Goal: Task Accomplishment & Management: Manage account settings

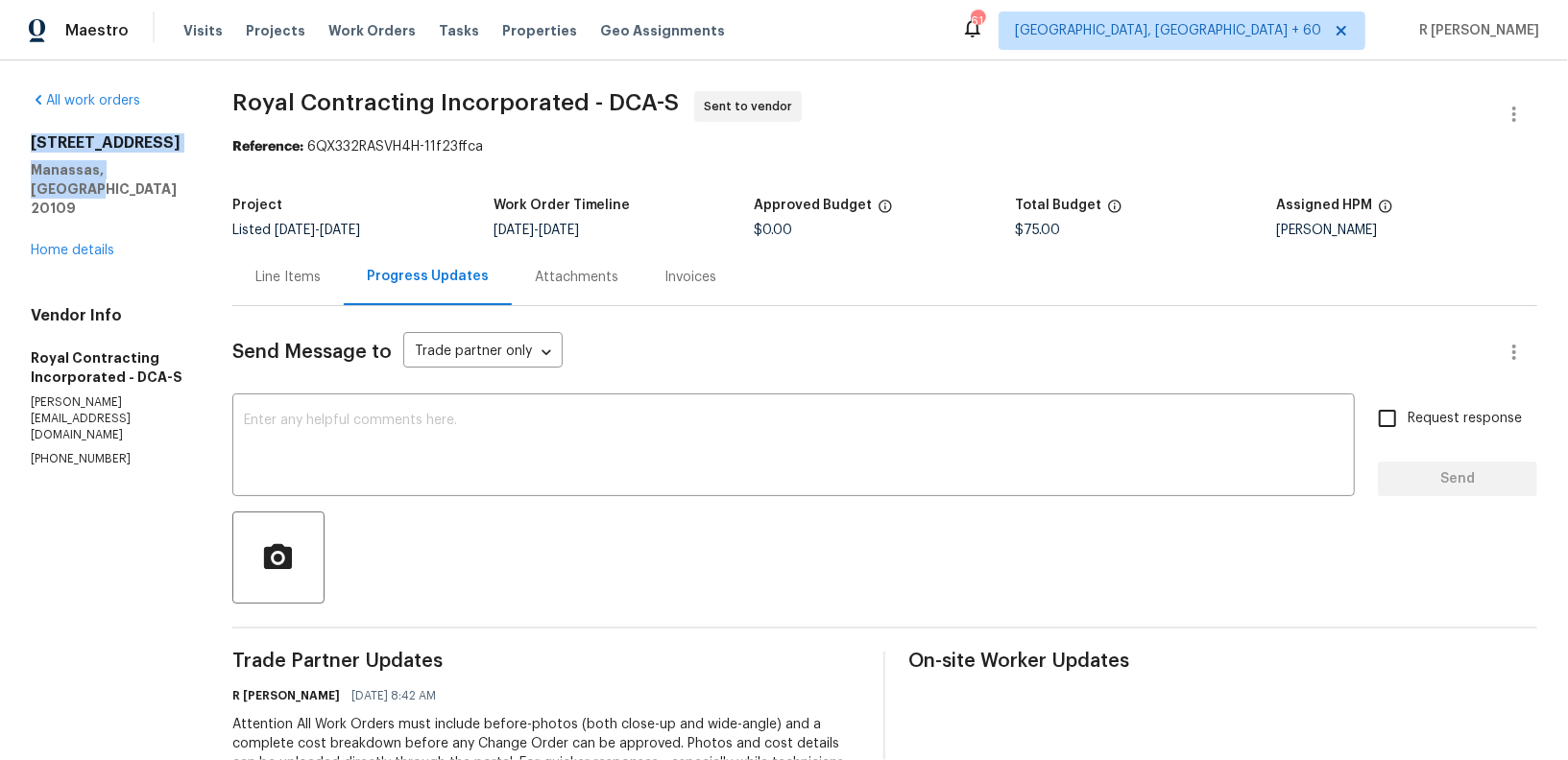
drag, startPoint x: 170, startPoint y: 169, endPoint x: 21, endPoint y: 140, distance: 151.8
click at [21, 140] on div "All work orders 8366 Scotland Loop Manassas, VA 20109 Home details Vendor Info …" at bounding box center [784, 519] width 1568 height 918
copy div "8366 Scotland Loop Manassas, VA 20109"
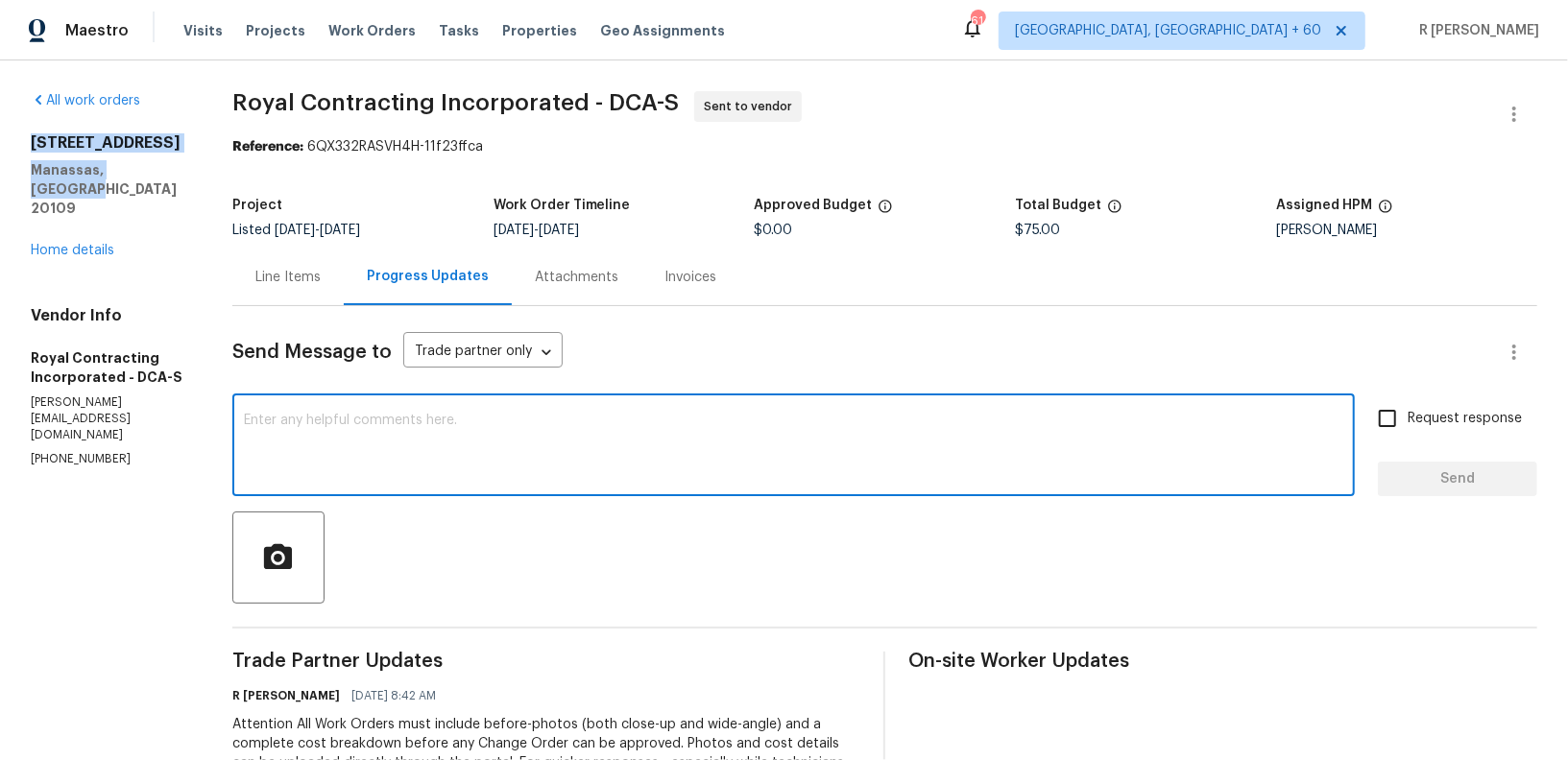
click at [531, 463] on textarea at bounding box center [793, 447] width 1099 height 67
paste textarea "Hi Team, we sent you a text message through RingCentral to get a status update …"
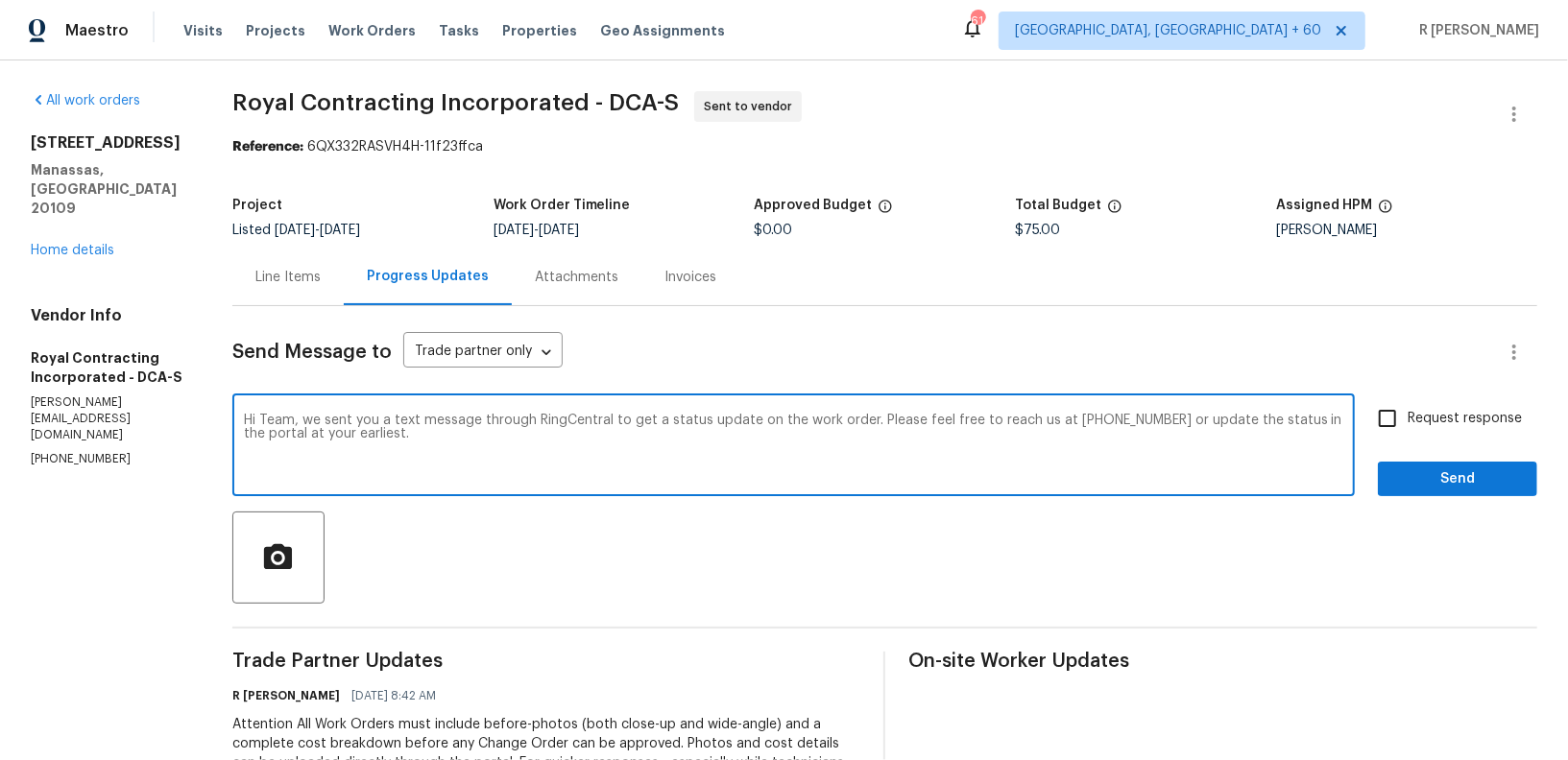
type textarea "Hi Team, we sent you a text message through RingCentral to get a status update …"
click at [1407, 480] on span "Send" at bounding box center [1458, 479] width 129 height 24
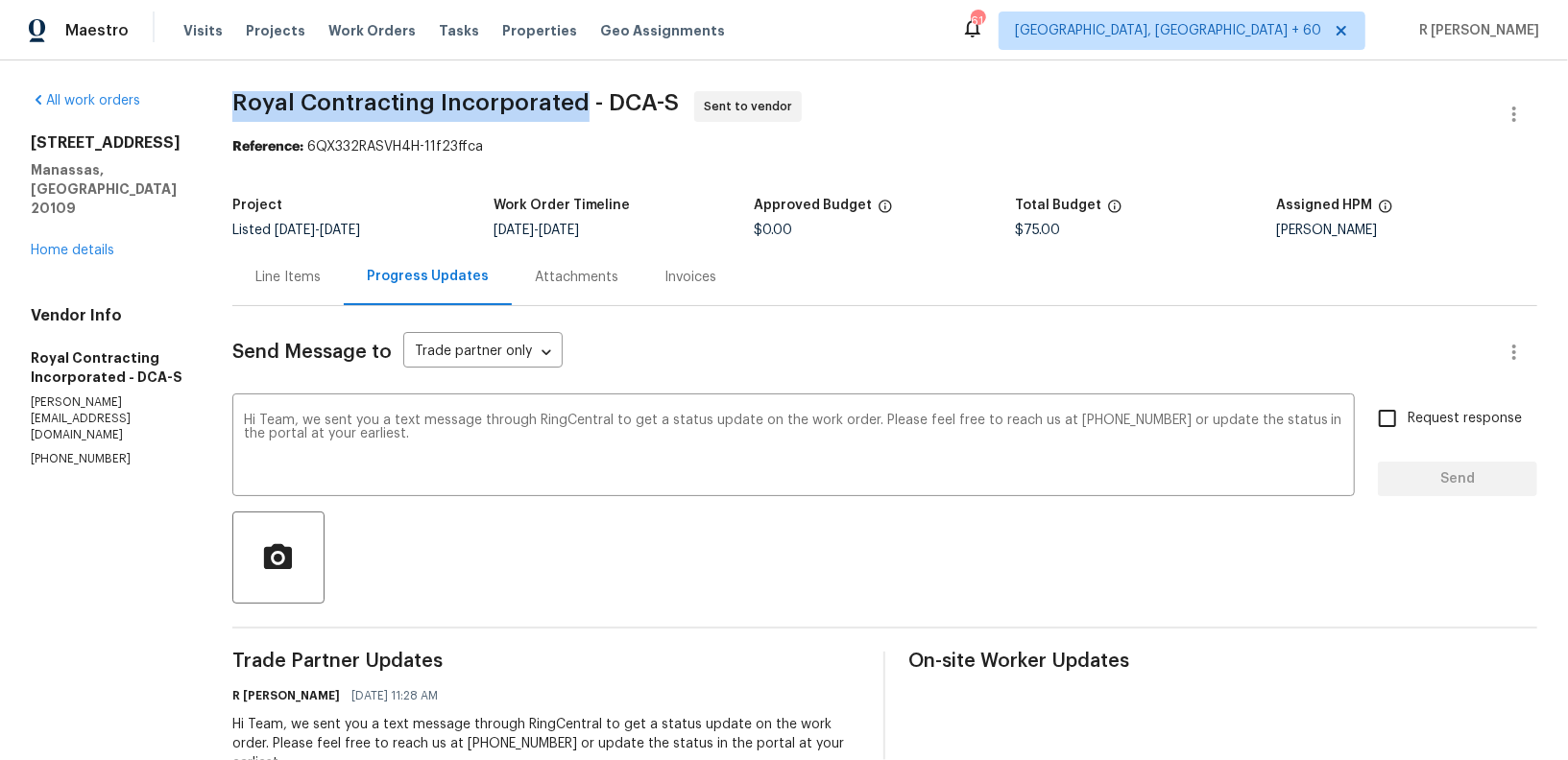
drag, startPoint x: 595, startPoint y: 100, endPoint x: 252, endPoint y: 95, distance: 343.0
click at [252, 95] on span "Royal Contracting Incorporated - DCA-S" at bounding box center [455, 103] width 446 height 23
copy span "Royal Contracting Incorporated"
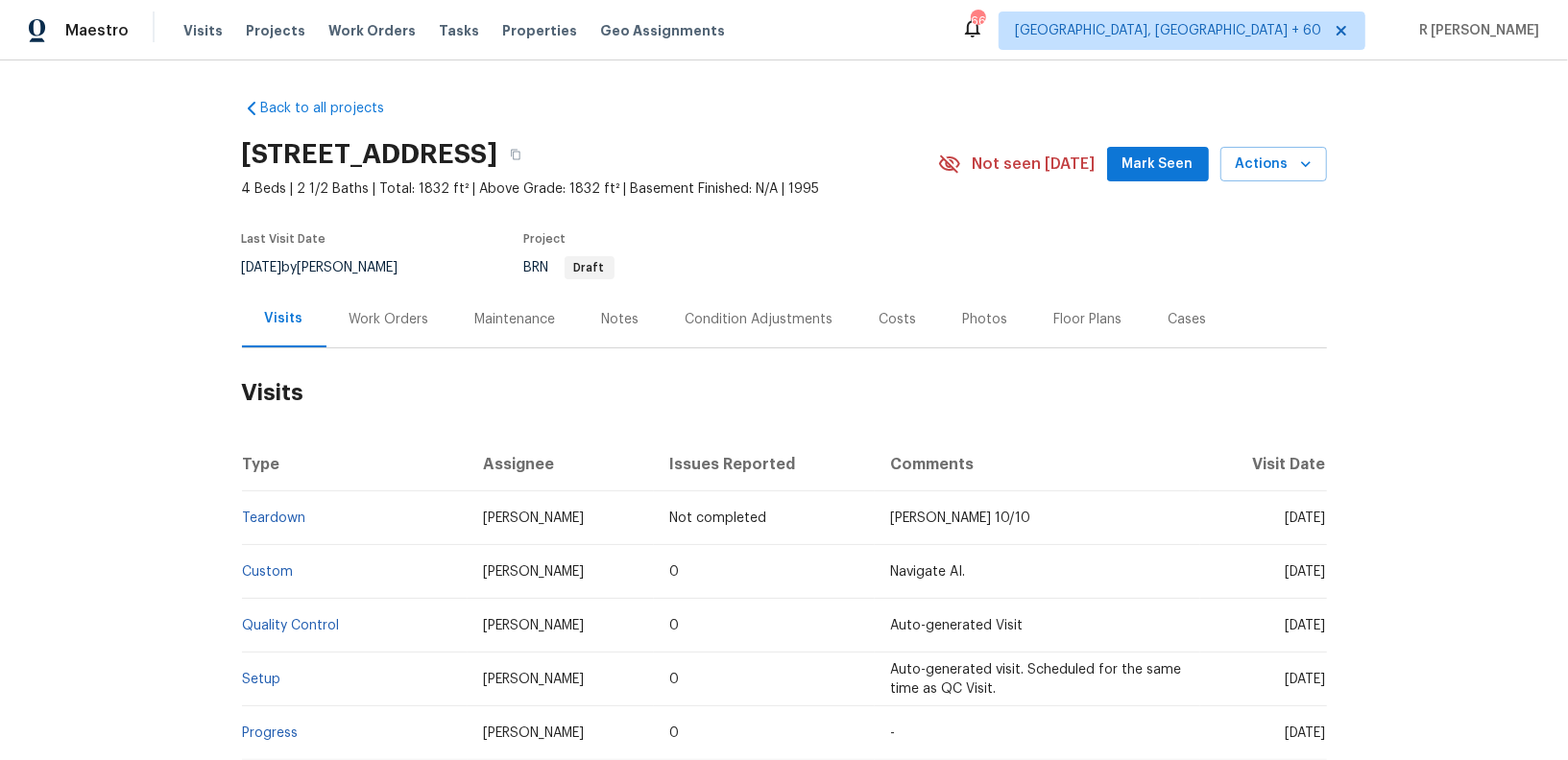
click at [395, 320] on div "Work Orders" at bounding box center [390, 320] width 80 height 19
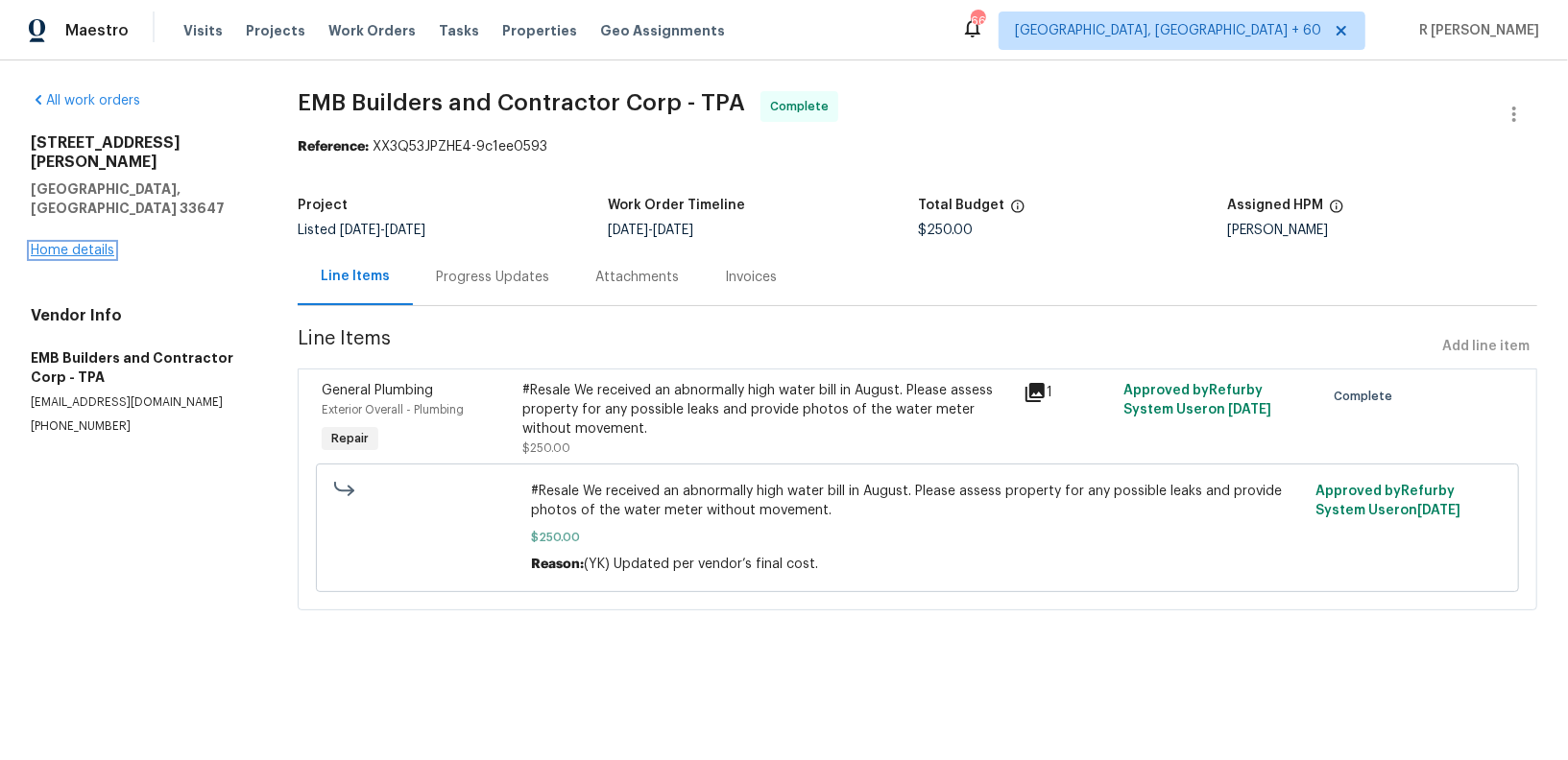
click at [77, 244] on link "Home details" at bounding box center [73, 250] width 84 height 14
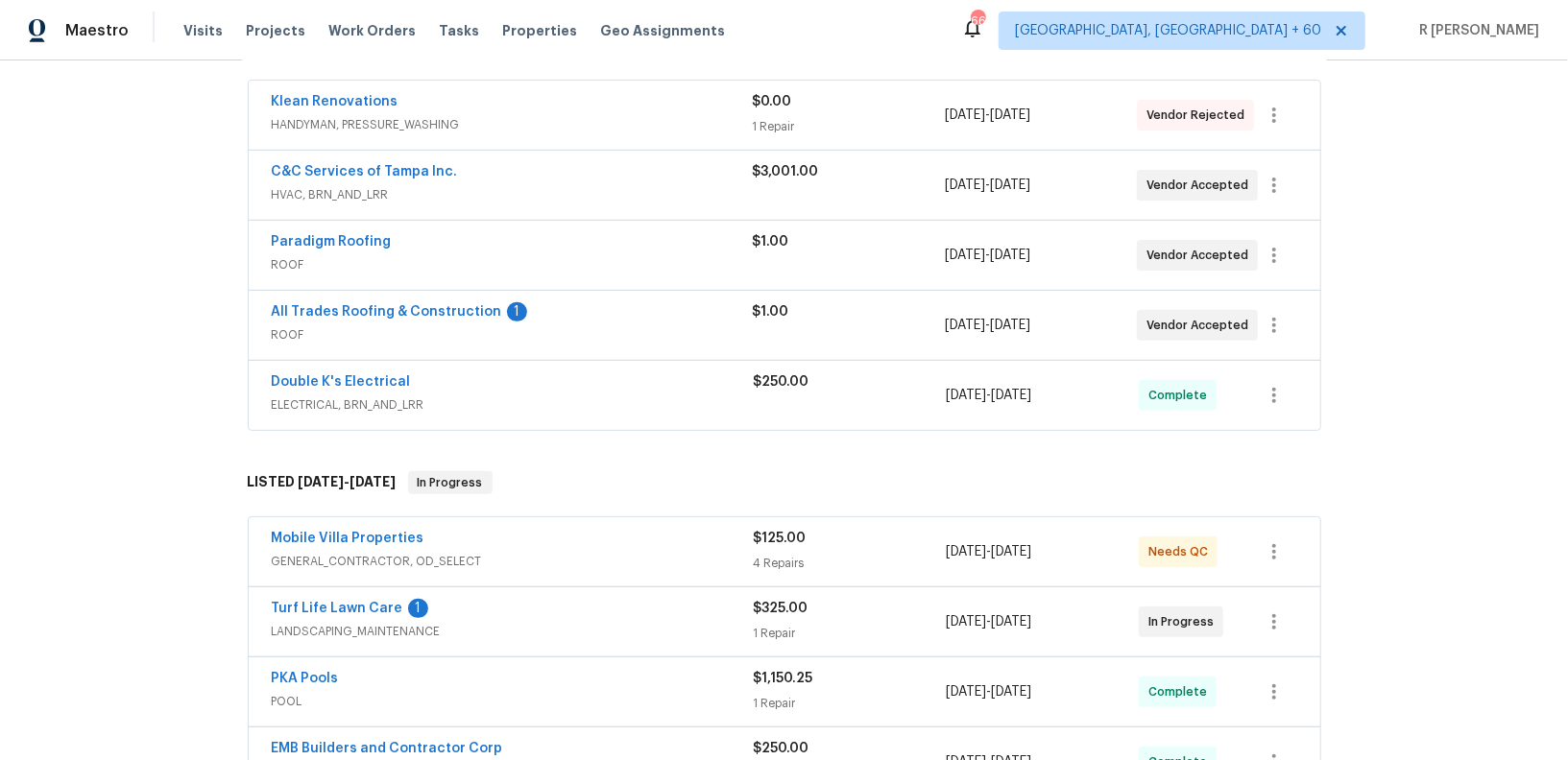
scroll to position [374, 0]
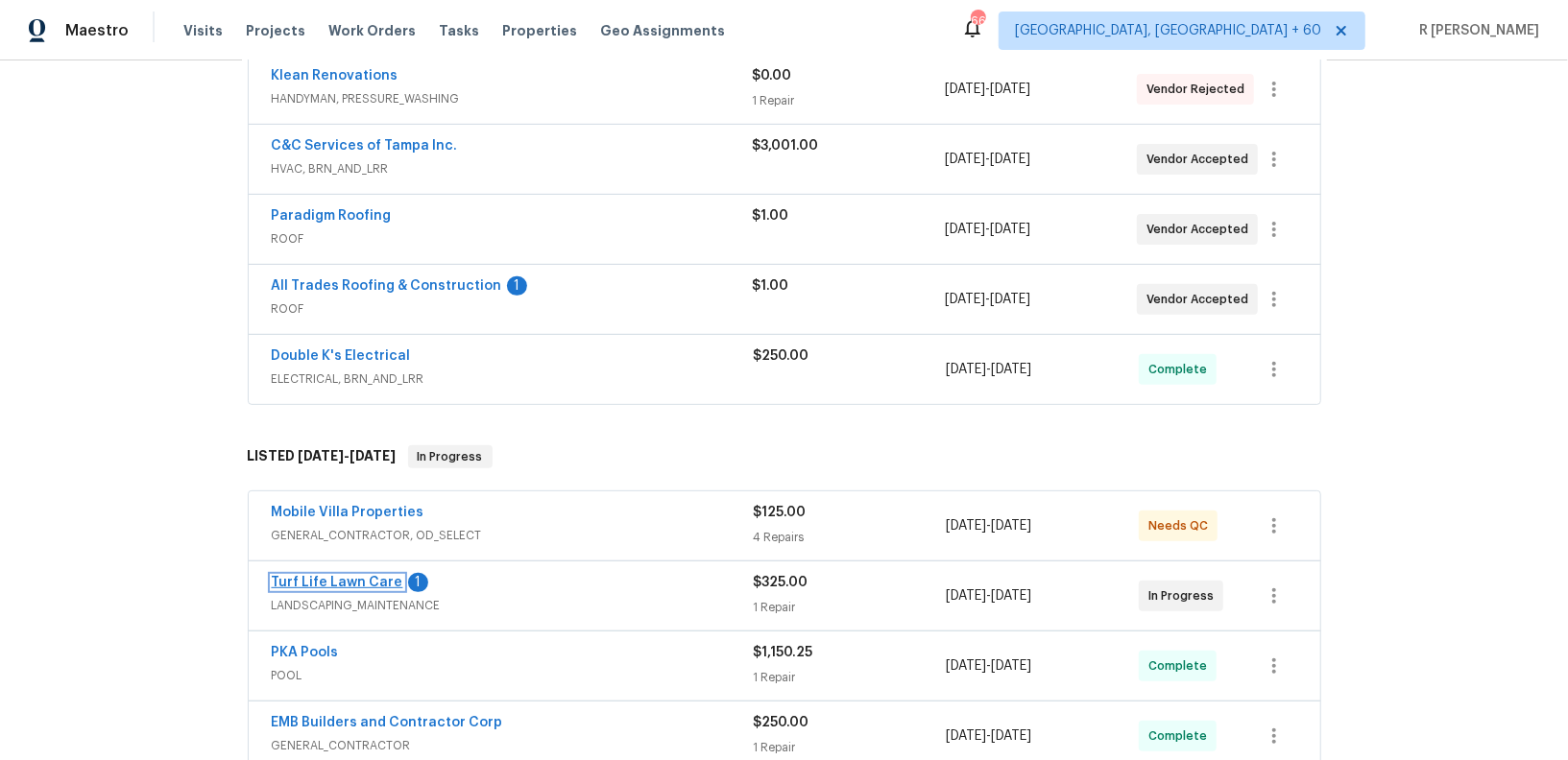
click at [340, 576] on link "Turf Life Lawn Care" at bounding box center [337, 583] width 132 height 14
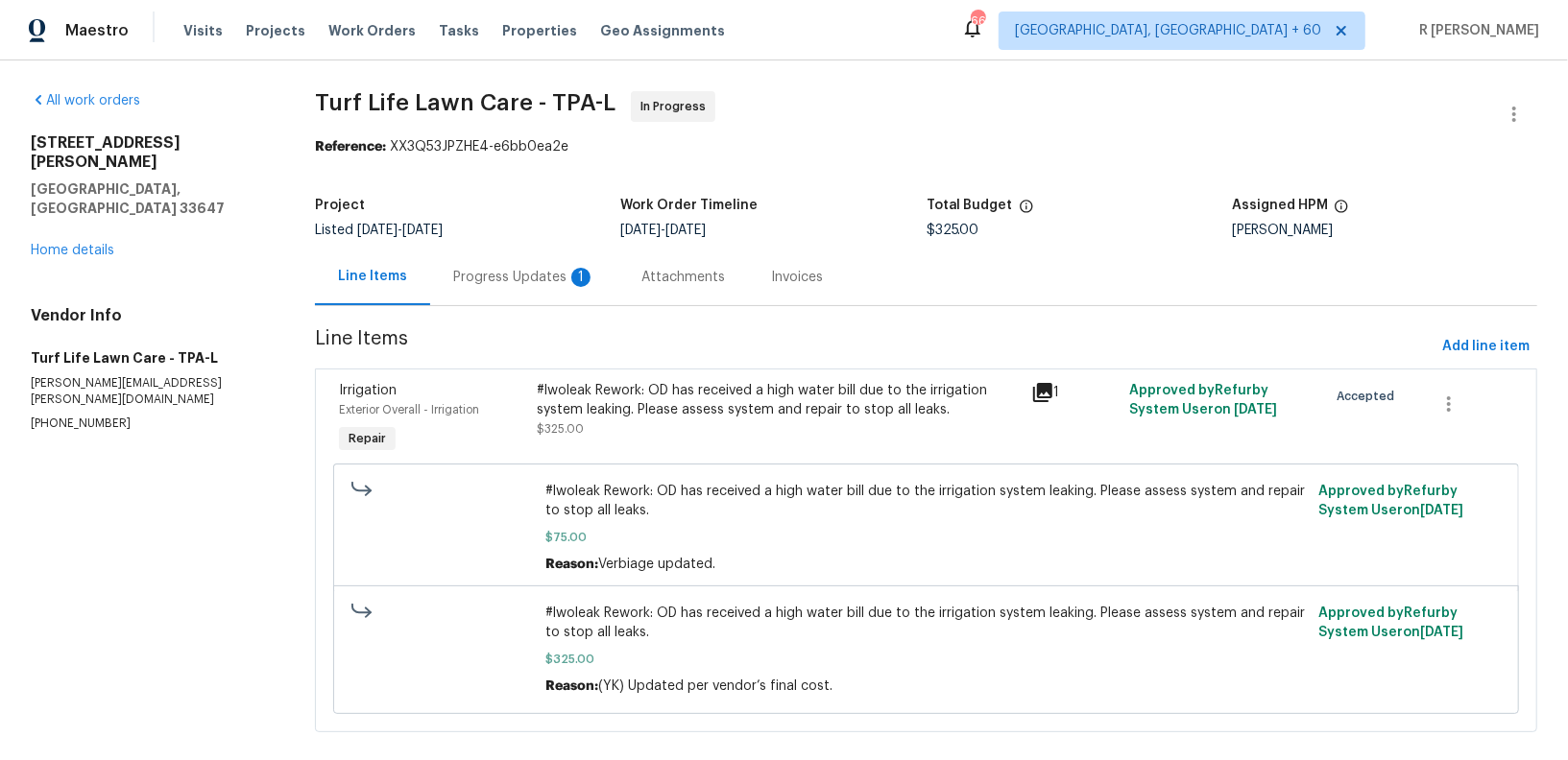
click at [478, 288] on div "Progress Updates 1" at bounding box center [523, 277] width 188 height 57
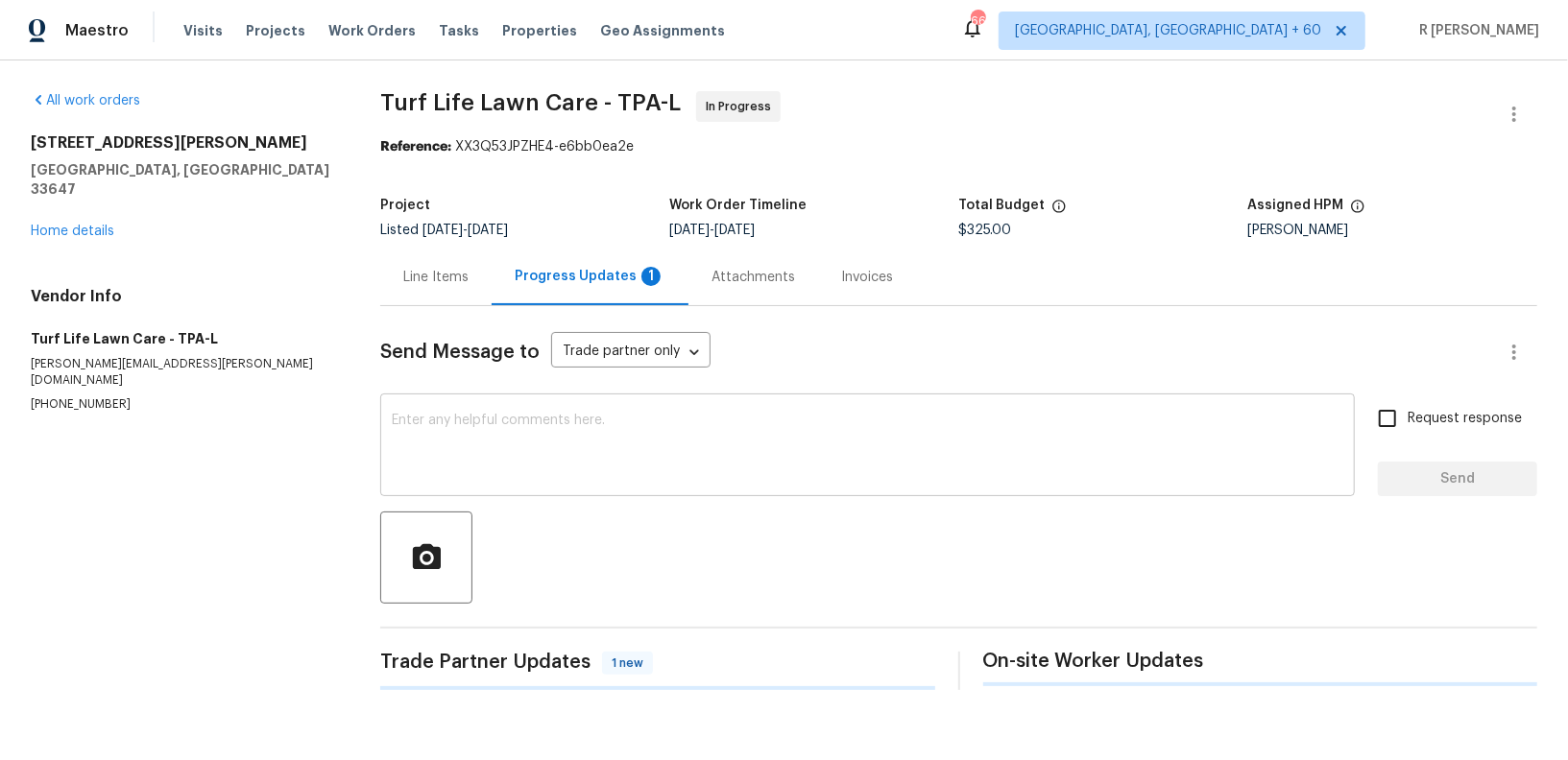
drag, startPoint x: 478, startPoint y: 288, endPoint x: 666, endPoint y: 445, distance: 244.9
click at [490, 294] on div "Line Items Progress Updates 1 Attachments Invoices" at bounding box center [958, 277] width 1157 height 57
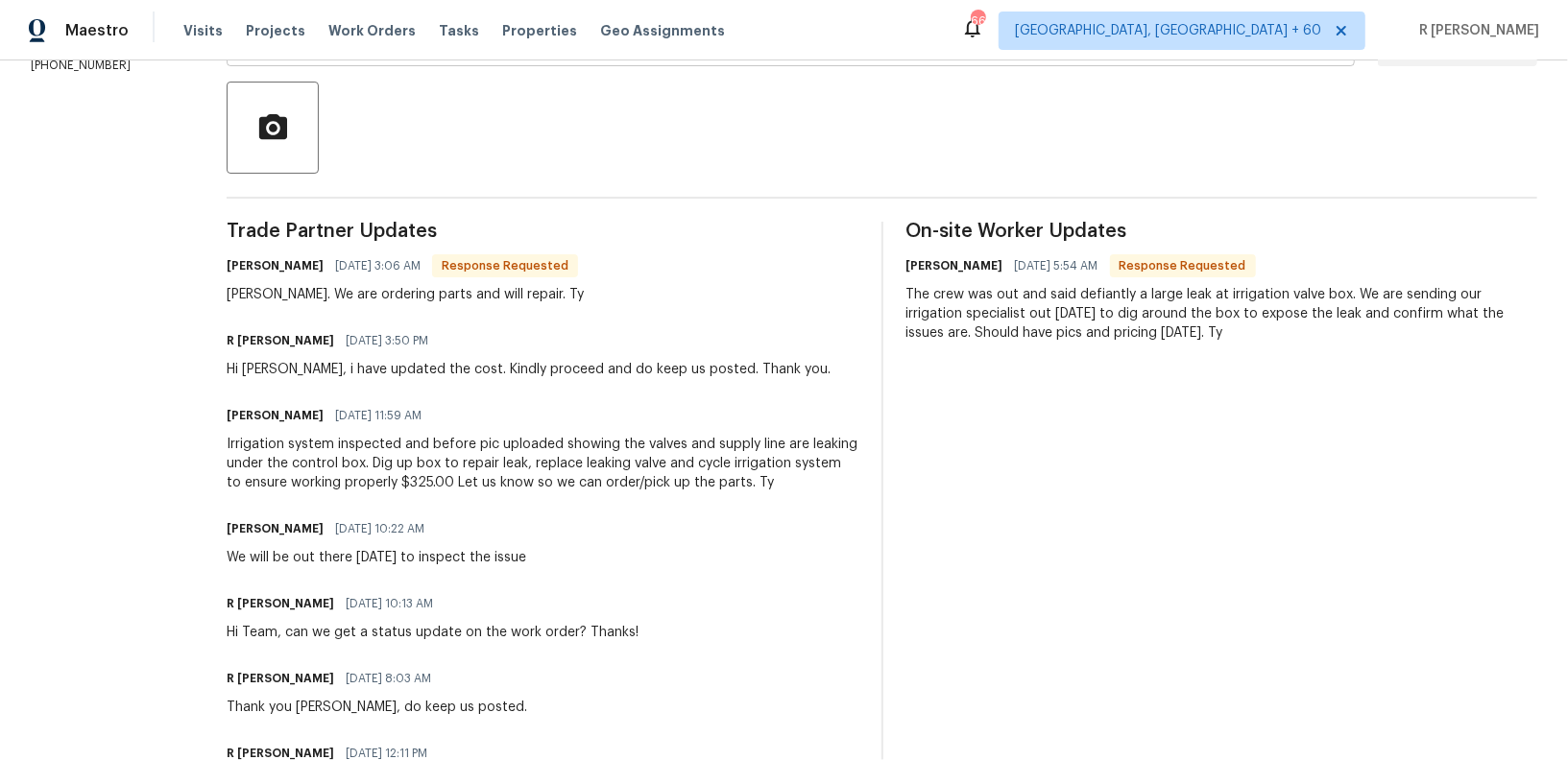
scroll to position [134, 0]
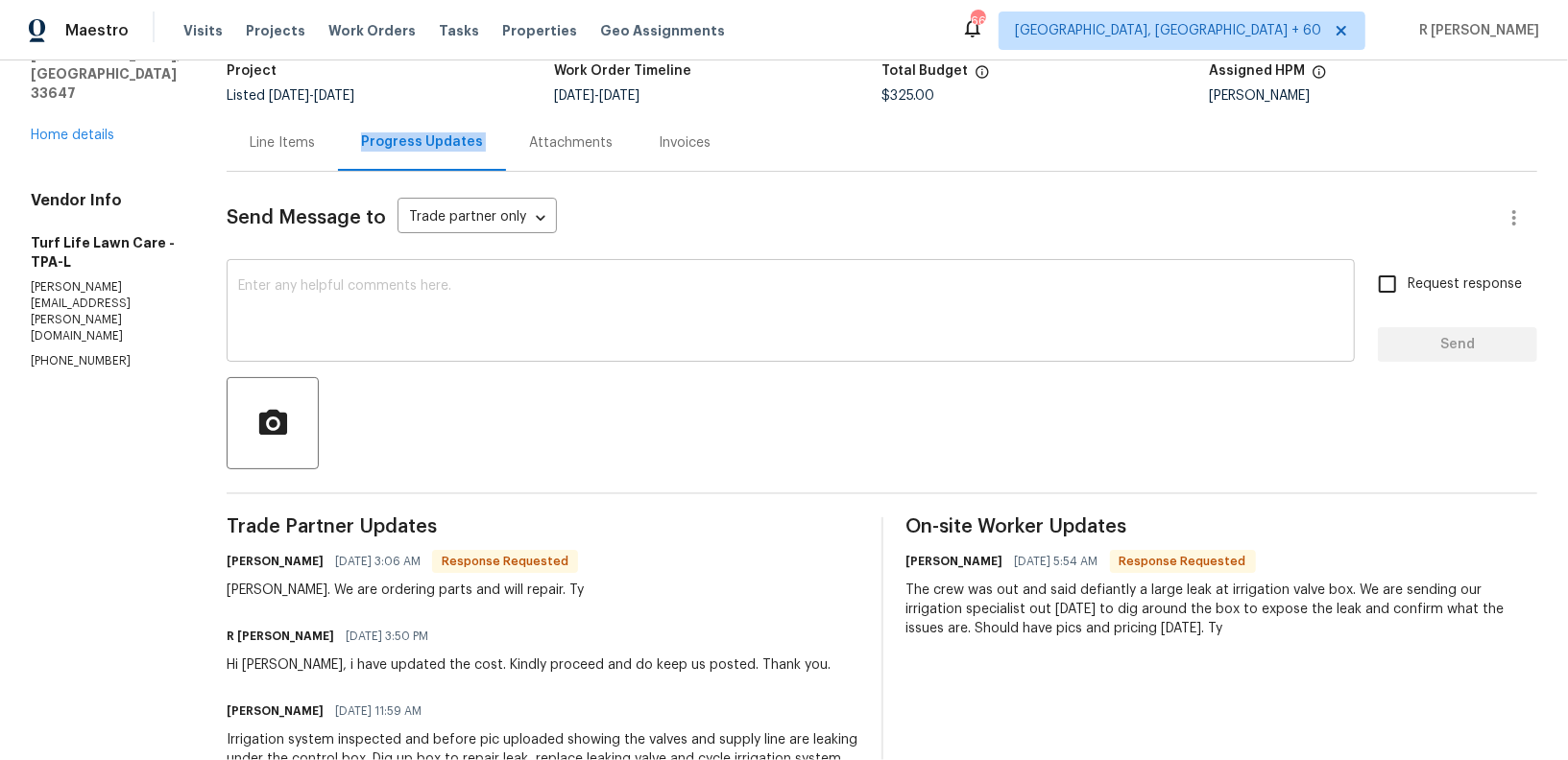
click at [537, 287] on textarea at bounding box center [790, 313] width 1105 height 67
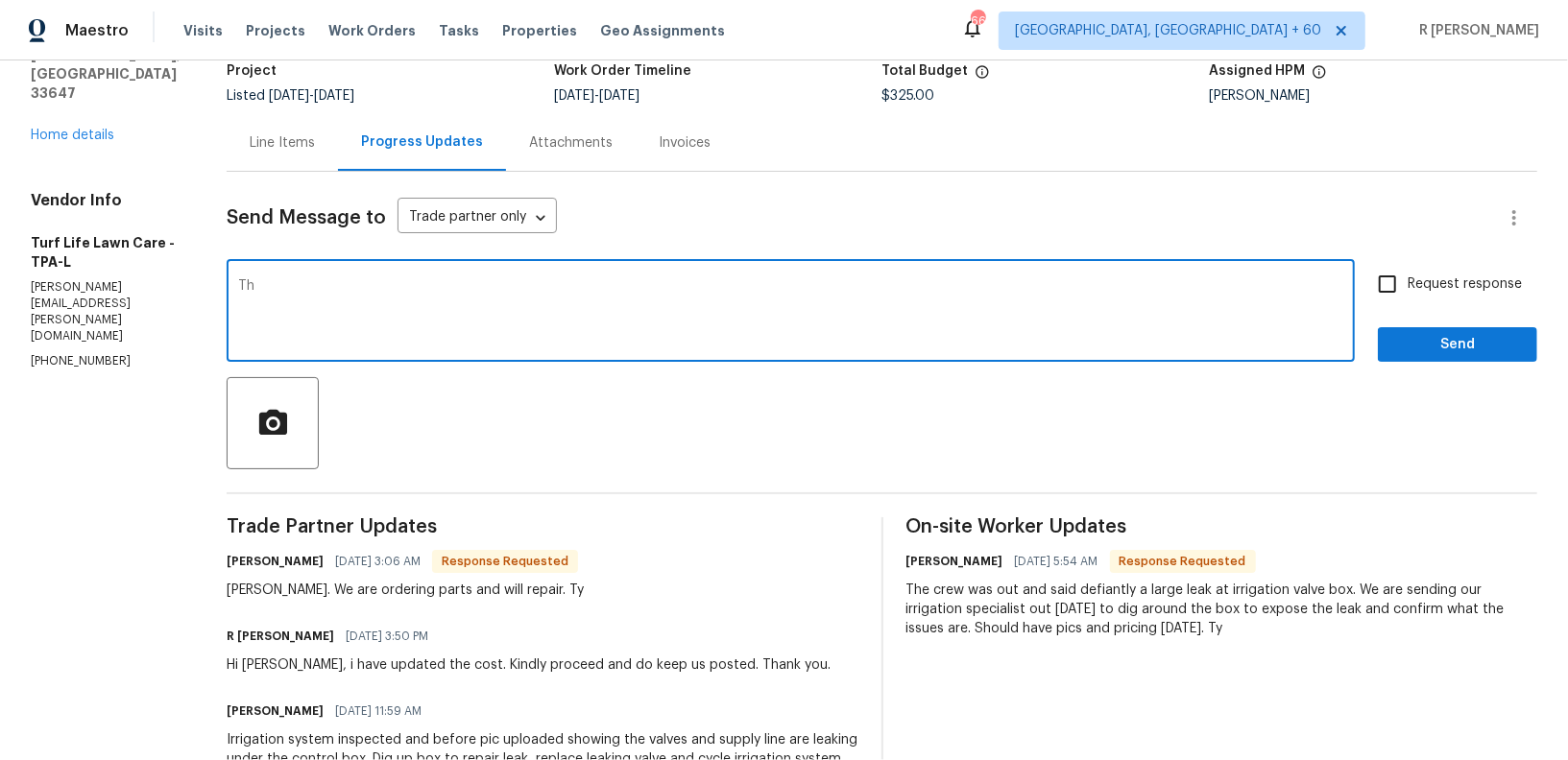
type textarea "T"
type textarea "W"
type textarea "Do keep us posted on the updates."
click at [1470, 290] on span "Request response" at bounding box center [1464, 285] width 114 height 20
click at [1407, 290] on input "Request response" at bounding box center [1387, 284] width 40 height 40
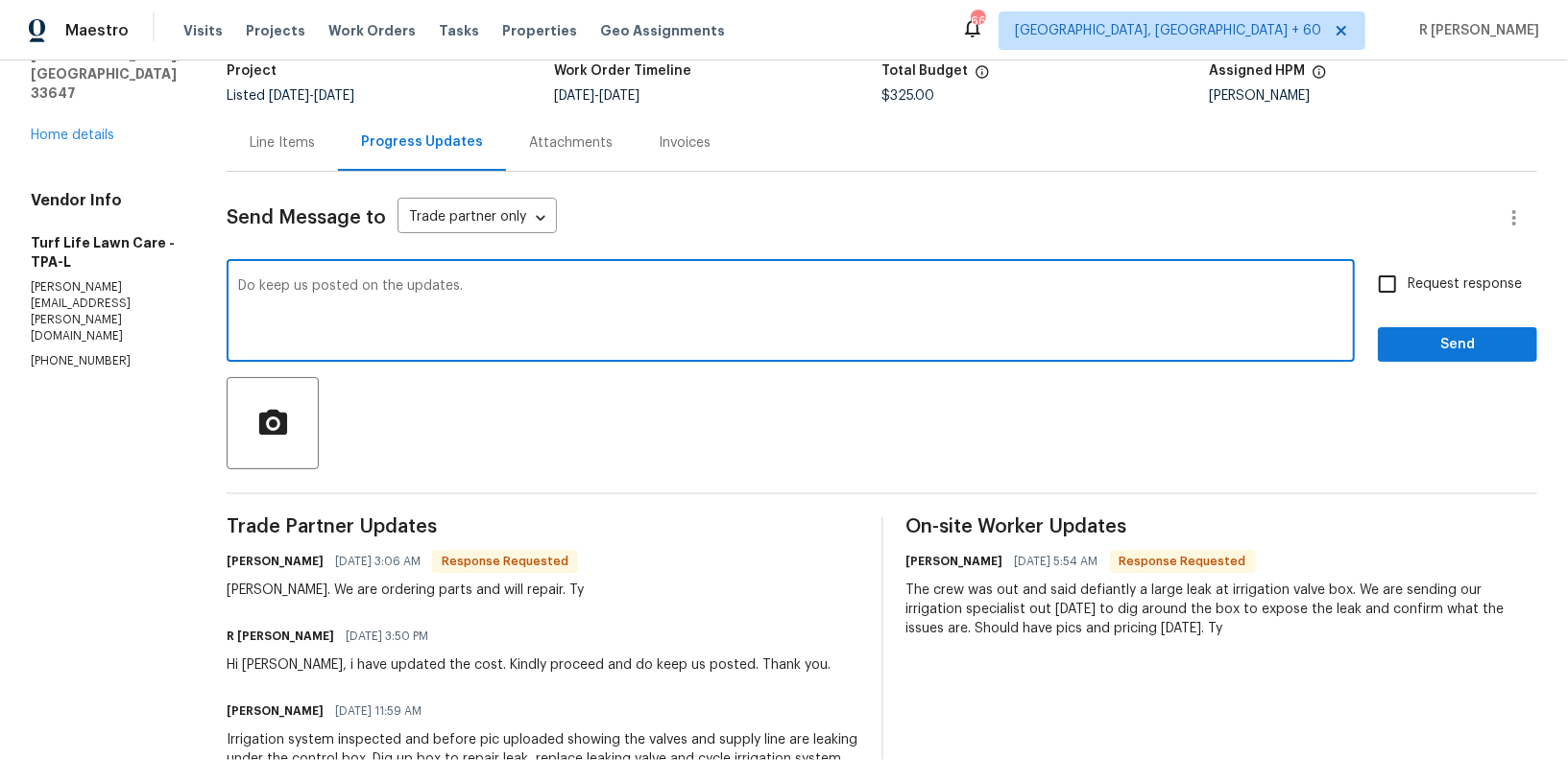
checkbox input "true"
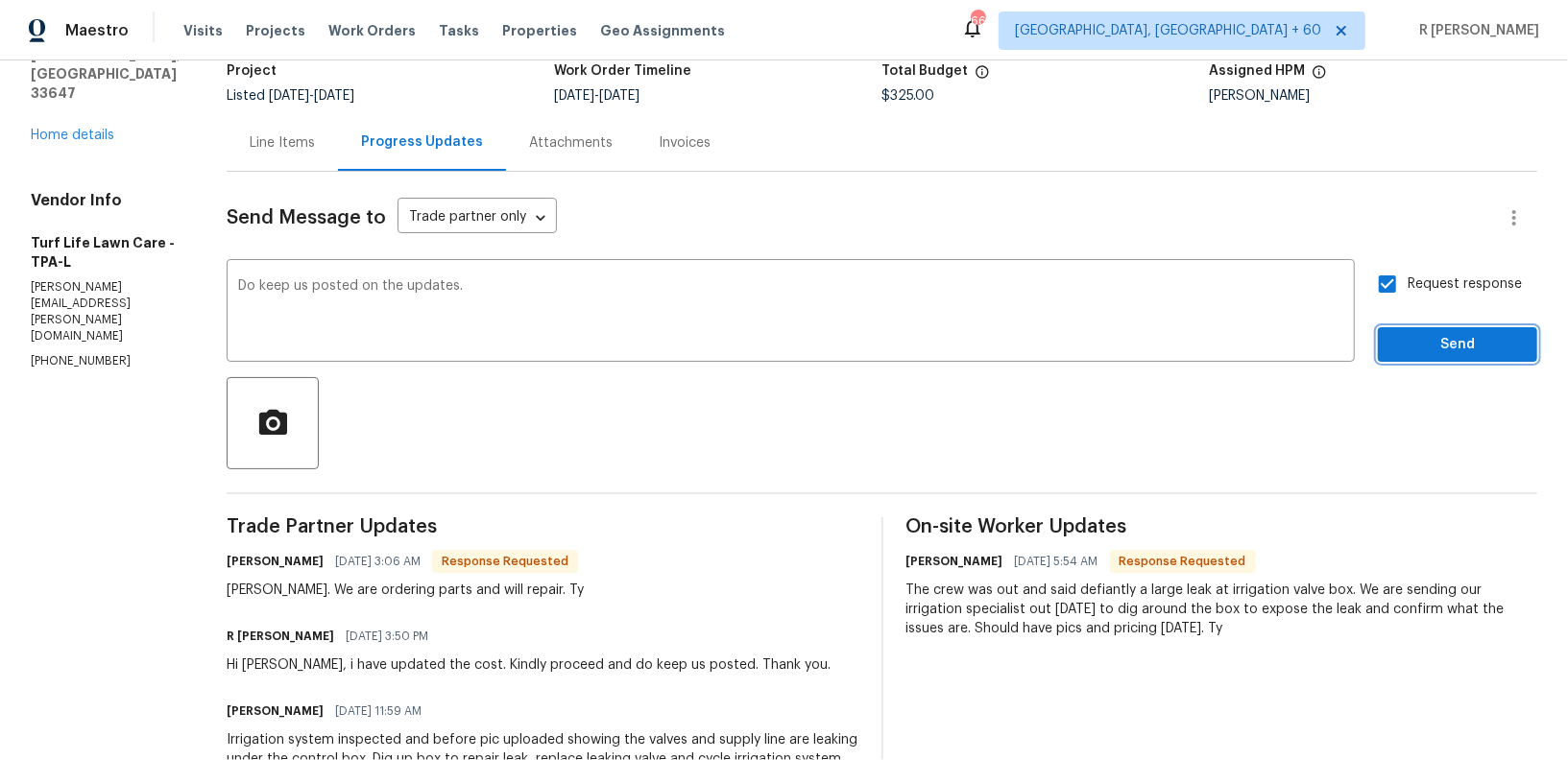
click at [1454, 333] on span "Send" at bounding box center [1458, 345] width 129 height 24
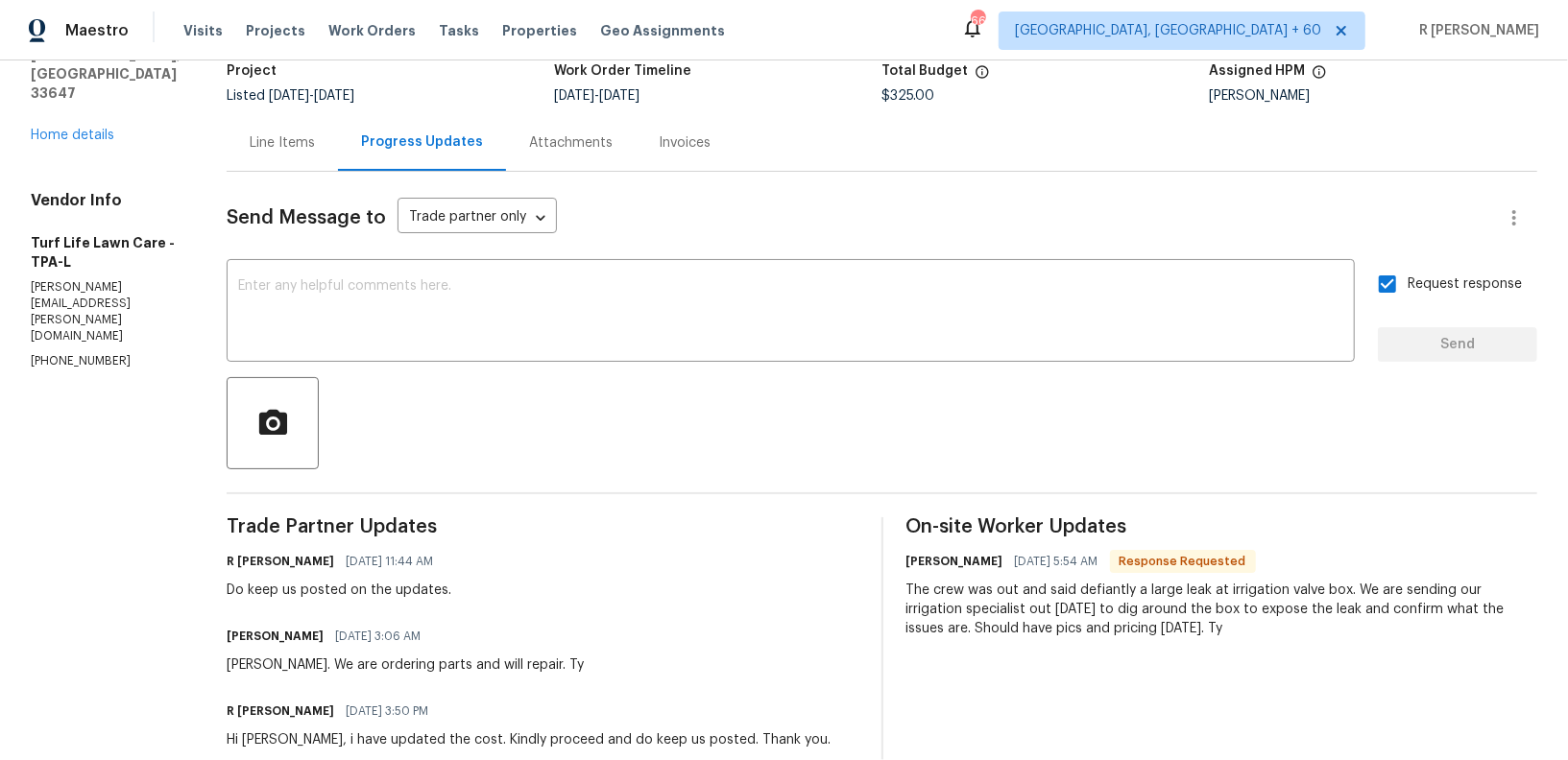
click at [263, 667] on div "Ty. We are ordering parts and will repair. Ty" at bounding box center [405, 665] width 357 height 19
copy div "Ty. We are ordering parts and will repair. Ty"
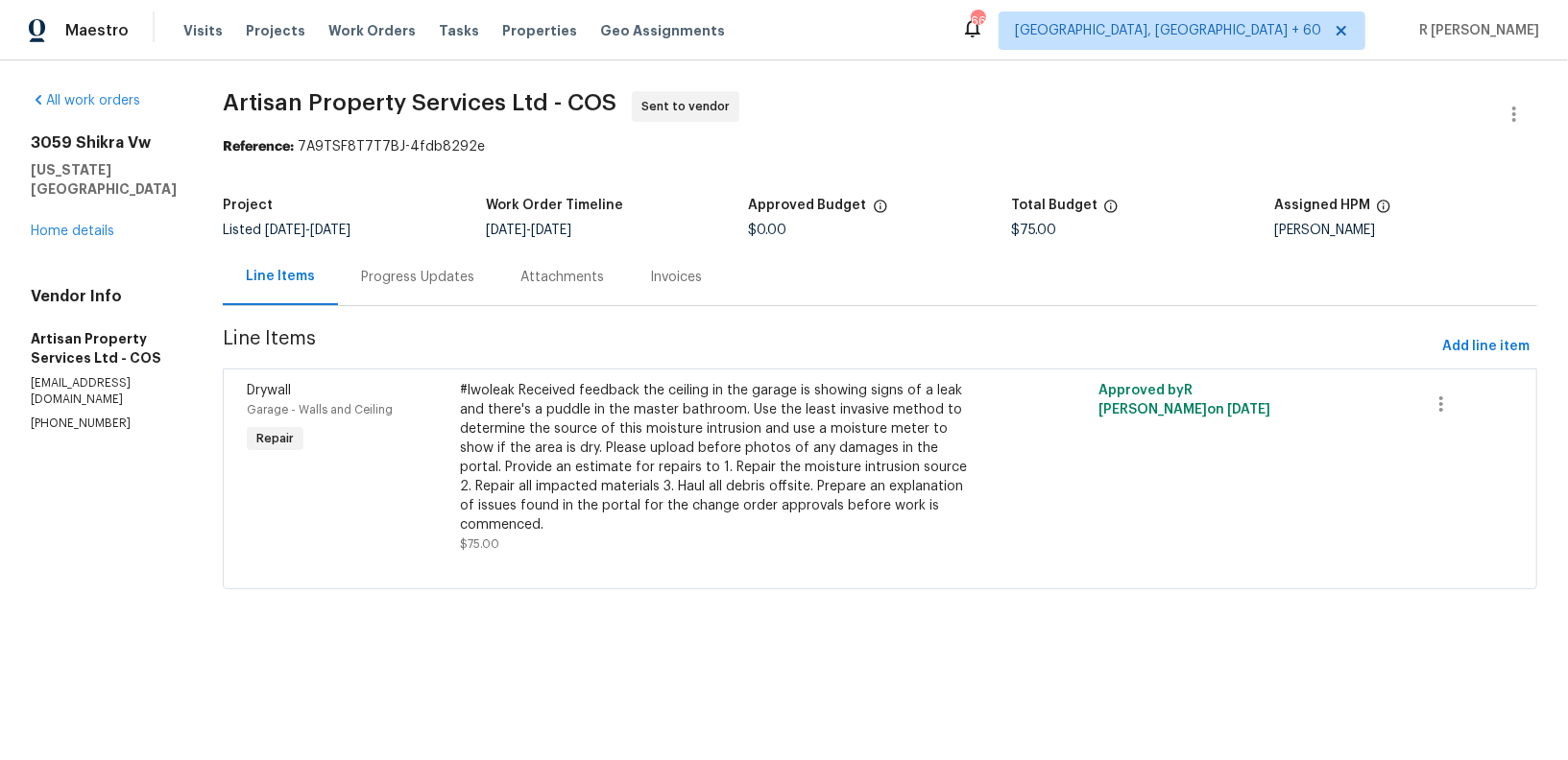
click at [361, 281] on div "Progress Updates" at bounding box center [417, 278] width 113 height 19
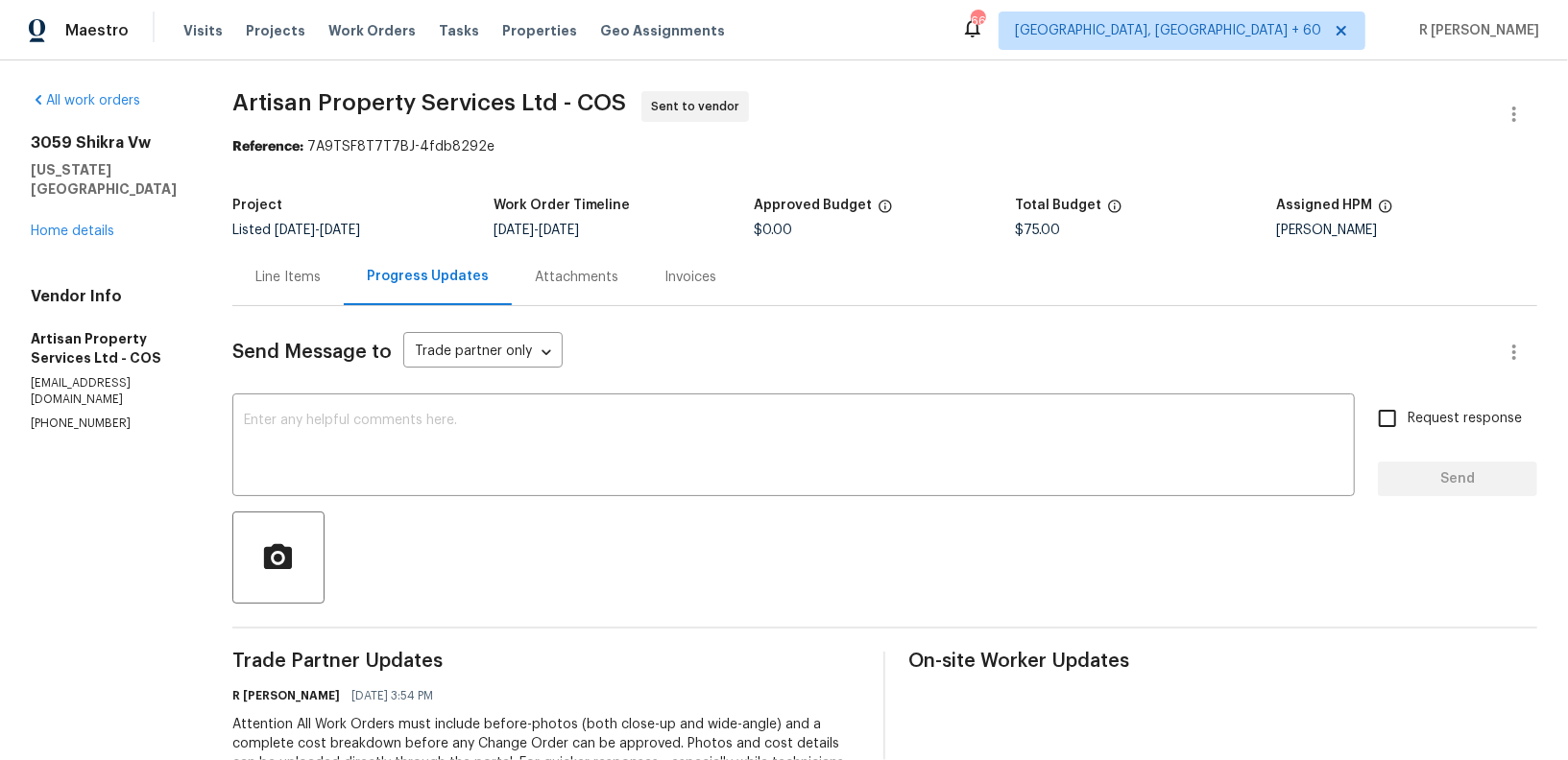
click at [73, 393] on div "Vendor Info Artisan Property Services Ltd - COS workorder@artisan-ps.com (720) …" at bounding box center [109, 360] width 156 height 145
click at [64, 418] on section "All work orders 3059 Shikra Vw Colorado Springs, CO 80916 Home details Vendor I…" at bounding box center [109, 519] width 156 height 856
copy p "(720) 300-8596"
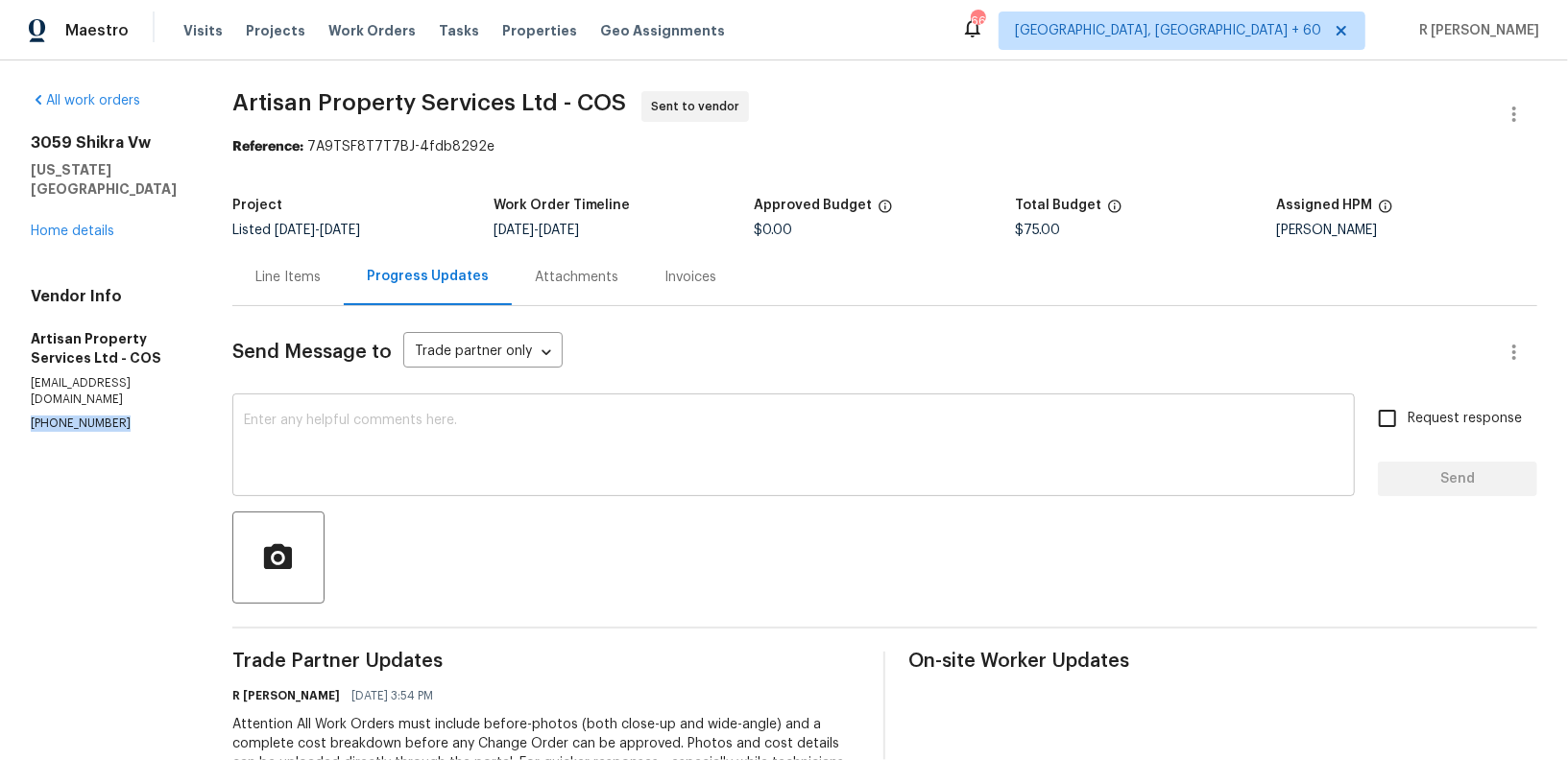
click at [574, 490] on div "x ​" at bounding box center [793, 447] width 1123 height 97
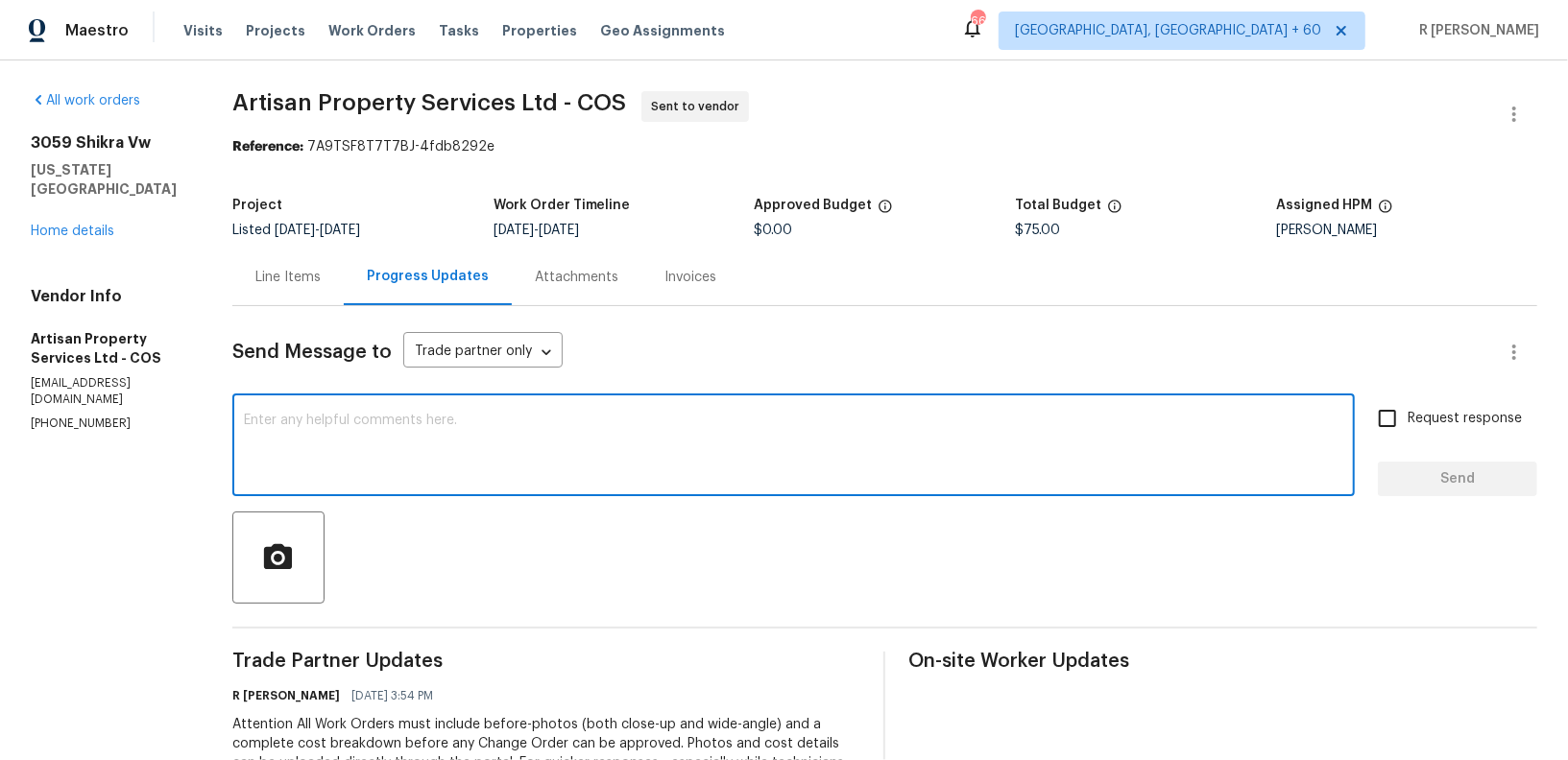
paste textarea "Hi Team, we sent you a text message through RingCentral to get a status update …"
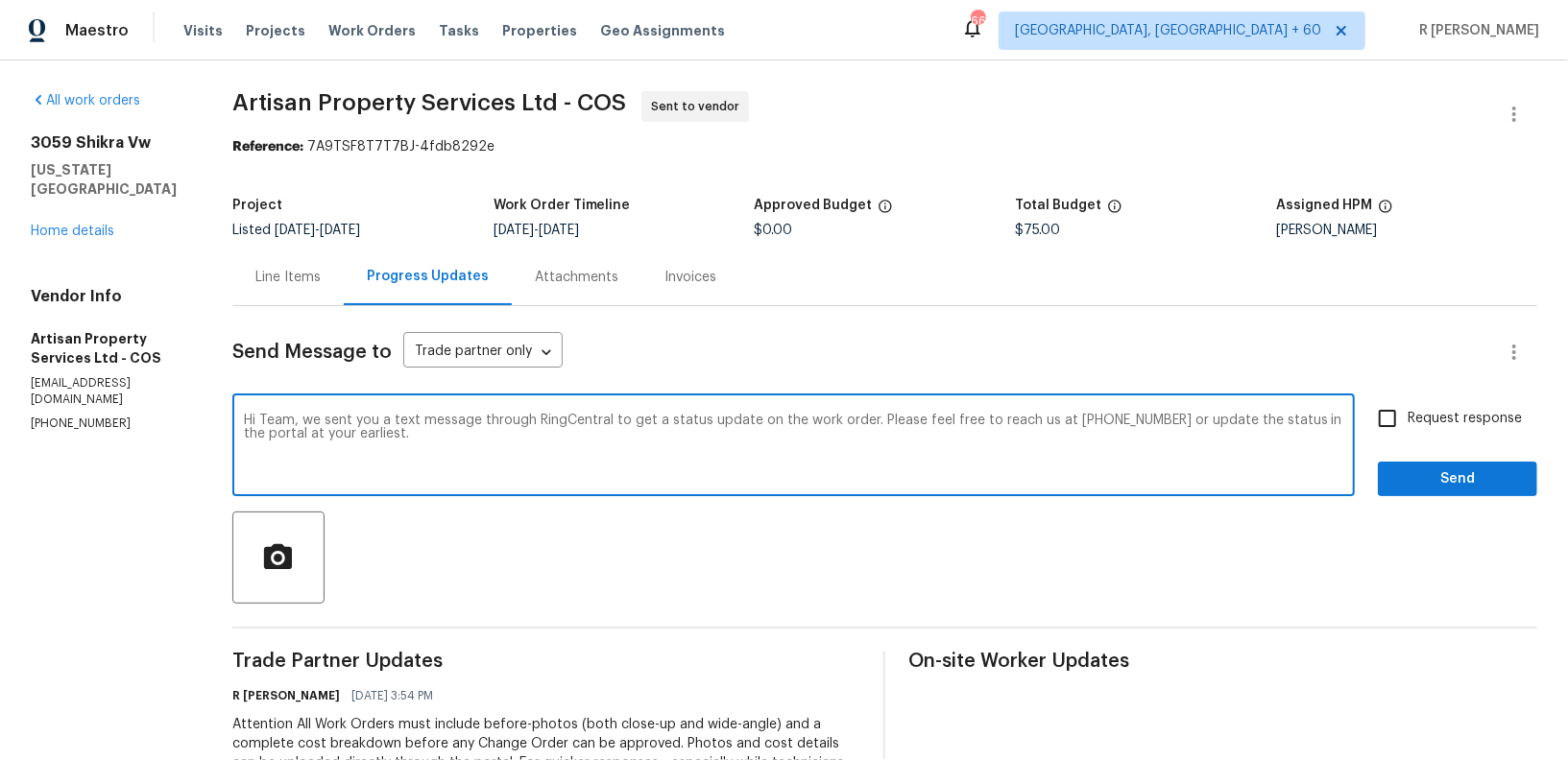
type textarea "Hi Team, we sent you a text message through RingCentral to get a status update …"
click at [1428, 480] on span "Send" at bounding box center [1458, 479] width 129 height 24
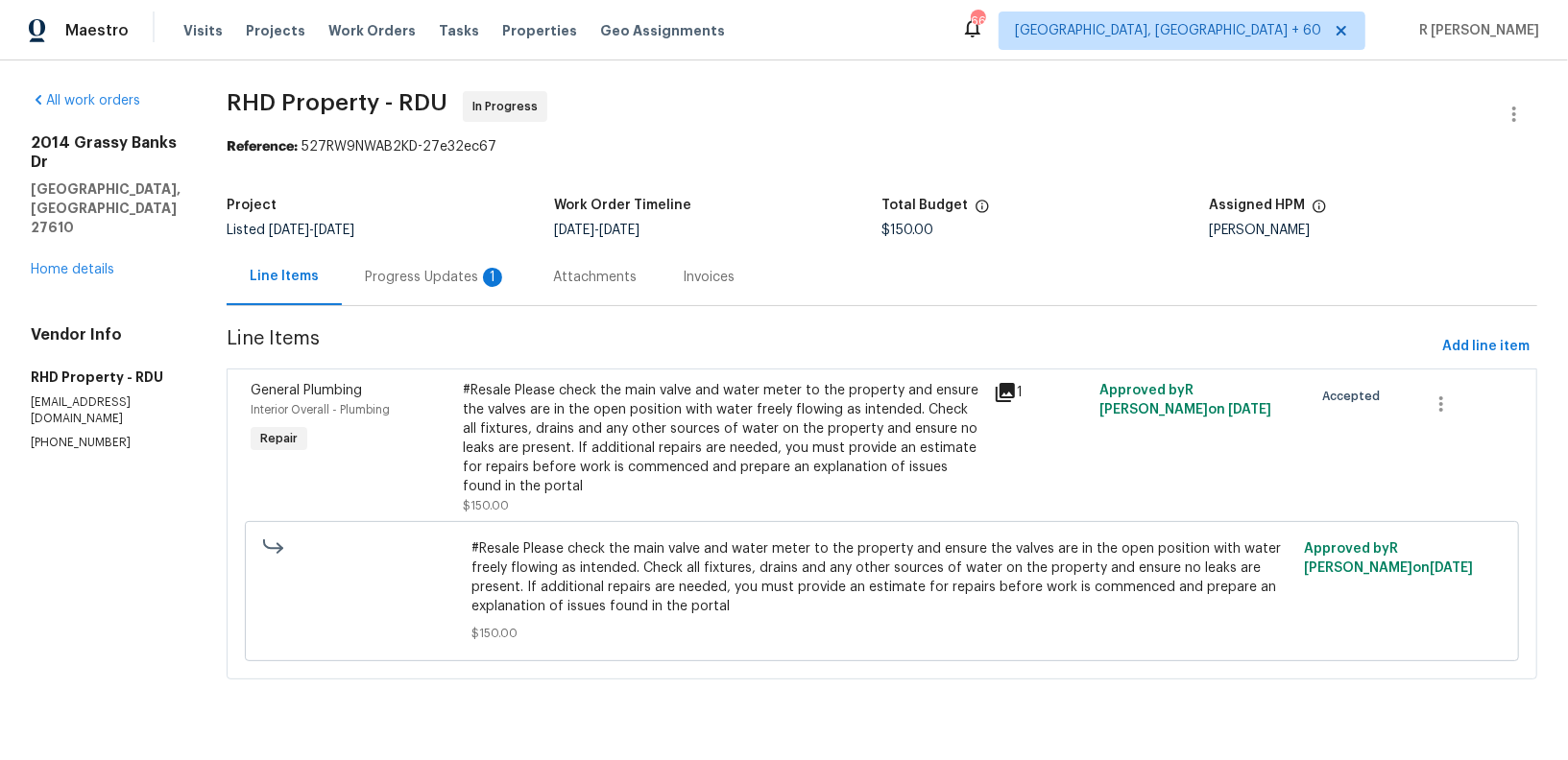
click at [428, 269] on div "Progress Updates 1" at bounding box center [436, 278] width 142 height 19
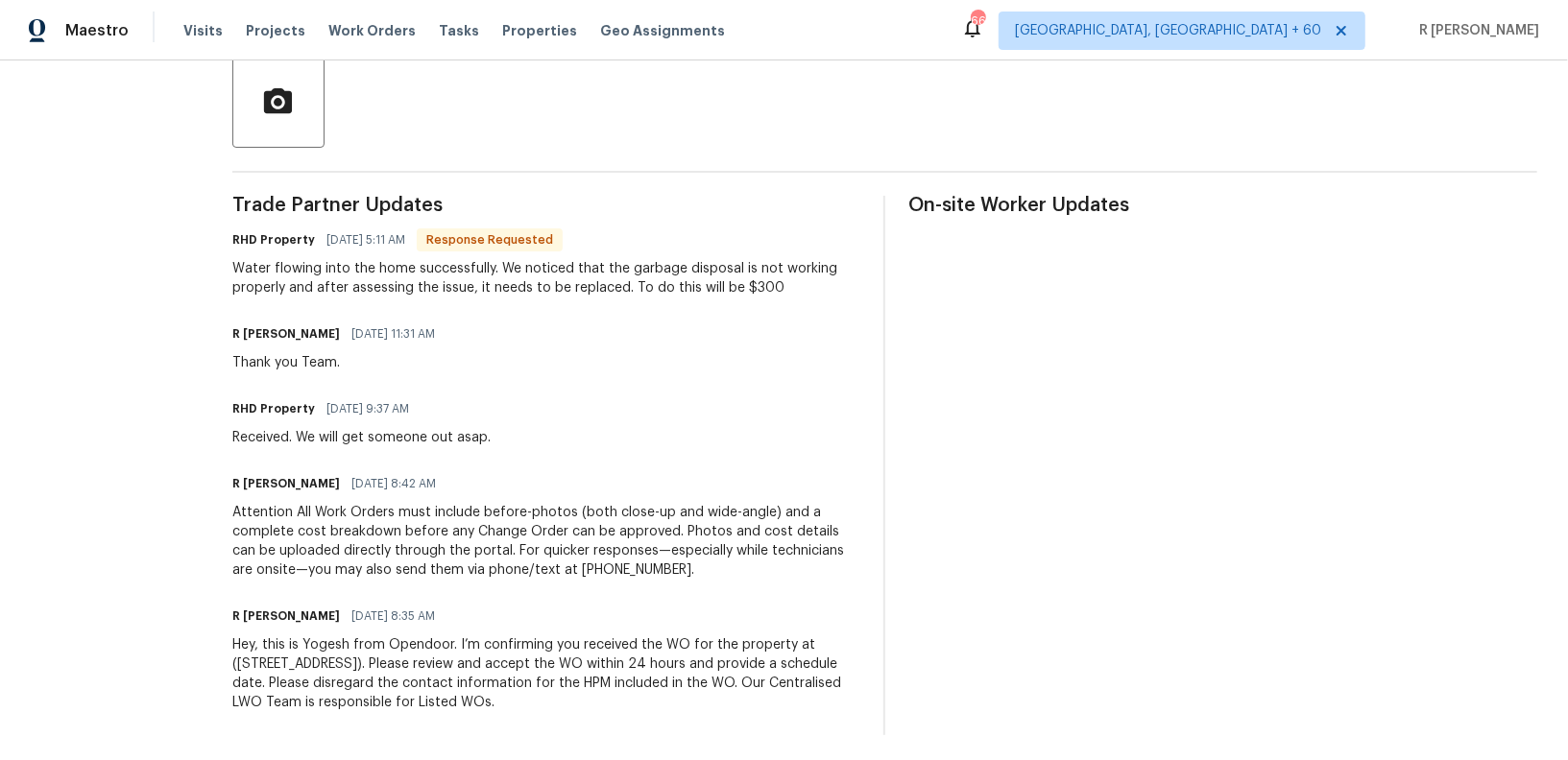
scroll to position [111, 0]
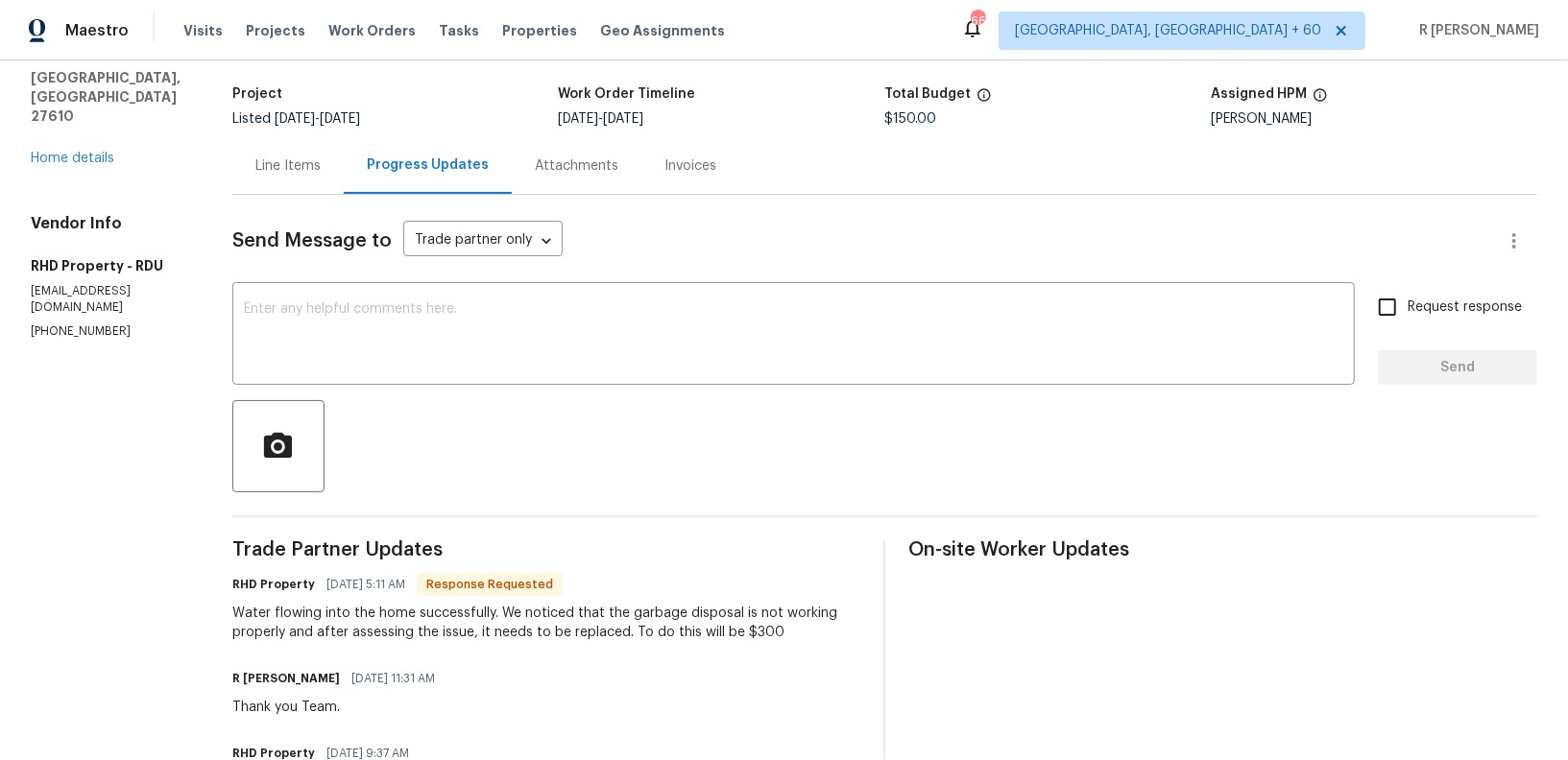
click at [287, 182] on div "Line Items" at bounding box center [287, 166] width 111 height 57
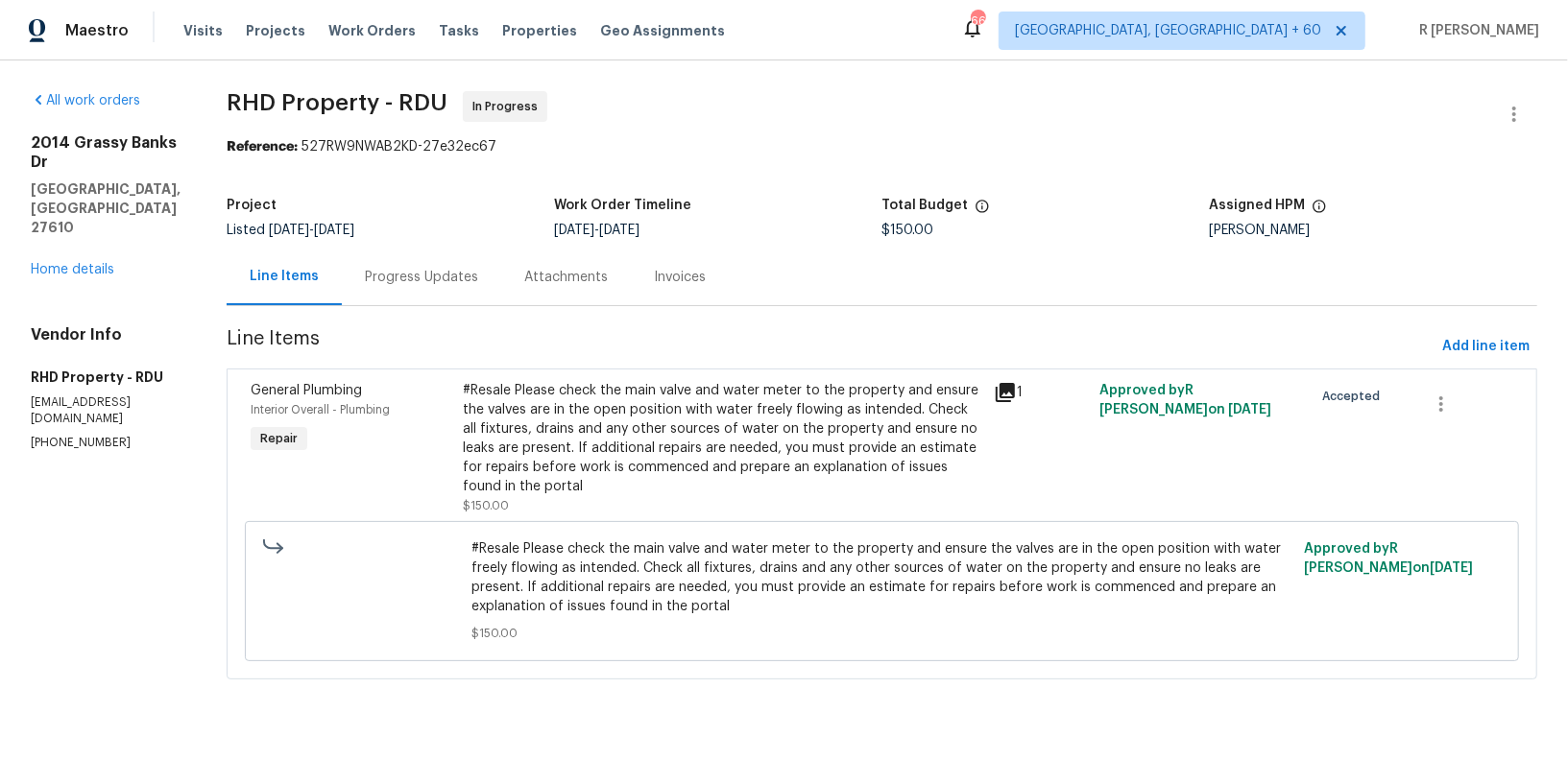
click at [577, 448] on div "#Resale Please check the main valve and water meter to the property and ensure …" at bounding box center [722, 438] width 519 height 115
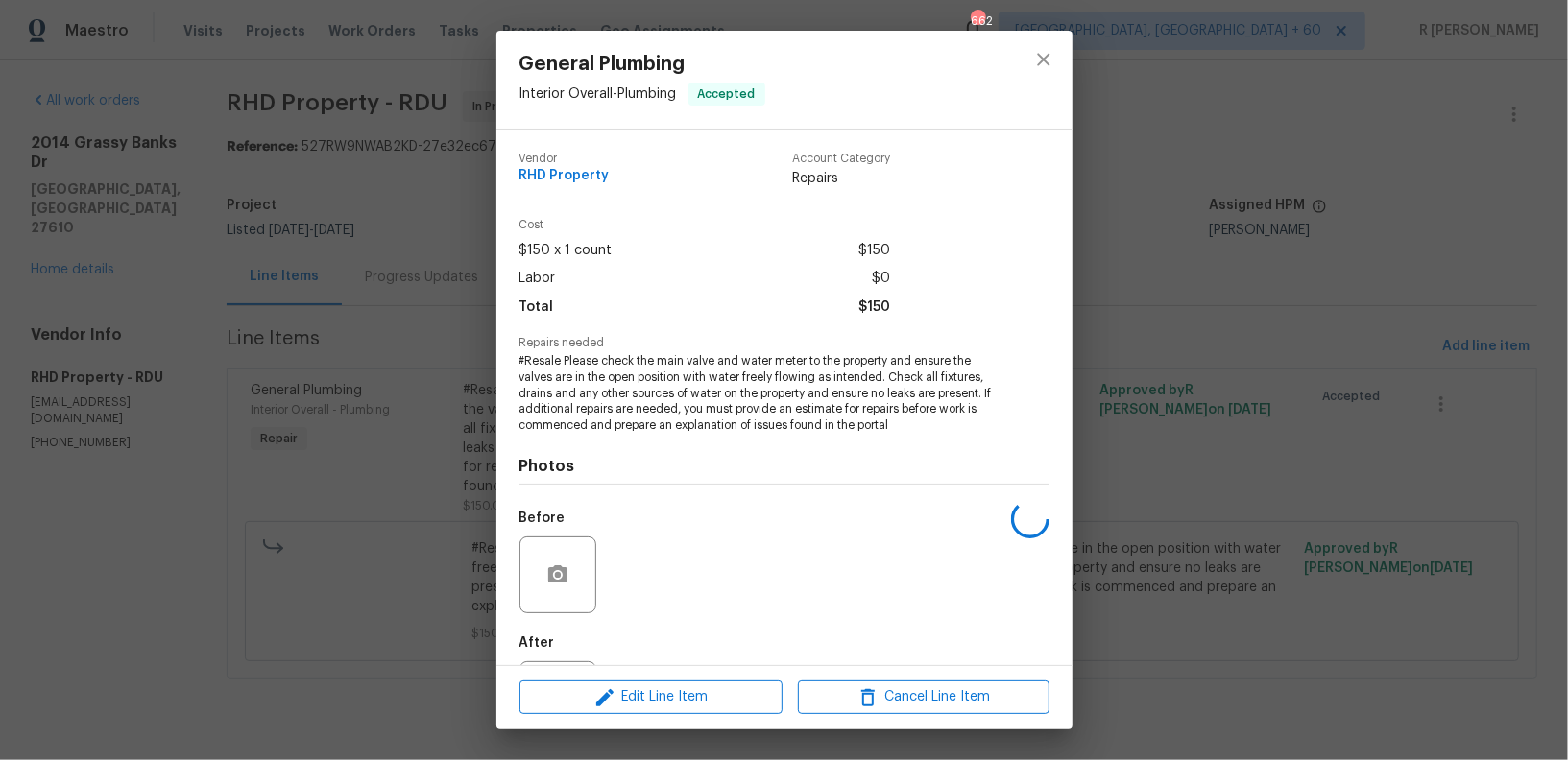
scroll to position [93, 0]
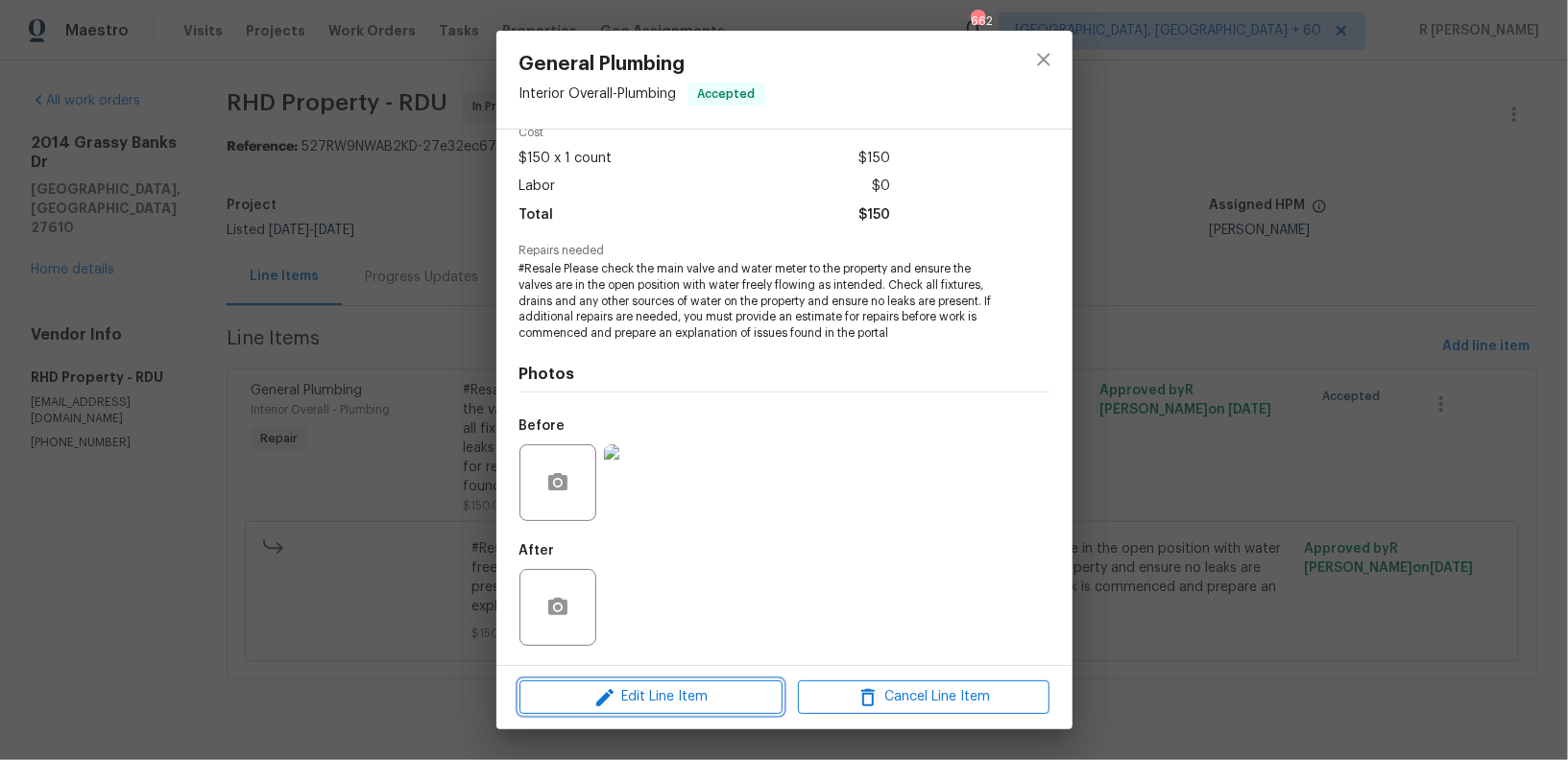
click at [607, 707] on icon "button" at bounding box center [605, 698] width 23 height 23
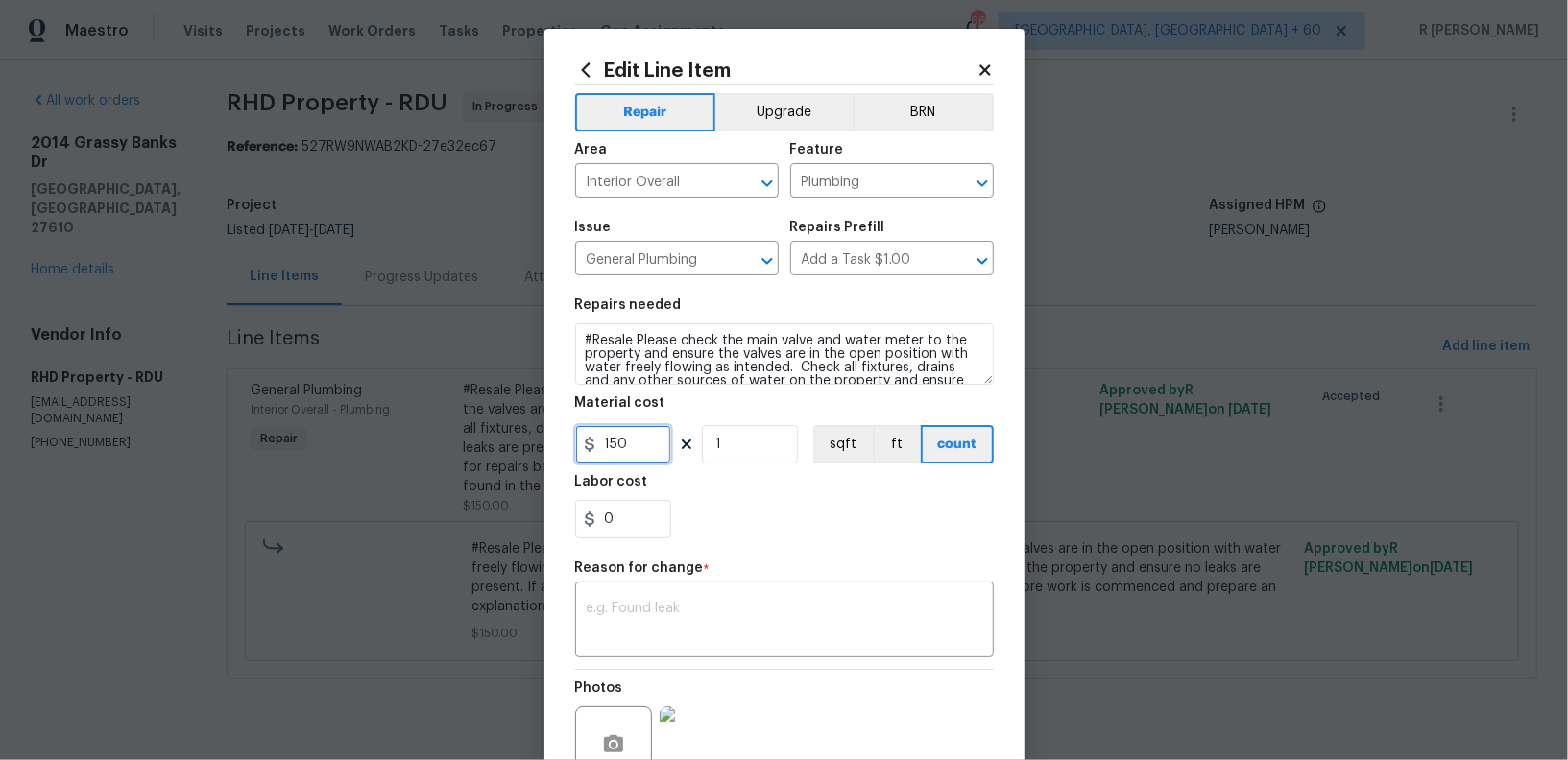
click at [629, 451] on input "150" at bounding box center [623, 443] width 96 height 38
type input "300"
click at [747, 622] on textarea at bounding box center [784, 622] width 396 height 40
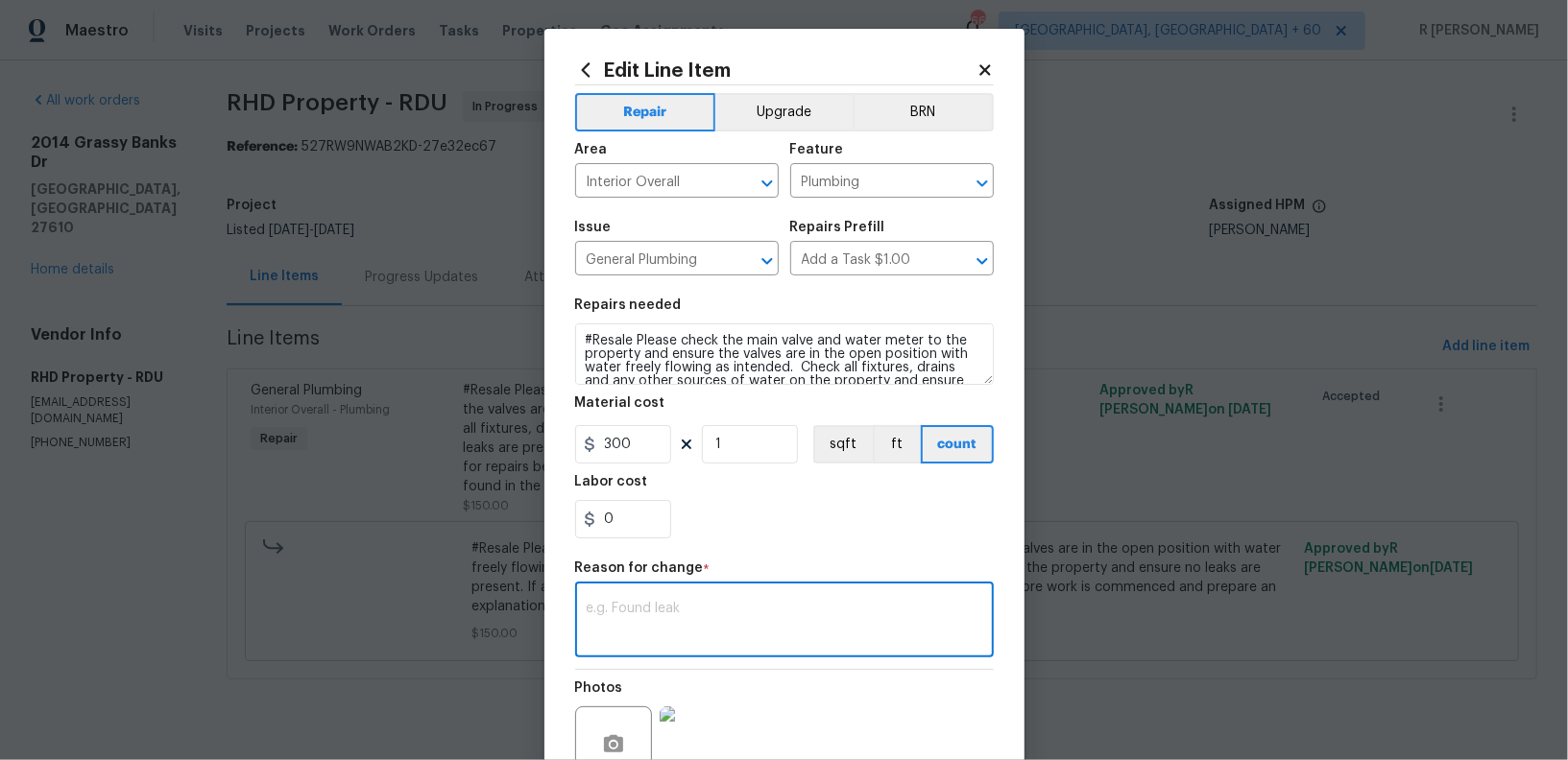
paste textarea "(YK) Updated per vendor’s final cost."
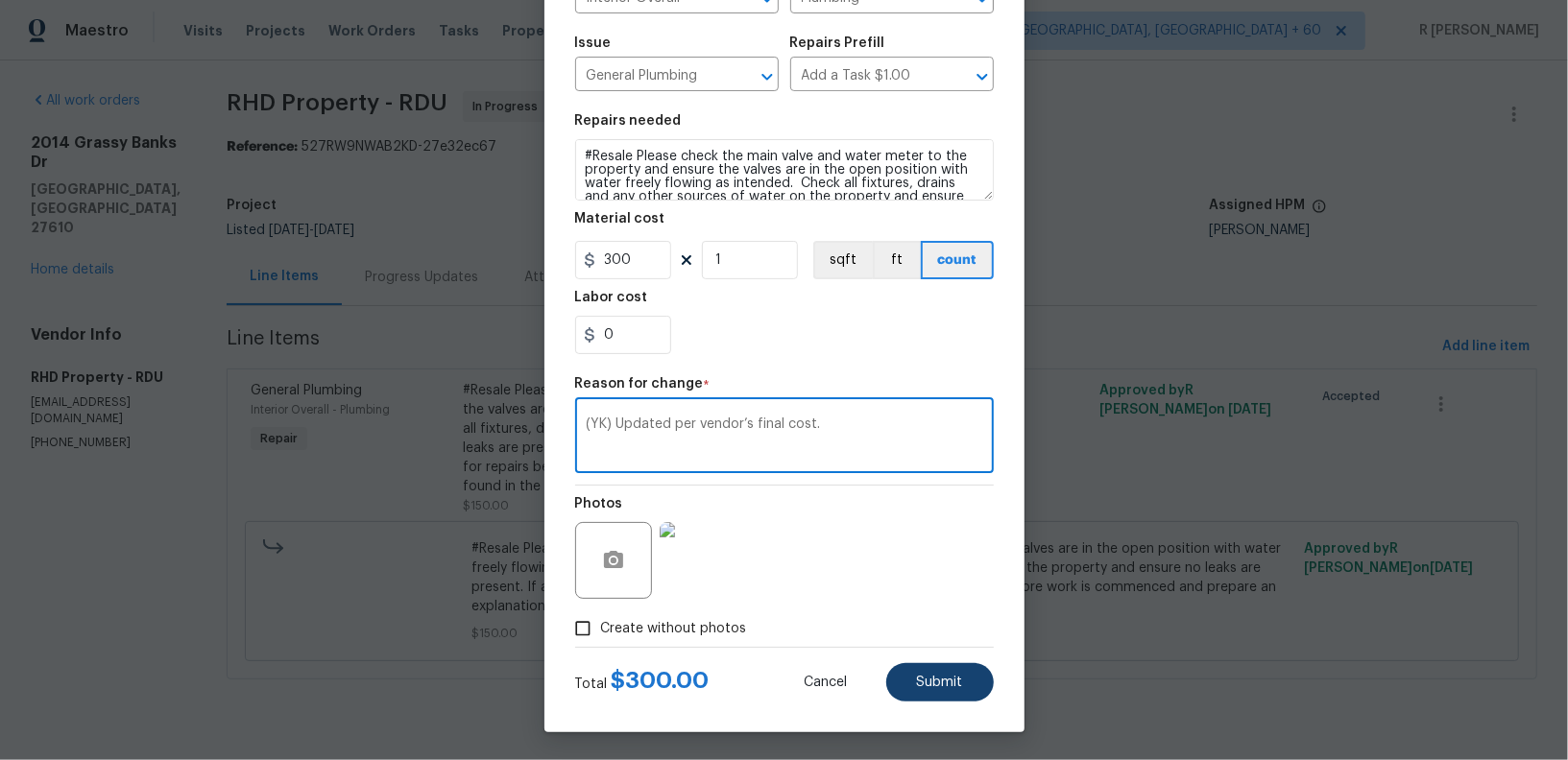
type textarea "(YK) Updated per vendor’s final cost."
click at [930, 679] on span "Submit" at bounding box center [939, 683] width 46 height 15
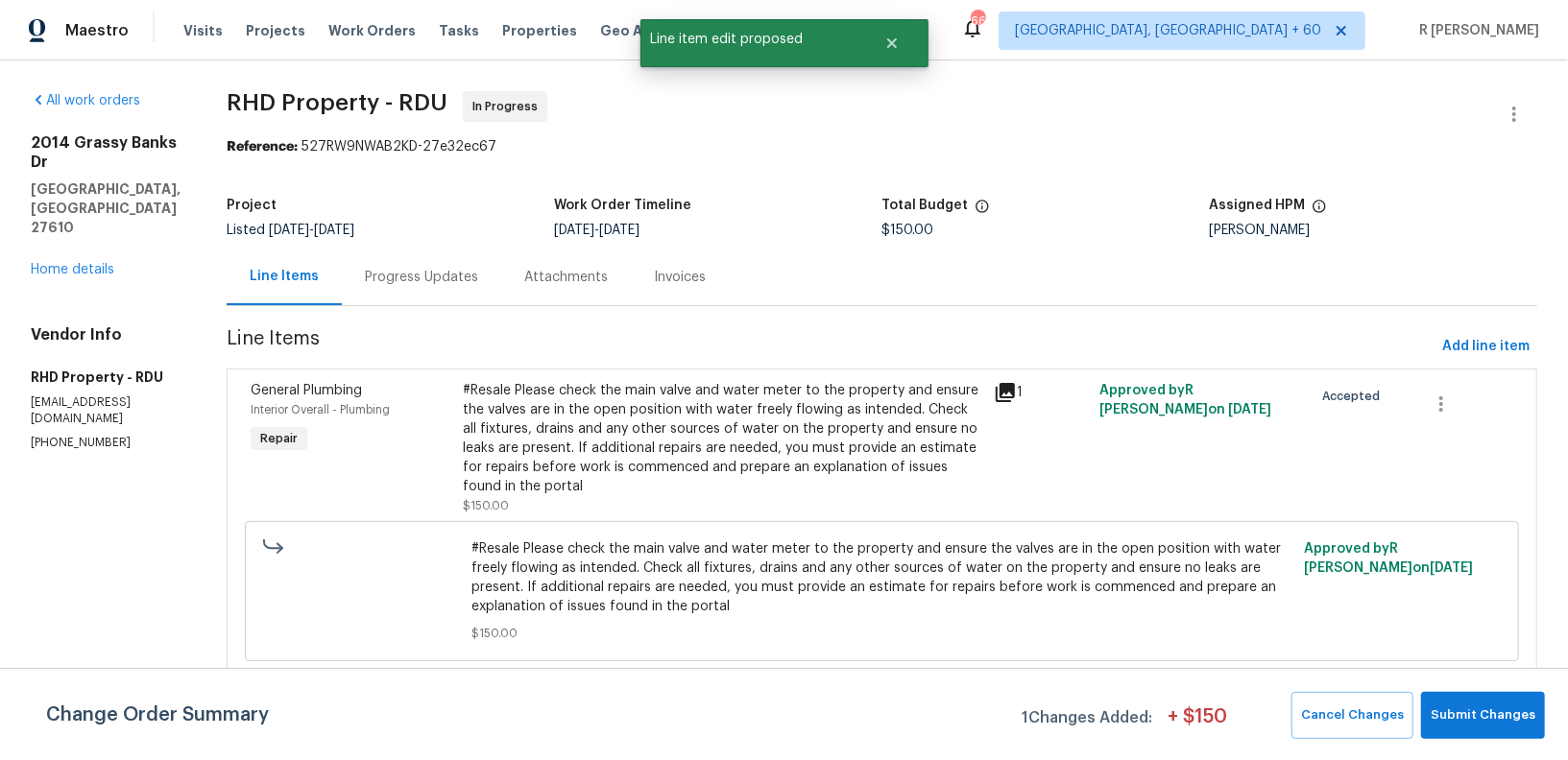
scroll to position [0, 0]
click at [1467, 722] on span "Submit Changes" at bounding box center [1482, 715] width 104 height 22
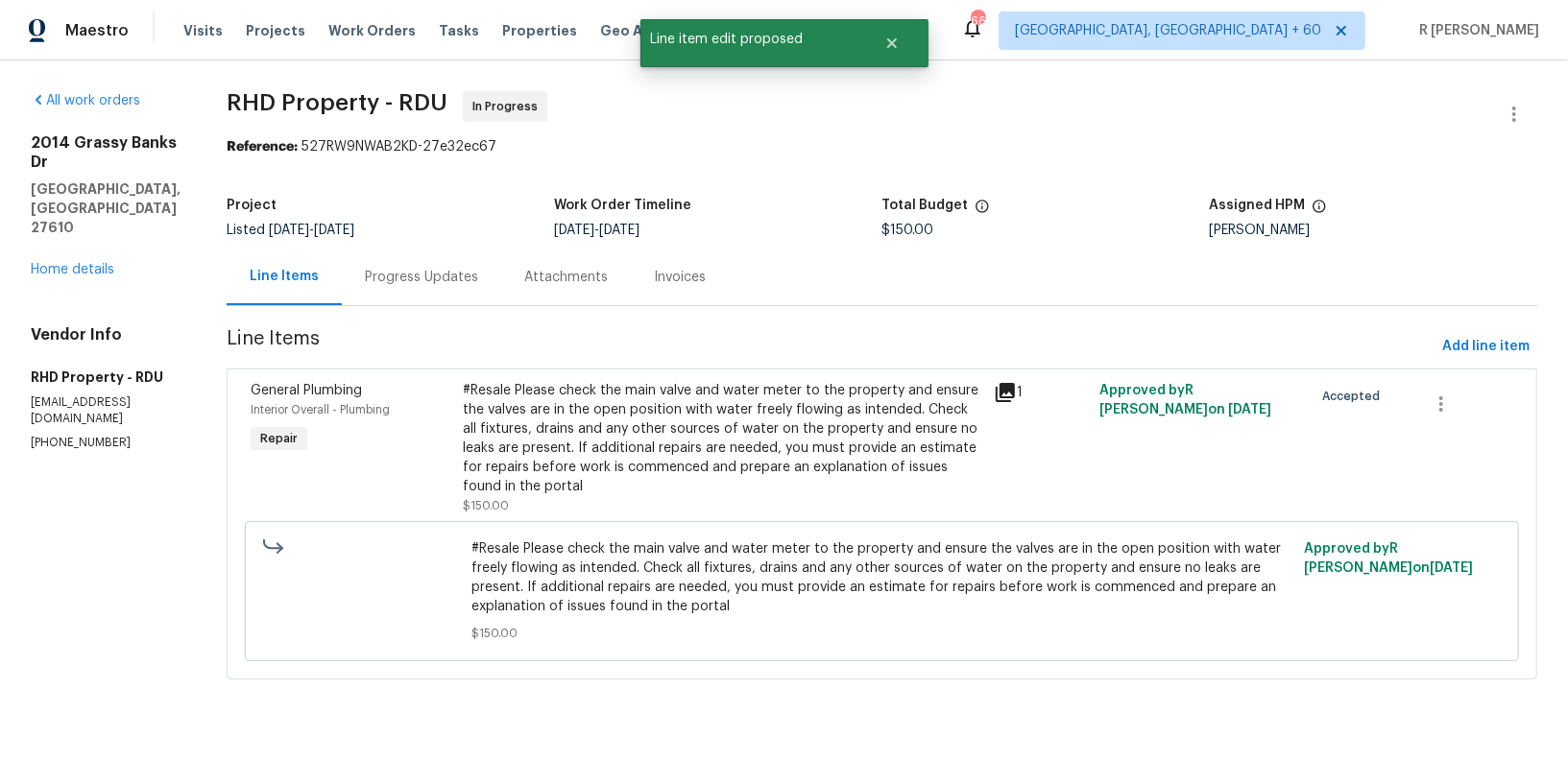
click at [404, 251] on div "Progress Updates" at bounding box center [422, 277] width 160 height 57
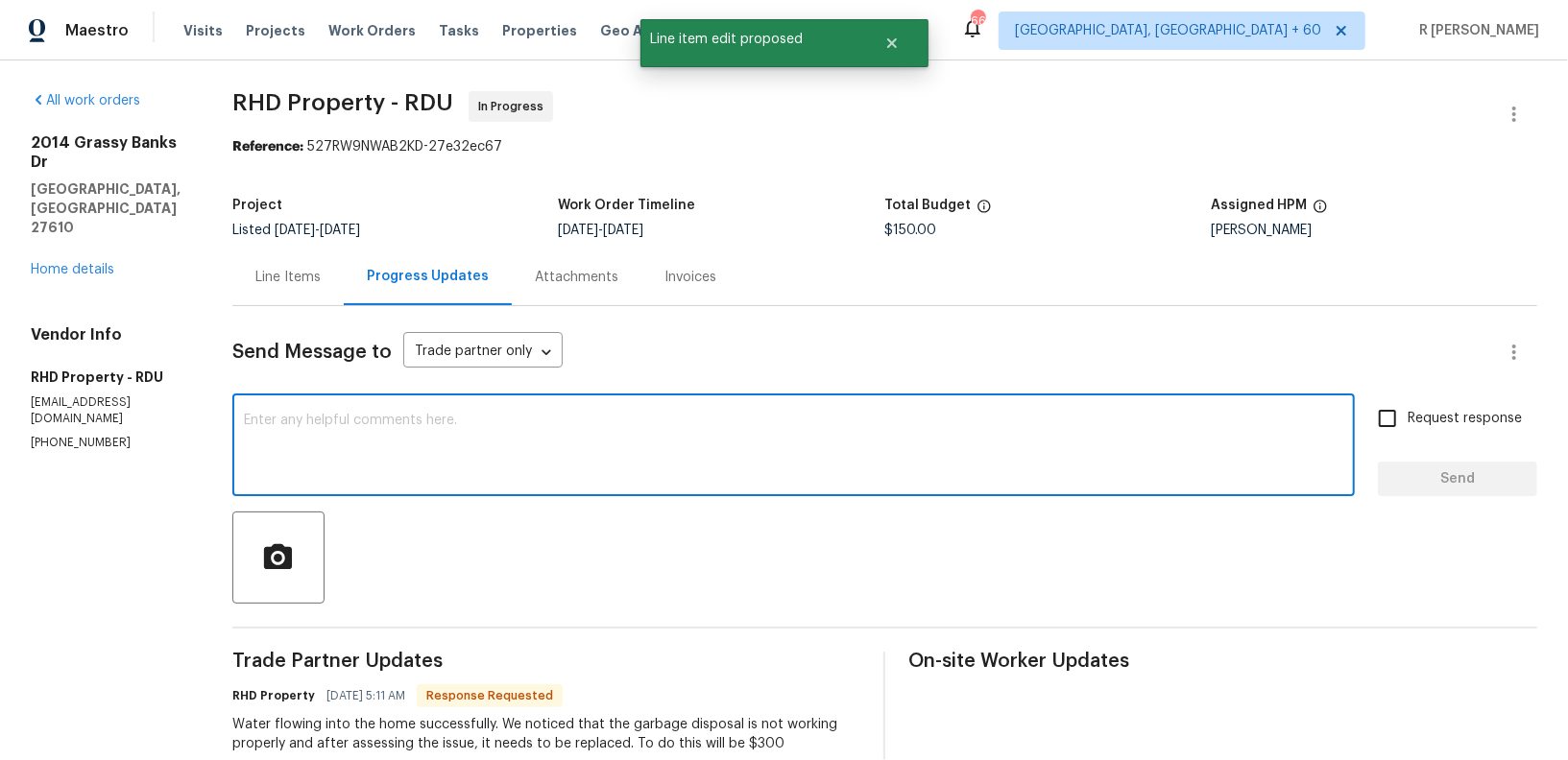
click at [743, 437] on textarea at bounding box center [793, 447] width 1099 height 67
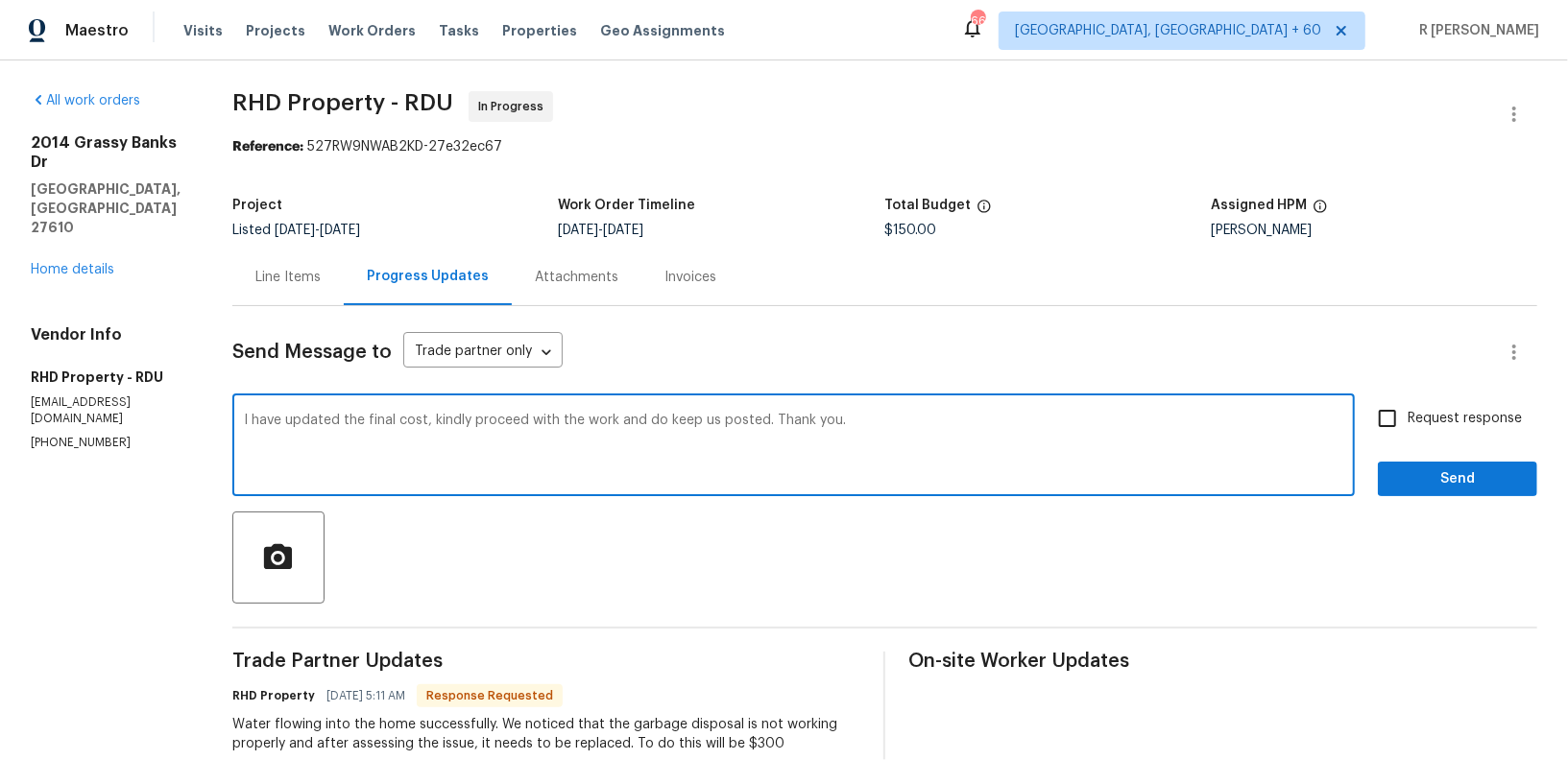
type textarea "I have updated the final cost, kindly proceed with the work and do keep us post…"
click at [1439, 430] on label "Request response" at bounding box center [1444, 418] width 155 height 40
click at [1407, 430] on input "Request response" at bounding box center [1387, 418] width 40 height 40
checkbox input "true"
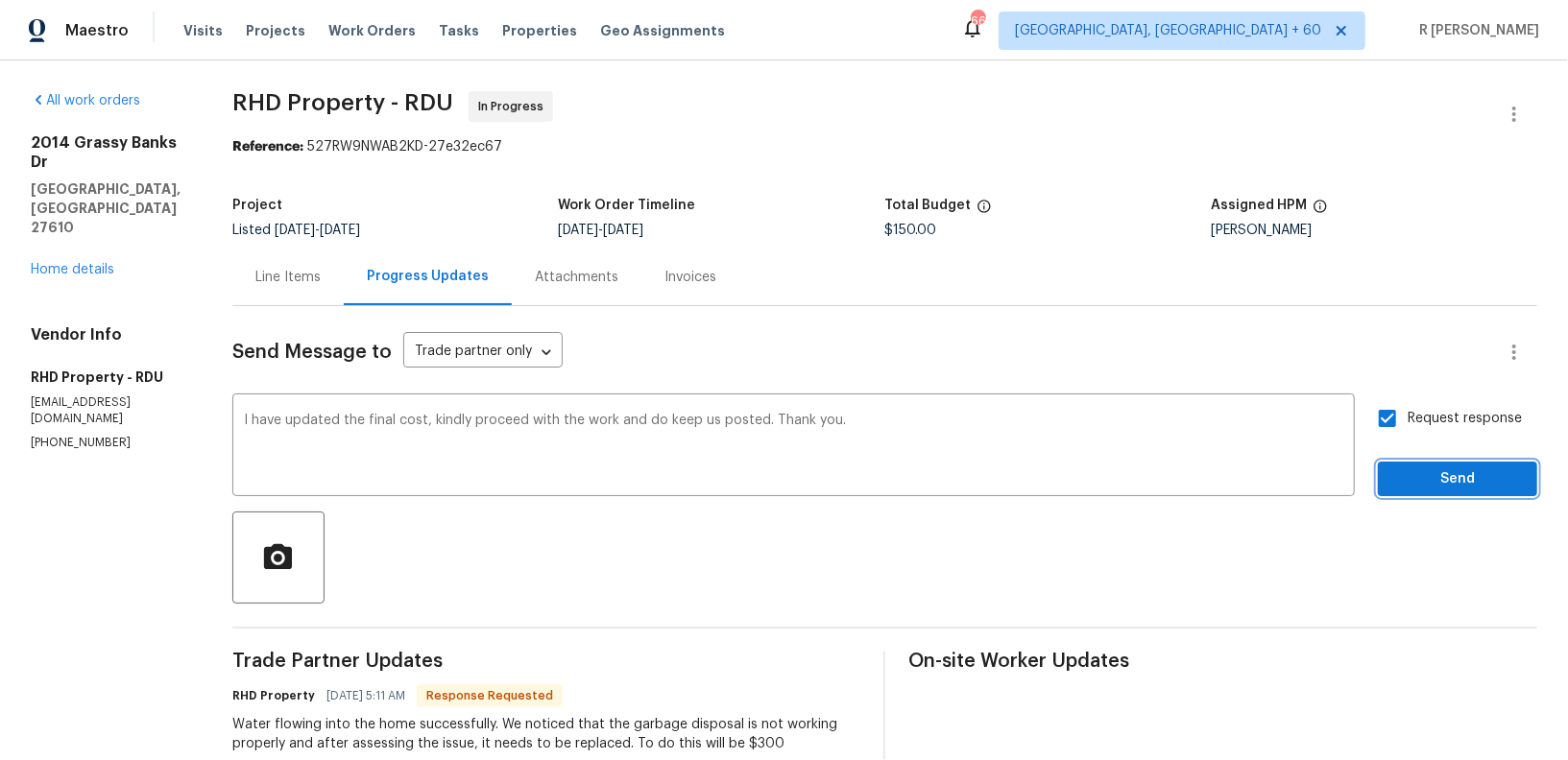
click at [1442, 475] on span "Send" at bounding box center [1458, 479] width 129 height 24
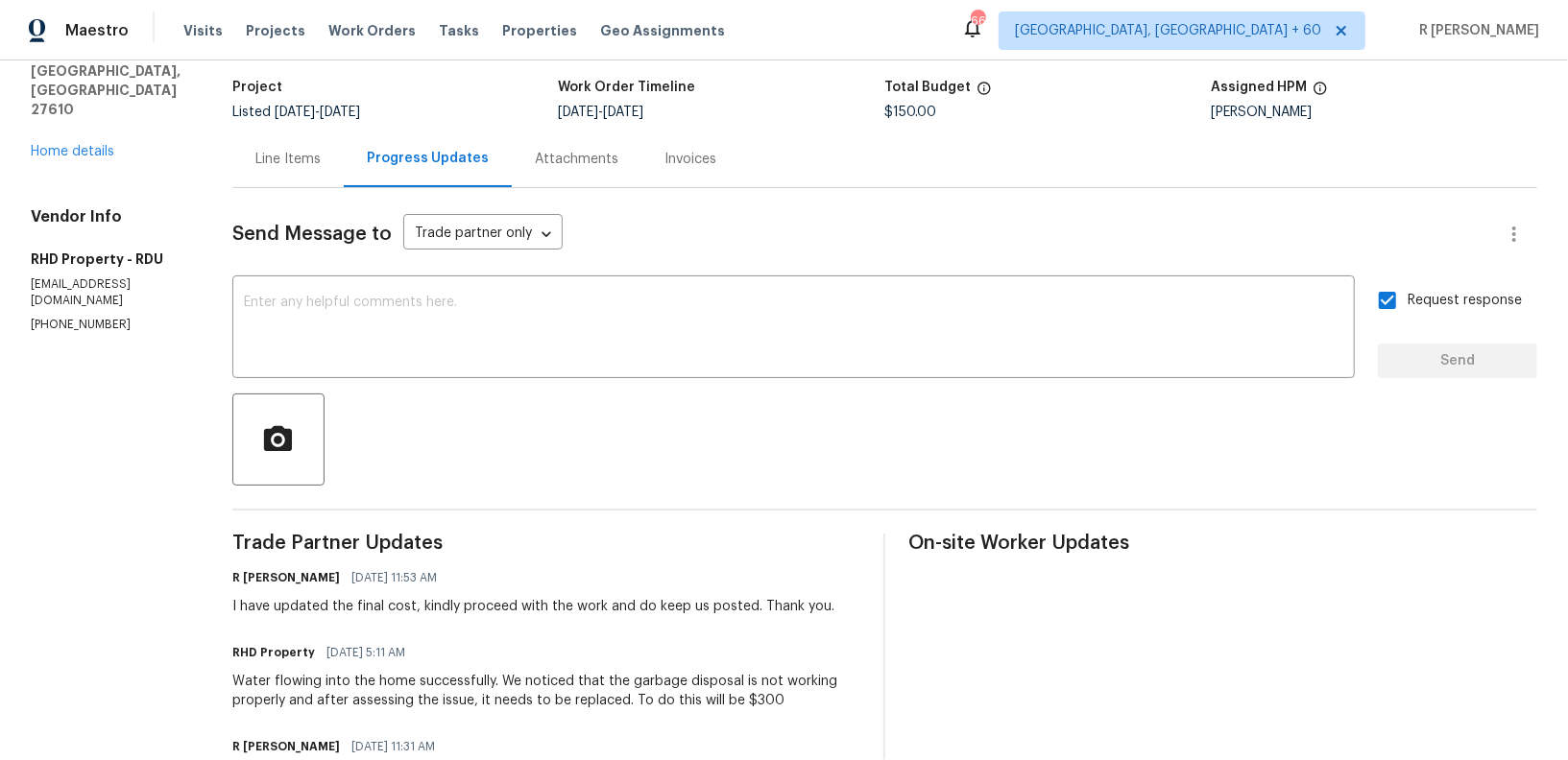
scroll to position [230, 0]
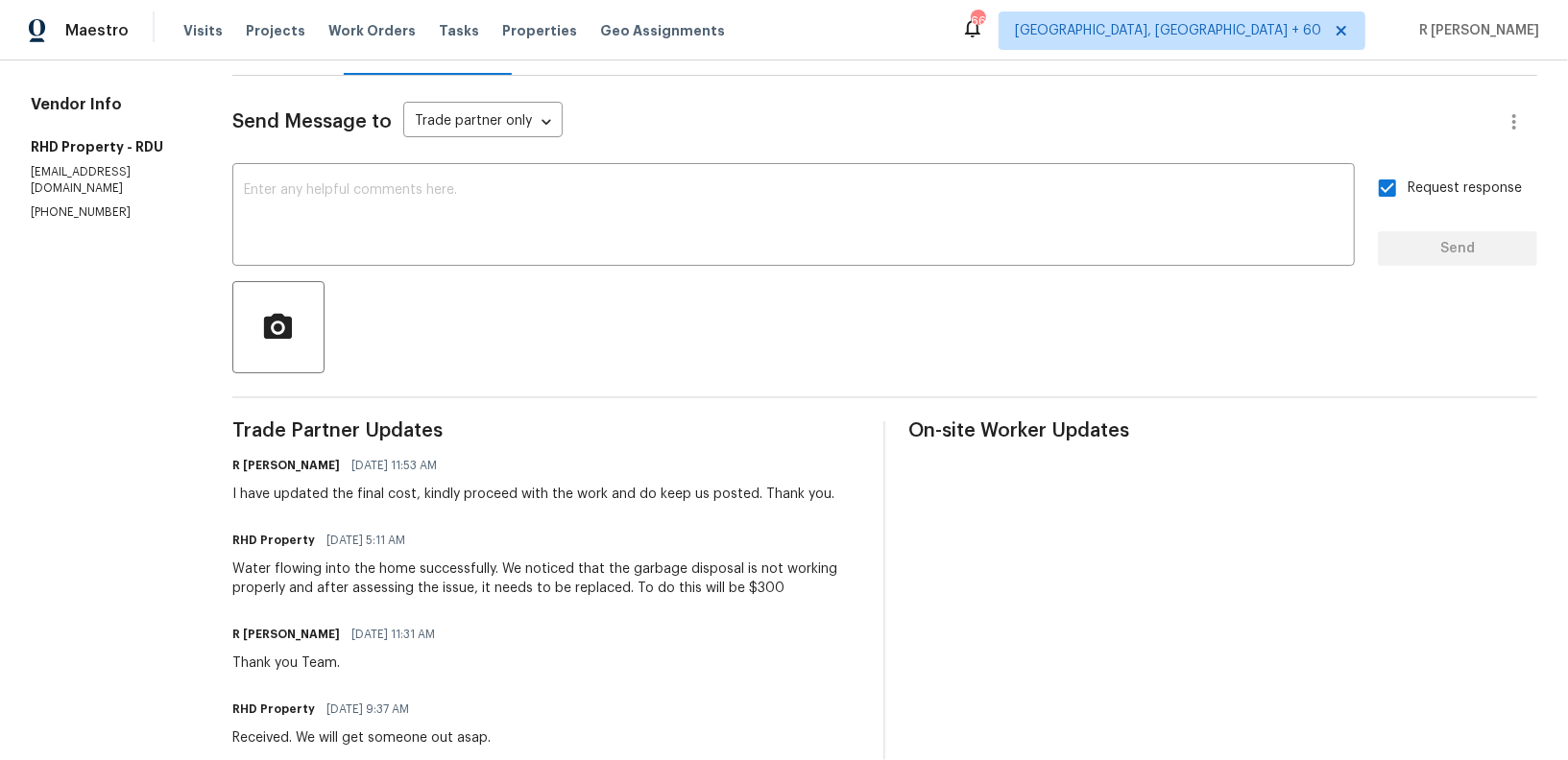
click at [440, 590] on div "Water flowing into the home successfully. We noticed that the garbage disposal …" at bounding box center [546, 578] width 629 height 38
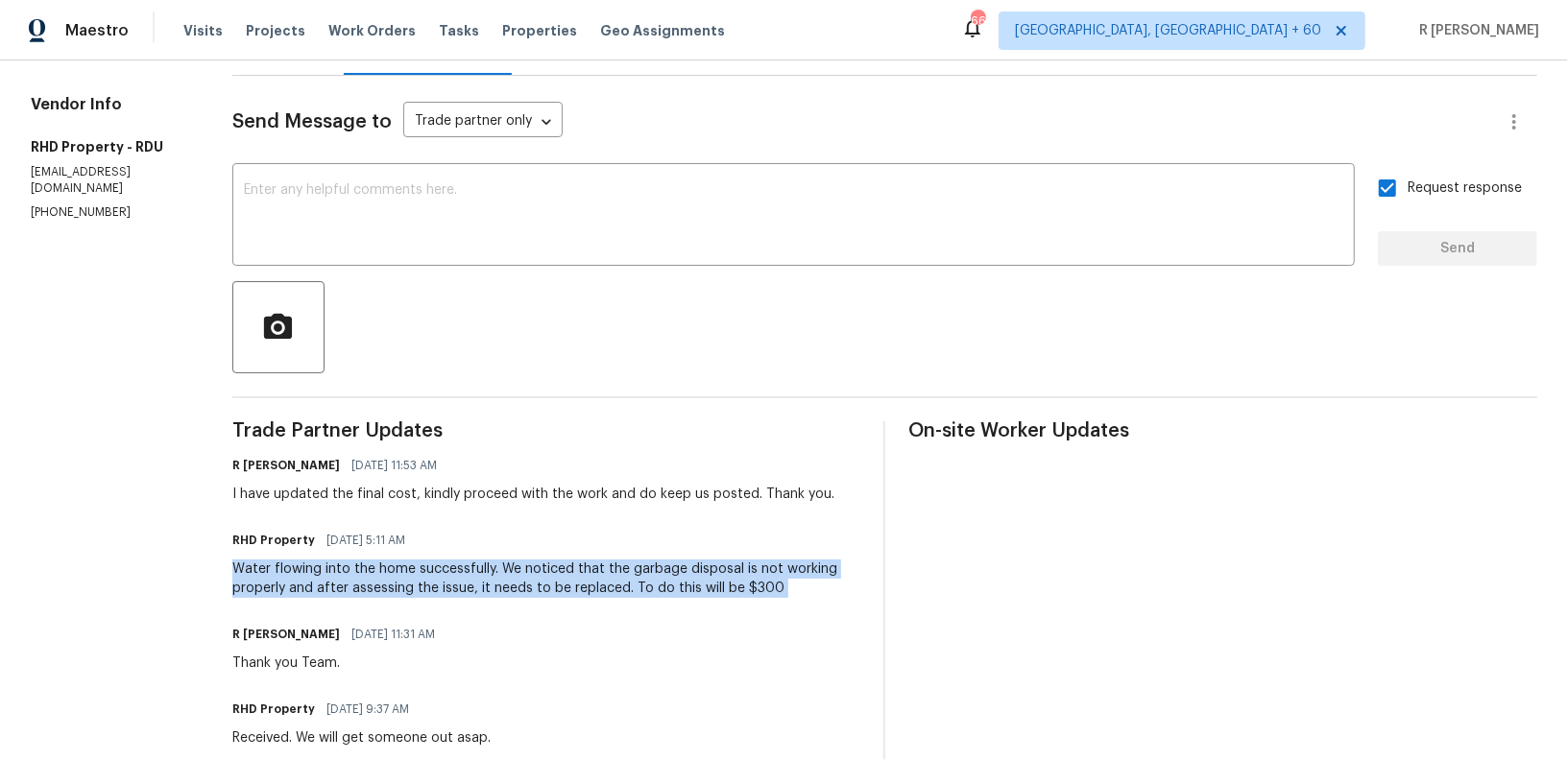
click at [440, 590] on div "Water flowing into the home successfully. We noticed that the garbage disposal …" at bounding box center [546, 578] width 629 height 38
copy div "Water flowing into the home successfully. We noticed that the garbage disposal …"
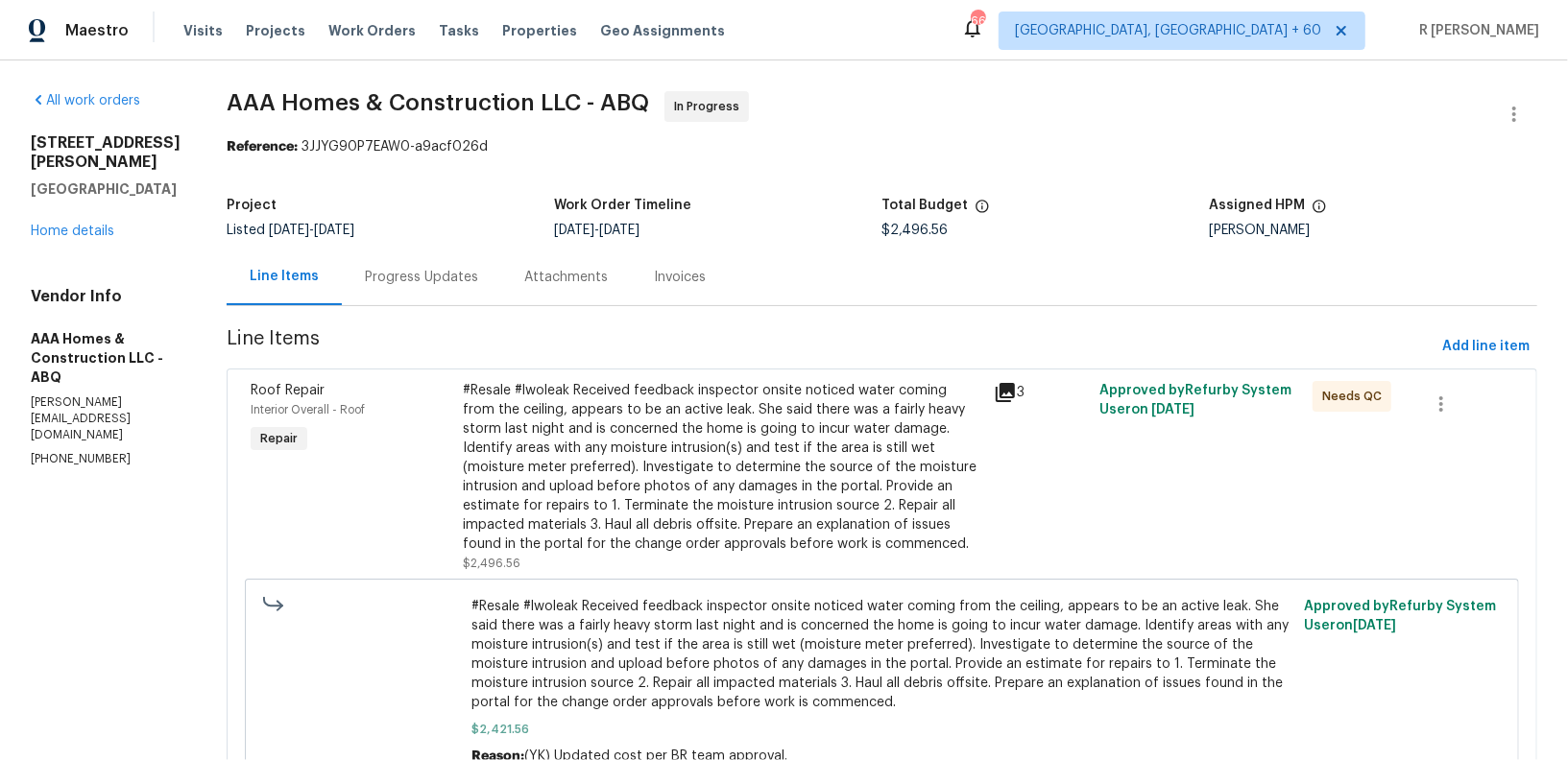
click at [342, 298] on div "Progress Updates" at bounding box center [422, 277] width 160 height 57
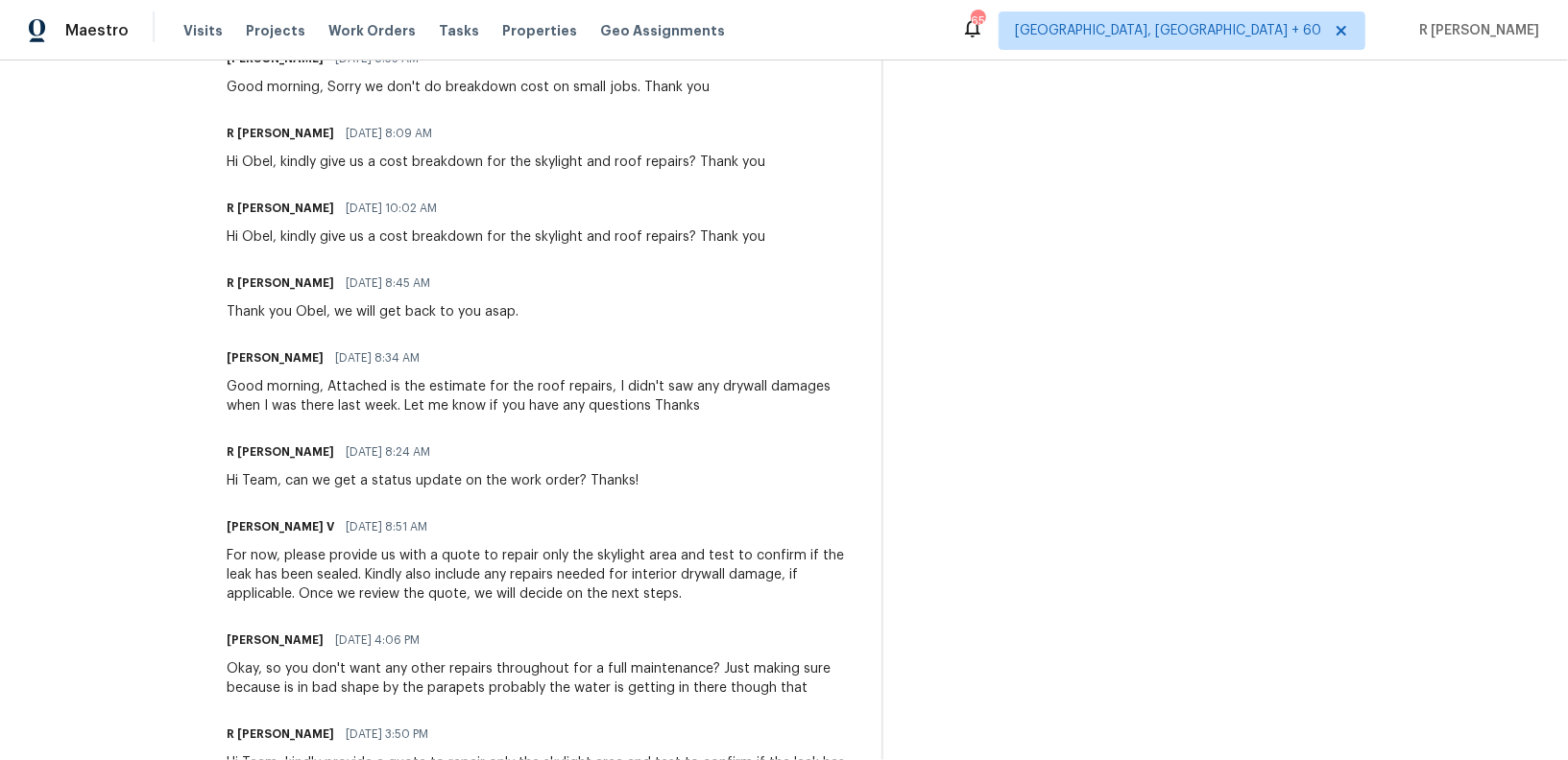
scroll to position [1008, 0]
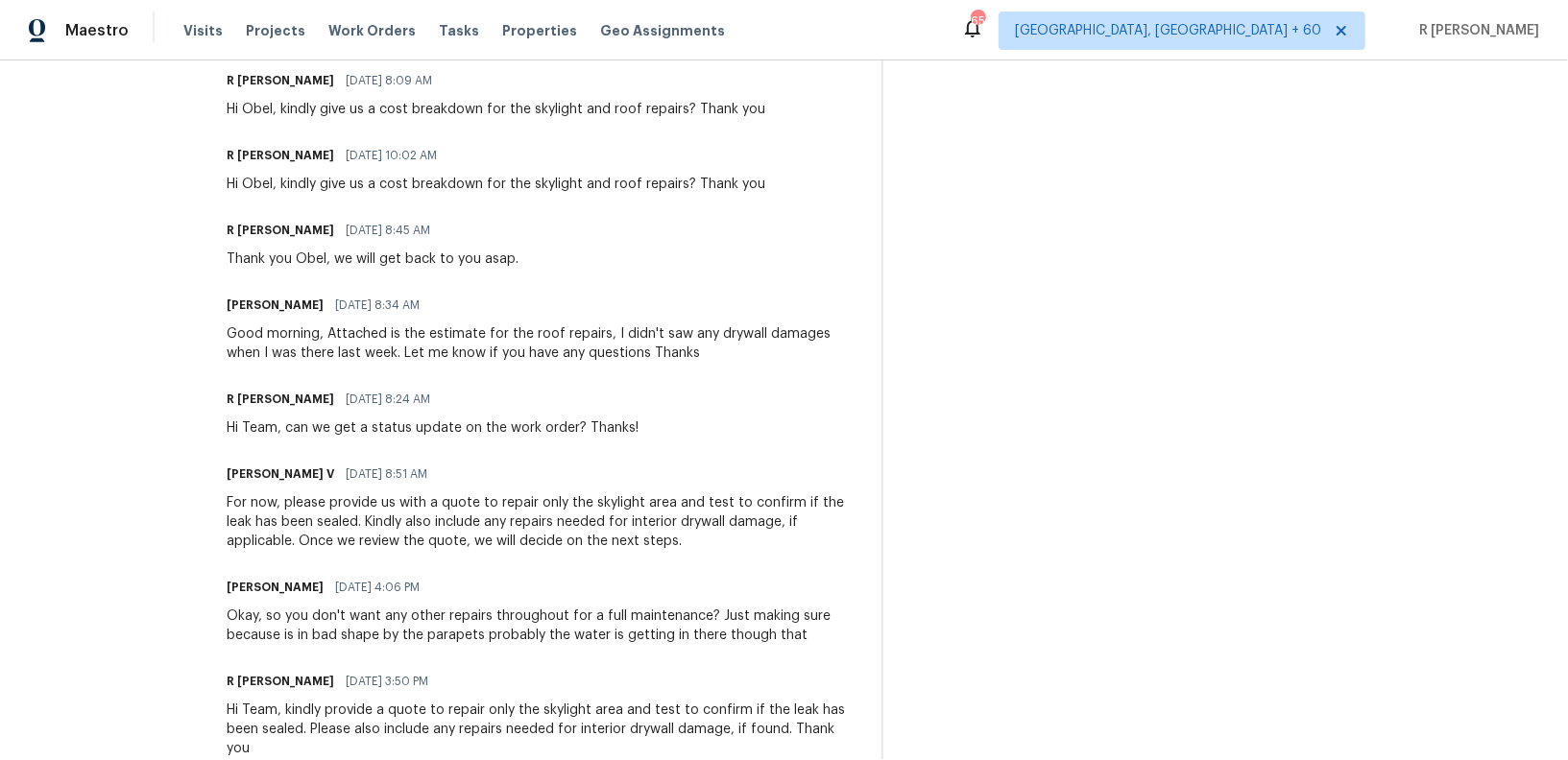
click at [363, 430] on div "Hi Team, can we get a status update on the work order? Thanks!" at bounding box center [433, 429] width 412 height 19
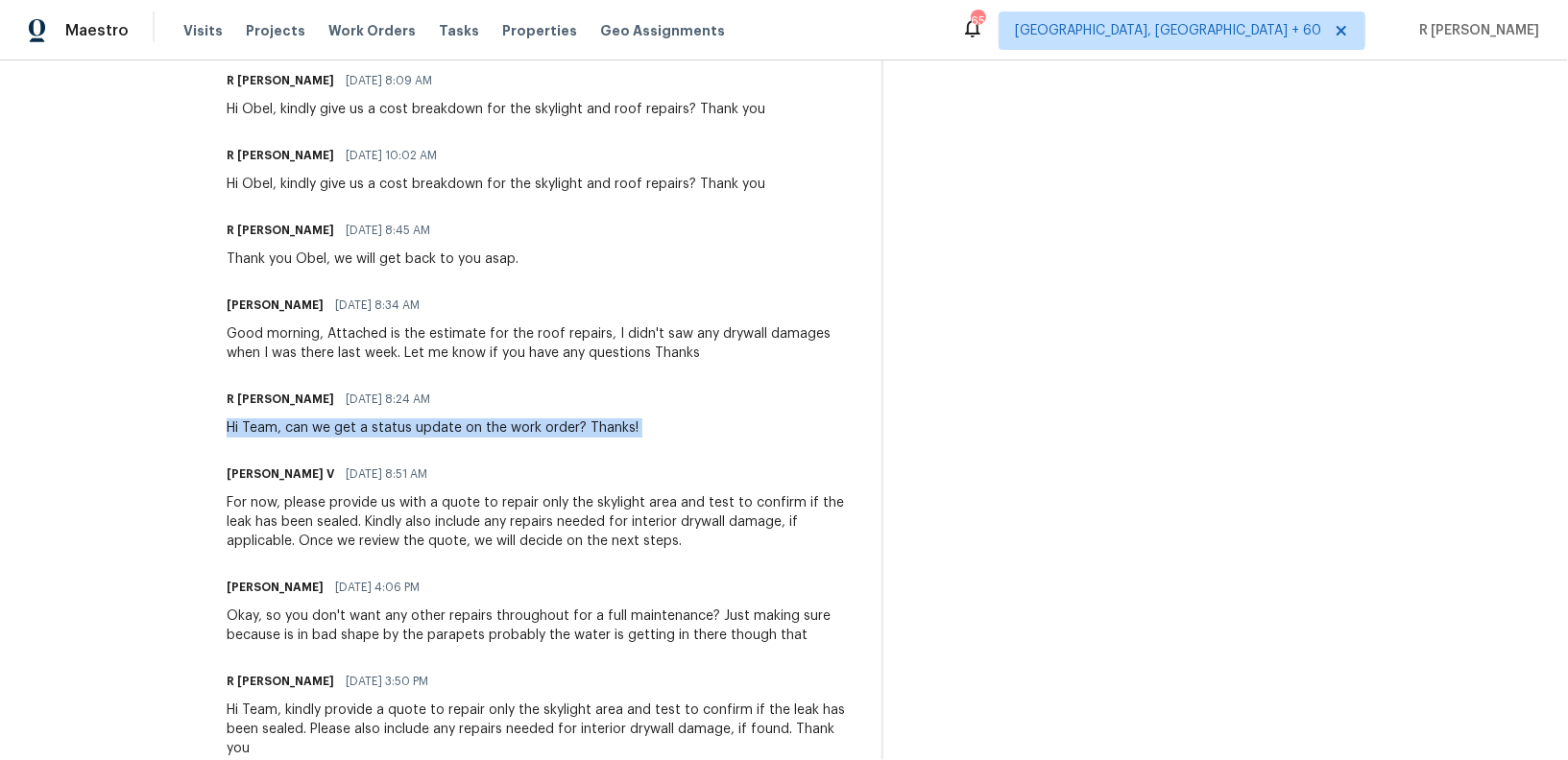
click at [363, 430] on div "Hi Team, can we get a status update on the work order? Thanks!" at bounding box center [433, 429] width 412 height 19
copy div "Hi Team, can we get a status update on the work order? Thanks!"
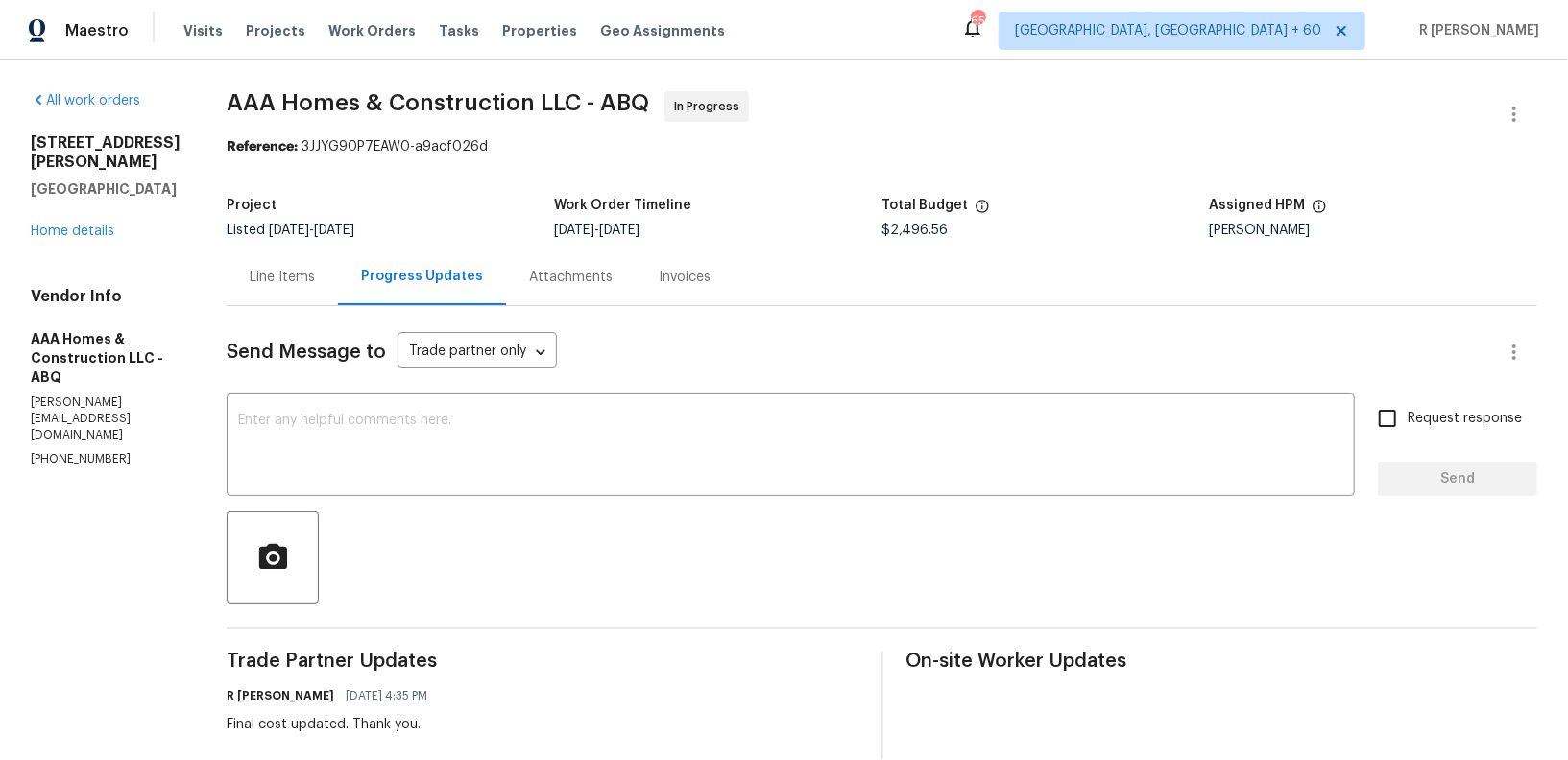
click at [363, 430] on textarea at bounding box center [790, 447] width 1105 height 67
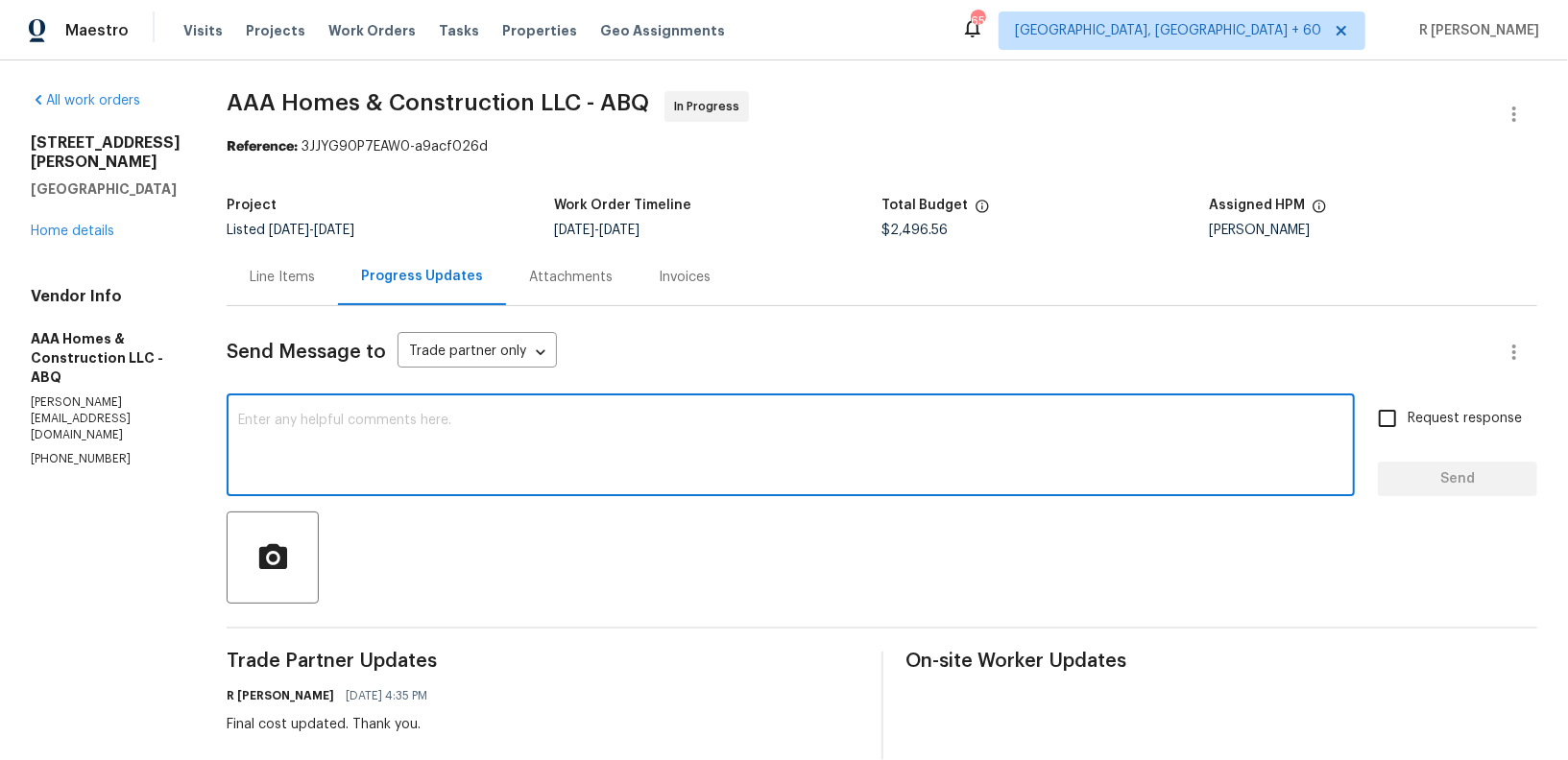
paste textarea "Hi Team, can we get a status update on the work order? Thanks!"
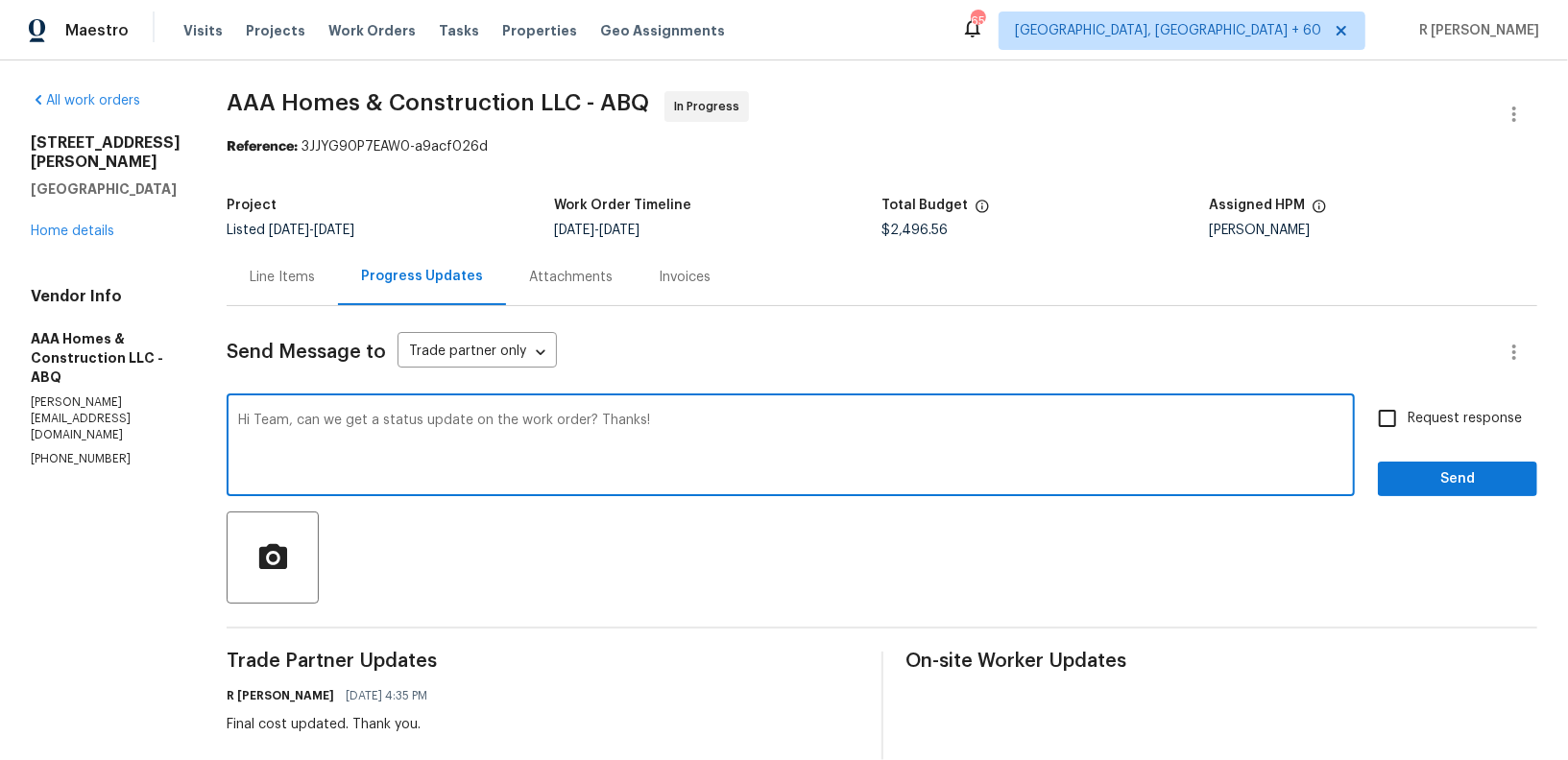
type textarea "Hi Team, can we get a status update on the work order? Thanks!"
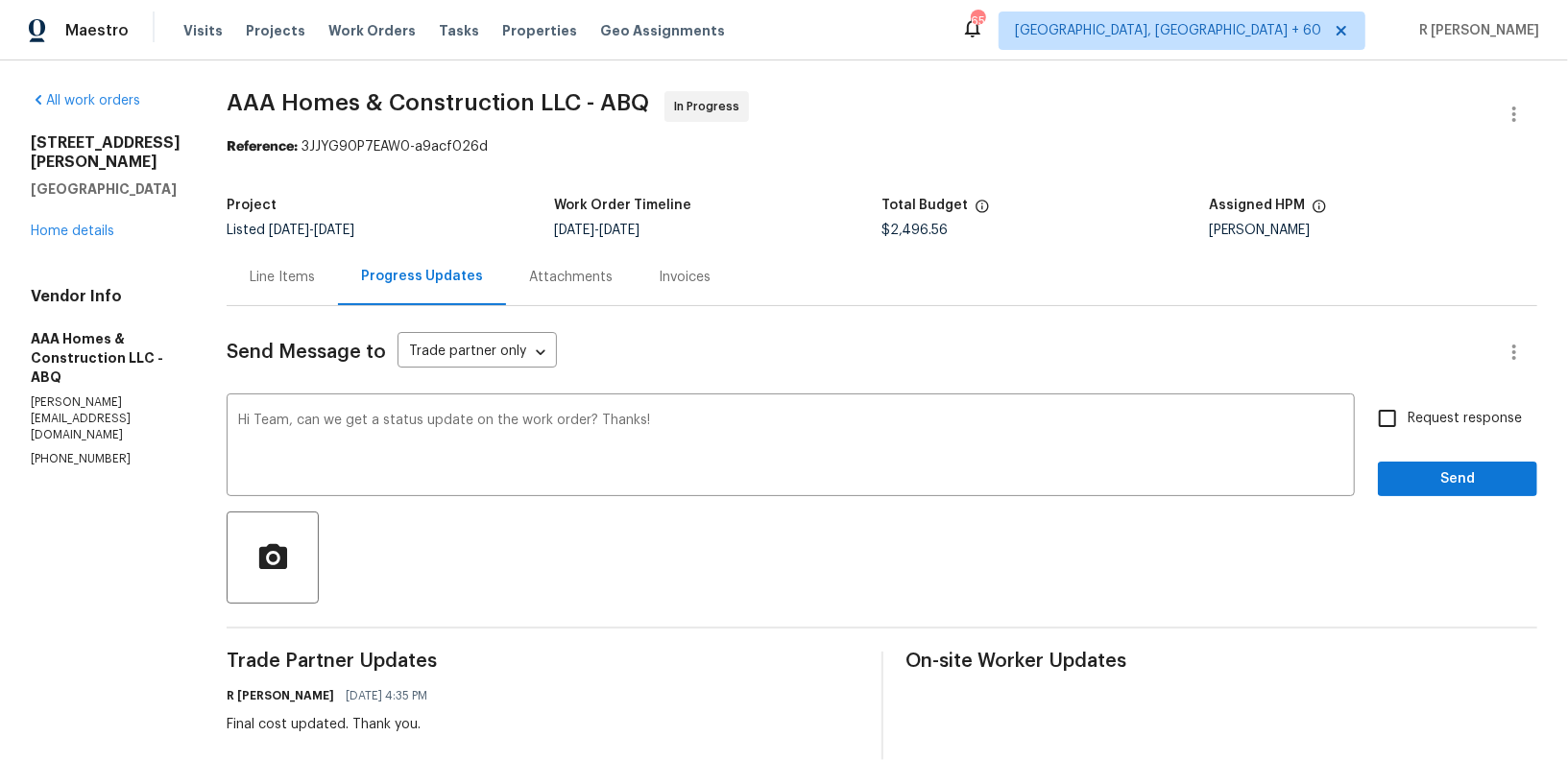
click at [1434, 468] on span "Send" at bounding box center [1458, 479] width 129 height 24
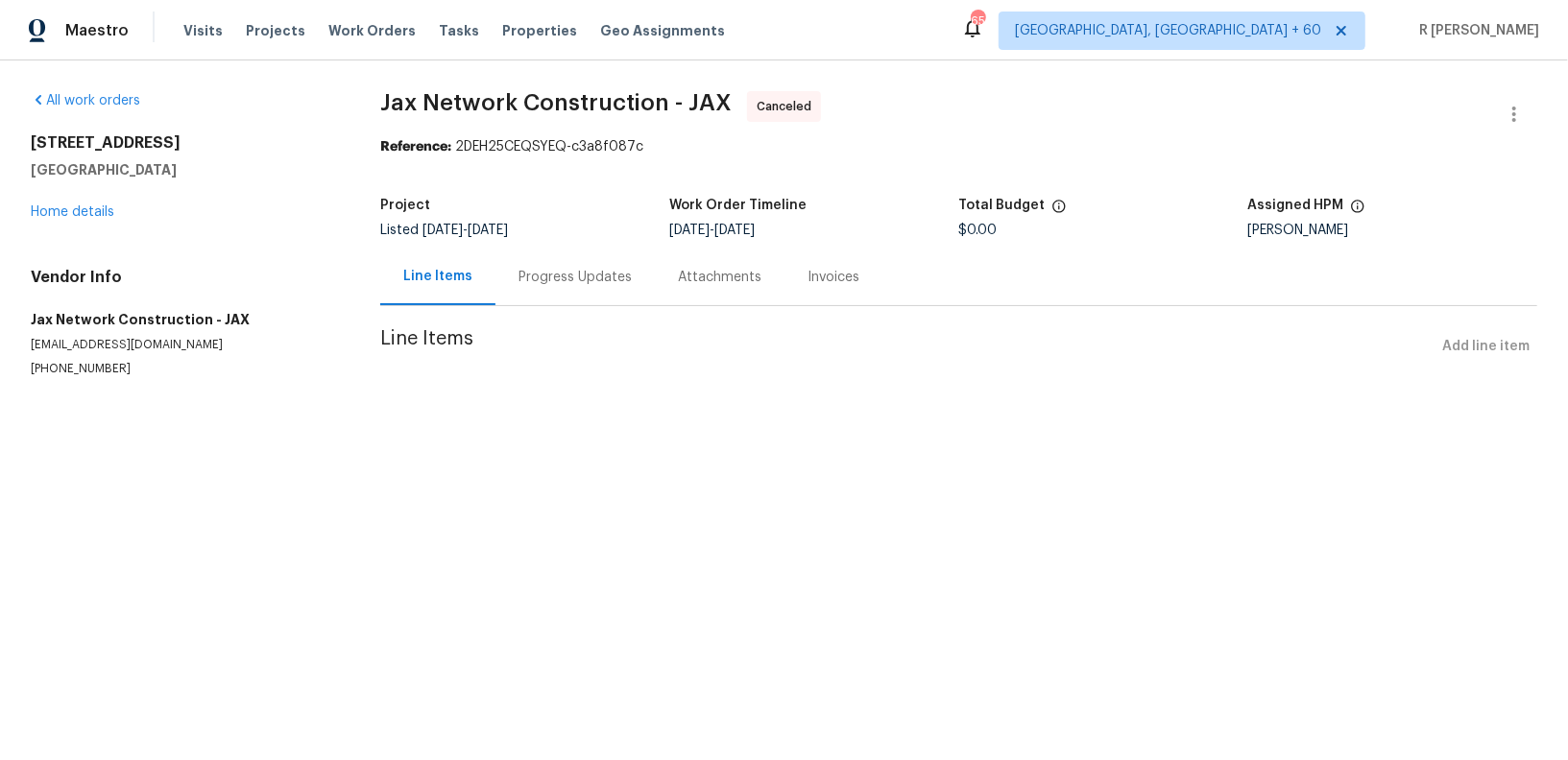
click at [72, 201] on div "[STREET_ADDRESS] Home details" at bounding box center [182, 177] width 303 height 89
click at [63, 217] on link "Home details" at bounding box center [73, 212] width 84 height 14
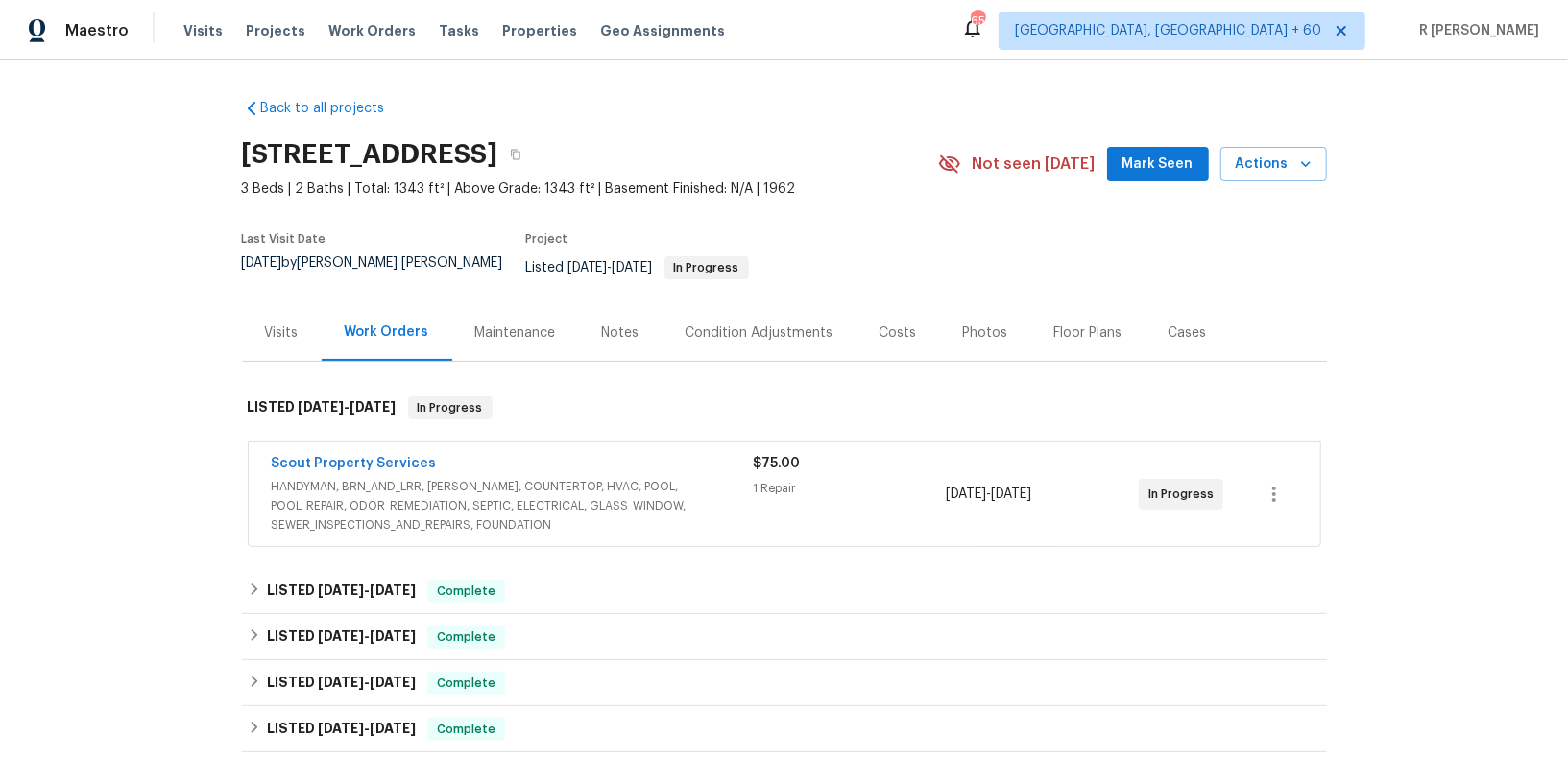
click at [316, 442] on div "Scout Property Services HANDYMAN, BRN_AND_LRR, [PERSON_NAME], COUNTERTOP, HVAC,…" at bounding box center [784, 494] width 1071 height 103
click at [316, 454] on span "Scout Property Services" at bounding box center [354, 464] width 165 height 19
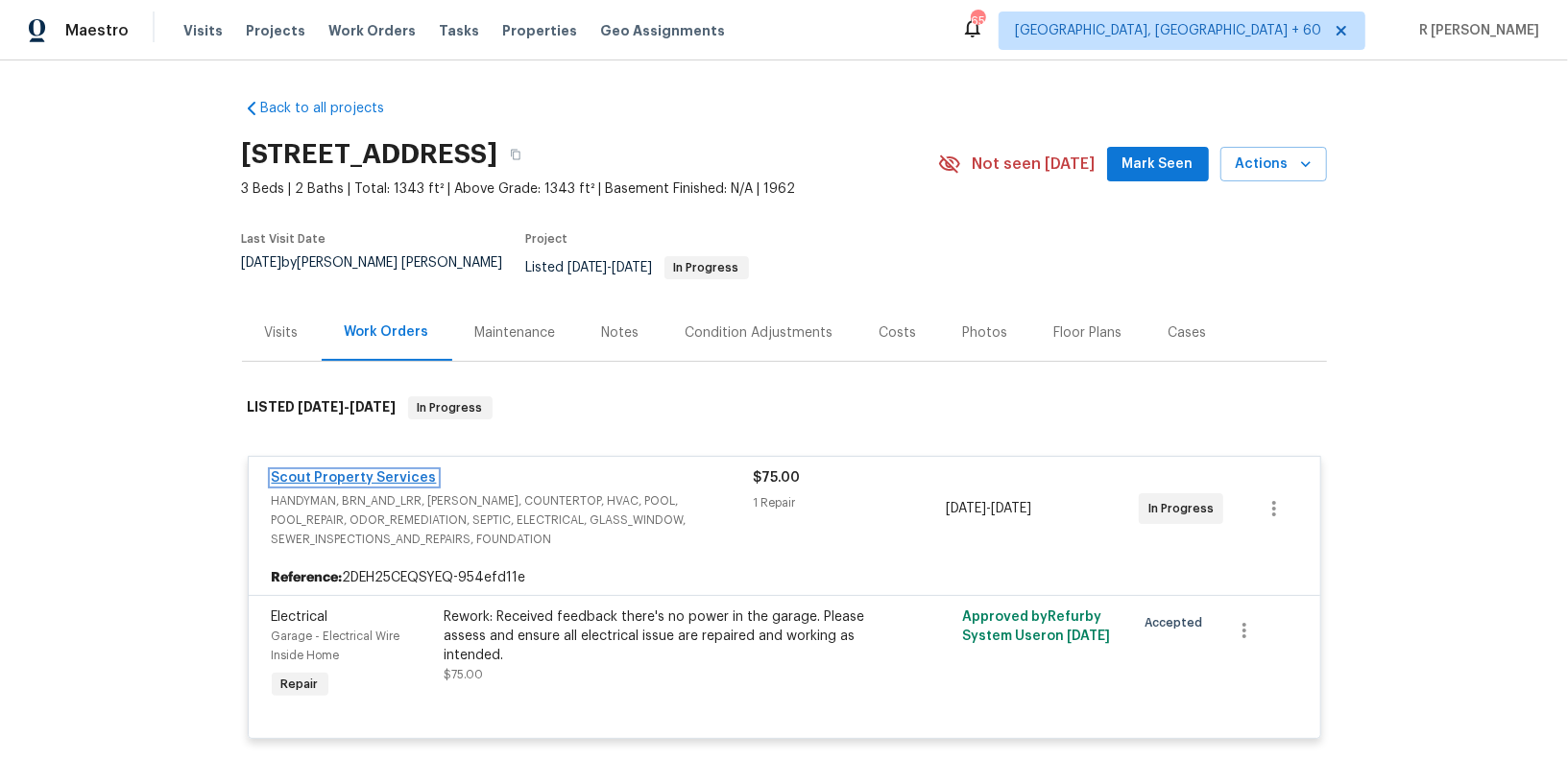
click at [311, 472] on link "Scout Property Services" at bounding box center [354, 478] width 165 height 14
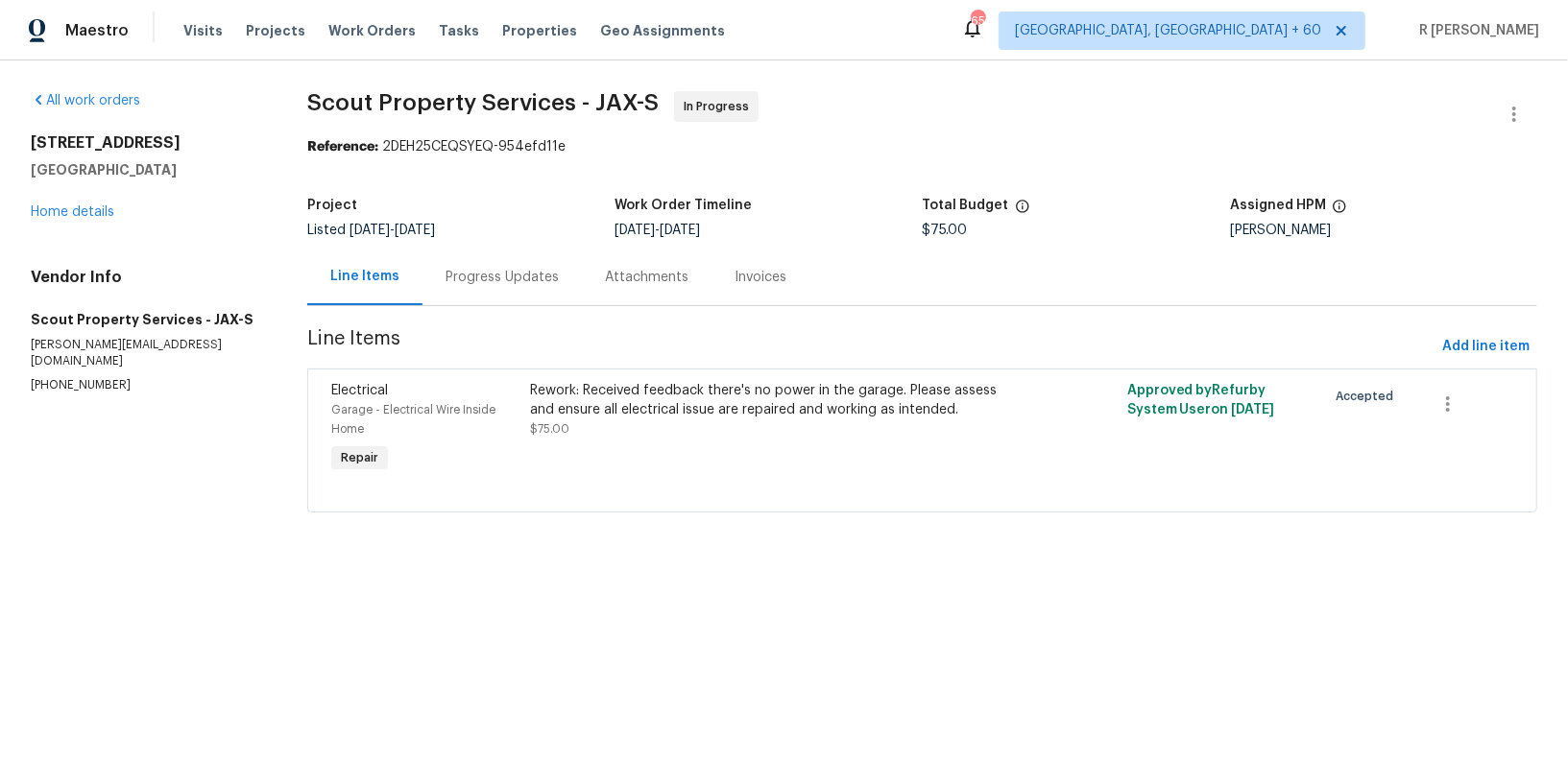
click at [483, 277] on div "Progress Updates" at bounding box center [502, 278] width 113 height 19
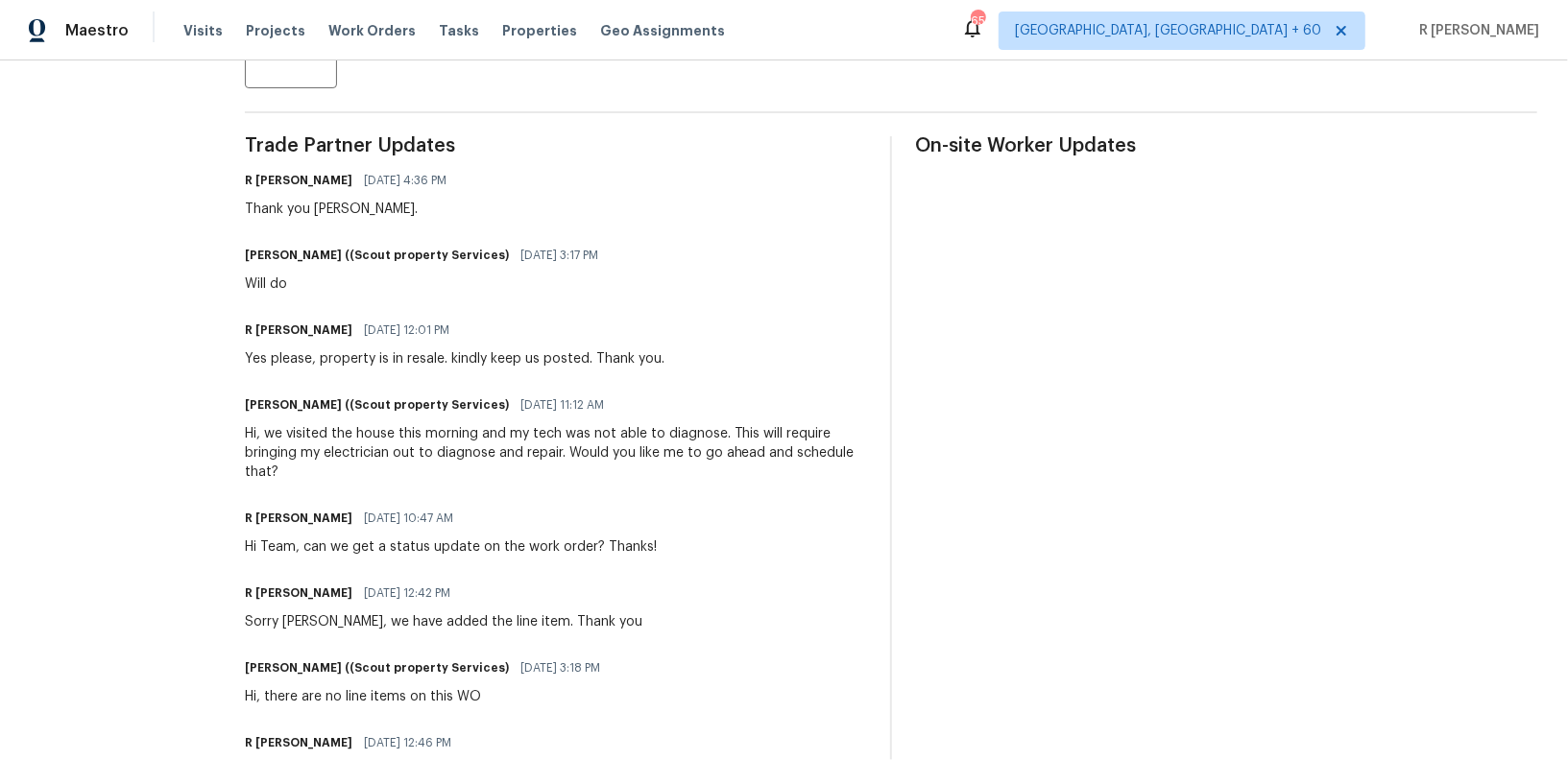
scroll to position [647, 0]
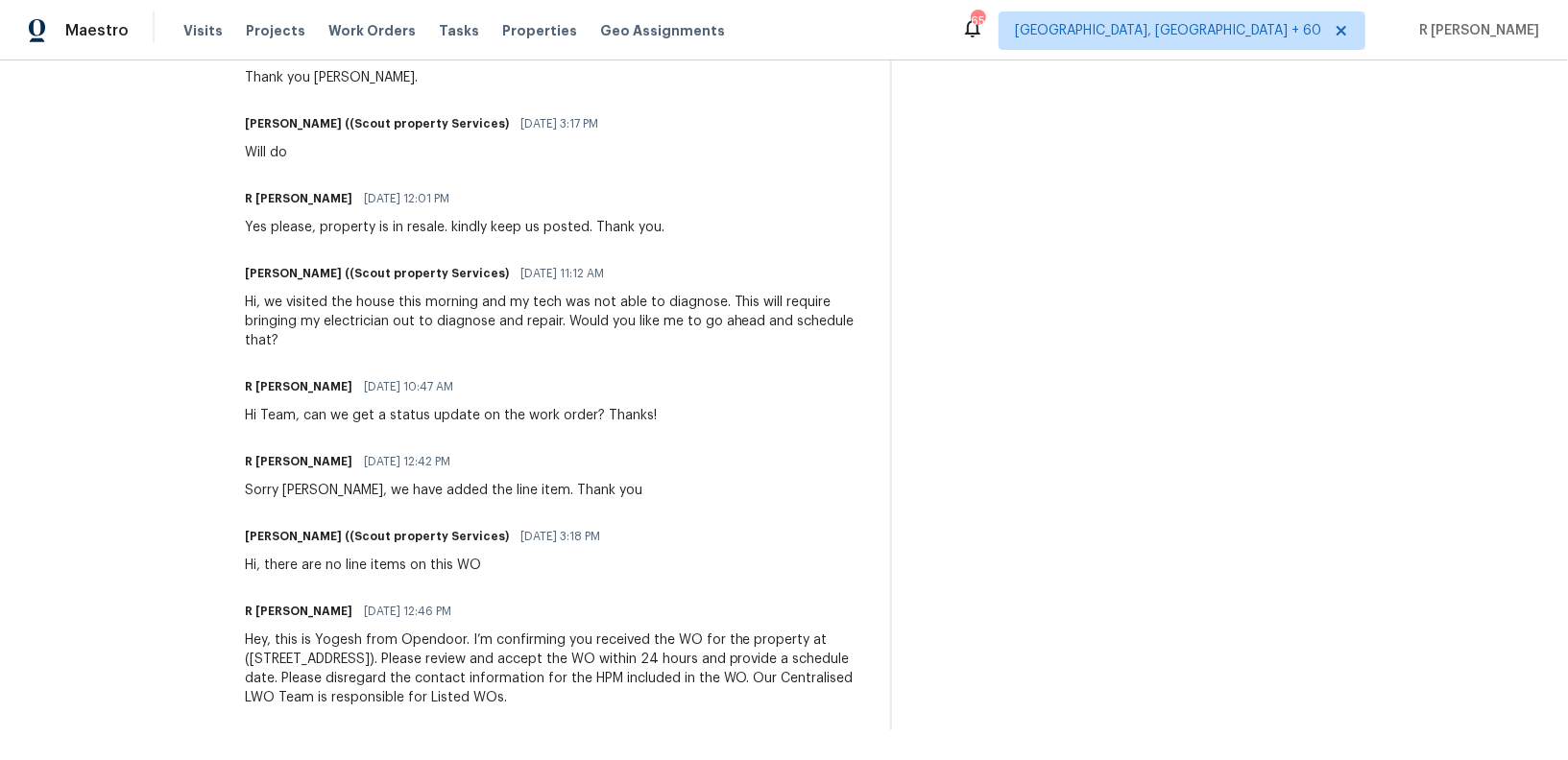
click at [495, 410] on div "Hi Team, can we get a status update on the work order? Thanks!" at bounding box center [450, 416] width 412 height 19
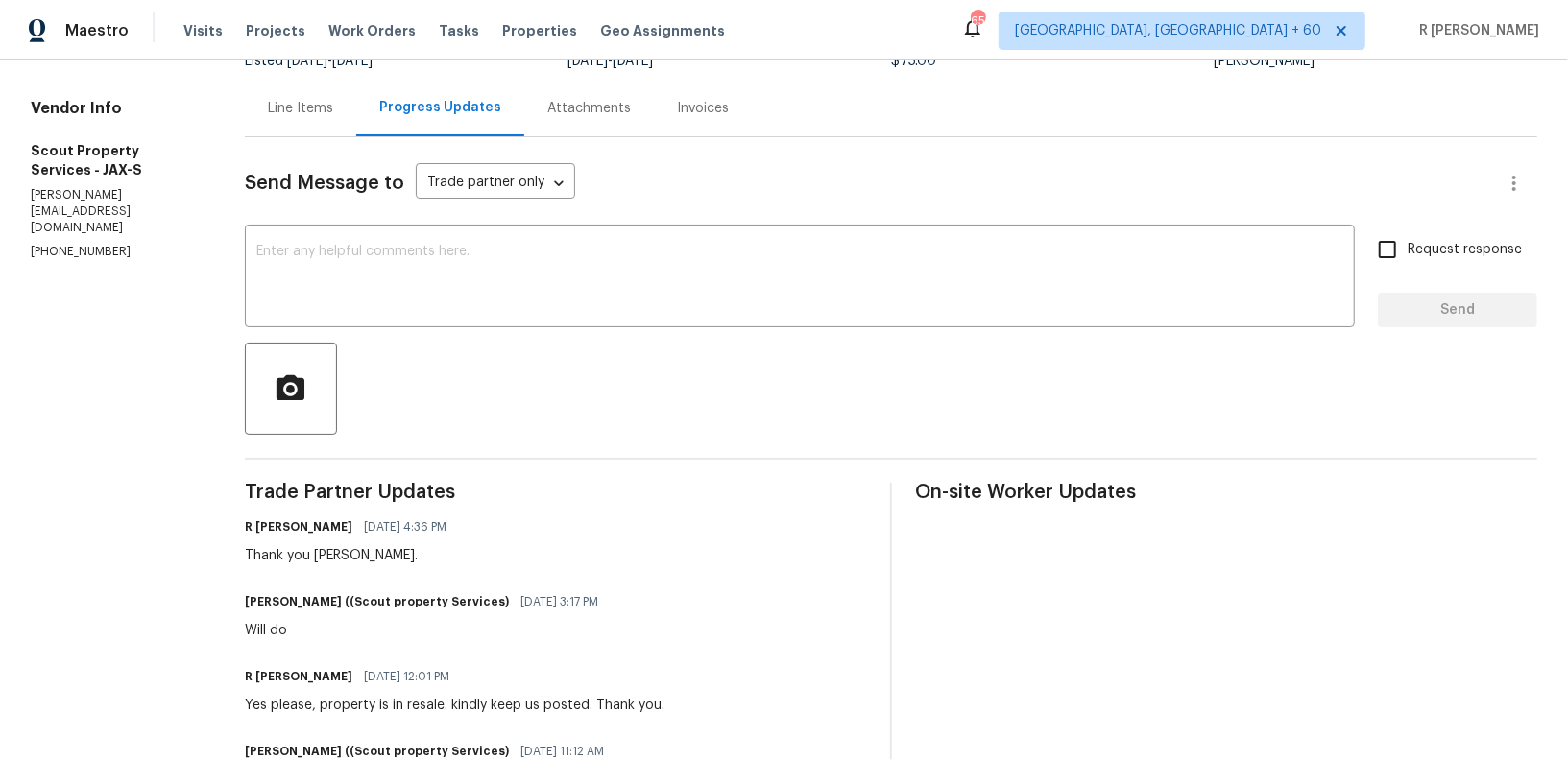
scroll to position [0, 0]
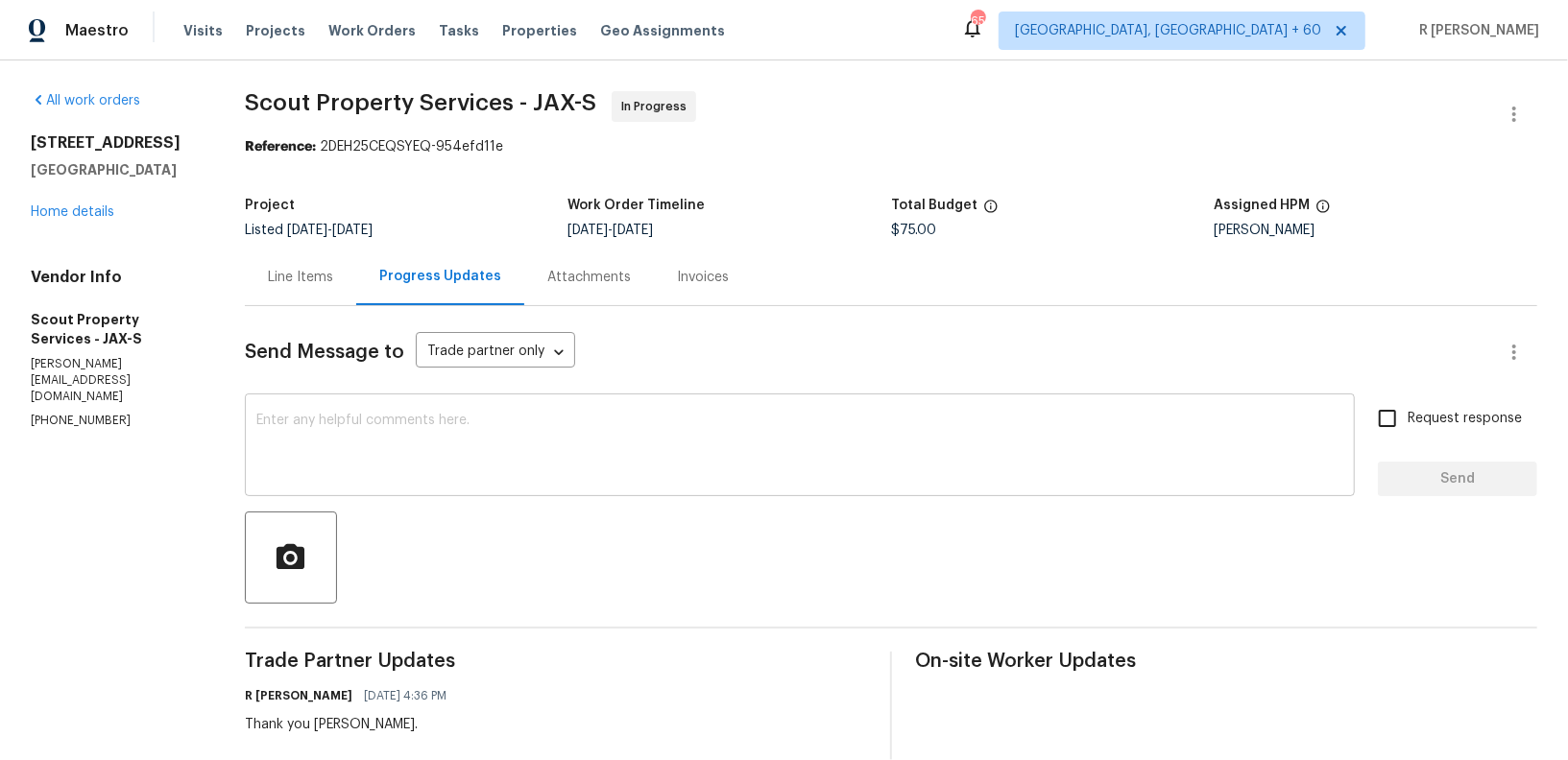
click at [408, 430] on textarea at bounding box center [799, 447] width 1087 height 67
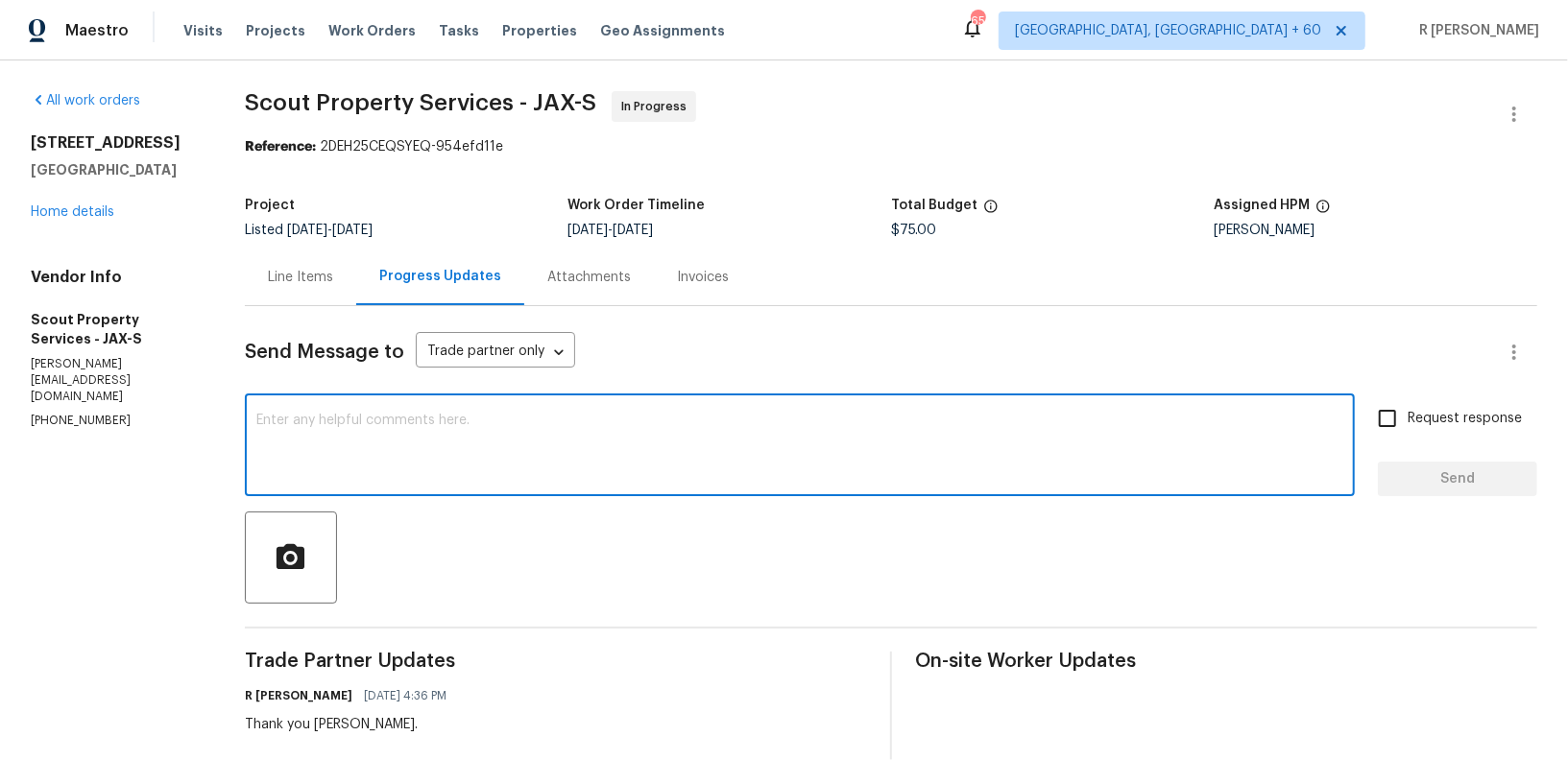
paste textarea "Rechecked with TP (AAA Homes &amp; Construction LLC) to provide us the status u…"
type textarea "Rechecked with TP (AAA Homes &amp; Construction LLC) to provide us the status u…"
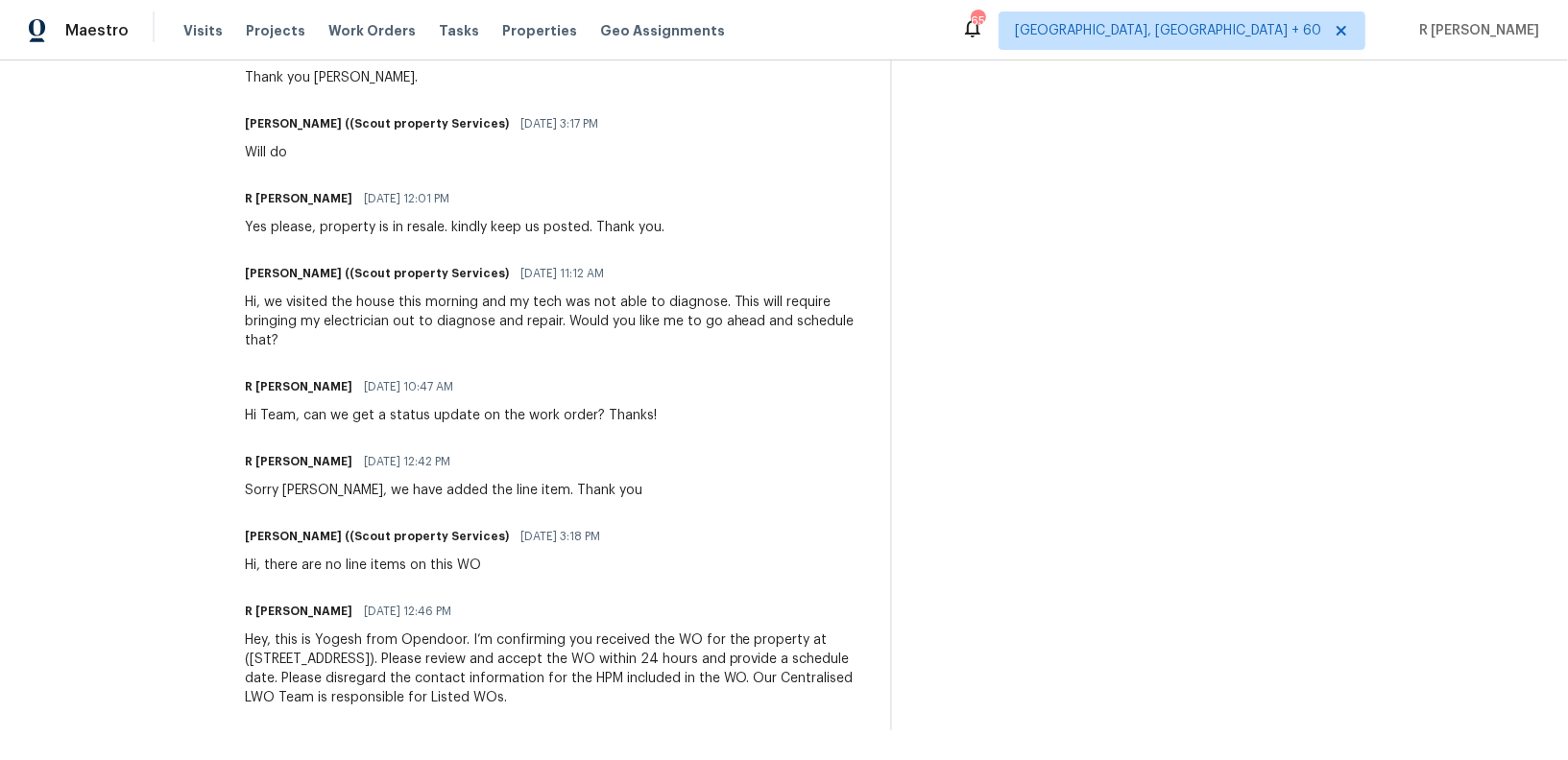
scroll to position [646, 0]
click at [324, 412] on div "Hi Team, can we get a status update on the work order? Thanks!" at bounding box center [450, 417] width 412 height 19
copy div "Hi Team, can we get a status update on the work order? Thanks!"
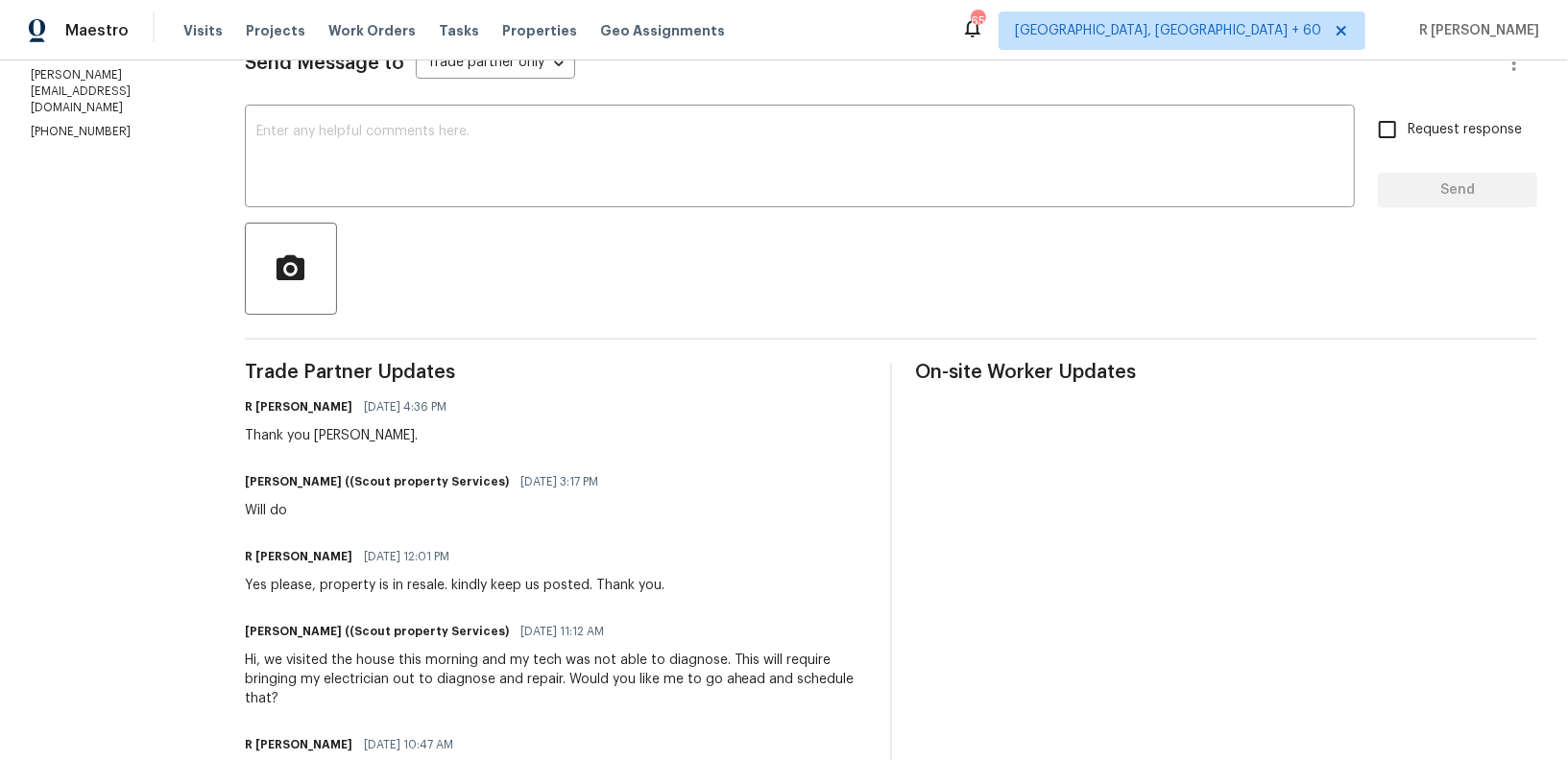
scroll to position [0, 0]
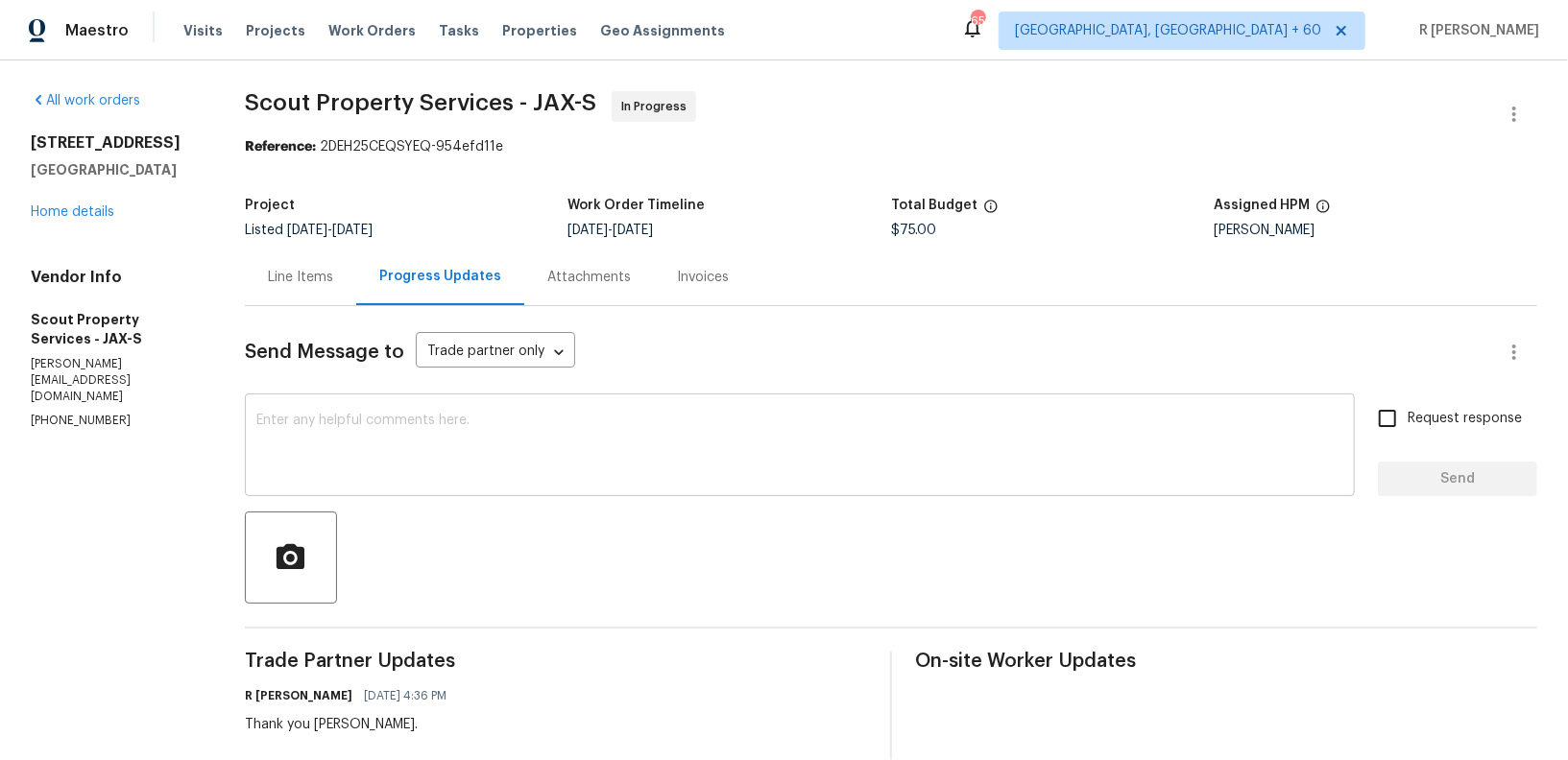
click at [357, 484] on div "x ​" at bounding box center [799, 447] width 1110 height 97
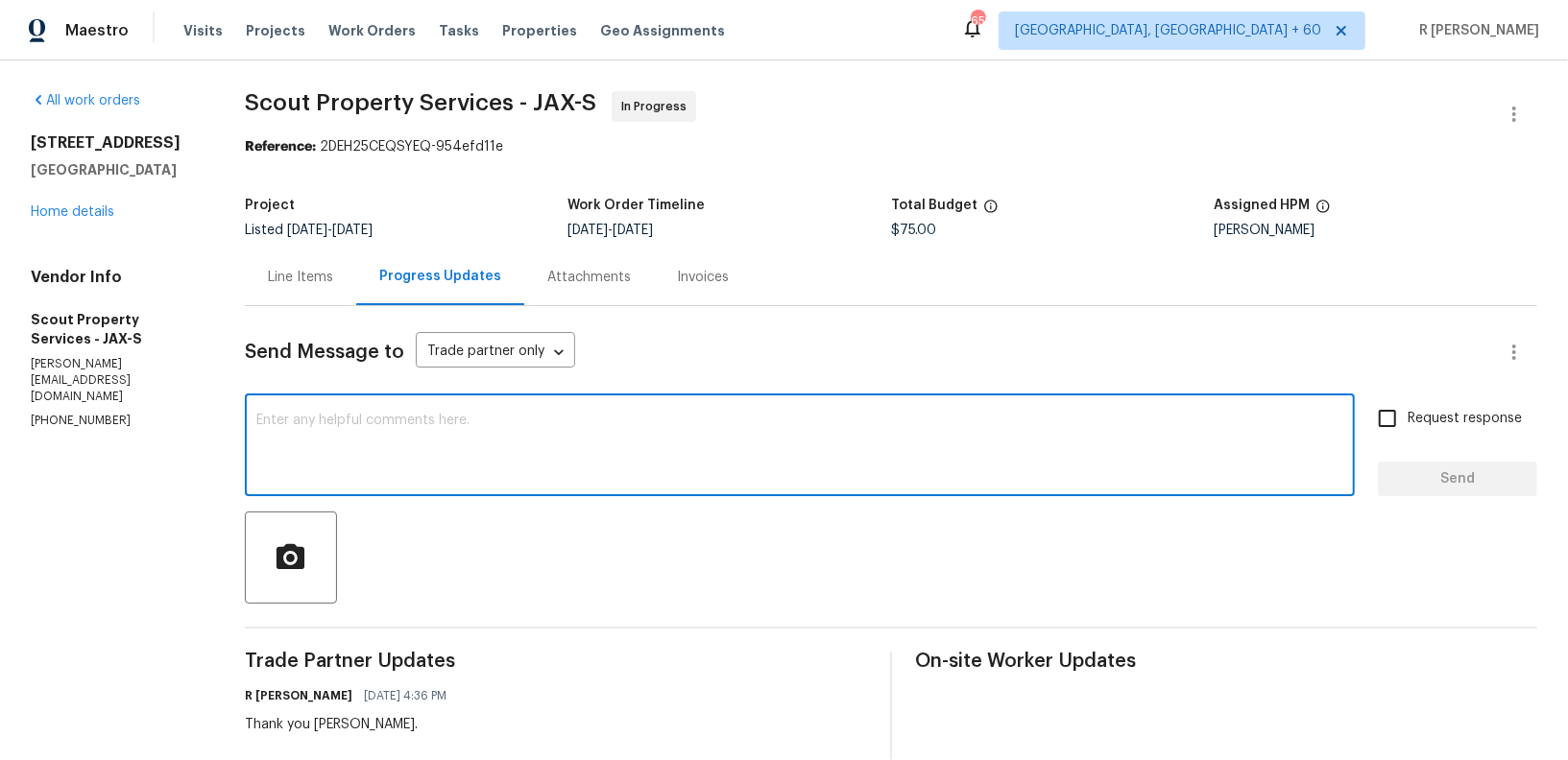
paste textarea "Hi Team, can we get a status update on the work order? Thanks!"
type textarea "Hi Team, can we get a status update on the work order? Thanks!"
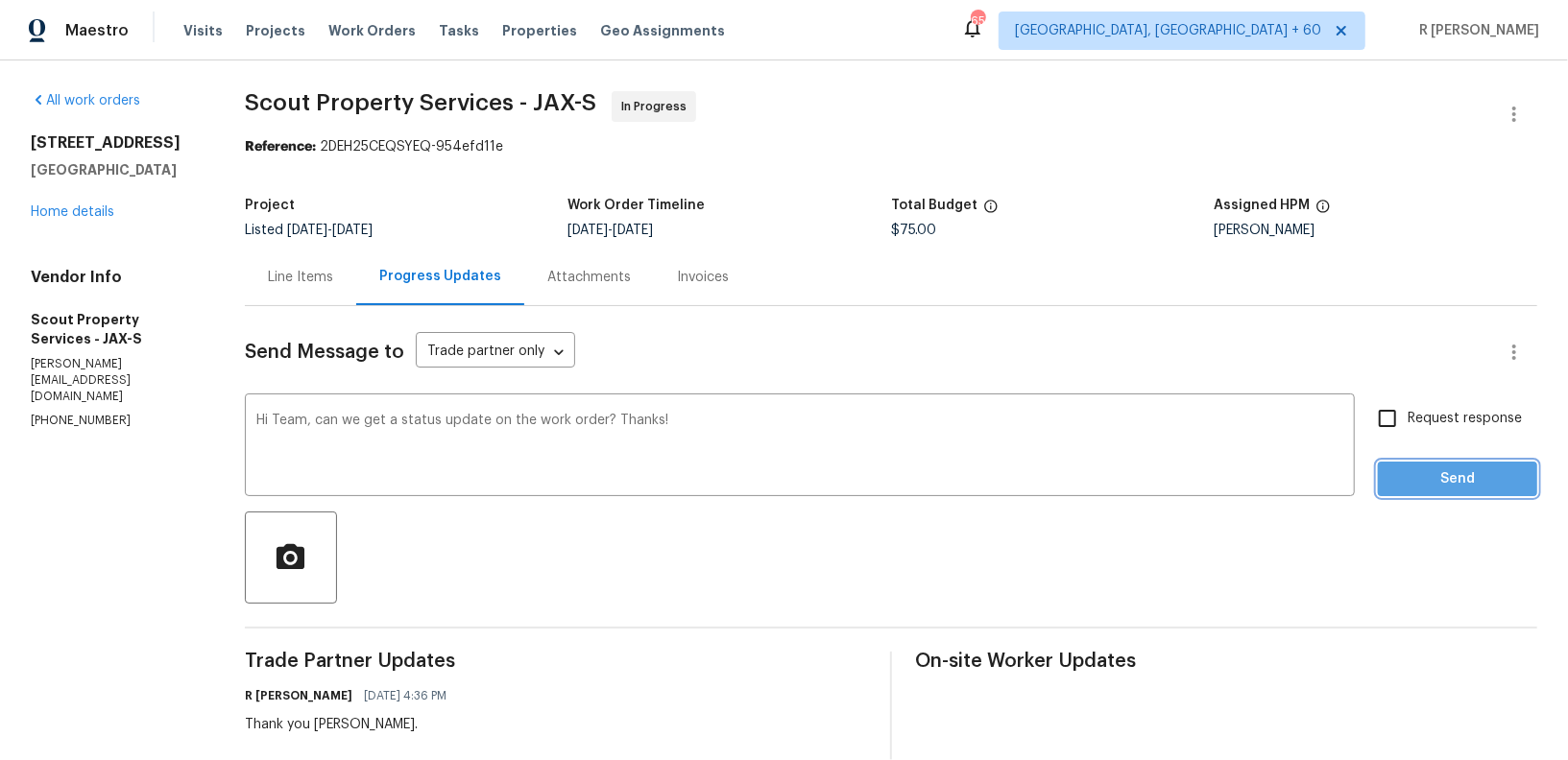
click at [1444, 492] on button "Send" at bounding box center [1458, 479] width 160 height 35
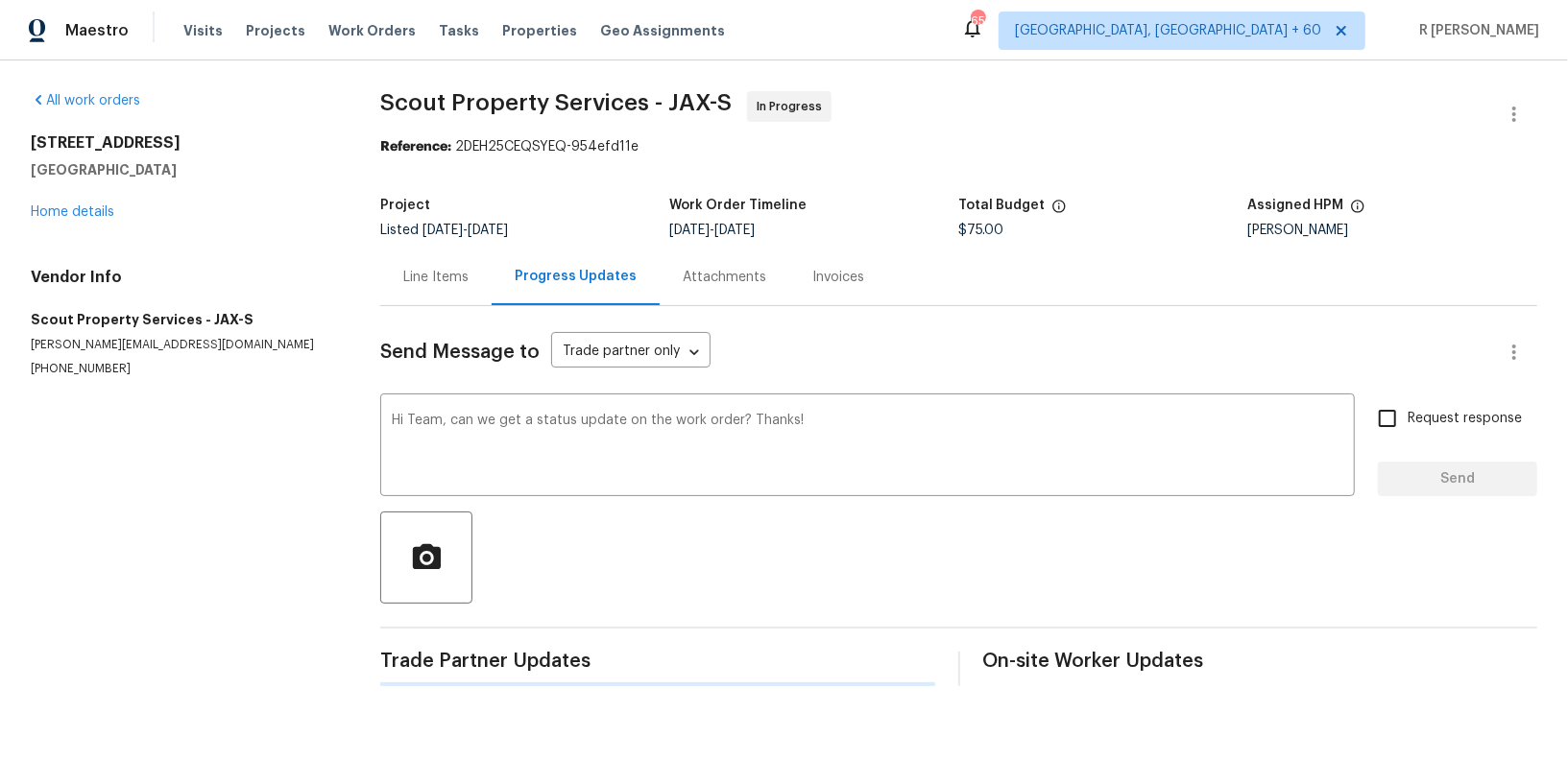
click at [1444, 492] on div "Request response Send" at bounding box center [1458, 447] width 160 height 97
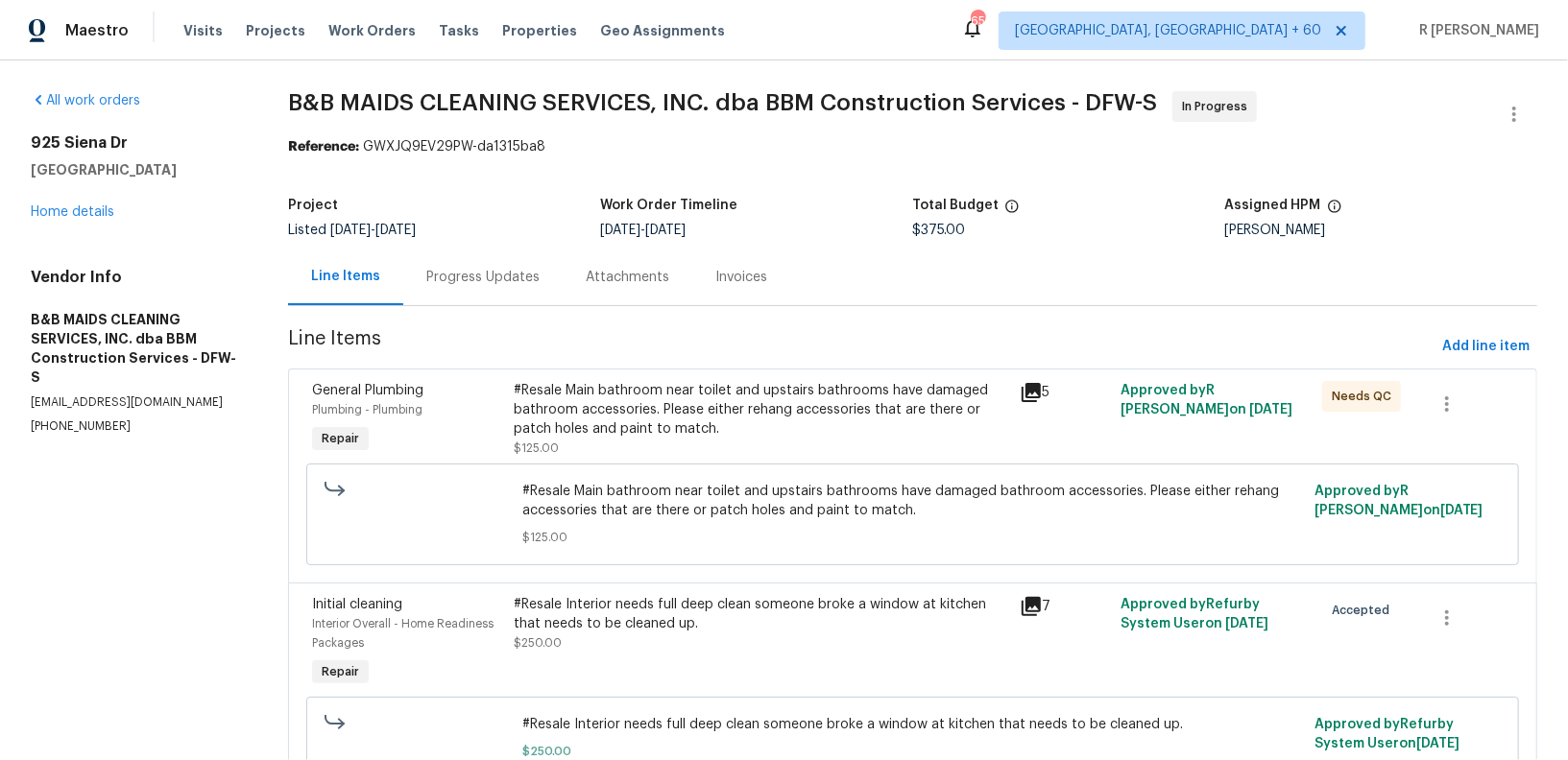
click at [492, 281] on div "Progress Updates" at bounding box center [482, 278] width 113 height 19
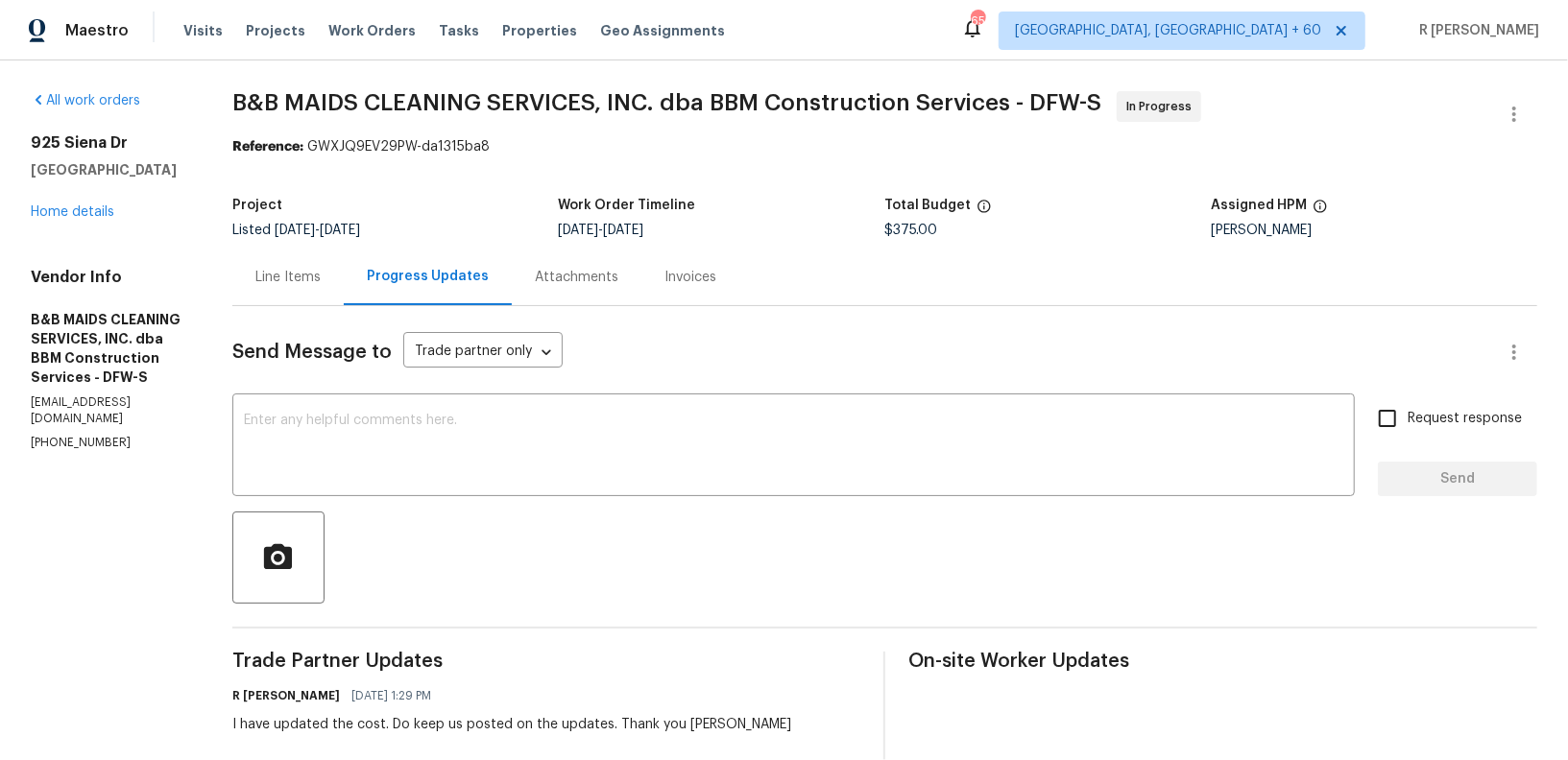
click at [344, 303] on div "Line Items" at bounding box center [287, 277] width 111 height 57
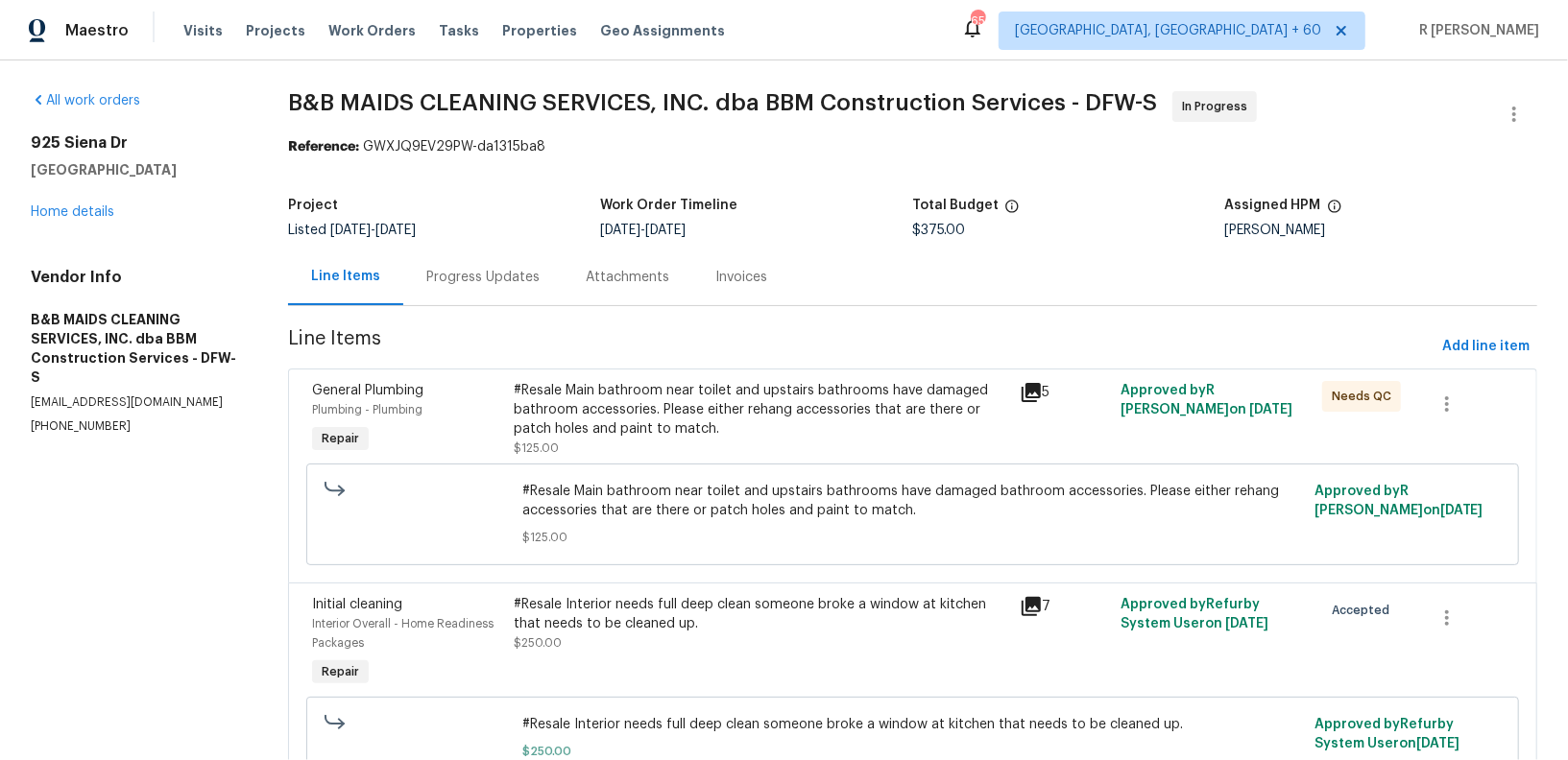
click at [483, 290] on div "Progress Updates" at bounding box center [483, 277] width 160 height 57
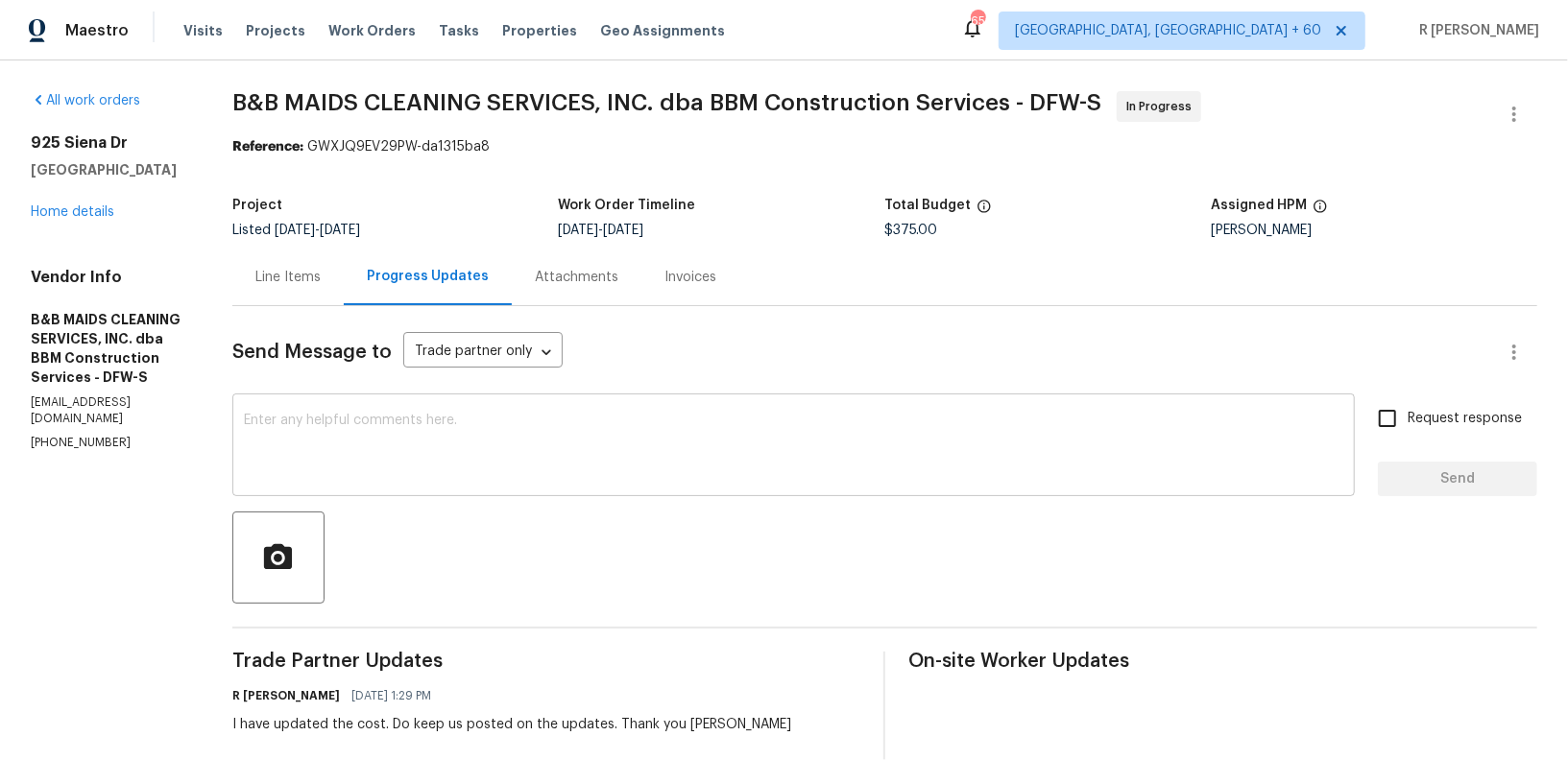
click at [395, 437] on textarea at bounding box center [793, 447] width 1099 height 67
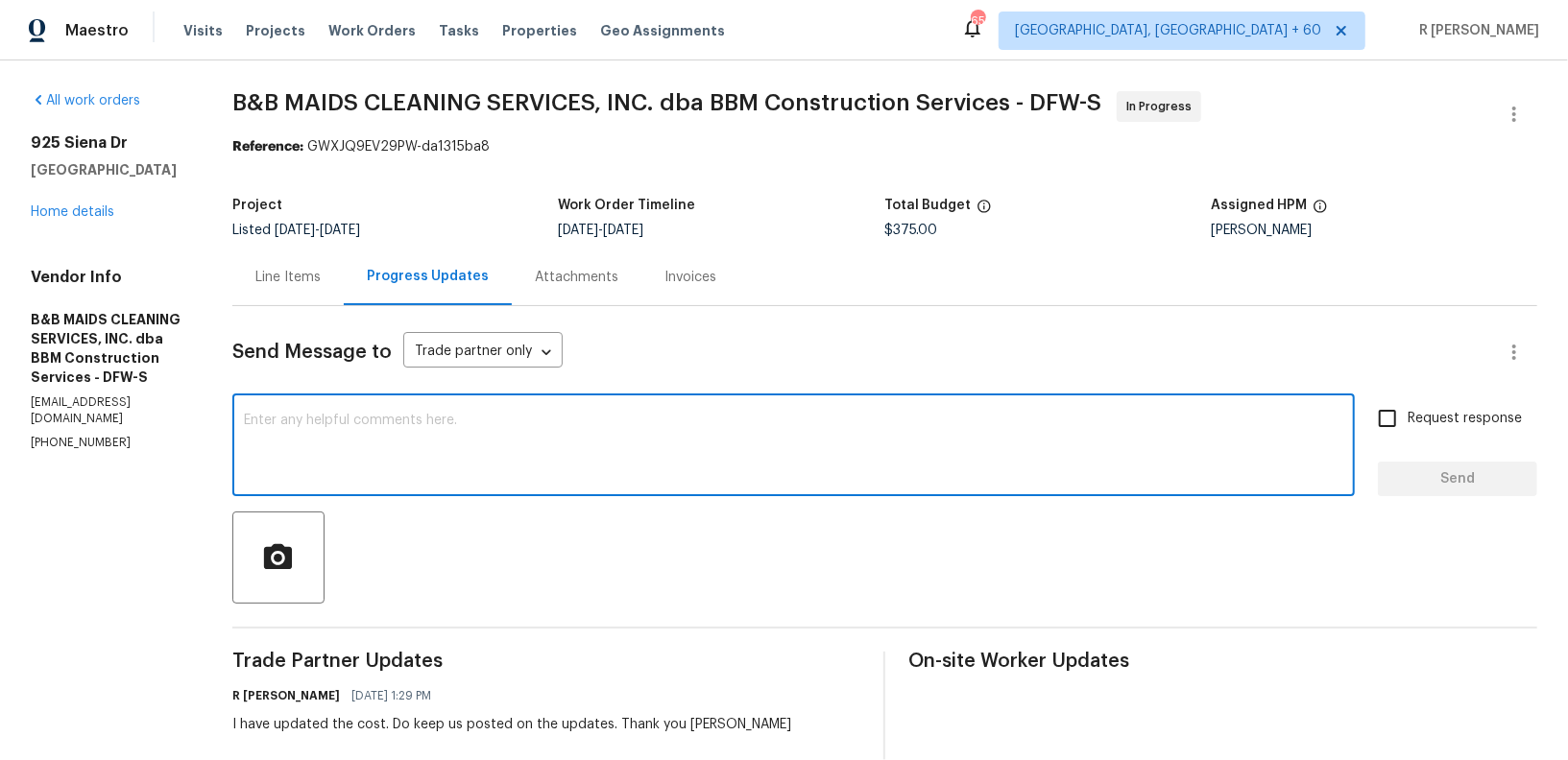
paste textarea "Hi Team, can we get a status update on the work order? Thanks!"
type textarea "Hi Team, can we get a status update on the work order? Thanks!"
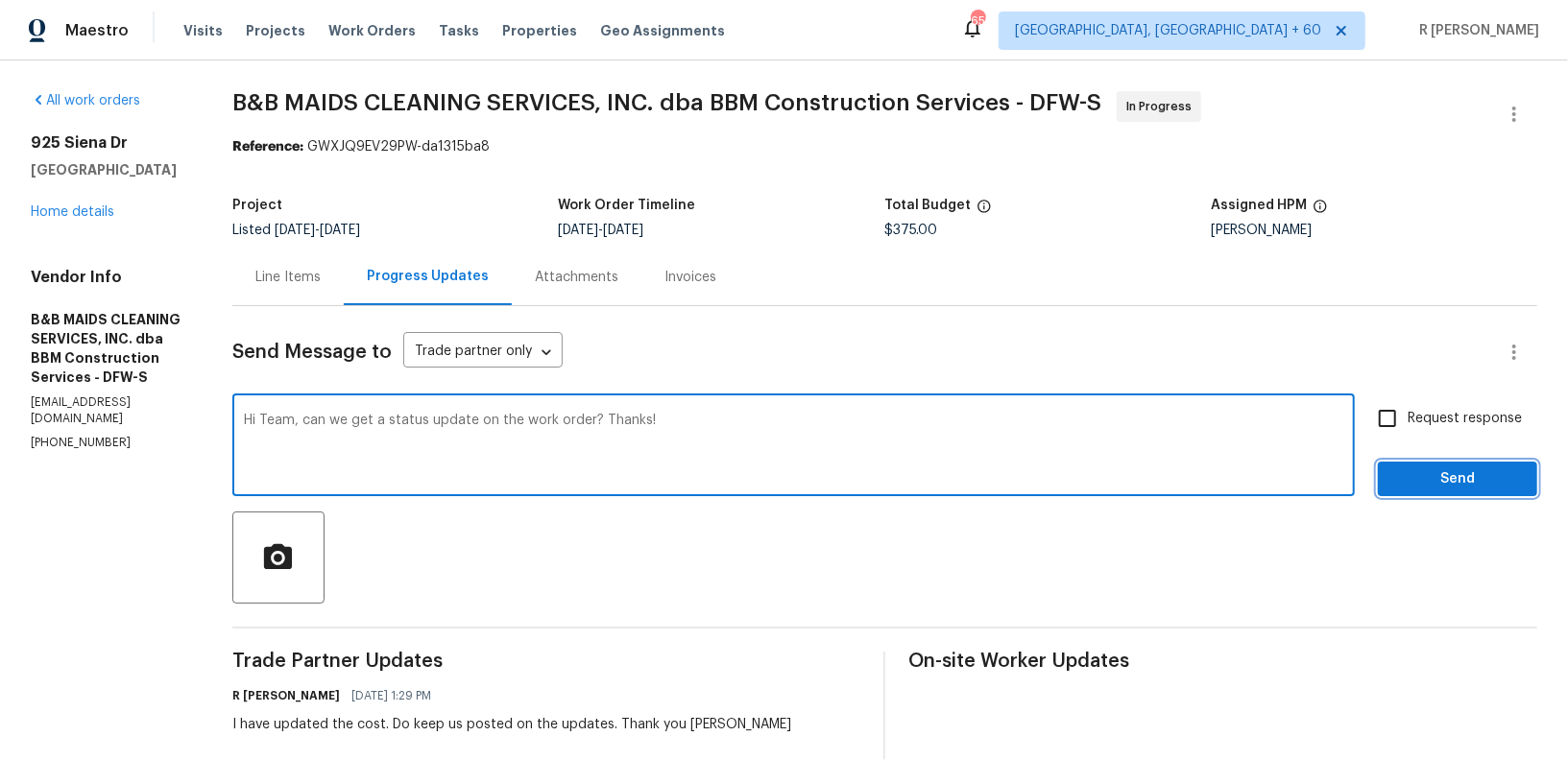
click at [1525, 483] on button "Send" at bounding box center [1458, 479] width 160 height 35
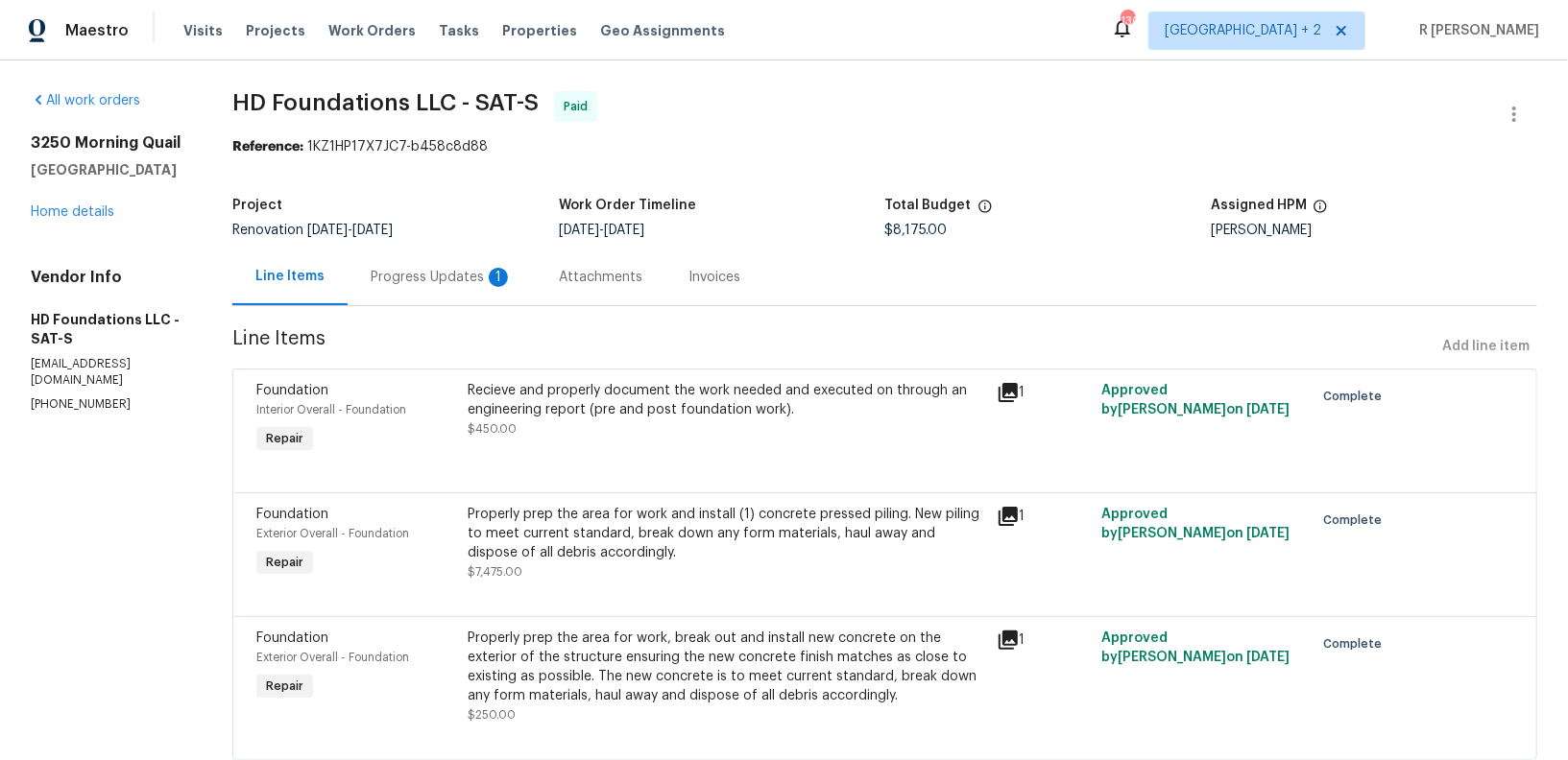
click at [467, 277] on div "Progress Updates 1" at bounding box center [441, 278] width 142 height 19
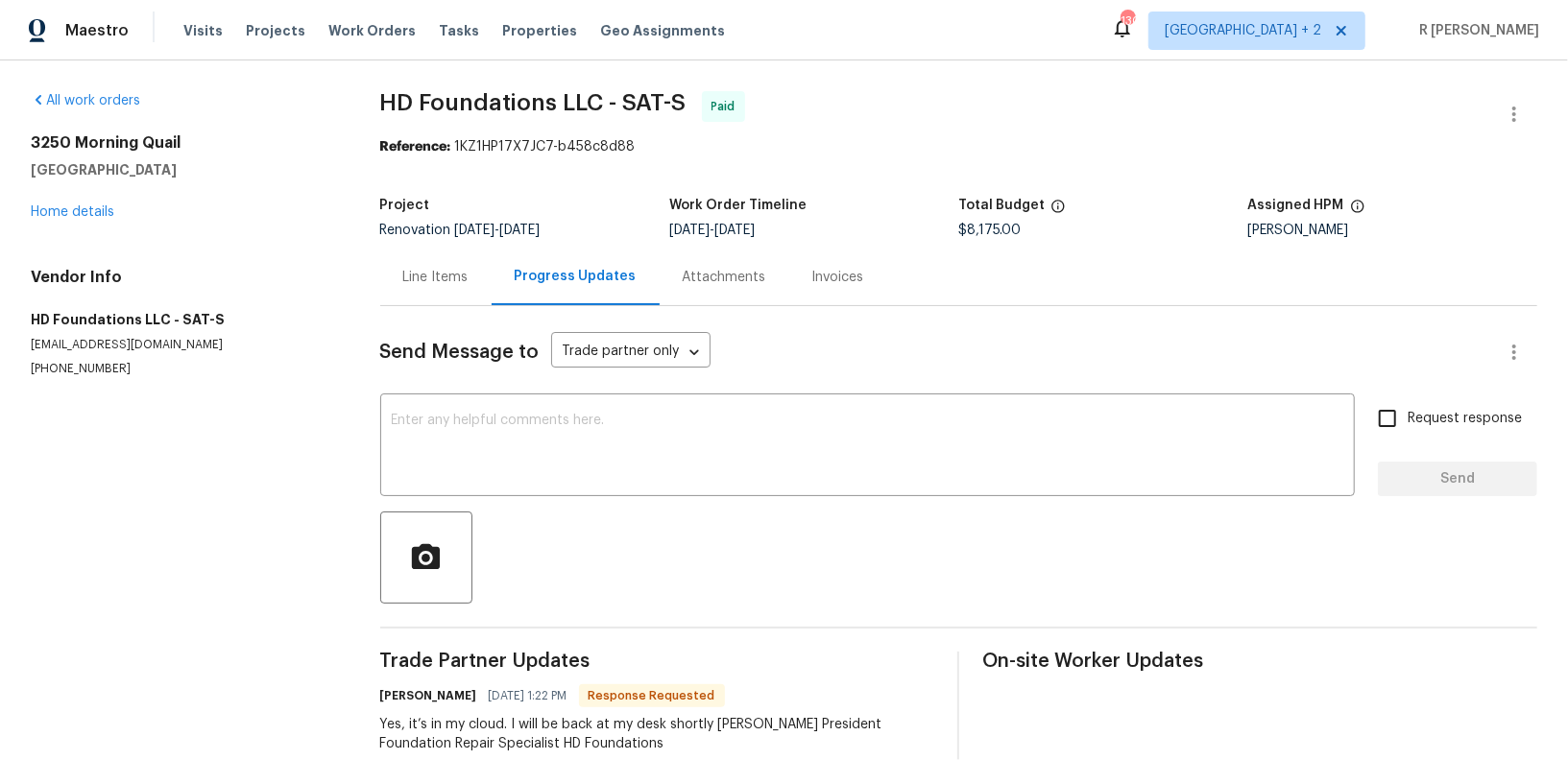
scroll to position [375, 0]
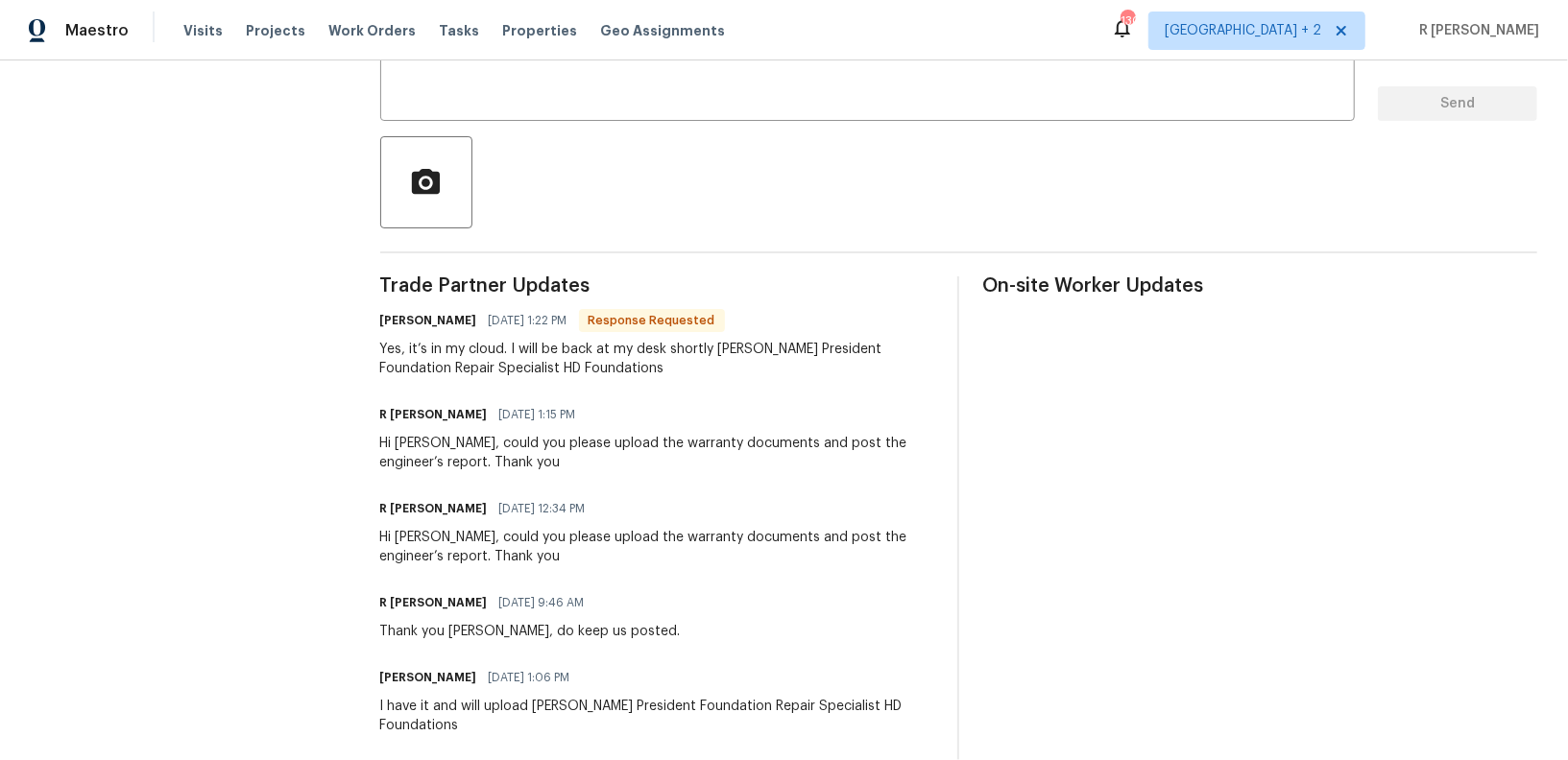
click at [506, 361] on div "Yes, it’s in my cloud. I will be back at my desk shortly Hunter Davis President…" at bounding box center [657, 359] width 555 height 38
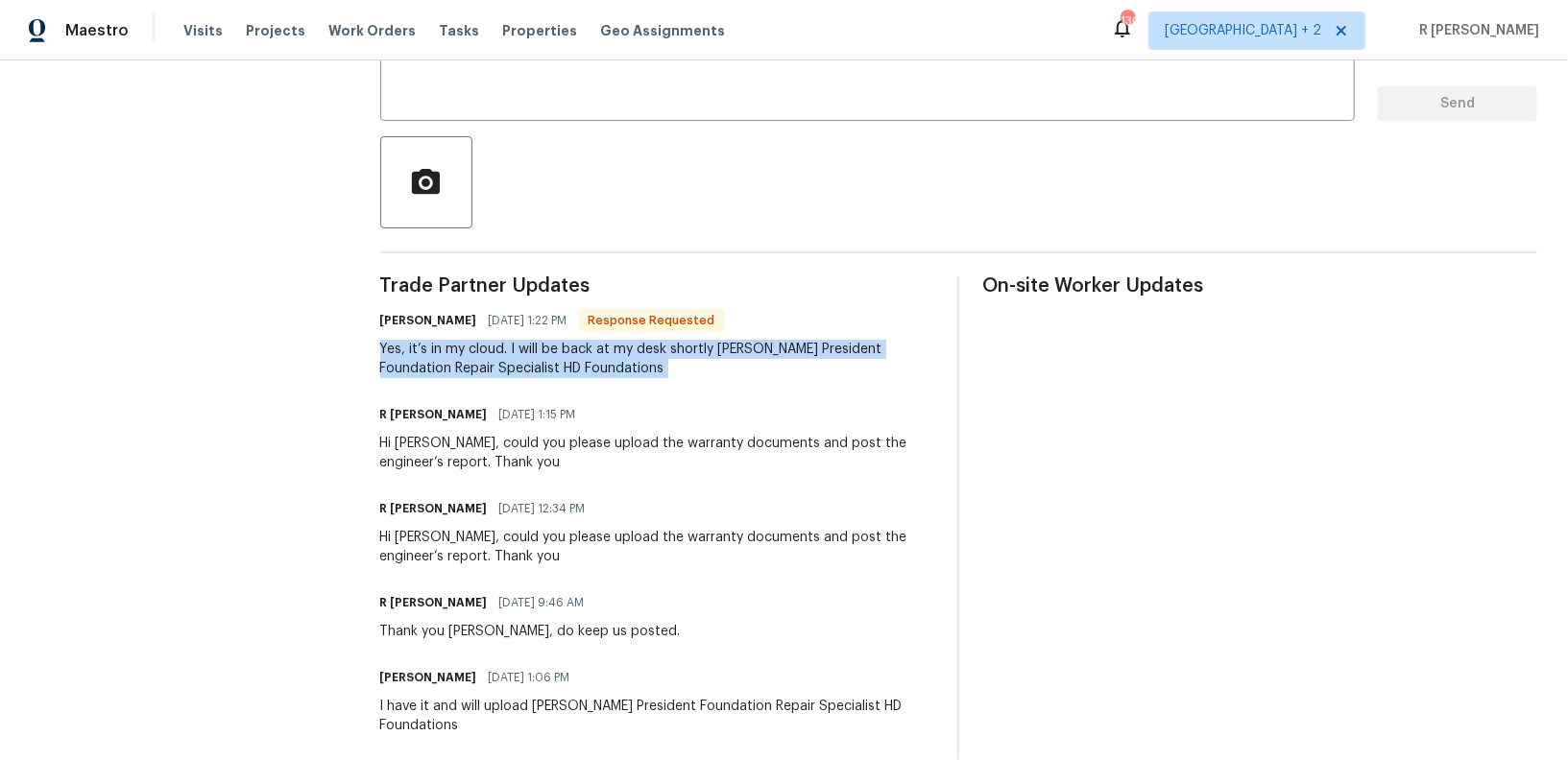
click at [506, 361] on div "Yes, it’s in my cloud. I will be back at my desk shortly Hunter Davis President…" at bounding box center [657, 359] width 555 height 38
copy div "Yes, it’s in my cloud. I will be back at my desk shortly Hunter Davis President…"
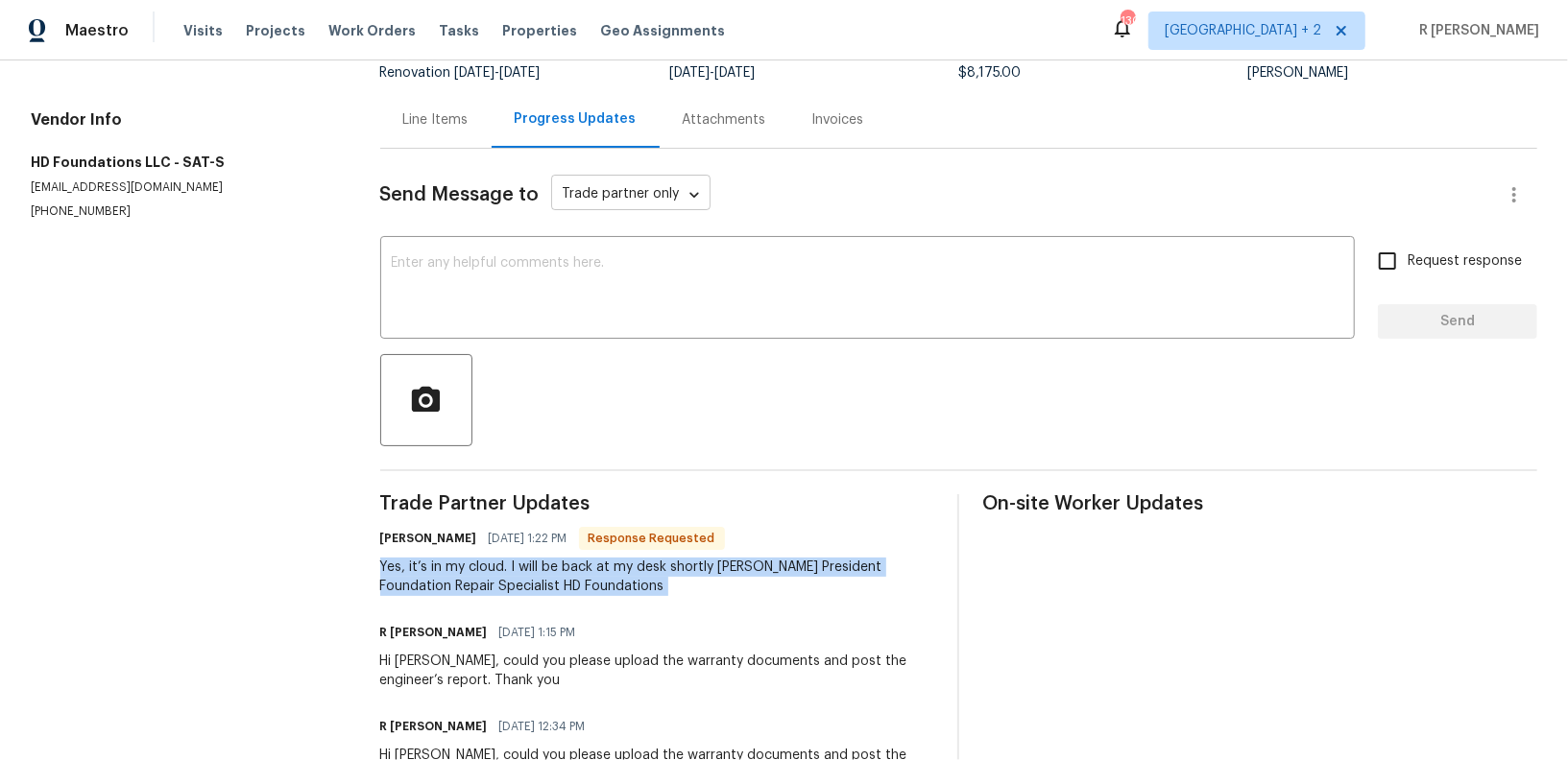
scroll to position [0, 0]
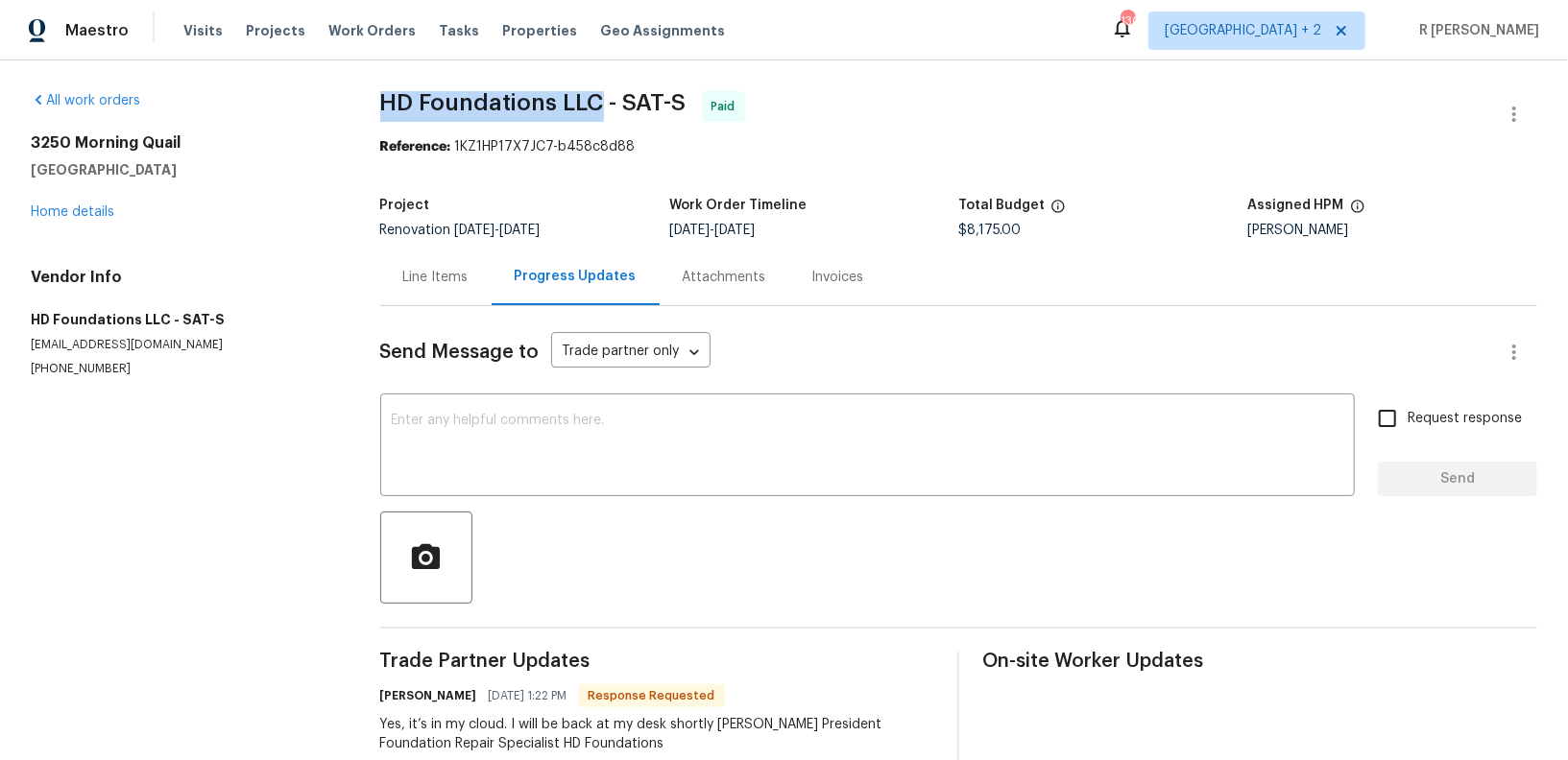
drag, startPoint x: 605, startPoint y: 108, endPoint x: 382, endPoint y: 90, distance: 223.7
copy span "HD Foundations LLC"
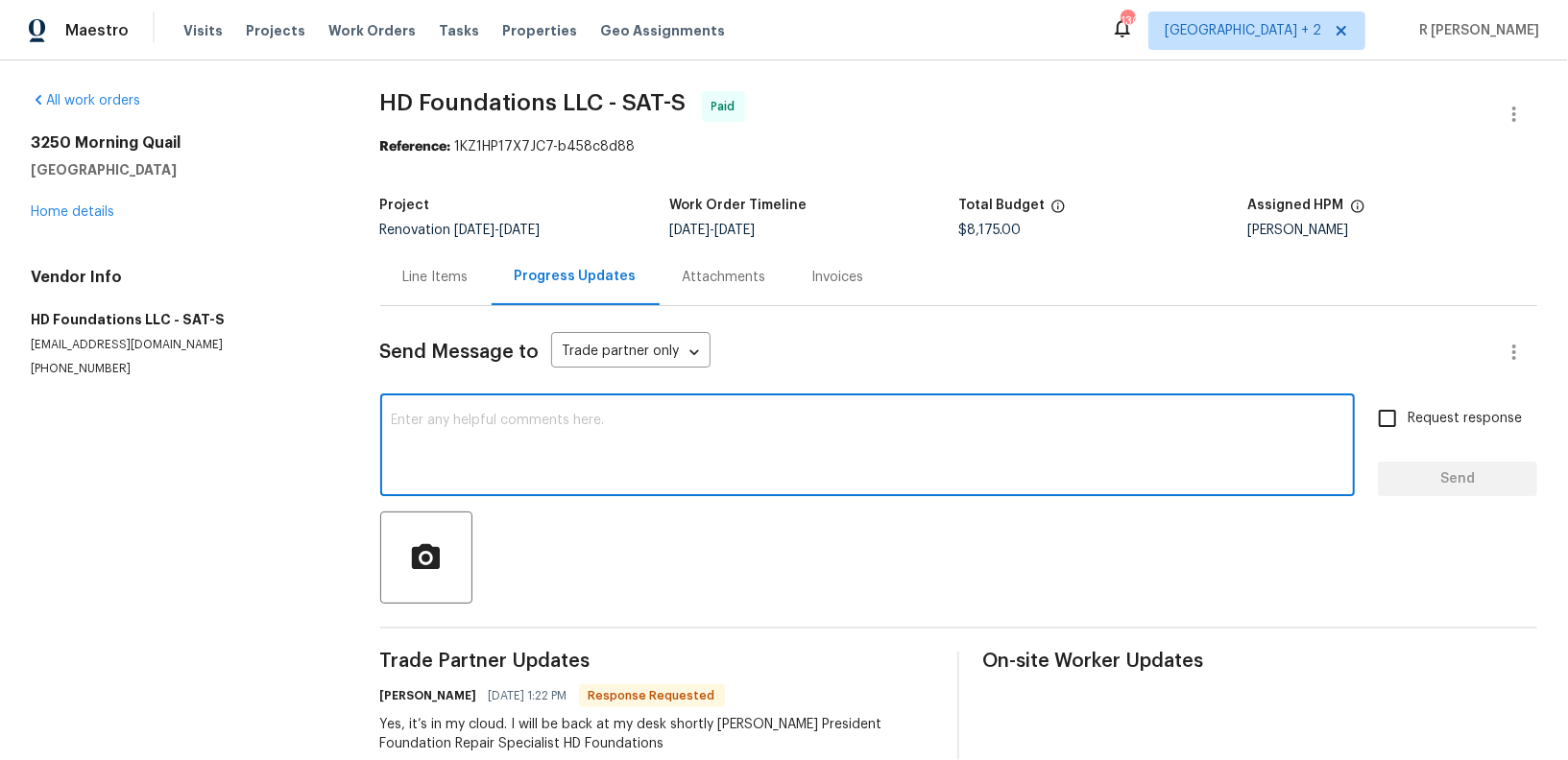
click at [466, 434] on textarea at bounding box center [867, 447] width 951 height 67
type textarea "Thank you so much."
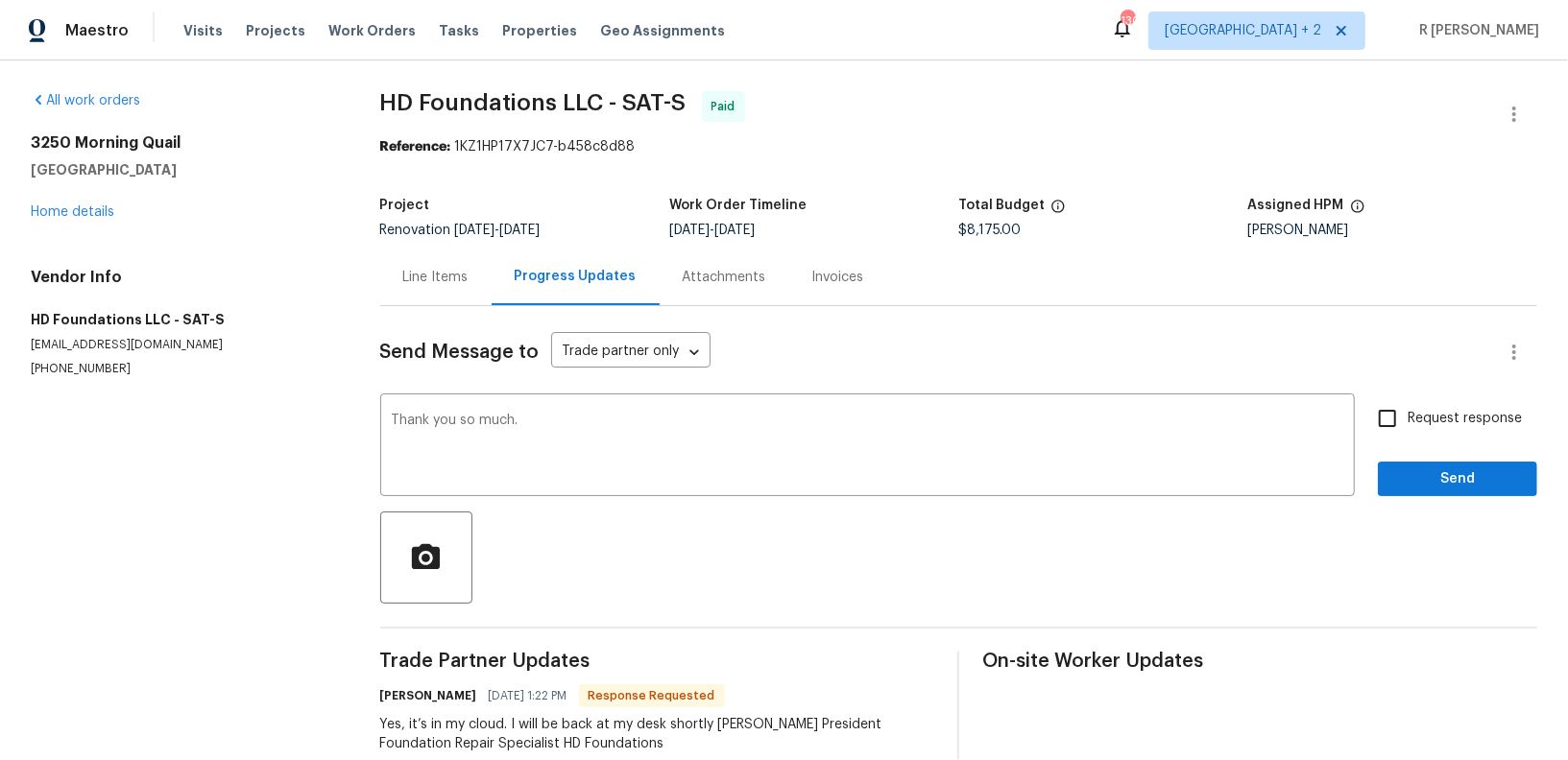
click at [1412, 492] on button "Send" at bounding box center [1458, 479] width 160 height 35
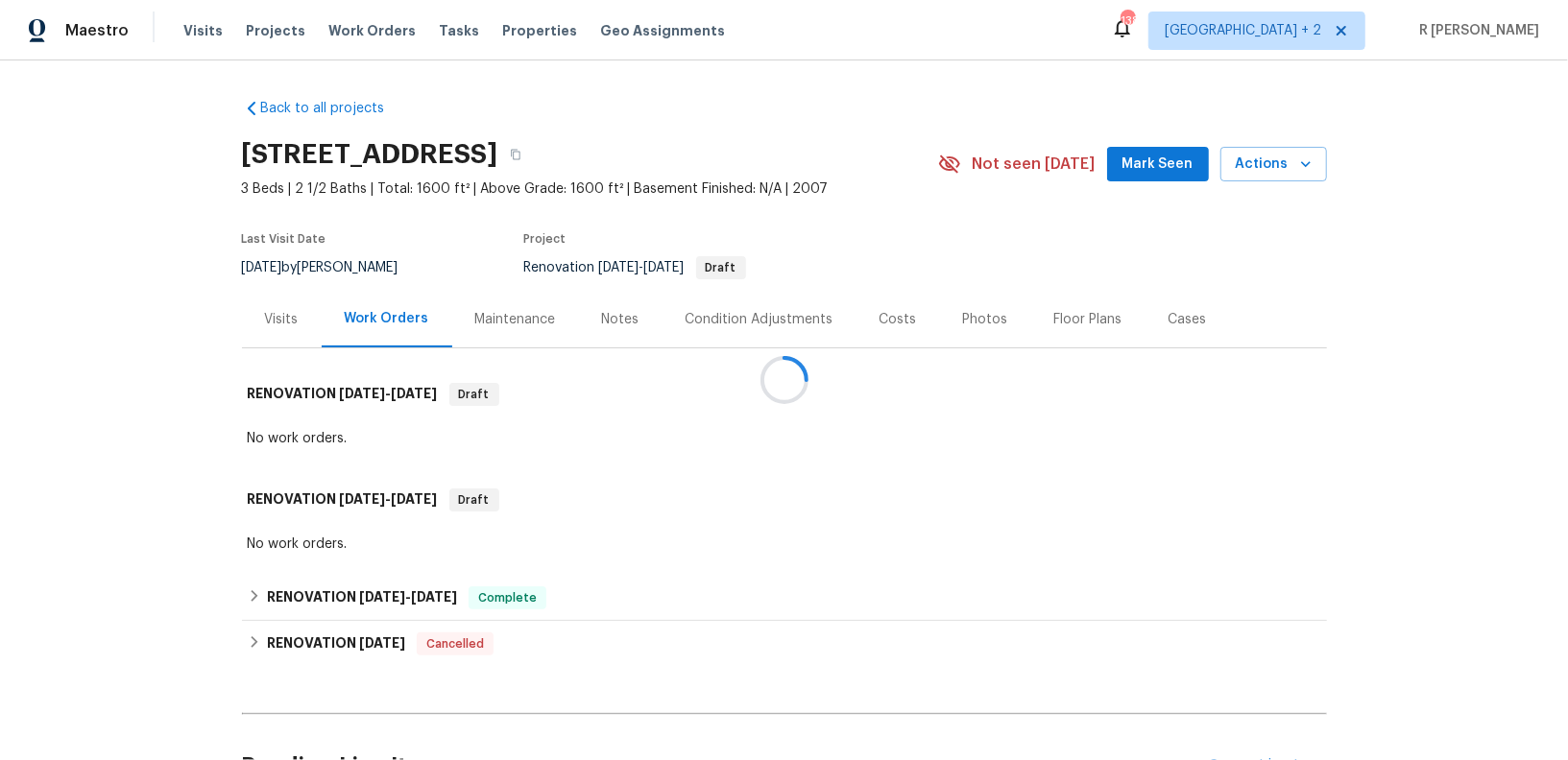
click at [300, 316] on div at bounding box center [784, 380] width 1568 height 760
click at [274, 327] on div at bounding box center [784, 380] width 1568 height 760
click at [279, 311] on div at bounding box center [784, 380] width 1568 height 760
click at [272, 327] on div at bounding box center [784, 380] width 1568 height 760
click at [287, 313] on div "Visits" at bounding box center [282, 320] width 33 height 19
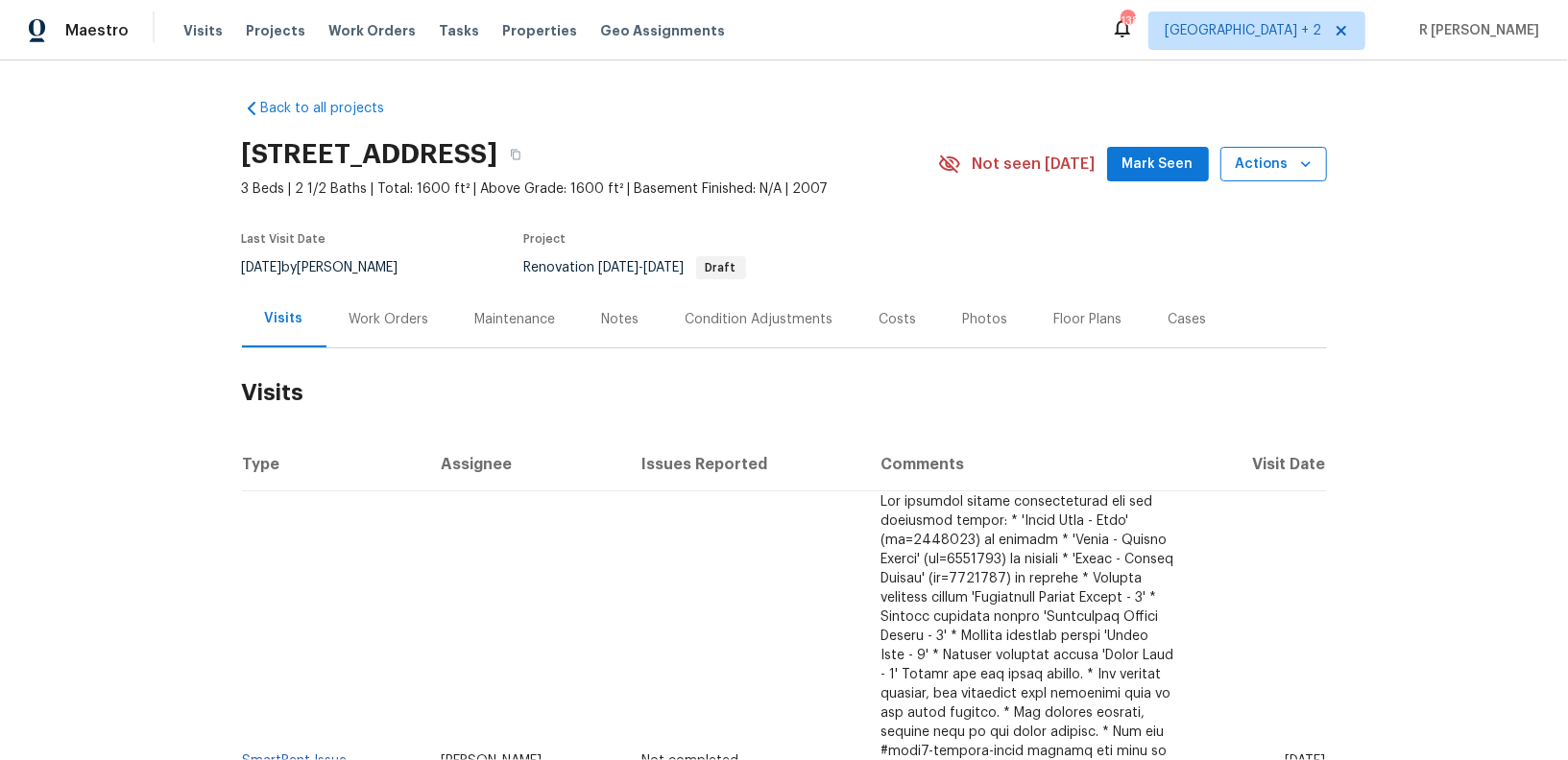
click at [1267, 162] on span "Actions" at bounding box center [1274, 165] width 76 height 24
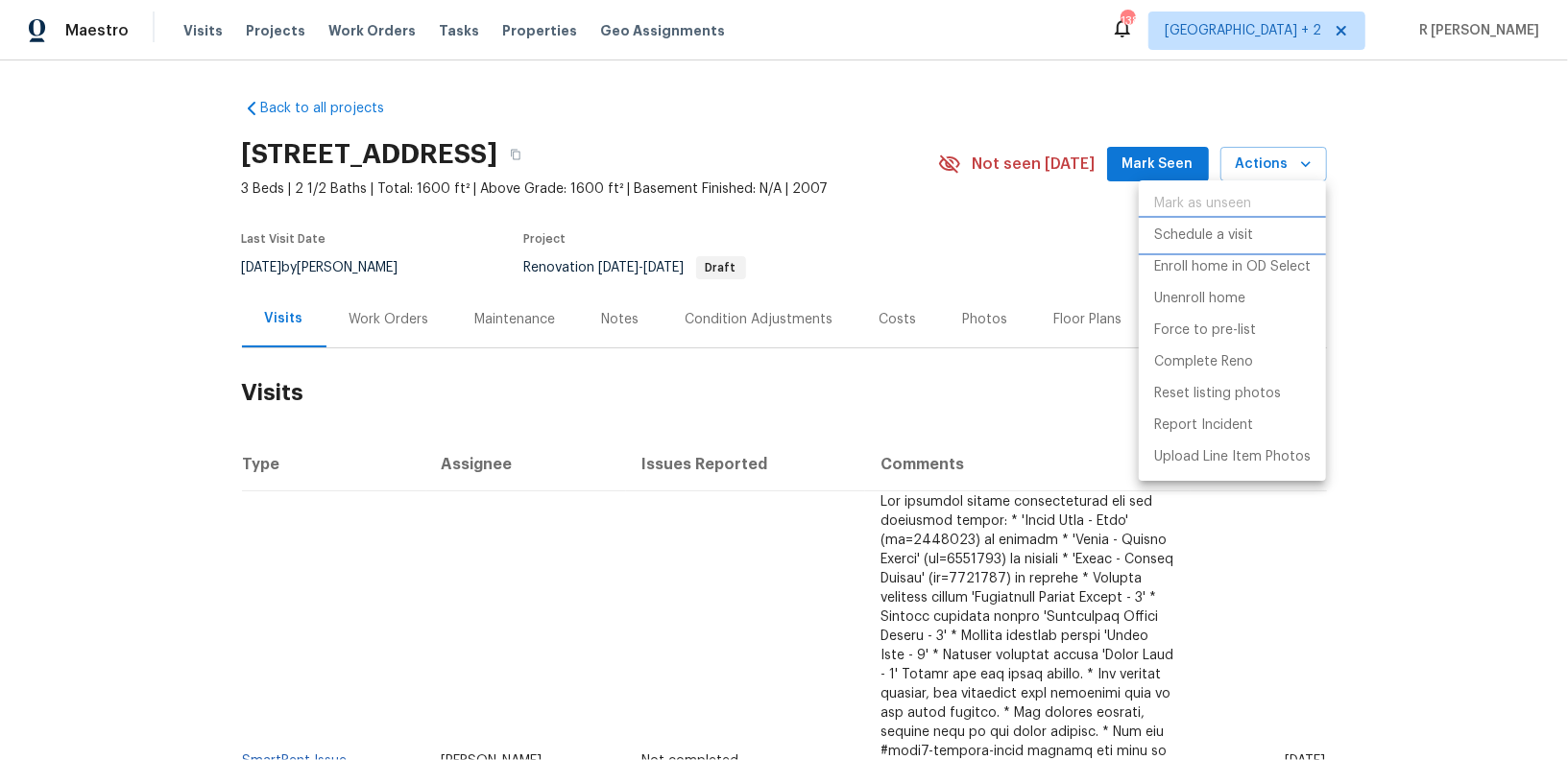
click at [1185, 232] on p "Schedule a visit" at bounding box center [1203, 236] width 98 height 20
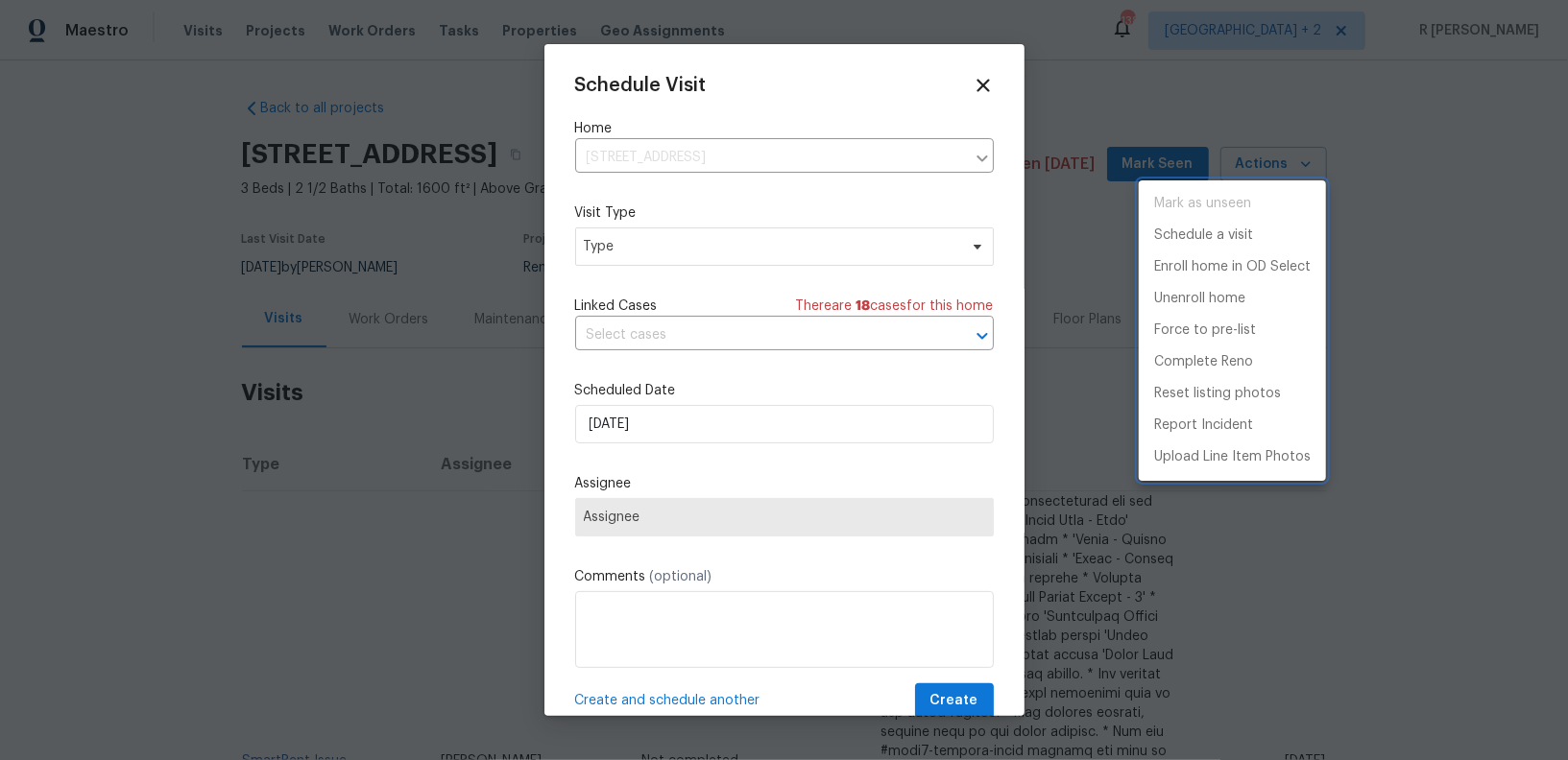
click at [643, 253] on div at bounding box center [784, 380] width 1568 height 760
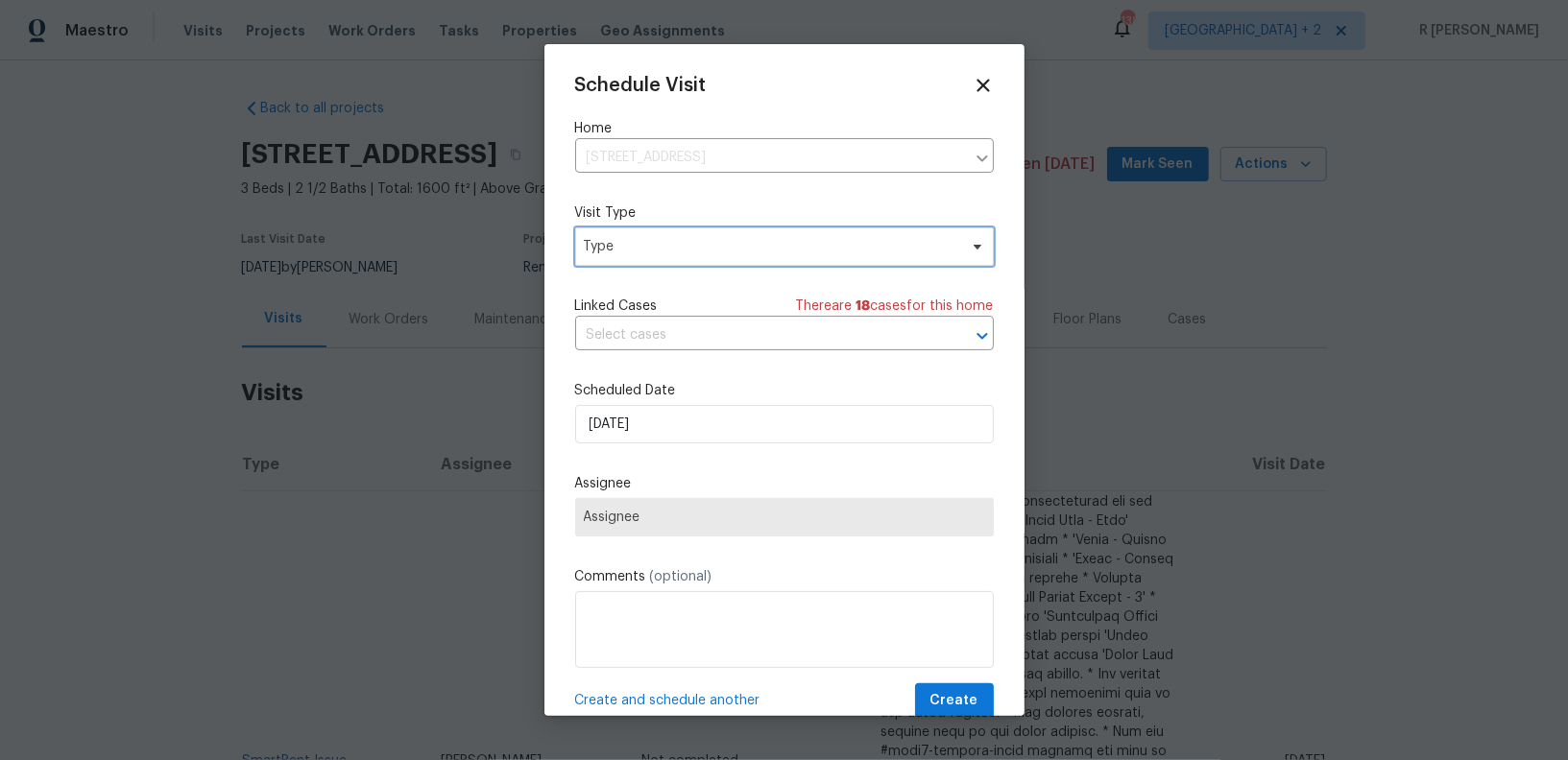
click at [683, 263] on span "Type" at bounding box center [784, 246] width 419 height 38
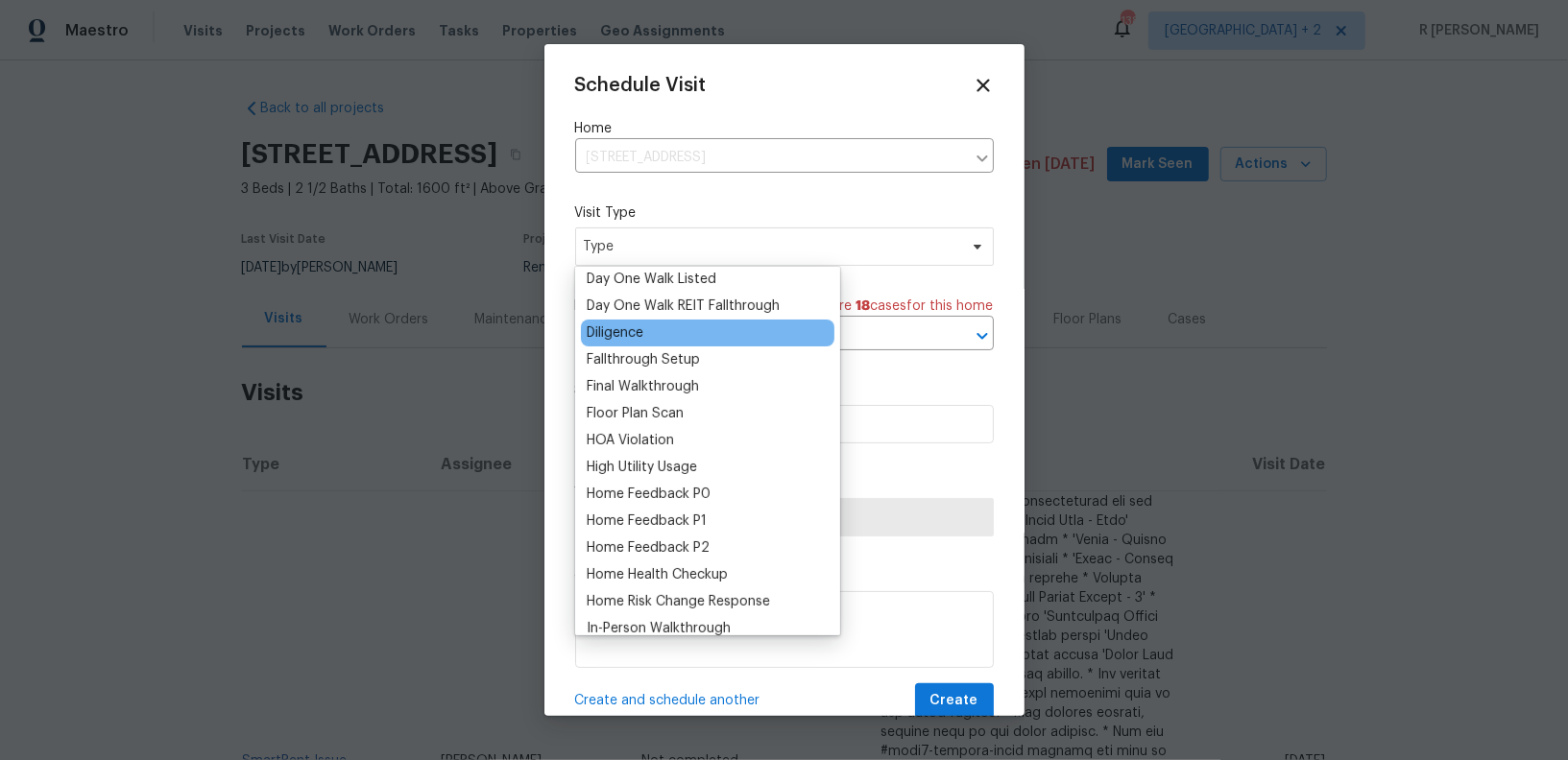
scroll to position [387, 0]
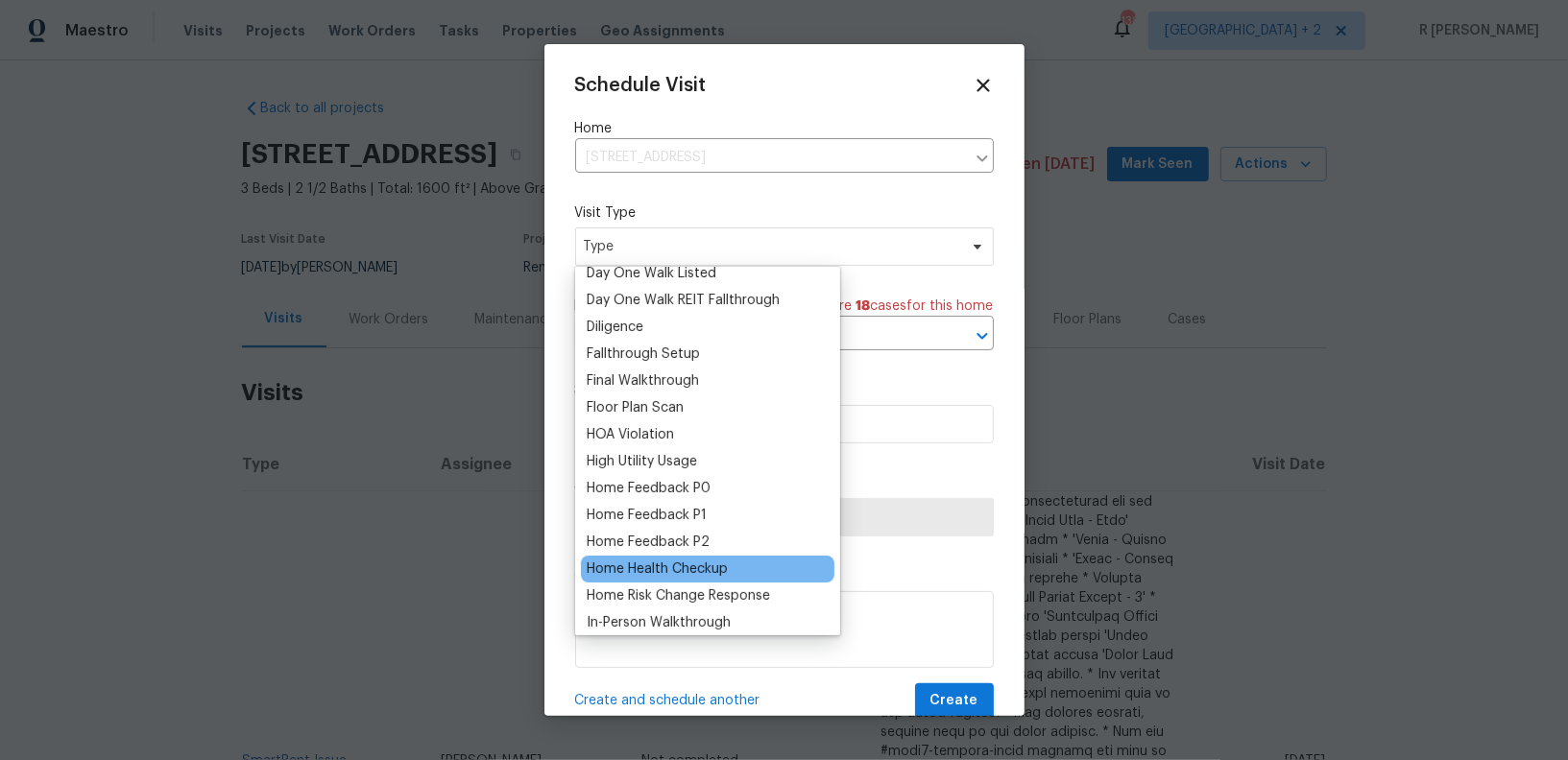
click at [645, 566] on div "Home Health Checkup" at bounding box center [657, 569] width 141 height 19
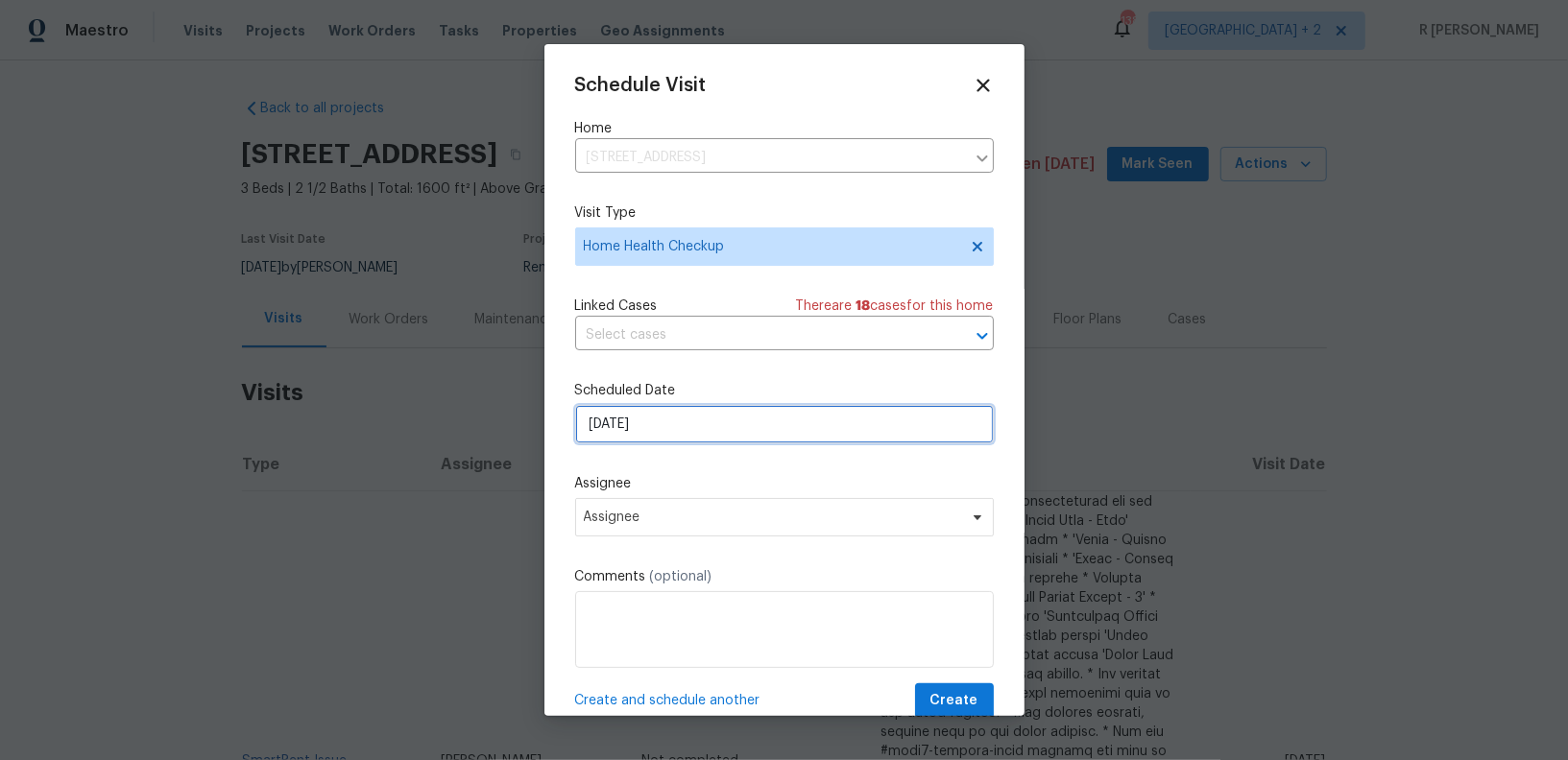
click at [701, 439] on input "[DATE]" at bounding box center [784, 424] width 419 height 38
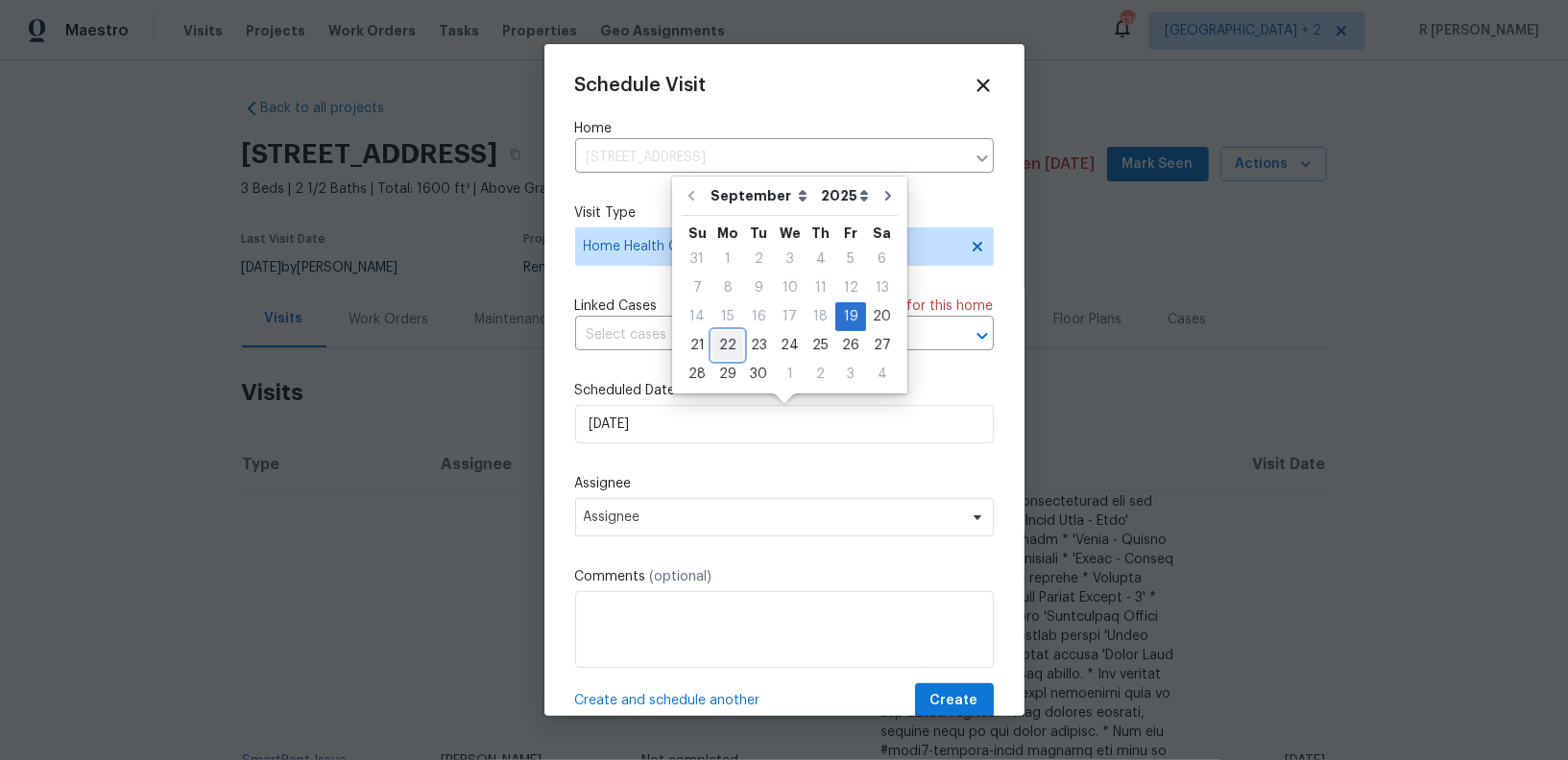
click at [730, 347] on div "22" at bounding box center [728, 346] width 31 height 27
type input "[DATE]"
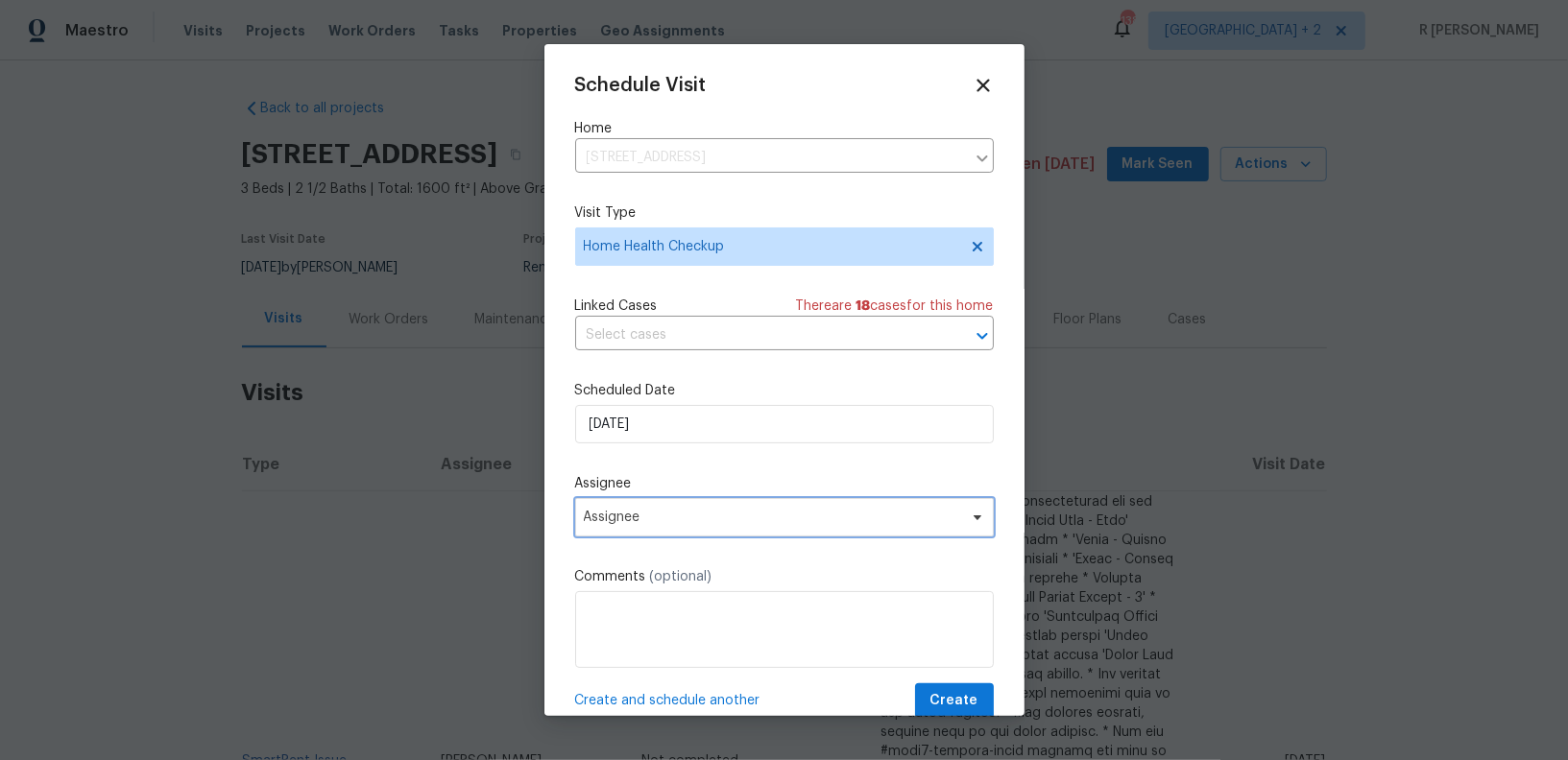
click at [663, 535] on span "Assignee" at bounding box center [784, 516] width 419 height 38
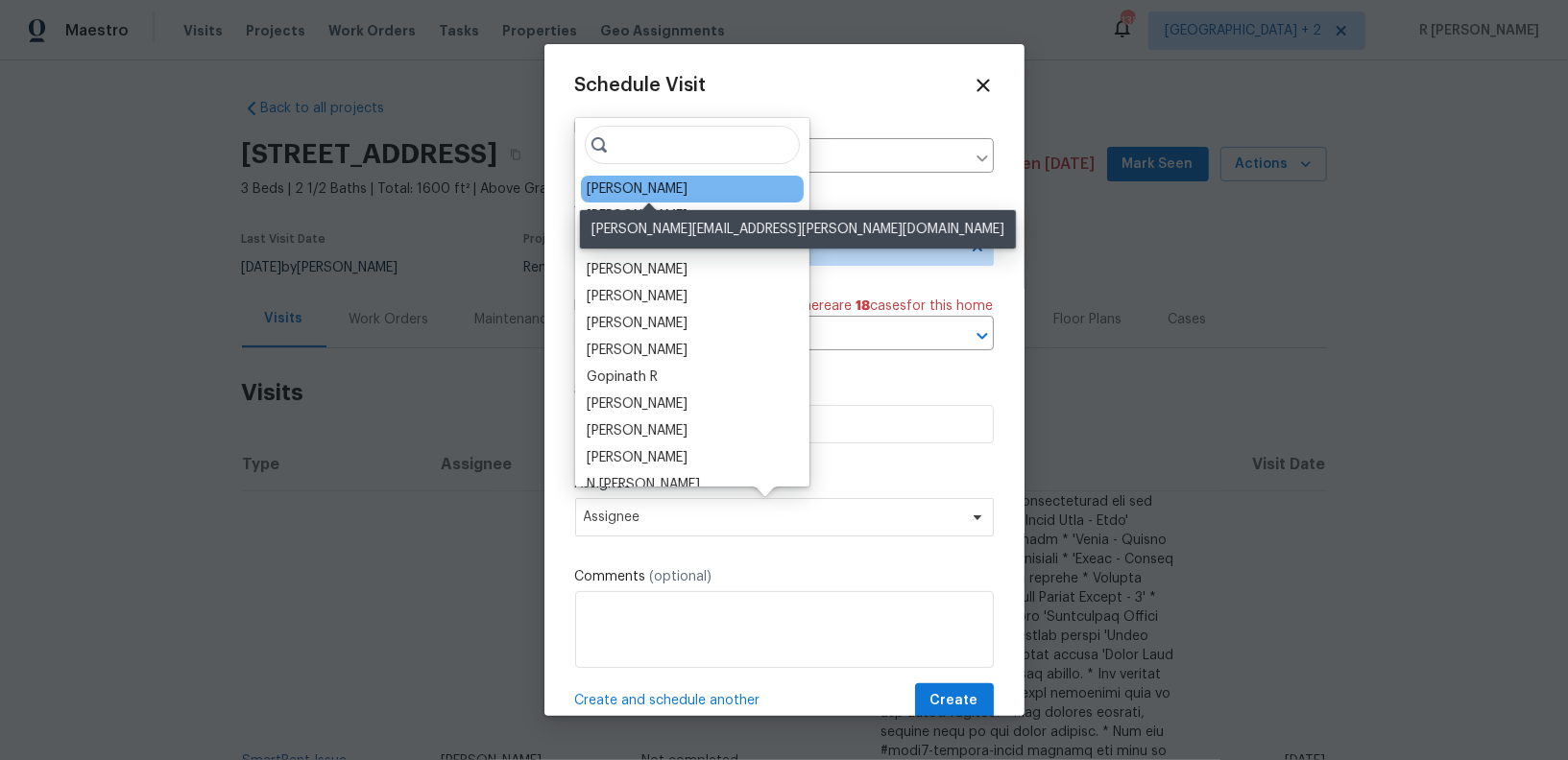
click at [652, 186] on div "[PERSON_NAME]" at bounding box center [636, 189] width 100 height 19
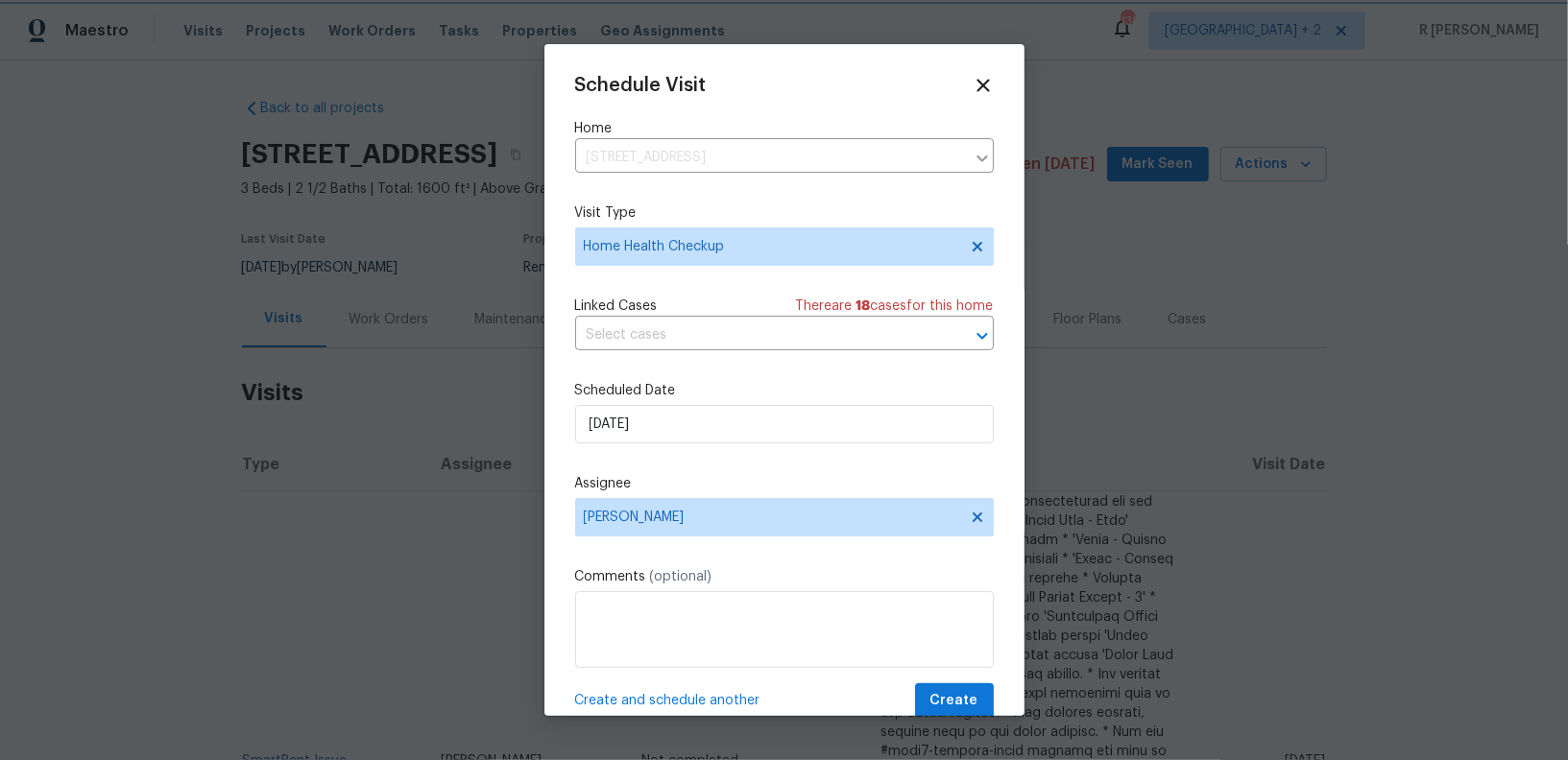
scroll to position [35, 0]
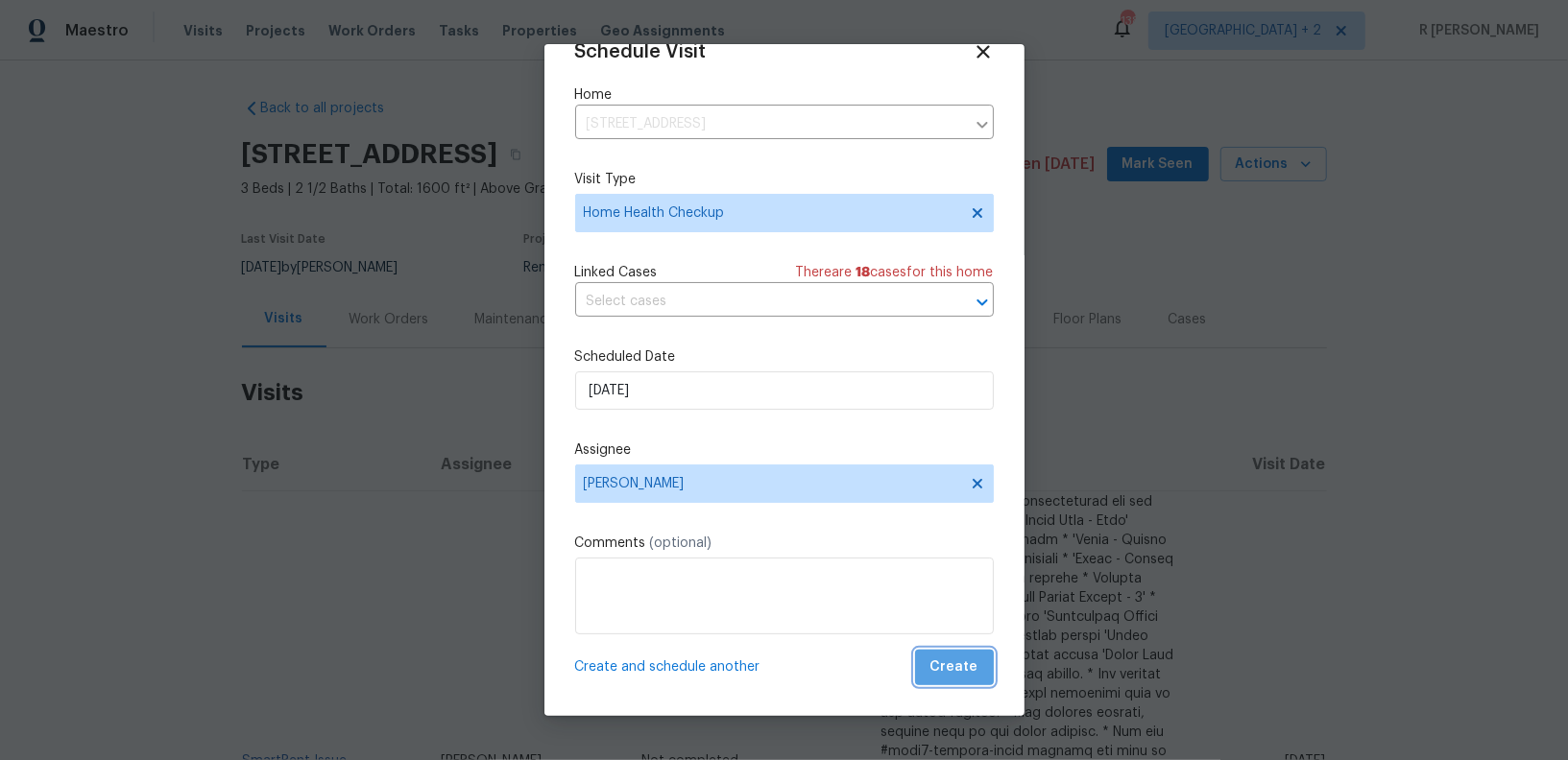
click at [963, 660] on span "Create" at bounding box center [954, 667] width 48 height 24
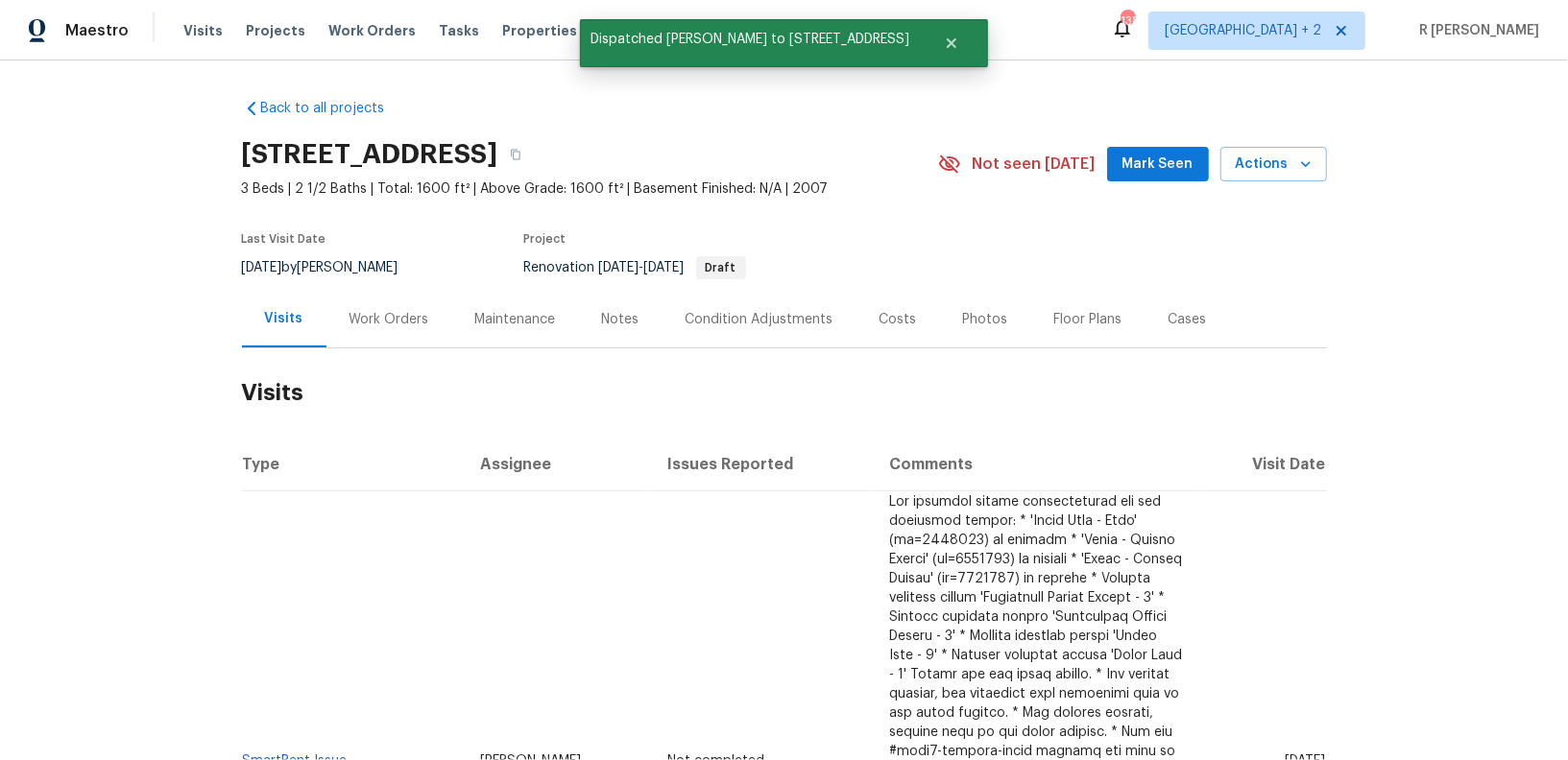
click at [375, 314] on div "Work Orders" at bounding box center [390, 320] width 80 height 19
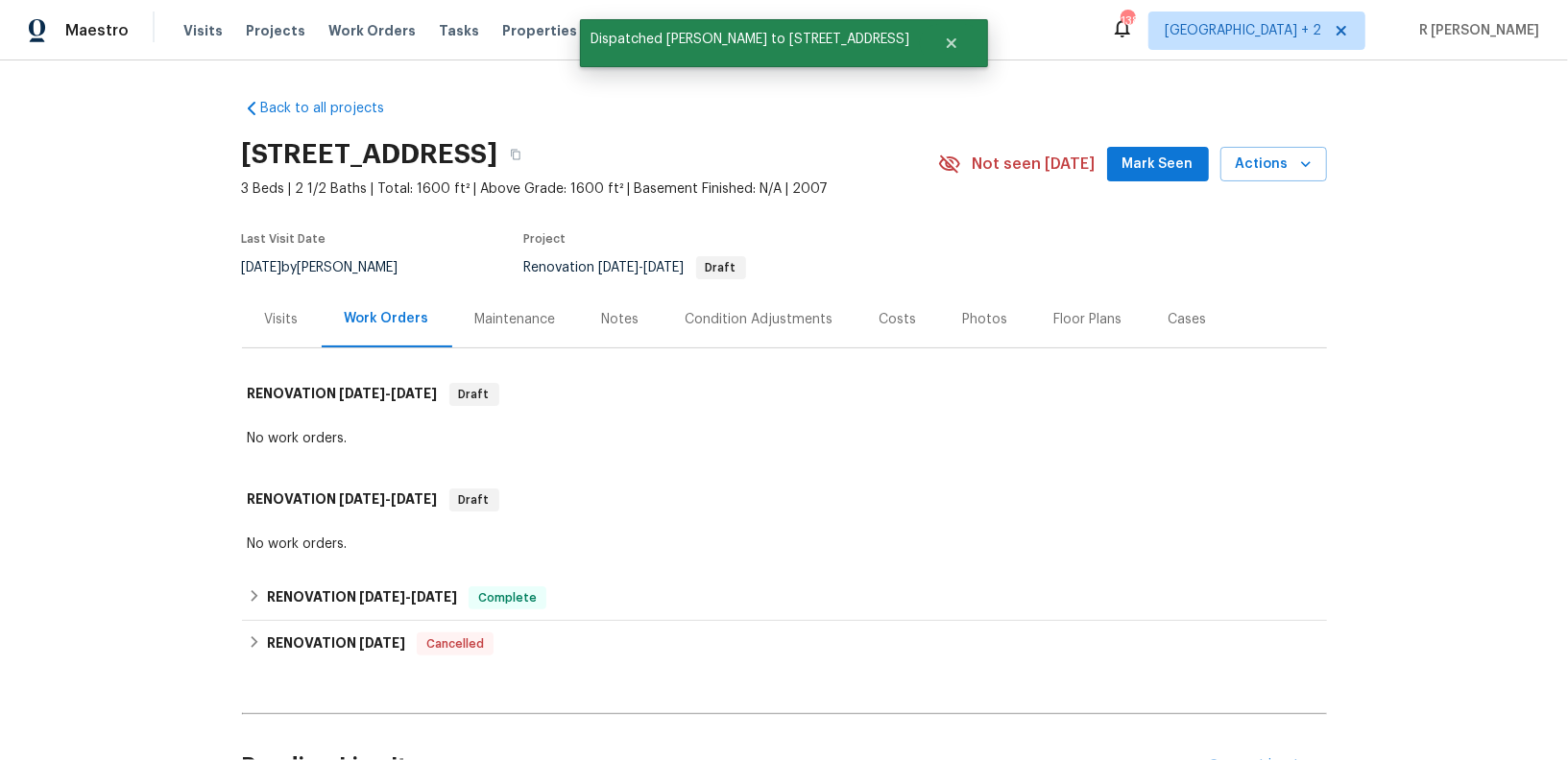
click at [284, 305] on div "Visits" at bounding box center [282, 320] width 80 height 57
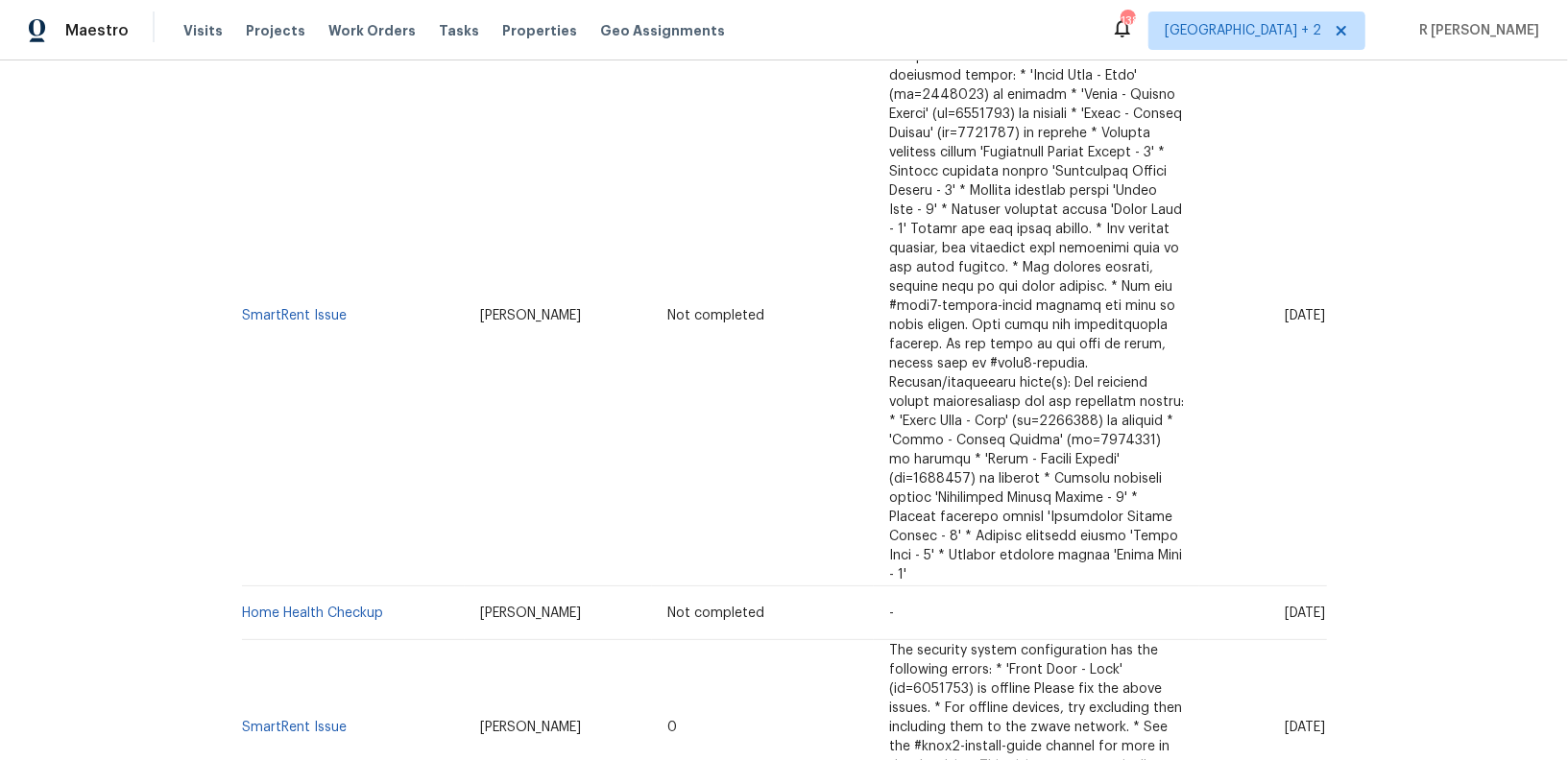
scroll to position [543, 0]
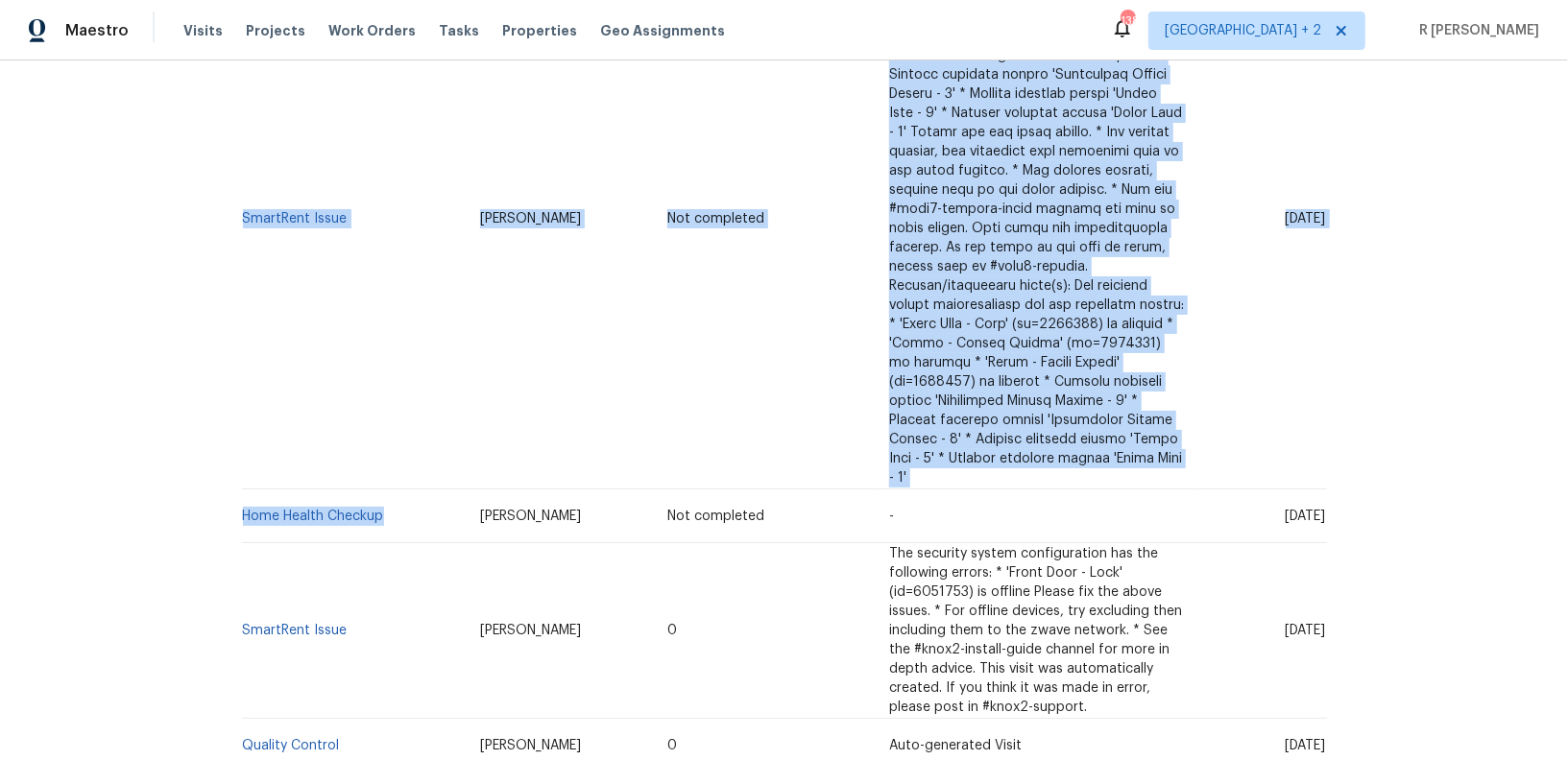
drag, startPoint x: 407, startPoint y: 481, endPoint x: 134, endPoint y: 478, distance: 273.0
click at [134, 479] on div "Back to all projects [STREET_ADDRESS] 3 Beds | 2 1/2 Baths | Total: 1600 ft² | …" at bounding box center [784, 410] width 1568 height 700
click at [134, 478] on div "Back to all projects [STREET_ADDRESS] 3 Beds | 2 1/2 Baths | Total: 1600 ft² | …" at bounding box center [784, 410] width 1568 height 700
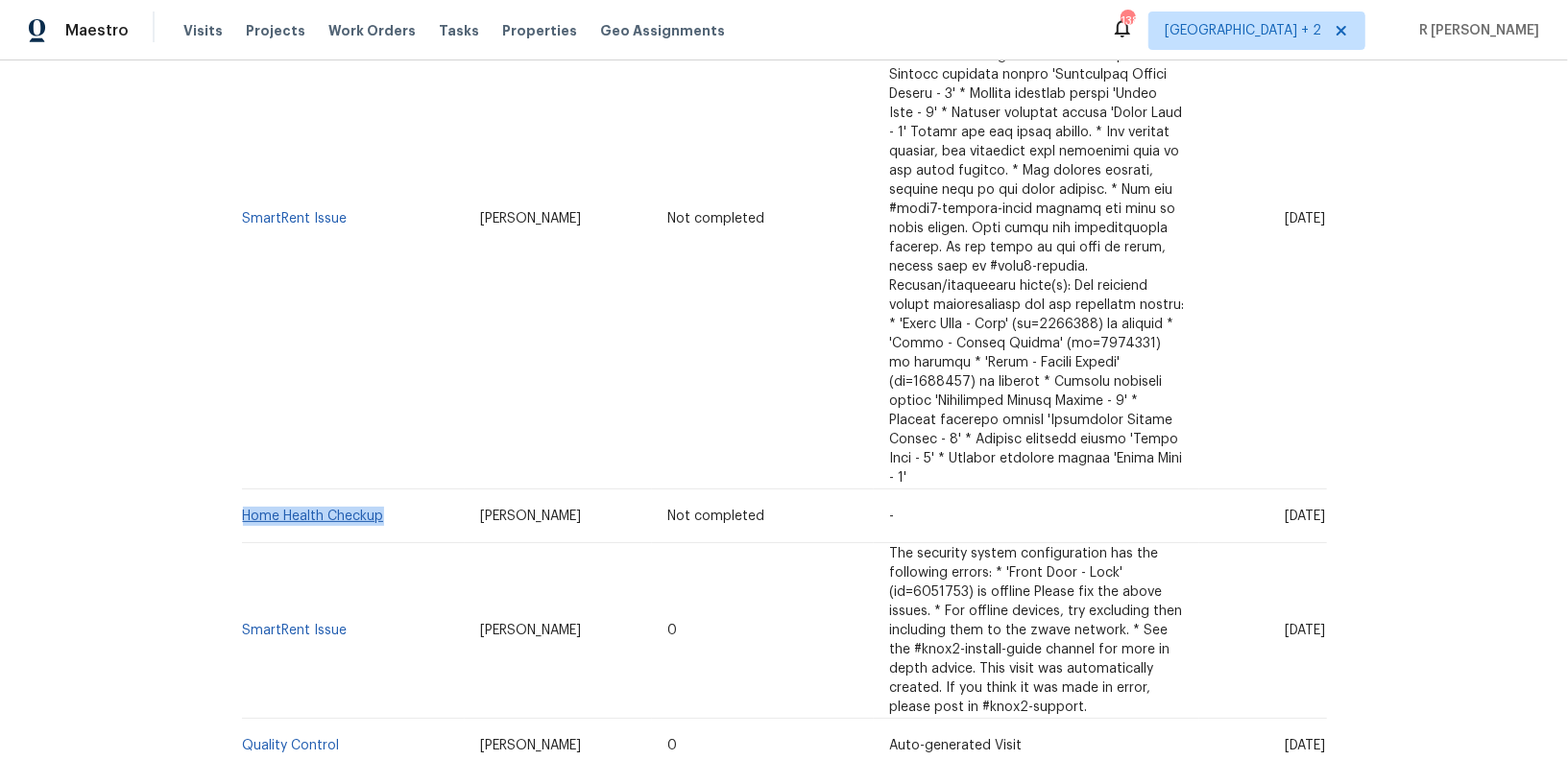
drag, startPoint x: 417, startPoint y: 475, endPoint x: 244, endPoint y: 476, distance: 173.0
click at [244, 489] on td "Home Health Checkup" at bounding box center [354, 515] width 224 height 54
copy link "Home Health Checkup"
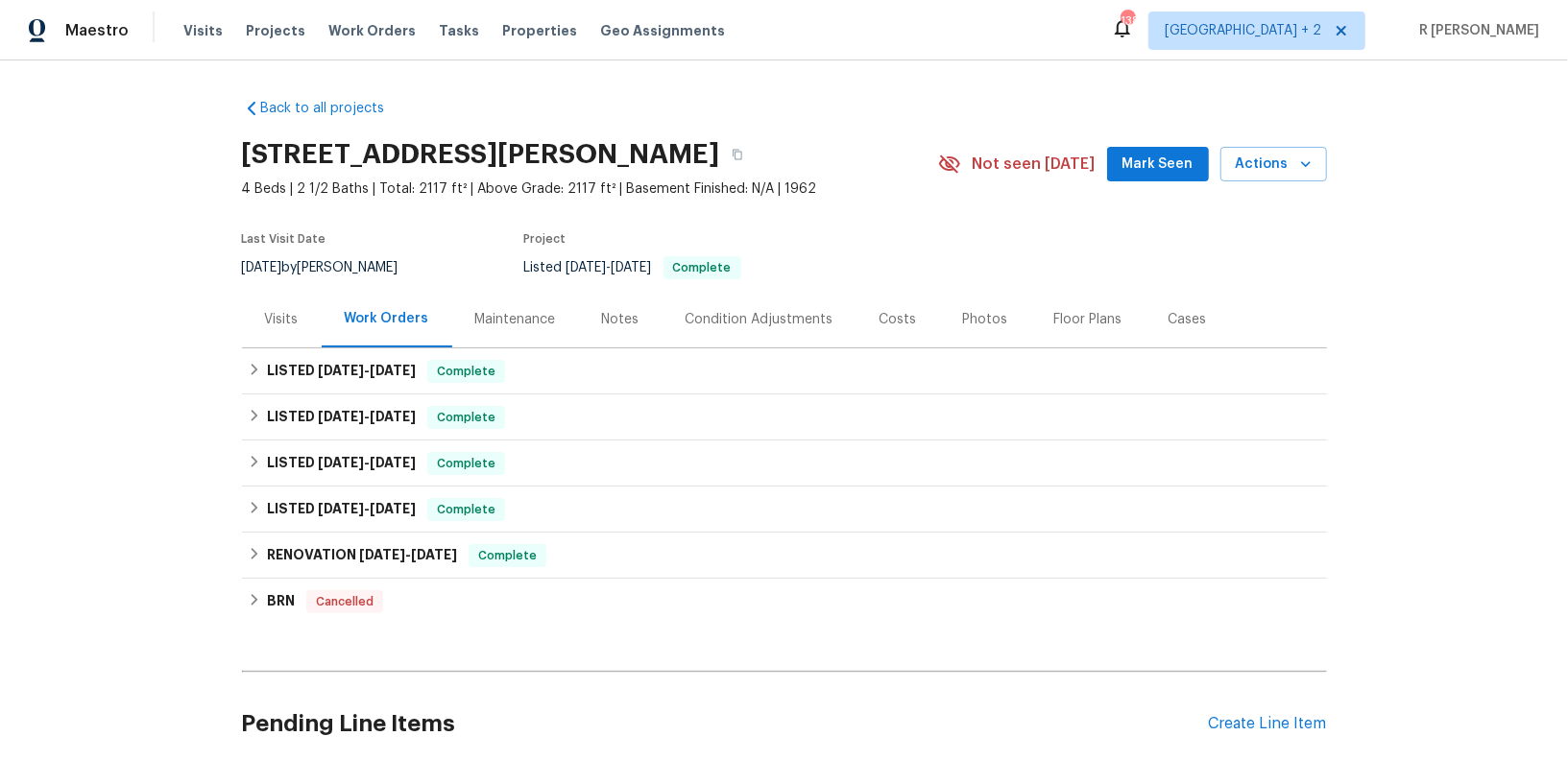
click at [282, 340] on div "Visits" at bounding box center [282, 320] width 80 height 57
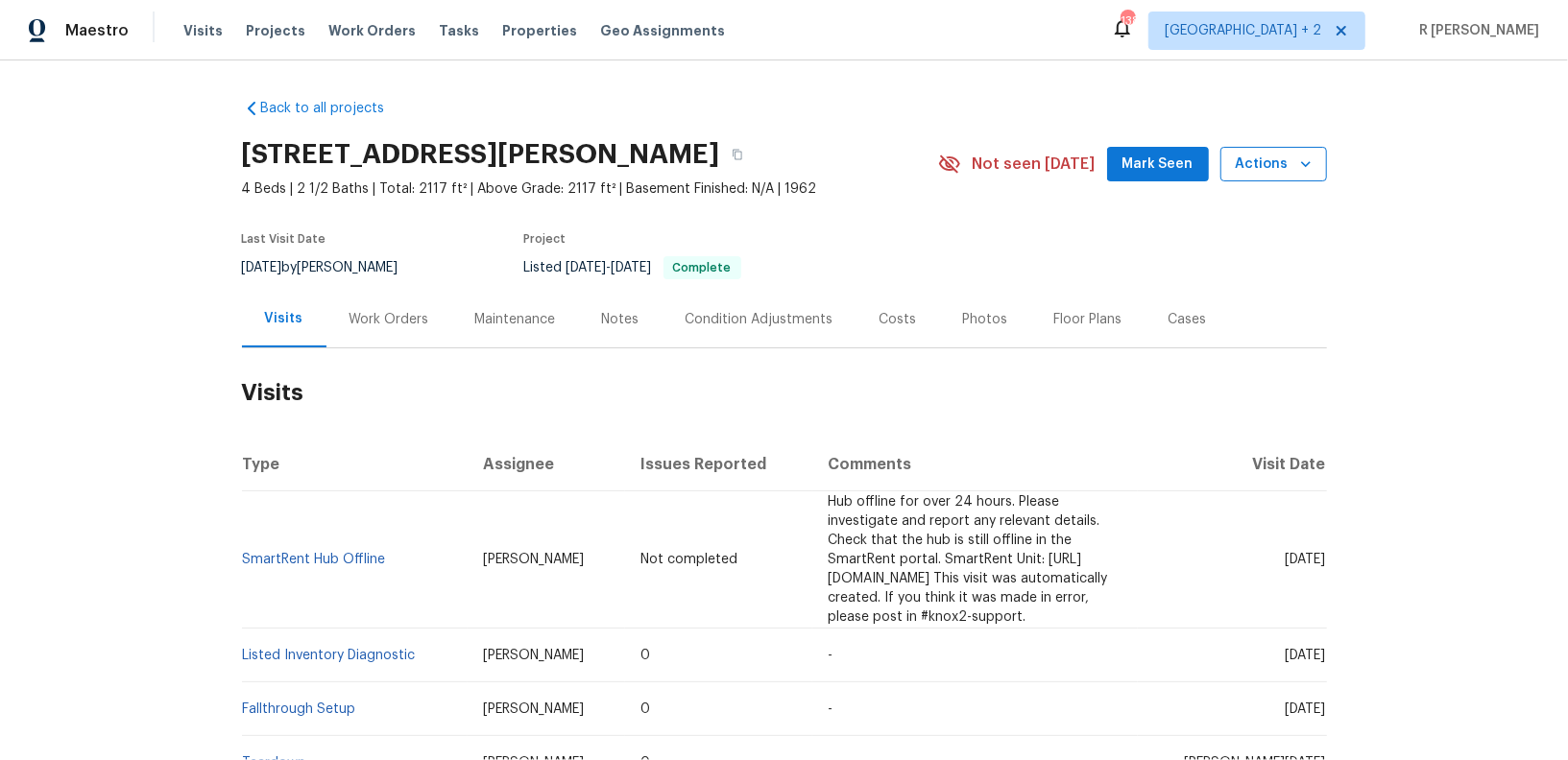
click at [1287, 162] on span "Actions" at bounding box center [1274, 165] width 76 height 24
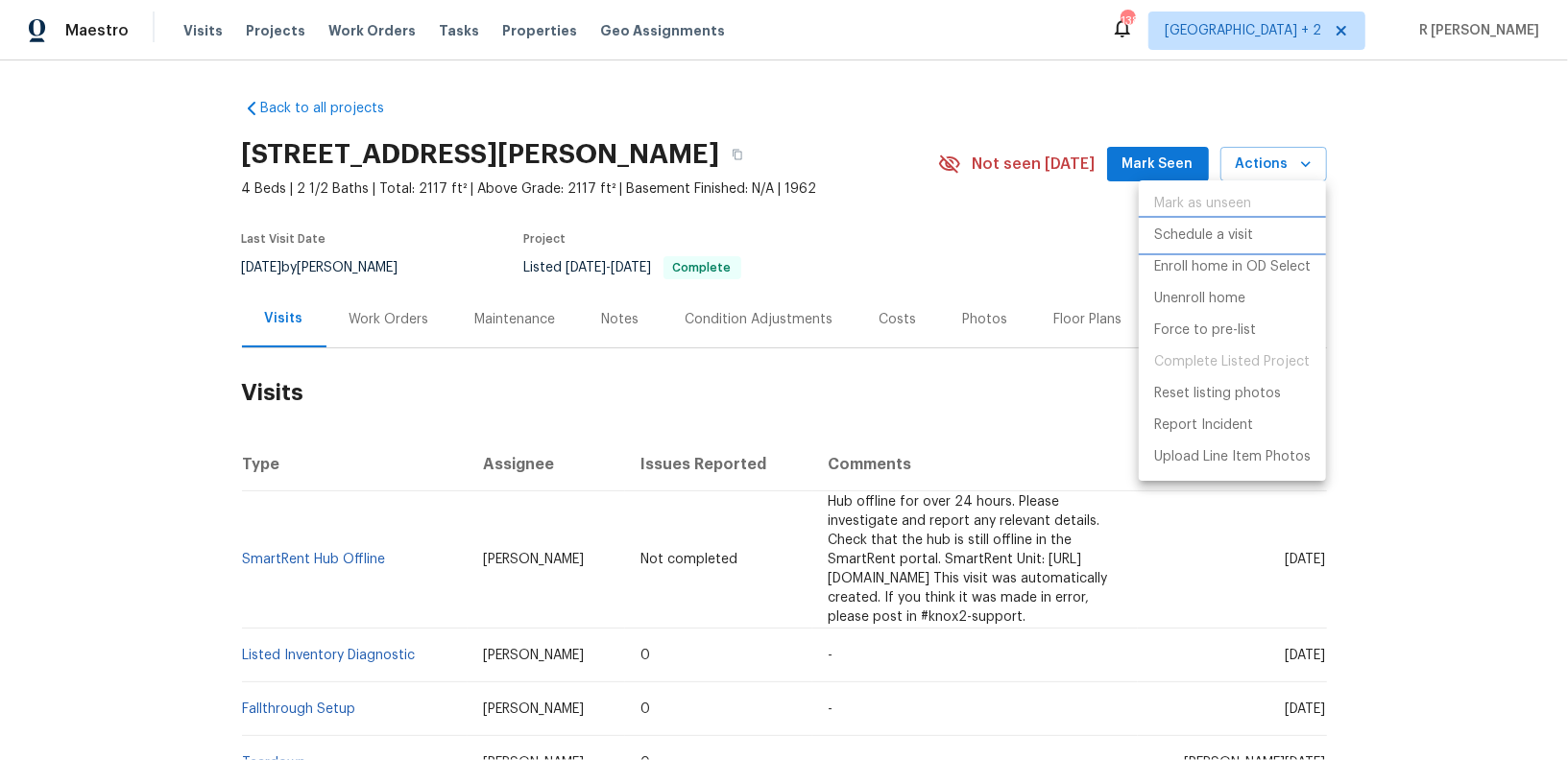
click at [1201, 228] on p "Schedule a visit" at bounding box center [1203, 236] width 98 height 20
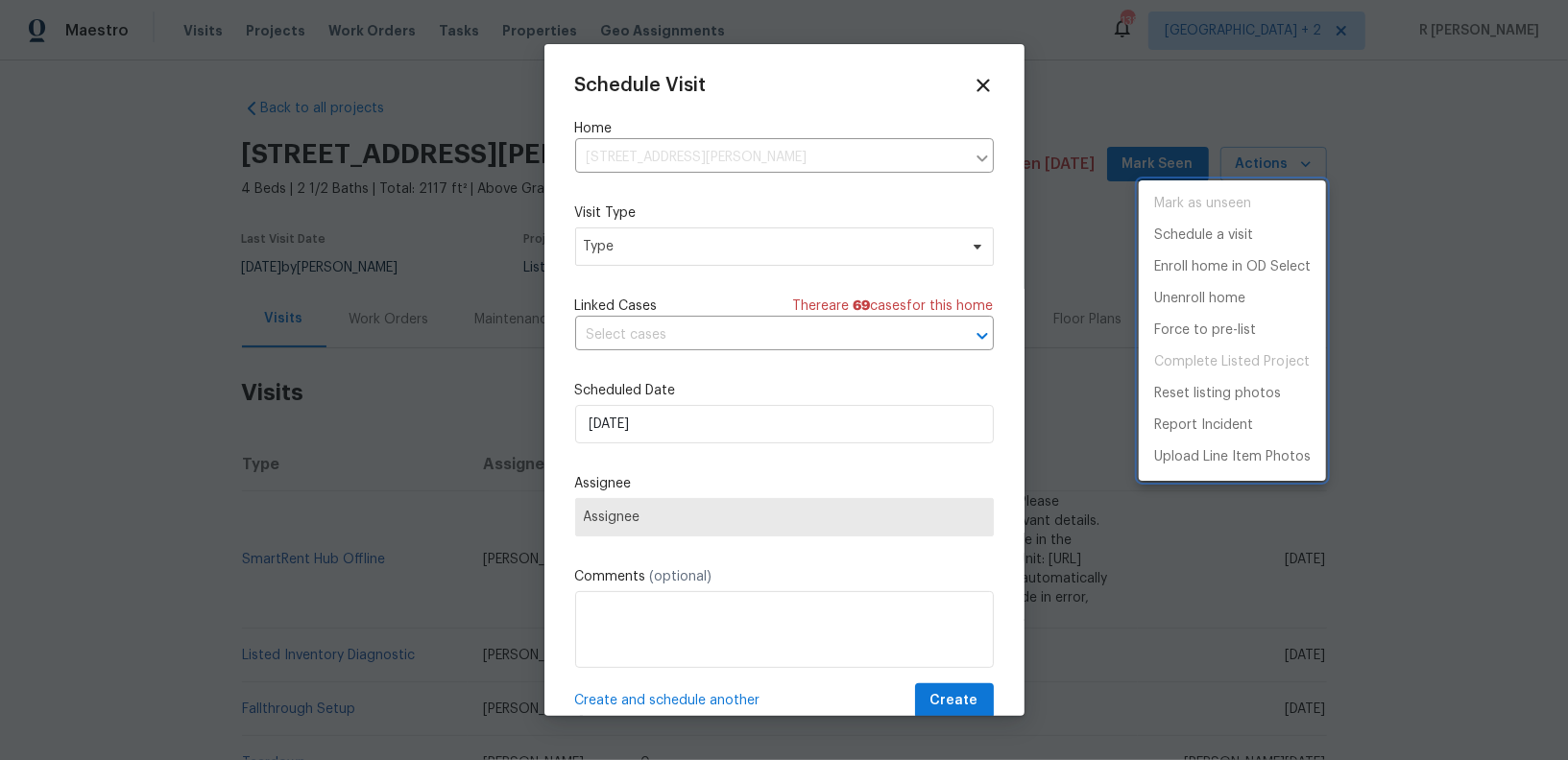
click at [610, 257] on div at bounding box center [784, 380] width 1568 height 760
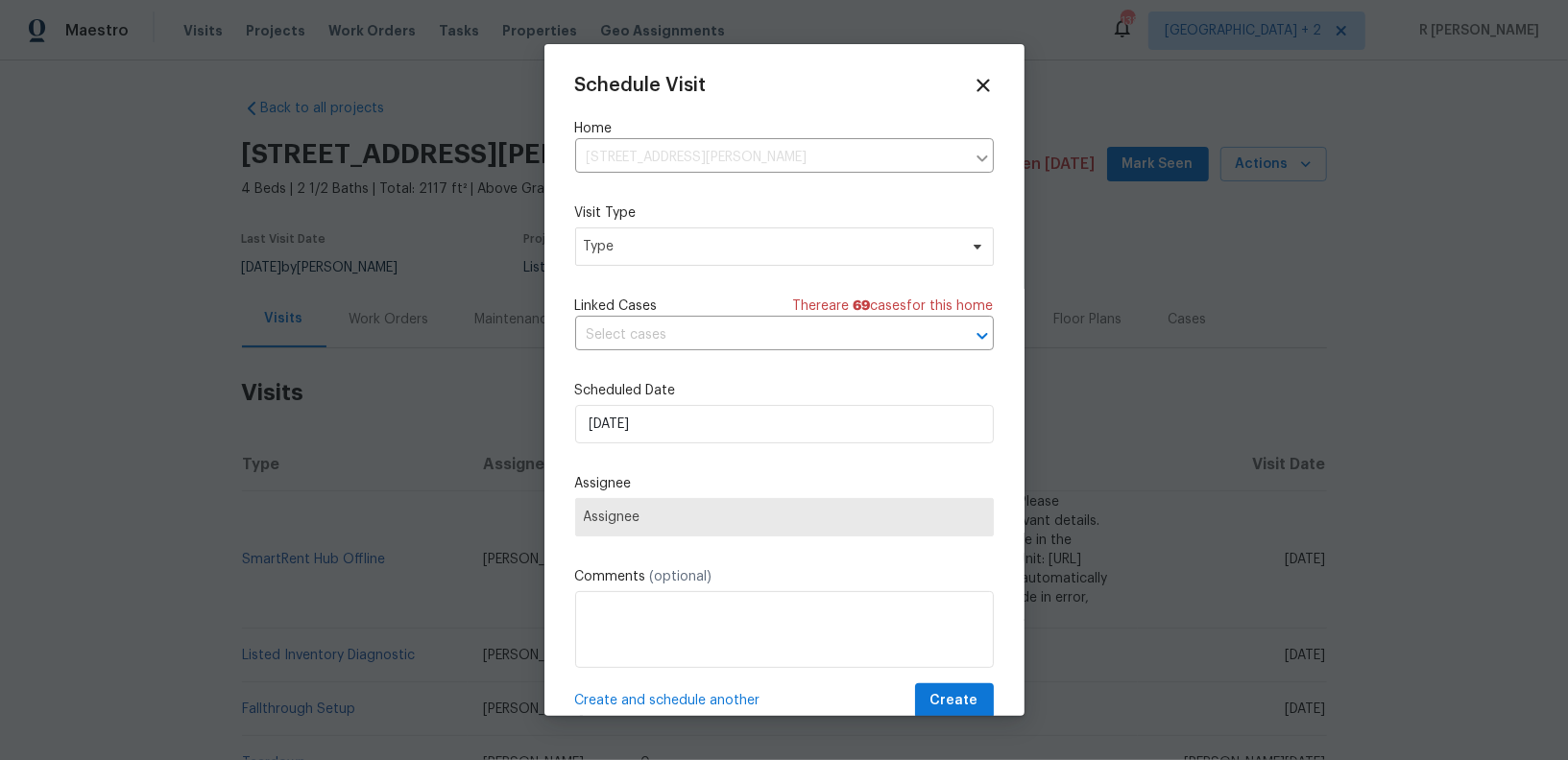
click at [610, 257] on div "Mark as unseen Schedule a visit Enroll home in OD Select Unenroll home Force to…" at bounding box center [784, 380] width 1568 height 760
click at [610, 257] on span "Type" at bounding box center [784, 246] width 419 height 38
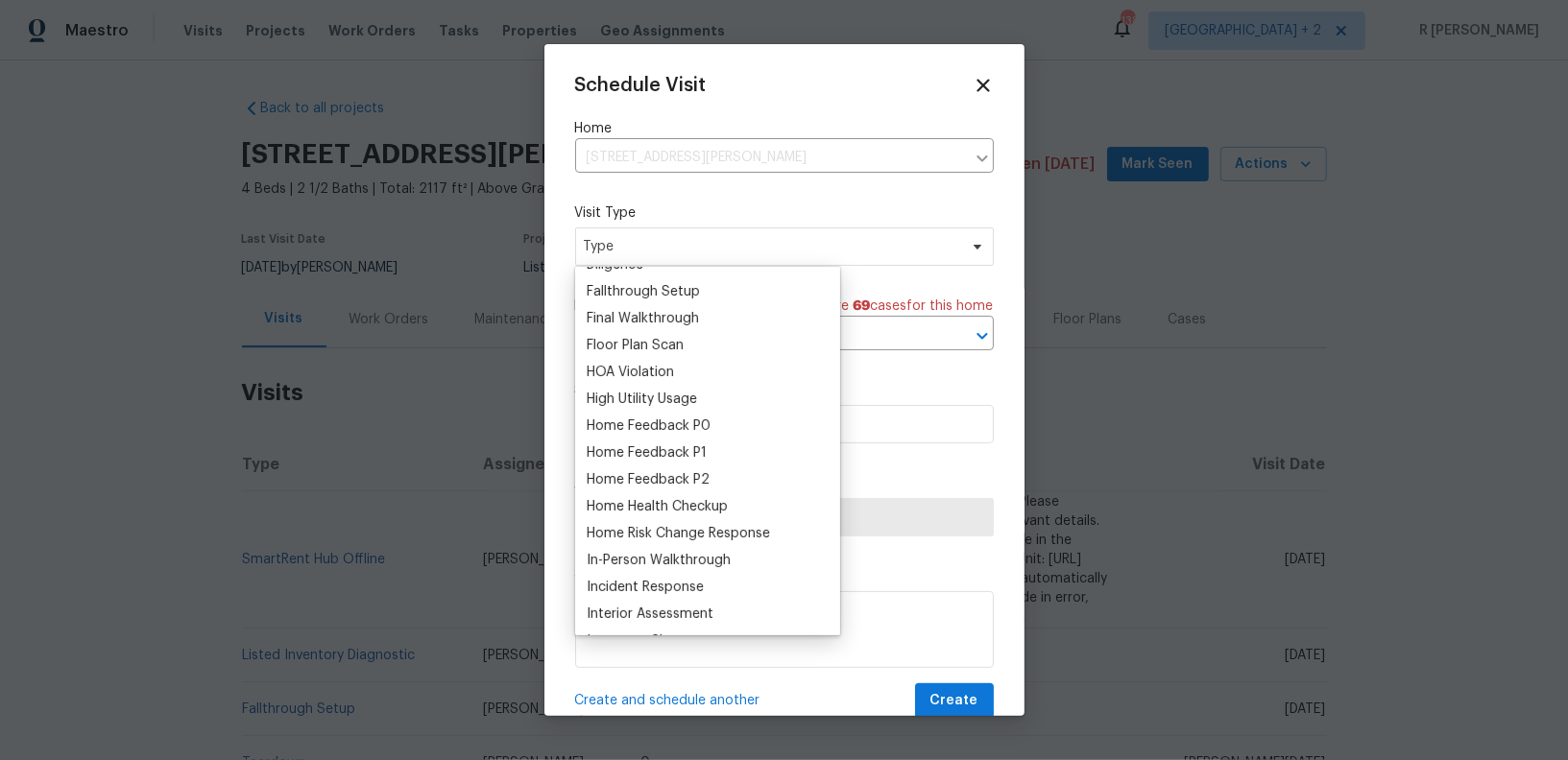
scroll to position [456, 0]
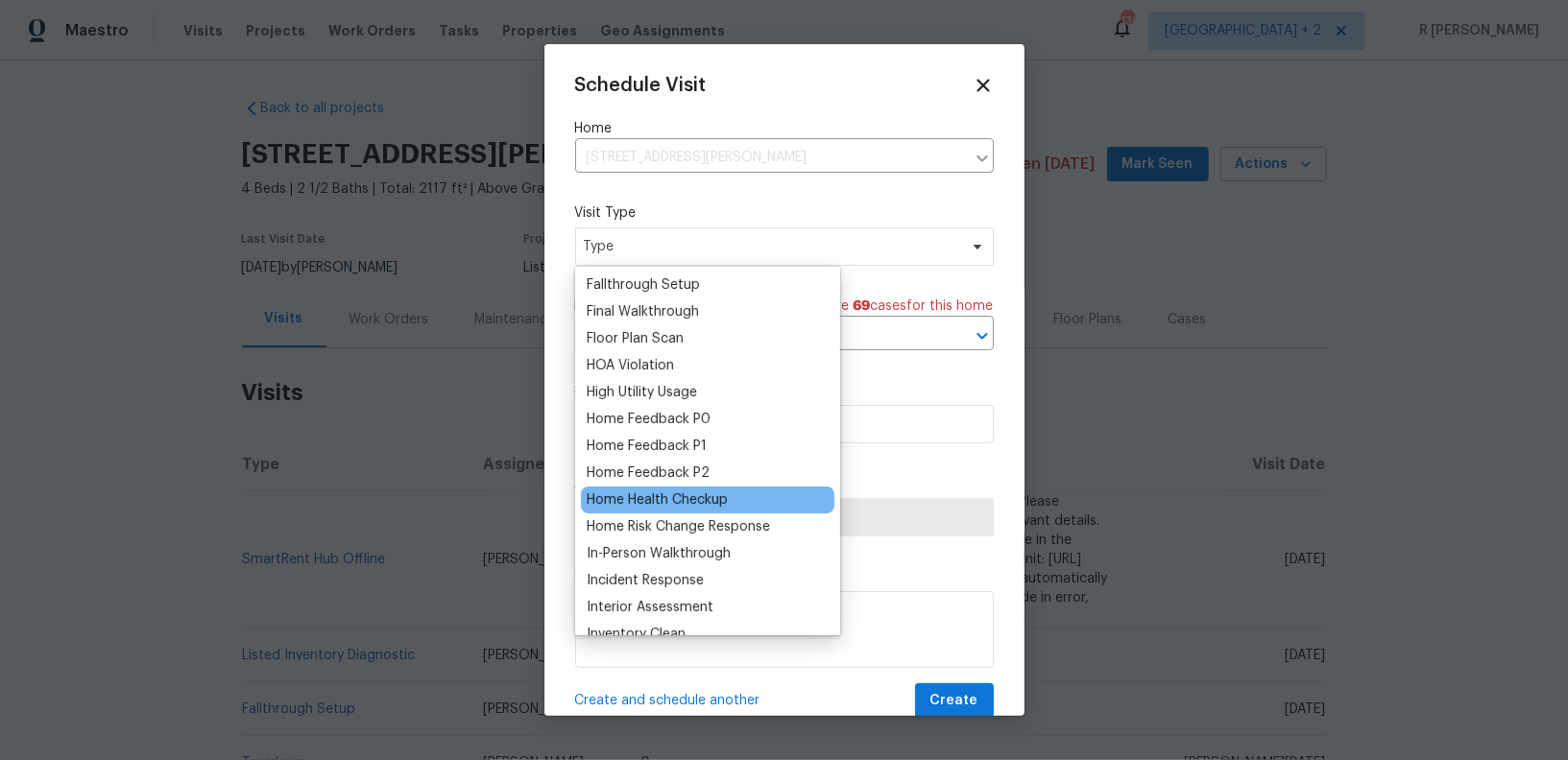
click at [676, 502] on div "Home Health Checkup" at bounding box center [657, 500] width 141 height 19
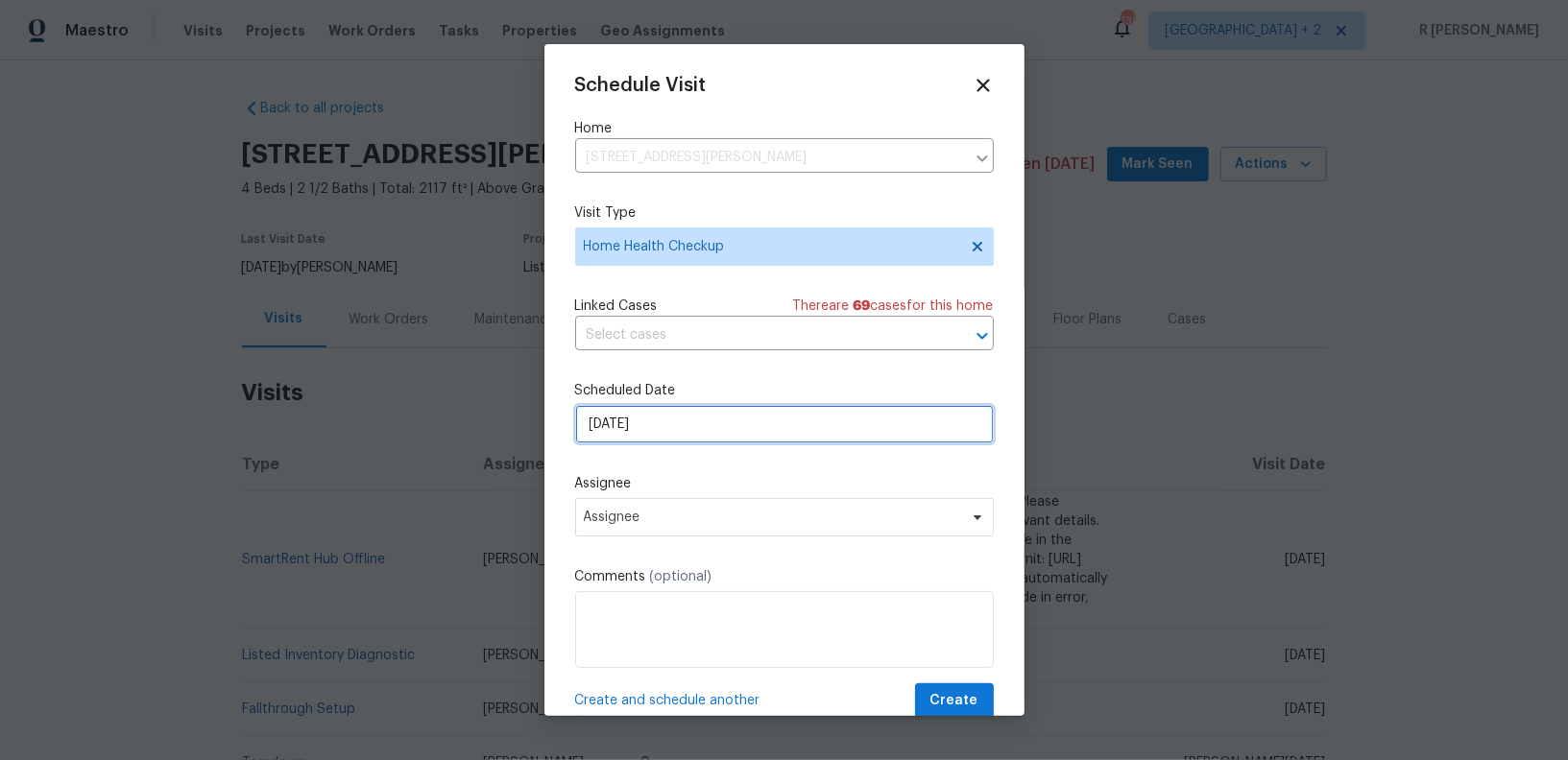
click at [633, 414] on input "[DATE]" at bounding box center [784, 424] width 419 height 38
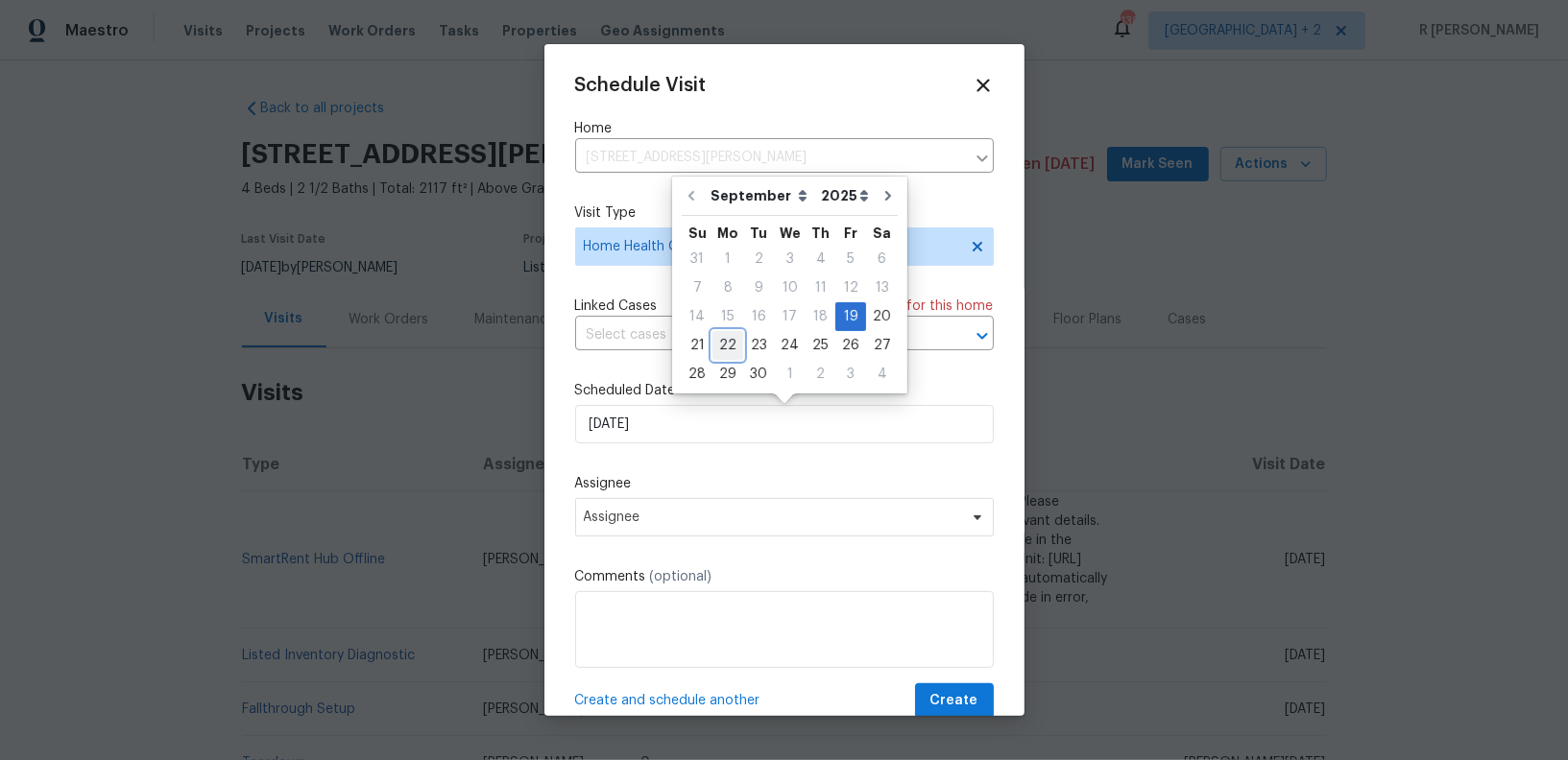
click at [730, 344] on div "22" at bounding box center [728, 346] width 31 height 27
type input "[DATE]"
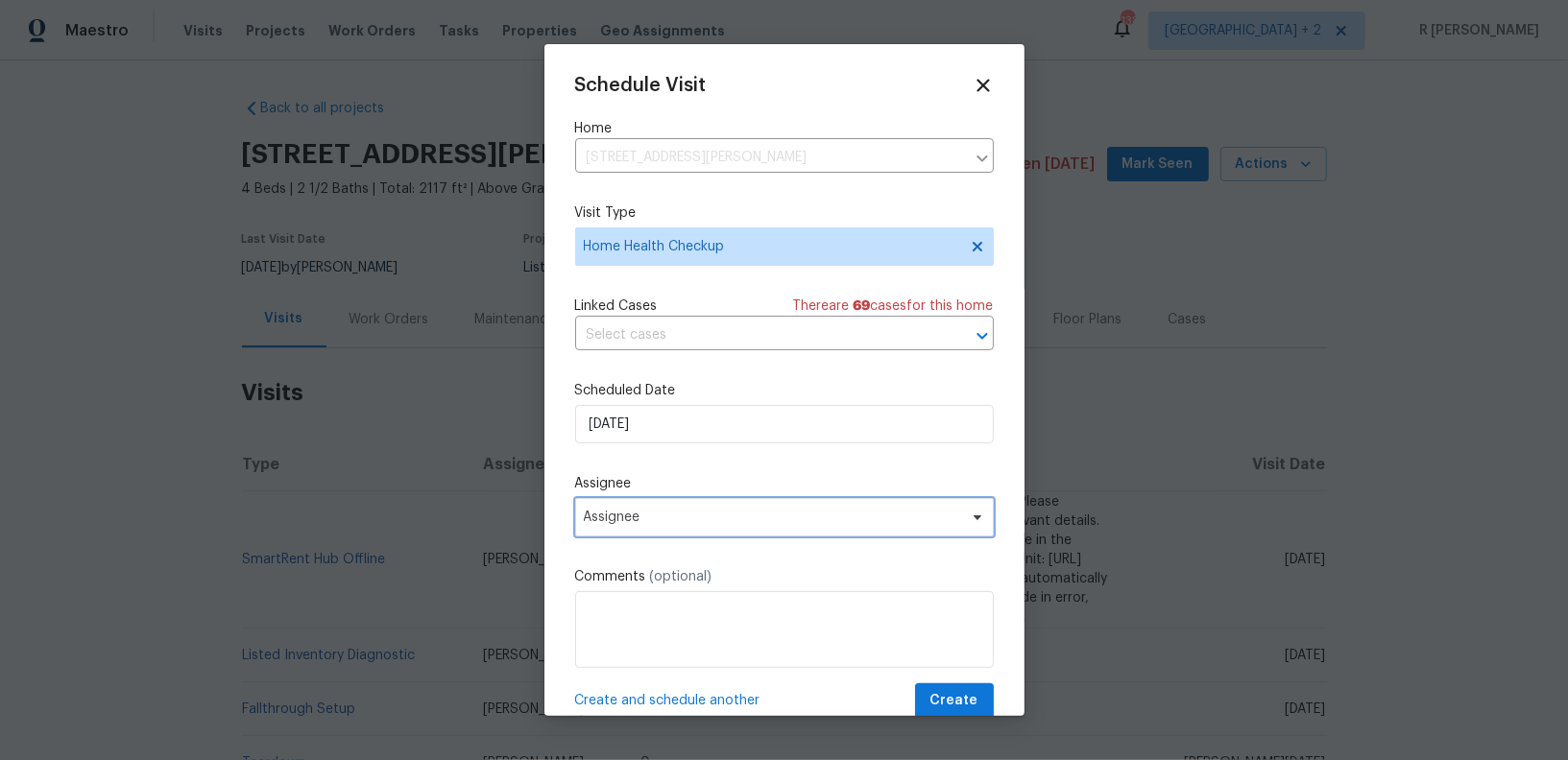
click at [666, 519] on span "Assignee" at bounding box center [772, 517] width 376 height 16
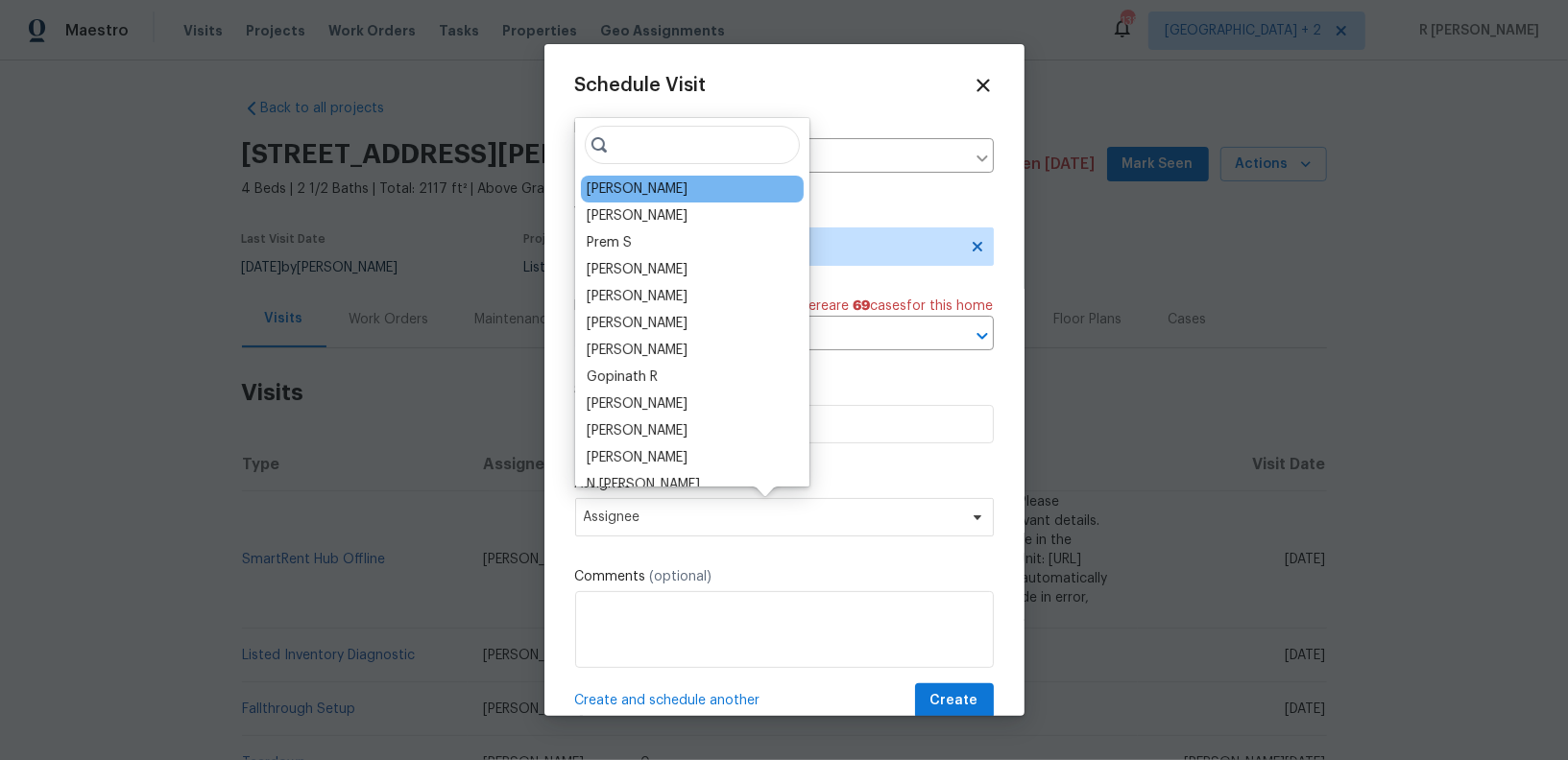
click at [656, 179] on div "Christopher Neilson" at bounding box center [636, 189] width 100 height 19
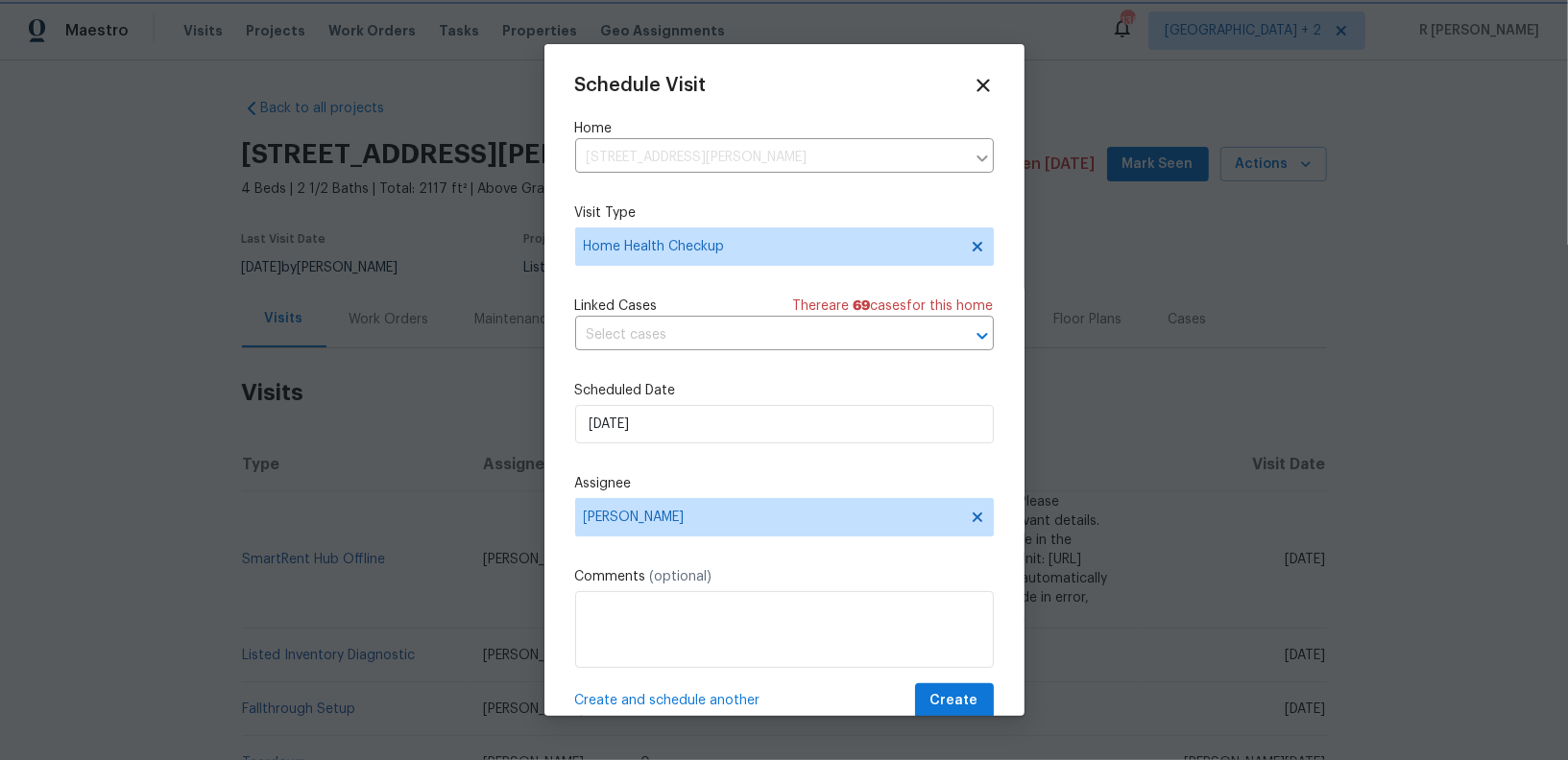
scroll to position [35, 0]
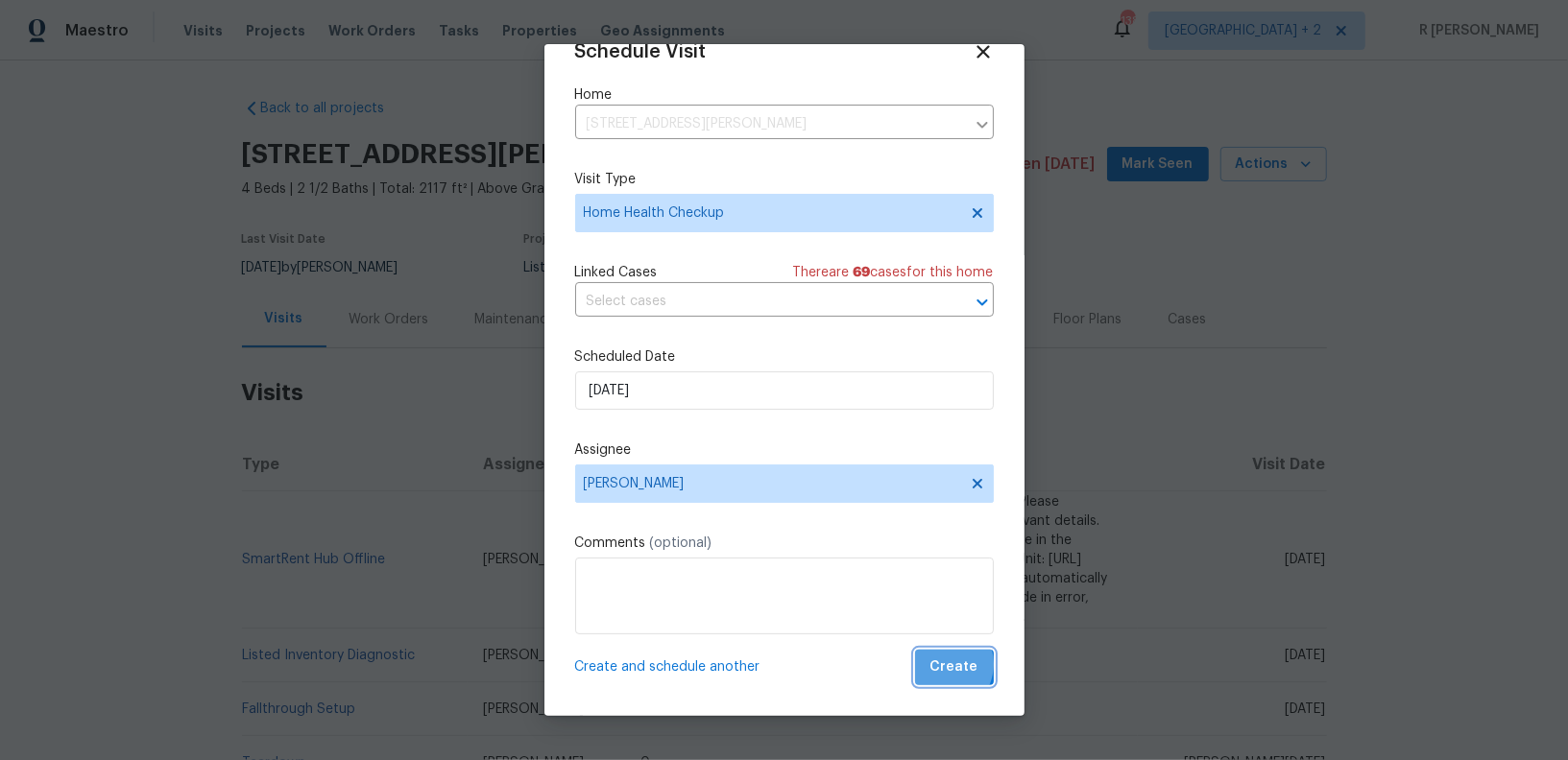
click at [942, 665] on span "Create" at bounding box center [954, 667] width 48 height 24
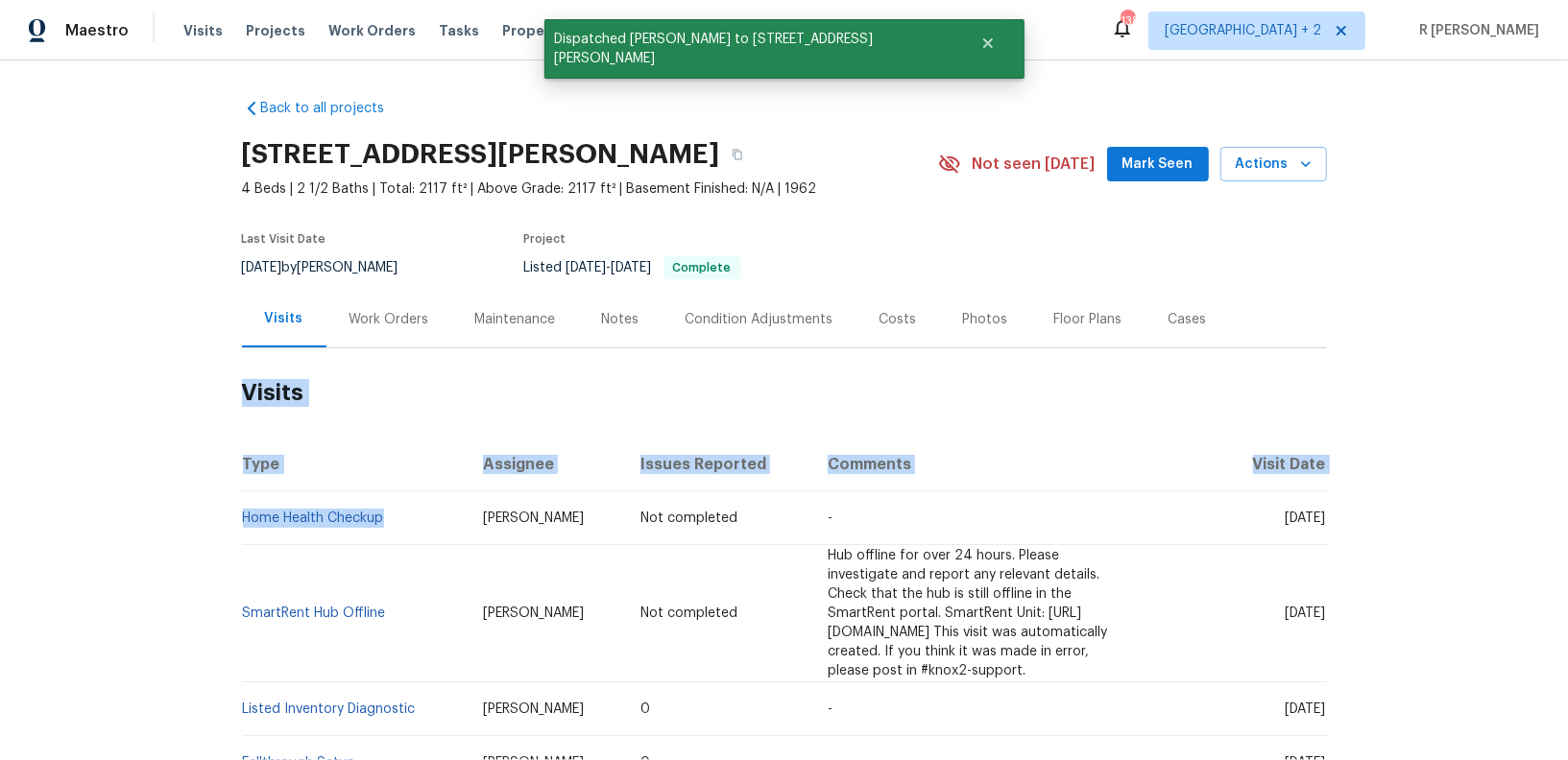
drag, startPoint x: 394, startPoint y: 513, endPoint x: 0, endPoint y: 520, distance: 394.1
click at [0, 520] on div "Back to all projects 2807 Clingman St, Hopewell, VA 23860 4 Beds | 2 1/2 Baths …" at bounding box center [784, 410] width 1568 height 700
click at [381, 518] on link "Home Health Checkup" at bounding box center [313, 518] width 141 height 14
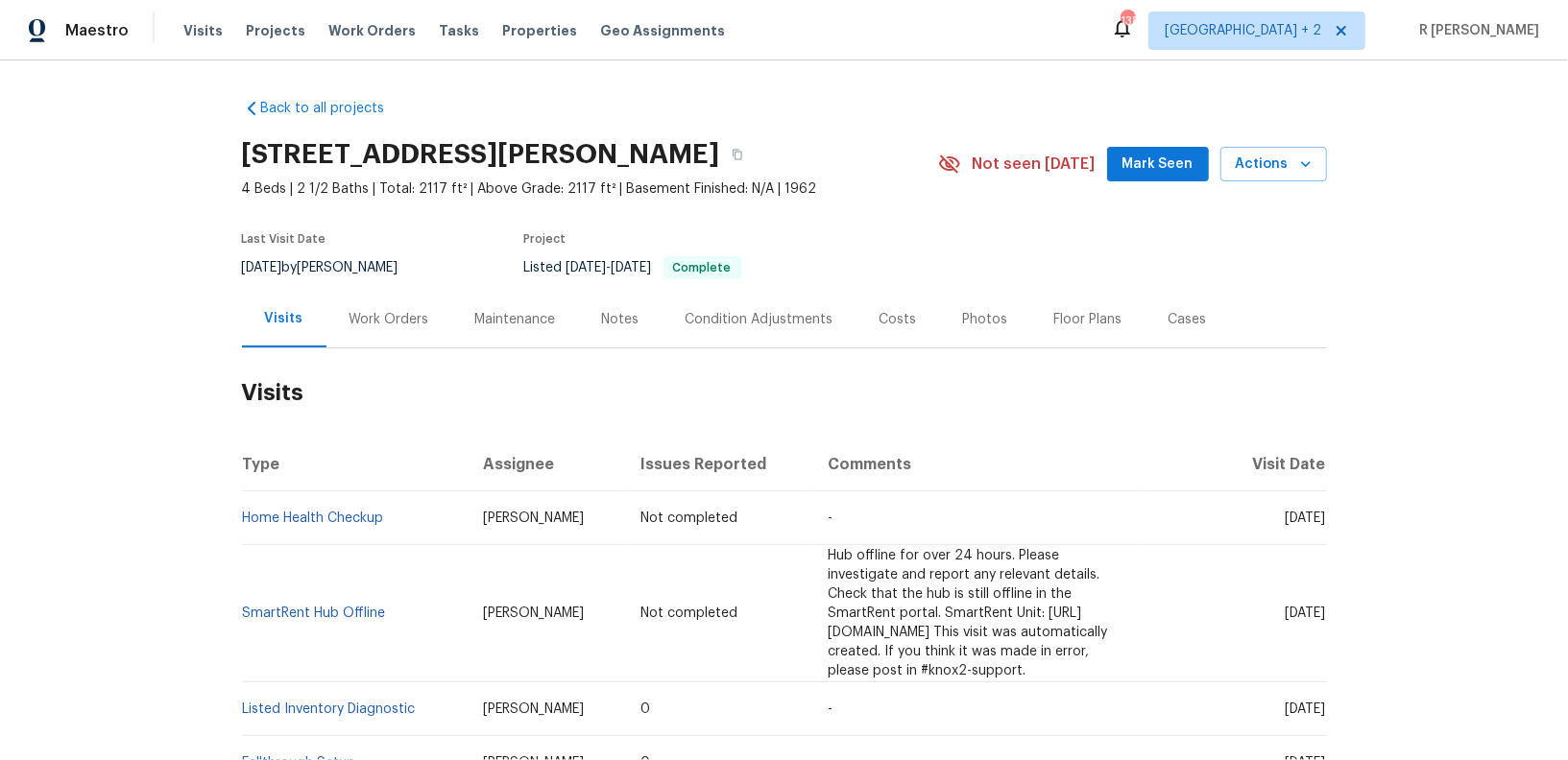
drag, startPoint x: 419, startPoint y: 521, endPoint x: 234, endPoint y: 516, distance: 185.1
click at [234, 516] on div "Back to all projects [STREET_ADDRESS][PERSON_NAME] 4 Beds | 2 1/2 Baths | Total…" at bounding box center [784, 410] width 1568 height 700
drag, startPoint x: 394, startPoint y: 519, endPoint x: 242, endPoint y: 516, distance: 152.0
click at [242, 516] on td "Home Health Checkup" at bounding box center [355, 517] width 227 height 54
copy link "Home Health Checkup"
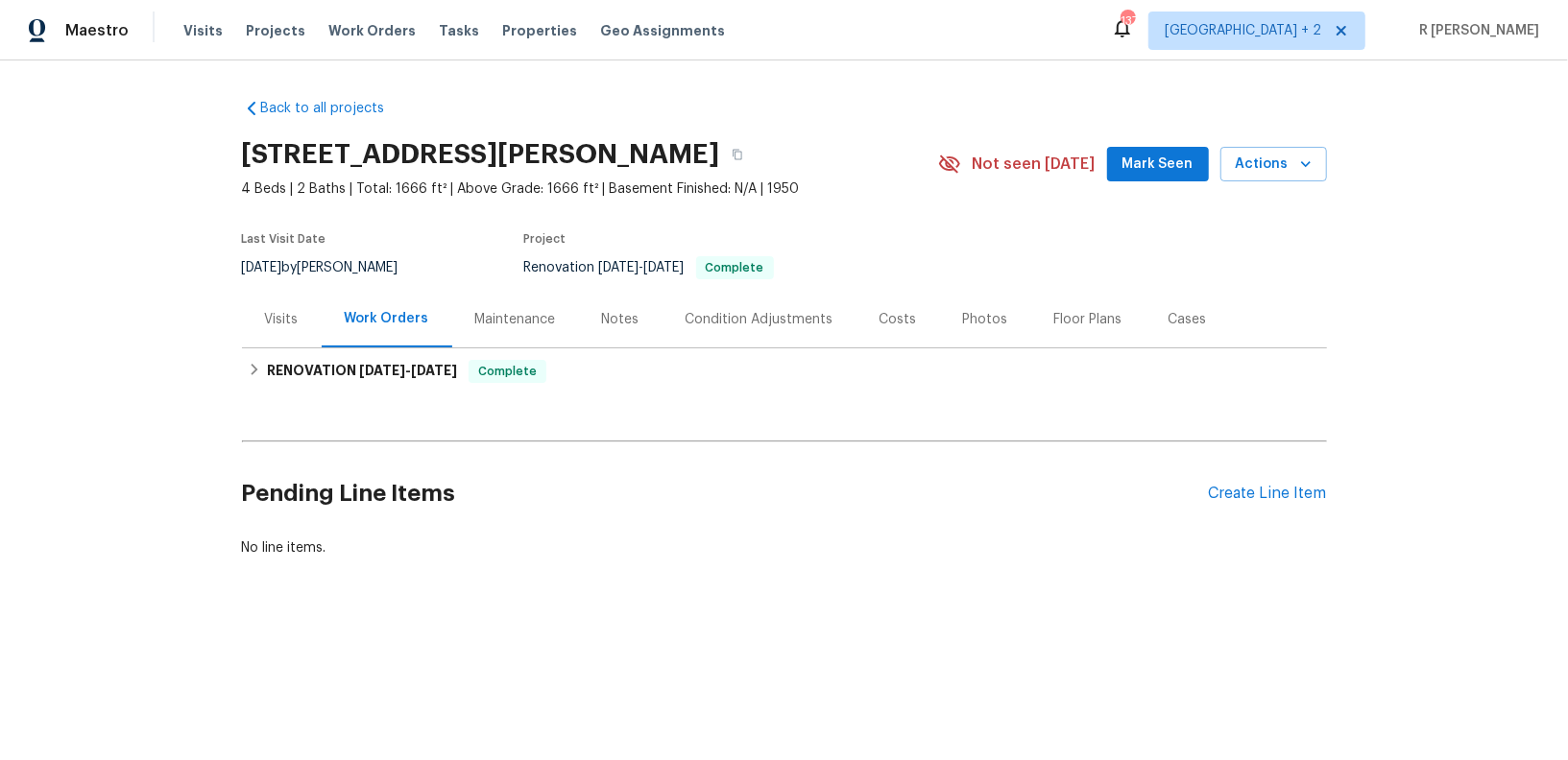
click at [269, 313] on div "Visits" at bounding box center [282, 320] width 33 height 19
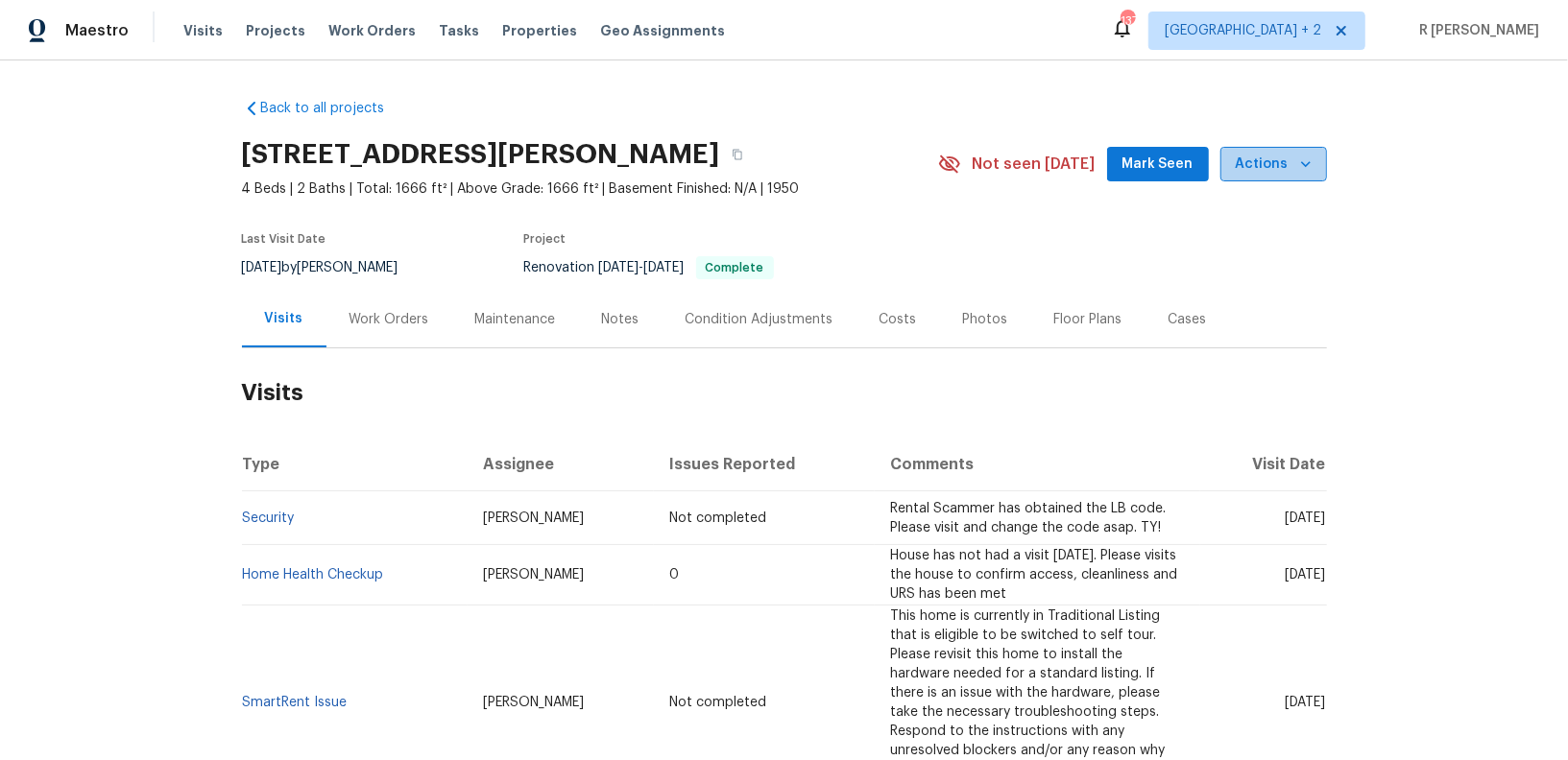
click at [1277, 157] on span "Actions" at bounding box center [1274, 165] width 76 height 24
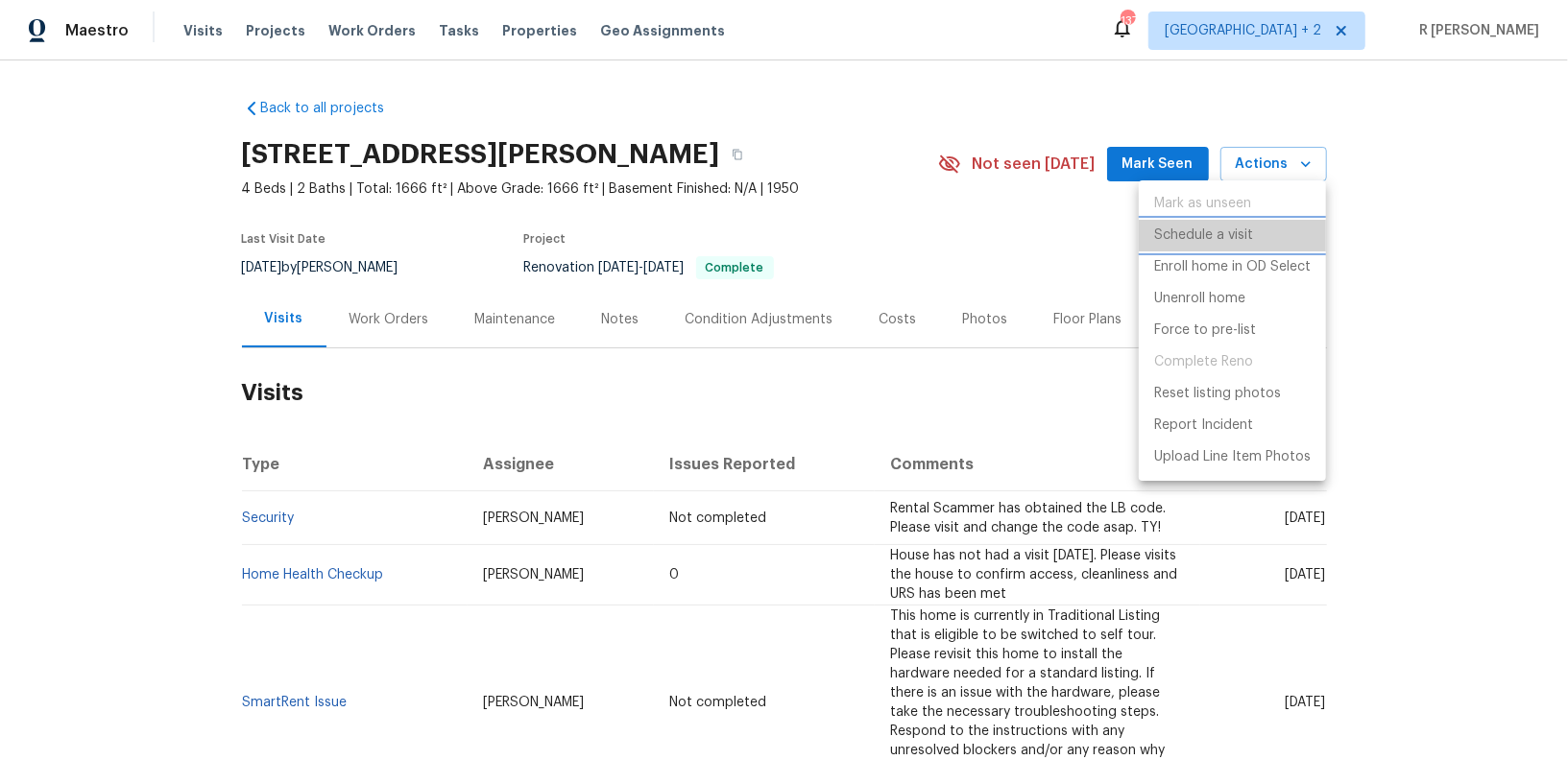
click at [1211, 229] on p "Schedule a visit" at bounding box center [1203, 236] width 98 height 20
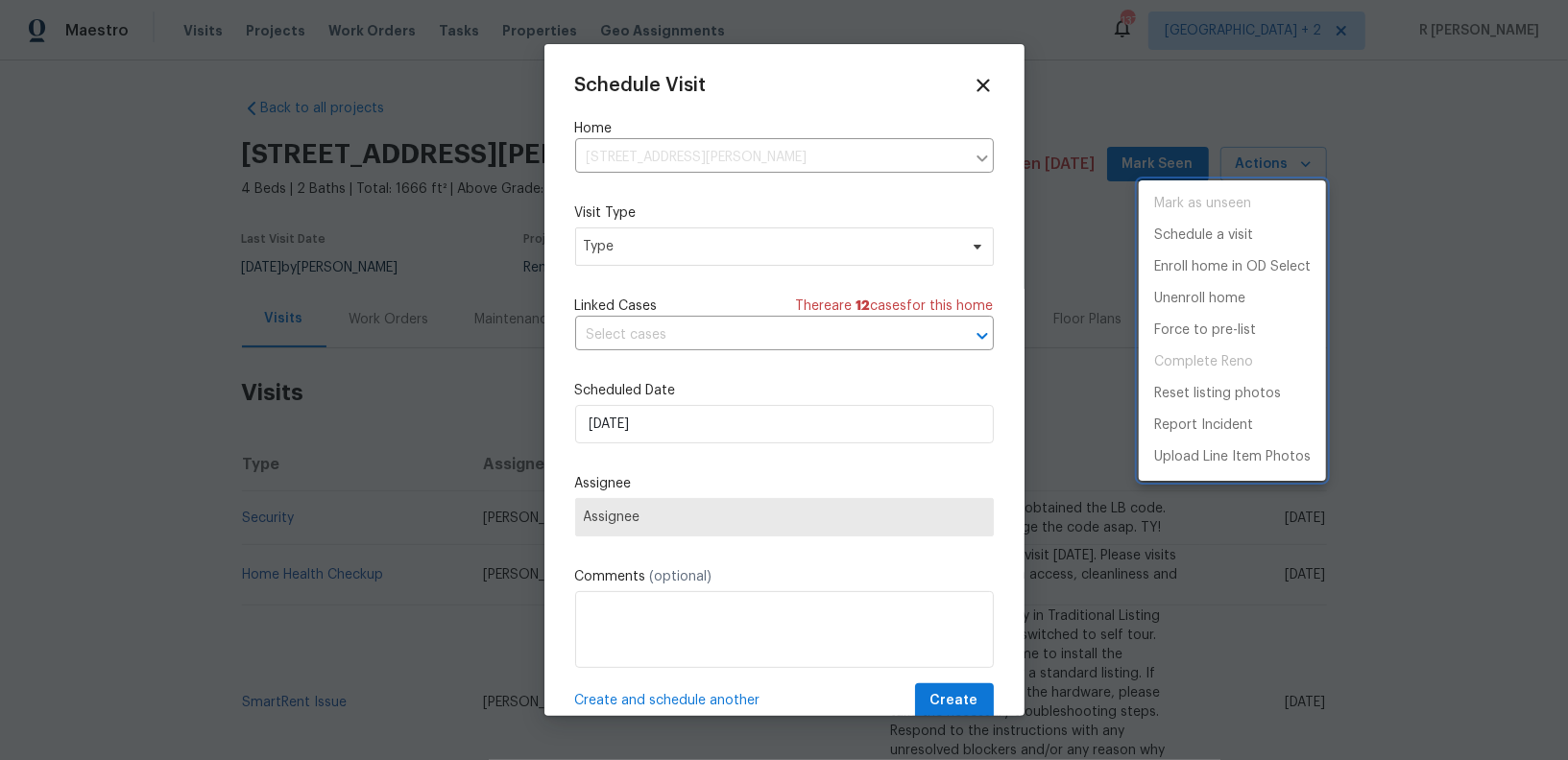
click at [605, 239] on div at bounding box center [784, 380] width 1568 height 760
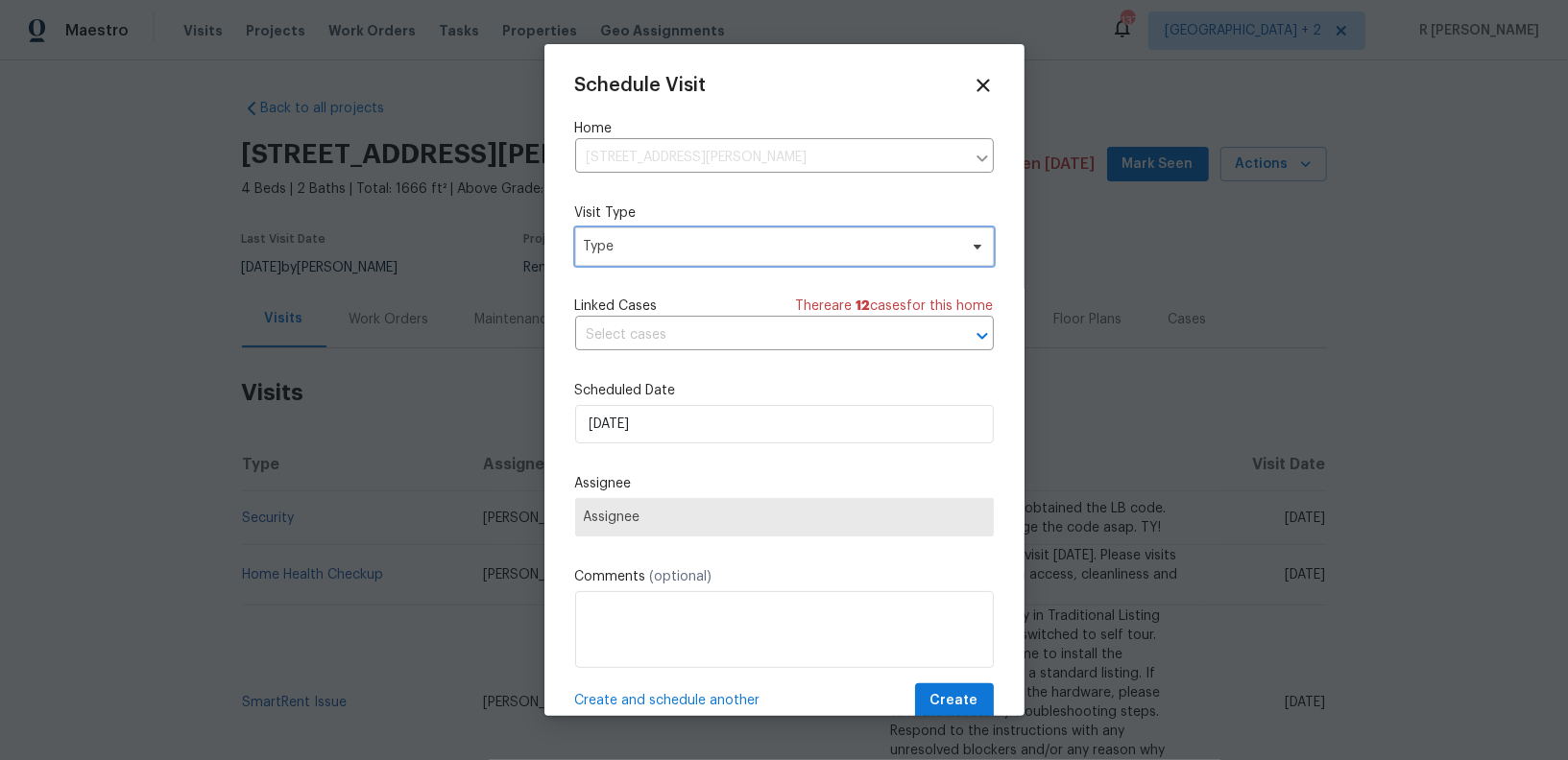
click at [666, 230] on span "Type" at bounding box center [784, 246] width 419 height 38
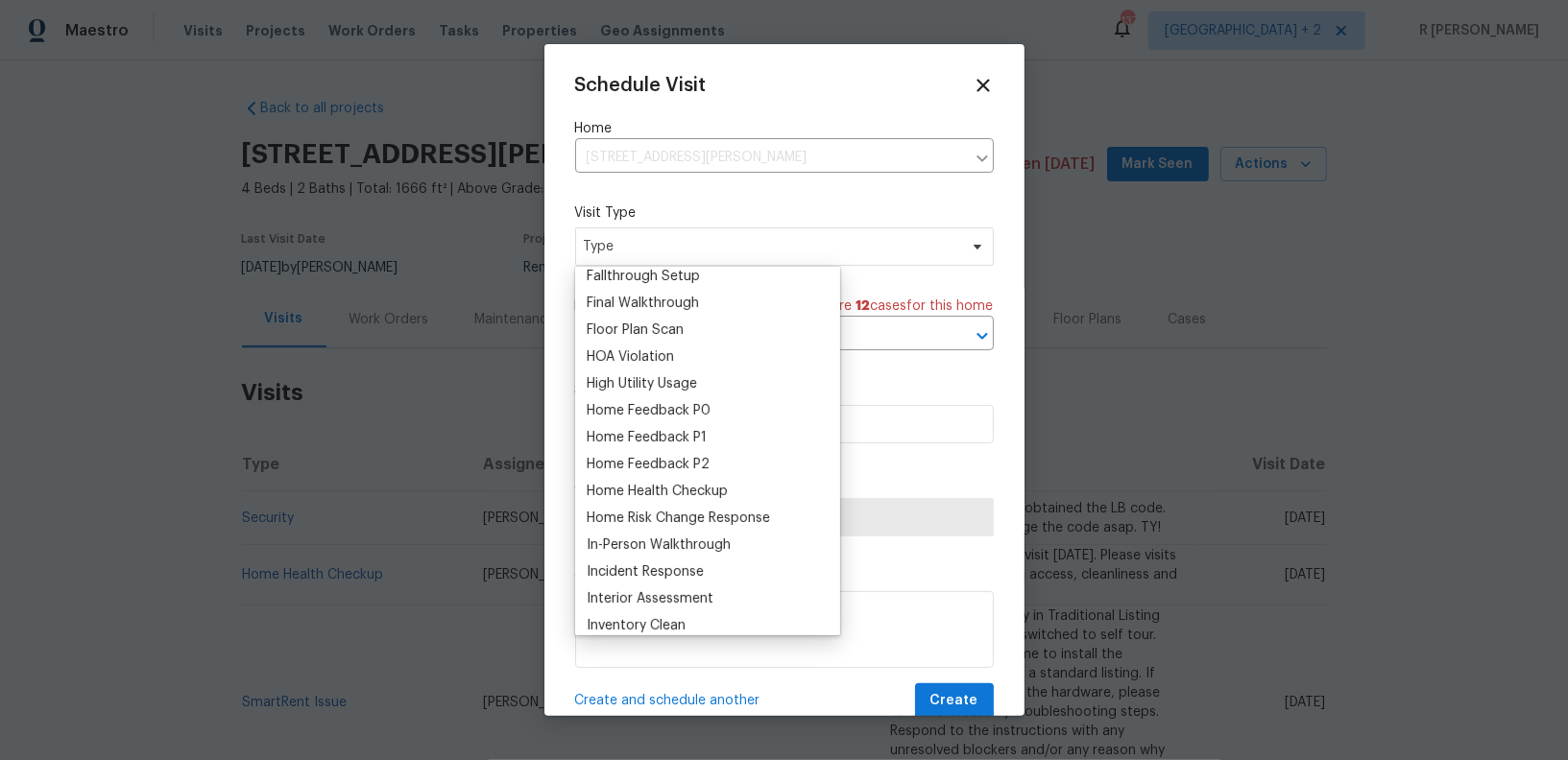
scroll to position [467, 0]
click at [672, 486] on div "Home Health Checkup" at bounding box center [657, 490] width 141 height 19
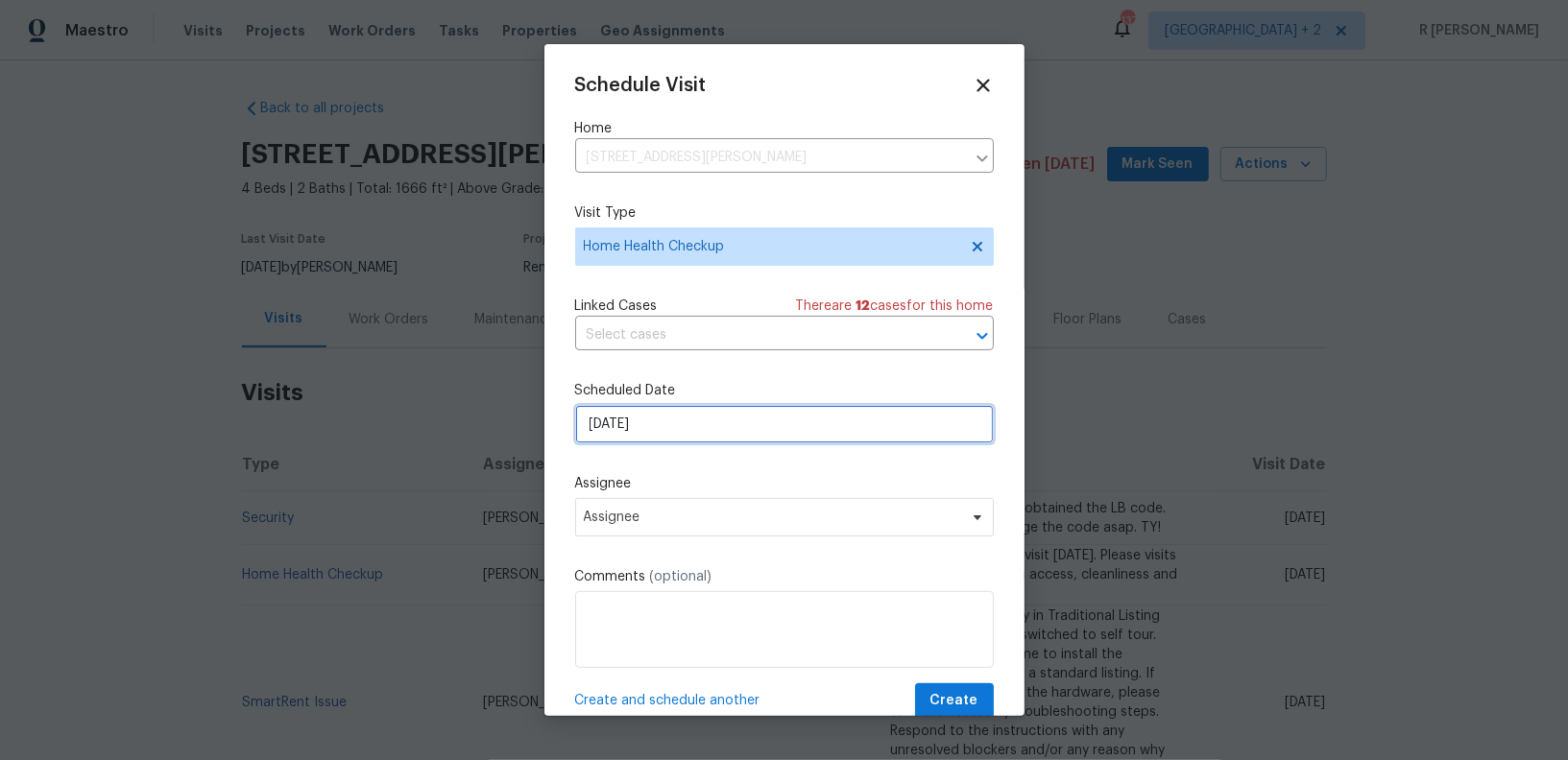
click at [683, 422] on input "[DATE]" at bounding box center [784, 424] width 419 height 38
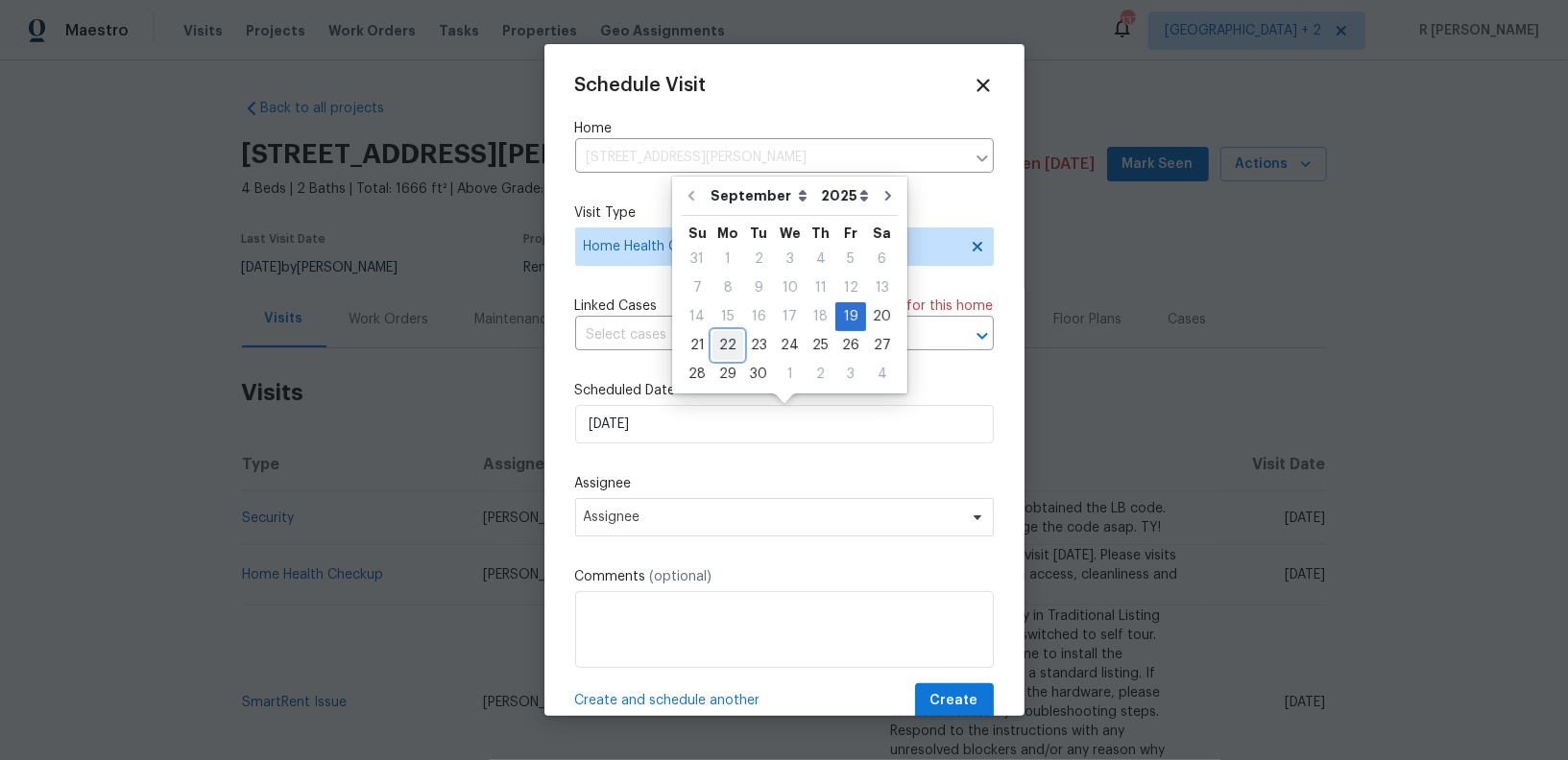
click at [728, 337] on div "22" at bounding box center [728, 346] width 31 height 27
type input "[DATE]"
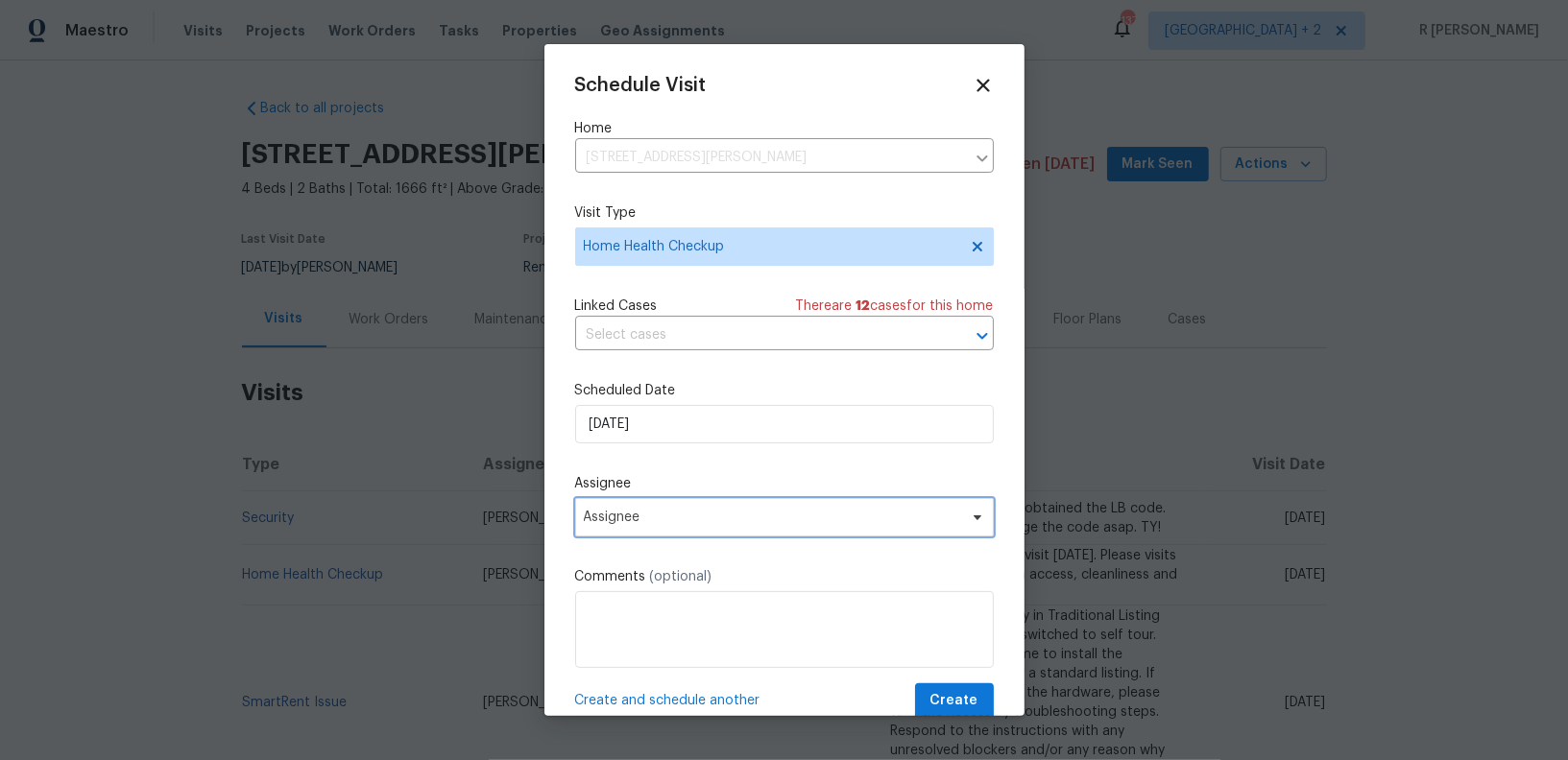
click at [678, 504] on span "Assignee" at bounding box center [784, 516] width 419 height 38
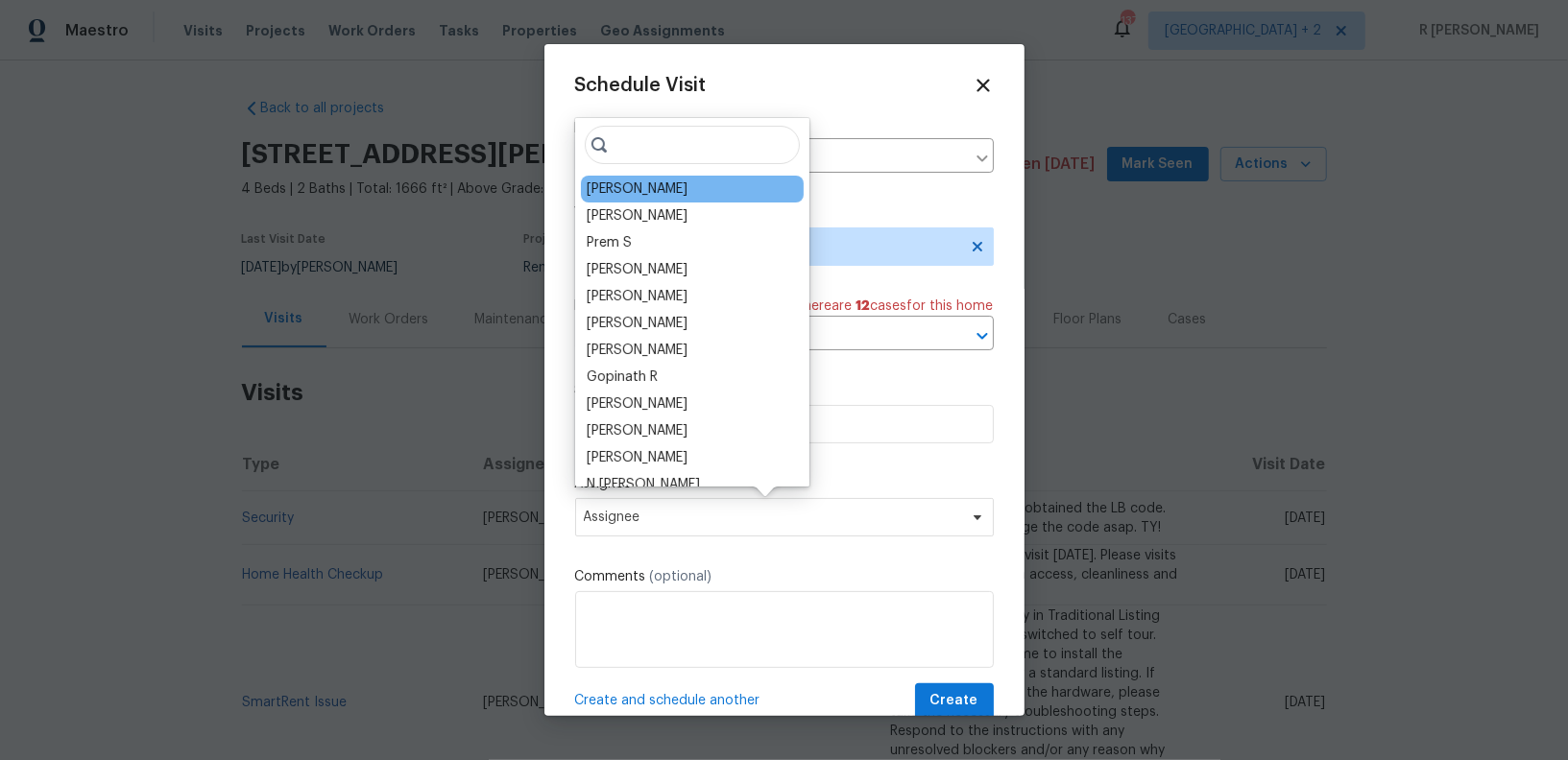
click at [725, 195] on div "Christopher Pace" at bounding box center [692, 189] width 223 height 27
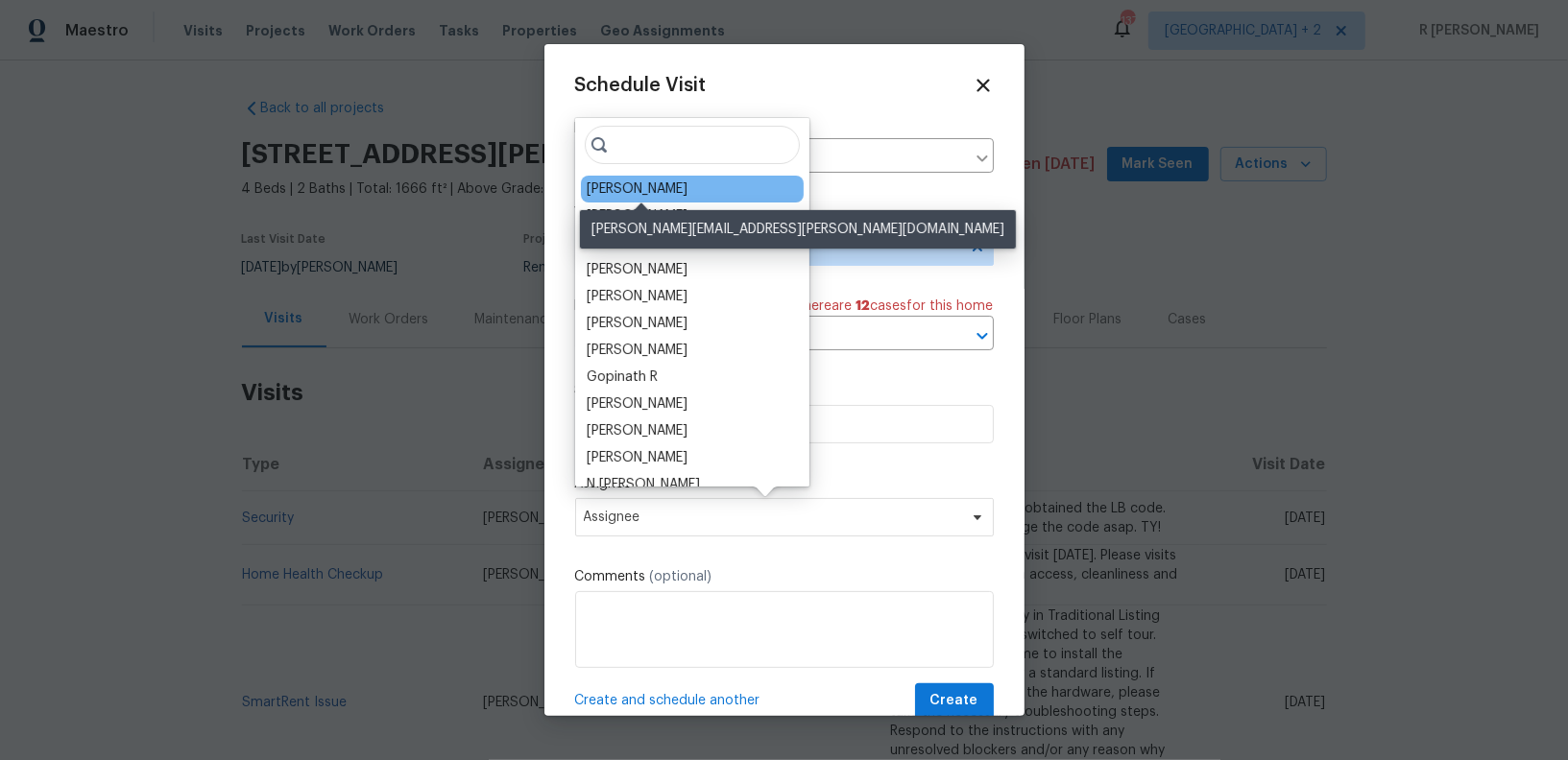
click at [646, 187] on div "Christopher Pace" at bounding box center [636, 189] width 100 height 19
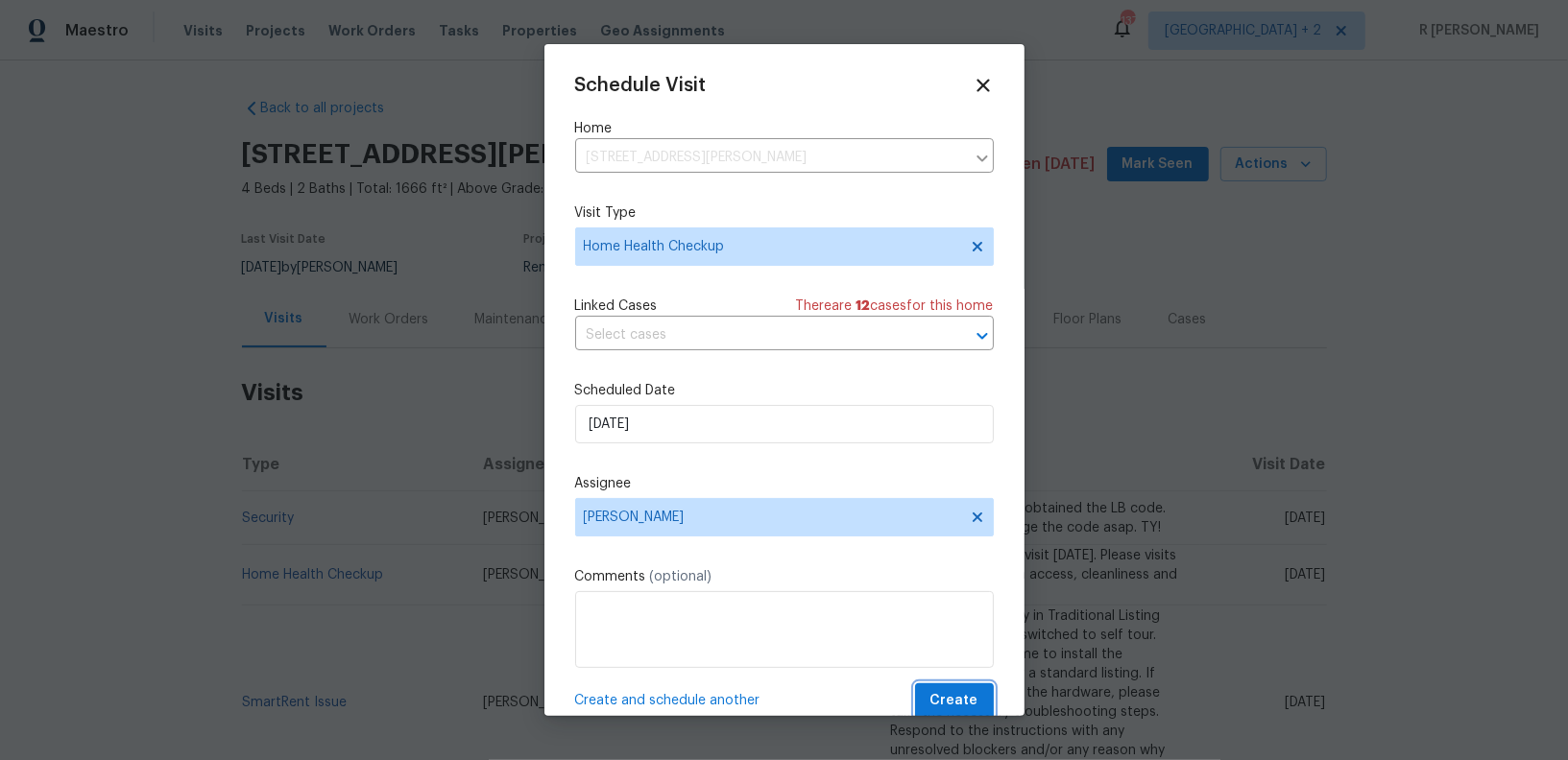
click at [962, 705] on span "Create" at bounding box center [954, 701] width 48 height 24
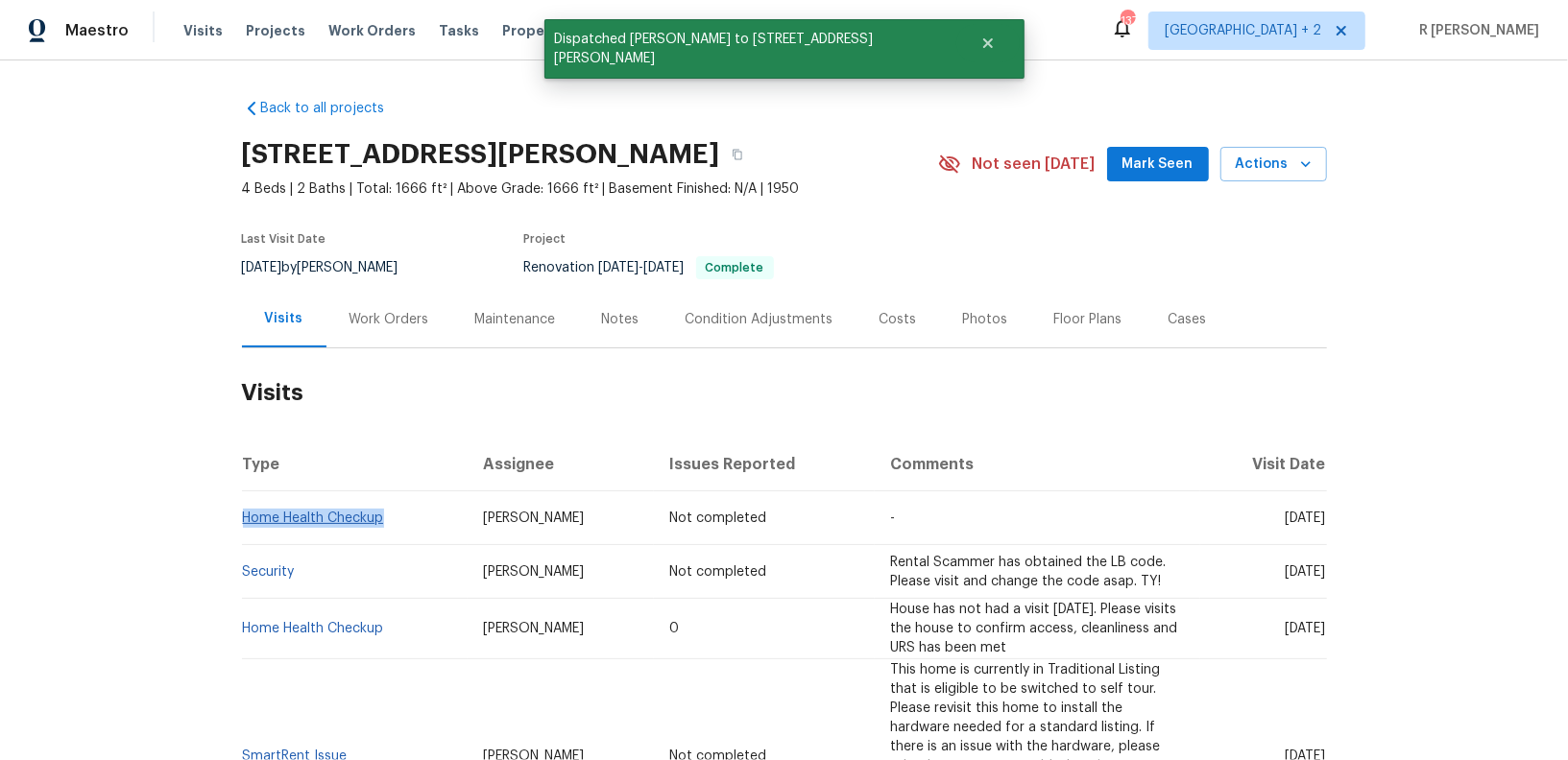
drag, startPoint x: 393, startPoint y: 516, endPoint x: 244, endPoint y: 518, distance: 149.0
click at [244, 519] on td "Home Health Checkup" at bounding box center [355, 517] width 227 height 54
copy link "Home Health Checkup"
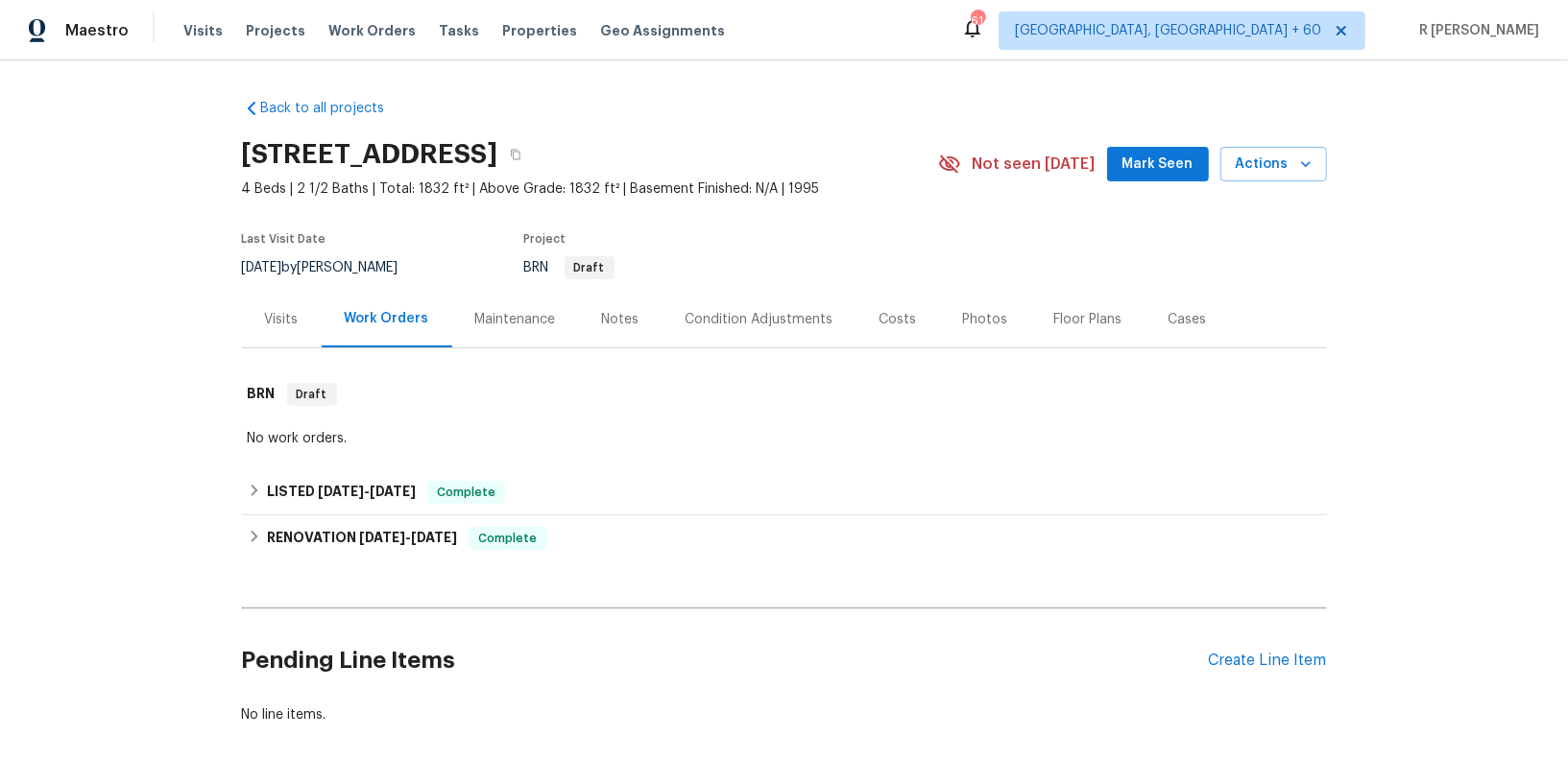
scroll to position [94, 0]
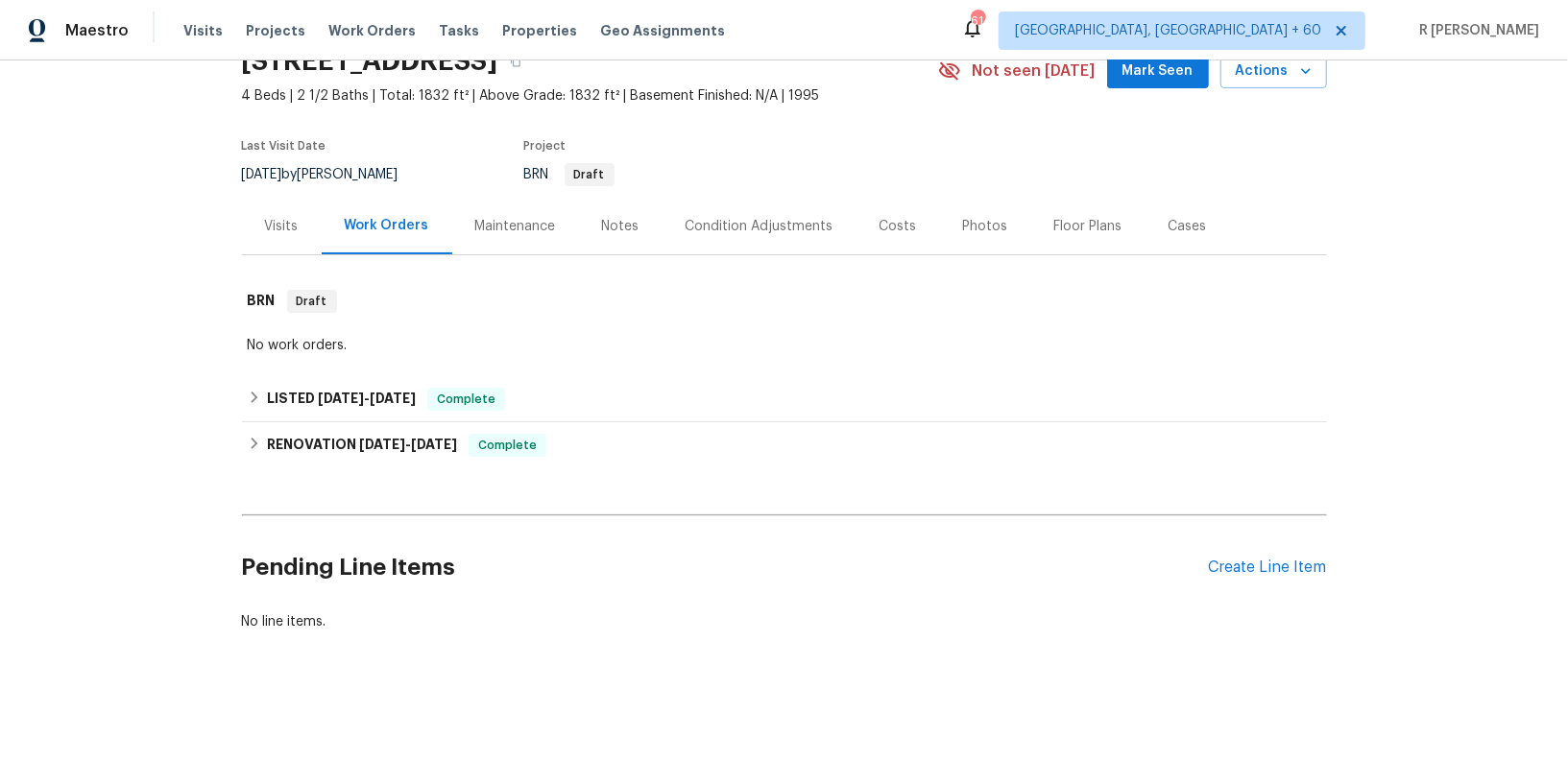
click at [1260, 579] on div "Pending Line Items Create Line Item" at bounding box center [784, 568] width 1085 height 90
click at [1222, 564] on div "Create Line Item" at bounding box center [1267, 567] width 118 height 19
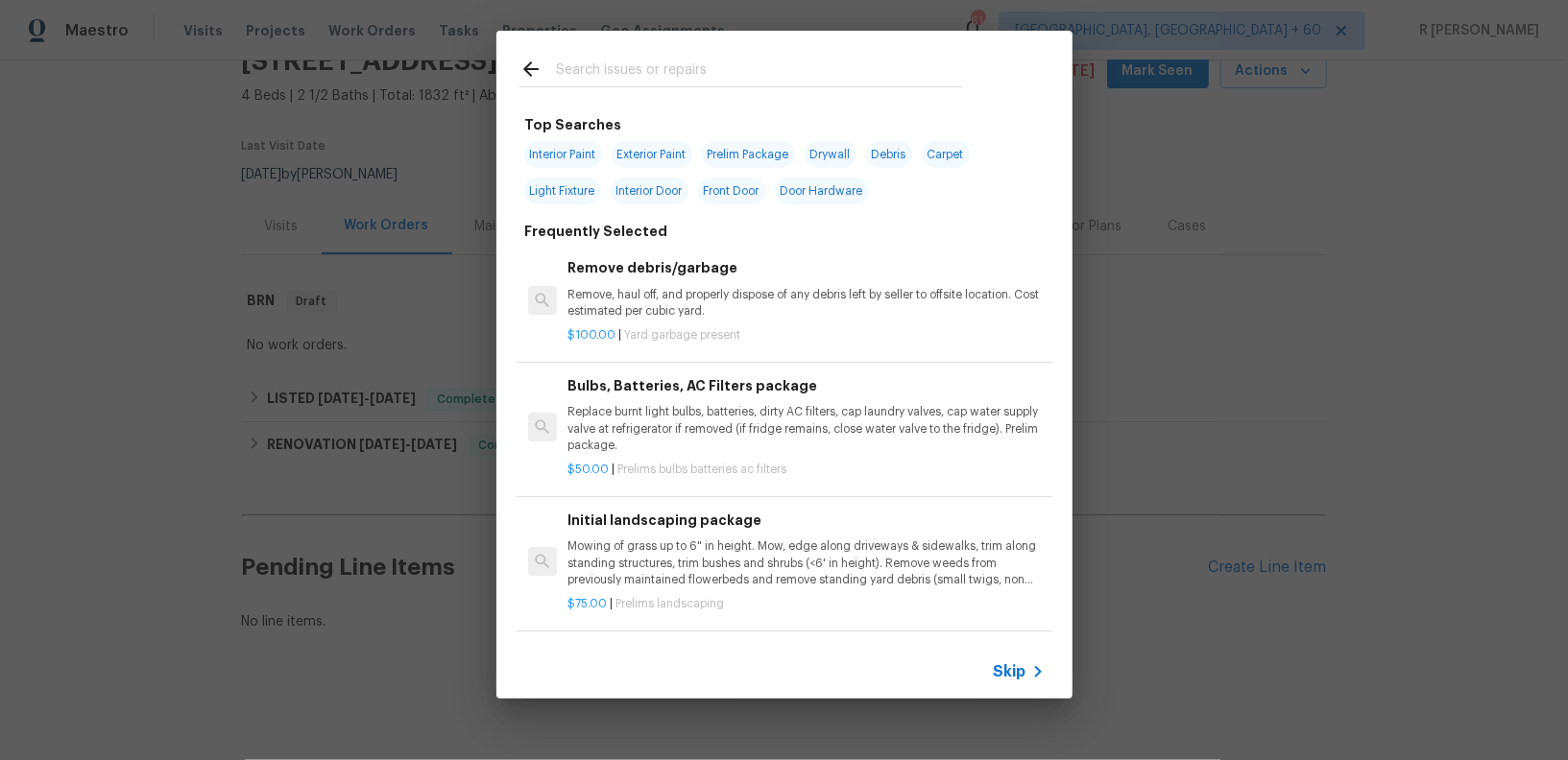
click at [1018, 679] on span "Skip" at bounding box center [1010, 672] width 32 height 19
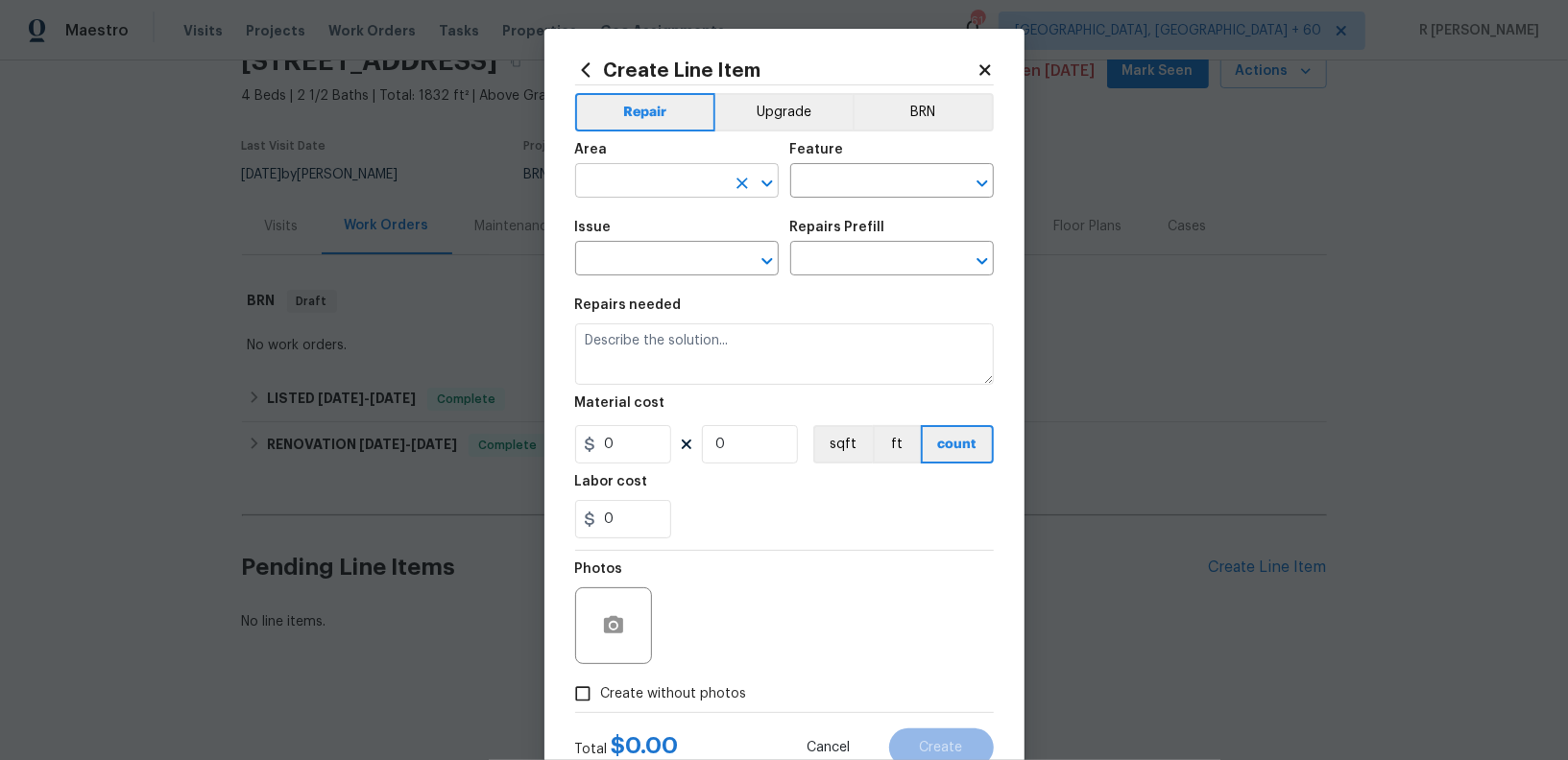
click at [648, 191] on input "text" at bounding box center [650, 182] width 150 height 30
click at [671, 255] on li "Interior Overall" at bounding box center [676, 257] width 204 height 32
type input "Interior Overall"
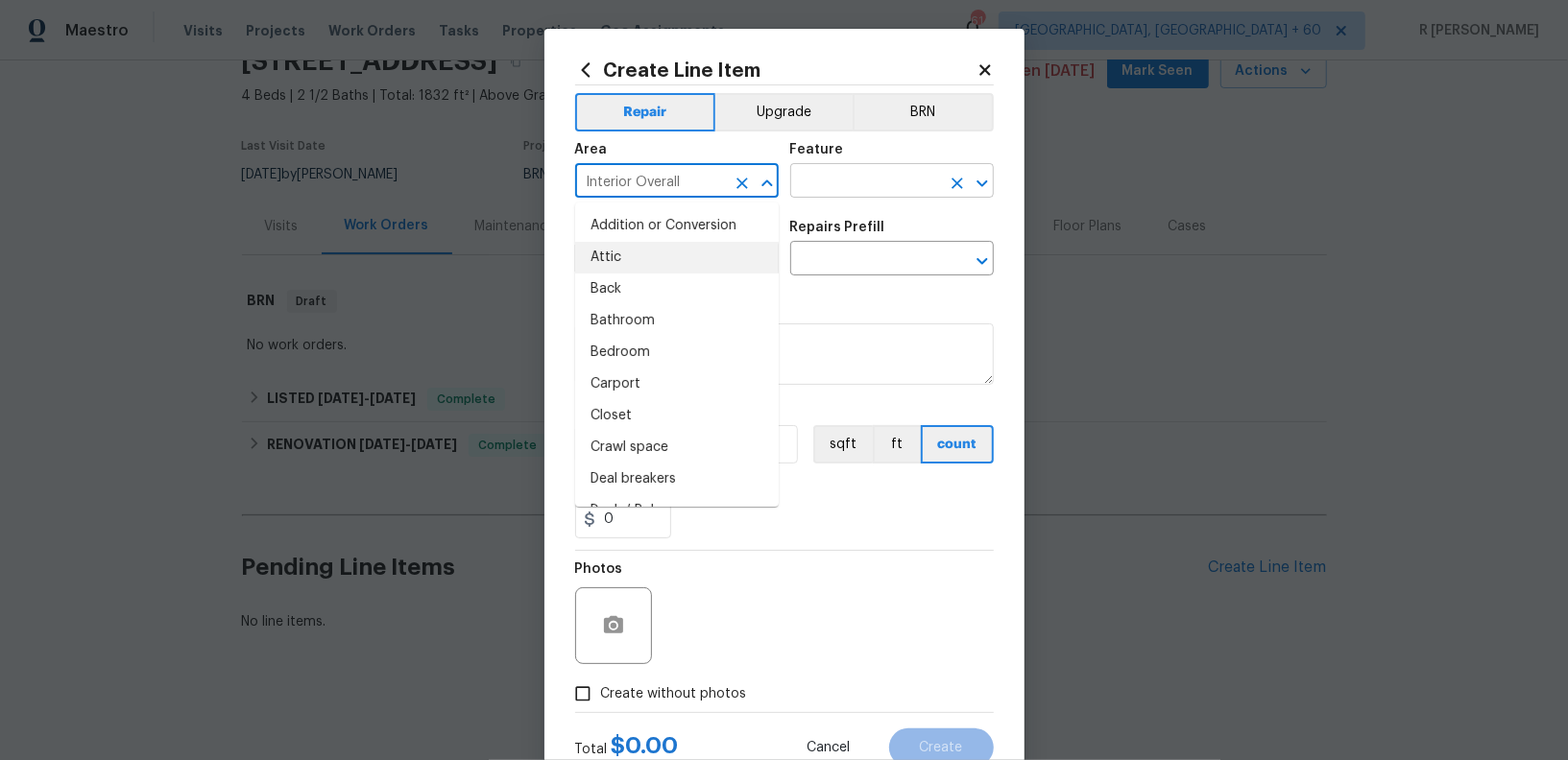
click at [870, 183] on input "text" at bounding box center [865, 182] width 150 height 30
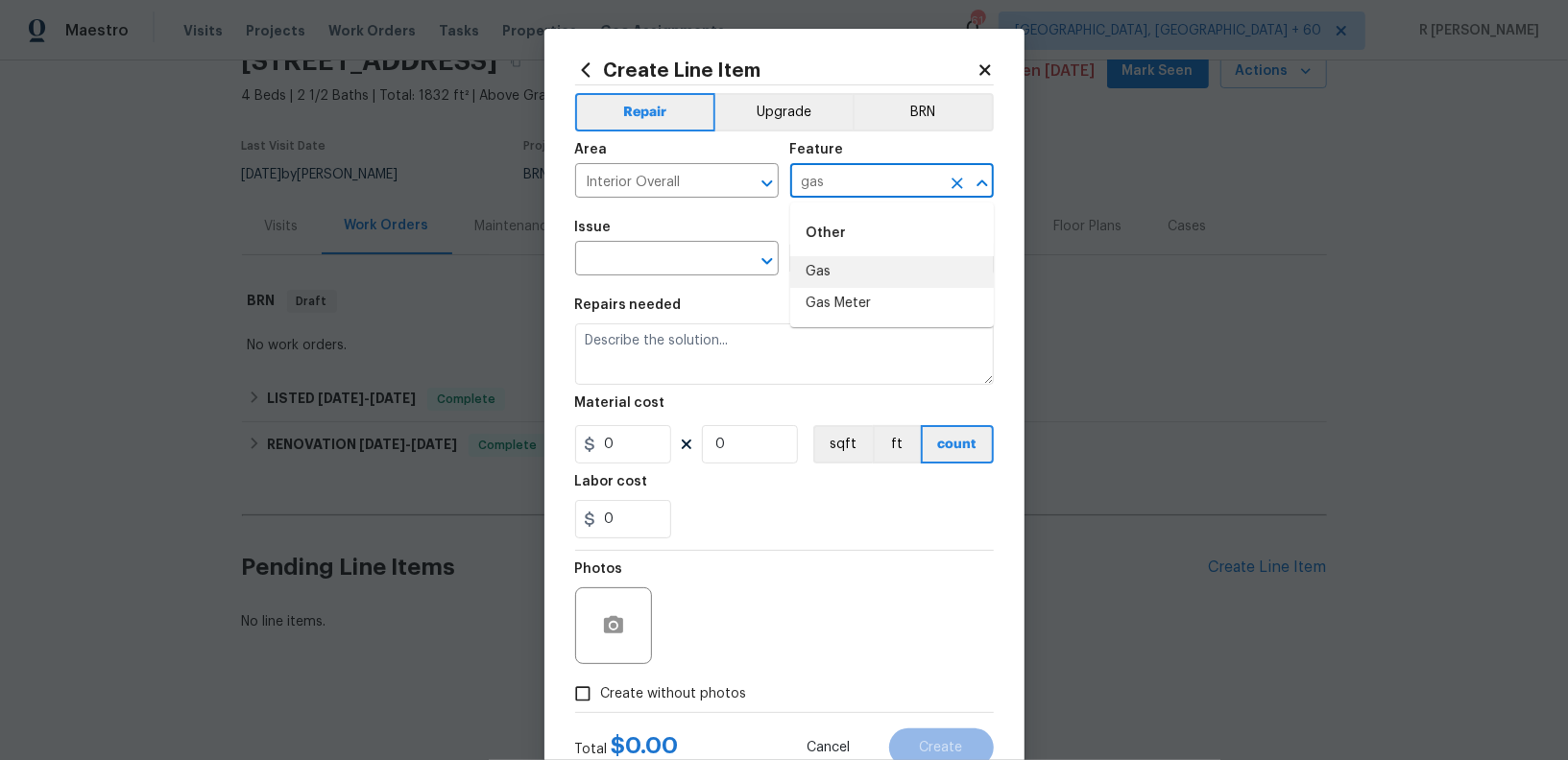
click at [843, 274] on li "Gas" at bounding box center [892, 272] width 204 height 32
type input "Gas"
click at [592, 264] on input "text" at bounding box center [650, 260] width 150 height 30
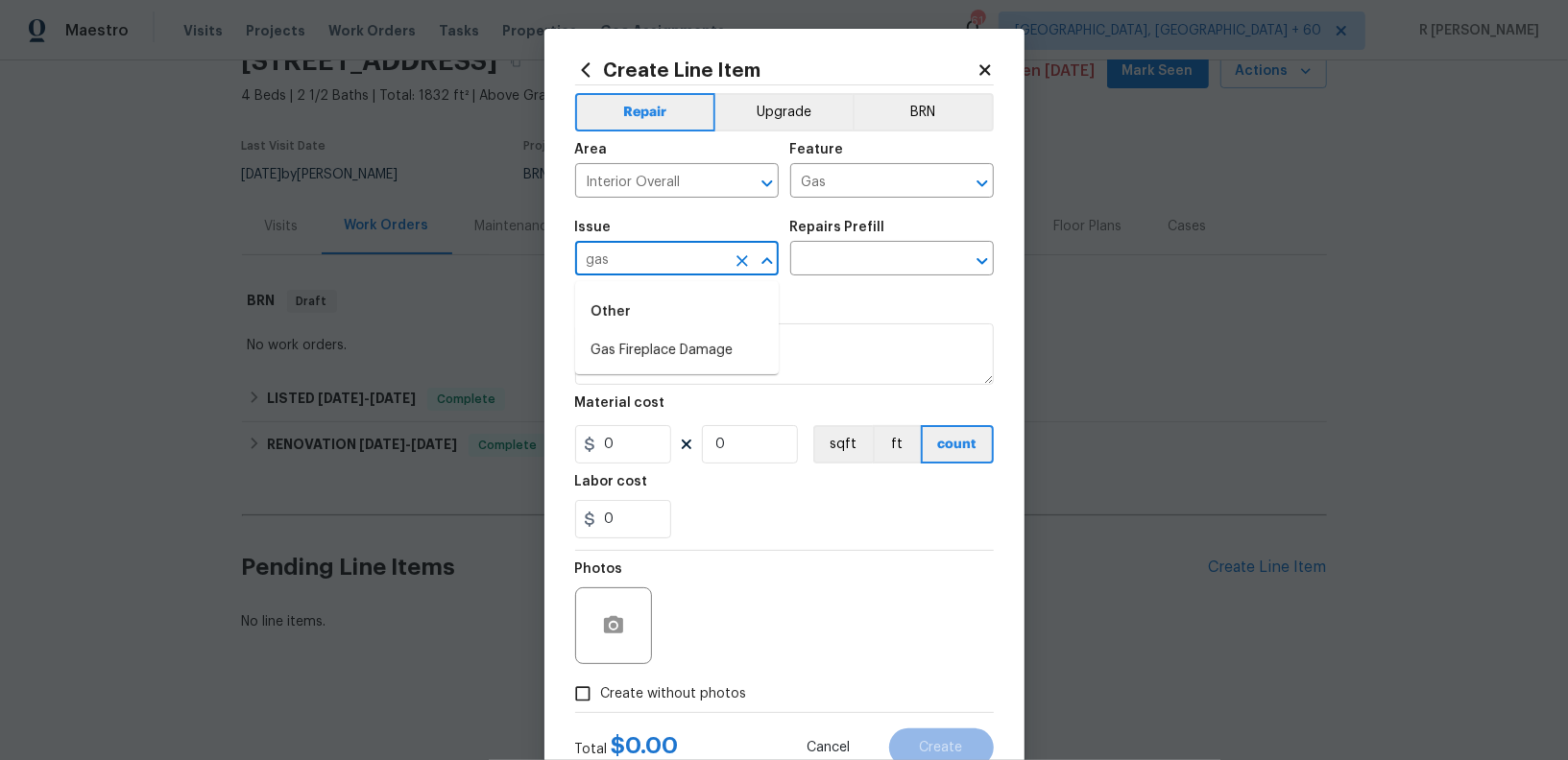
type input "gas"
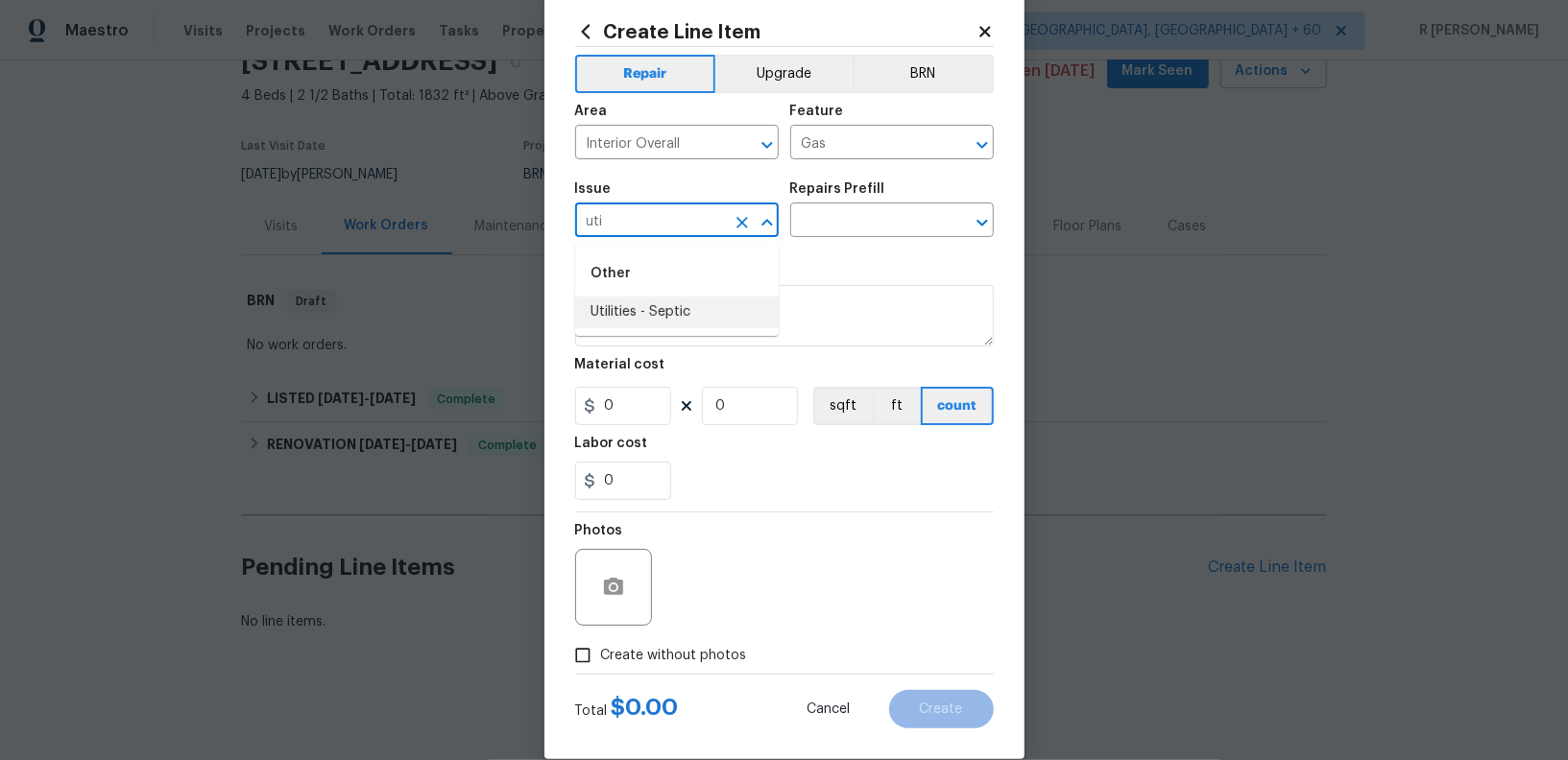
scroll to position [43, 0]
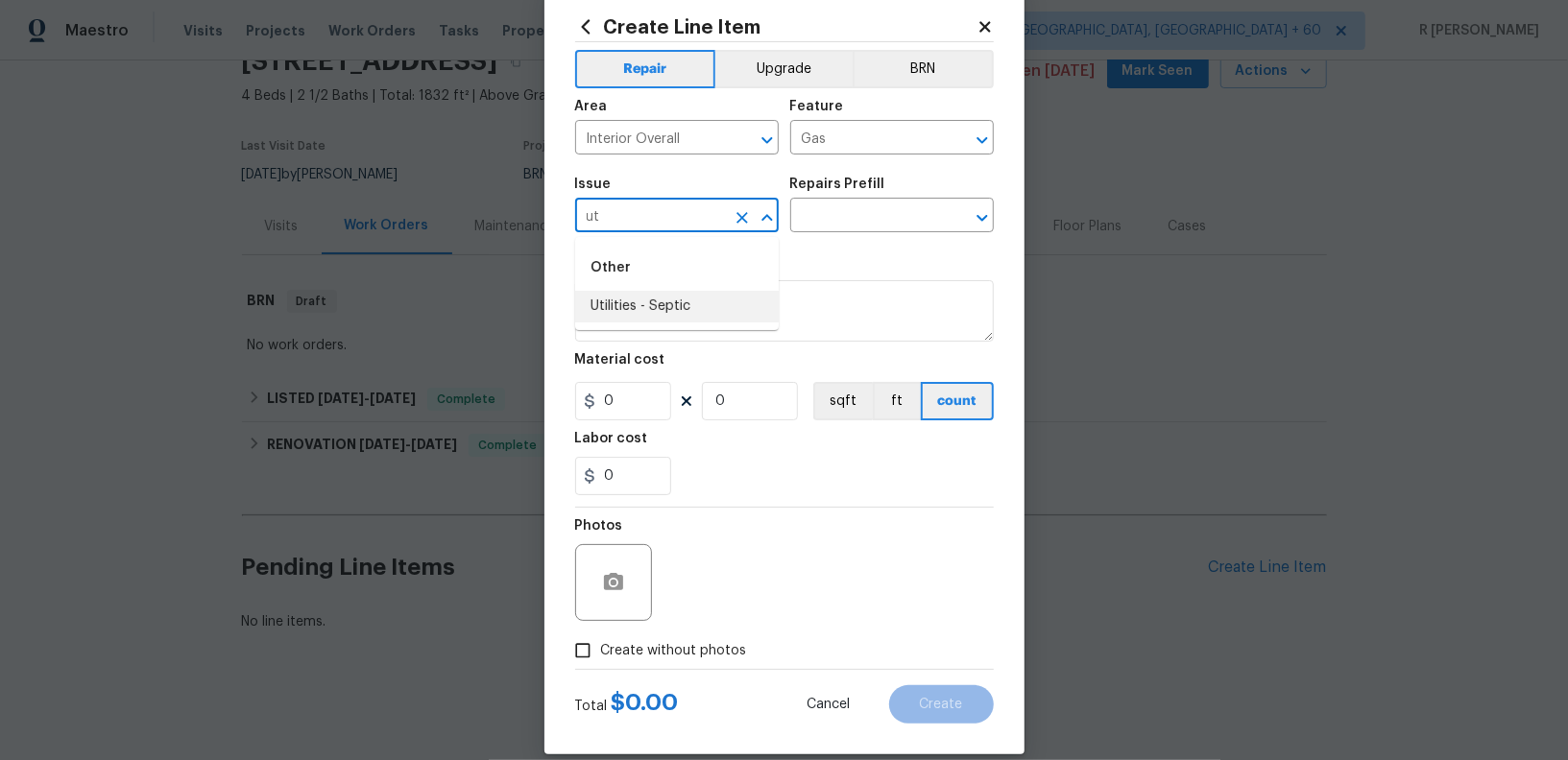
type input "u"
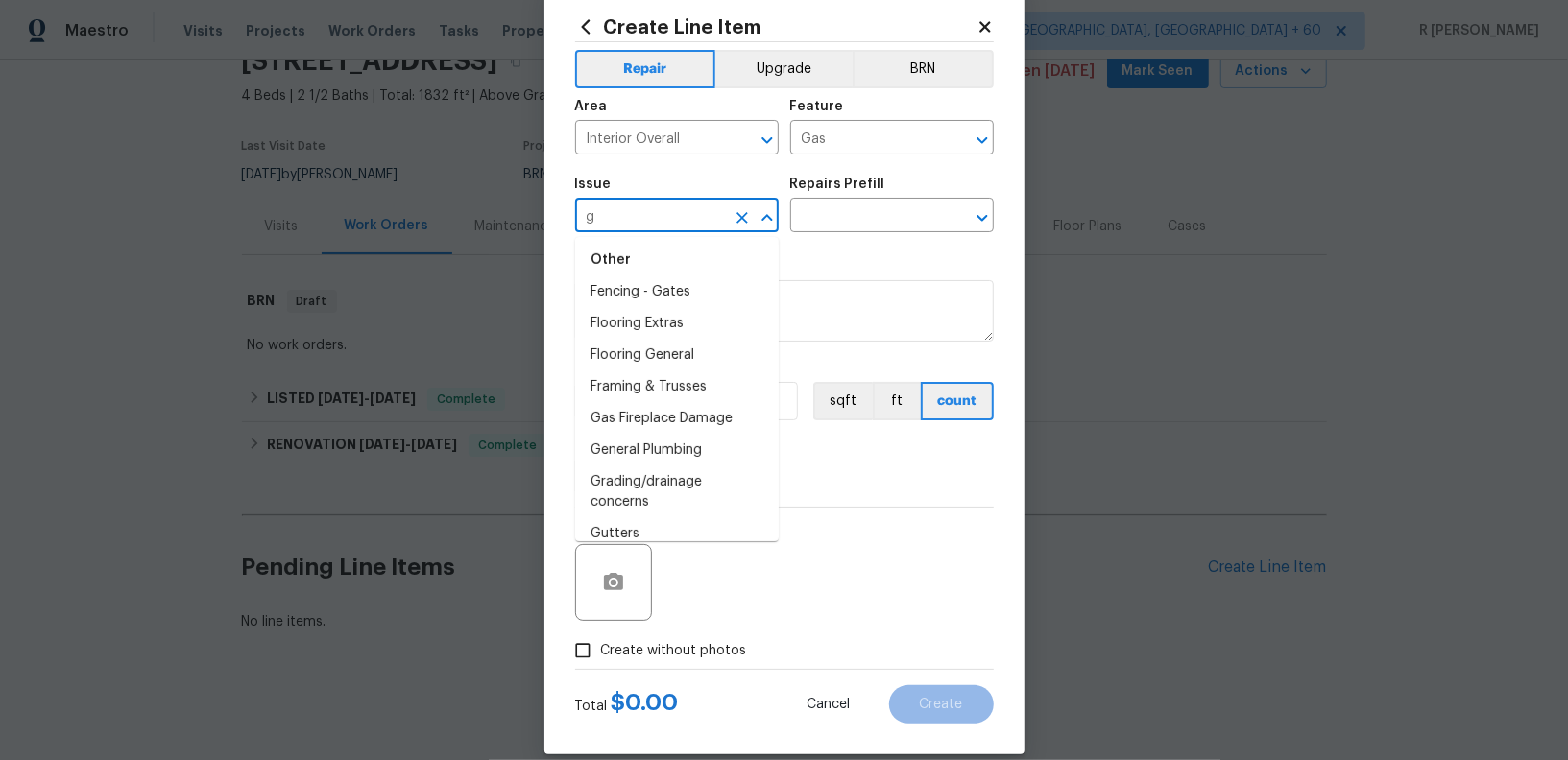
scroll to position [622, 0]
type input "g"
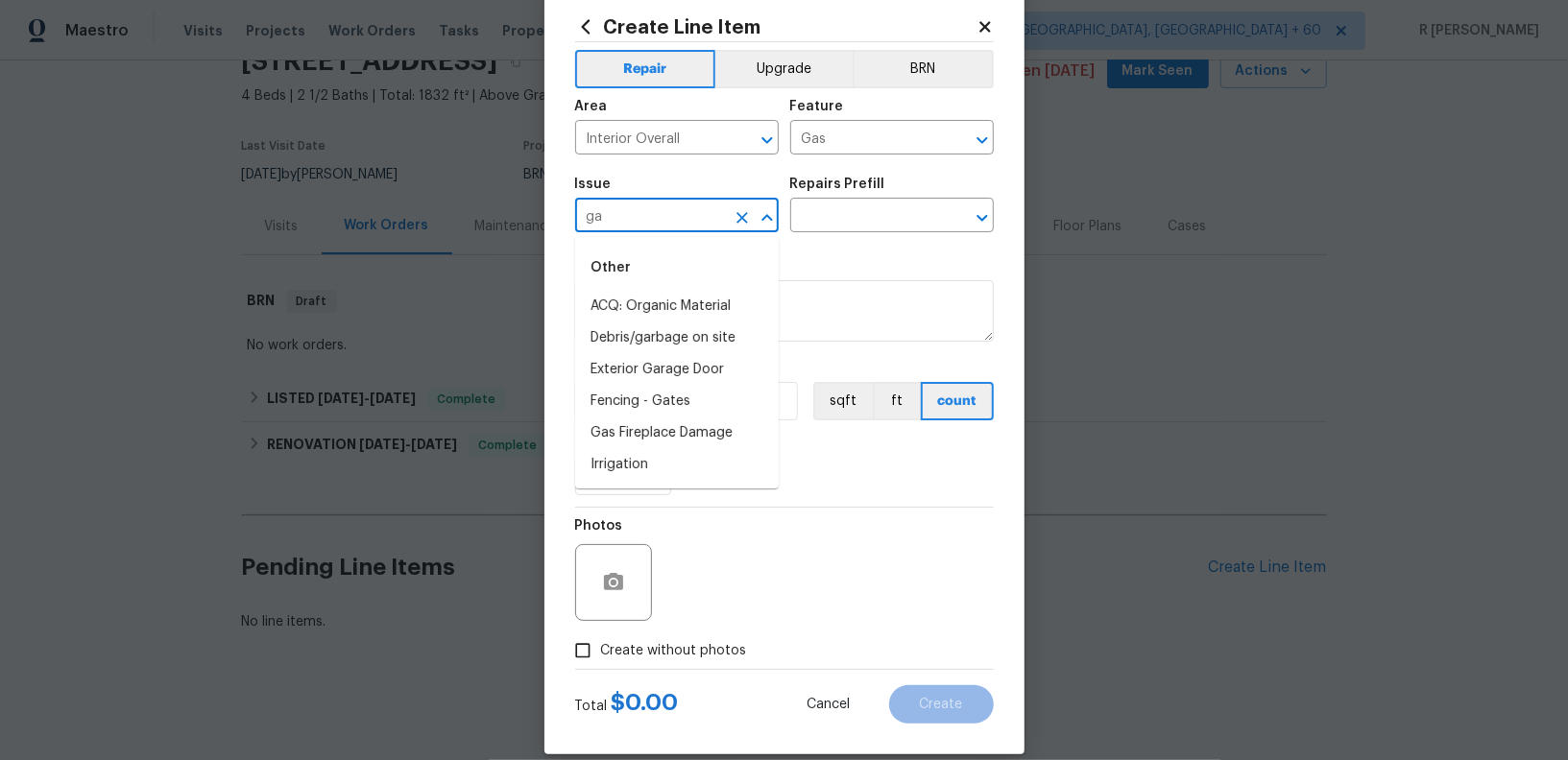
type input "g"
click at [639, 338] on li "General Plumbing" at bounding box center [676, 338] width 204 height 32
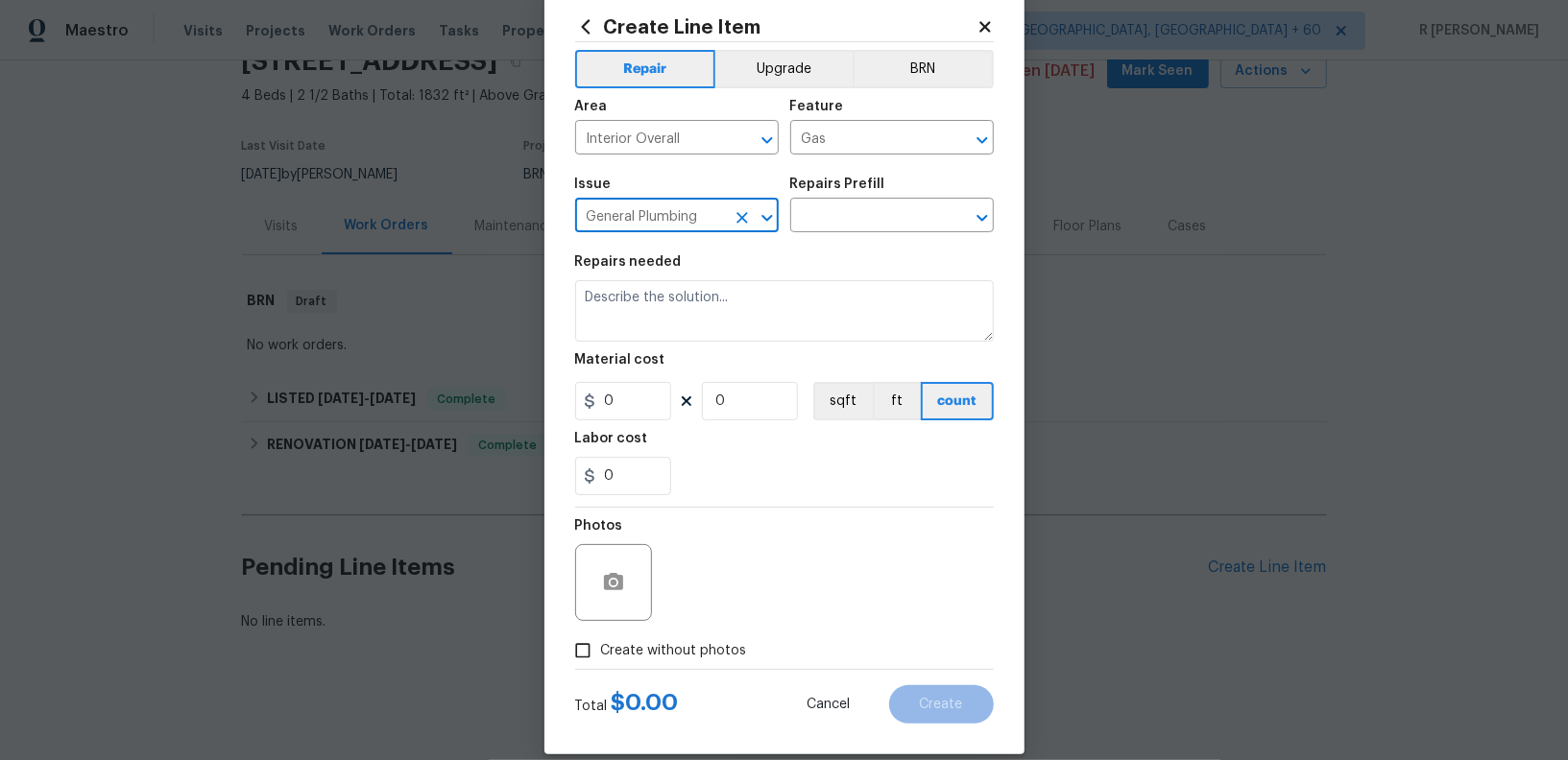
type input "General Plumbing"
click at [855, 198] on div "Repairs Prefill" at bounding box center [892, 190] width 204 height 25
click at [851, 208] on input "text" at bounding box center [865, 217] width 150 height 30
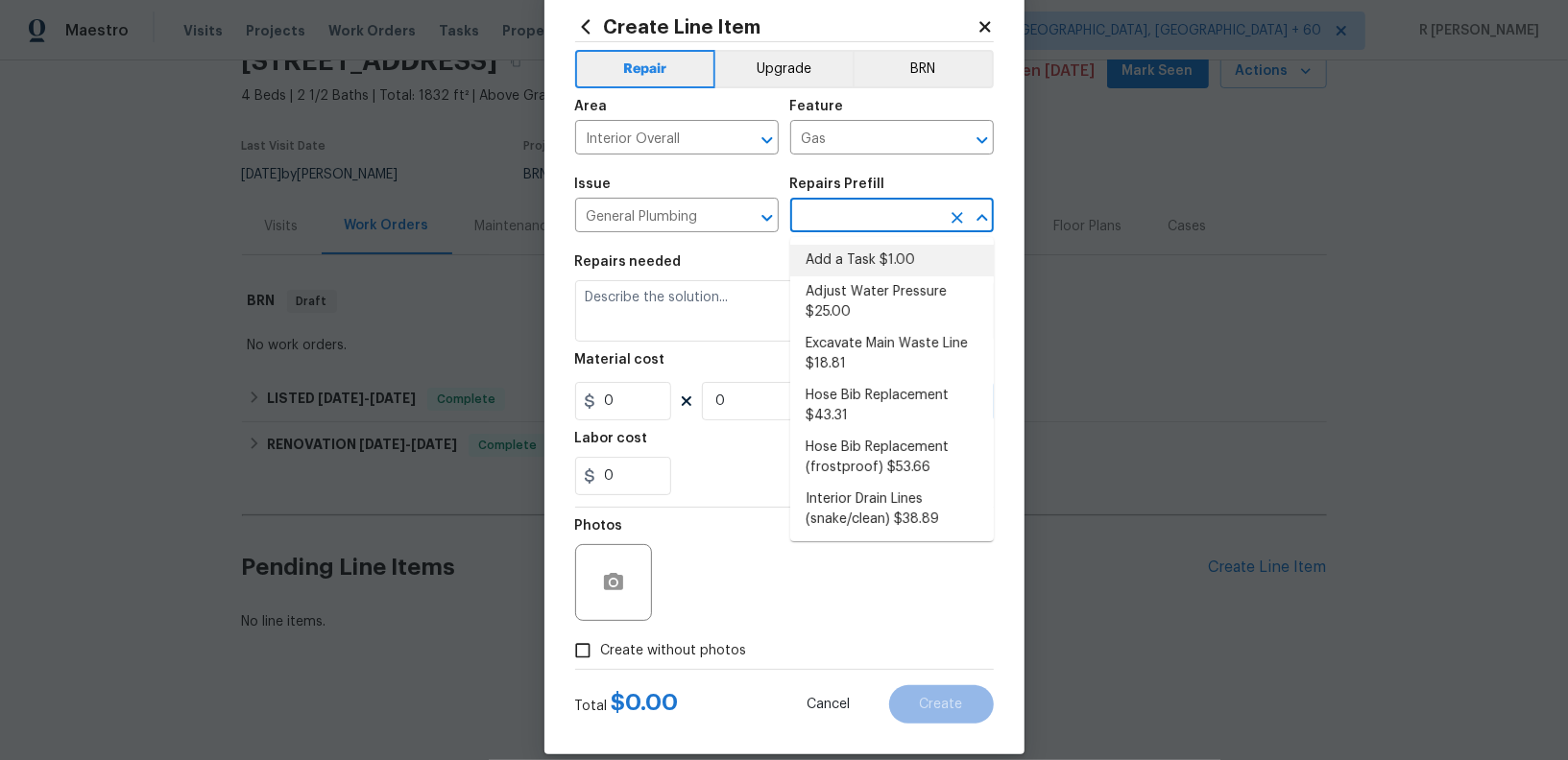
click at [838, 264] on li "Add a Task $1.00" at bounding box center [892, 260] width 204 height 32
type input "Plumbing"
type input "Add a Task $1.00"
type textarea "HPM to detail"
type input "1"
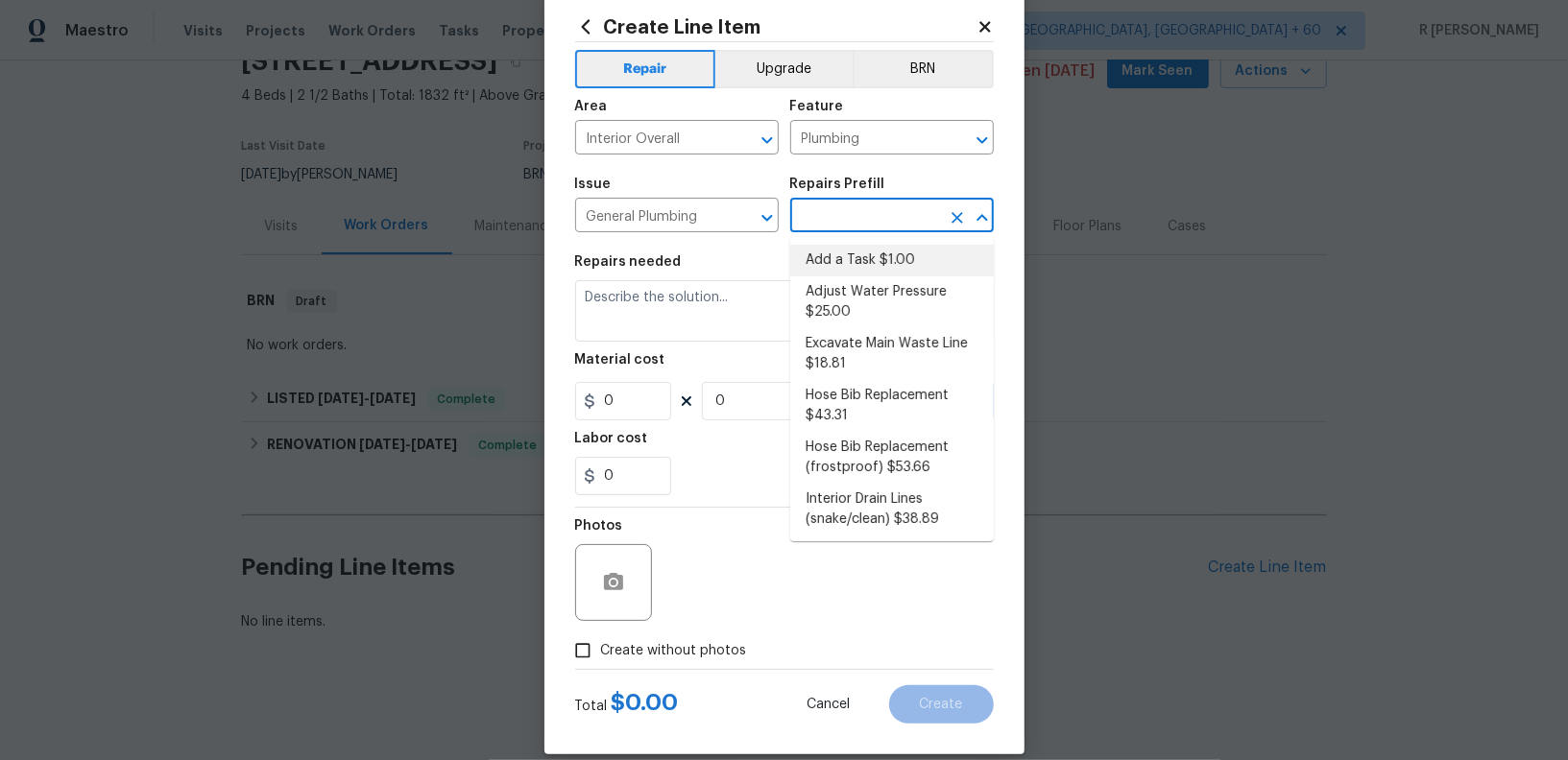
type input "1"
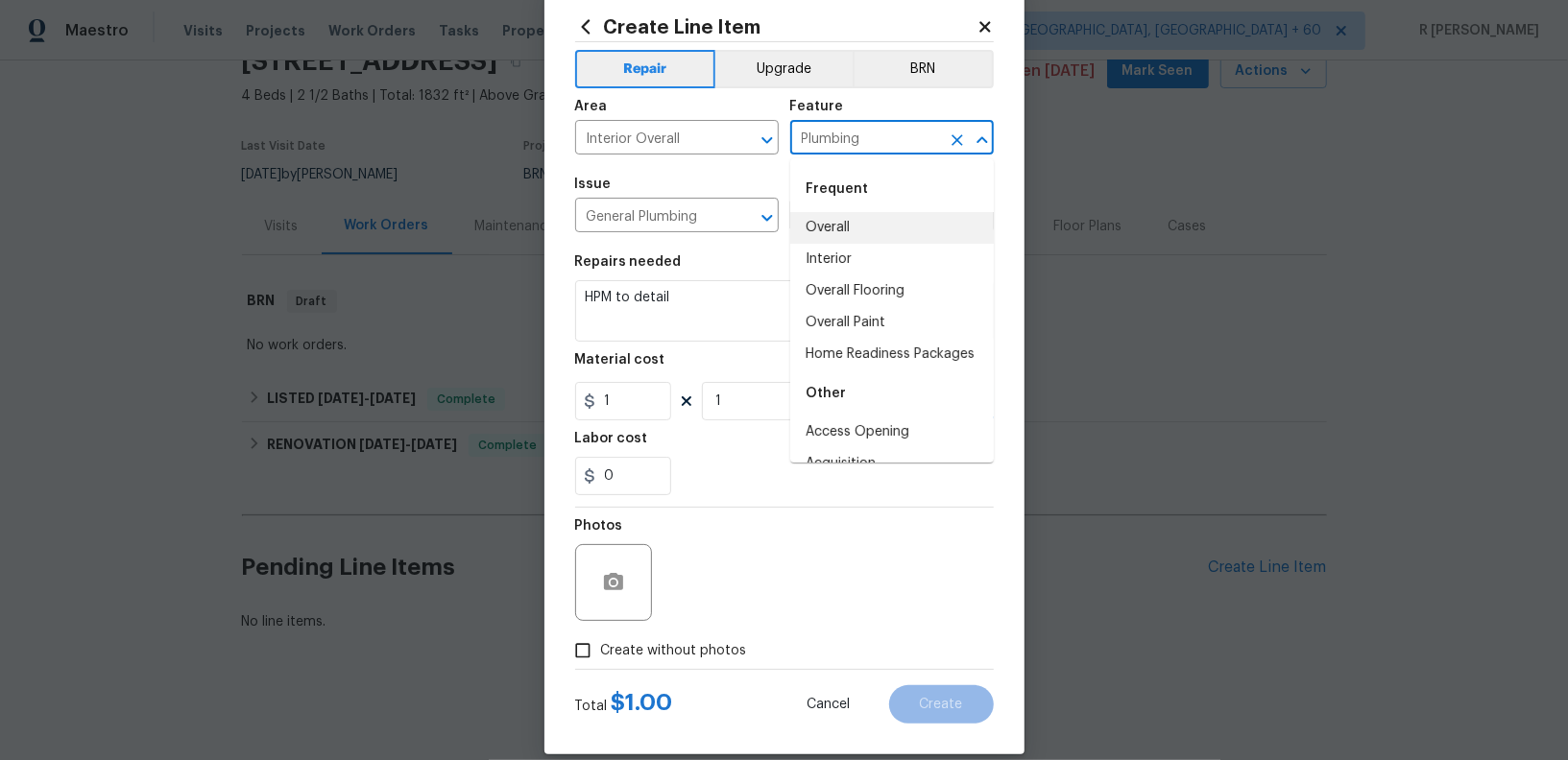
click at [851, 130] on input "Plumbing" at bounding box center [865, 139] width 150 height 30
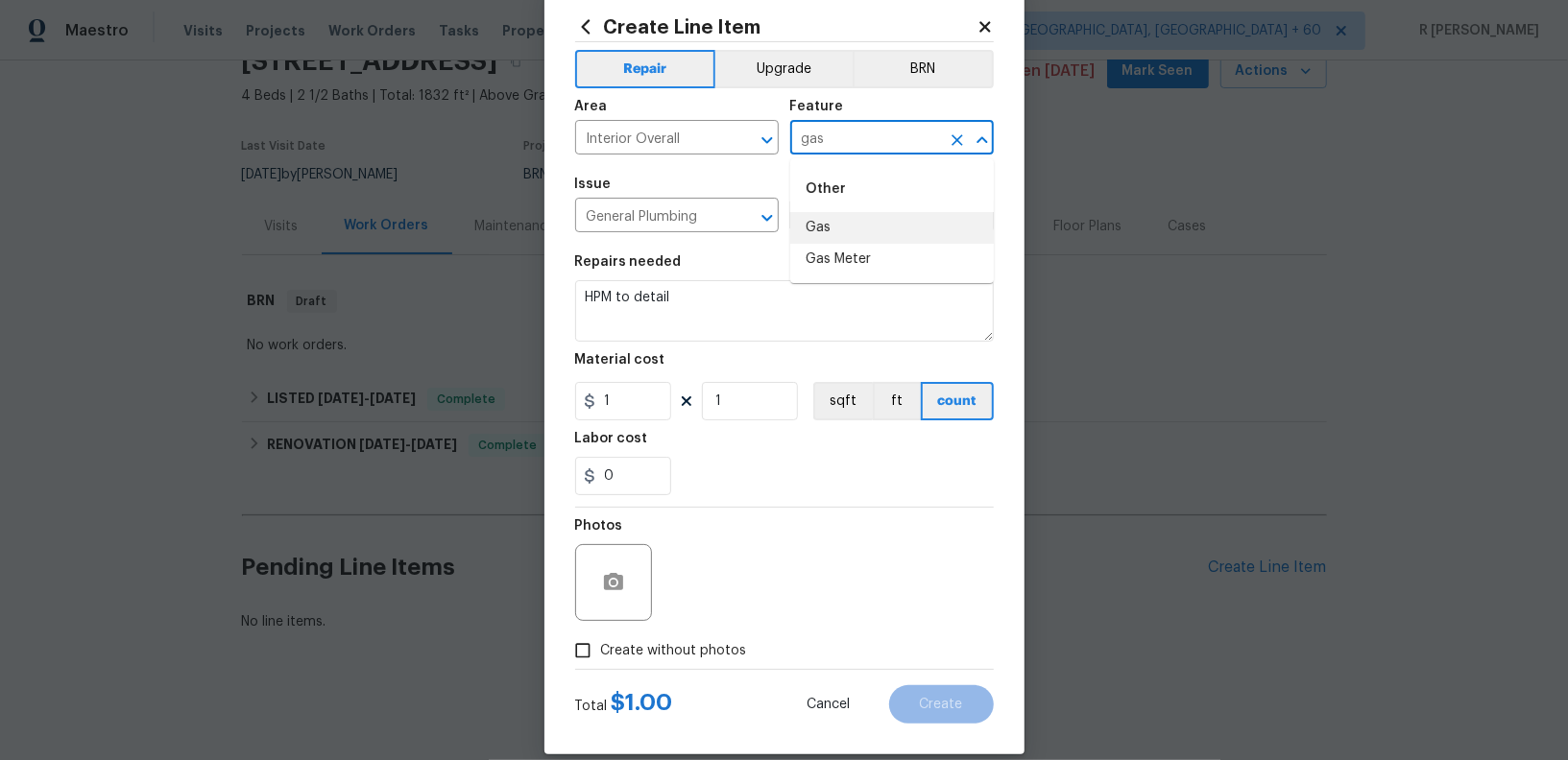
click at [849, 228] on li "Gas" at bounding box center [892, 228] width 204 height 32
type input "Gas"
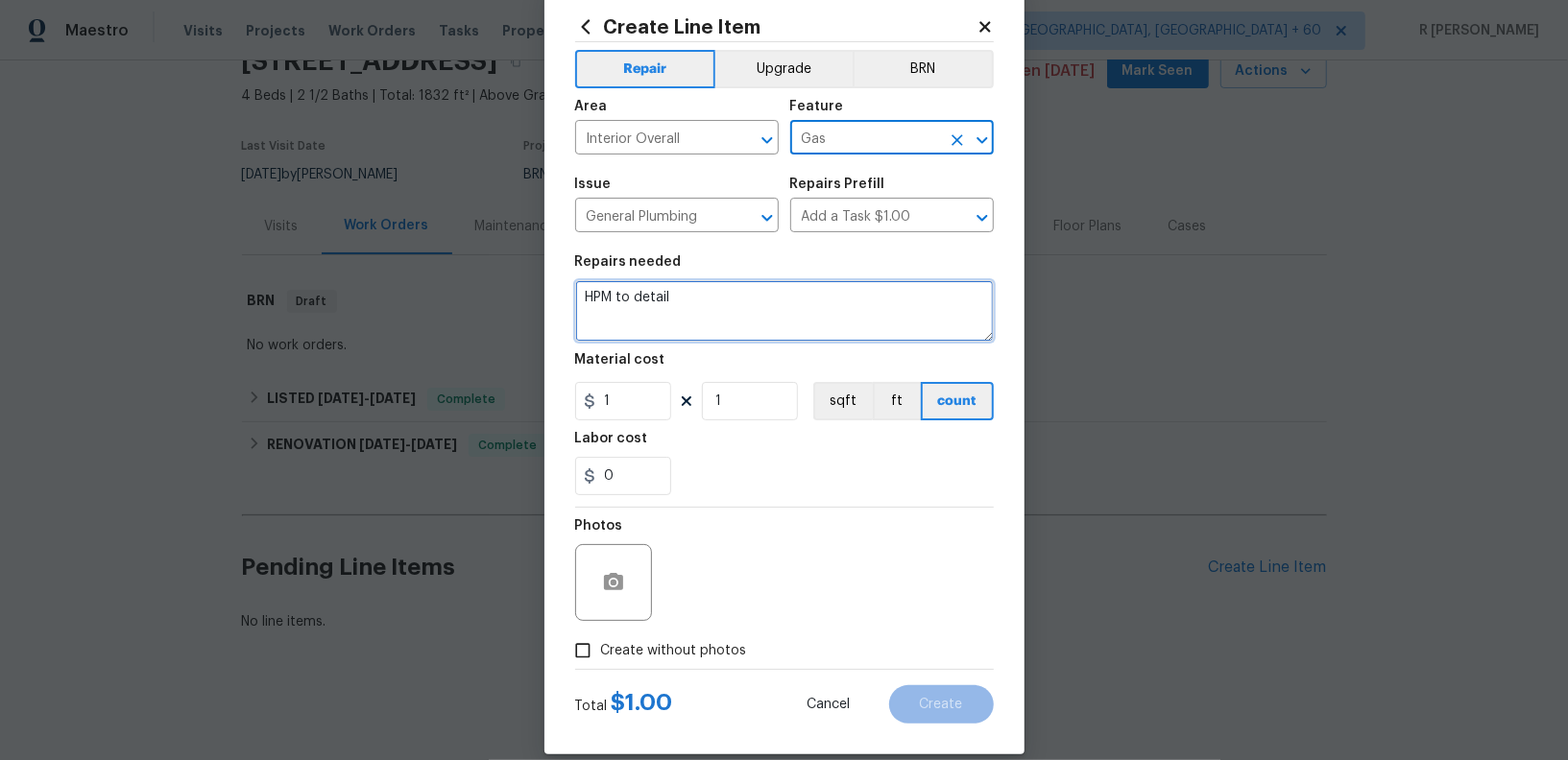
click at [628, 316] on textarea "HPM to detail" at bounding box center [784, 311] width 419 height 61
paste textarea "#lwoleak Received feedback there's a possible gas leak. Please prioritize this …"
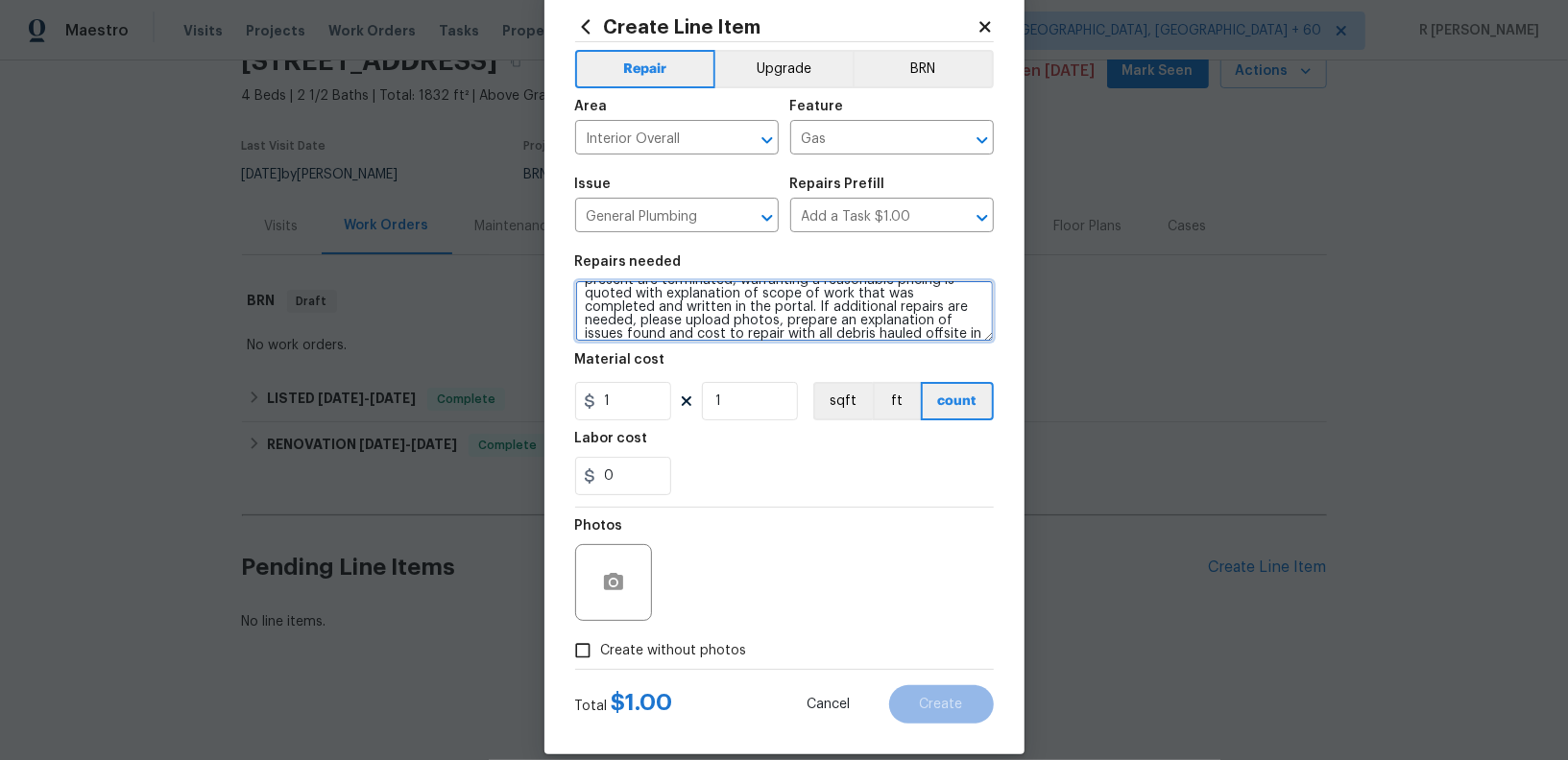
scroll to position [57, 0]
type textarea "#Resale #lwoleak Received feedback there's a possible gas leak. Please prioriti…"
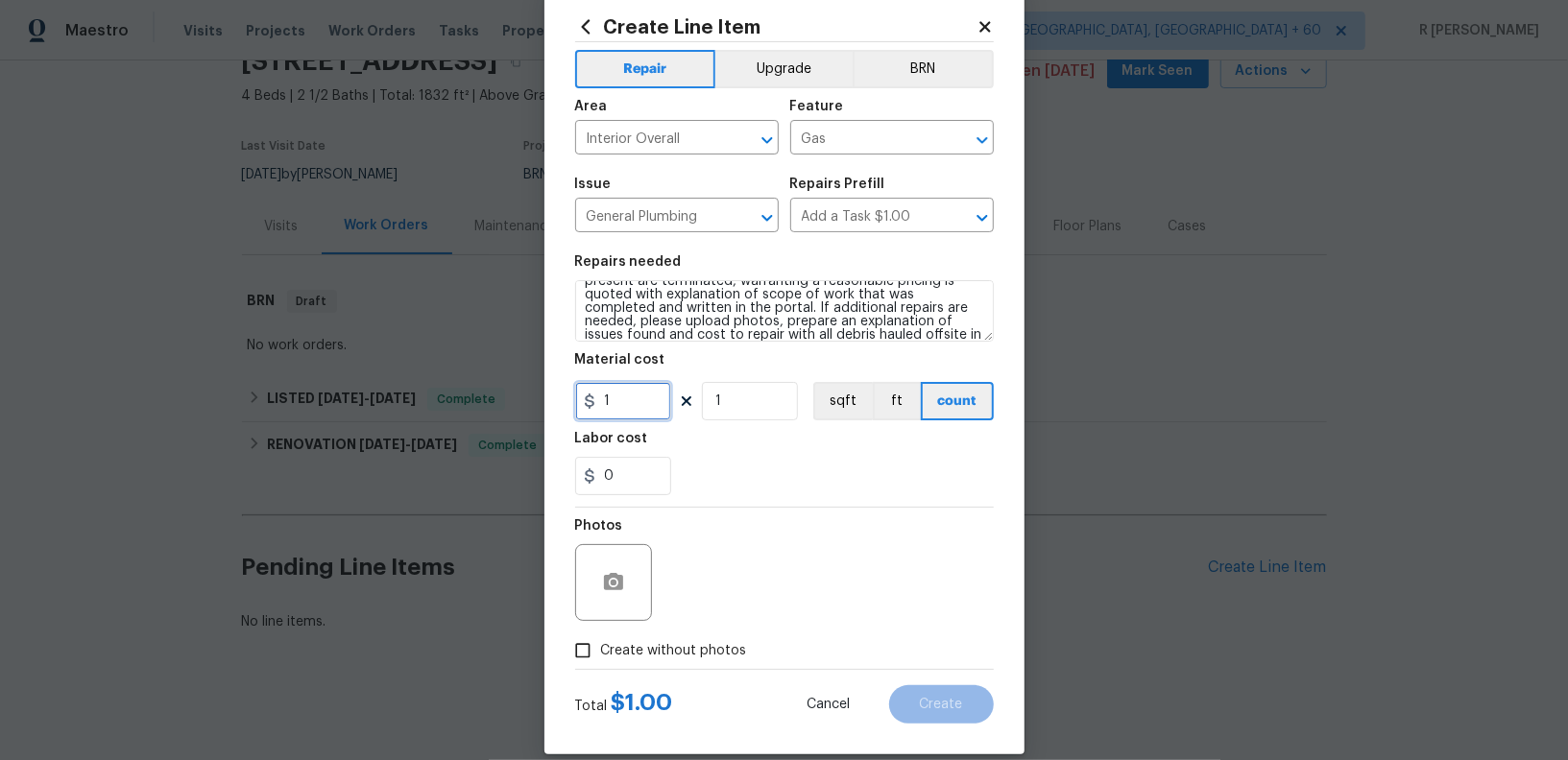
click at [623, 391] on input "1" at bounding box center [623, 400] width 96 height 38
type input "75"
click at [617, 654] on span "Create without photos" at bounding box center [674, 651] width 146 height 20
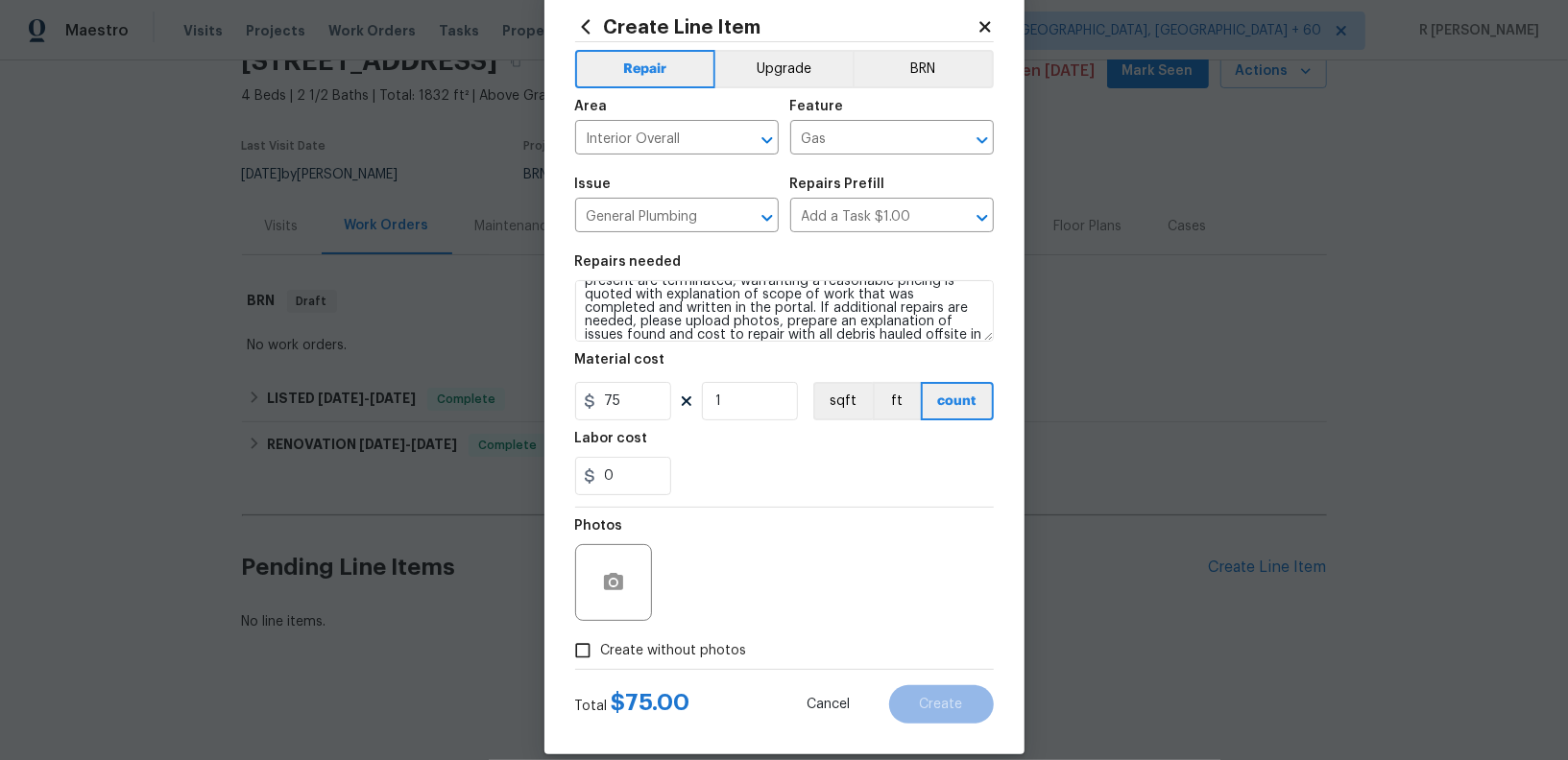
click at [601, 654] on input "Create without photos" at bounding box center [582, 650] width 36 height 36
checkbox input "true"
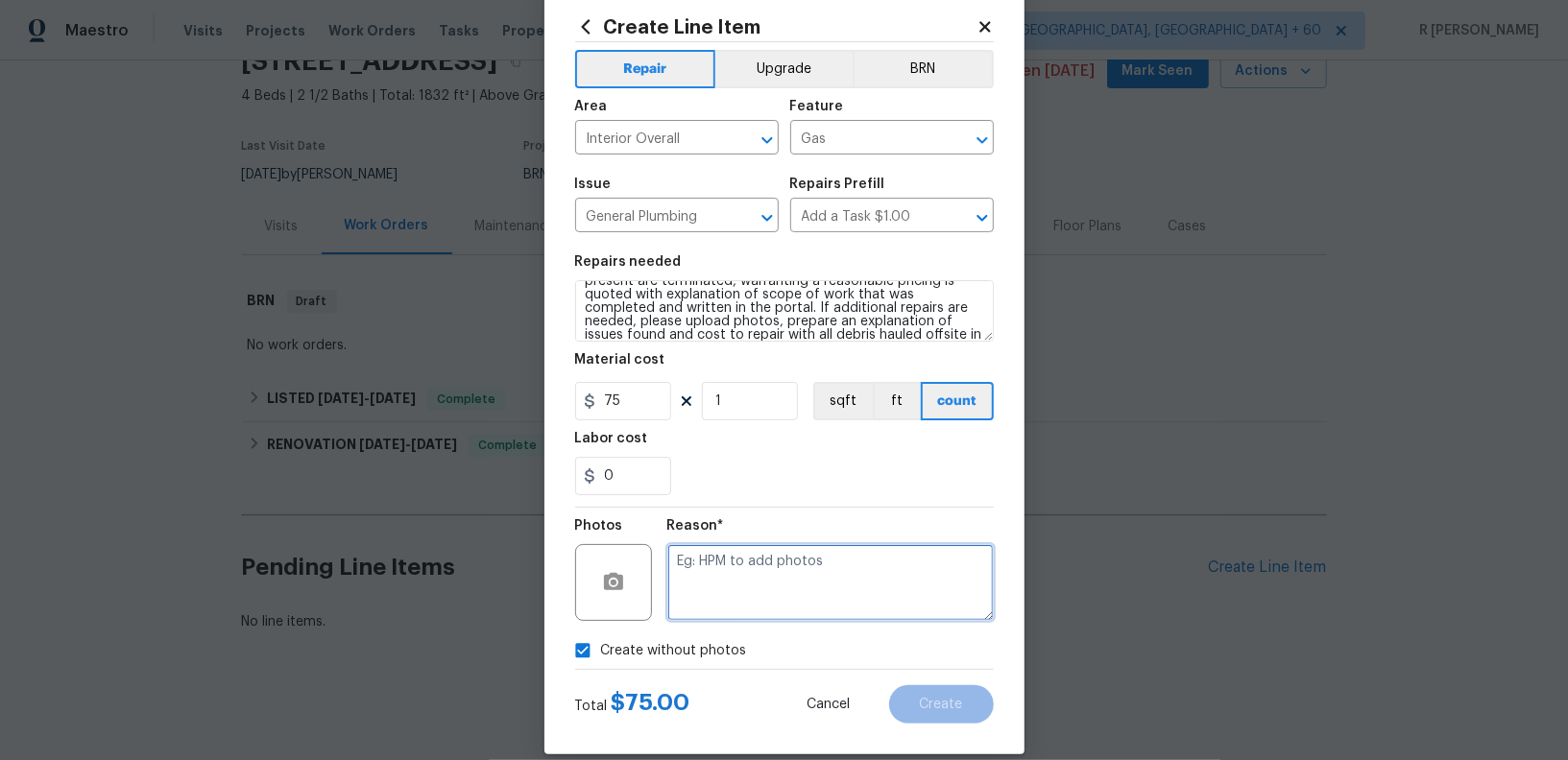
click at [757, 589] on textarea at bounding box center [830, 583] width 326 height 77
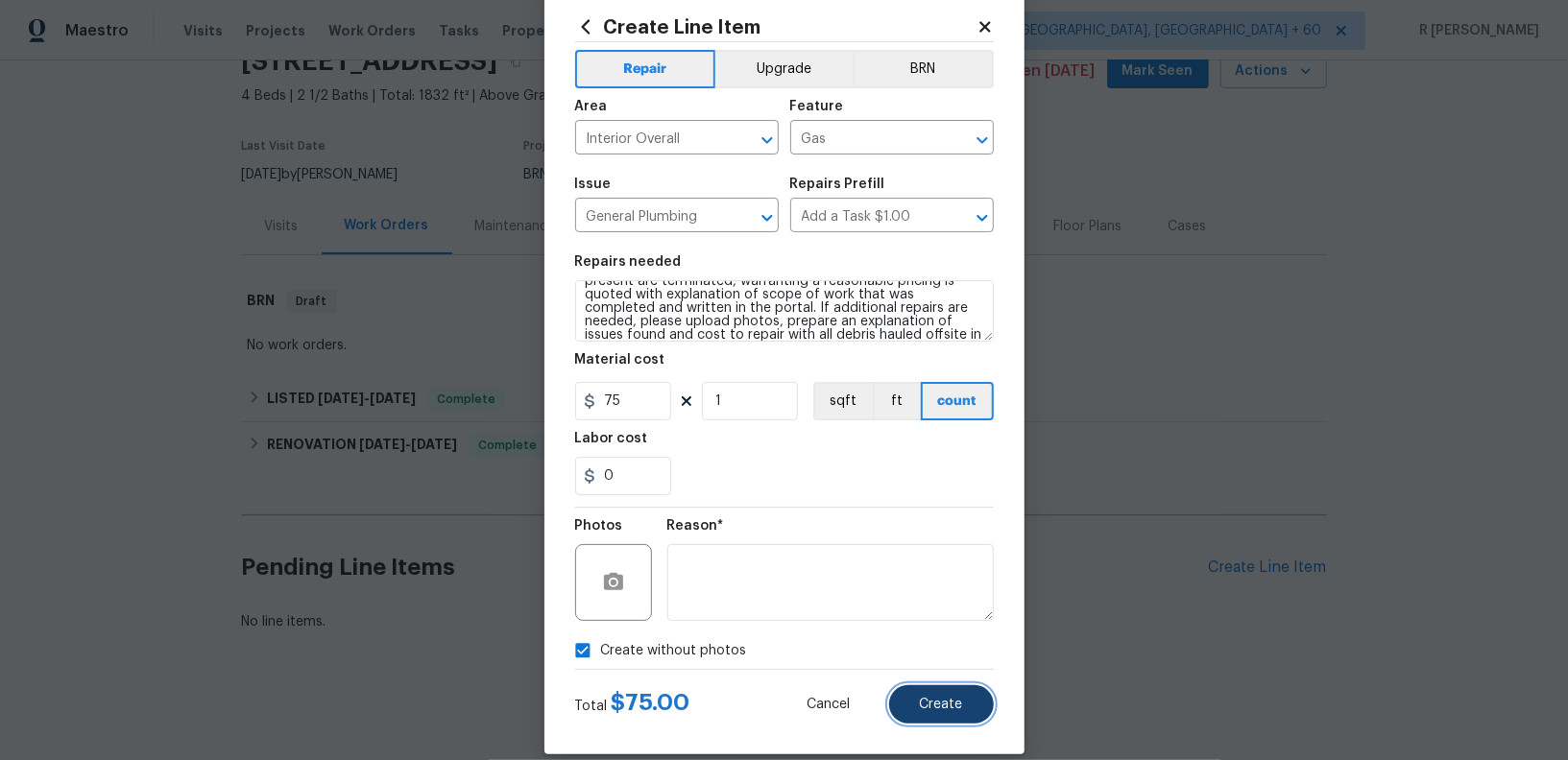
click at [946, 713] on button "Create" at bounding box center [940, 703] width 104 height 38
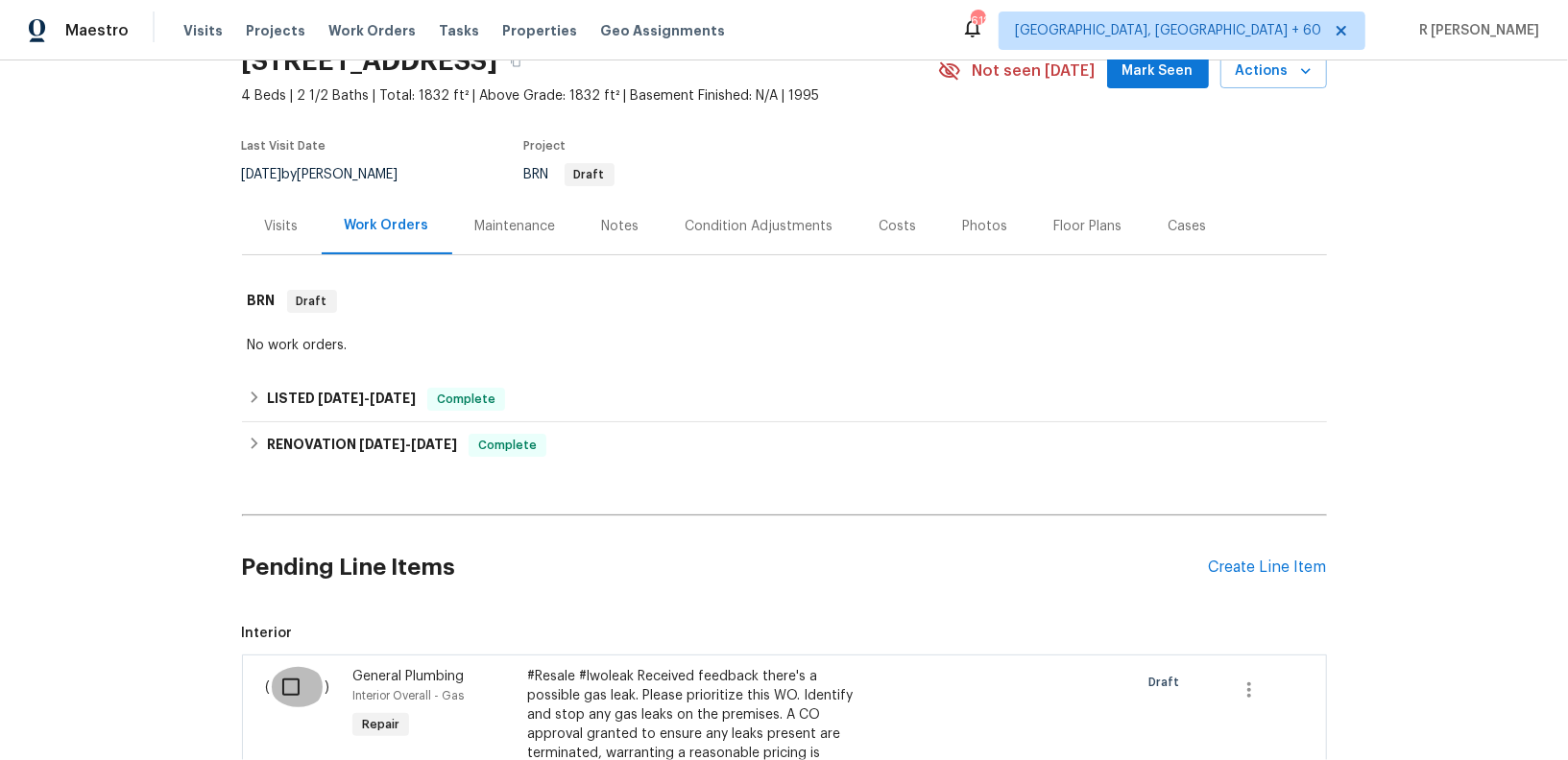
click at [288, 694] on input "checkbox" at bounding box center [298, 687] width 55 height 40
checkbox input "true"
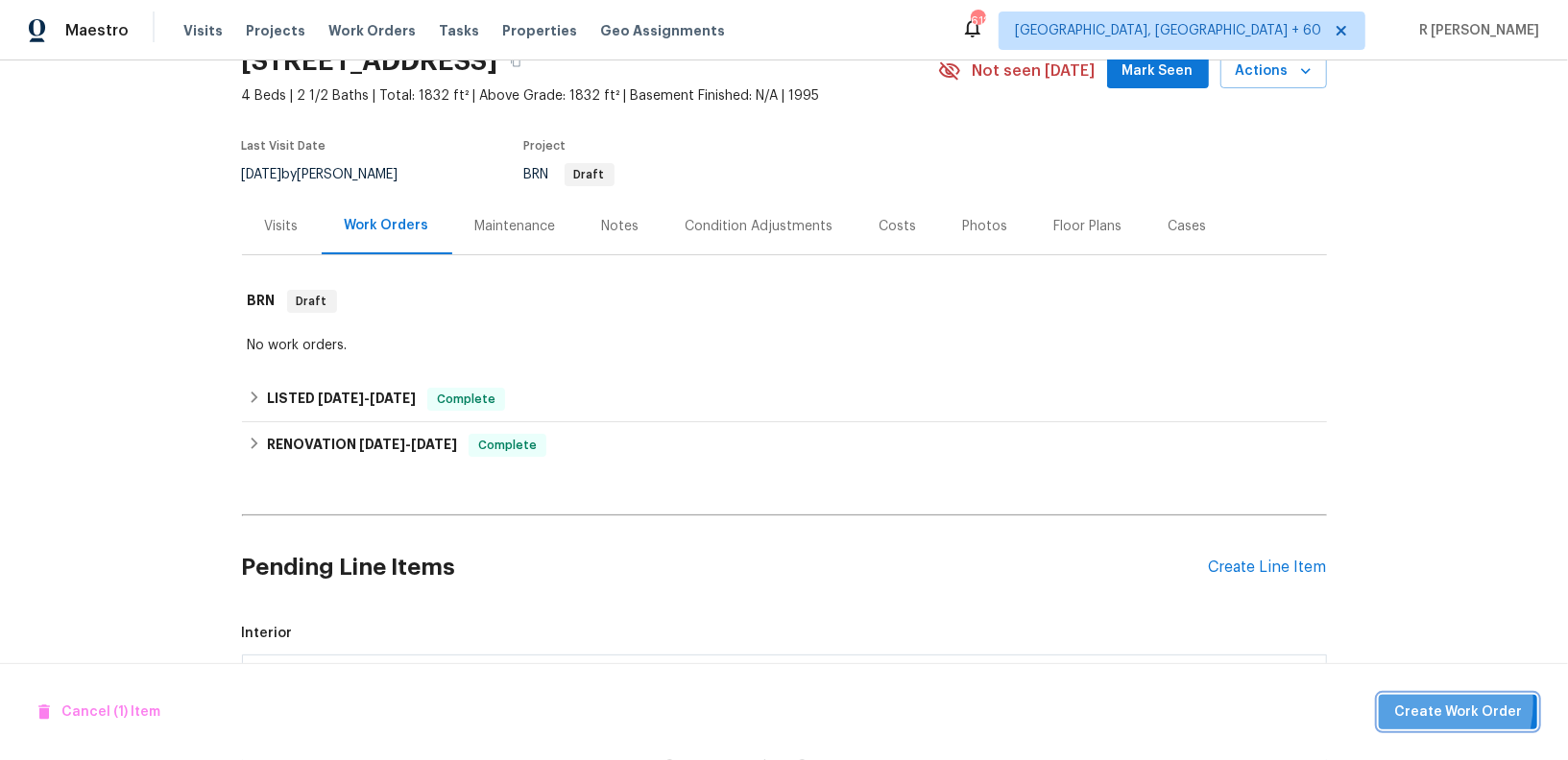
click at [1419, 703] on span "Create Work Order" at bounding box center [1458, 712] width 128 height 24
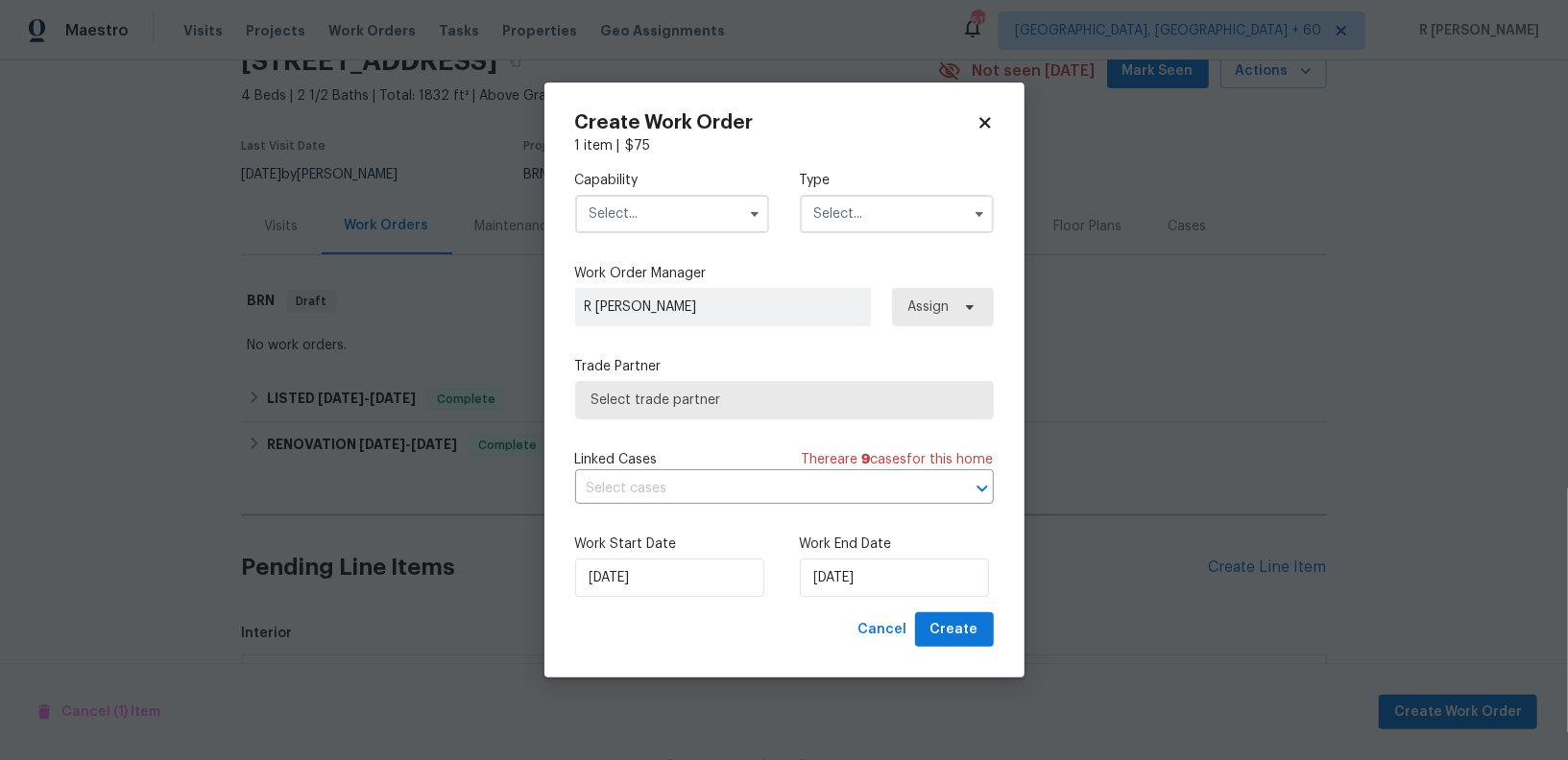
click at [676, 205] on input "text" at bounding box center [671, 213] width 194 height 38
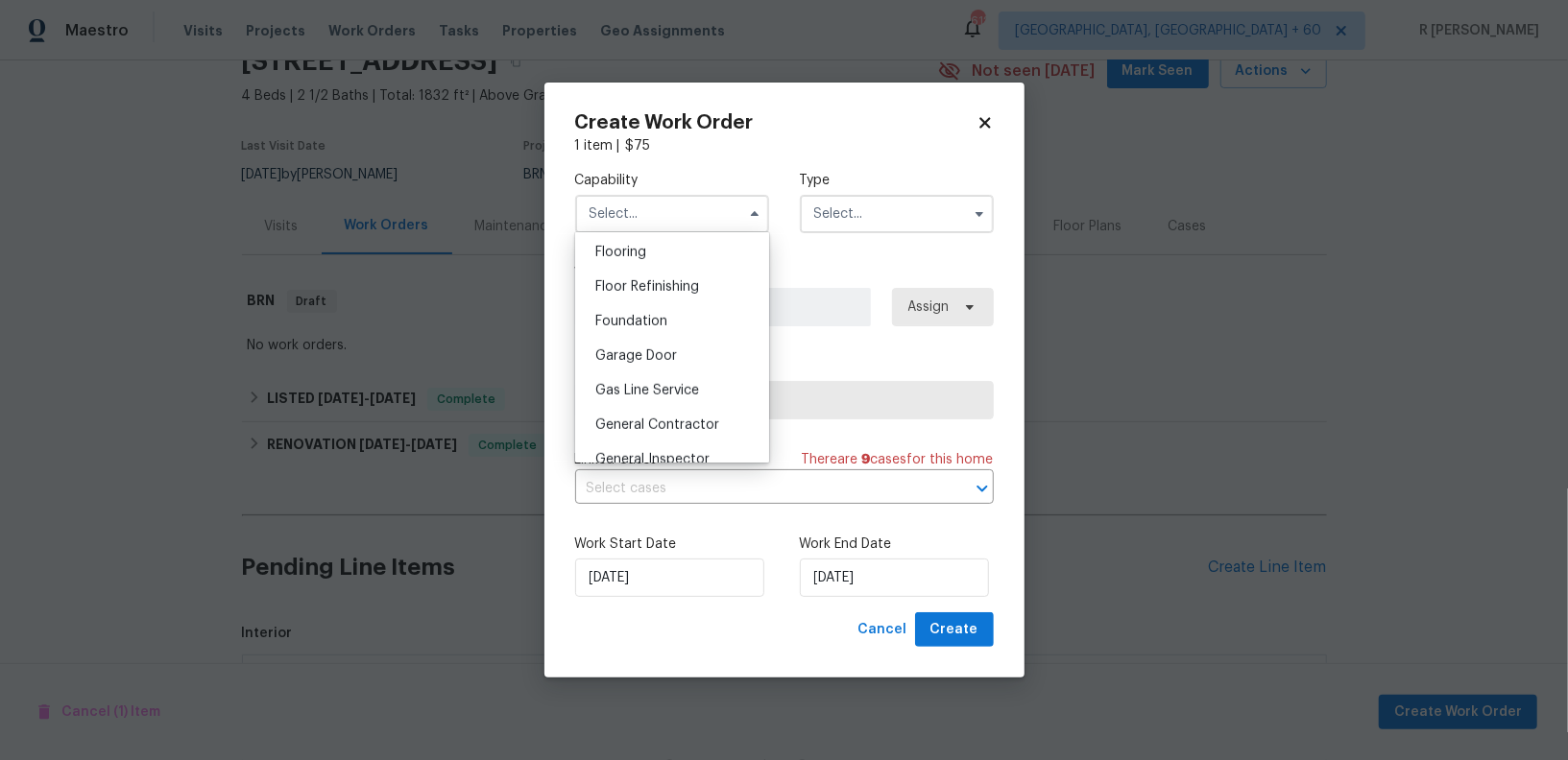
scroll to position [818, 0]
click at [656, 363] on div "General Contractor" at bounding box center [671, 353] width 184 height 34
type input "General Contractor"
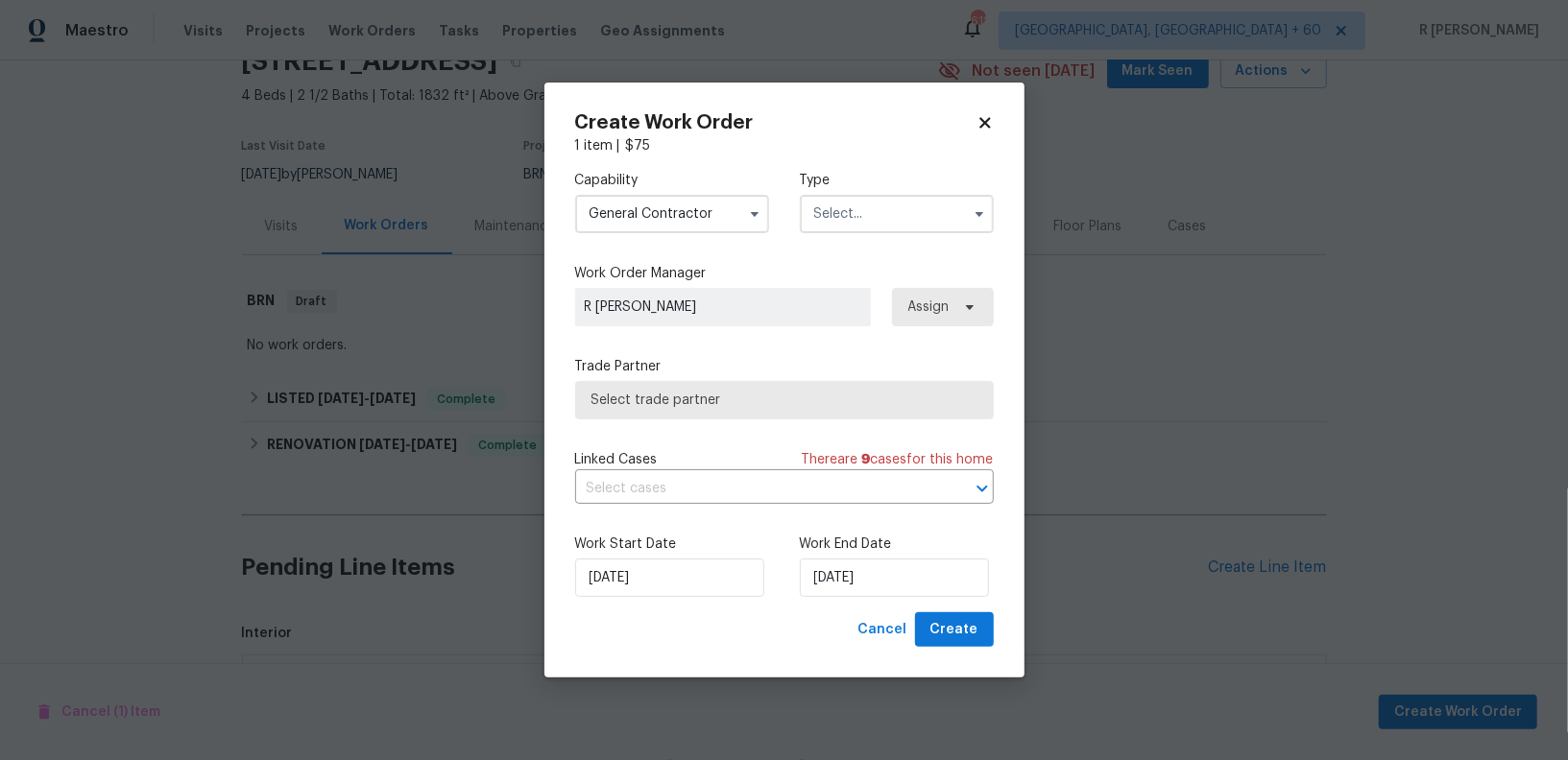
click at [871, 209] on input "text" at bounding box center [897, 213] width 194 height 38
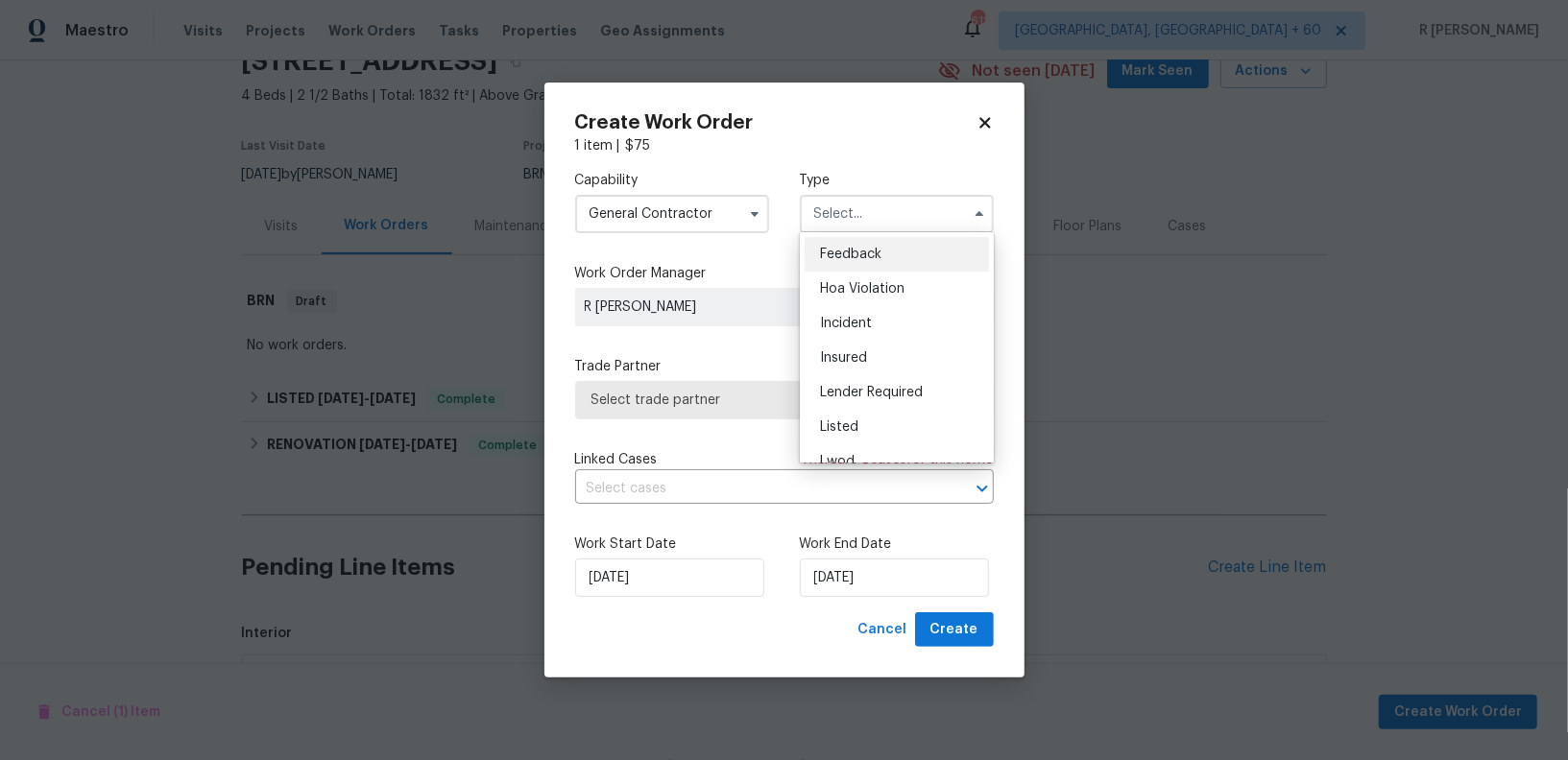
click at [852, 260] on span "Feedback" at bounding box center [850, 254] width 61 height 14
type input "Feedback"
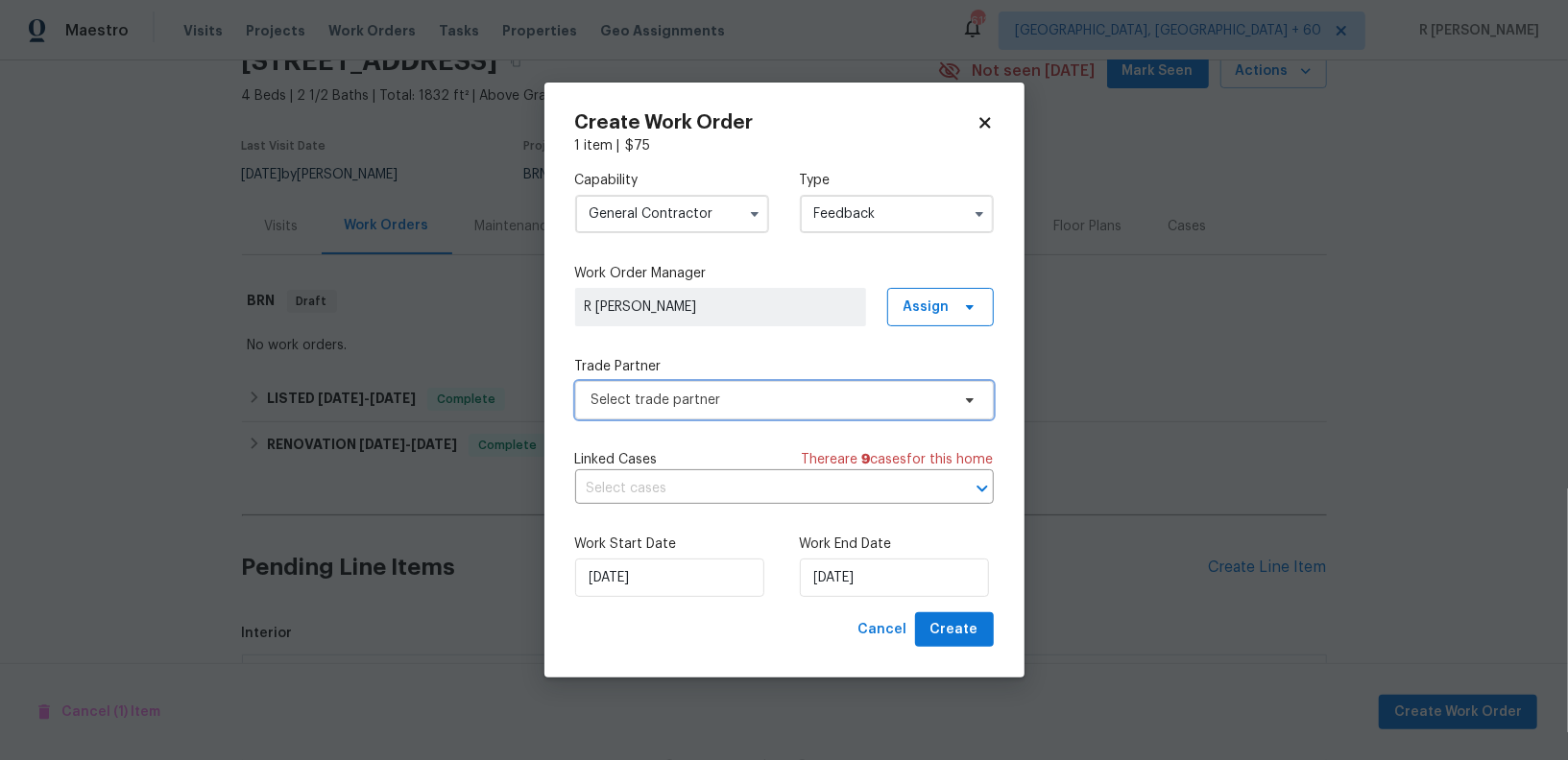
click at [652, 389] on span "Select trade partner" at bounding box center [784, 399] width 419 height 38
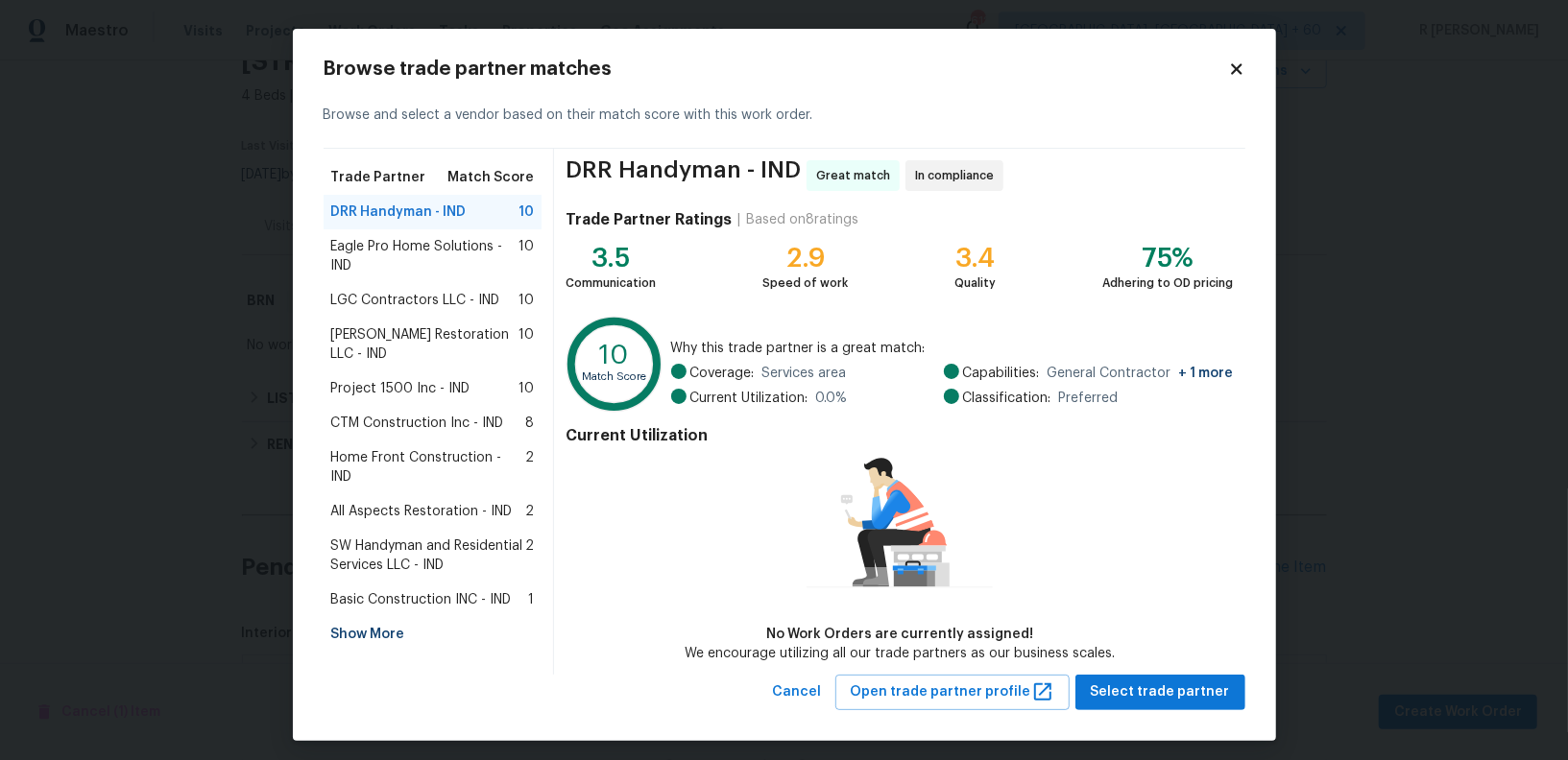
click at [413, 212] on span "DRR Handyman - IND" at bounding box center [399, 212] width 135 height 19
click at [1161, 696] on span "Select trade partner" at bounding box center [1160, 693] width 139 height 24
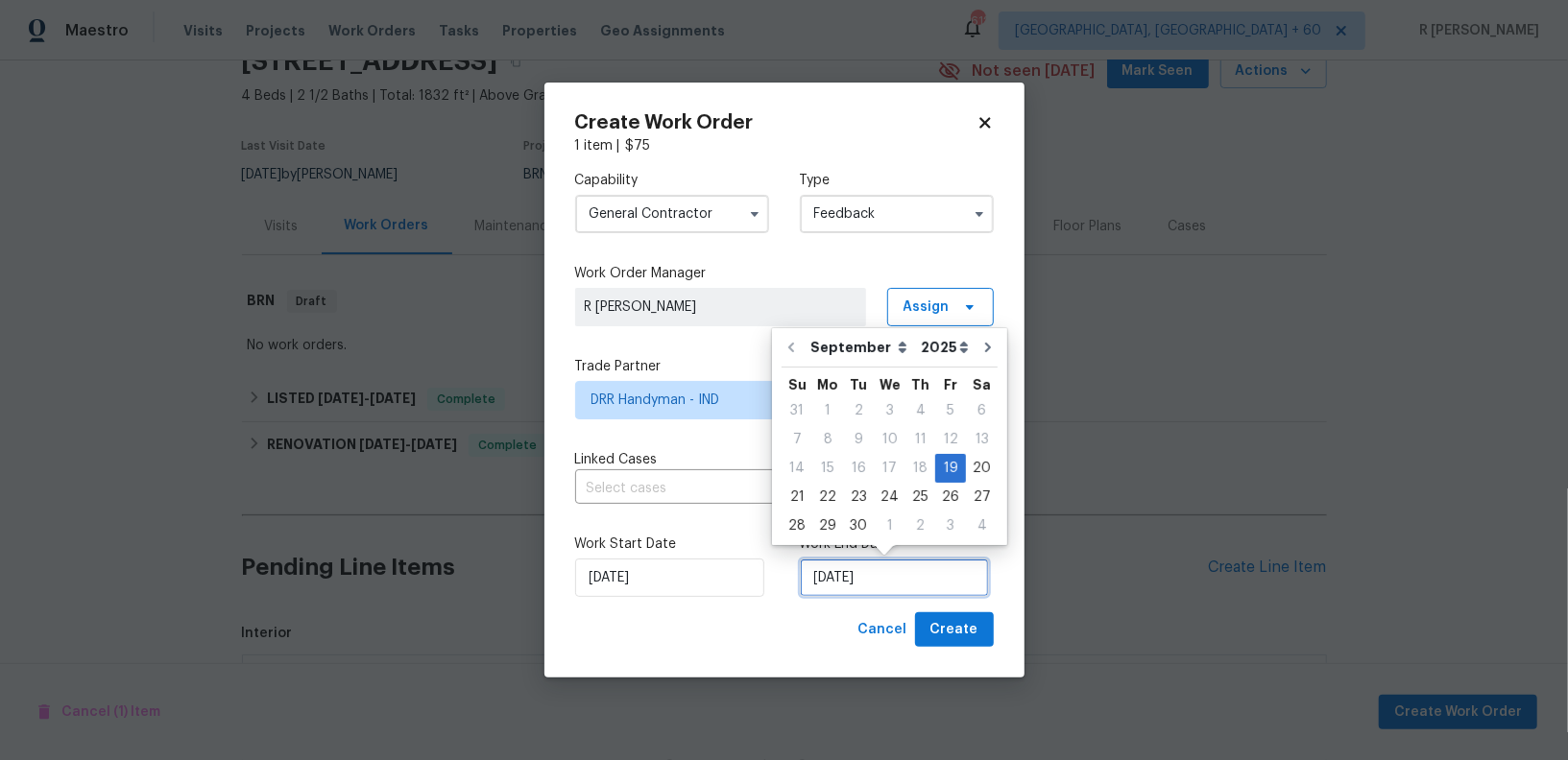
click at [847, 558] on input "[DATE]" at bounding box center [895, 577] width 189 height 38
click at [821, 499] on div "22" at bounding box center [827, 498] width 31 height 27
type input "[DATE]"
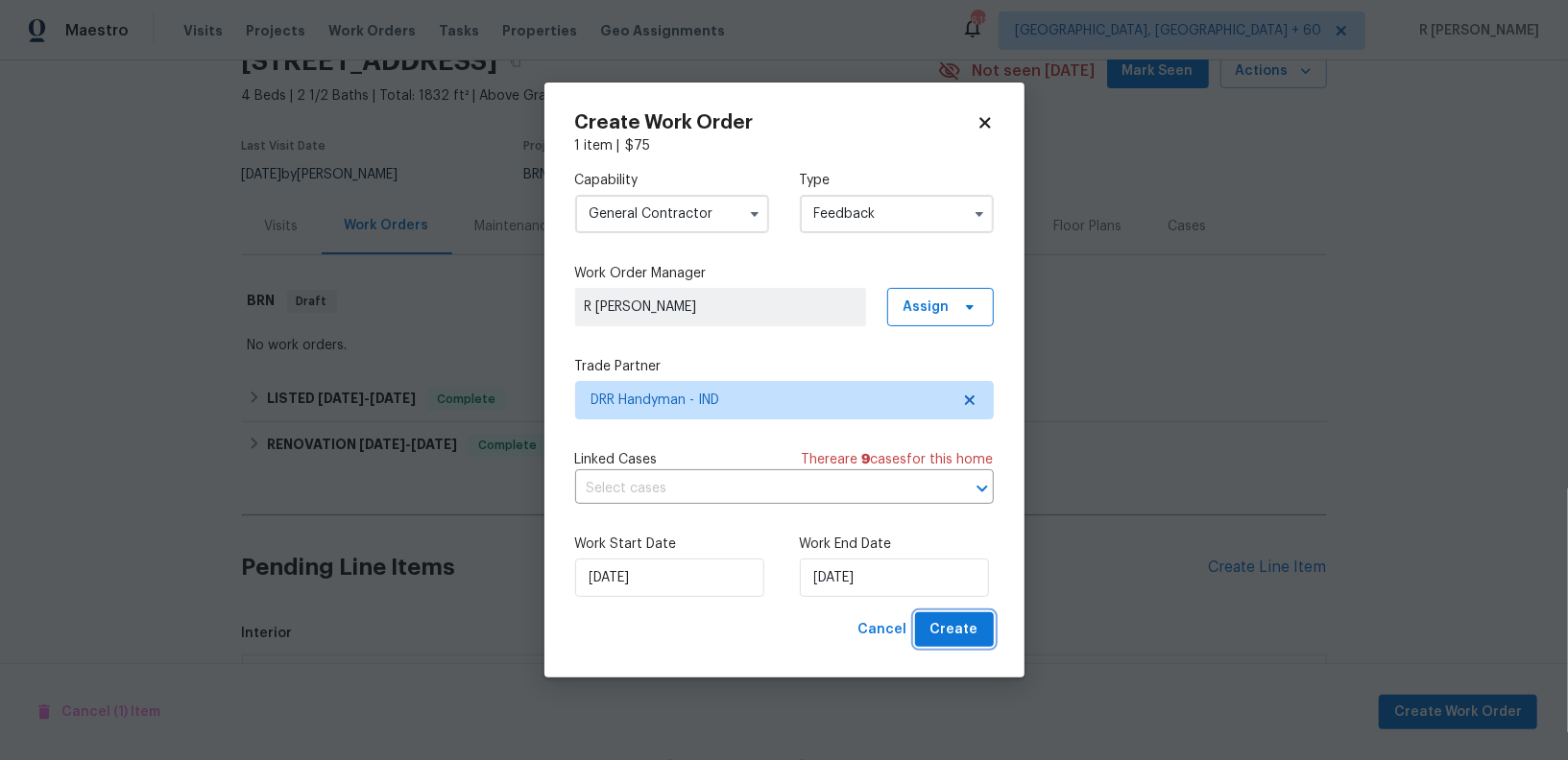
click at [951, 629] on span "Create" at bounding box center [954, 629] width 48 height 24
checkbox input "false"
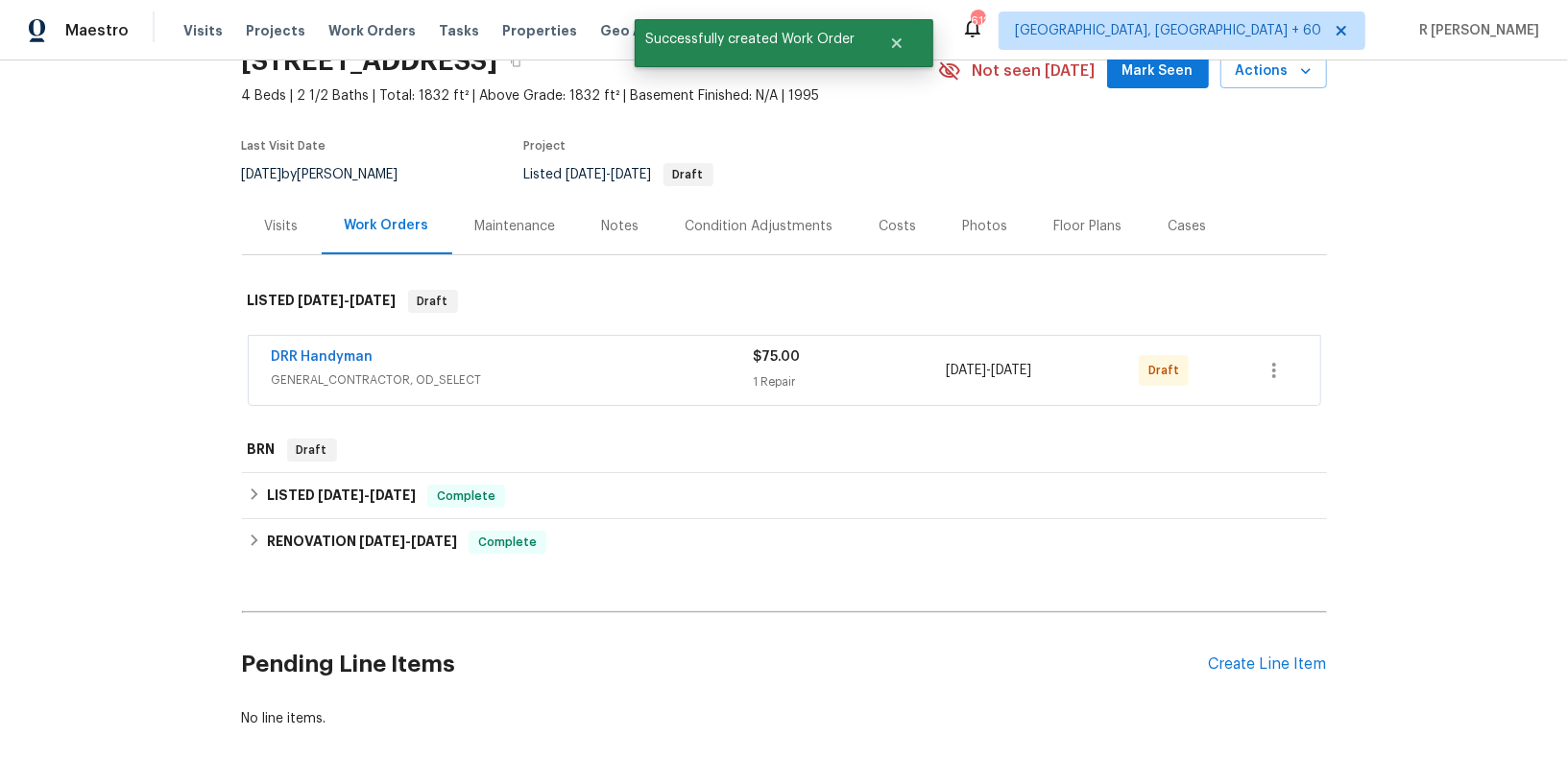
click at [389, 350] on div "DRR Handyman" at bounding box center [513, 360] width 482 height 23
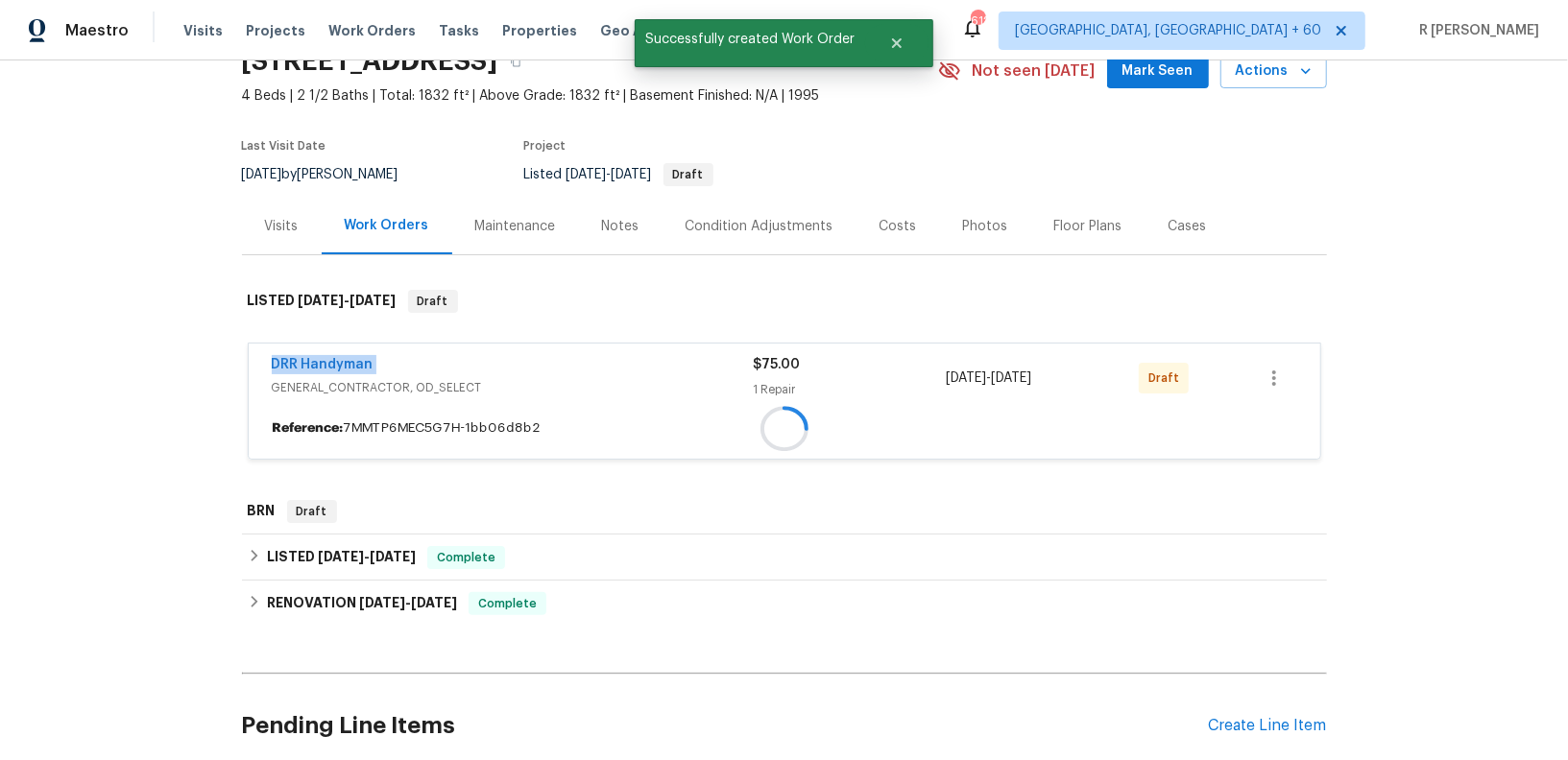
drag, startPoint x: 389, startPoint y: 350, endPoint x: 170, endPoint y: 350, distance: 219.0
click at [186, 350] on div "Back to all projects 27 Ashwood Cir, Brownsburg, IN 46112 4 Beds | 2 1/2 Baths …" at bounding box center [784, 410] width 1568 height 700
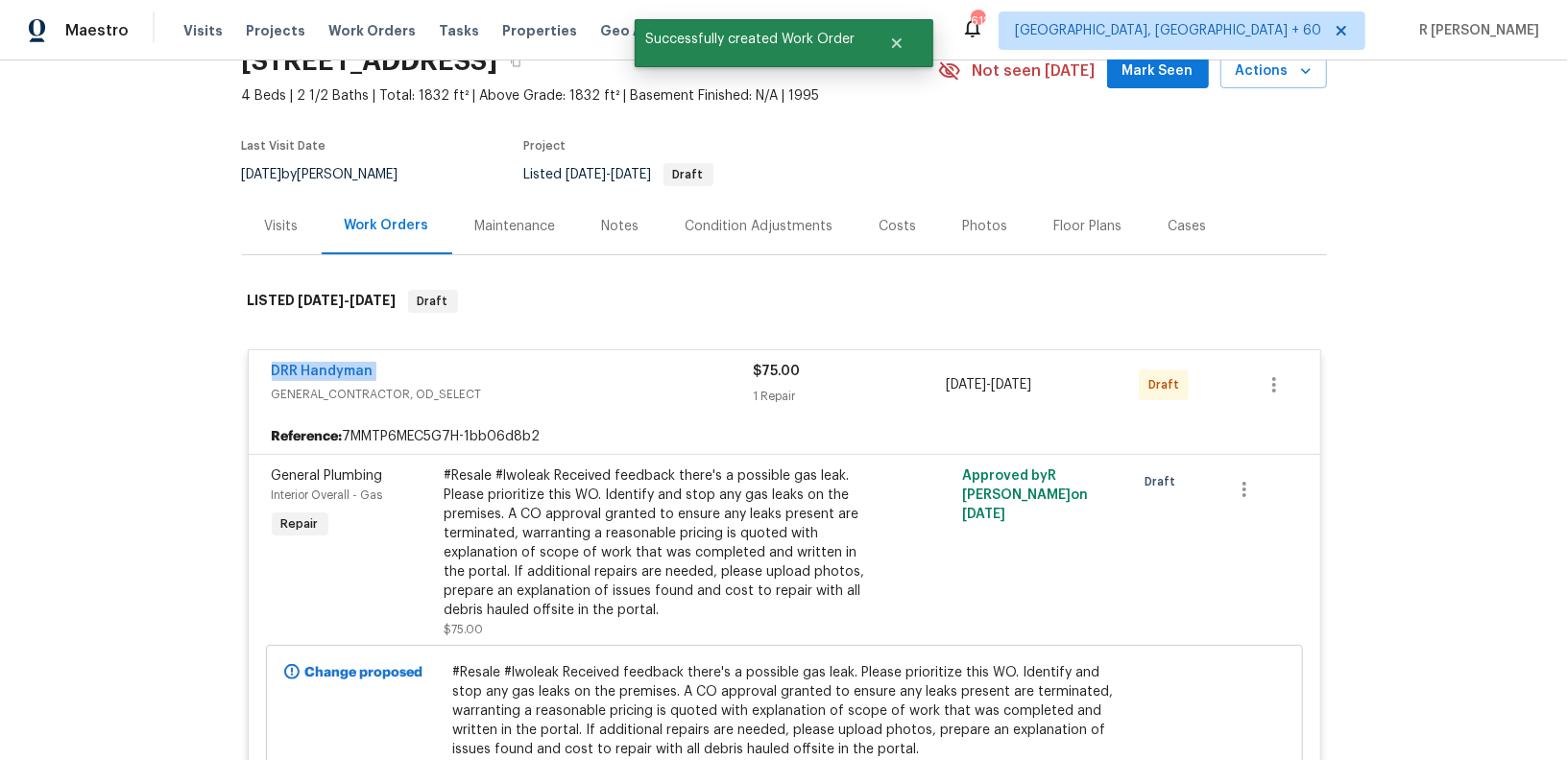
copy link "DRR Handyman"
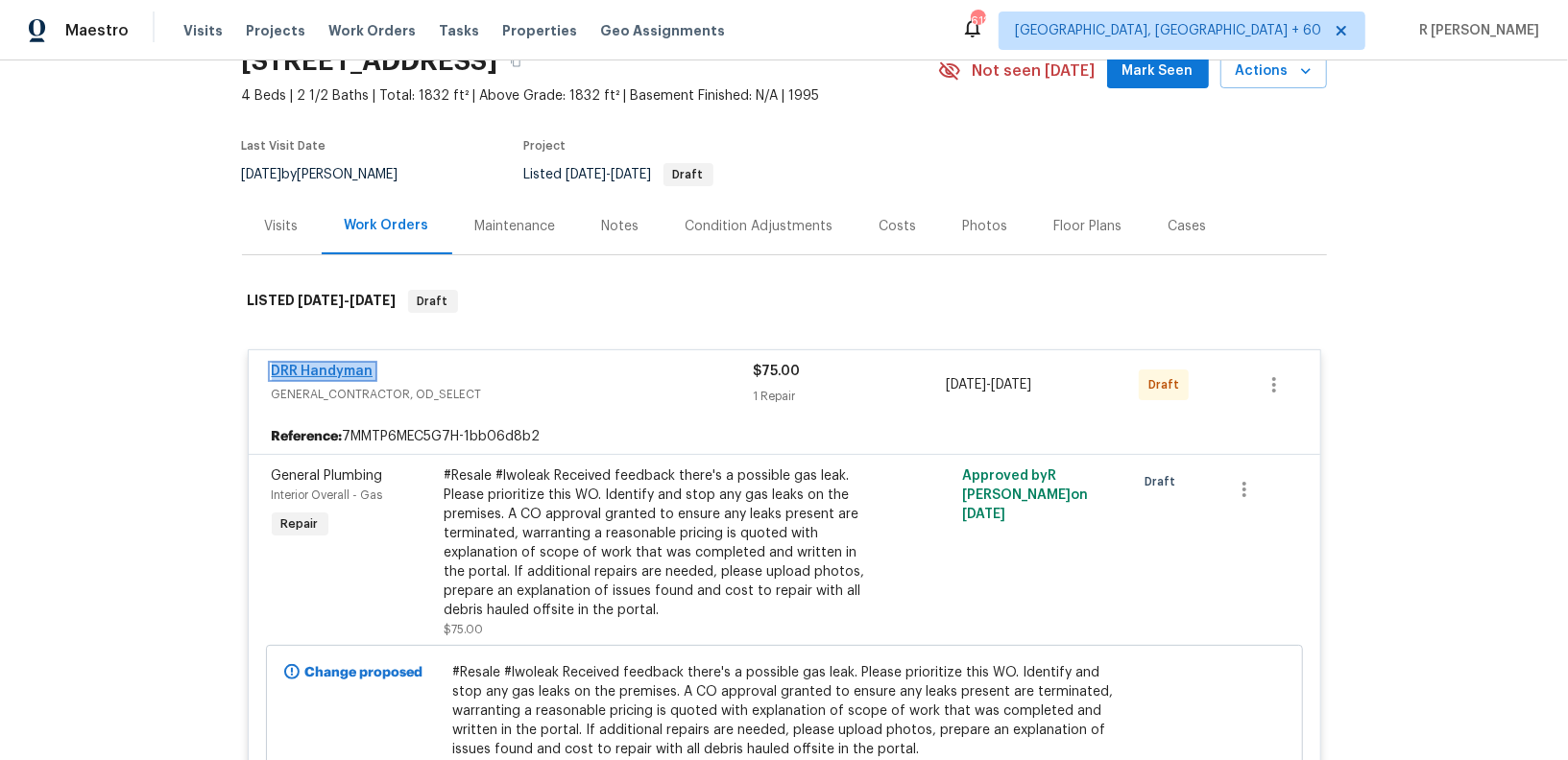
click at [304, 364] on link "DRR Handyman" at bounding box center [323, 371] width 101 height 14
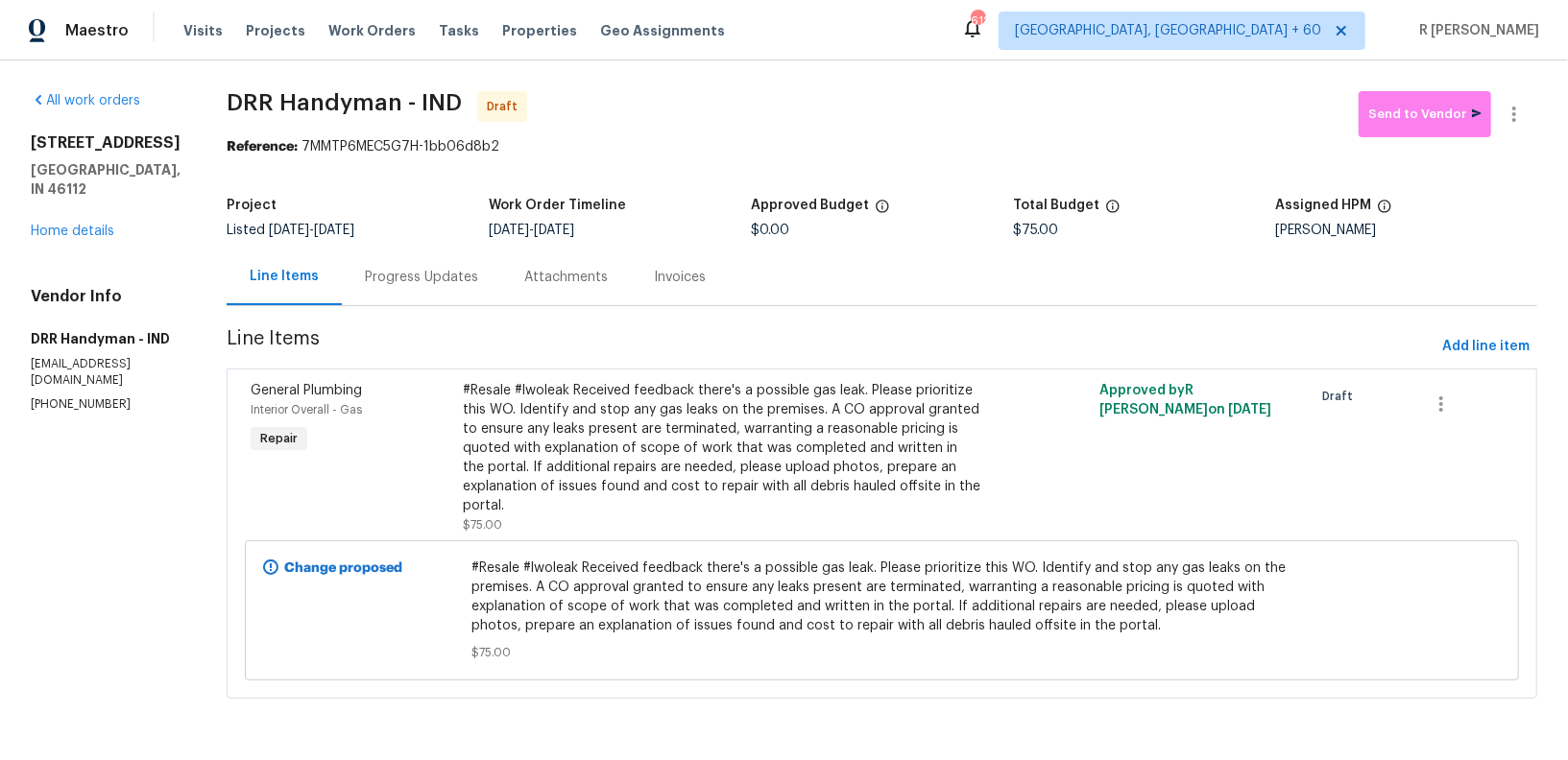
click at [417, 254] on div "Progress Updates" at bounding box center [422, 277] width 160 height 57
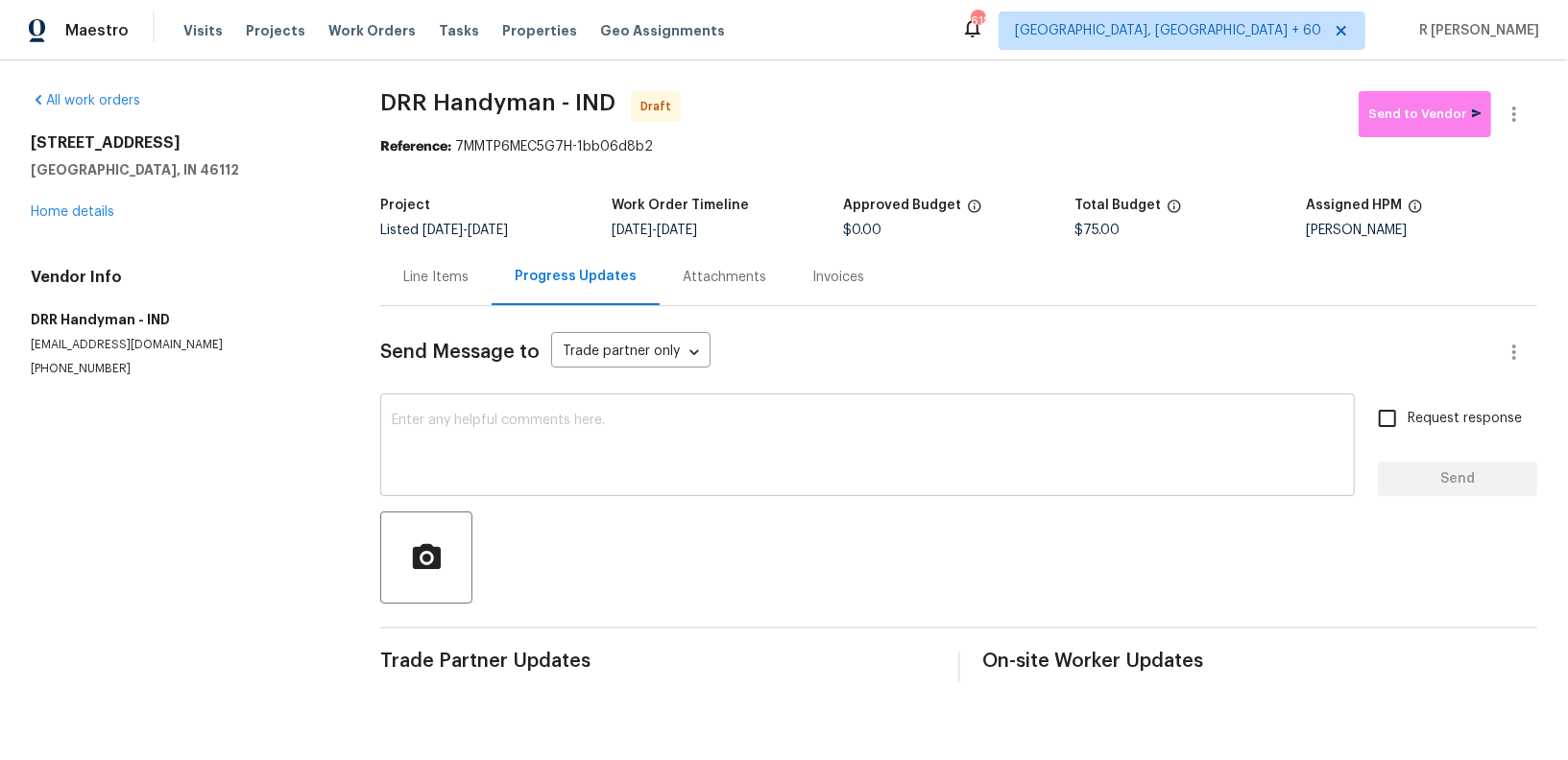
click at [629, 411] on div "x ​" at bounding box center [867, 447] width 975 height 97
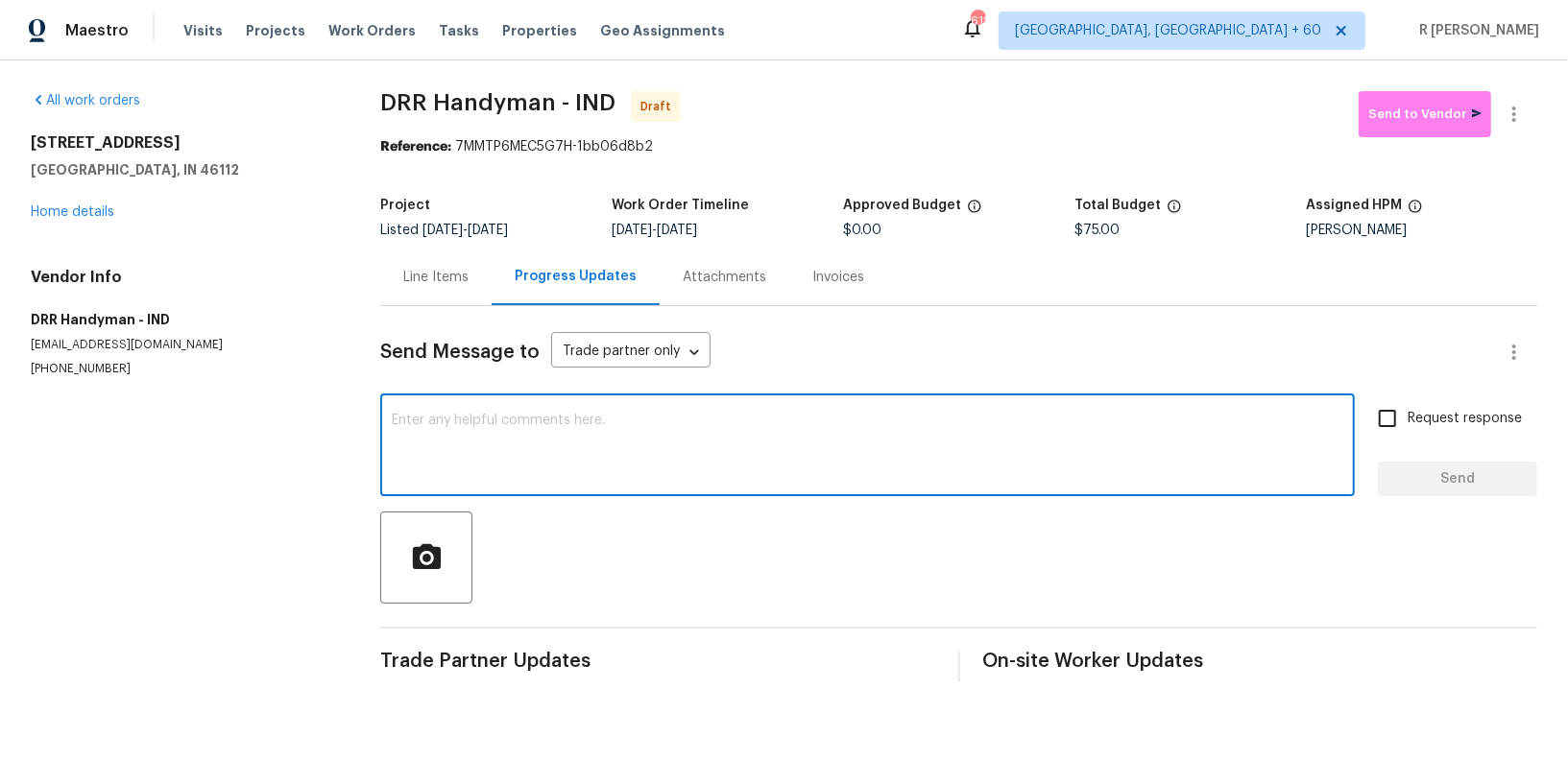
paste textarea "Hey, this is Yogesh from Opendoor. I’m confirming you received the WO for the p…"
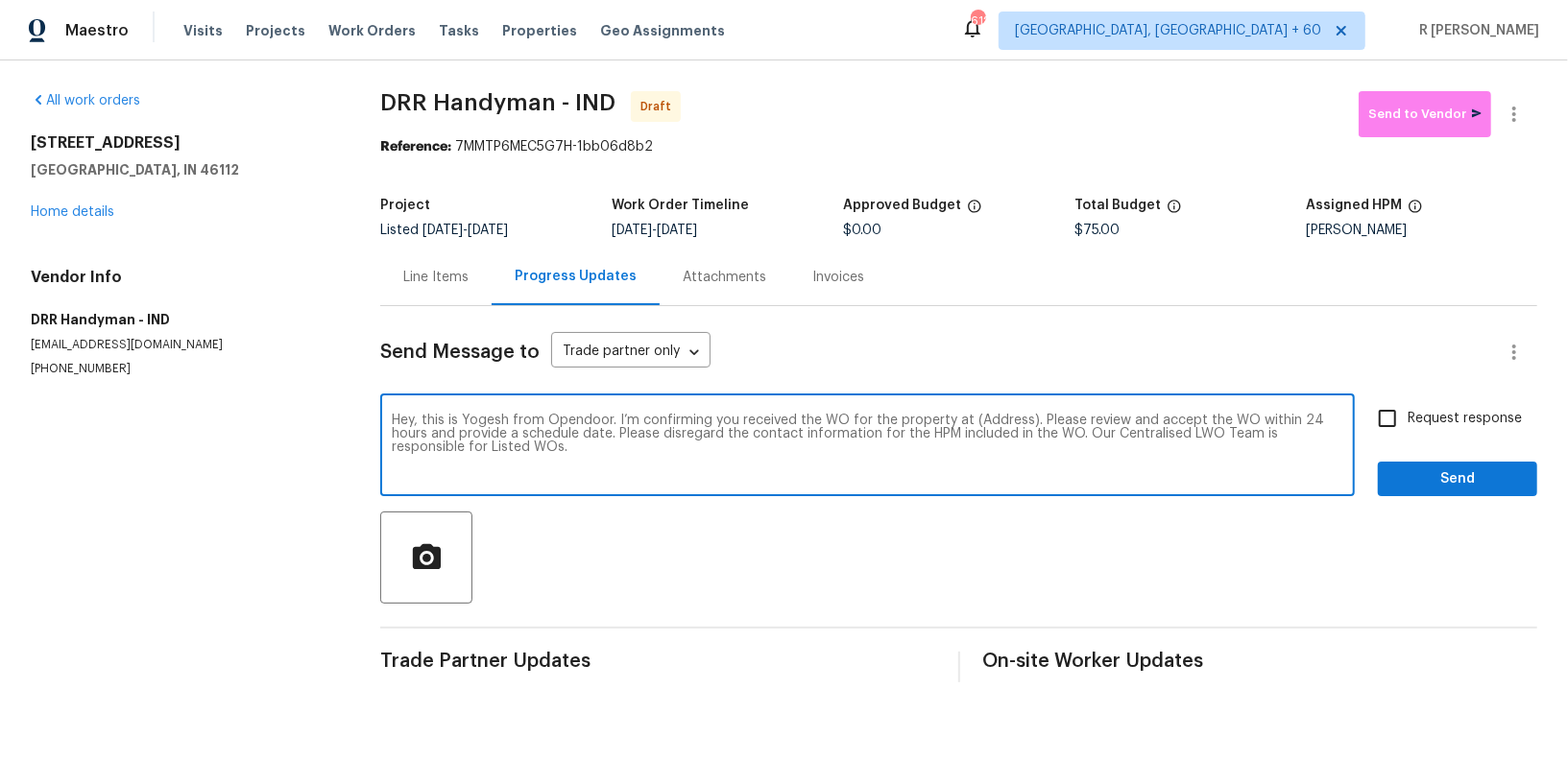
click at [984, 415] on textarea "Hey, this is Yogesh from Opendoor. I’m confirming you received the WO for the p…" at bounding box center [867, 447] width 951 height 67
paste textarea "27 Ashwood Cir, Brownsburg, IN 46112"
type textarea "Hey, this is Yogesh from Opendoor. I’m confirming you received the WO for the p…"
click at [1395, 428] on input "Request response" at bounding box center [1387, 418] width 40 height 40
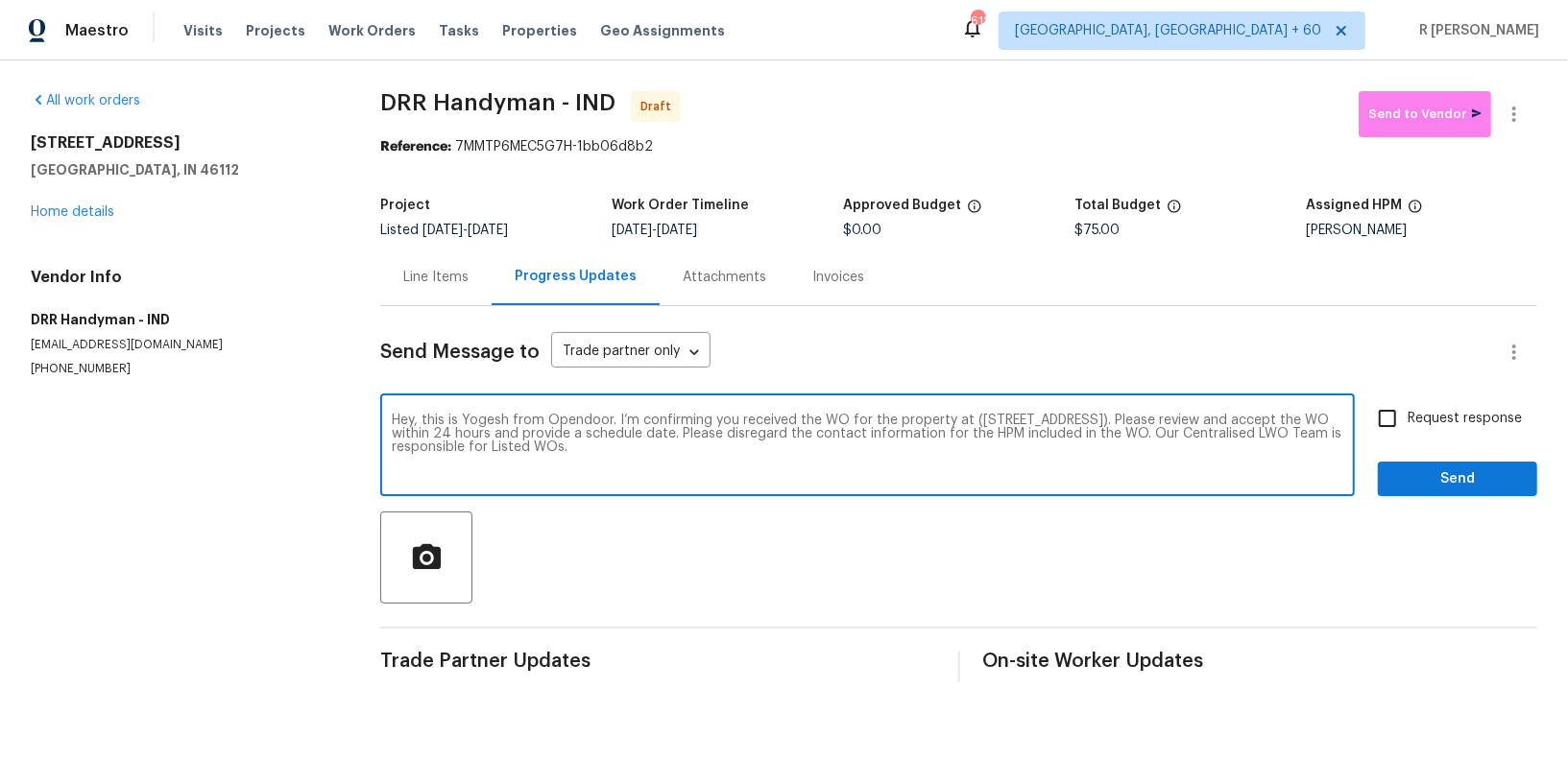
checkbox input "true"
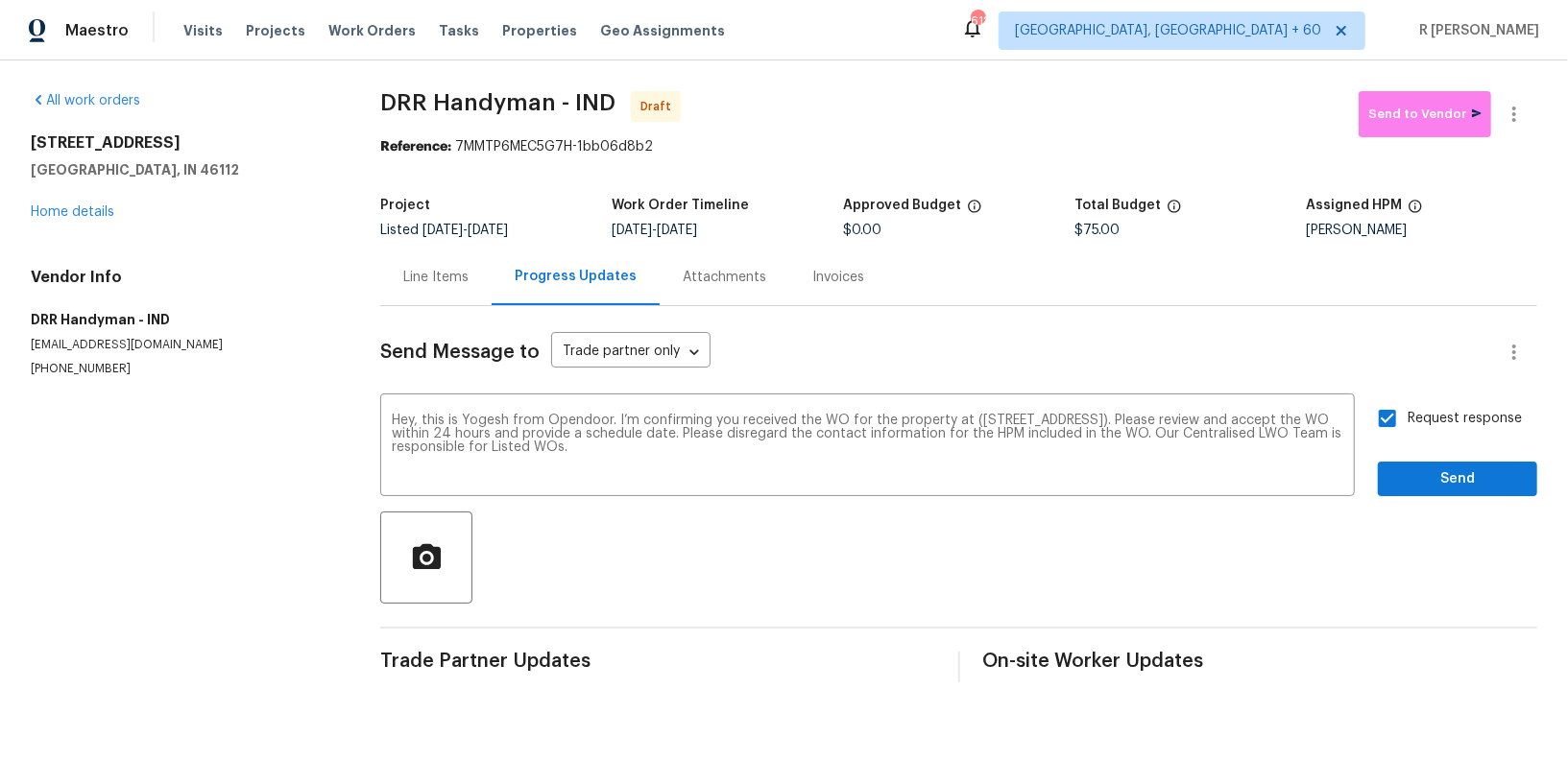
click at [1405, 456] on div "Request response Send" at bounding box center [1458, 447] width 160 height 97
click at [1405, 477] on span "Send" at bounding box center [1458, 479] width 129 height 24
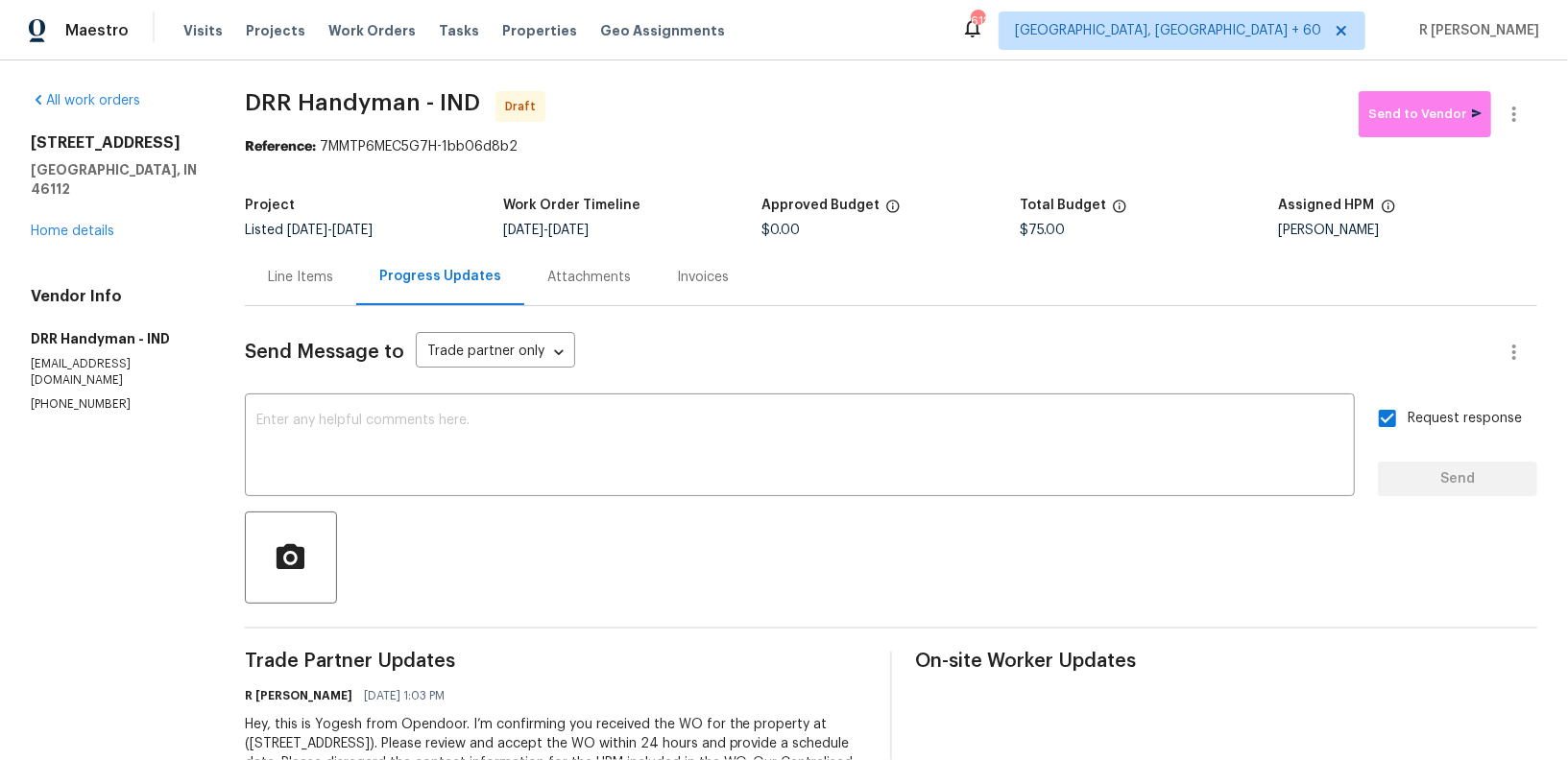
click at [510, 531] on div at bounding box center [891, 557] width 1292 height 93
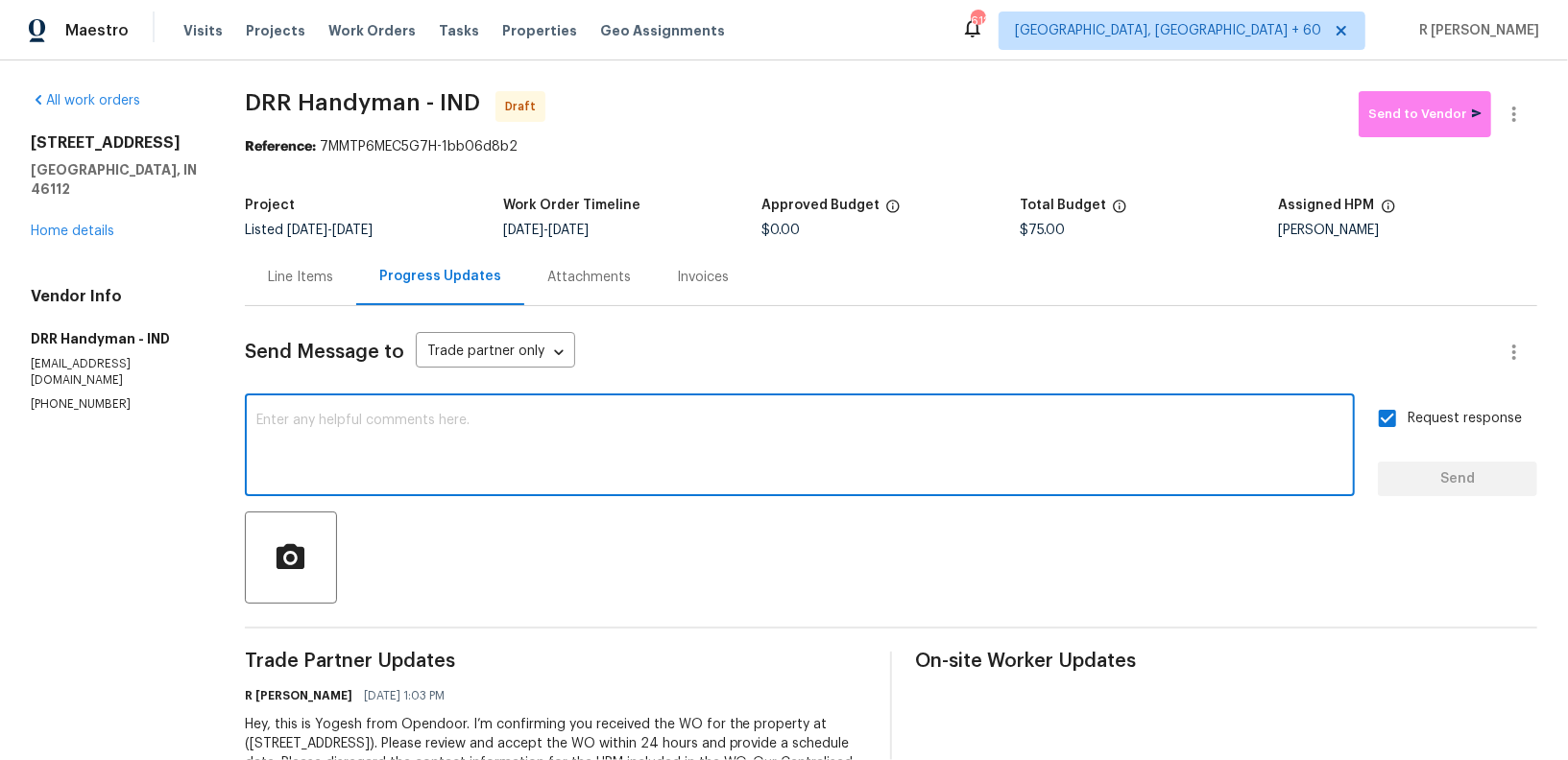
click at [667, 443] on textarea at bounding box center [799, 447] width 1087 height 67
paste textarea "Attention All Work Orders must include before-photos (both close-up and wide-an…"
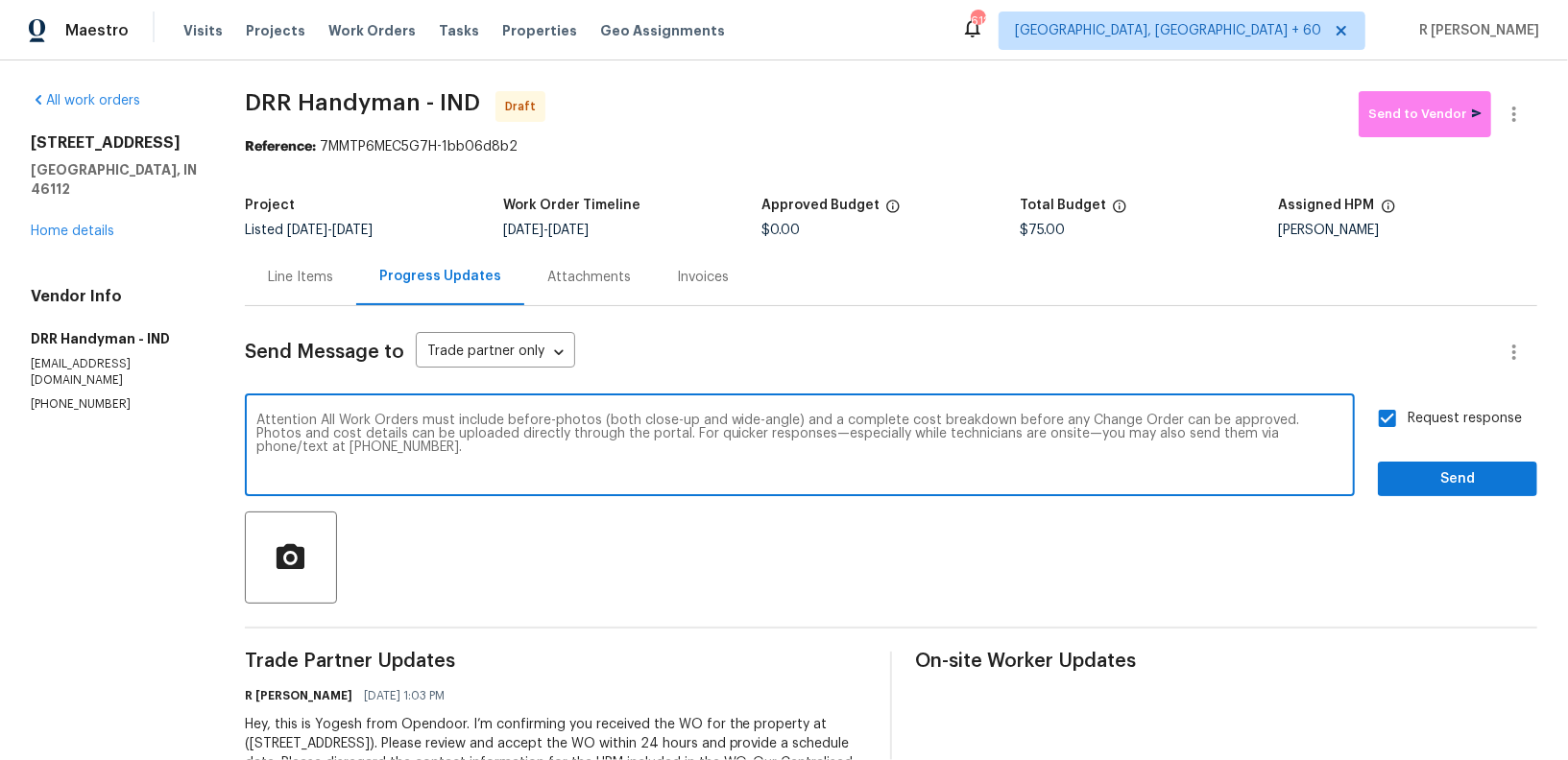
type textarea "Attention All Work Orders must include before-photos (both close-up and wide-an…"
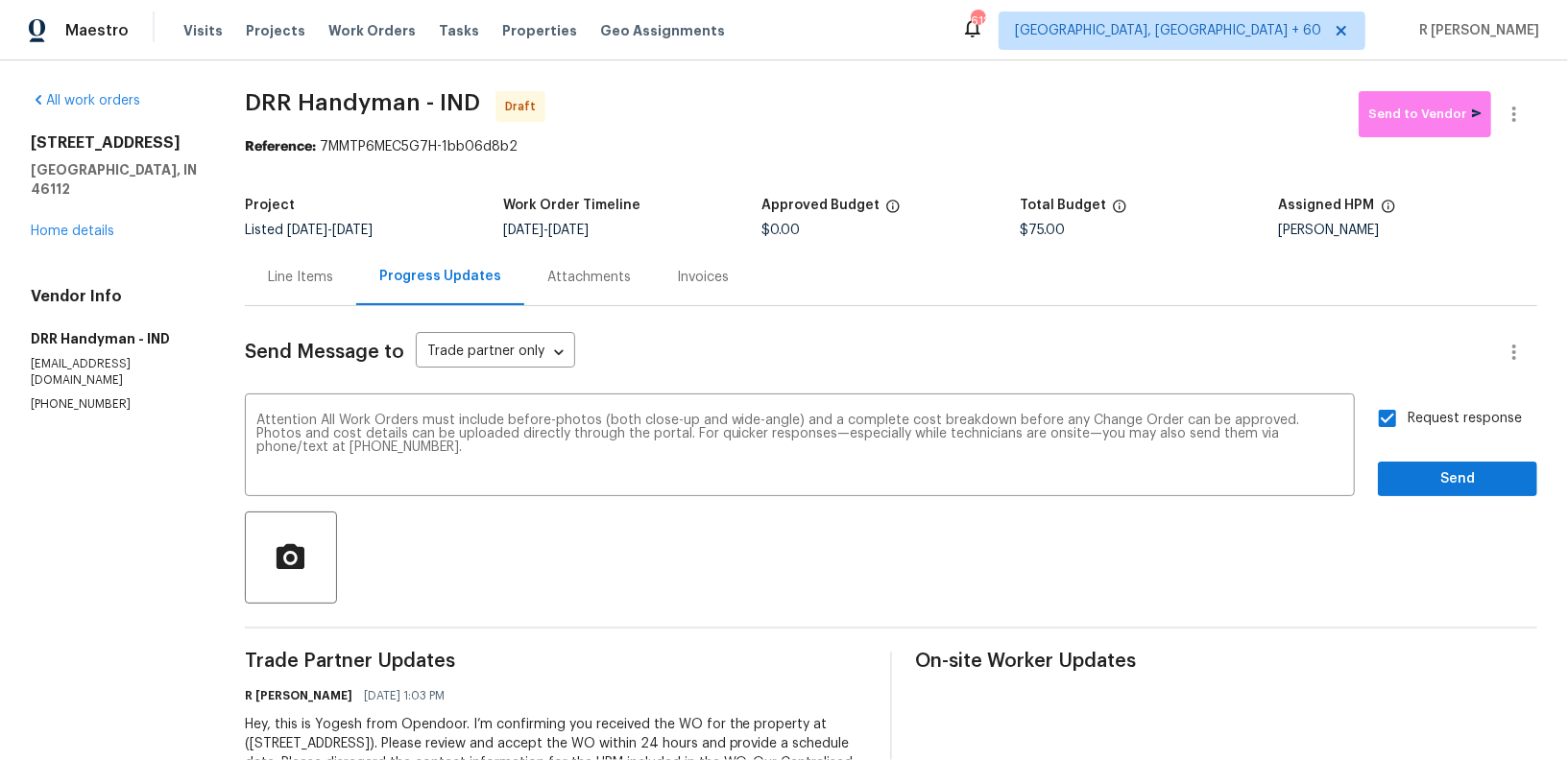
click at [1486, 508] on div "Send Message to Trade partner only Trade partner only ​ Attention All Work Orde…" at bounding box center [891, 560] width 1292 height 509
click at [1457, 459] on div "Request response Send" at bounding box center [1458, 447] width 160 height 97
click at [1454, 475] on span "Send" at bounding box center [1458, 479] width 129 height 24
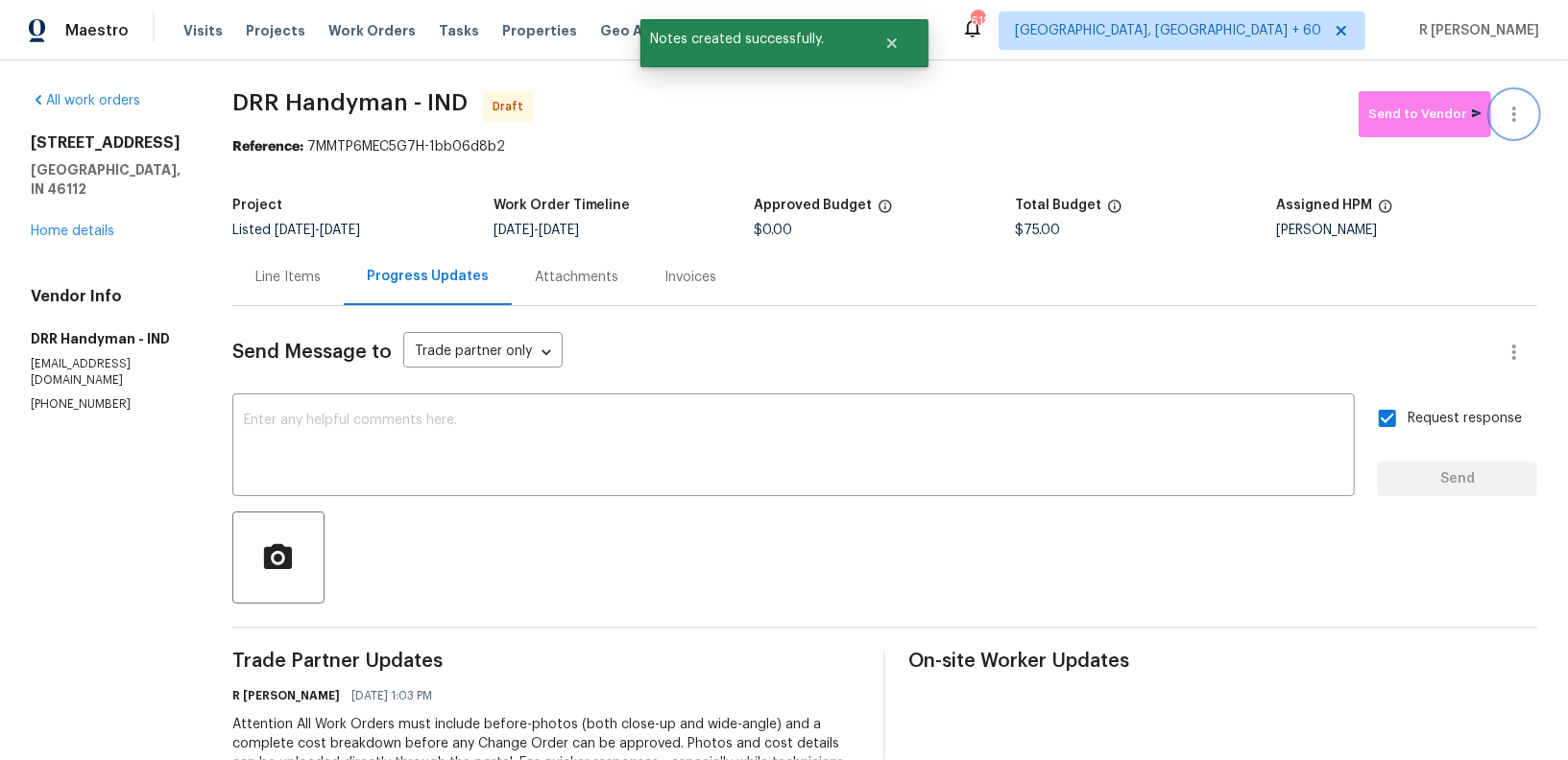
click at [1507, 120] on icon "button" at bounding box center [1514, 114] width 23 height 23
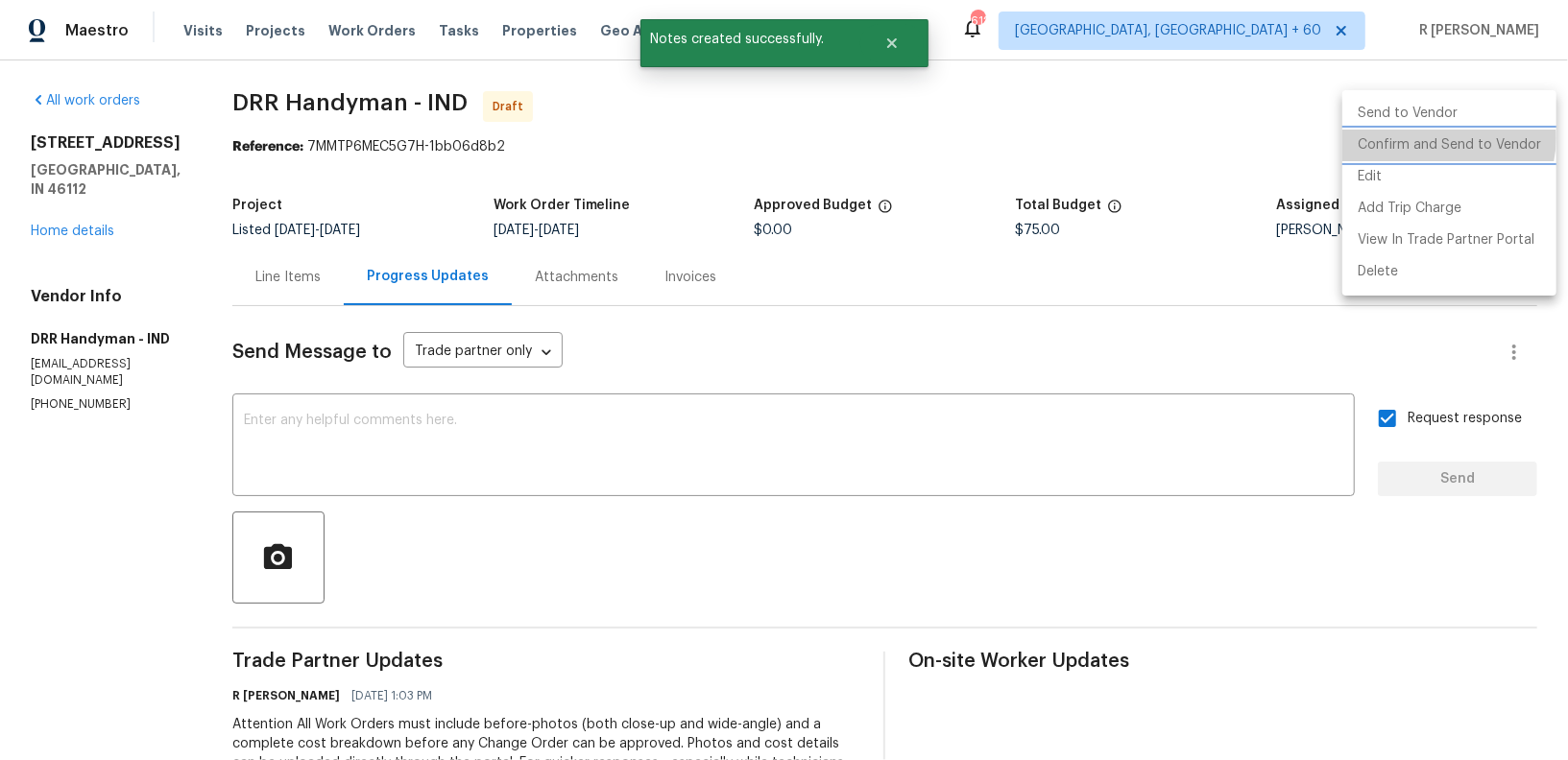
click at [1443, 138] on li "Confirm and Send to Vendor" at bounding box center [1449, 145] width 214 height 32
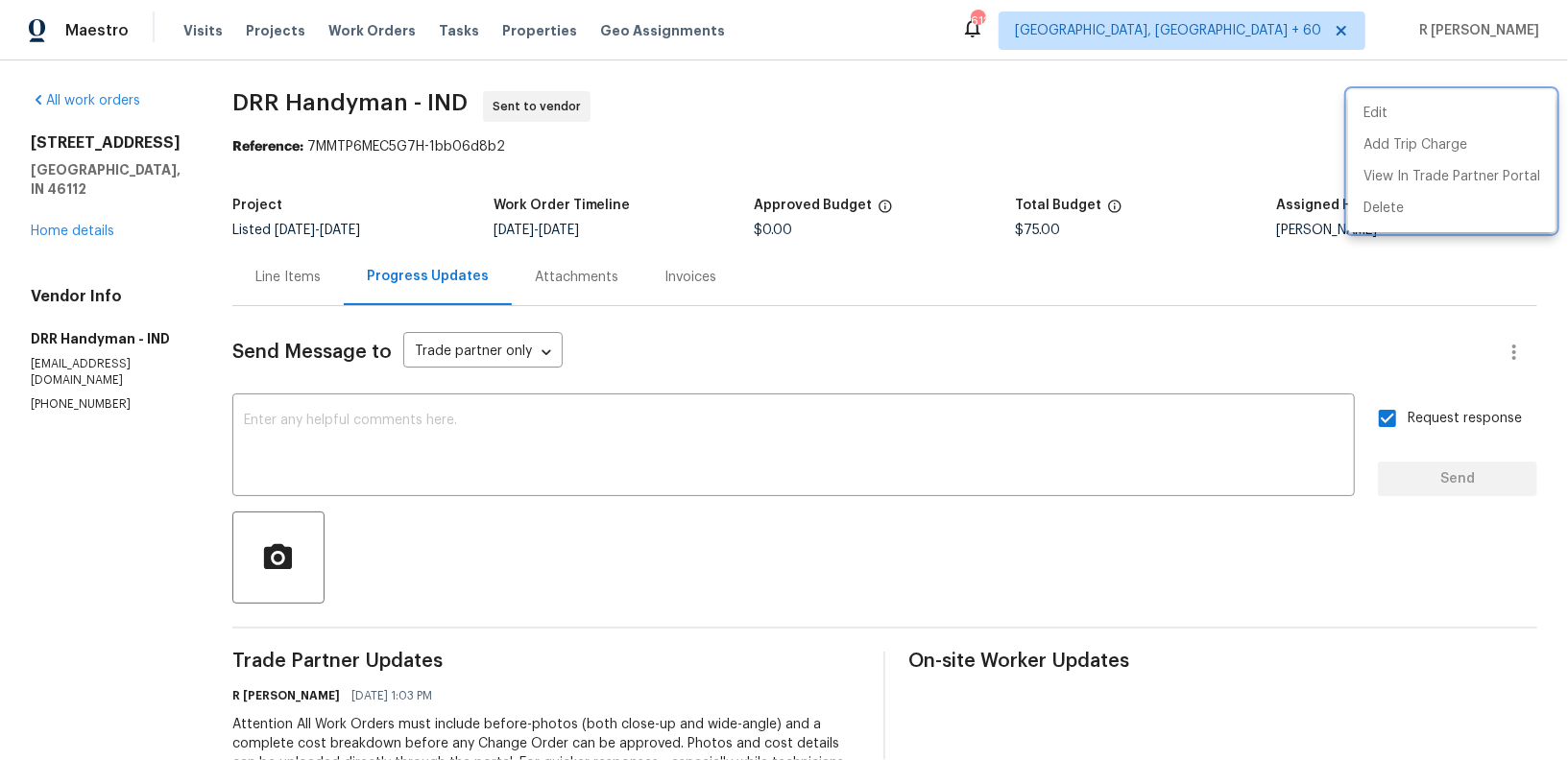
click at [378, 65] on div at bounding box center [784, 380] width 1568 height 760
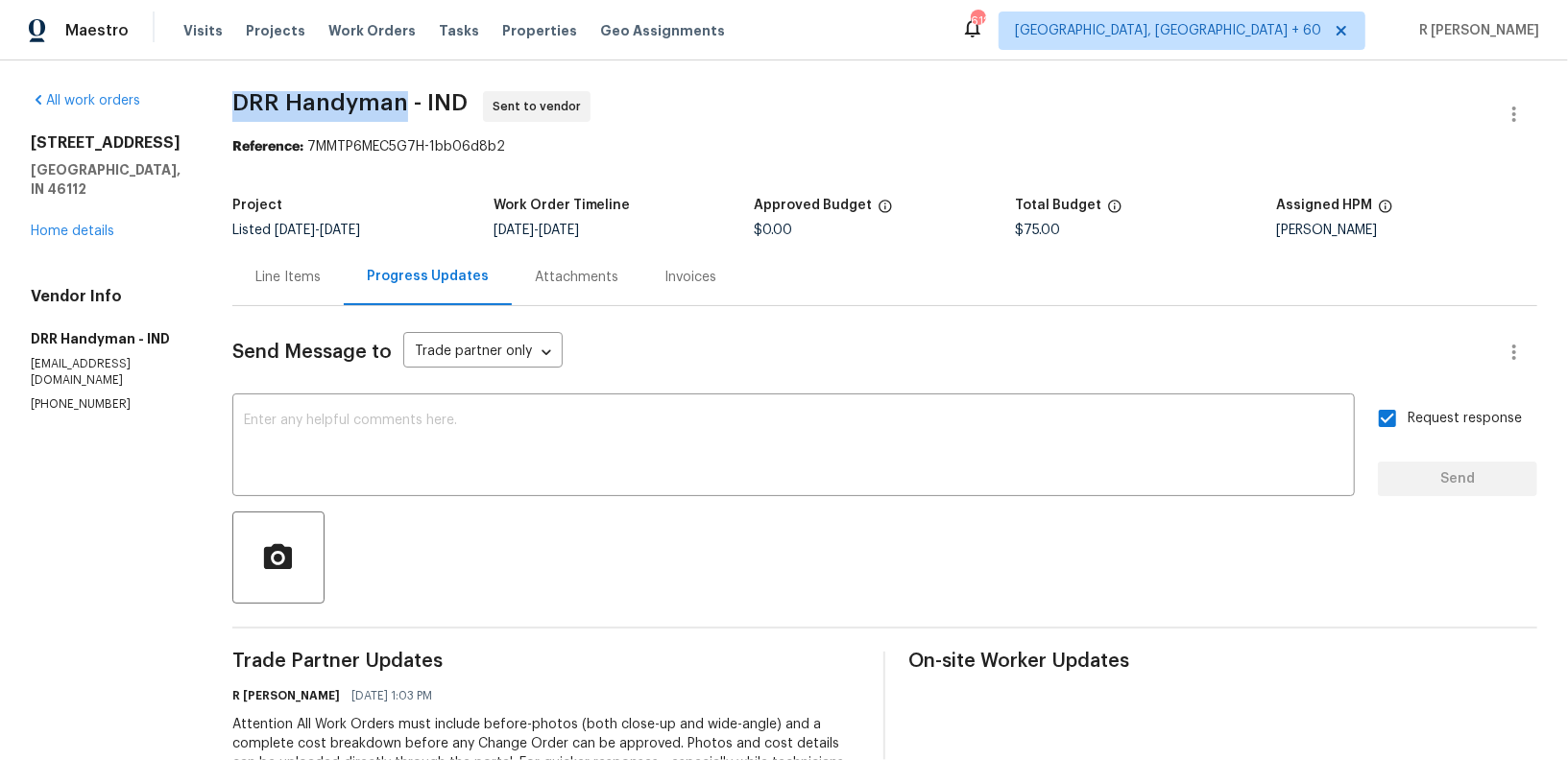
drag, startPoint x: 402, startPoint y: 102, endPoint x: 242, endPoint y: 97, distance: 160.1
click at [241, 97] on span "DRR Handyman - IND" at bounding box center [349, 103] width 235 height 23
copy span "DRR Handyman"
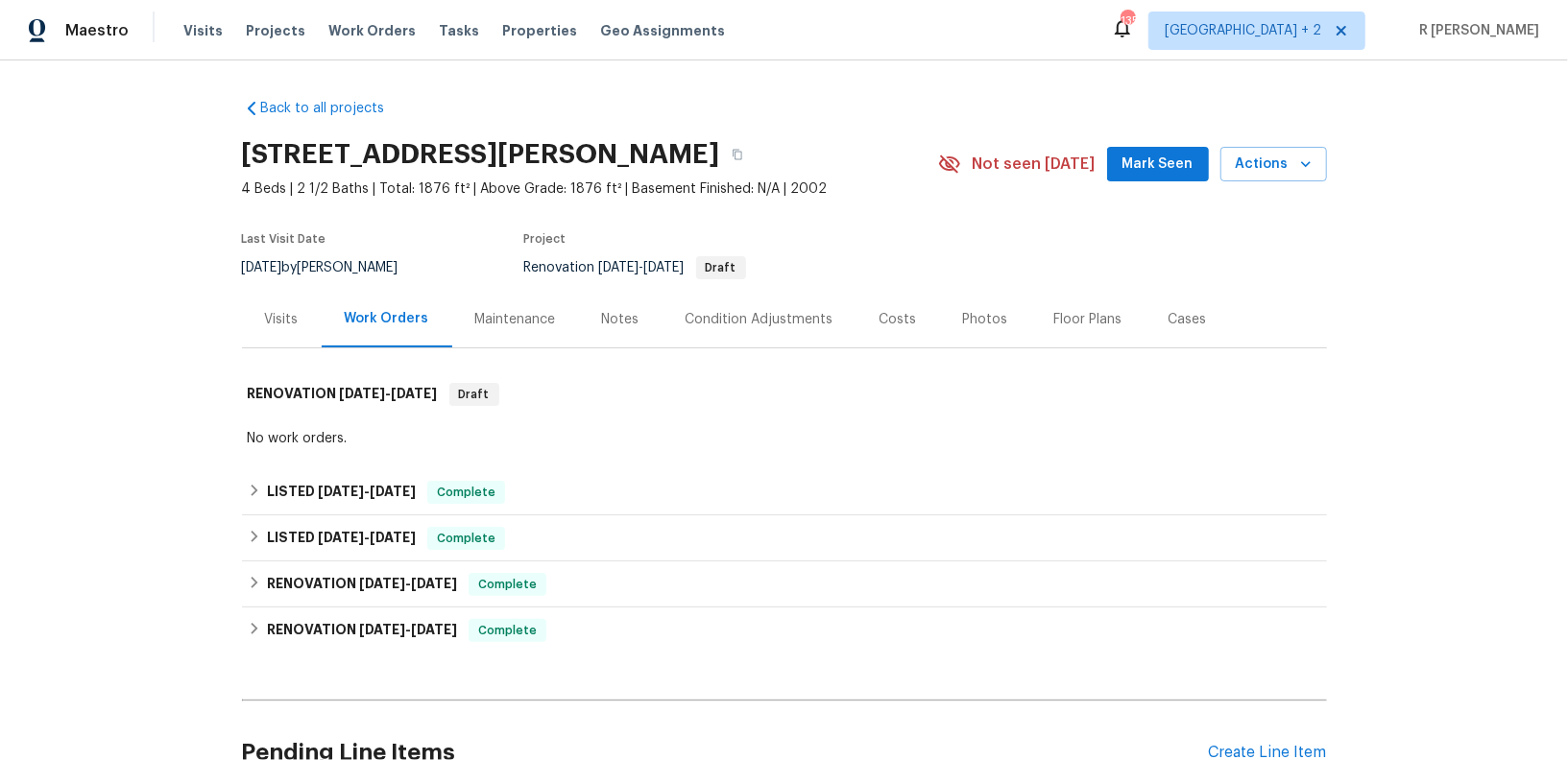
click at [305, 323] on div "Visits" at bounding box center [282, 320] width 80 height 57
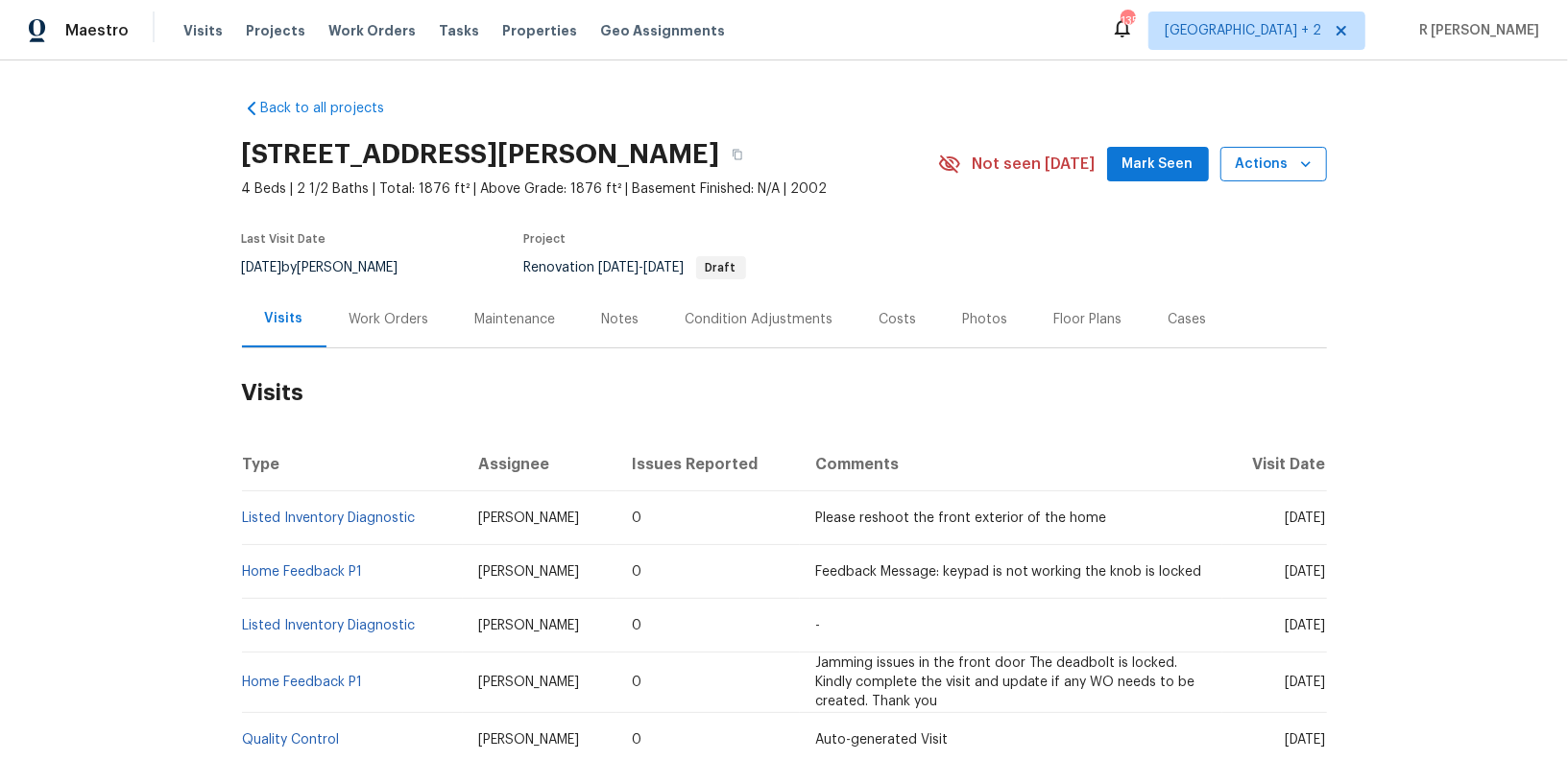
click at [1296, 159] on icon "button" at bounding box center [1306, 165] width 19 height 19
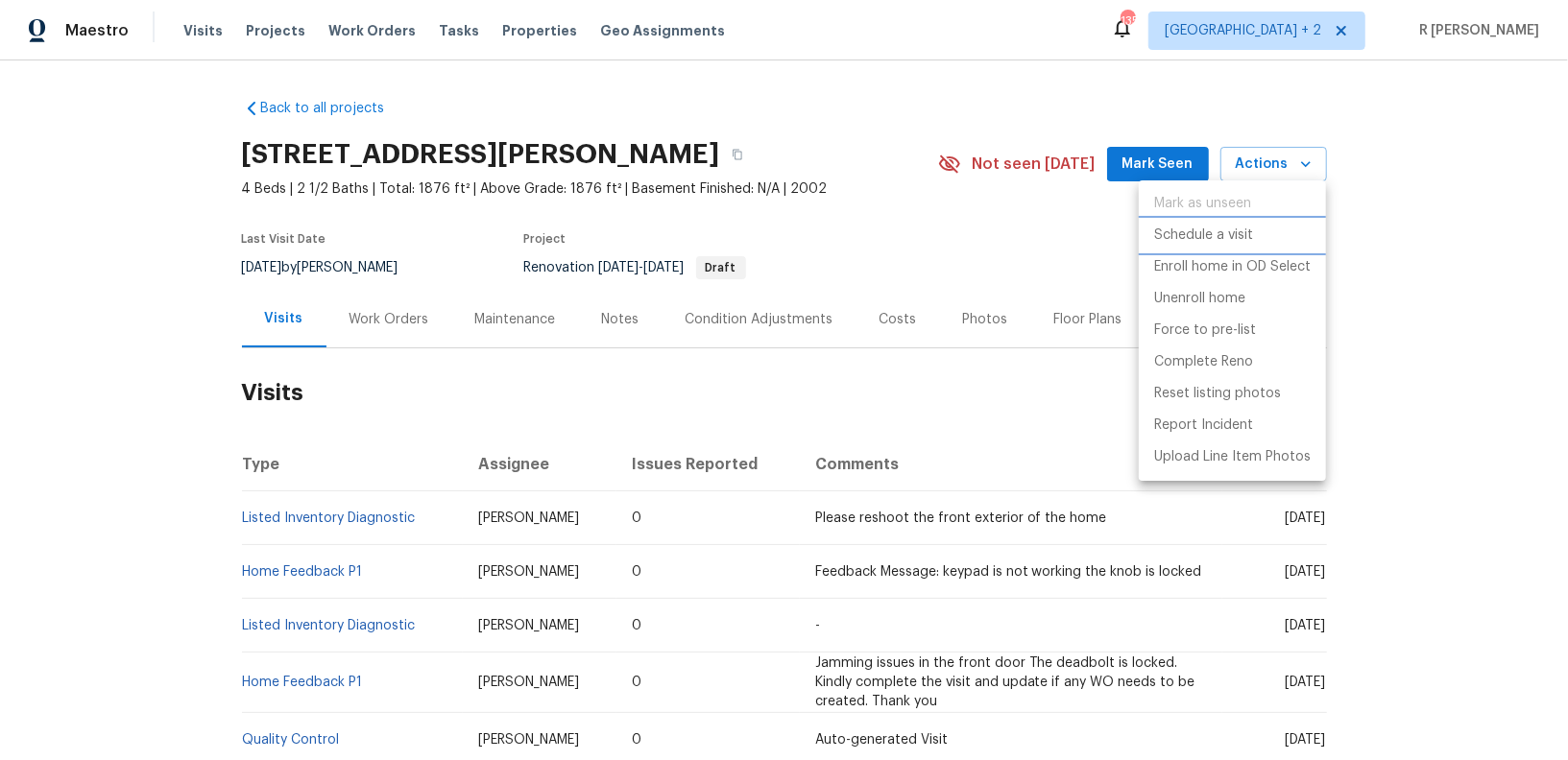
click at [1211, 234] on p "Schedule a visit" at bounding box center [1203, 236] width 98 height 20
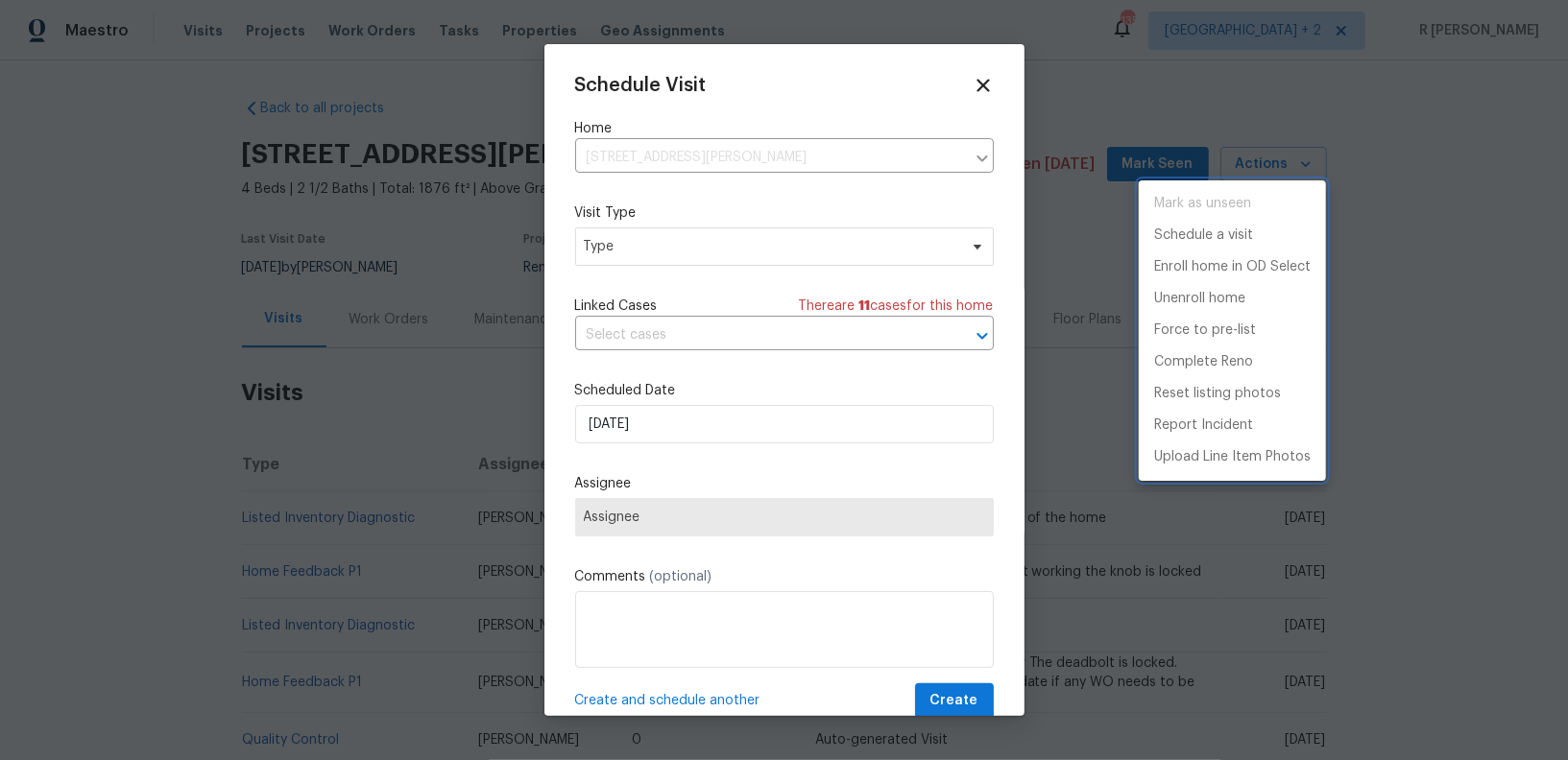
click at [674, 240] on div at bounding box center [784, 380] width 1568 height 760
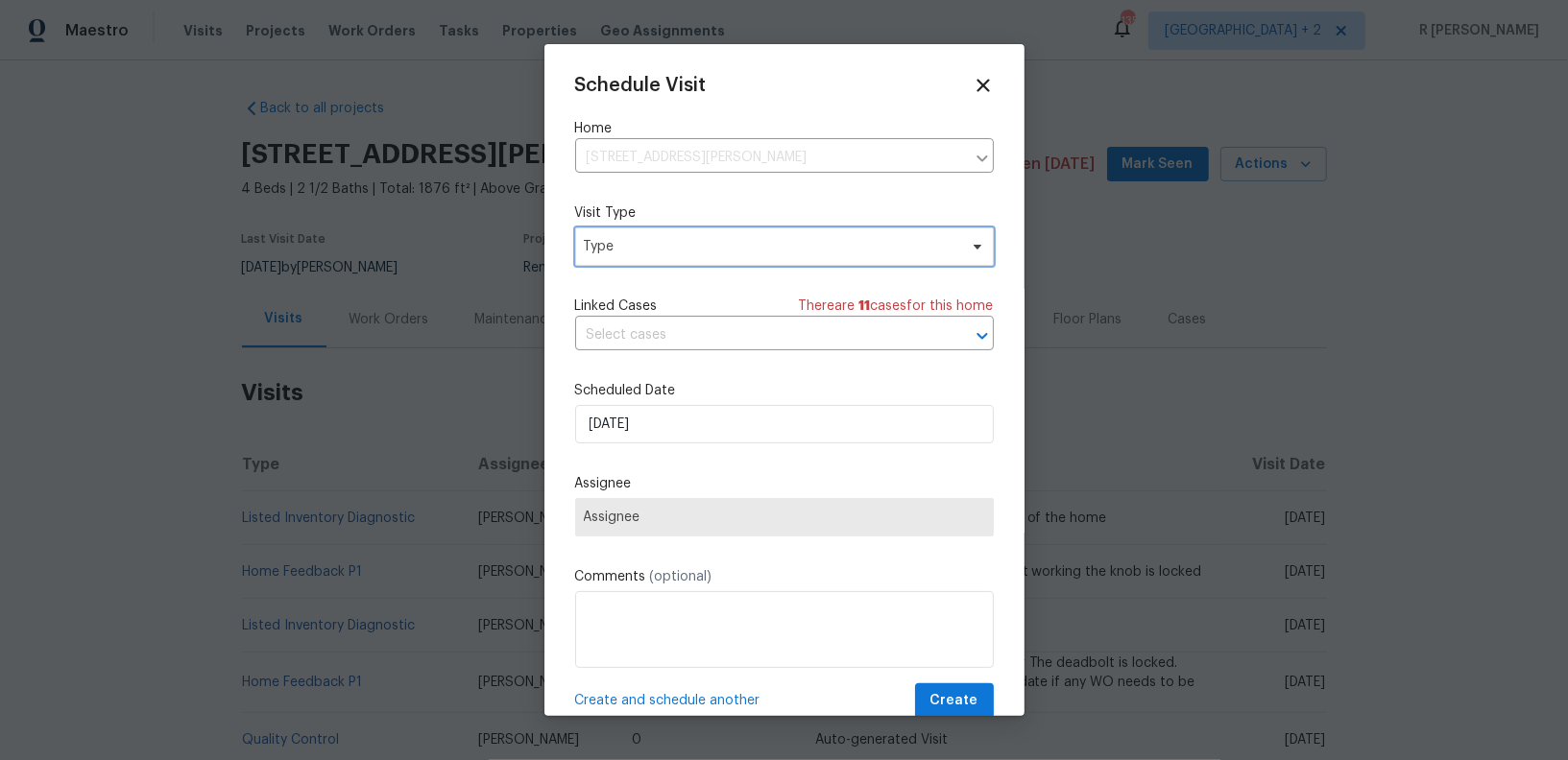
click at [666, 248] on span "Type" at bounding box center [770, 247] width 373 height 19
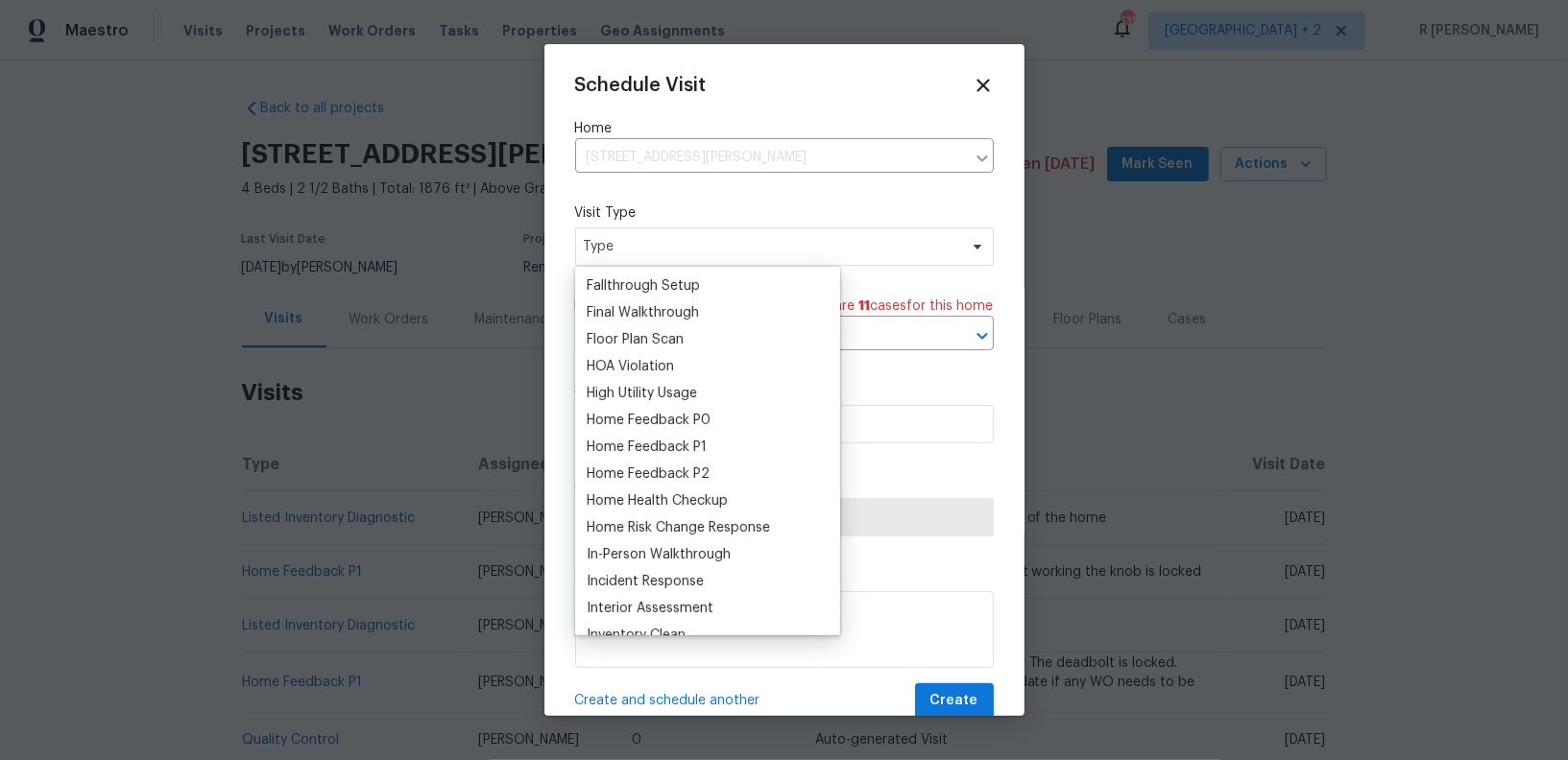
scroll to position [452, 0]
click at [612, 513] on div "Home Health Checkup" at bounding box center [657, 504] width 141 height 19
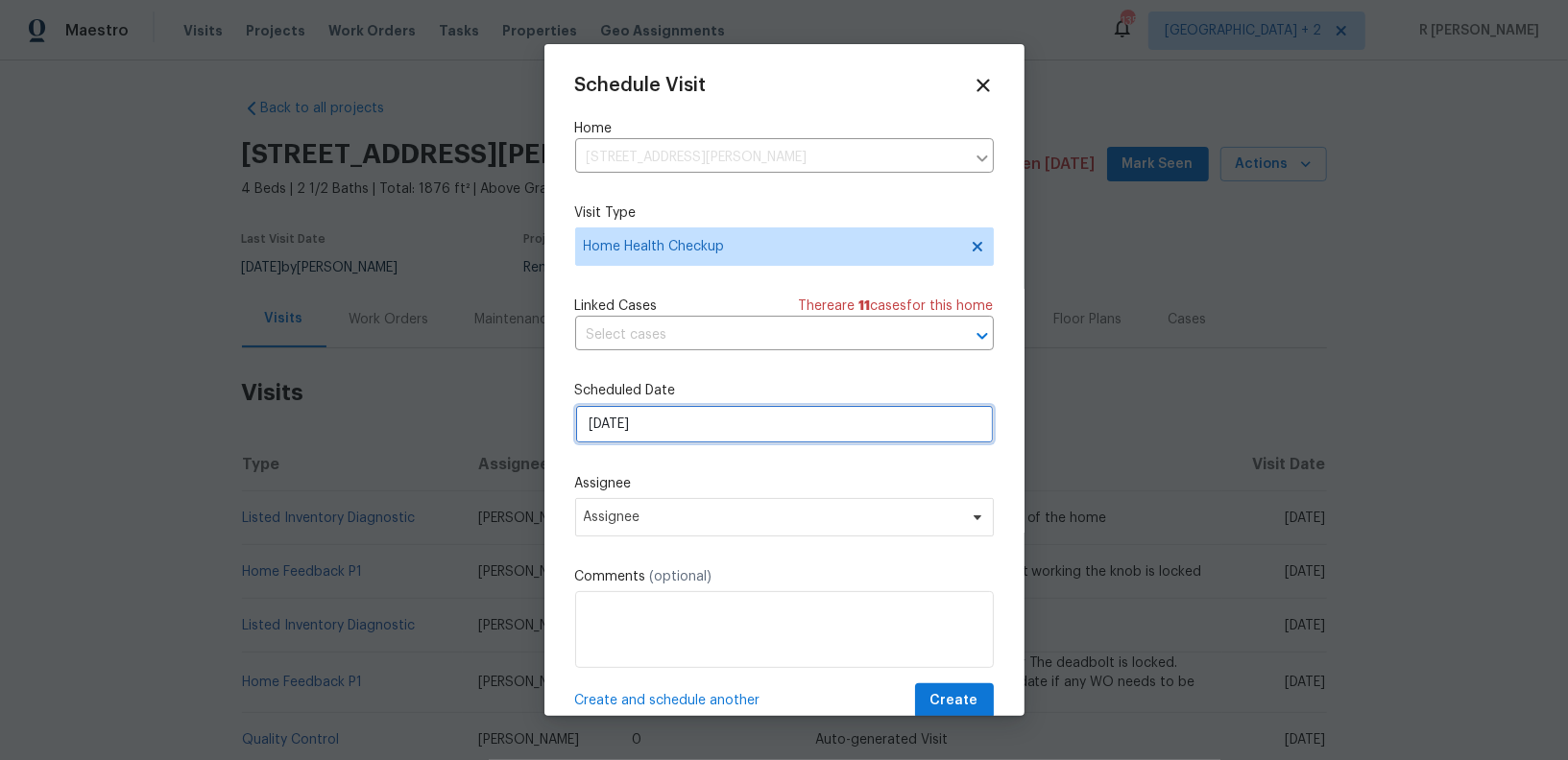
click at [658, 425] on input "[DATE]" at bounding box center [784, 424] width 419 height 38
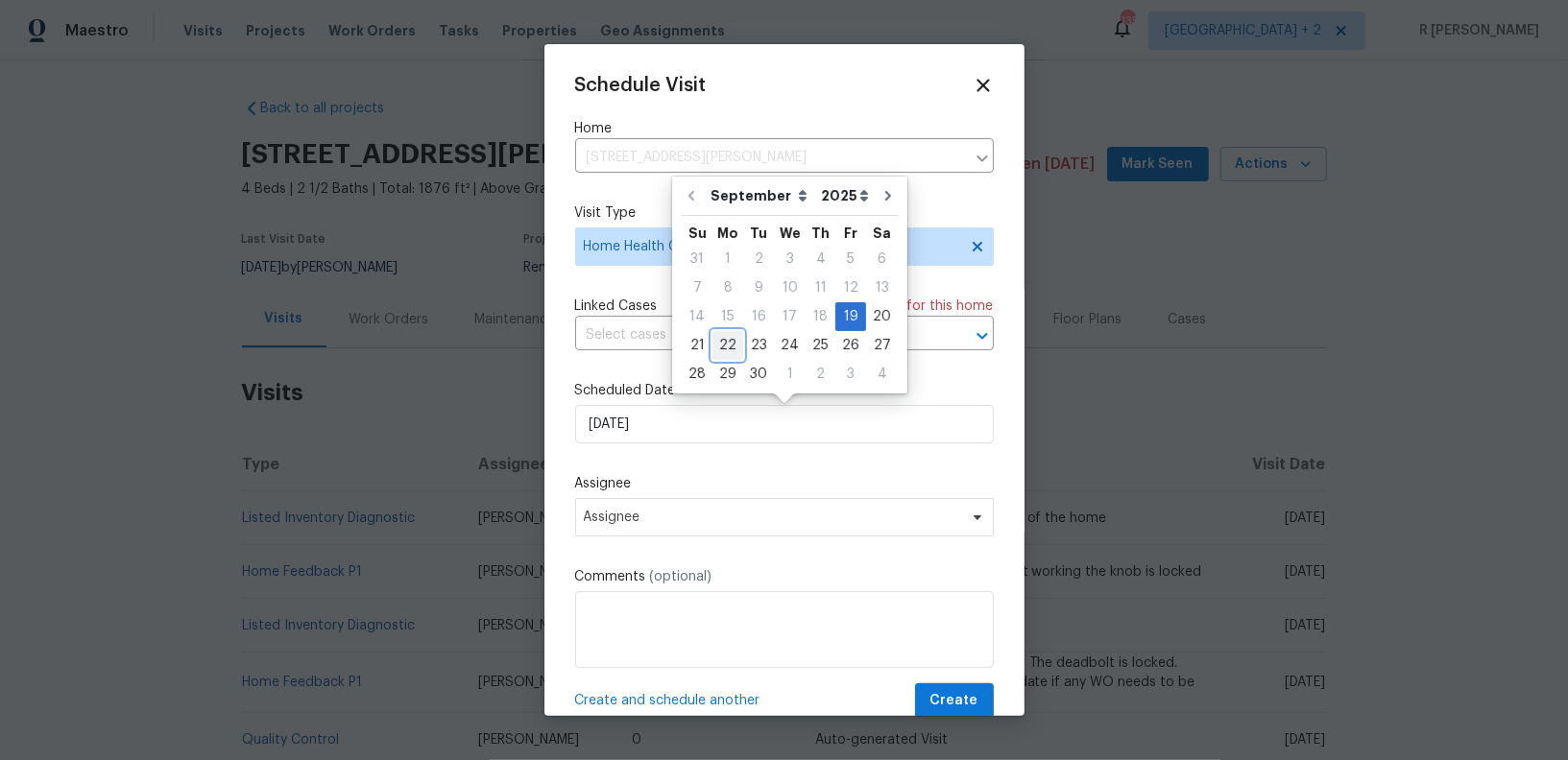
click at [712, 351] on div "22" at bounding box center [728, 346] width 31 height 27
type input "[DATE]"
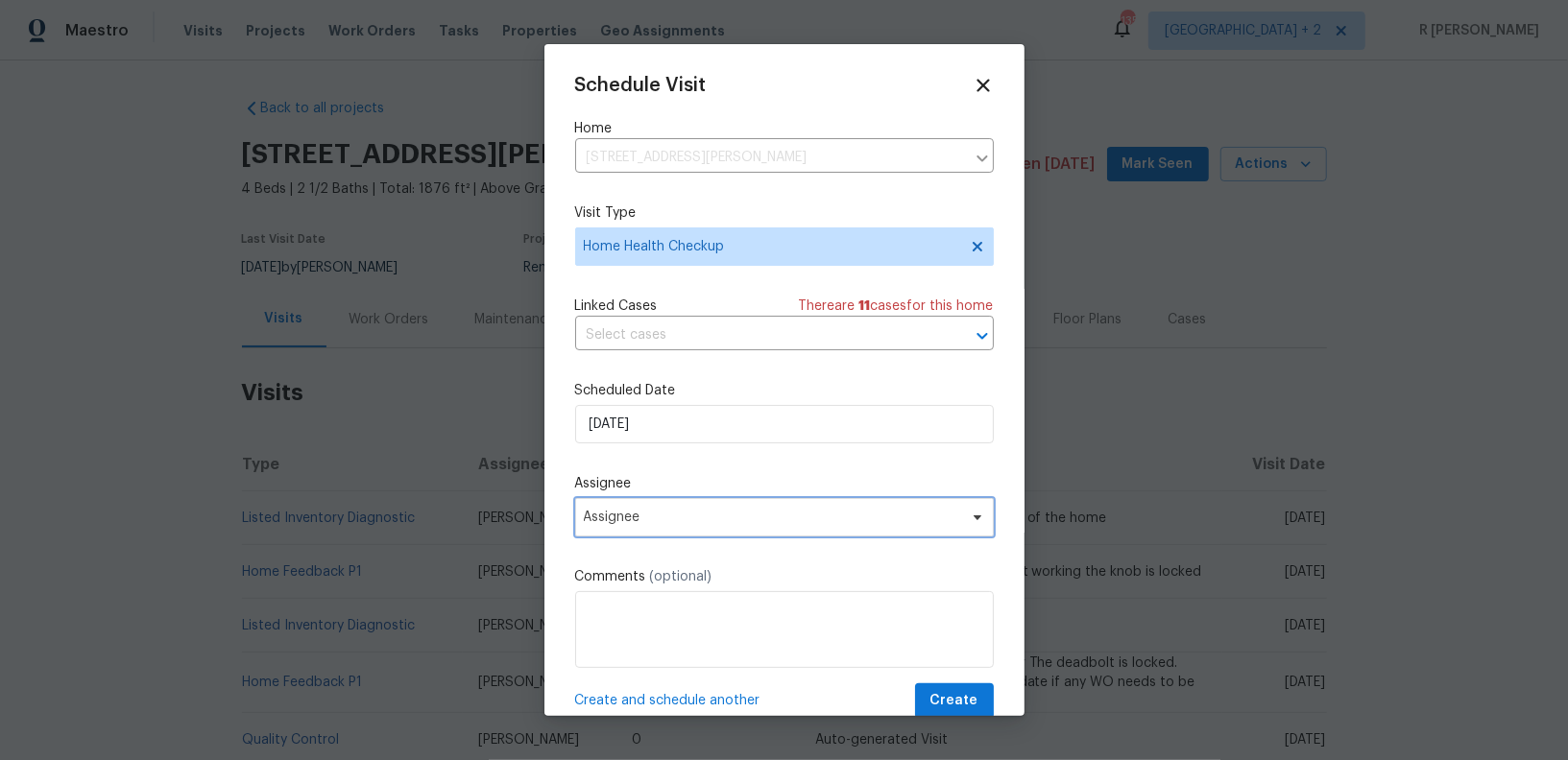
click at [631, 524] on span "Assignee" at bounding box center [772, 517] width 376 height 16
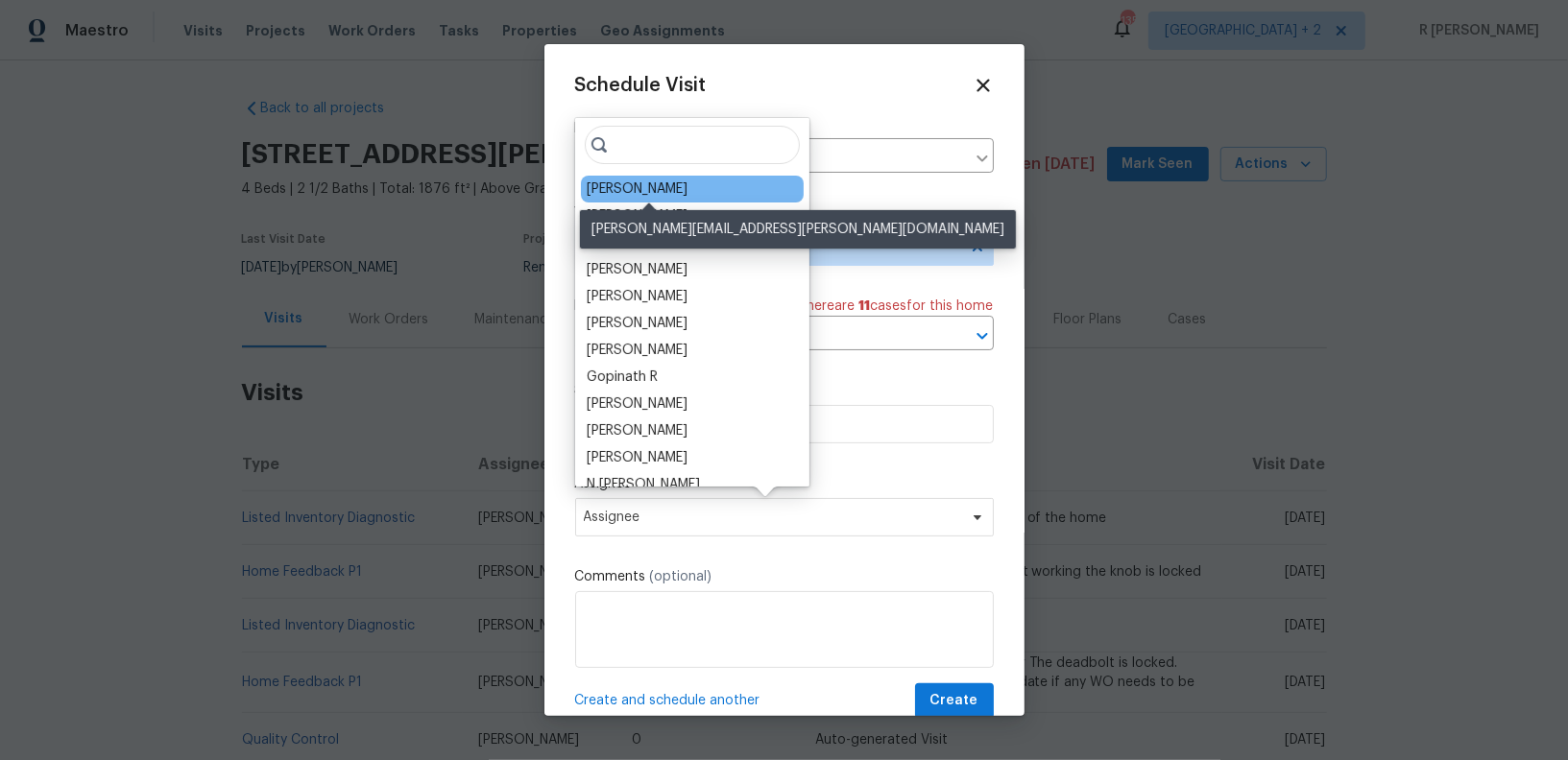
click at [687, 192] on div "[PERSON_NAME]" at bounding box center [636, 189] width 100 height 19
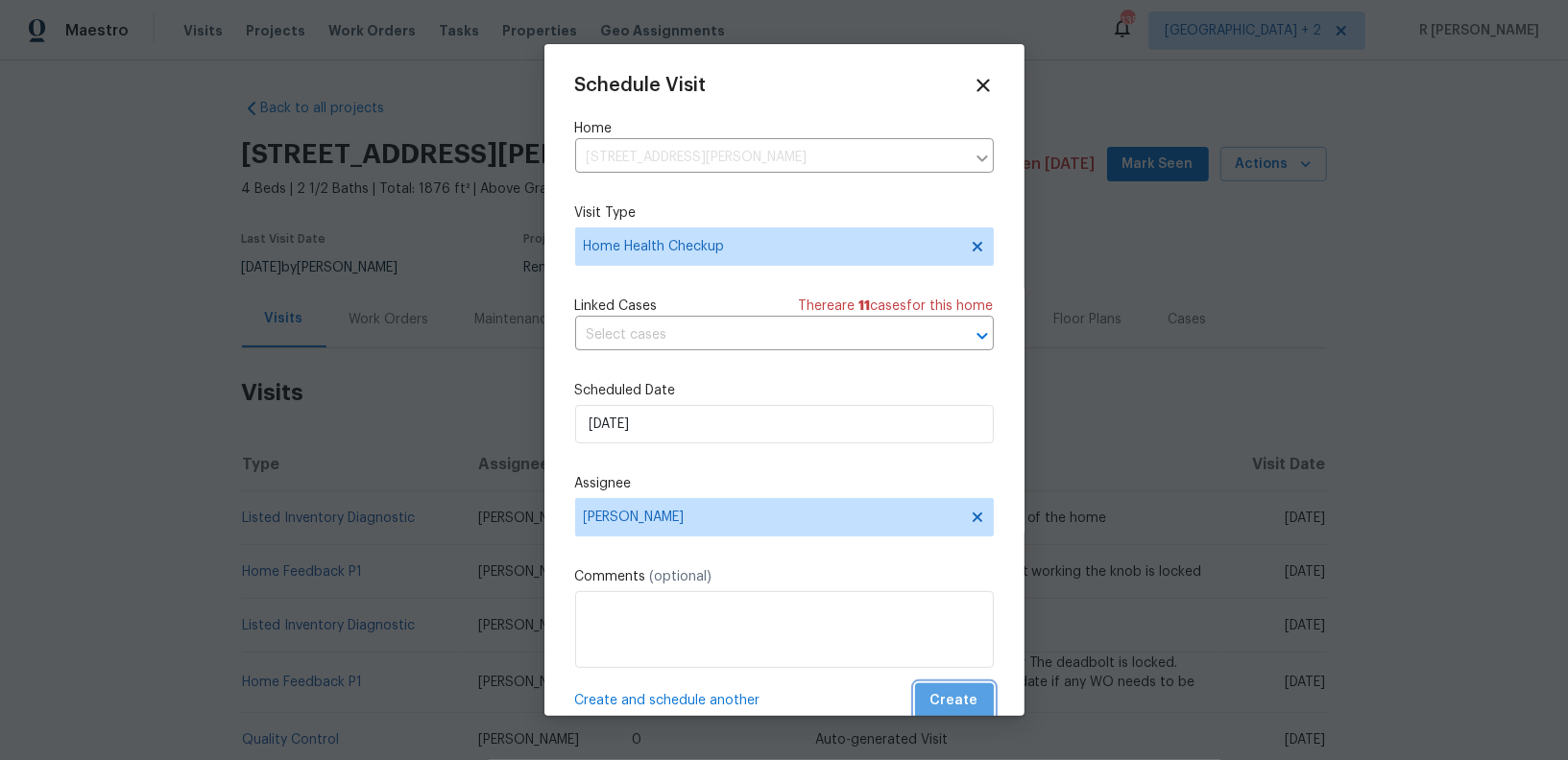
click at [959, 689] on button "Create" at bounding box center [954, 701] width 79 height 35
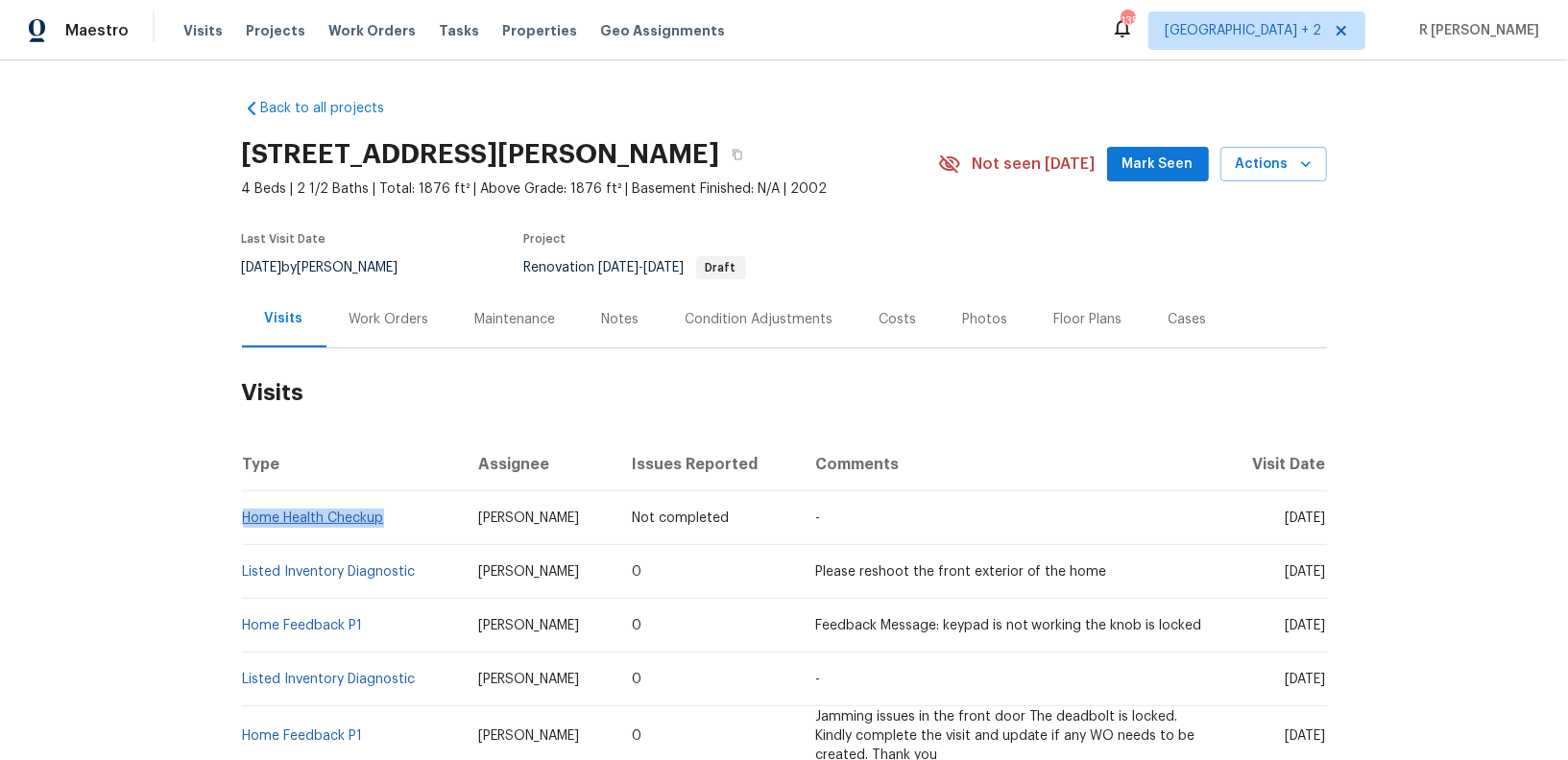
drag, startPoint x: 402, startPoint y: 521, endPoint x: 244, endPoint y: 521, distance: 158.0
click at [244, 521] on td "Home Health Checkup" at bounding box center [352, 517] width 221 height 54
copy link "Home Health Checkup"
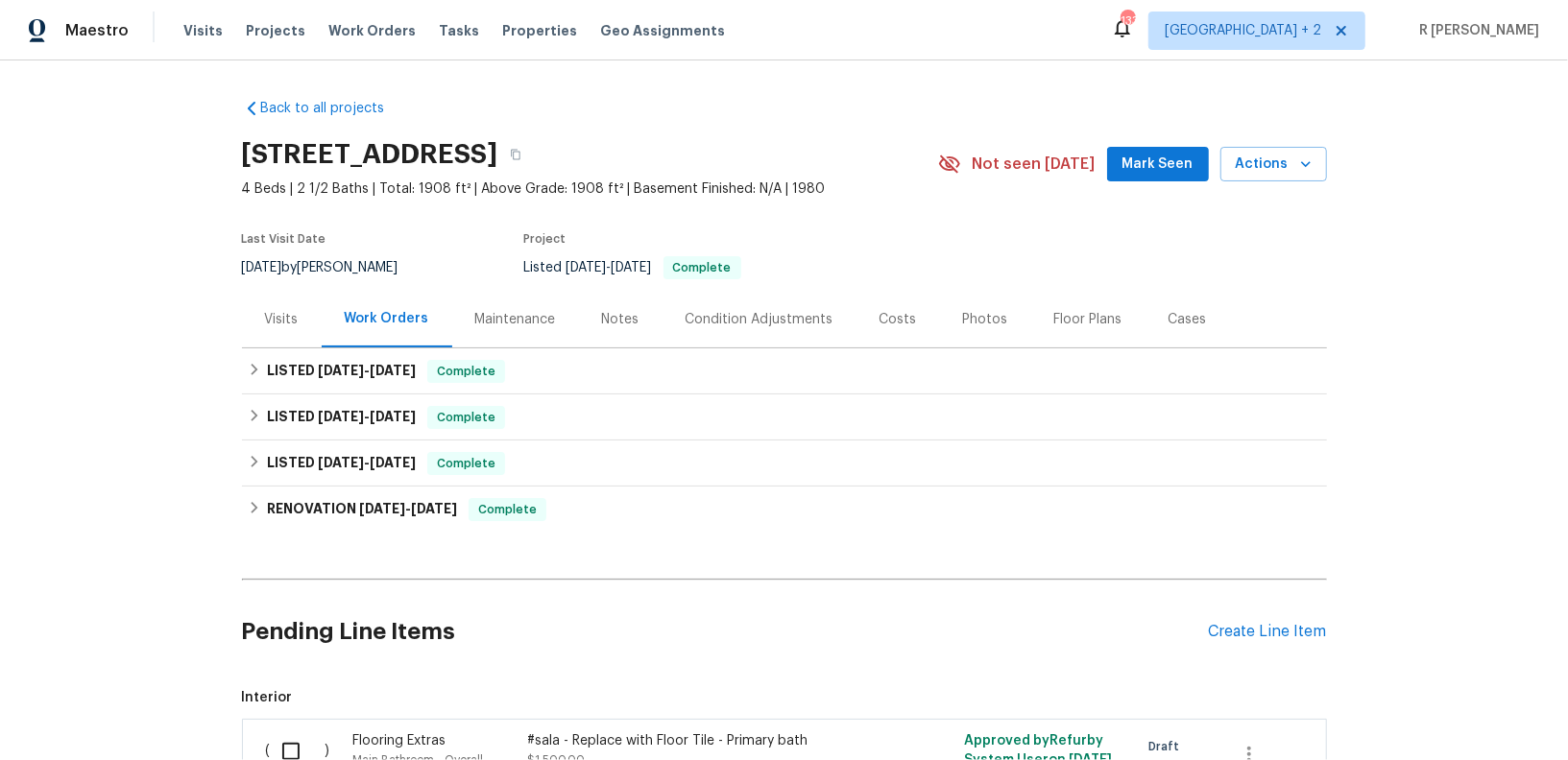
click at [274, 328] on div "Visits" at bounding box center [282, 320] width 80 height 57
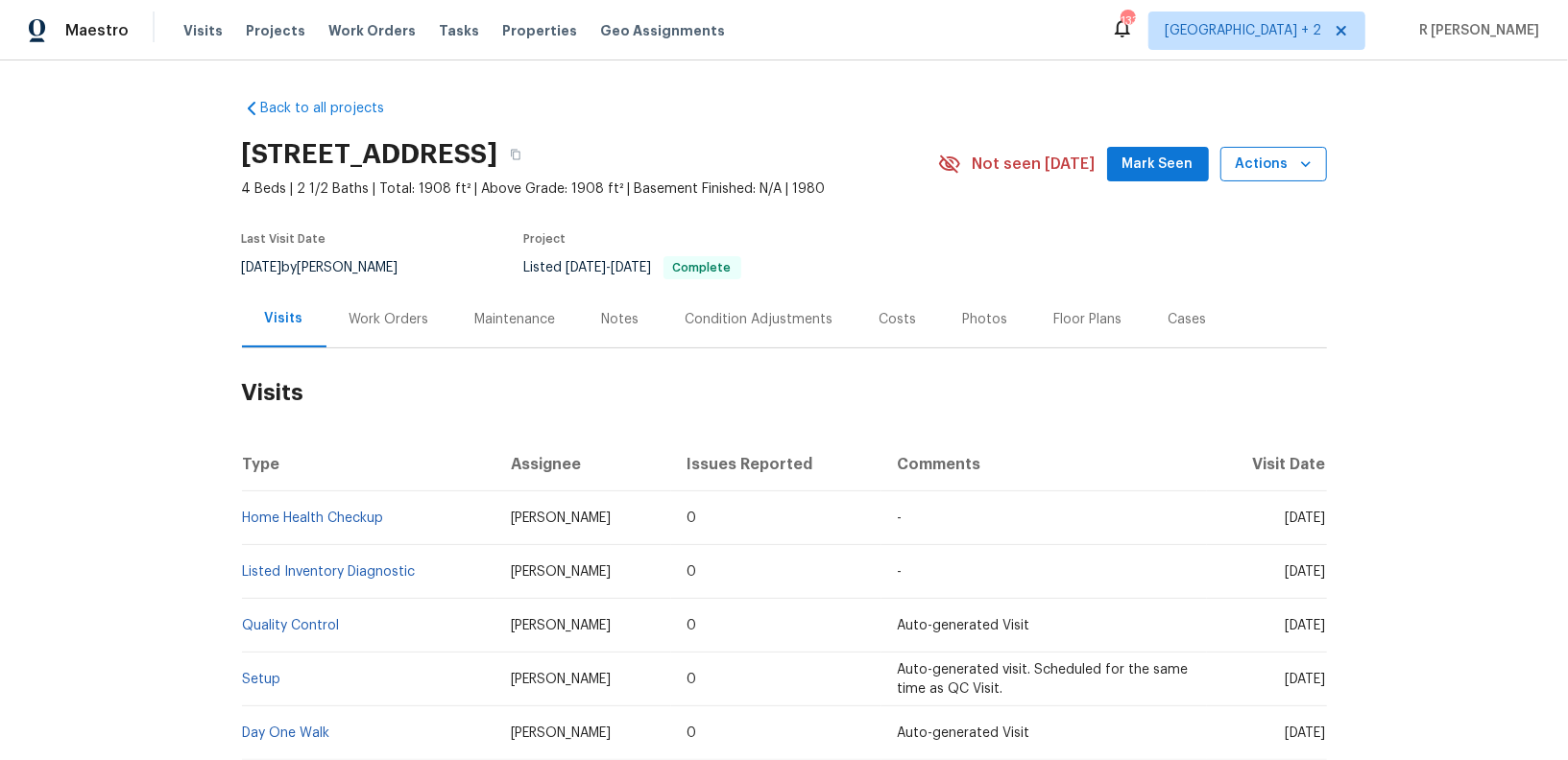
click at [1291, 165] on span "Actions" at bounding box center [1274, 165] width 76 height 24
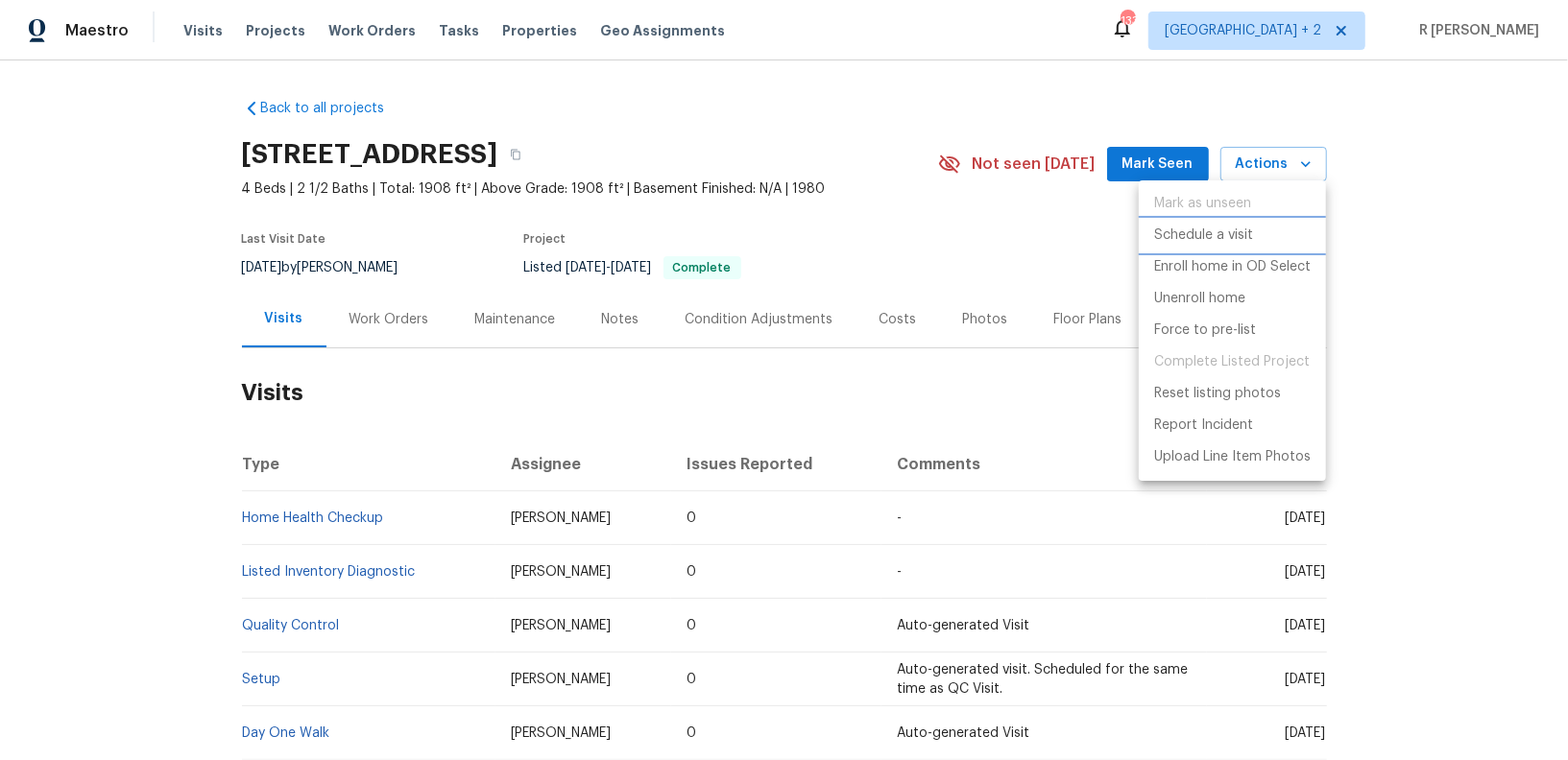
click at [1213, 227] on p "Schedule a visit" at bounding box center [1203, 236] width 98 height 20
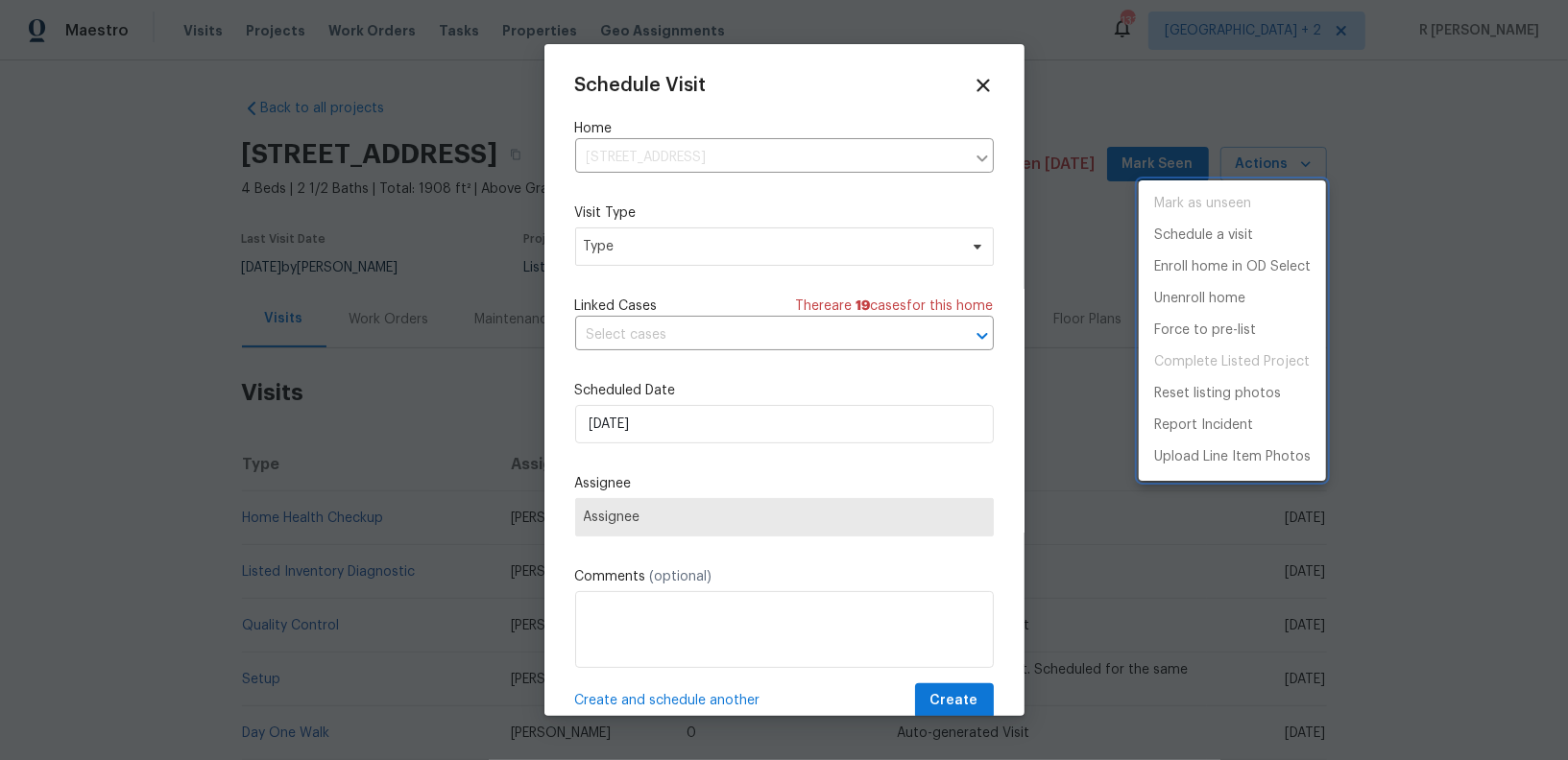
click at [667, 239] on div at bounding box center [784, 380] width 1568 height 760
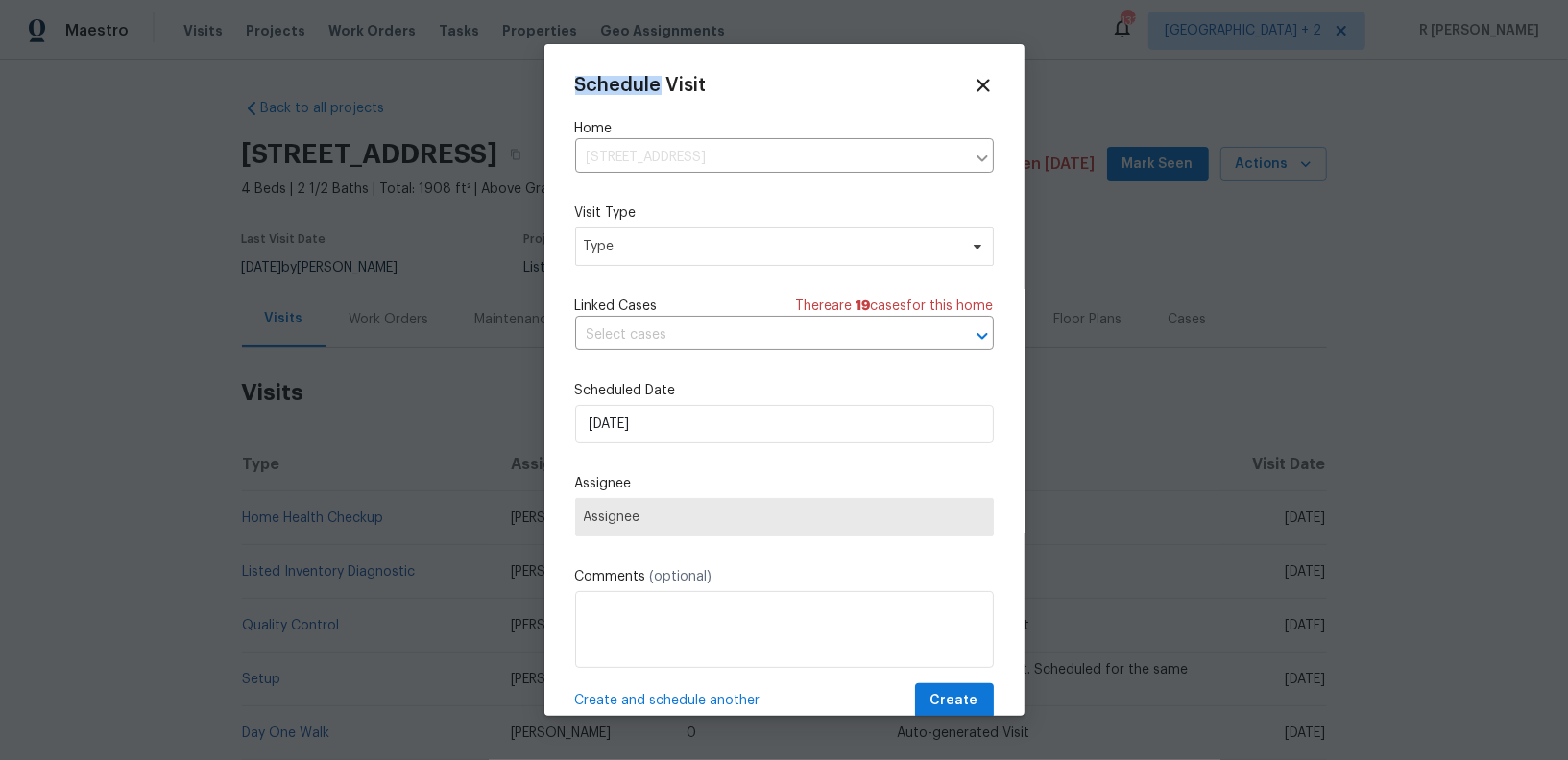
click at [667, 239] on div "Mark as unseen Schedule a visit Enroll home in OD Select Unenroll home Force to…" at bounding box center [784, 380] width 1568 height 760
click at [655, 246] on span "Type" at bounding box center [770, 247] width 373 height 19
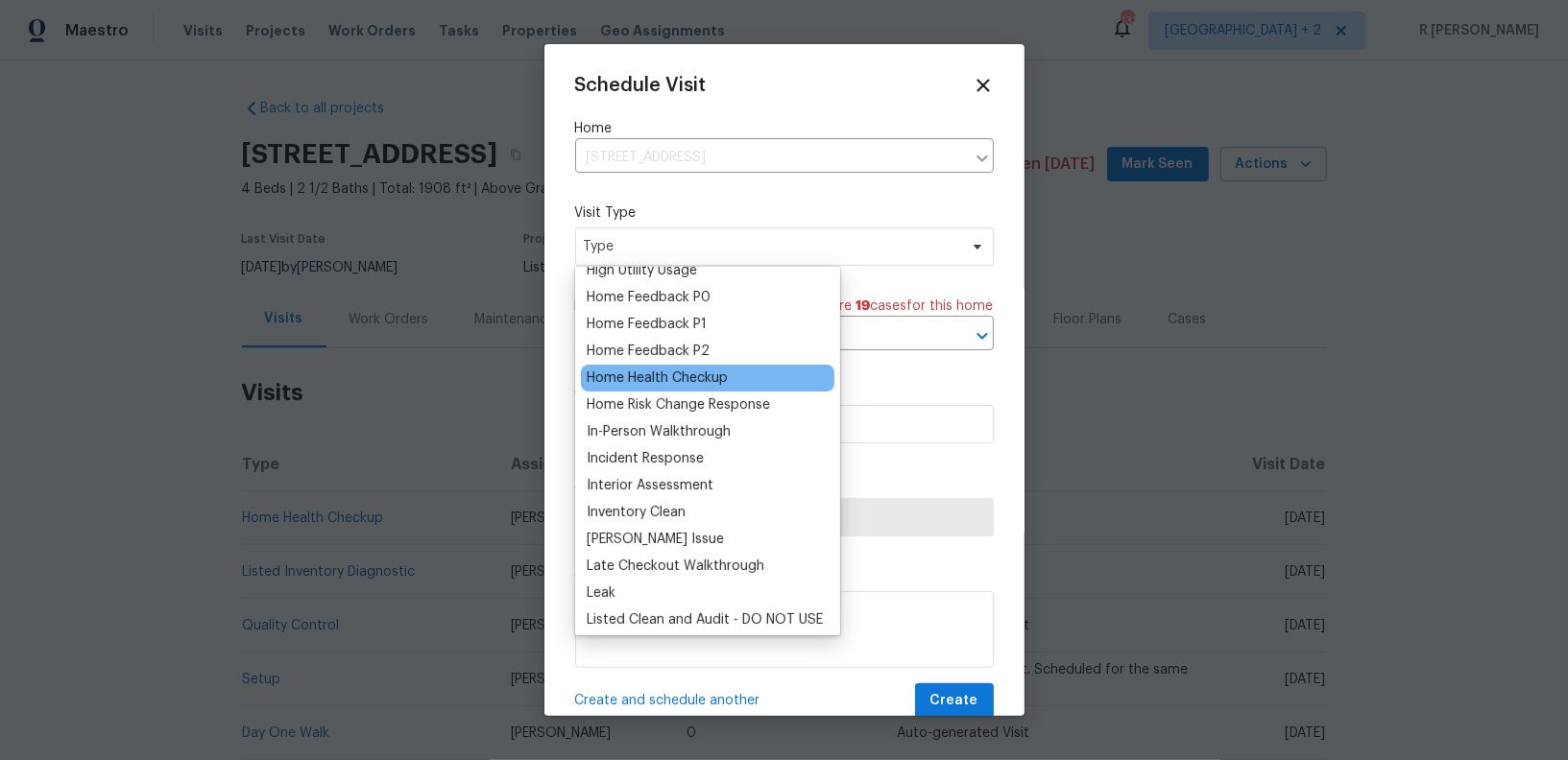
scroll to position [580, 0]
click at [658, 366] on div "Home Health Checkup" at bounding box center [657, 376] width 141 height 19
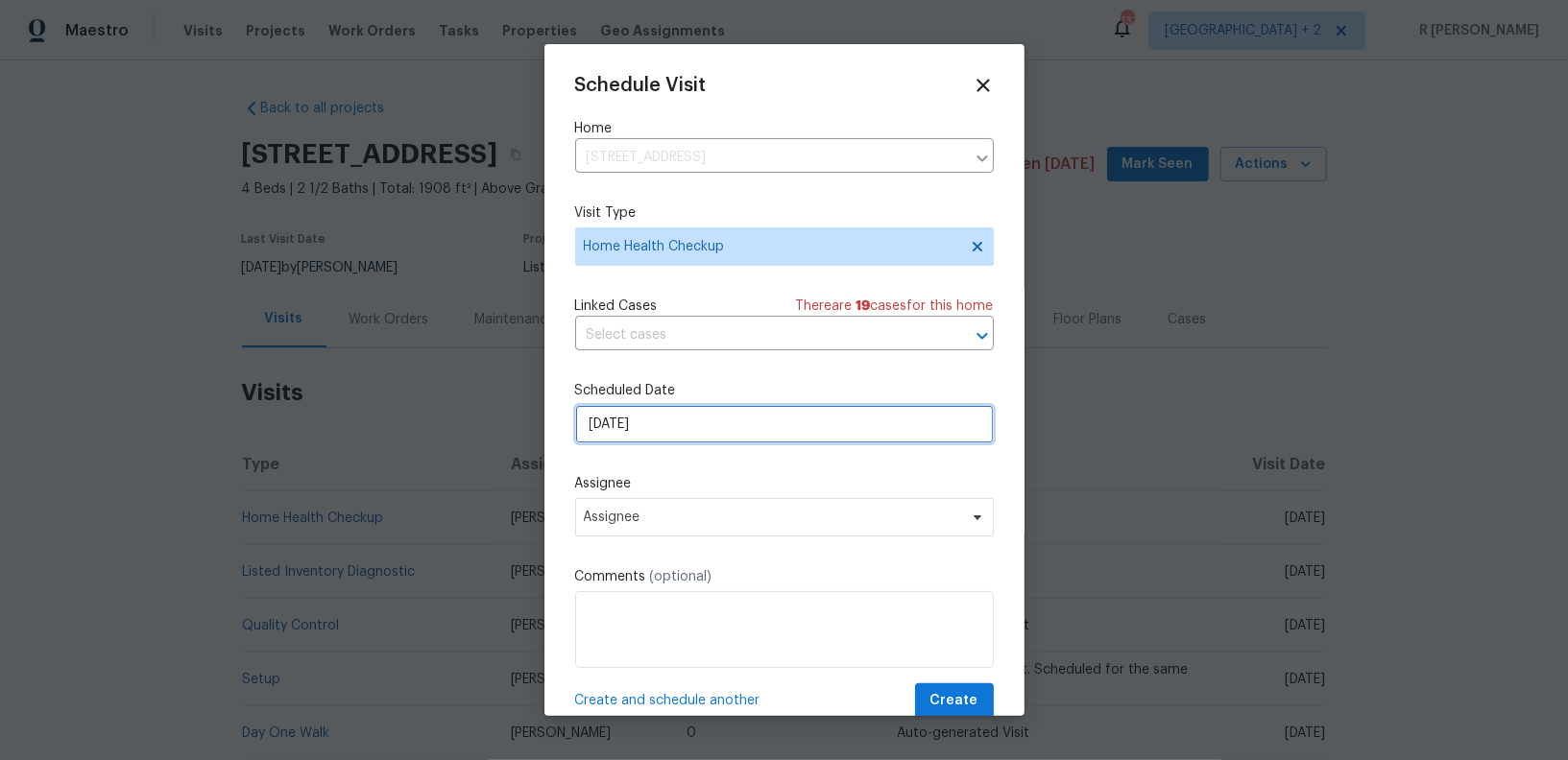
click at [634, 430] on input "[DATE]" at bounding box center [784, 424] width 419 height 38
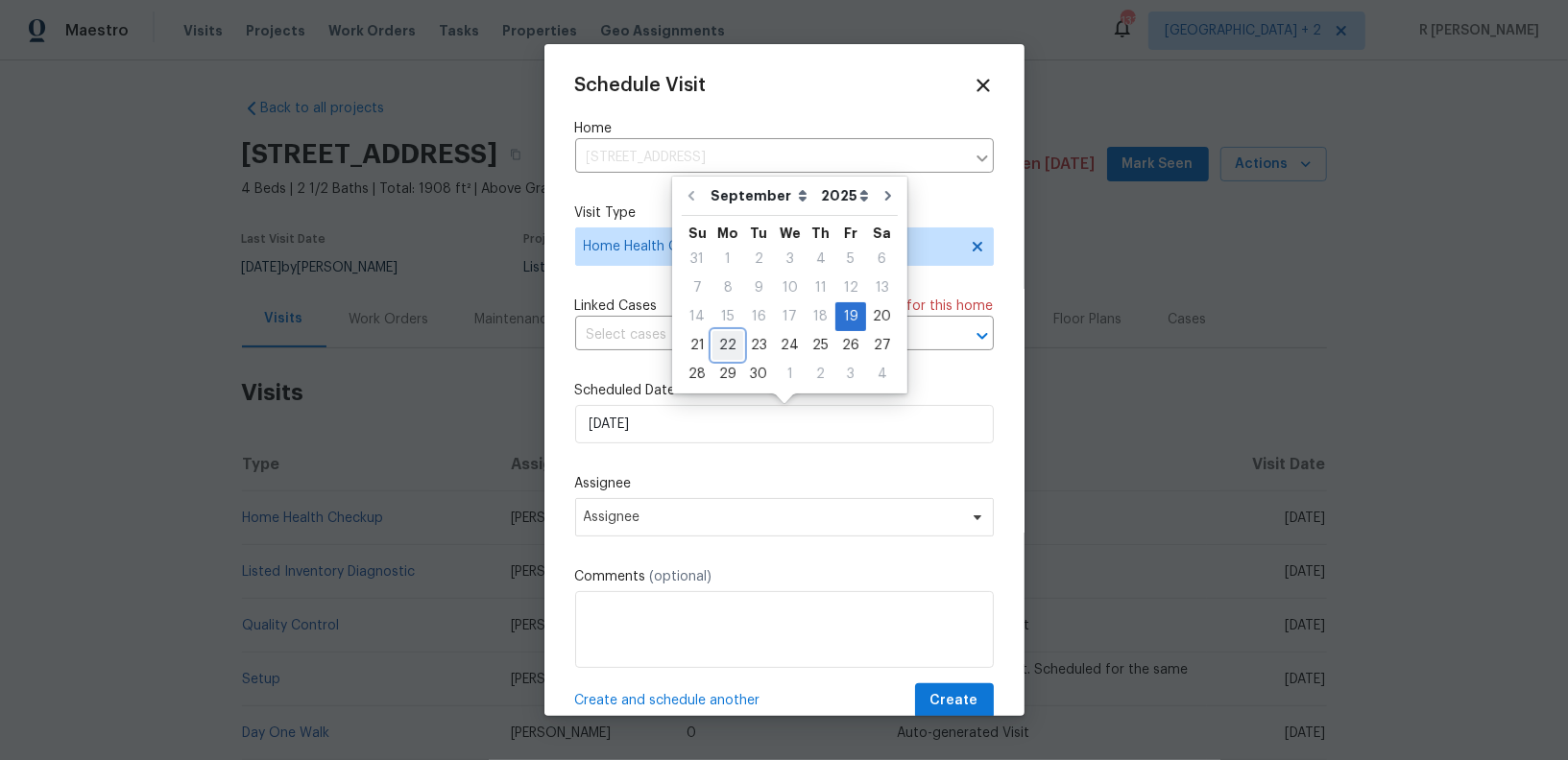
click at [727, 346] on div "22" at bounding box center [728, 346] width 31 height 27
type input "[DATE]"
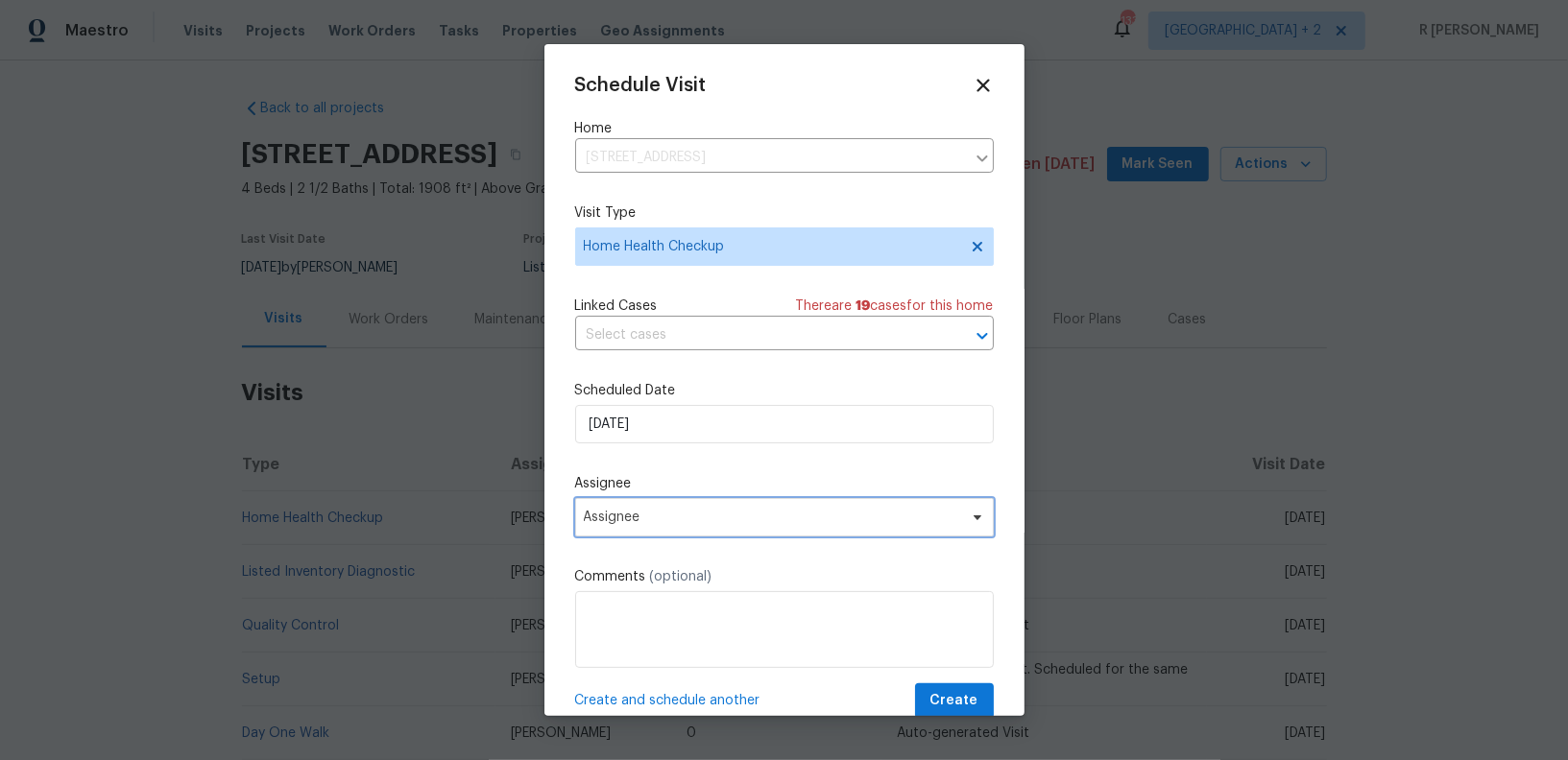
click at [646, 530] on span "Assignee" at bounding box center [784, 516] width 419 height 38
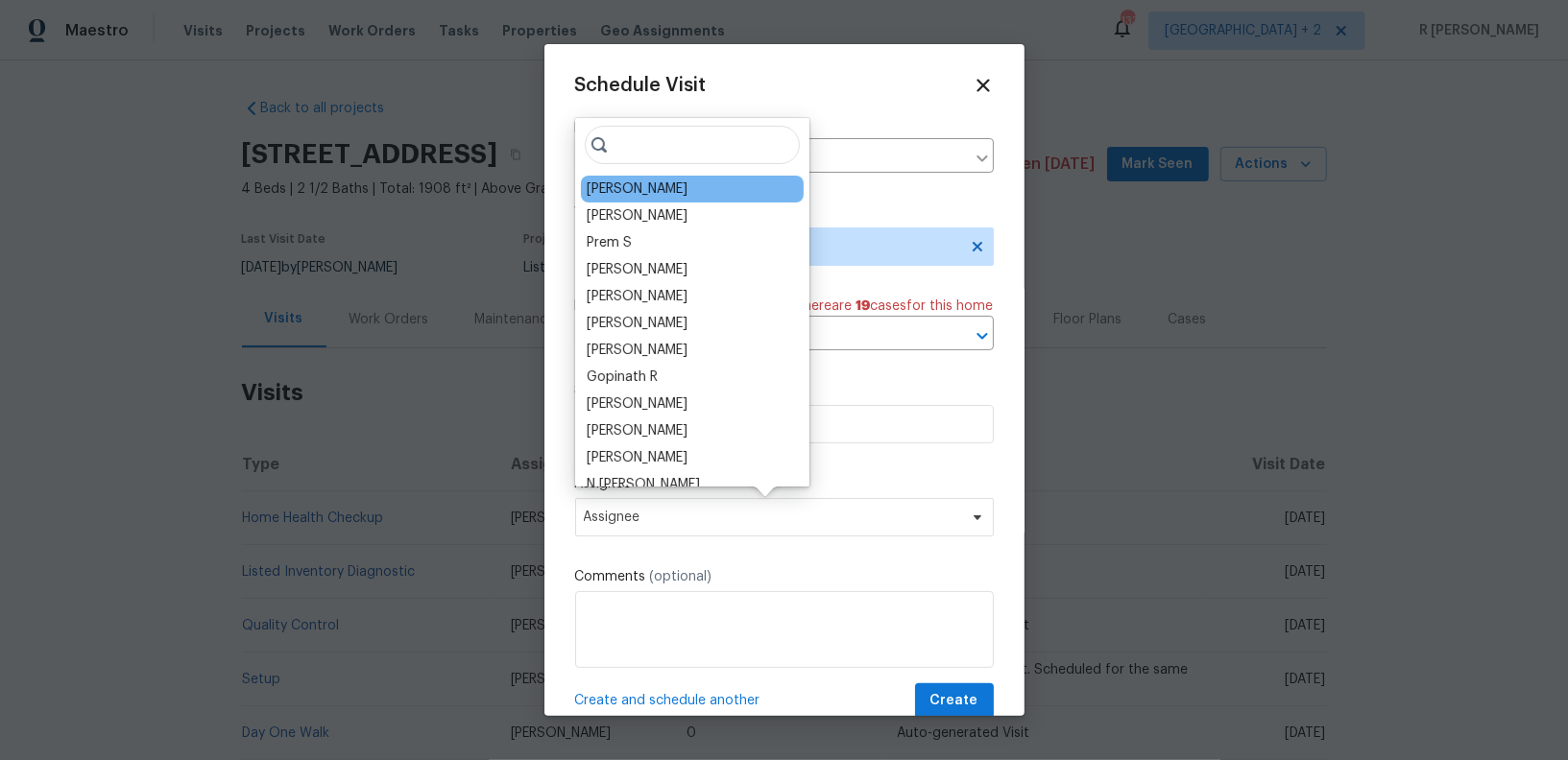
click at [683, 194] on div "[PERSON_NAME]" at bounding box center [636, 189] width 100 height 19
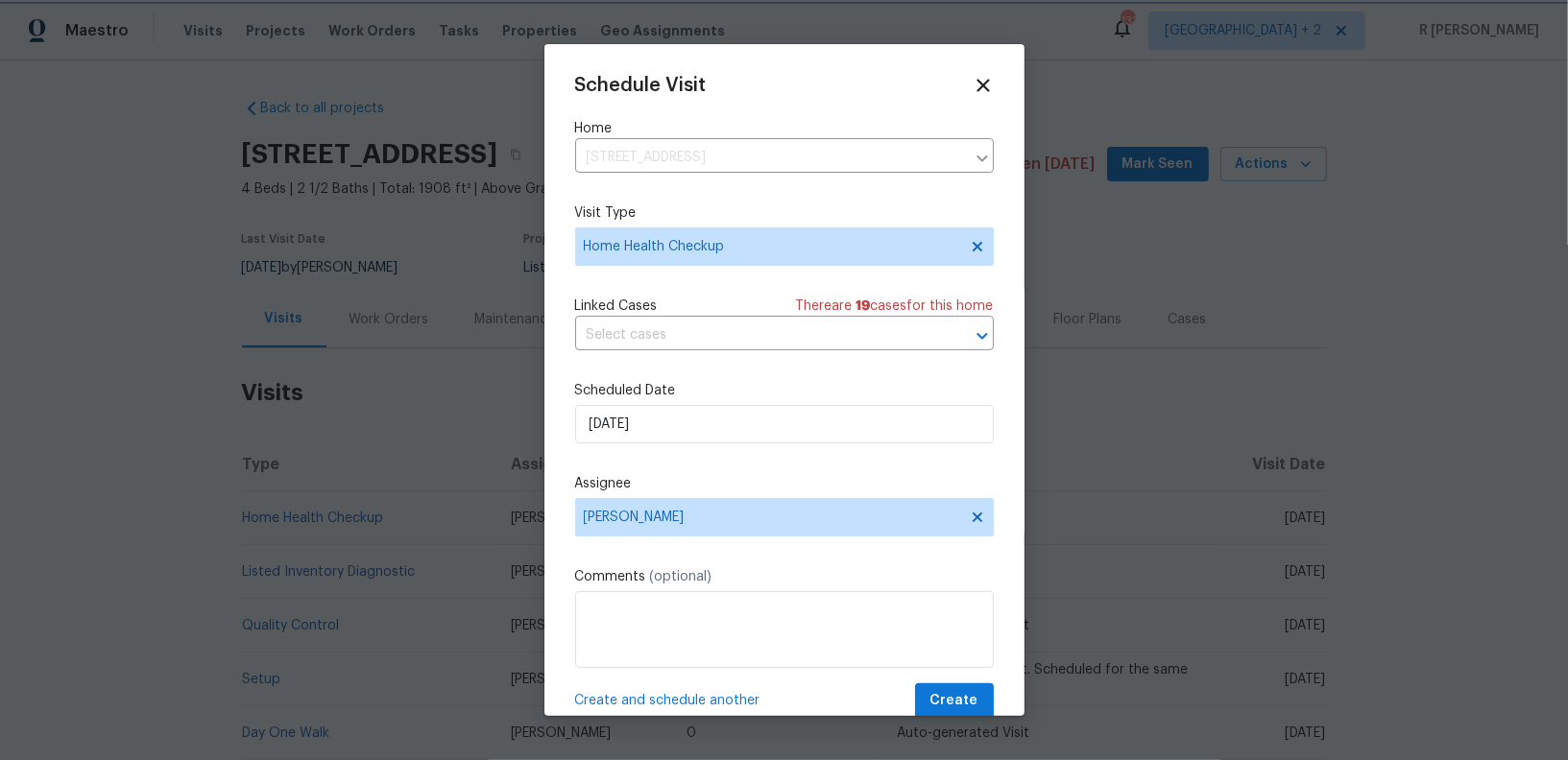
scroll to position [35, 0]
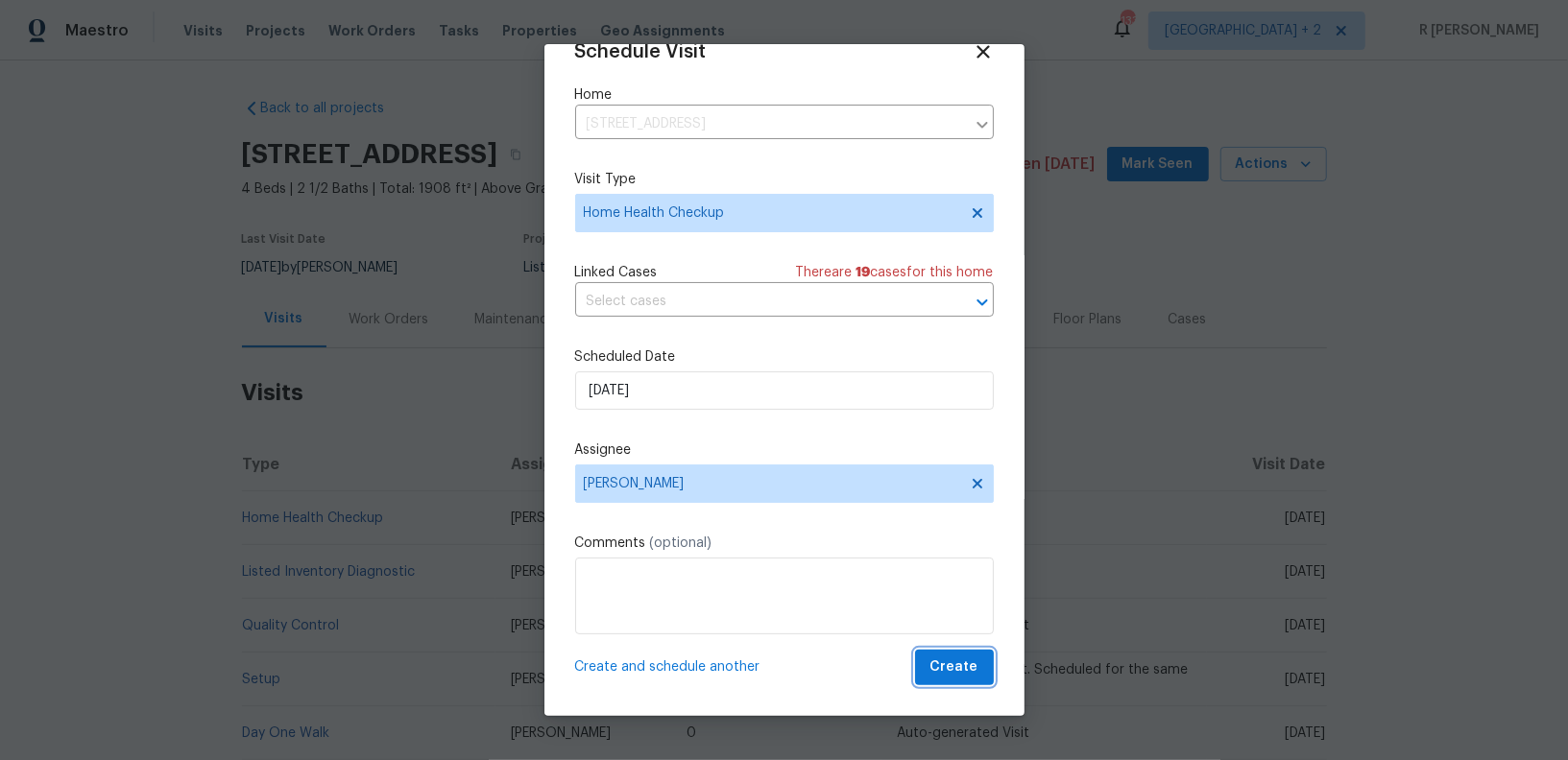
click at [936, 672] on span "Create" at bounding box center [954, 667] width 48 height 24
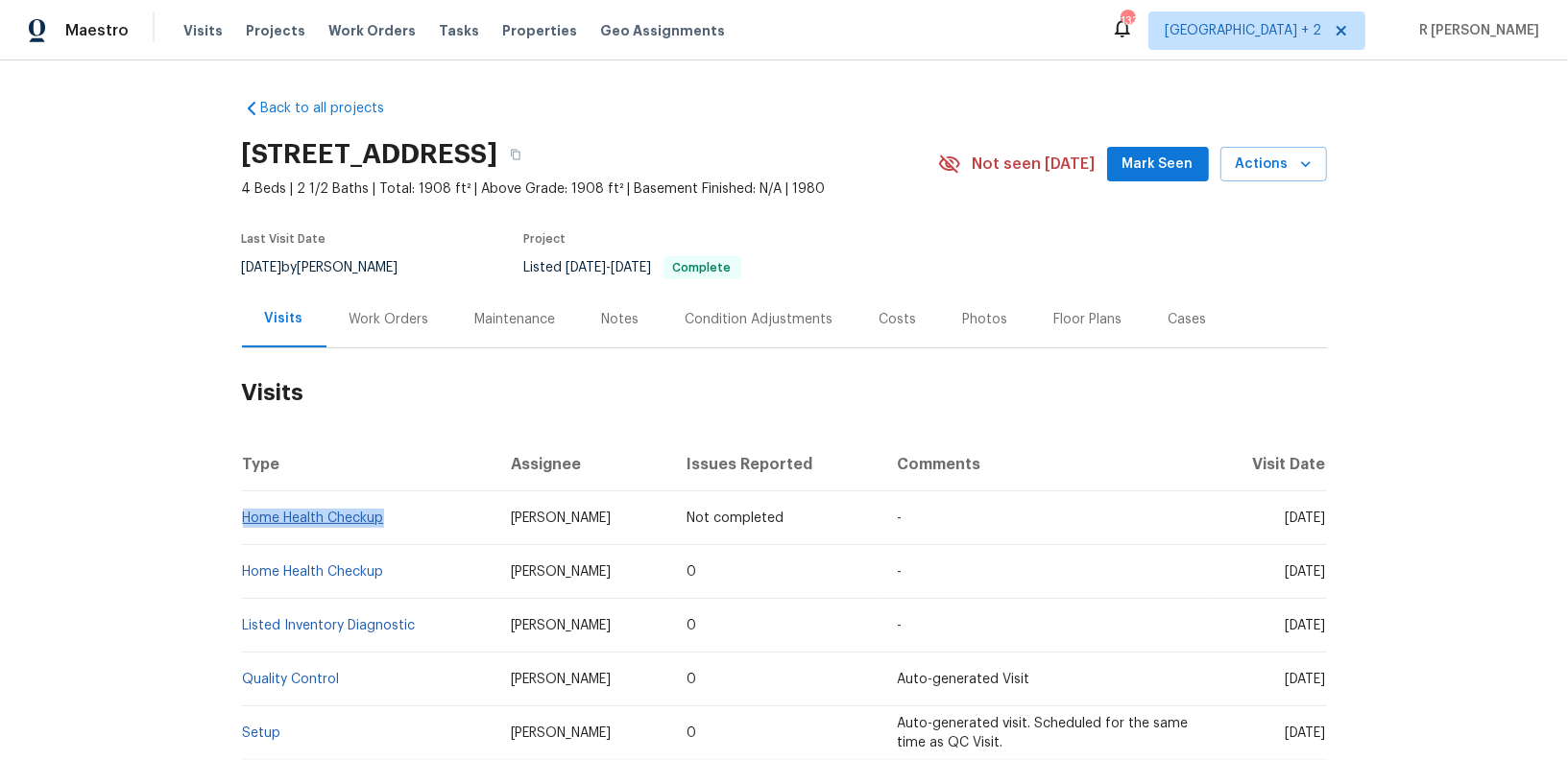
drag, startPoint x: 398, startPoint y: 513, endPoint x: 242, endPoint y: 520, distance: 156.2
click at [242, 520] on td "Home Health Checkup" at bounding box center [368, 517] width 253 height 54
copy link "Home Health Checkup"
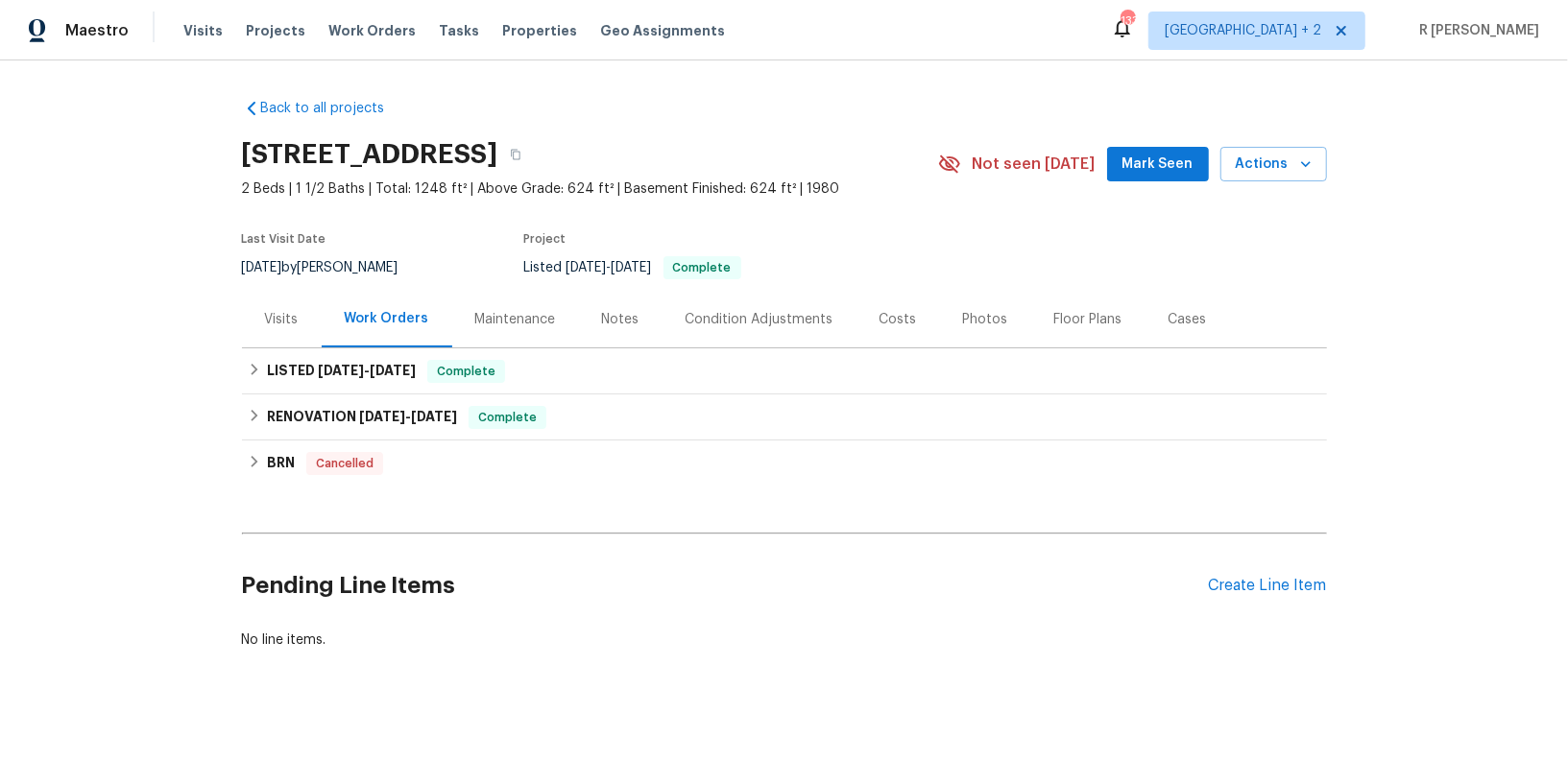
click at [287, 329] on div "Visits" at bounding box center [282, 320] width 80 height 57
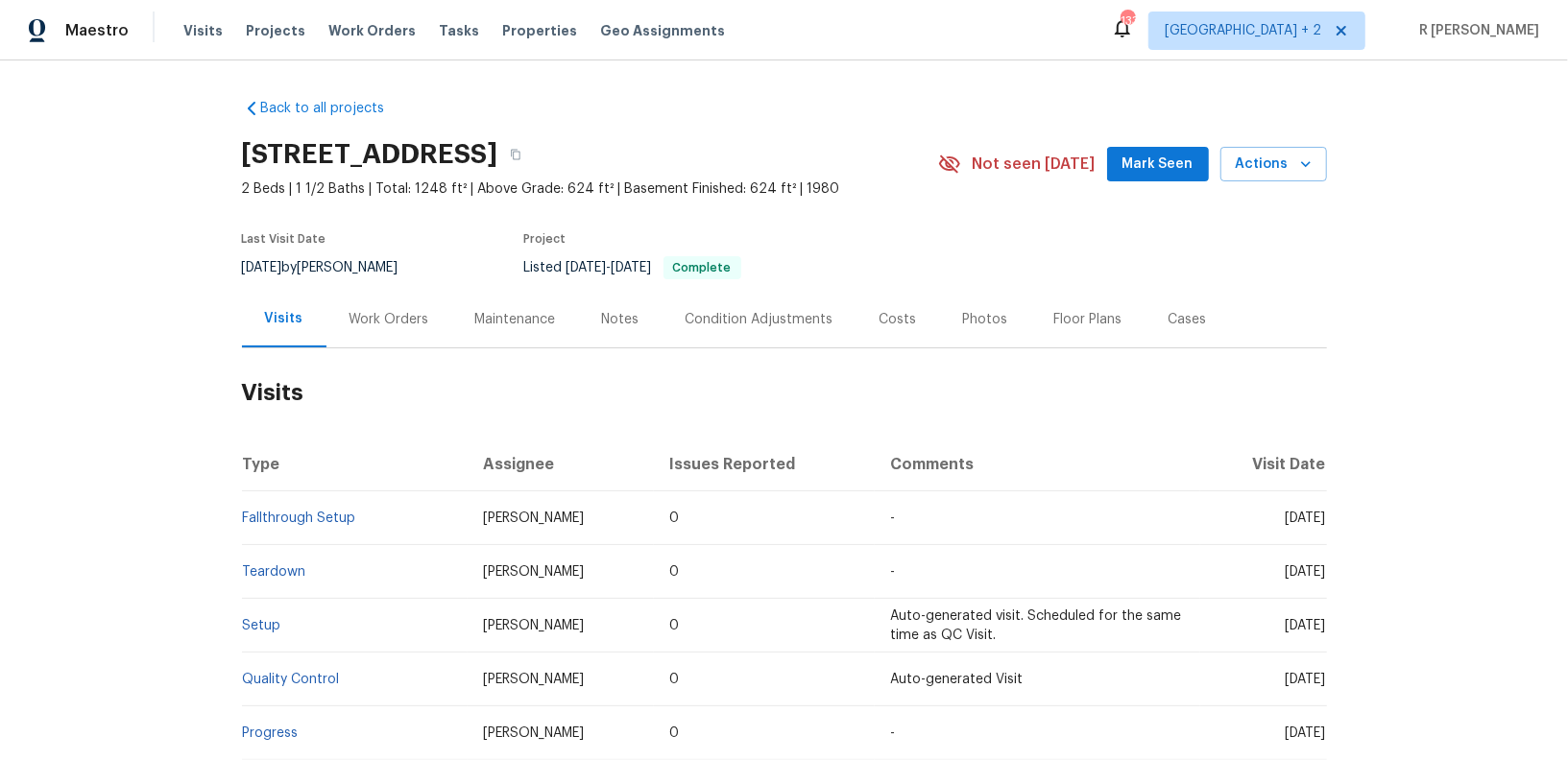
scroll to position [22, 0]
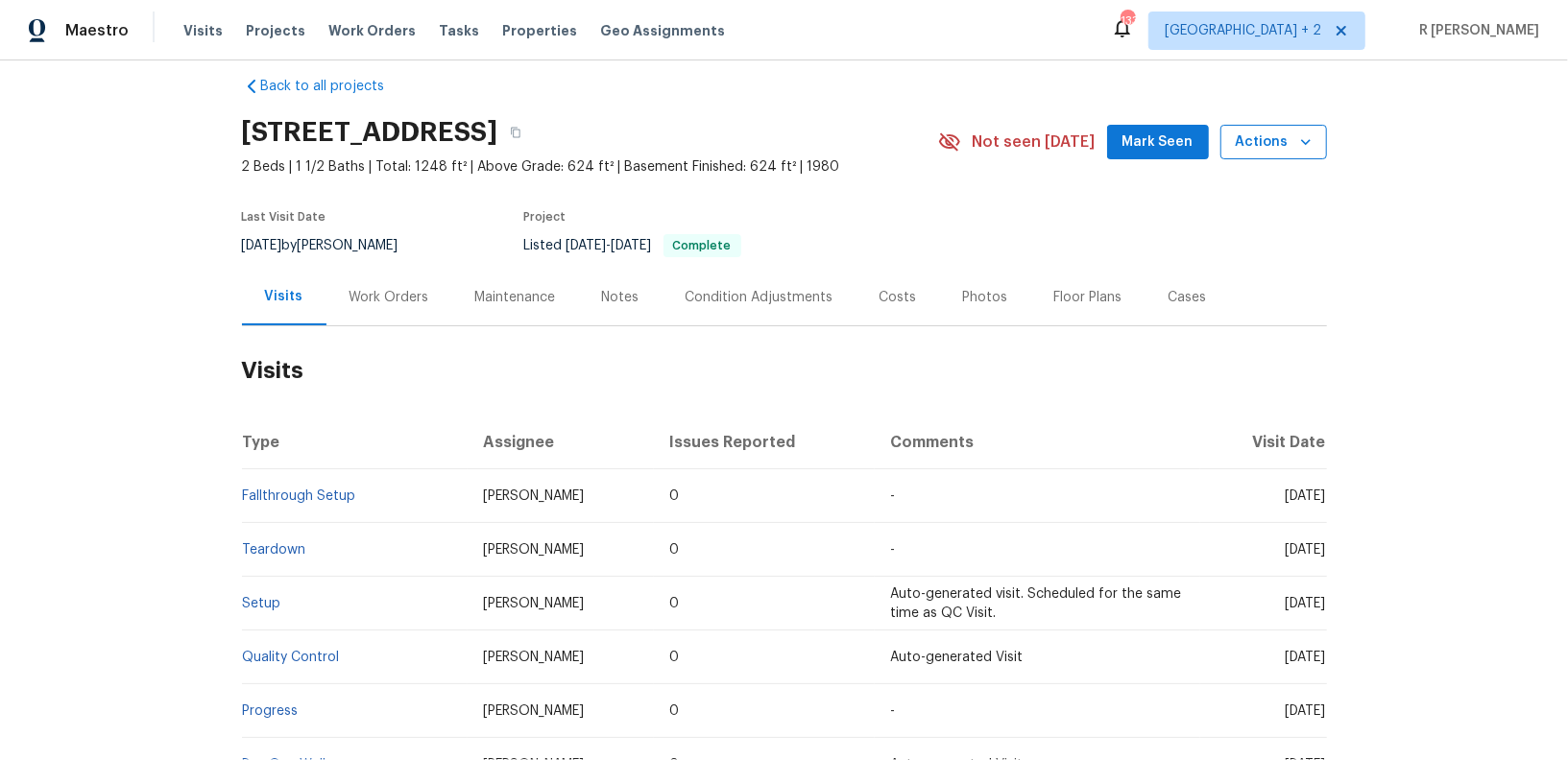
click at [1266, 138] on span "Actions" at bounding box center [1274, 142] width 76 height 24
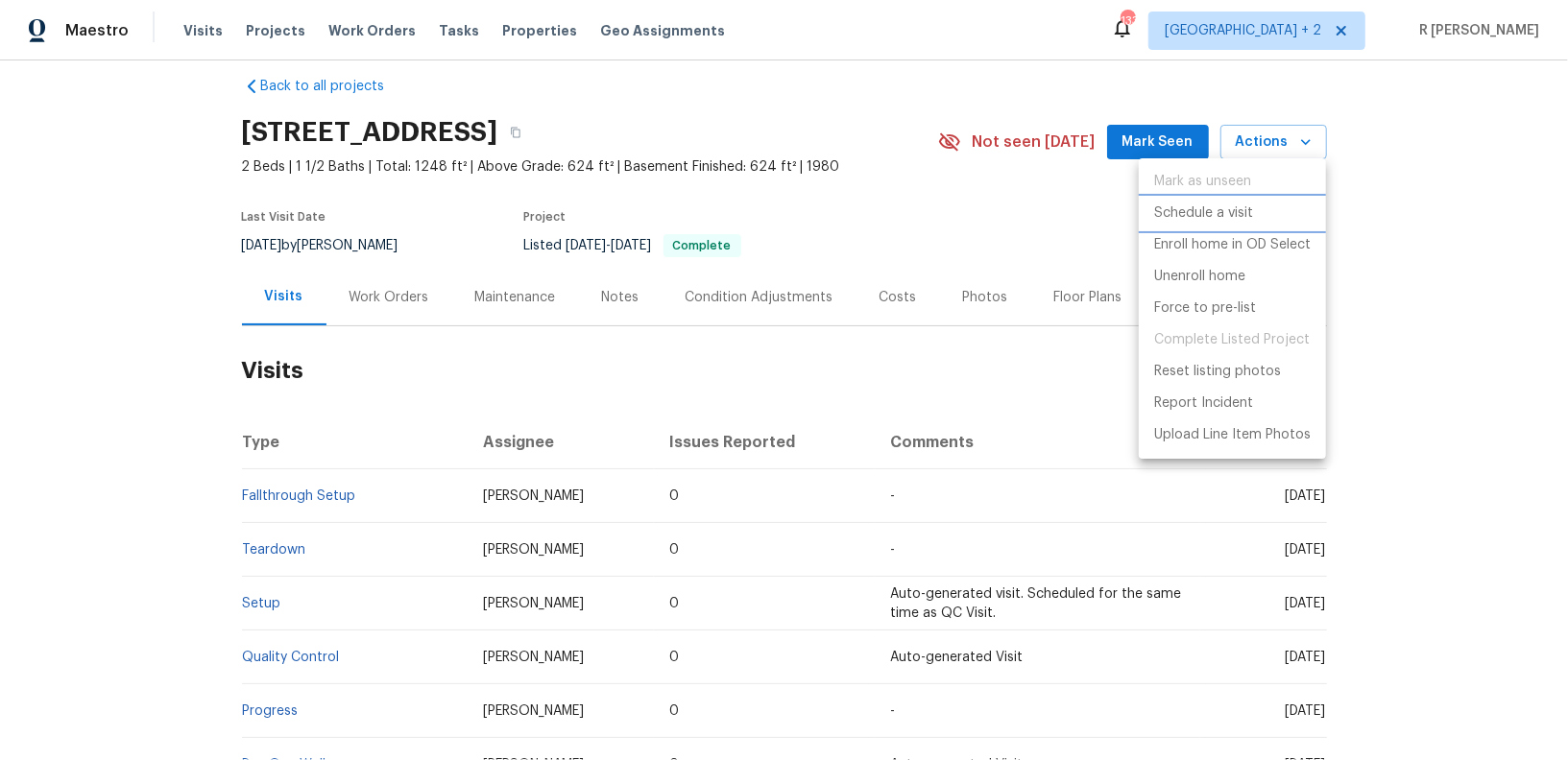
click at [1163, 216] on p "Schedule a visit" at bounding box center [1203, 213] width 98 height 20
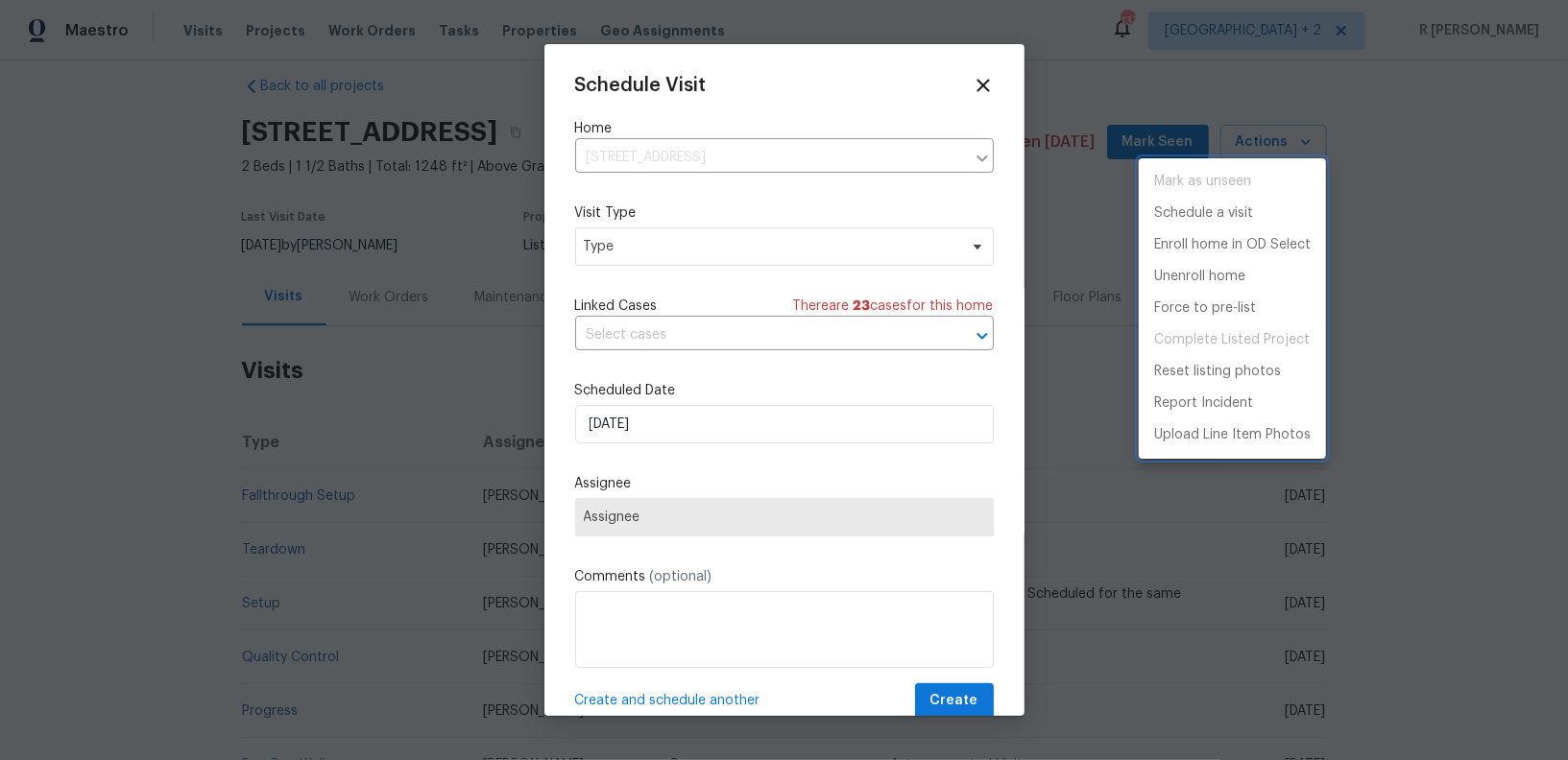
click at [694, 246] on div at bounding box center [784, 380] width 1568 height 760
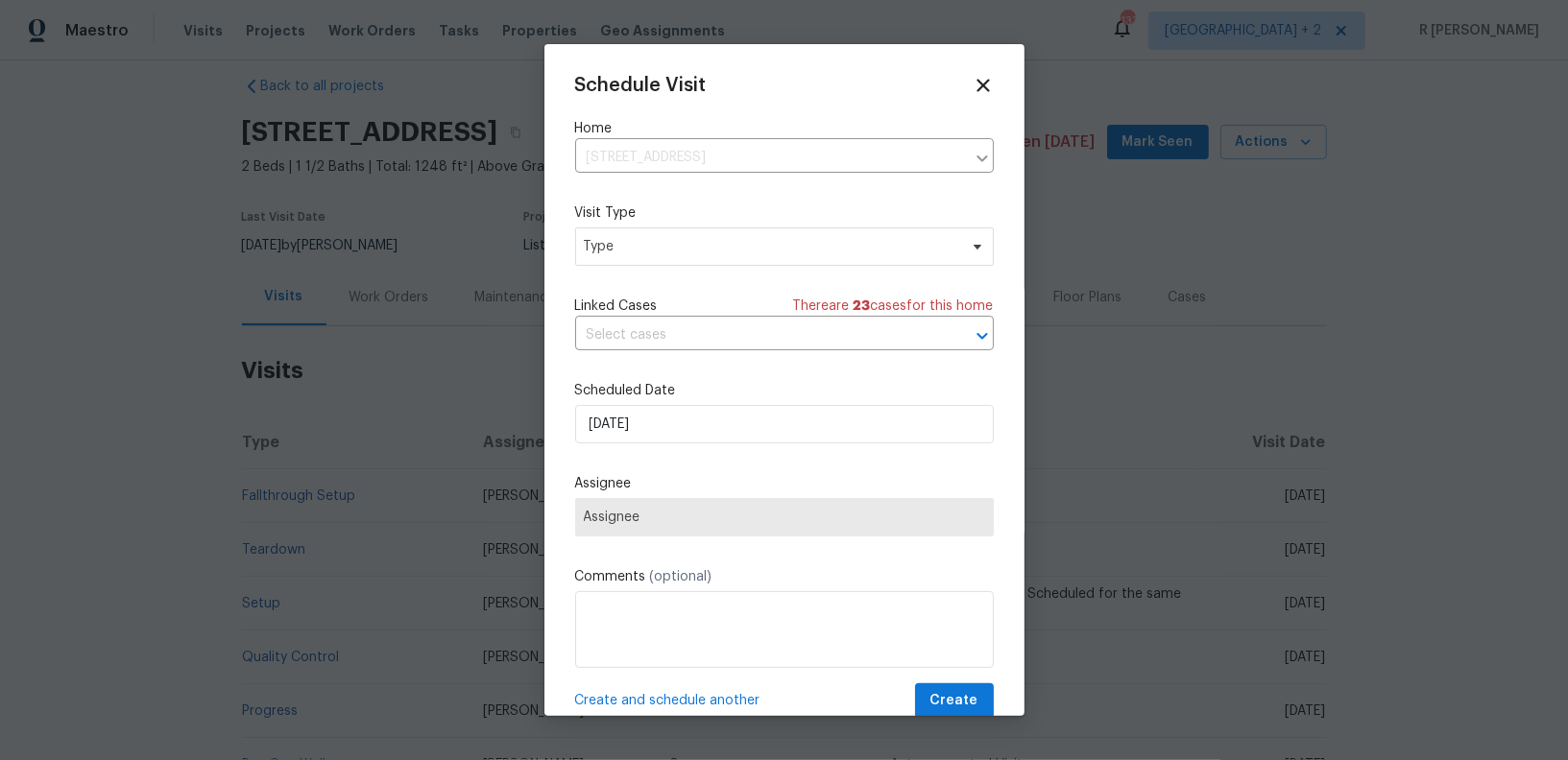
click at [672, 226] on div "Visit Type Type" at bounding box center [784, 235] width 419 height 62
click at [651, 244] on span "Type" at bounding box center [770, 247] width 373 height 19
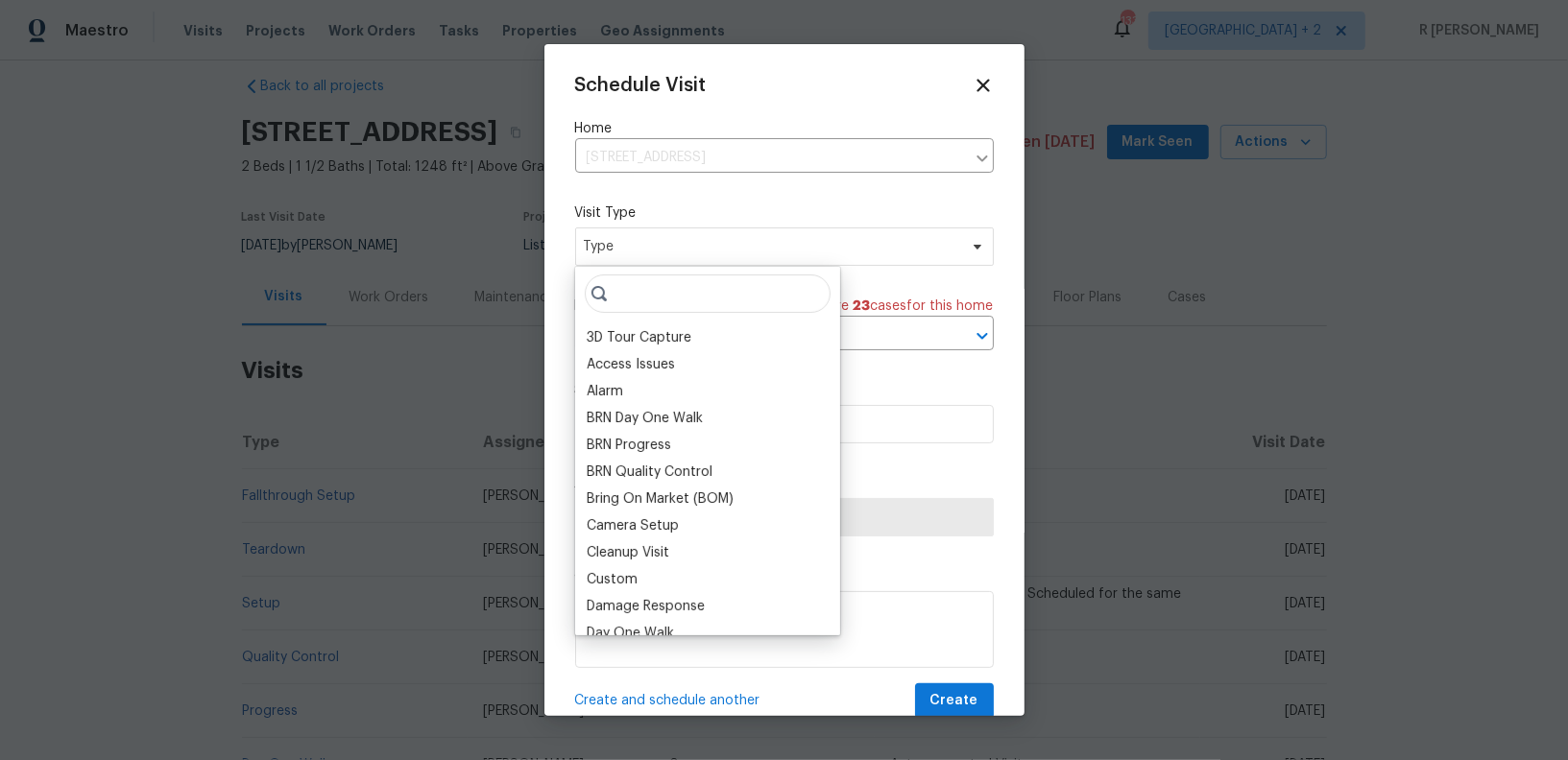
click at [651, 244] on span "Type" at bounding box center [770, 247] width 373 height 19
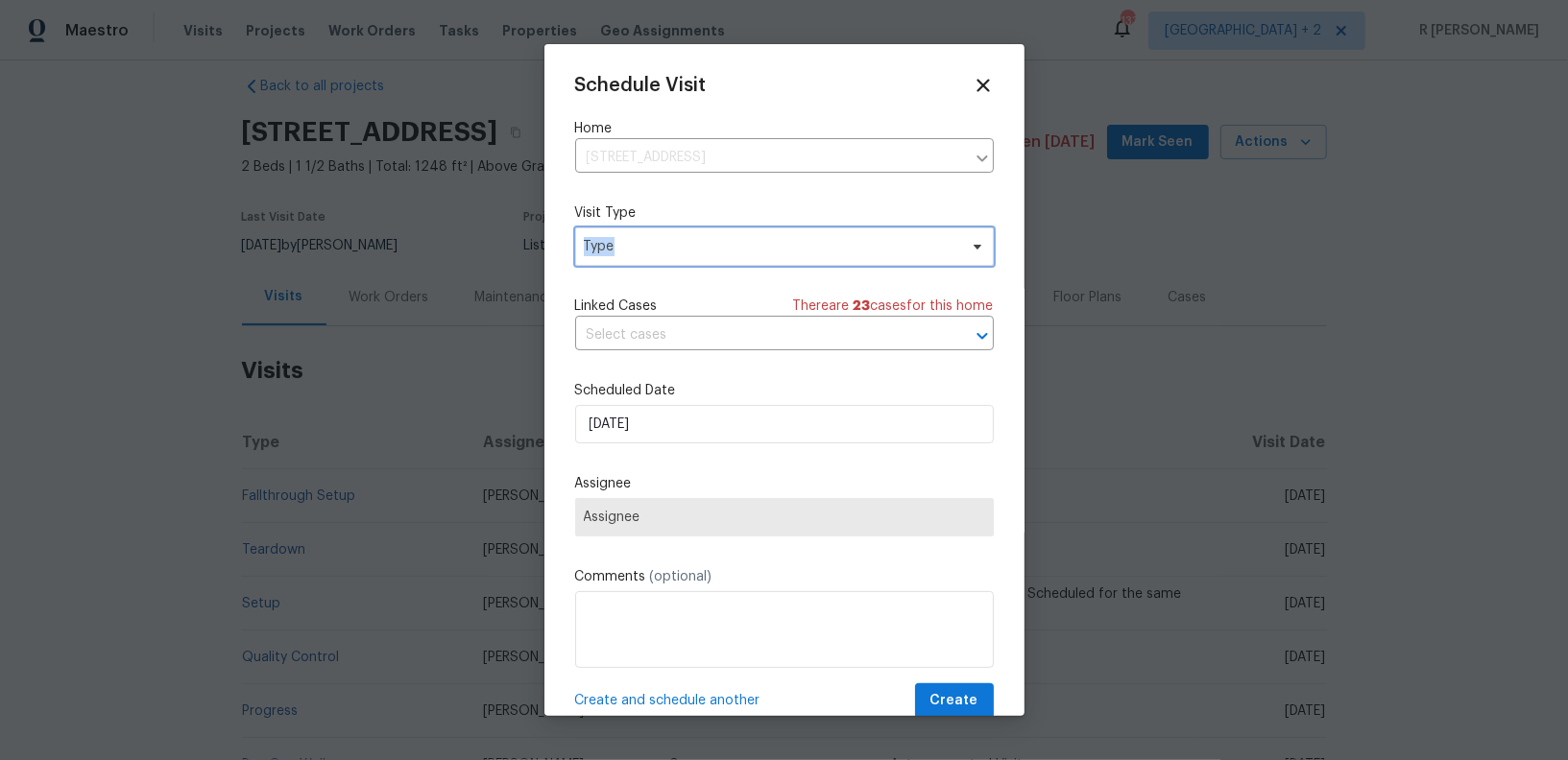
click at [651, 244] on span "Type" at bounding box center [770, 247] width 373 height 19
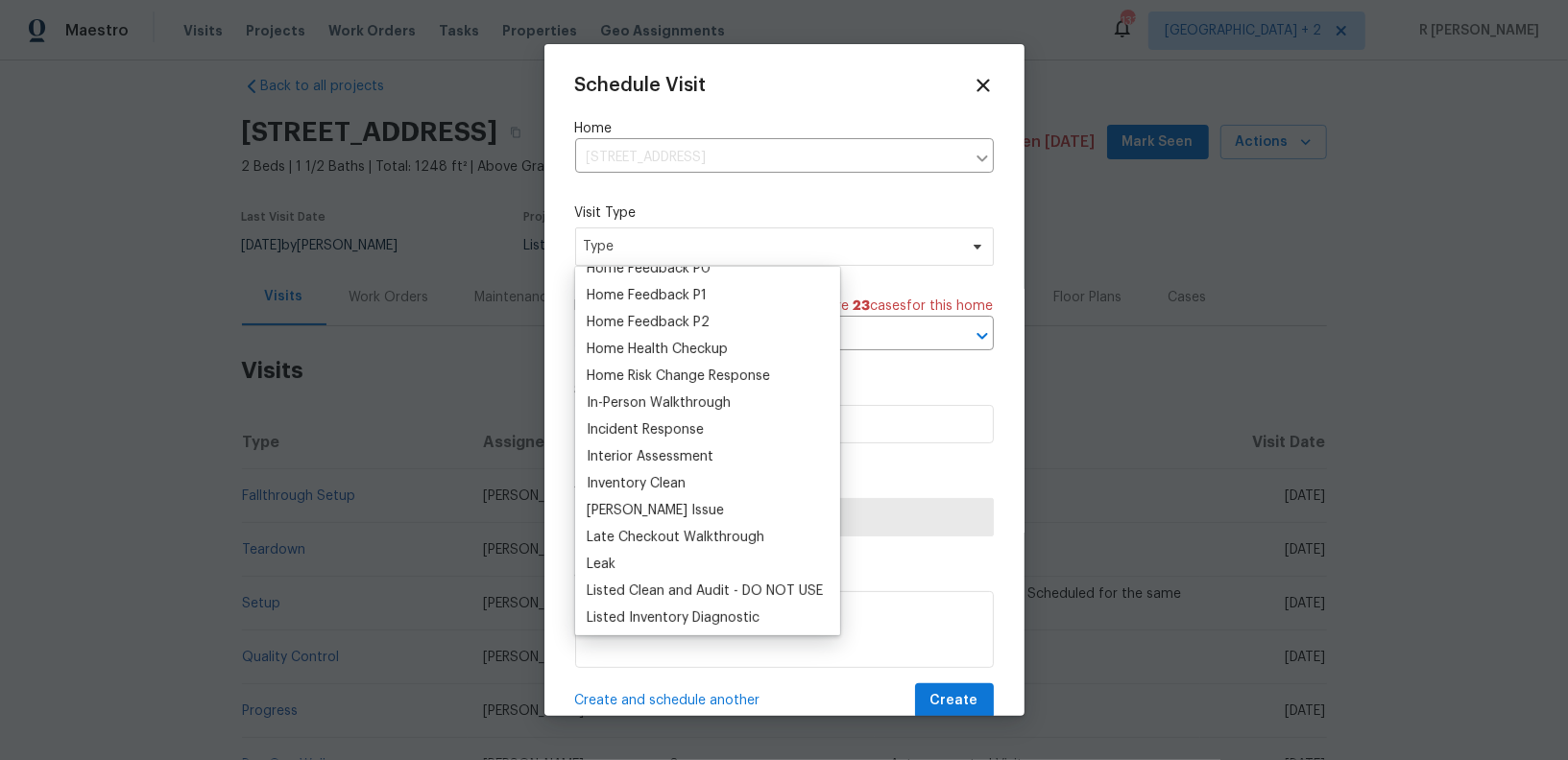
scroll to position [554, 0]
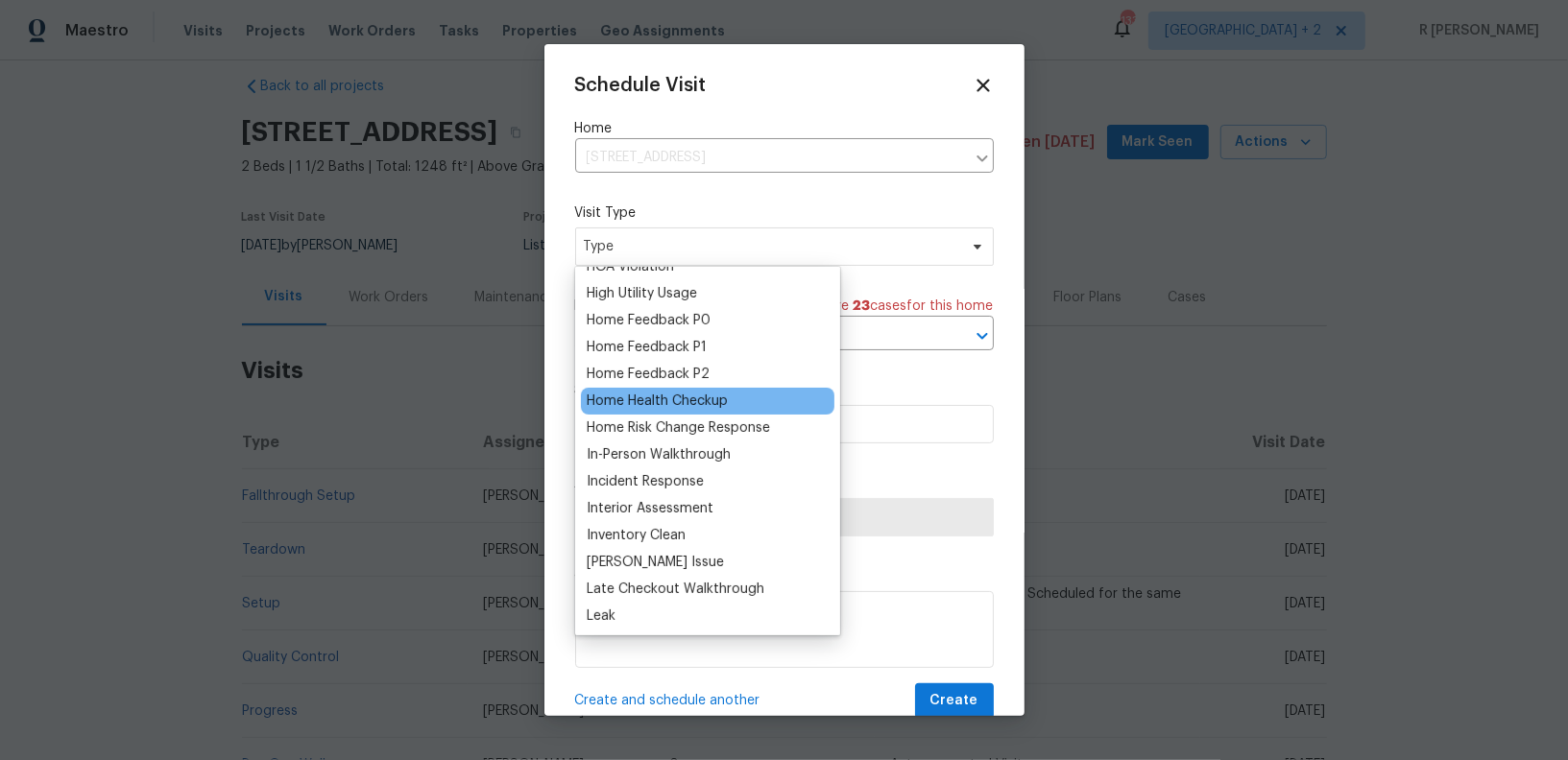
click at [645, 403] on div "Home Health Checkup" at bounding box center [657, 401] width 141 height 19
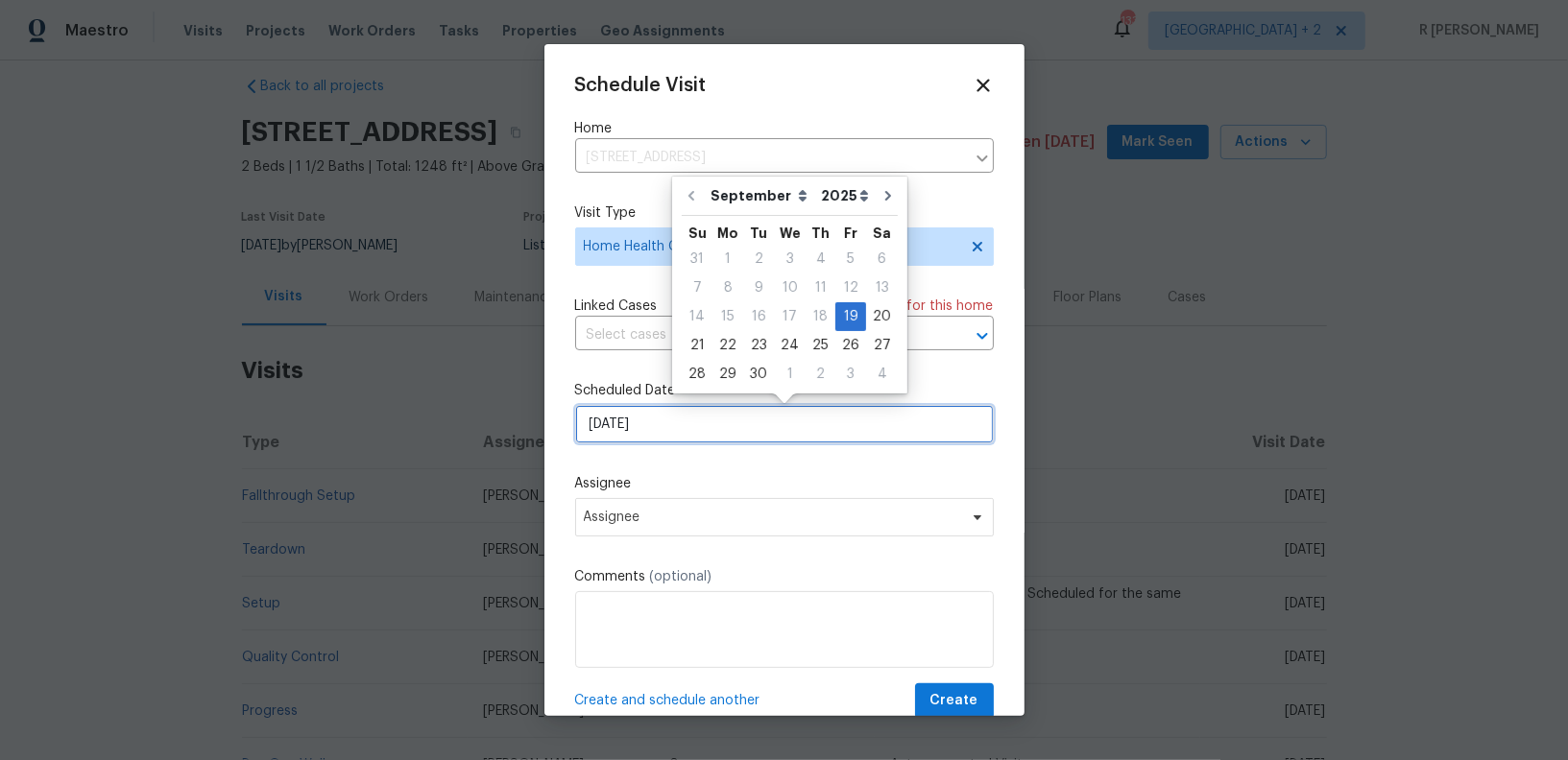
click at [645, 419] on input "[DATE]" at bounding box center [784, 424] width 419 height 38
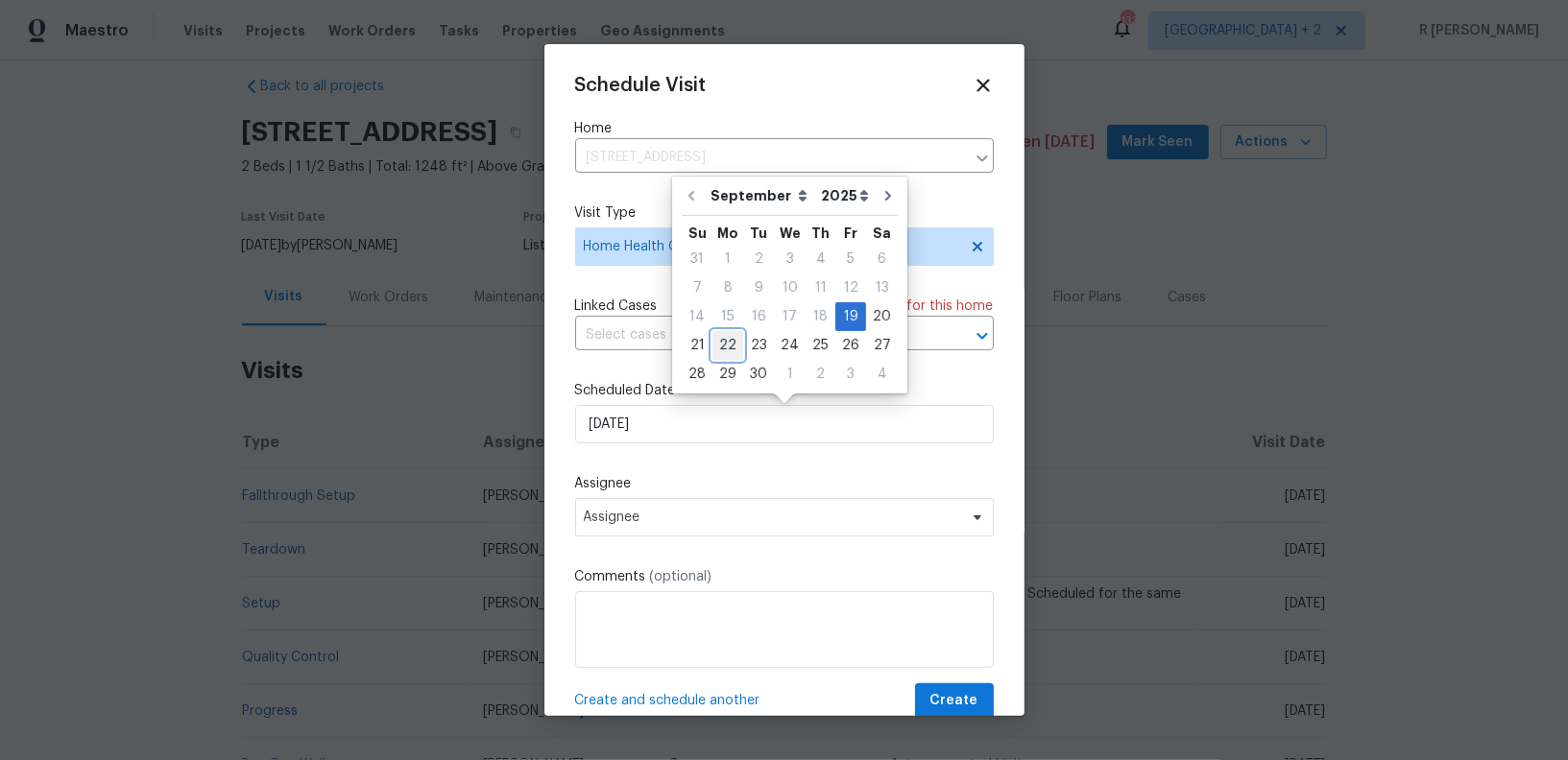
click at [738, 346] on div "22" at bounding box center [728, 346] width 31 height 27
type input "[DATE]"
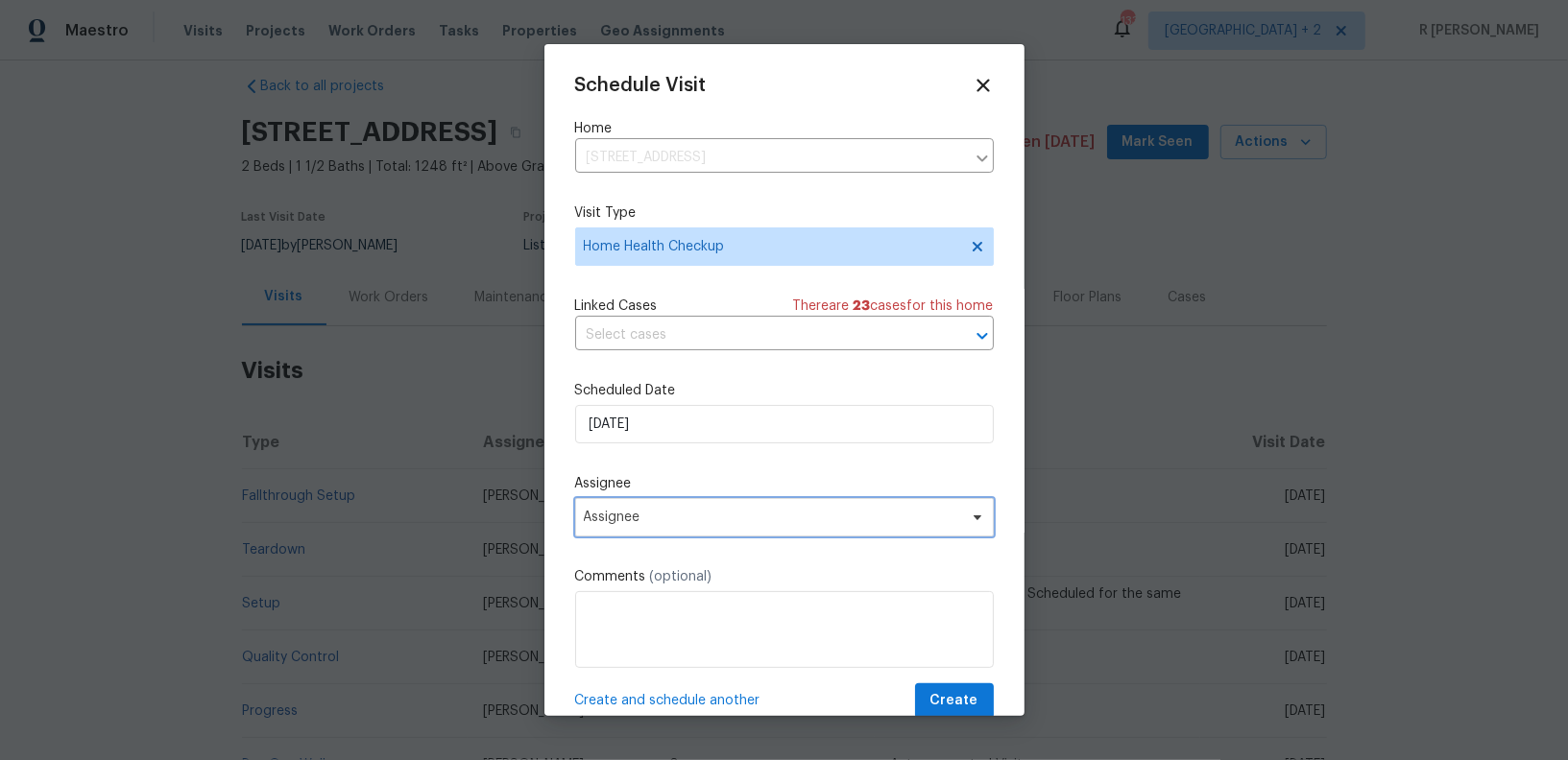
click at [745, 513] on span "Assignee" at bounding box center [772, 517] width 376 height 16
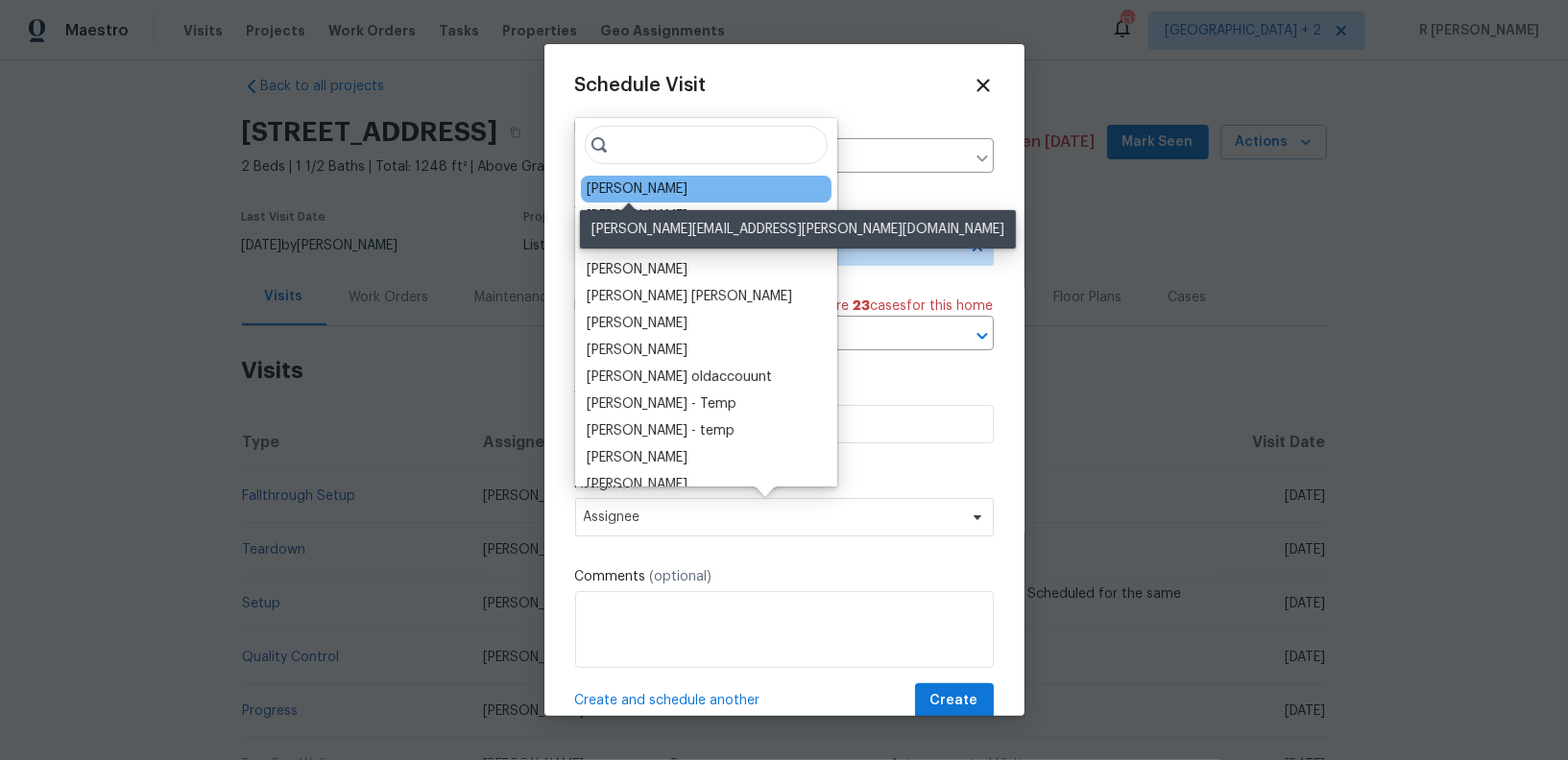
click at [649, 187] on div "Jaime Angulo" at bounding box center [636, 189] width 100 height 19
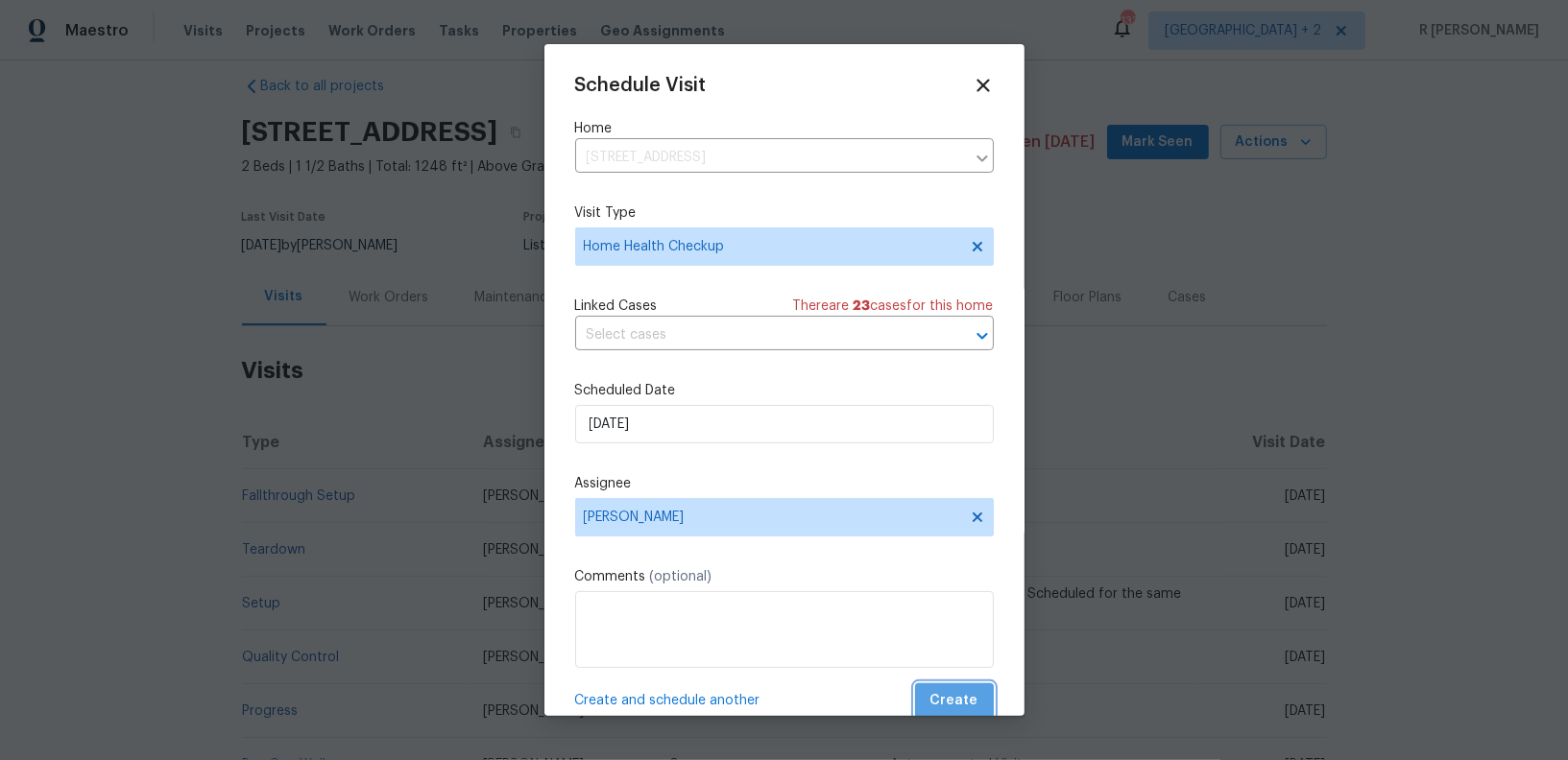
click at [969, 693] on span "Create" at bounding box center [954, 701] width 48 height 24
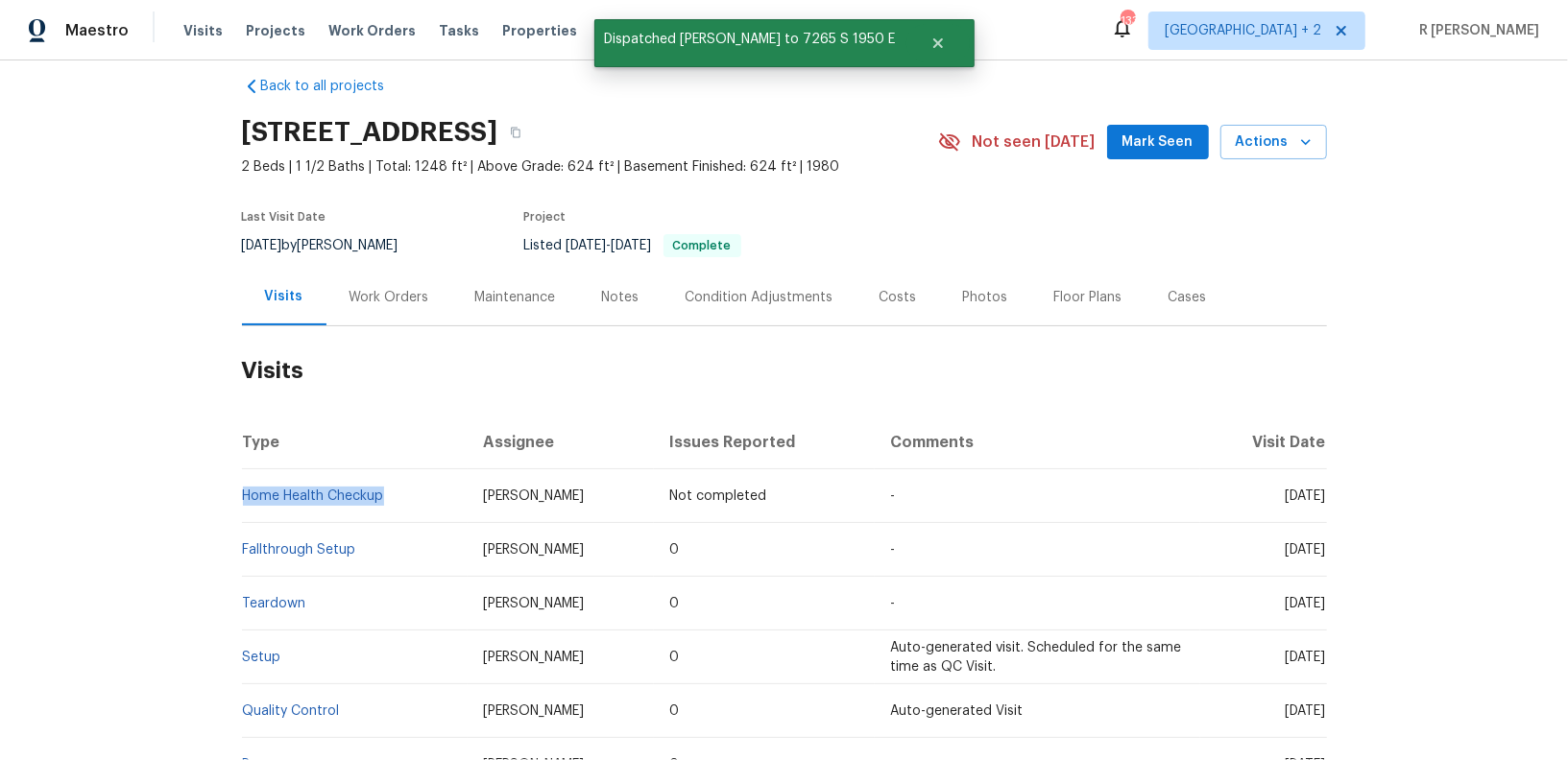
drag, startPoint x: 405, startPoint y: 493, endPoint x: 241, endPoint y: 501, distance: 164.2
click at [242, 501] on td "Home Health Checkup" at bounding box center [355, 496] width 227 height 54
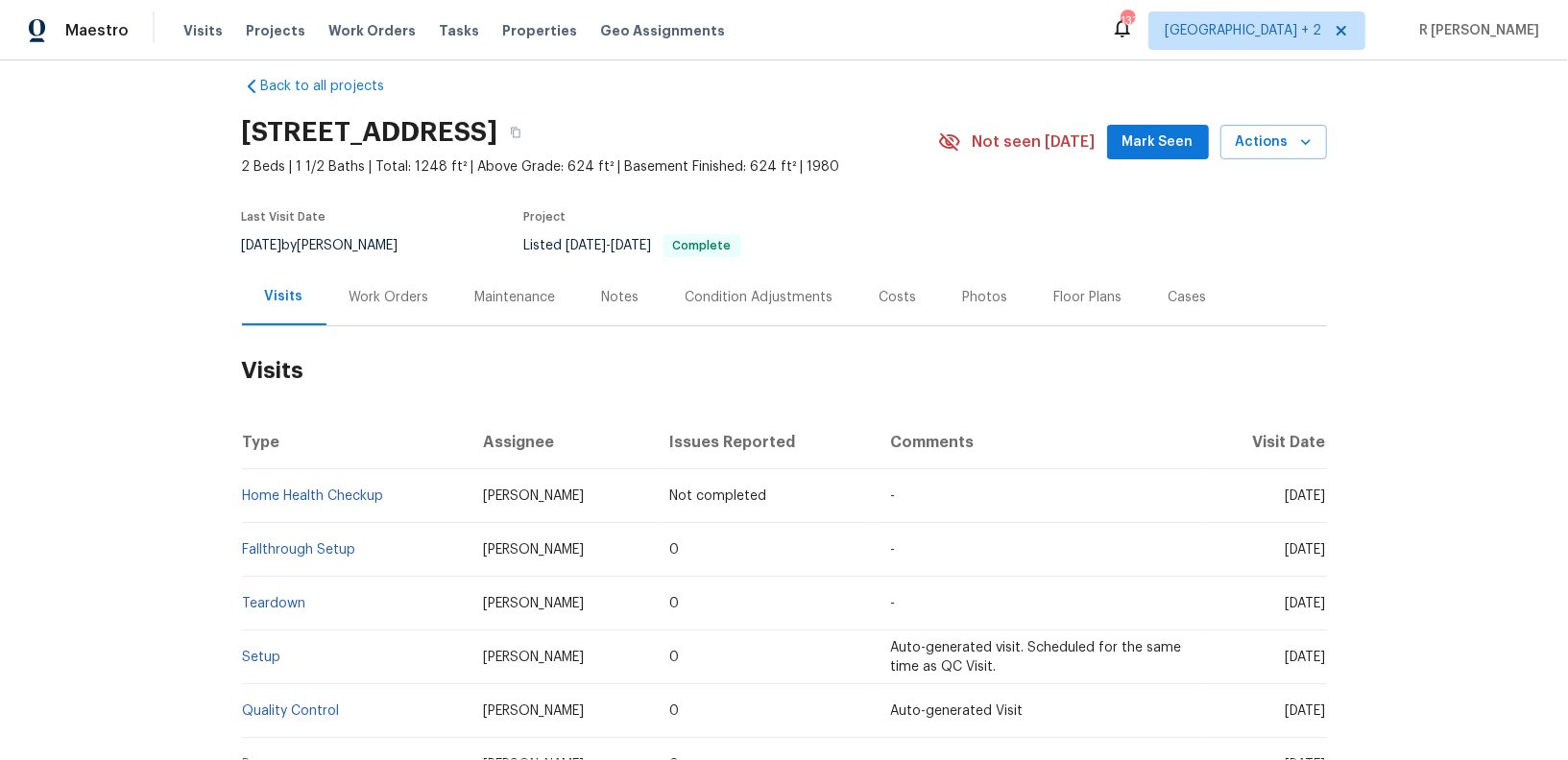
click at [422, 486] on td "Home Health Checkup" at bounding box center [355, 496] width 227 height 54
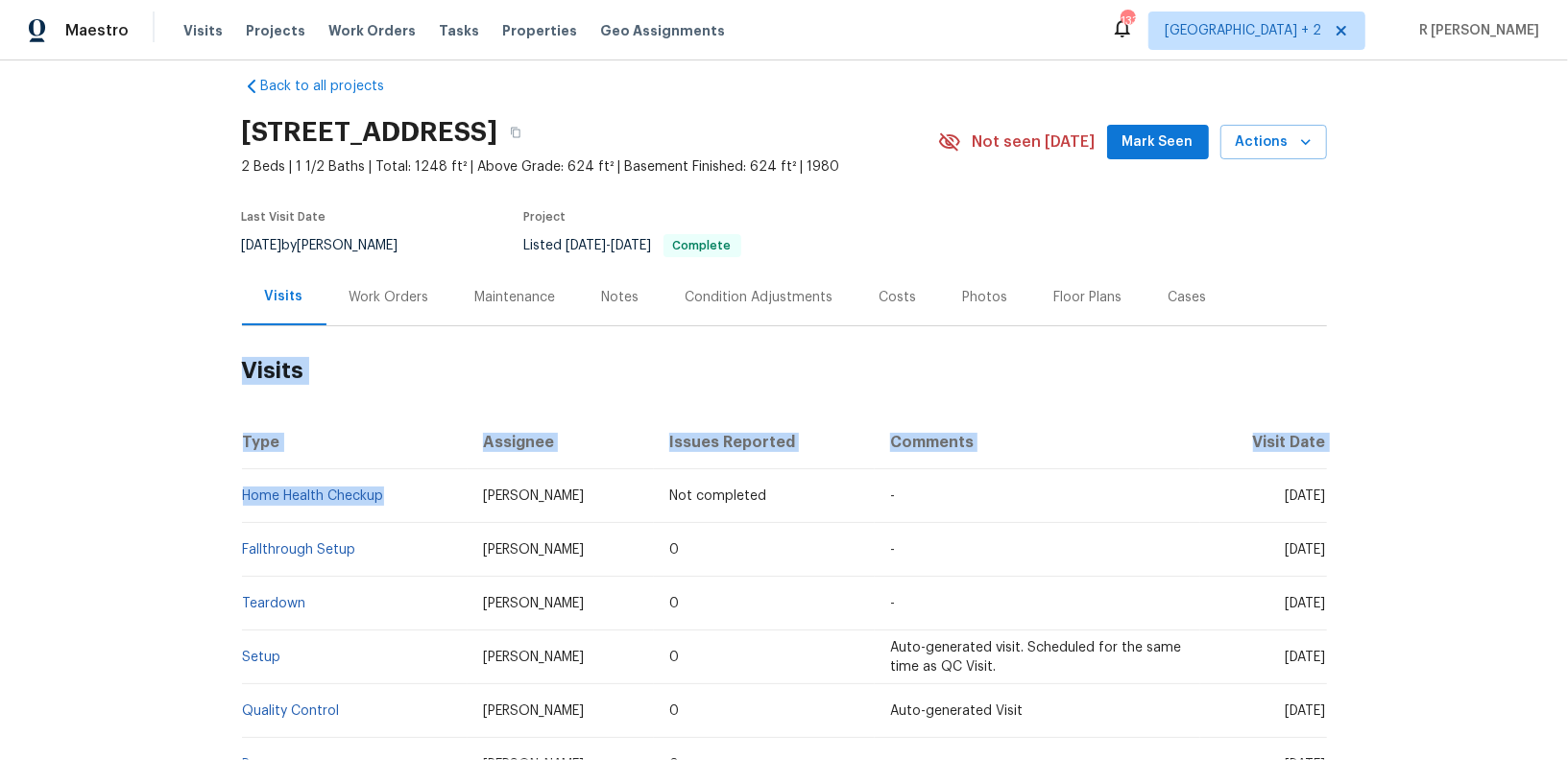
drag, startPoint x: 399, startPoint y: 488, endPoint x: 240, endPoint y: 493, distance: 159.1
click at [240, 493] on div "Back to all projects 7265 S 1950 E, Cottonwood Heights, UT 84121 2 Beds | 1 1/2…" at bounding box center [784, 410] width 1568 height 700
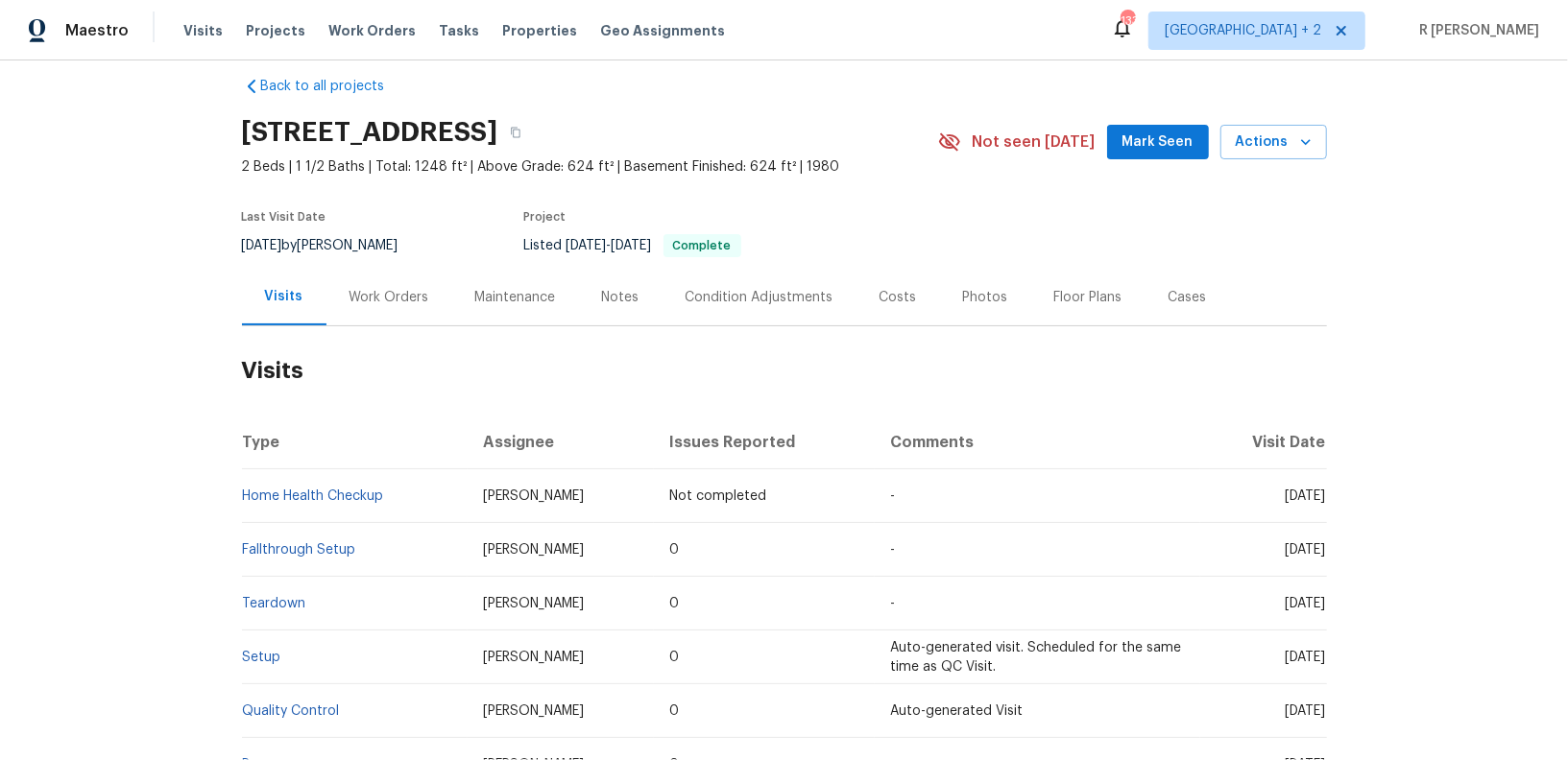
click at [418, 489] on td "Home Health Checkup" at bounding box center [355, 496] width 227 height 54
drag, startPoint x: 404, startPoint y: 494, endPoint x: 246, endPoint y: 494, distance: 158.0
click at [246, 494] on td "Home Health Checkup" at bounding box center [355, 496] width 227 height 54
copy link "Home Health Checkup"
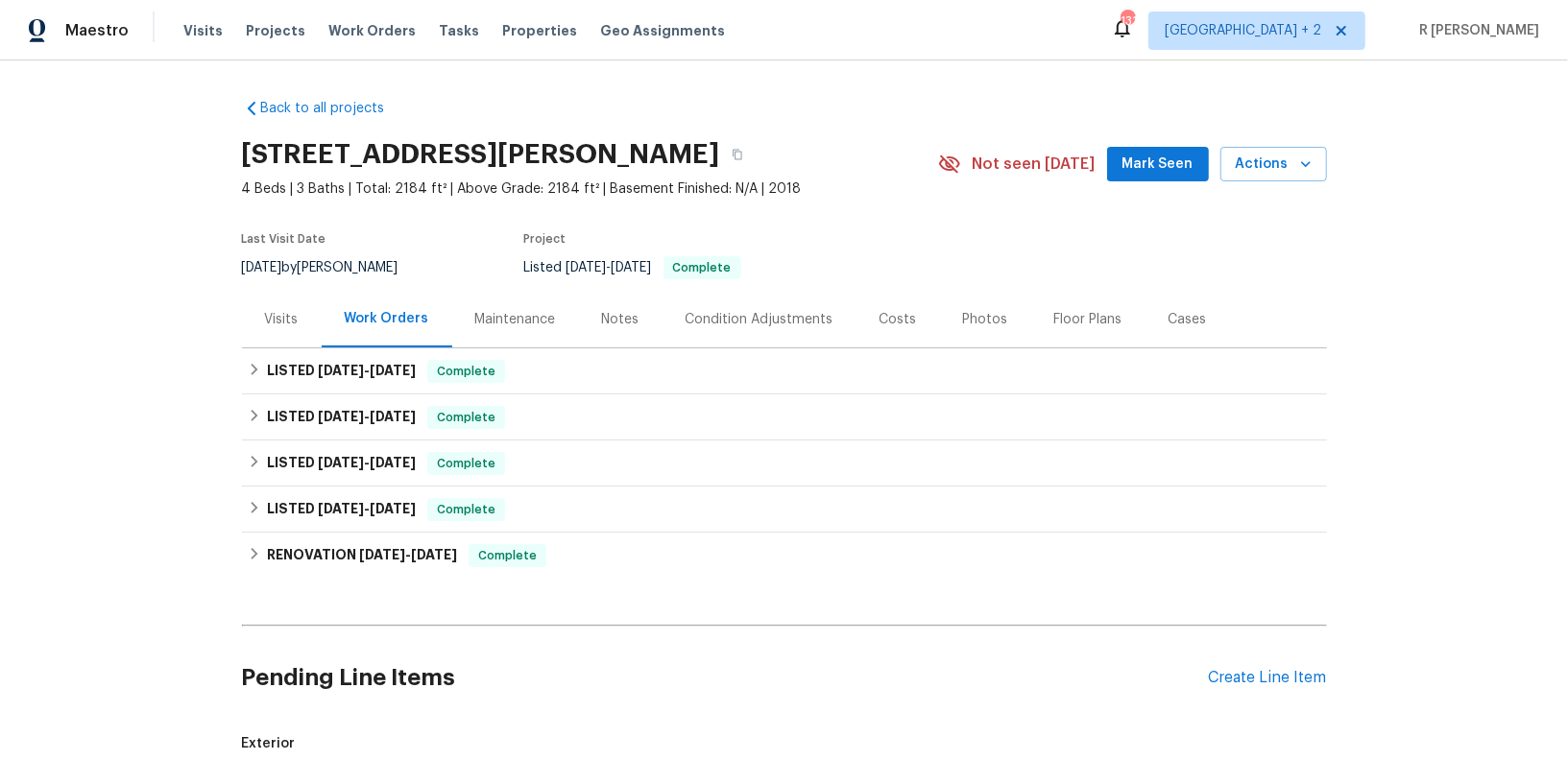
click at [267, 305] on div "Visits" at bounding box center [282, 320] width 80 height 57
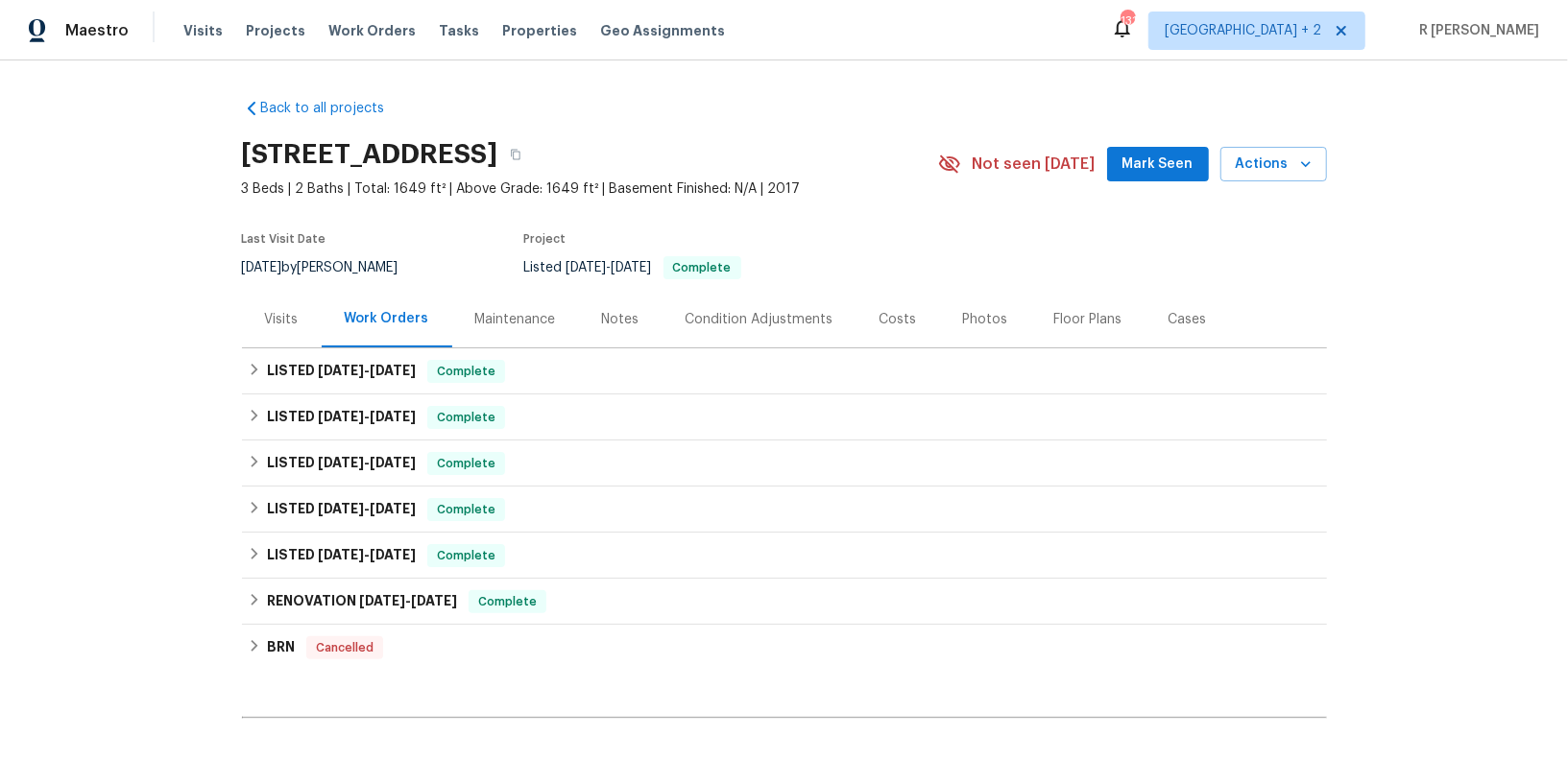
click at [281, 330] on div "Visits" at bounding box center [282, 320] width 80 height 57
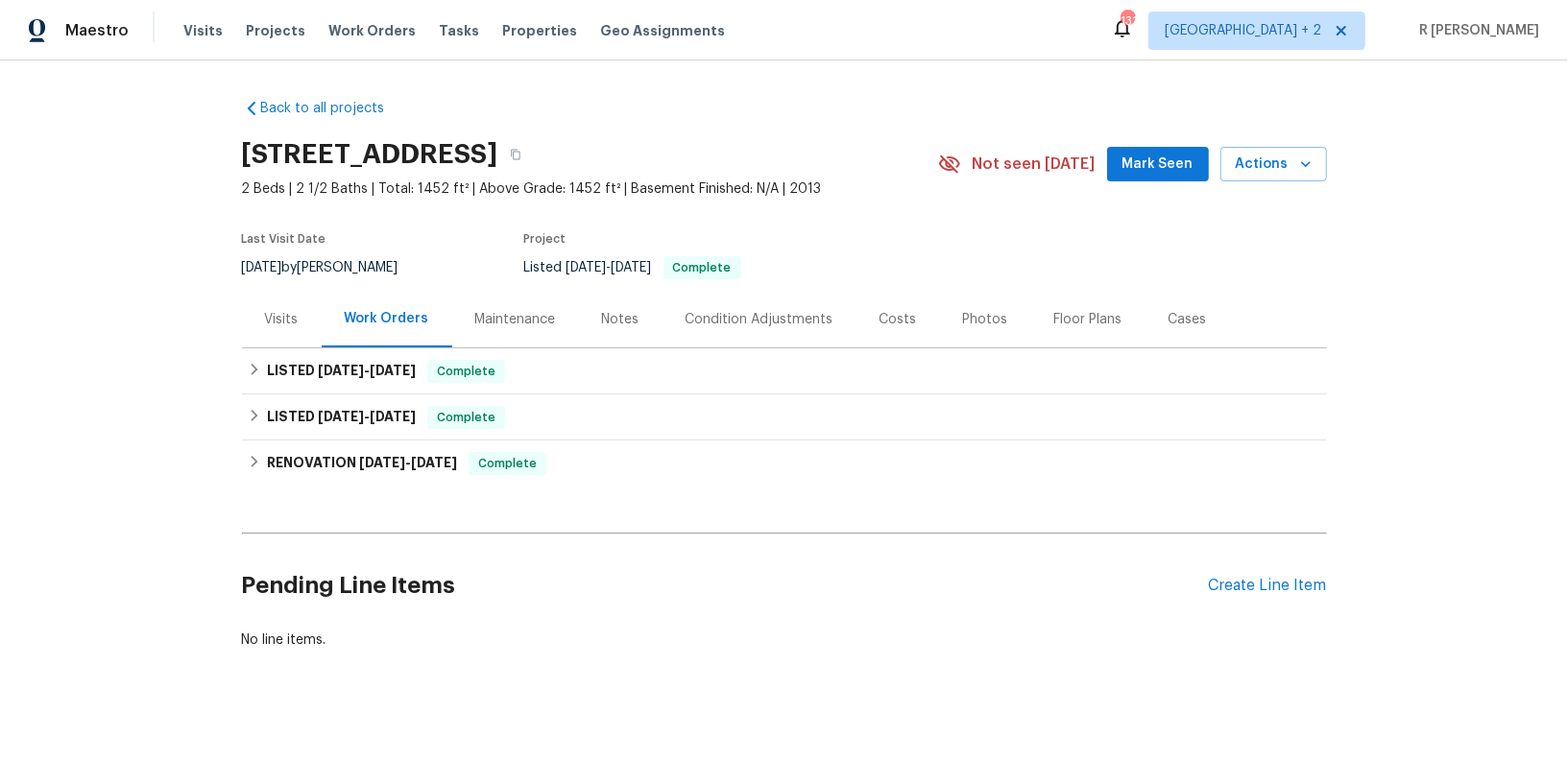
click at [287, 310] on div "Visits" at bounding box center [282, 320] width 33 height 19
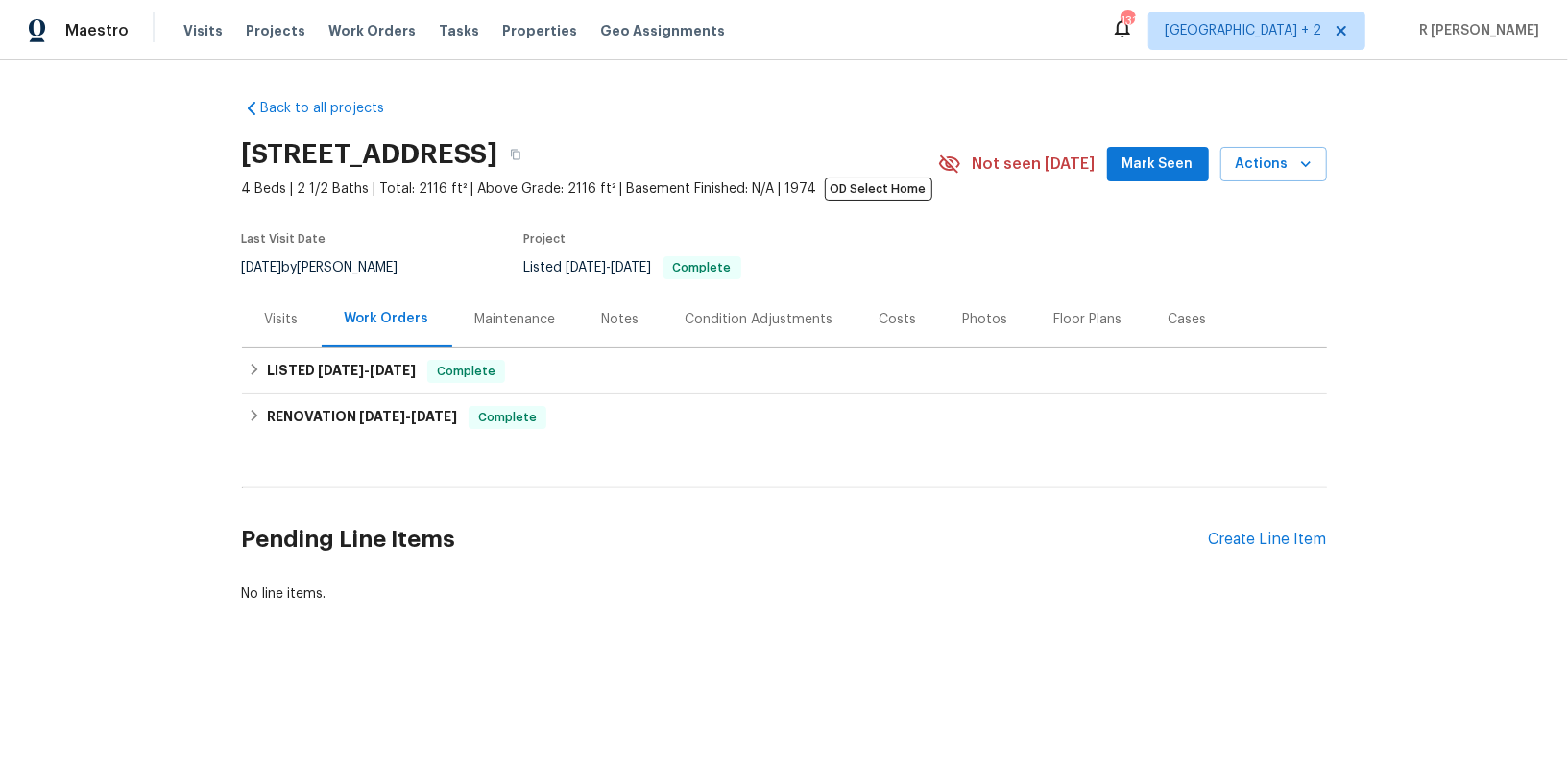
click at [291, 337] on div "Visits" at bounding box center [282, 320] width 80 height 57
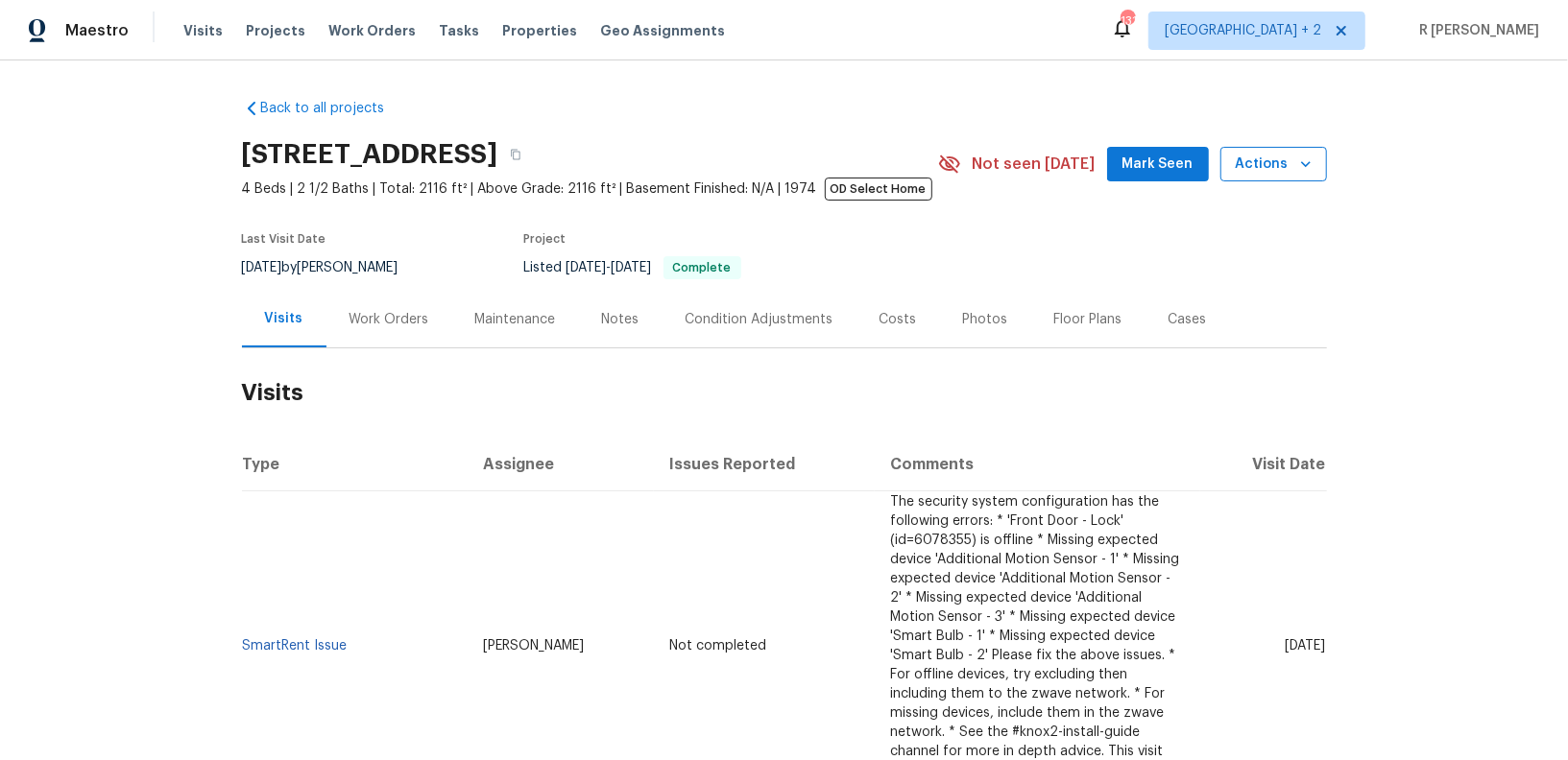
click at [1285, 168] on span "Actions" at bounding box center [1274, 165] width 76 height 24
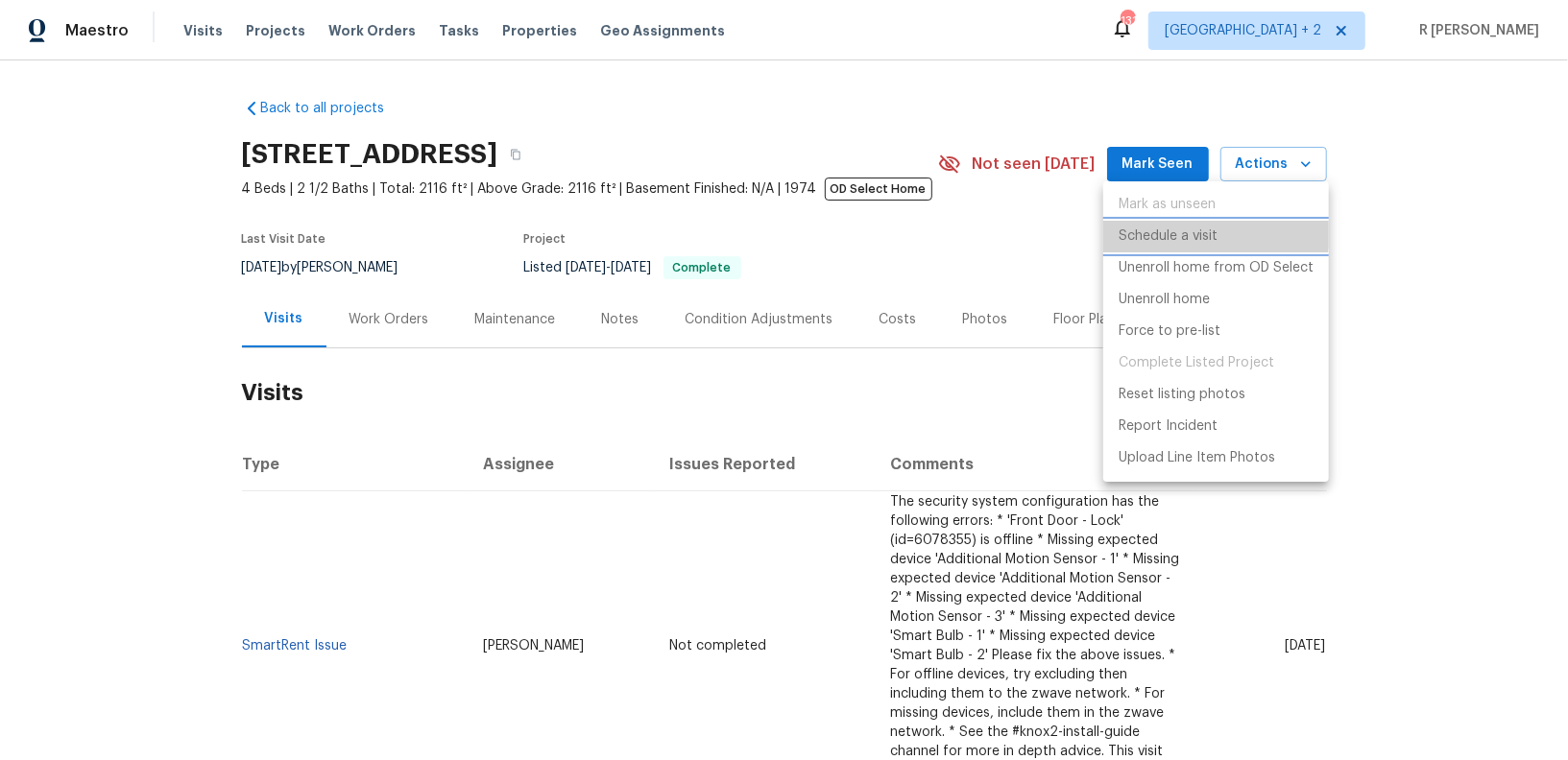
click at [1188, 226] on li "Schedule a visit" at bounding box center [1216, 237] width 226 height 32
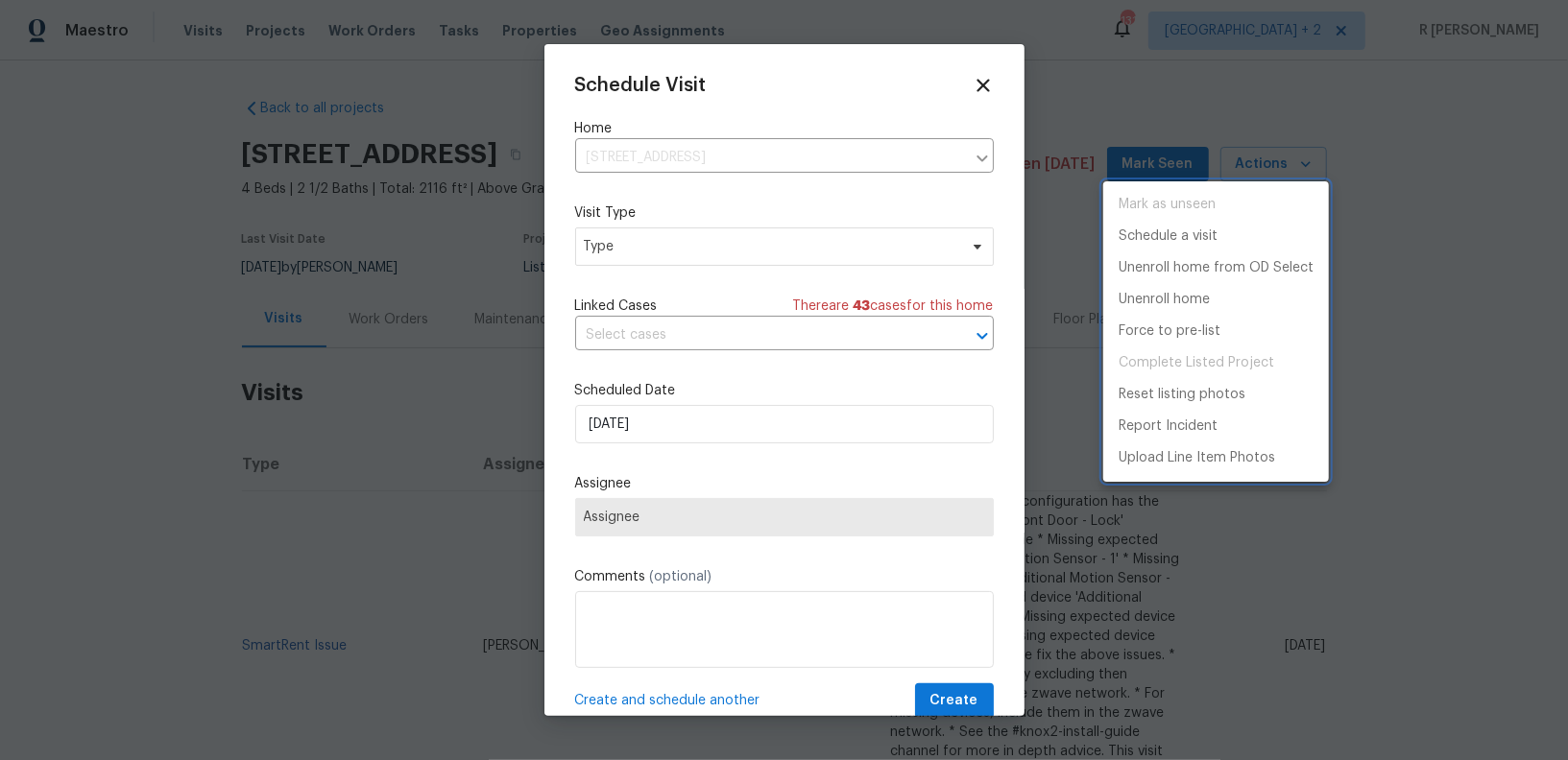
click at [708, 253] on div at bounding box center [784, 380] width 1568 height 760
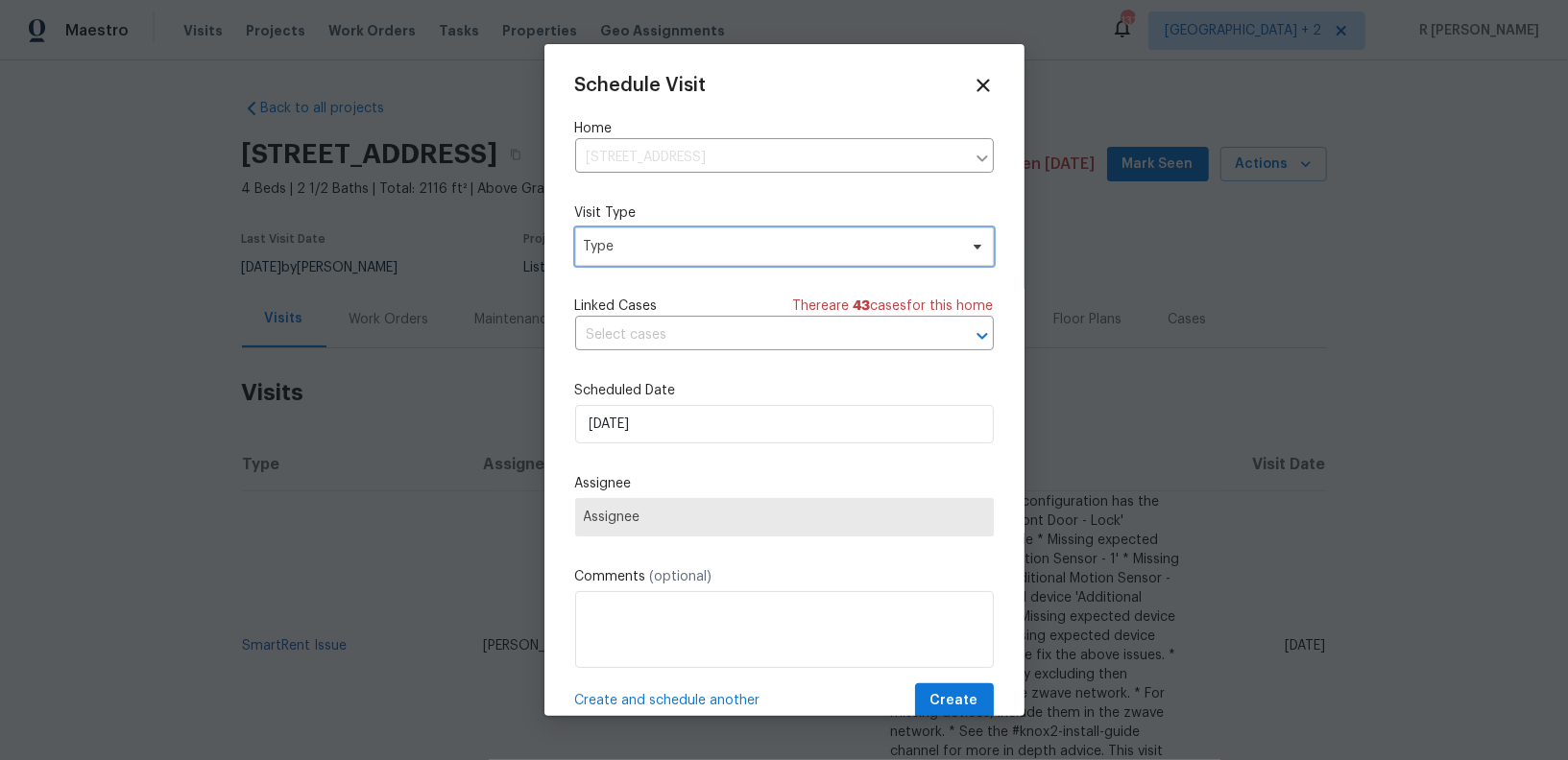
click at [708, 253] on span "Type" at bounding box center [770, 247] width 373 height 19
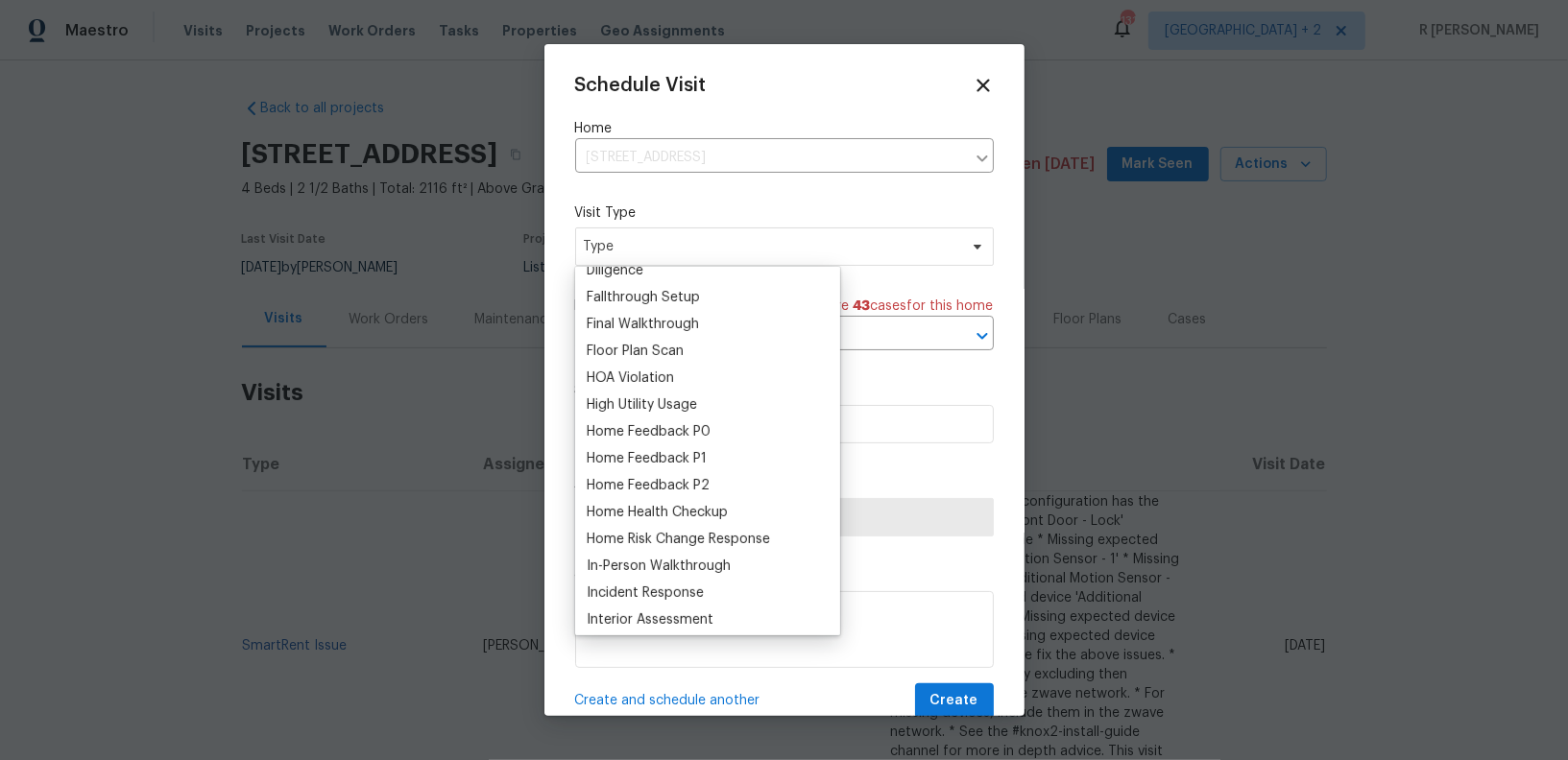
scroll to position [459, 0]
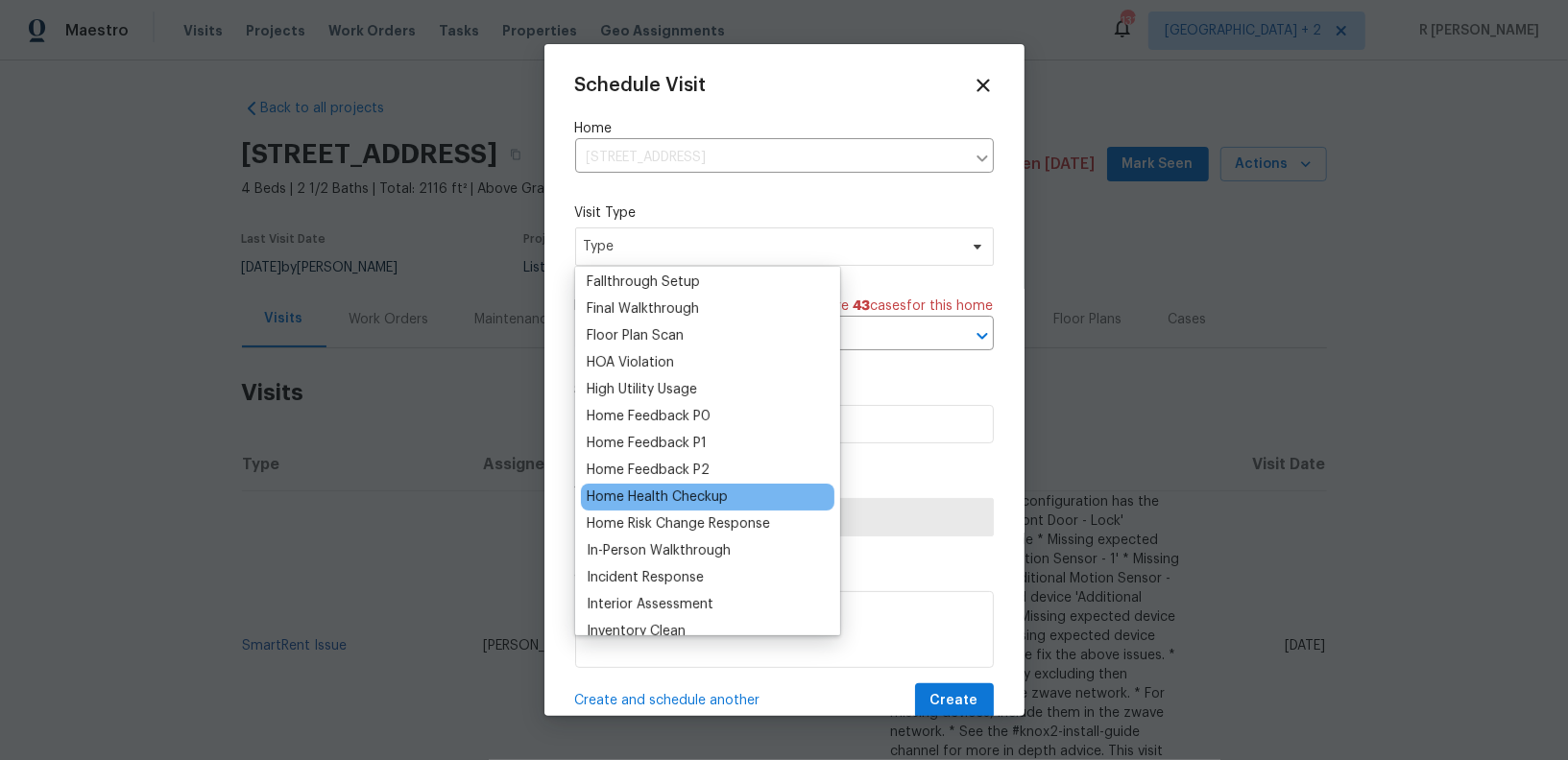
click at [679, 509] on div "Home Health Checkup" at bounding box center [708, 498] width 253 height 27
click at [680, 496] on div "Home Health Checkup" at bounding box center [657, 497] width 141 height 19
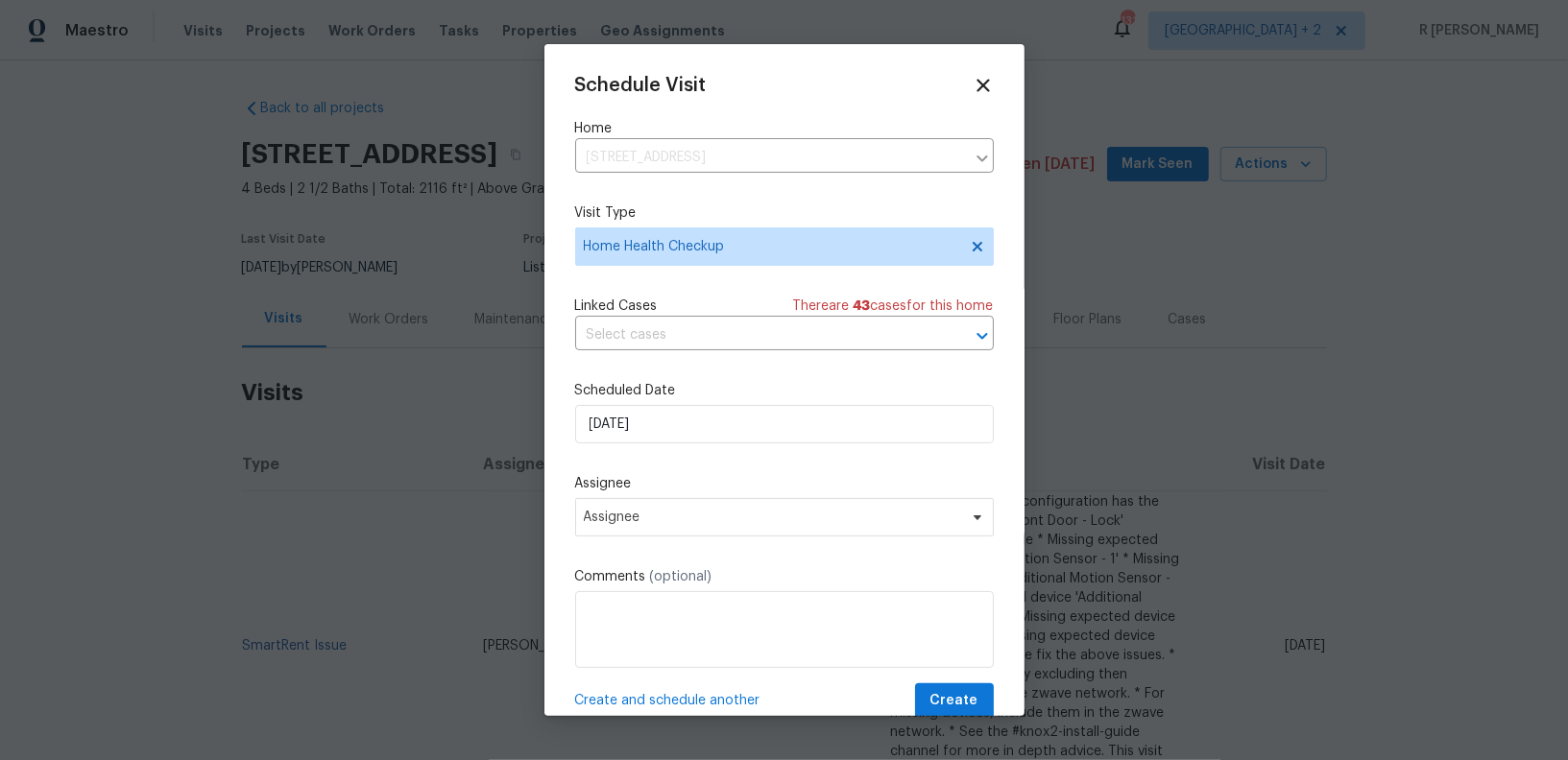
click at [695, 456] on div "Schedule Visit Home 141 Rainier Ct, Chula Vista, CA 91911 ​ Visit Type Home Hea…" at bounding box center [784, 397] width 419 height 644
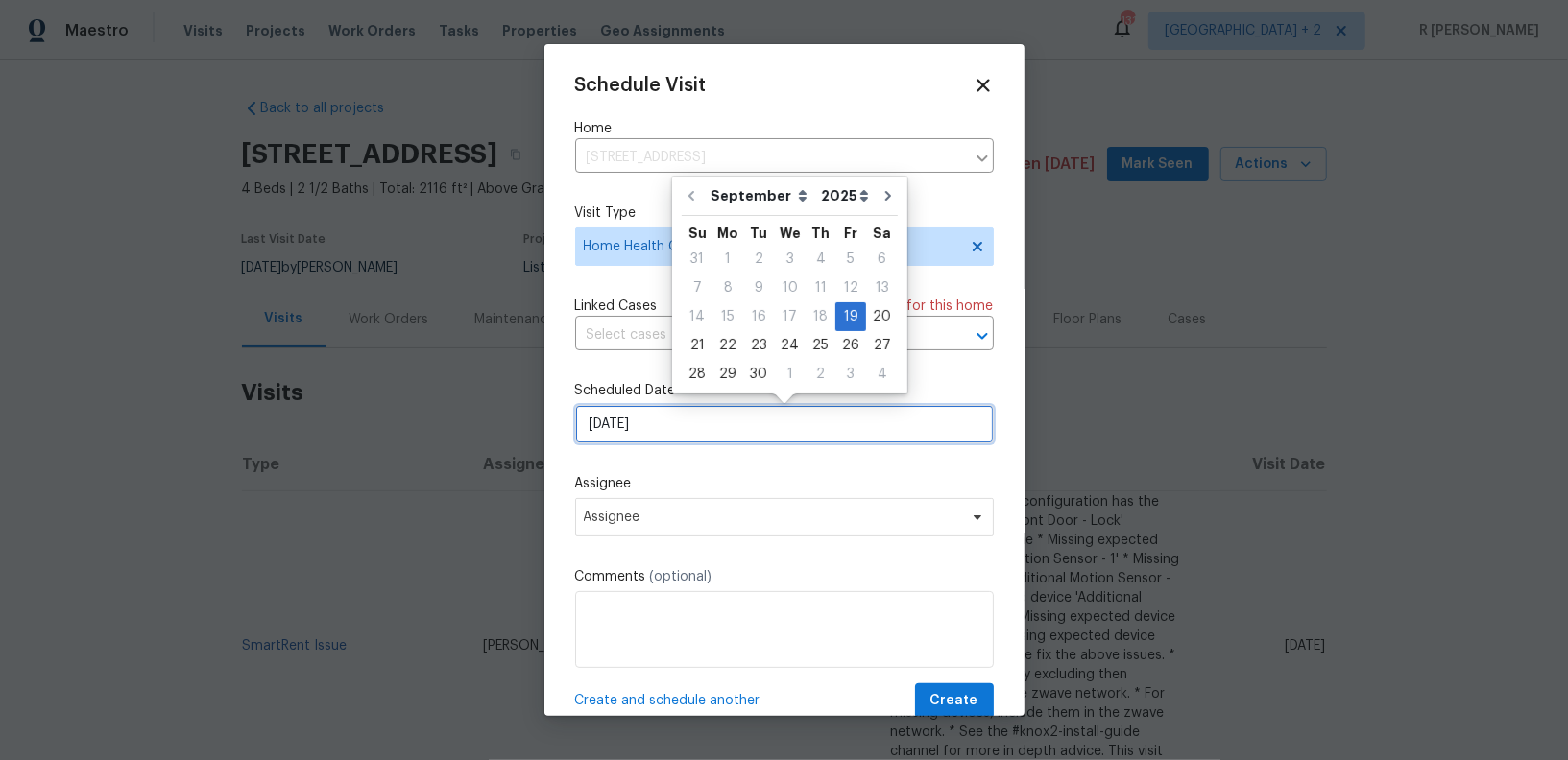
click at [644, 412] on input "19/09/2025" at bounding box center [784, 424] width 419 height 38
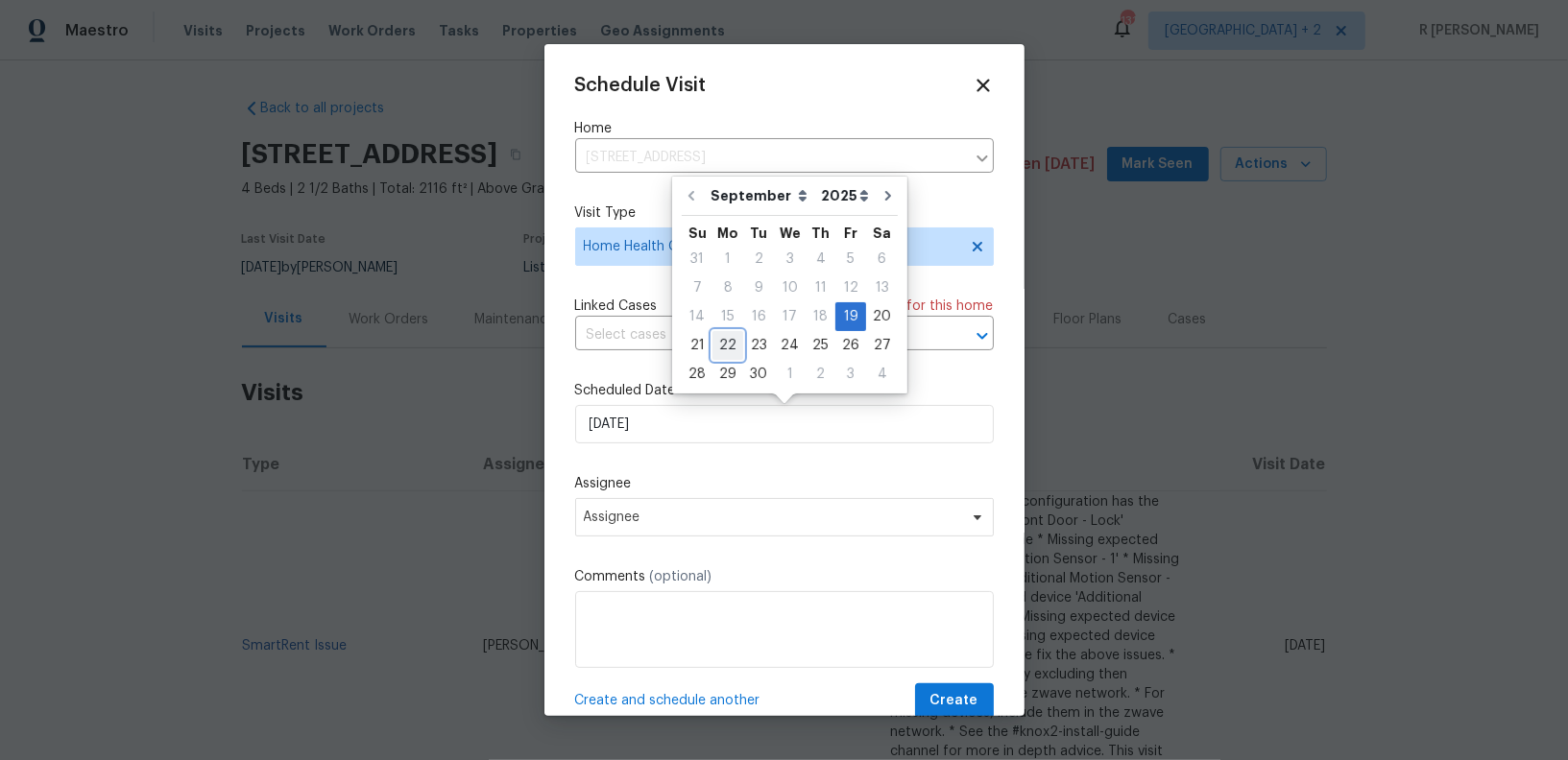
click at [726, 342] on div "22" at bounding box center [728, 346] width 31 height 27
type input "22/09/2025"
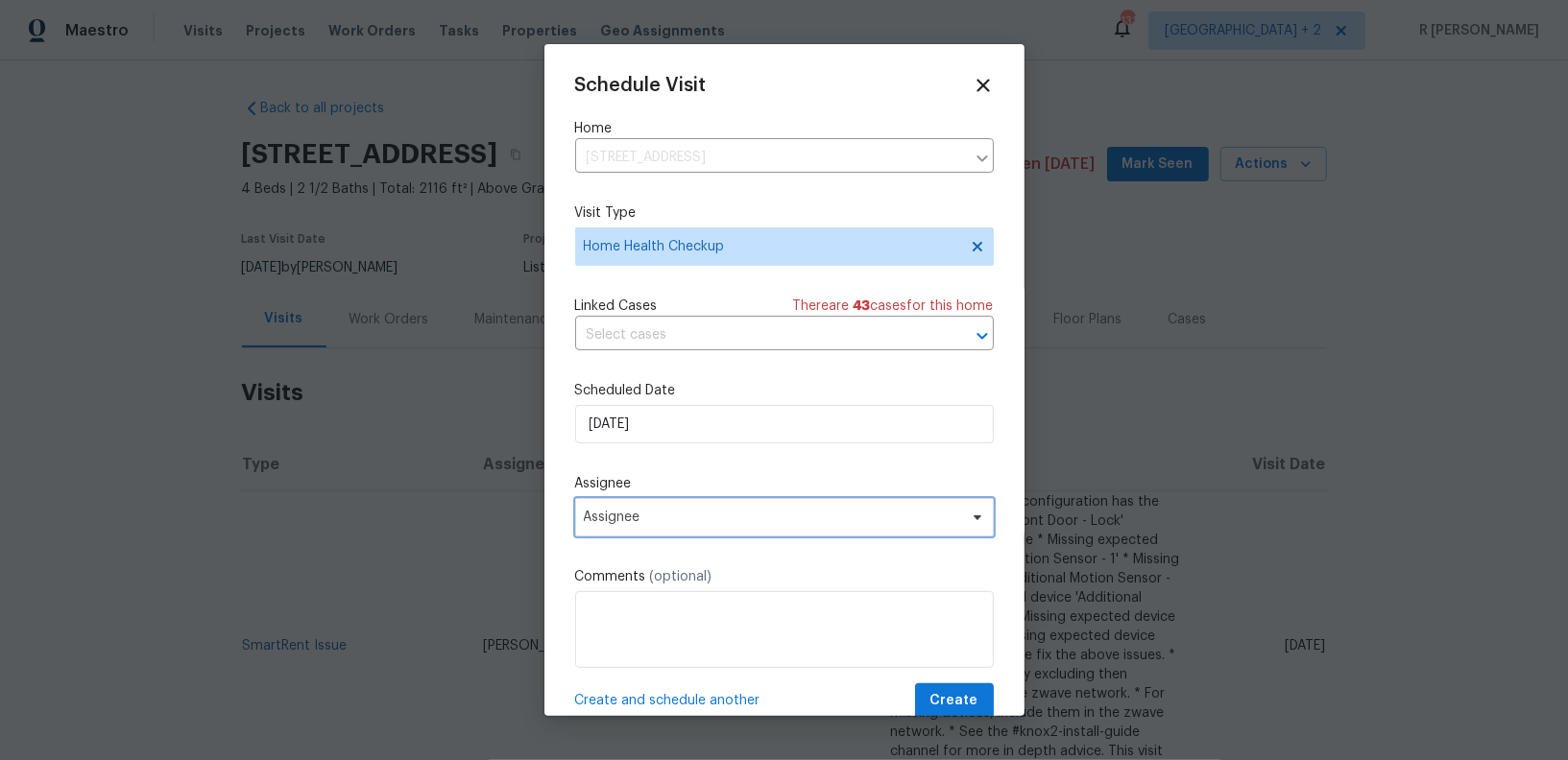
click at [637, 514] on span "Assignee" at bounding box center [772, 517] width 376 height 16
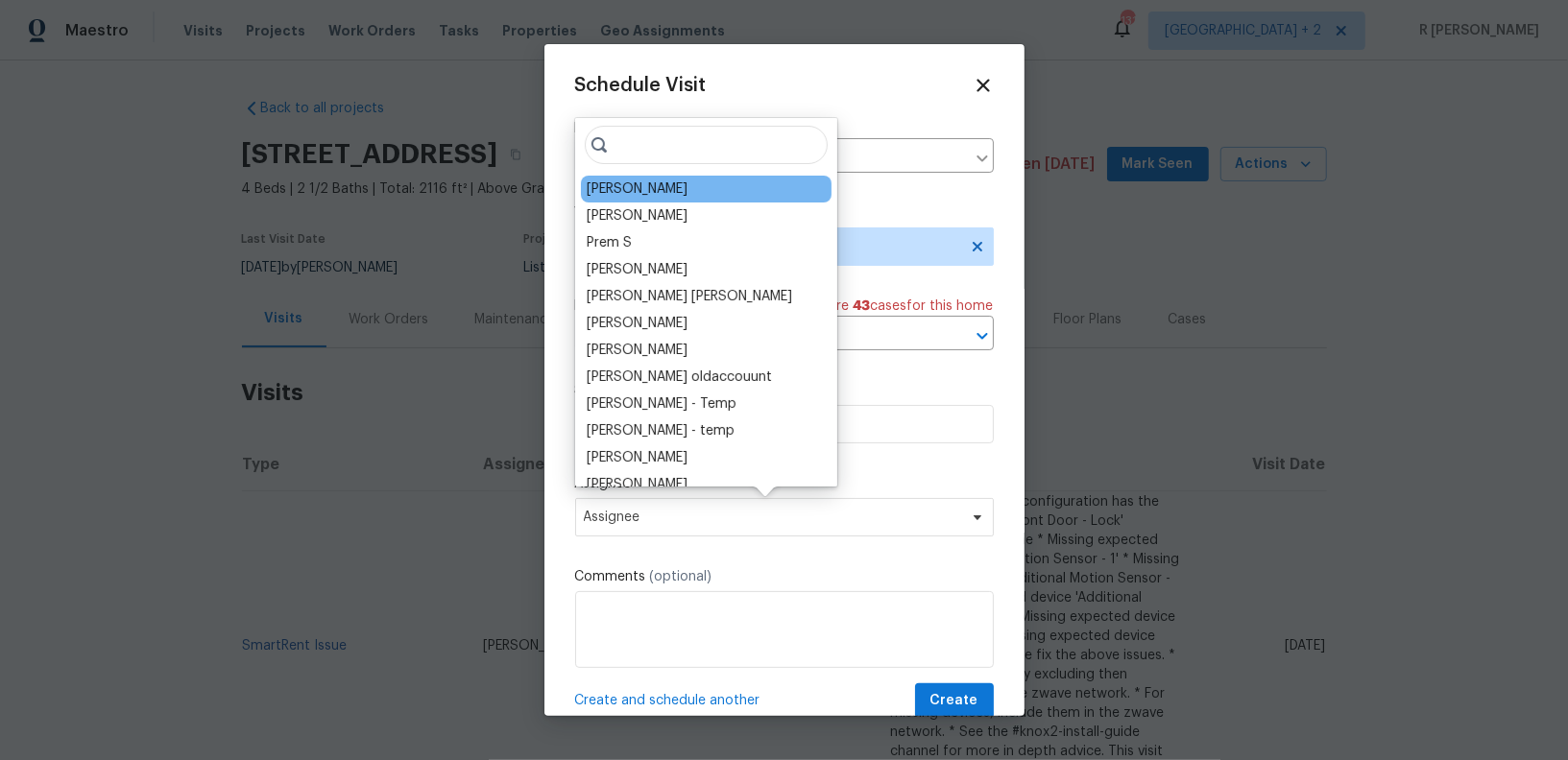
click at [687, 181] on div "Kaden Peterson" at bounding box center [706, 189] width 250 height 27
click at [702, 187] on div "Kaden Peterson" at bounding box center [706, 189] width 250 height 27
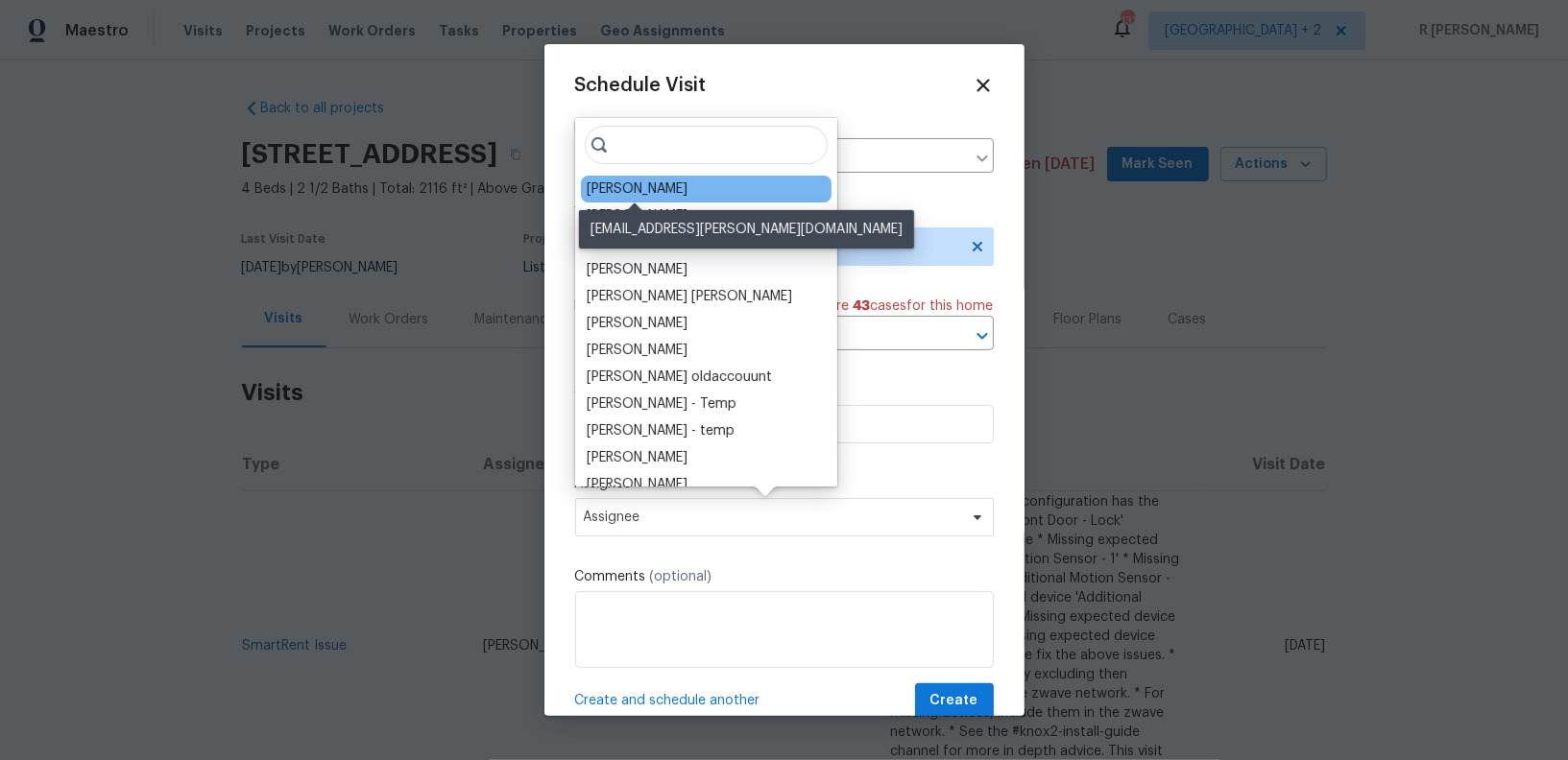
click at [596, 189] on div "Kaden Peterson" at bounding box center [636, 189] width 100 height 19
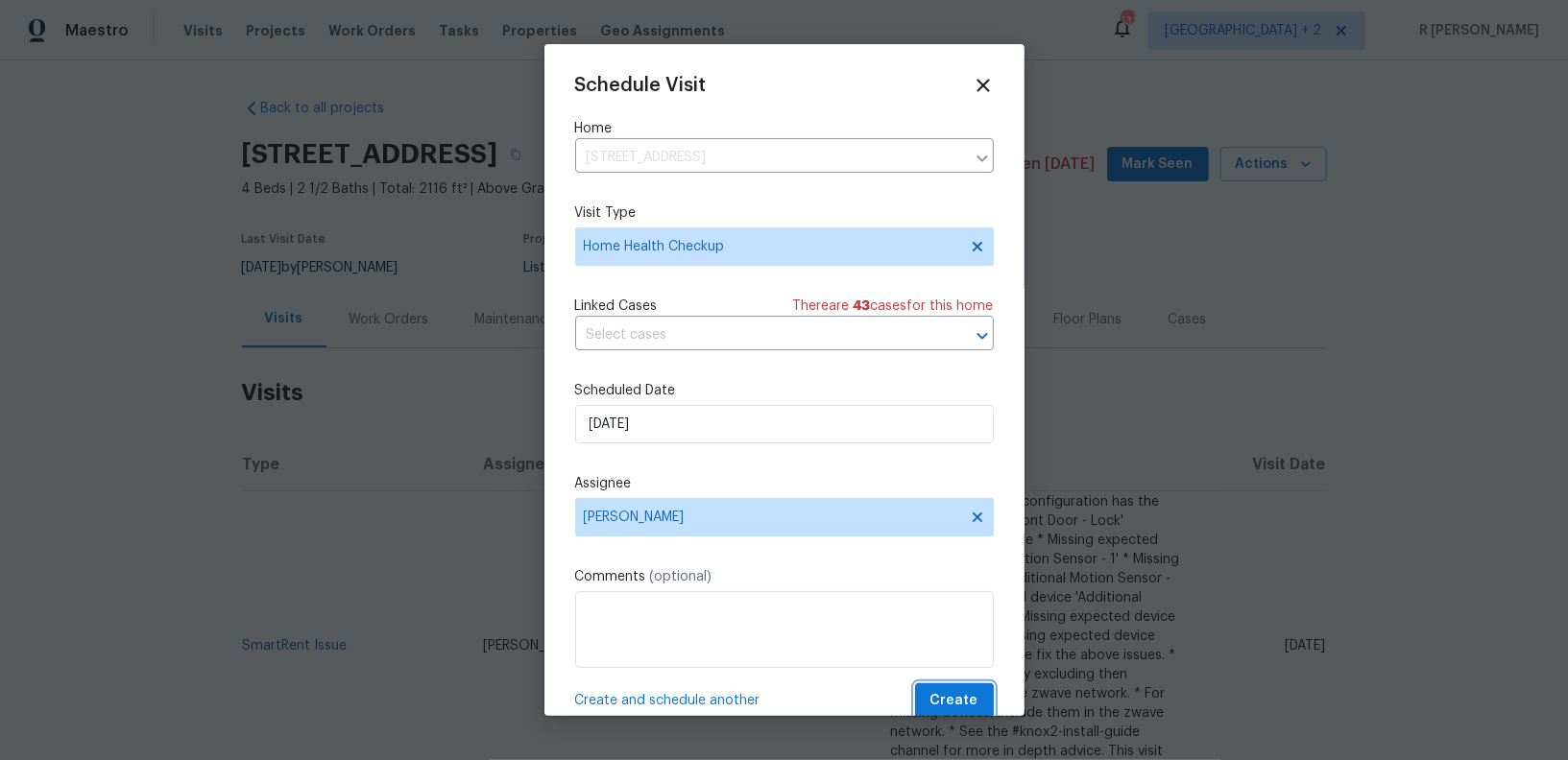
click at [937, 699] on span "Create" at bounding box center [954, 701] width 48 height 24
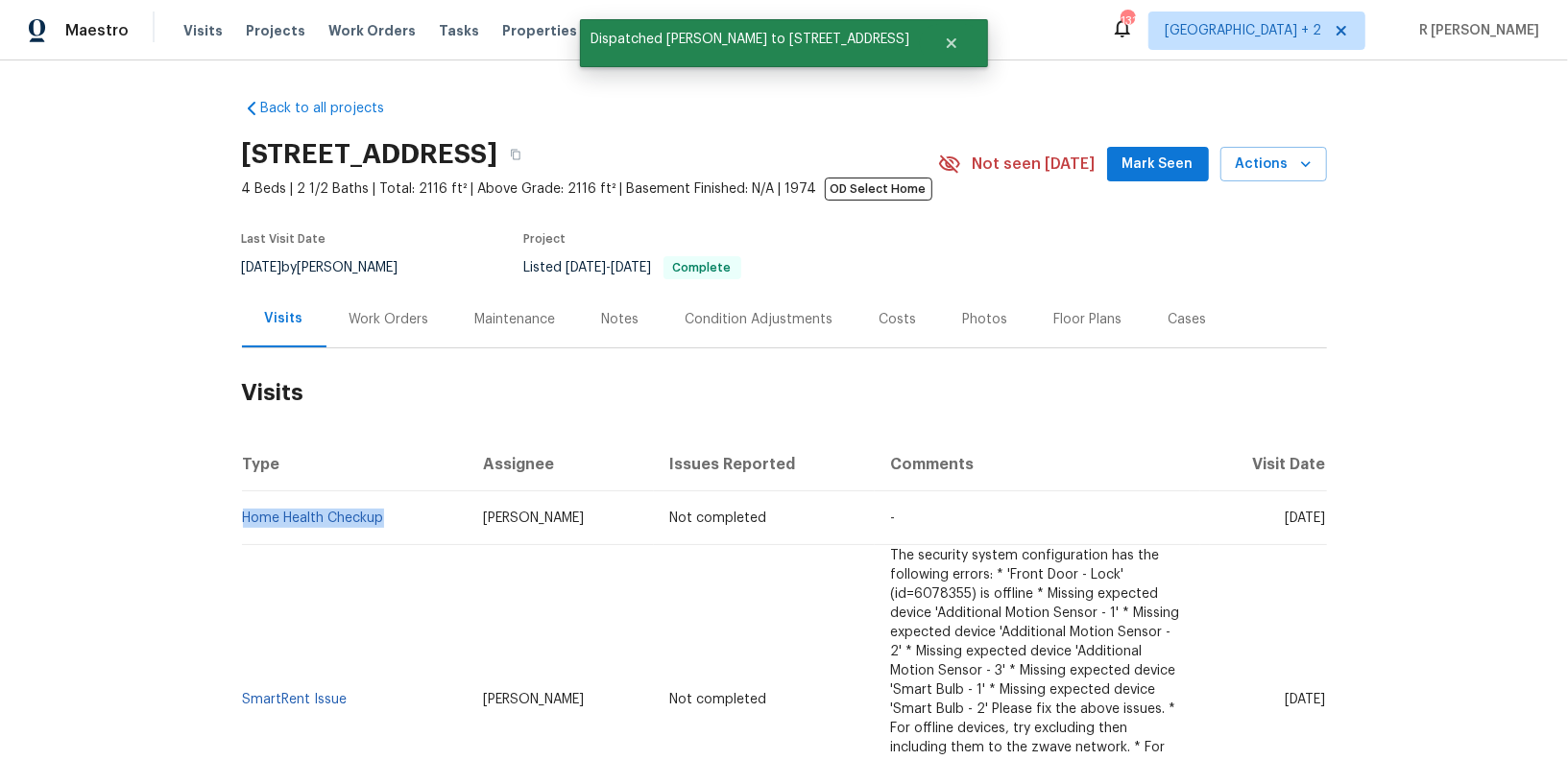
drag, startPoint x: 411, startPoint y: 513, endPoint x: 256, endPoint y: 506, distance: 155.2
click at [256, 506] on td "Home Health Checkup" at bounding box center [355, 517] width 227 height 54
copy link "Home Health Checkup"
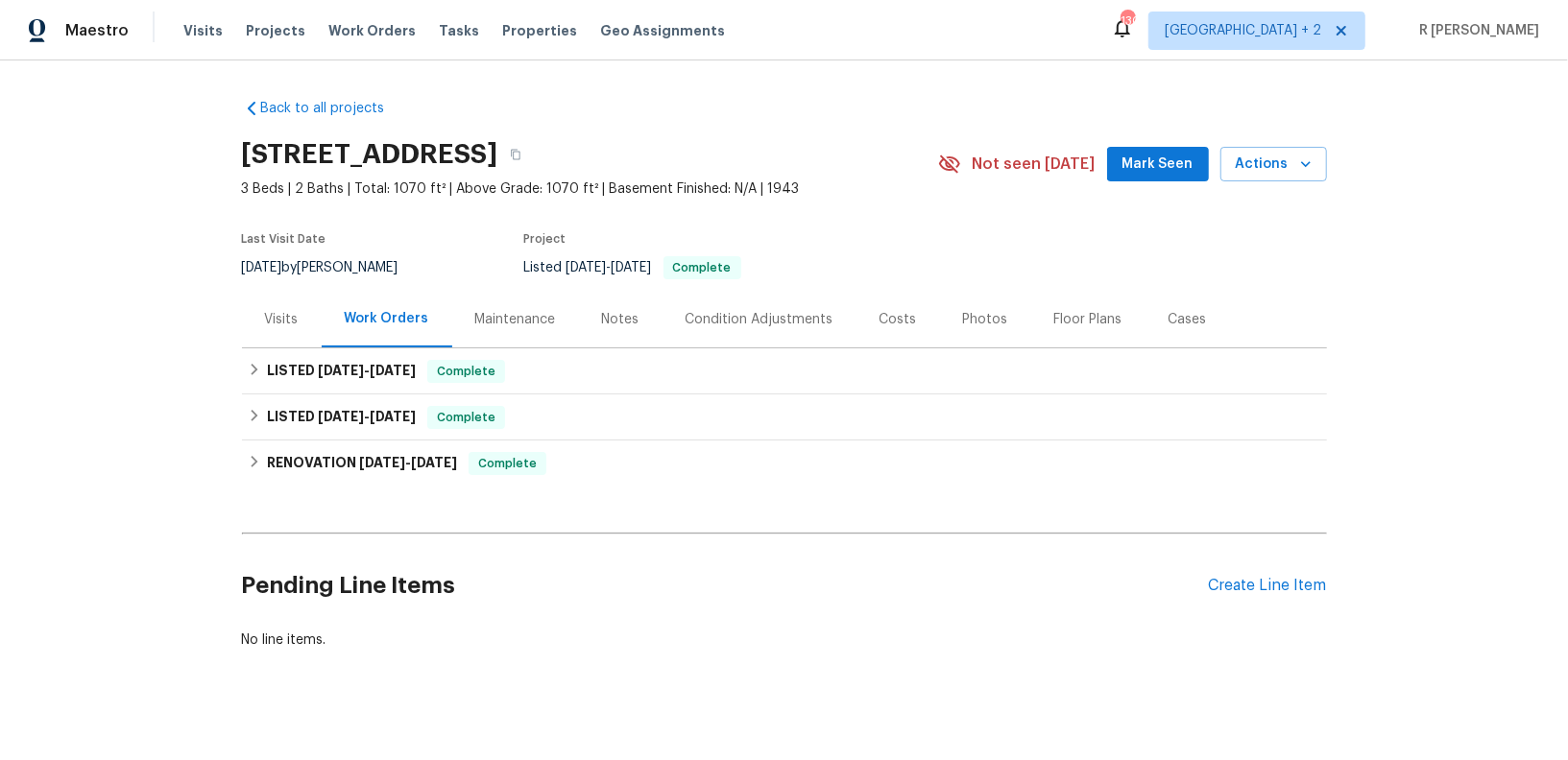
click at [283, 323] on div "Visits" at bounding box center [282, 320] width 33 height 19
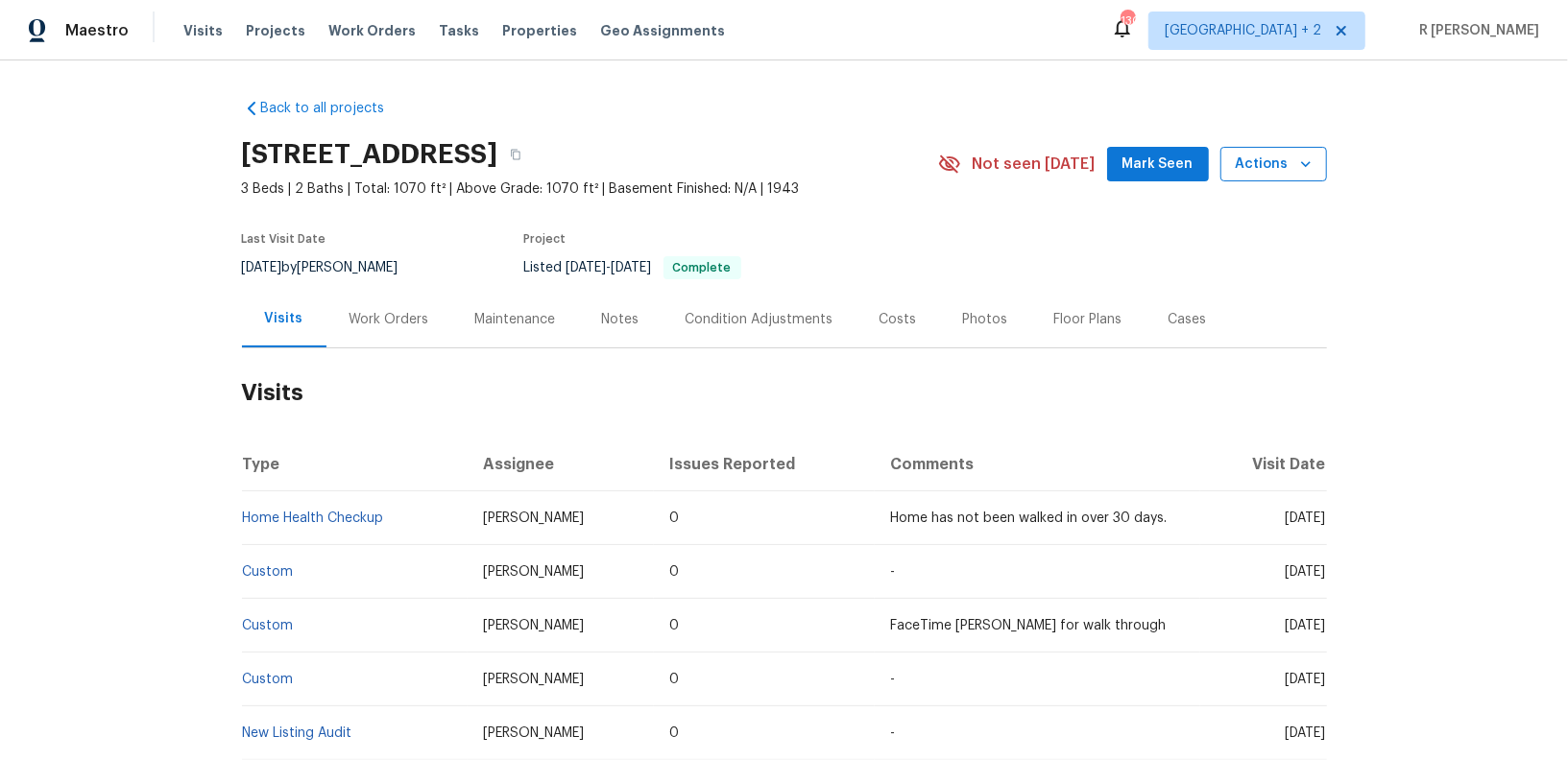
click at [1272, 166] on span "Actions" at bounding box center [1274, 165] width 76 height 24
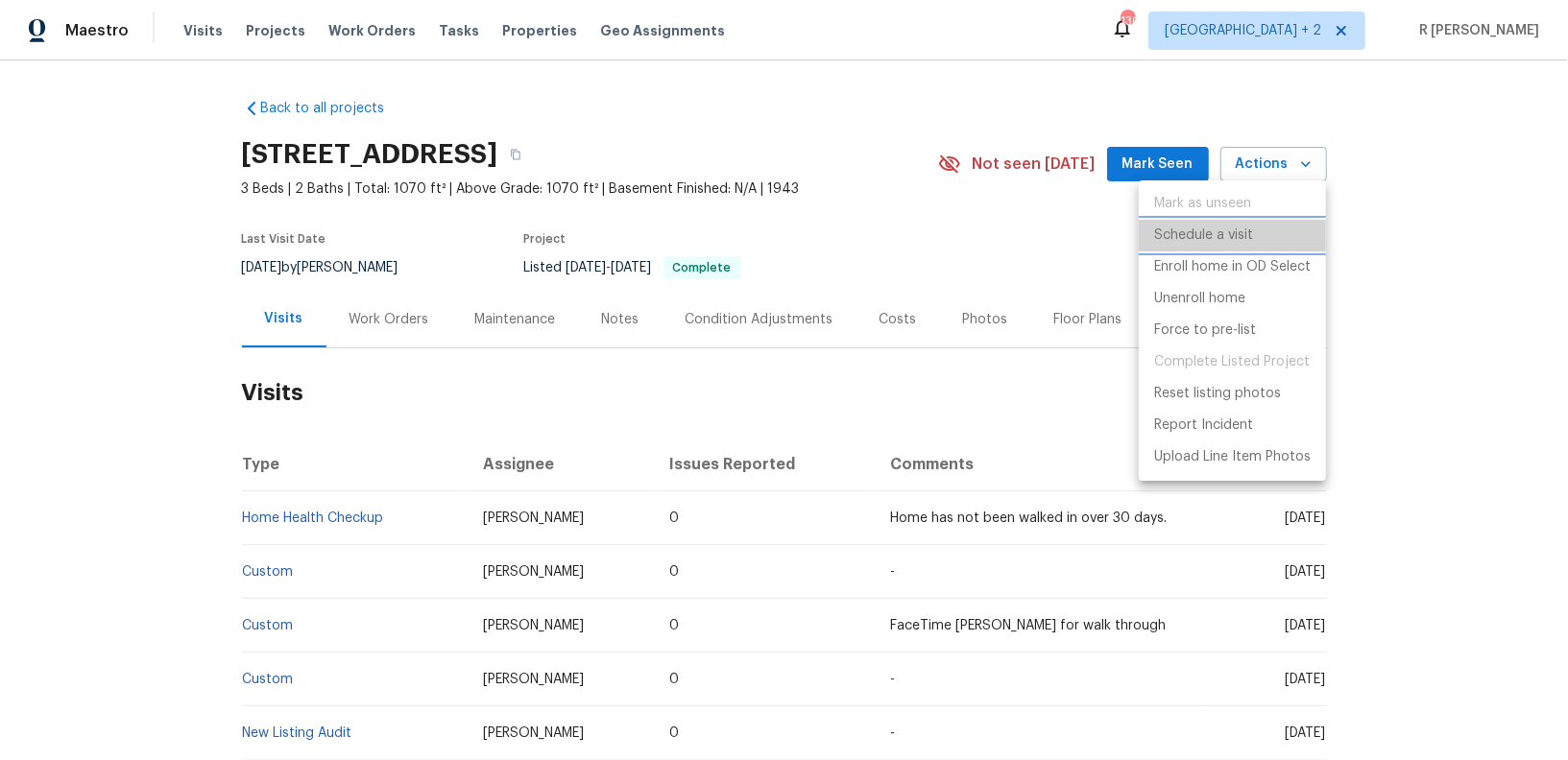
click at [1206, 243] on p "Schedule a visit" at bounding box center [1203, 236] width 98 height 20
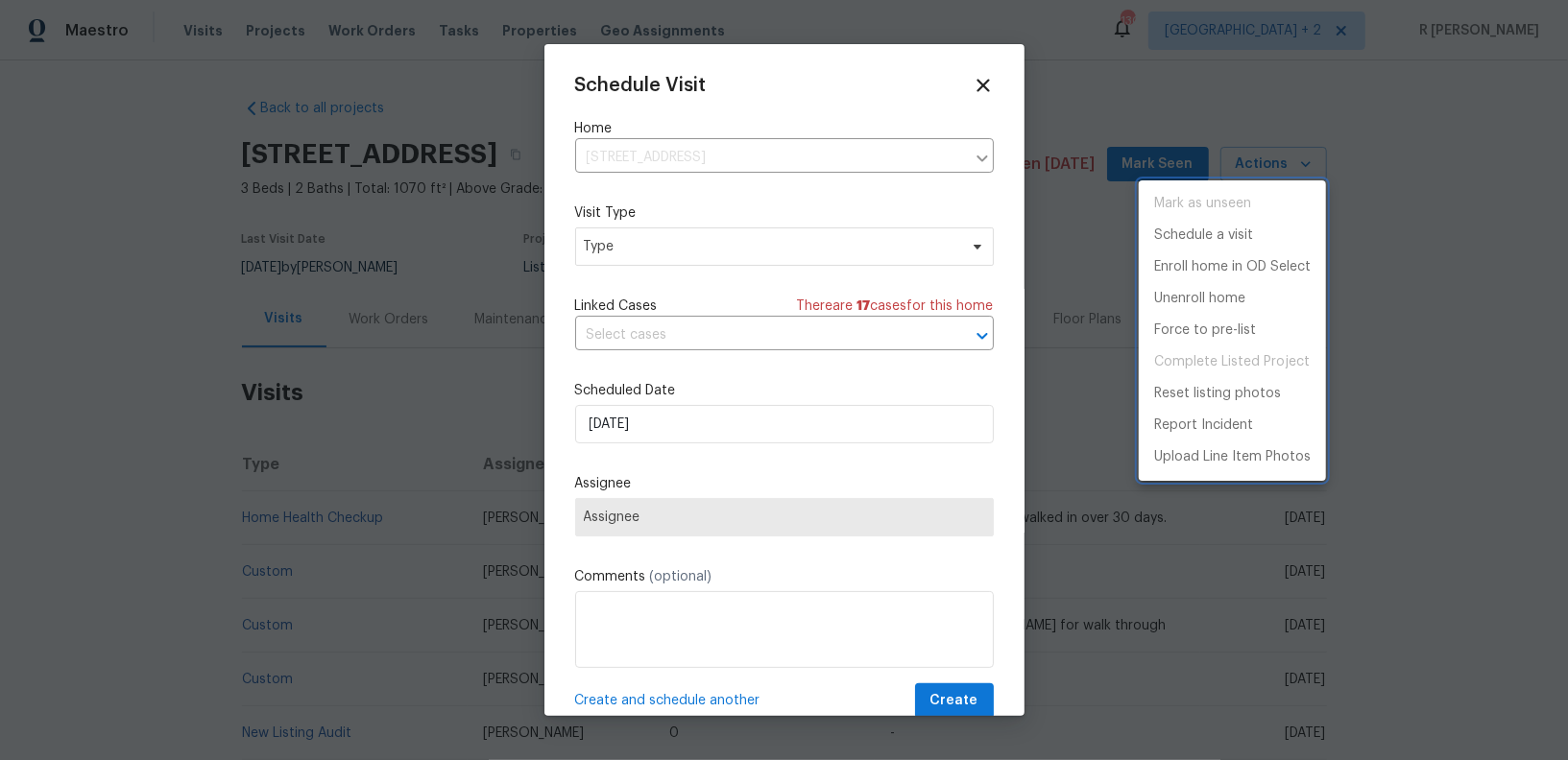
click at [686, 255] on div at bounding box center [784, 380] width 1568 height 760
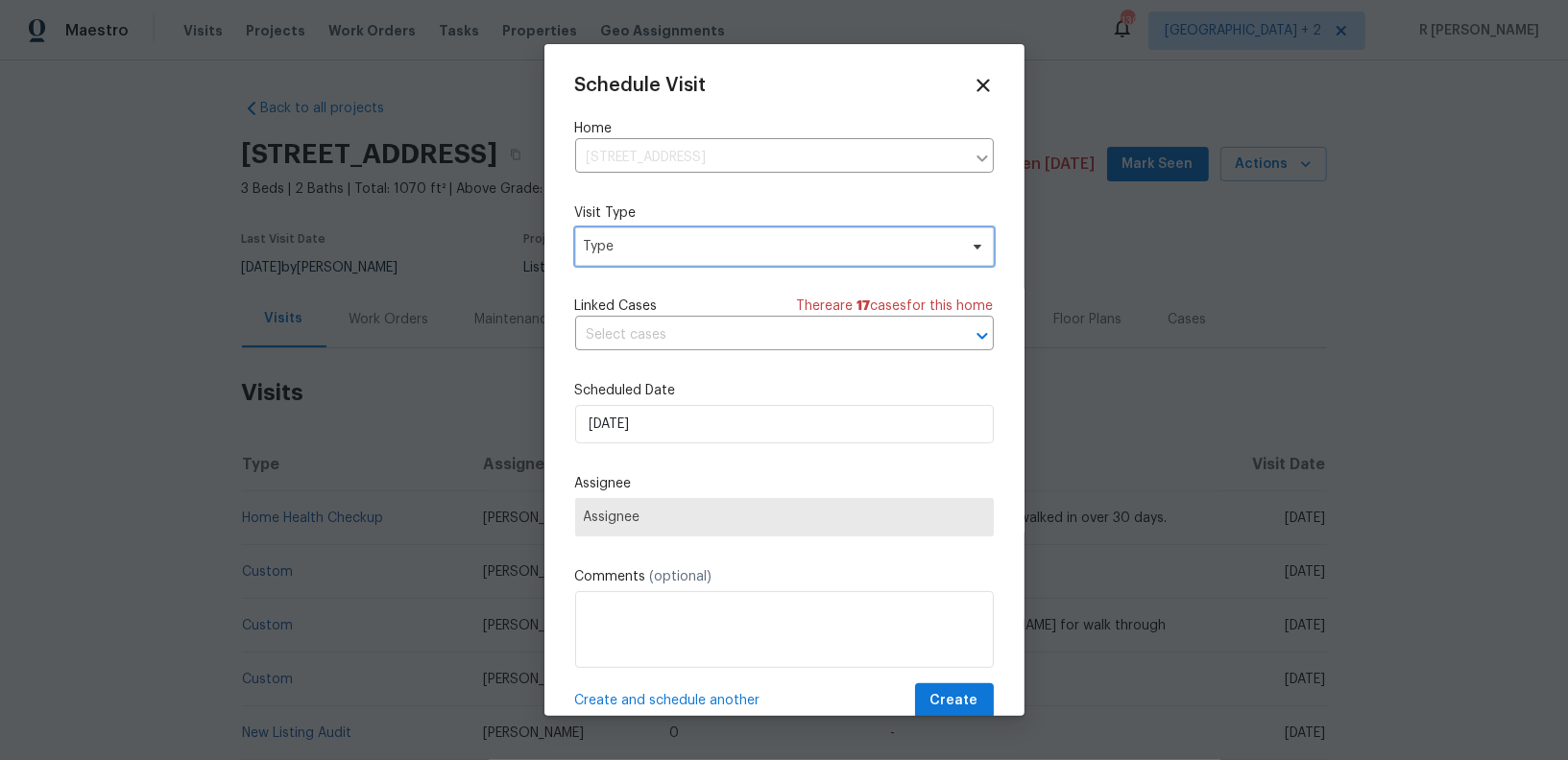
click at [631, 255] on span "Type" at bounding box center [770, 247] width 373 height 19
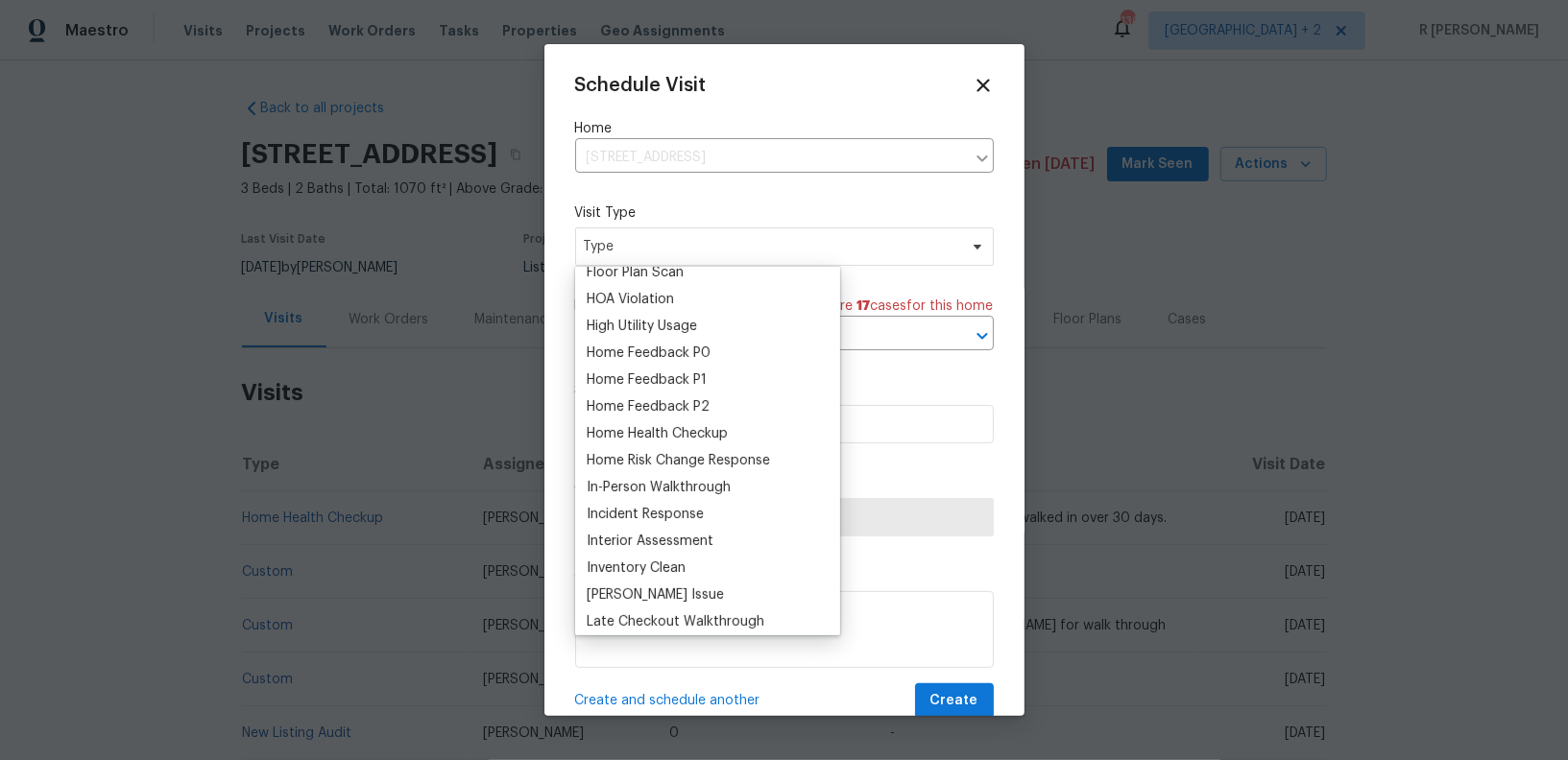
scroll to position [606, 0]
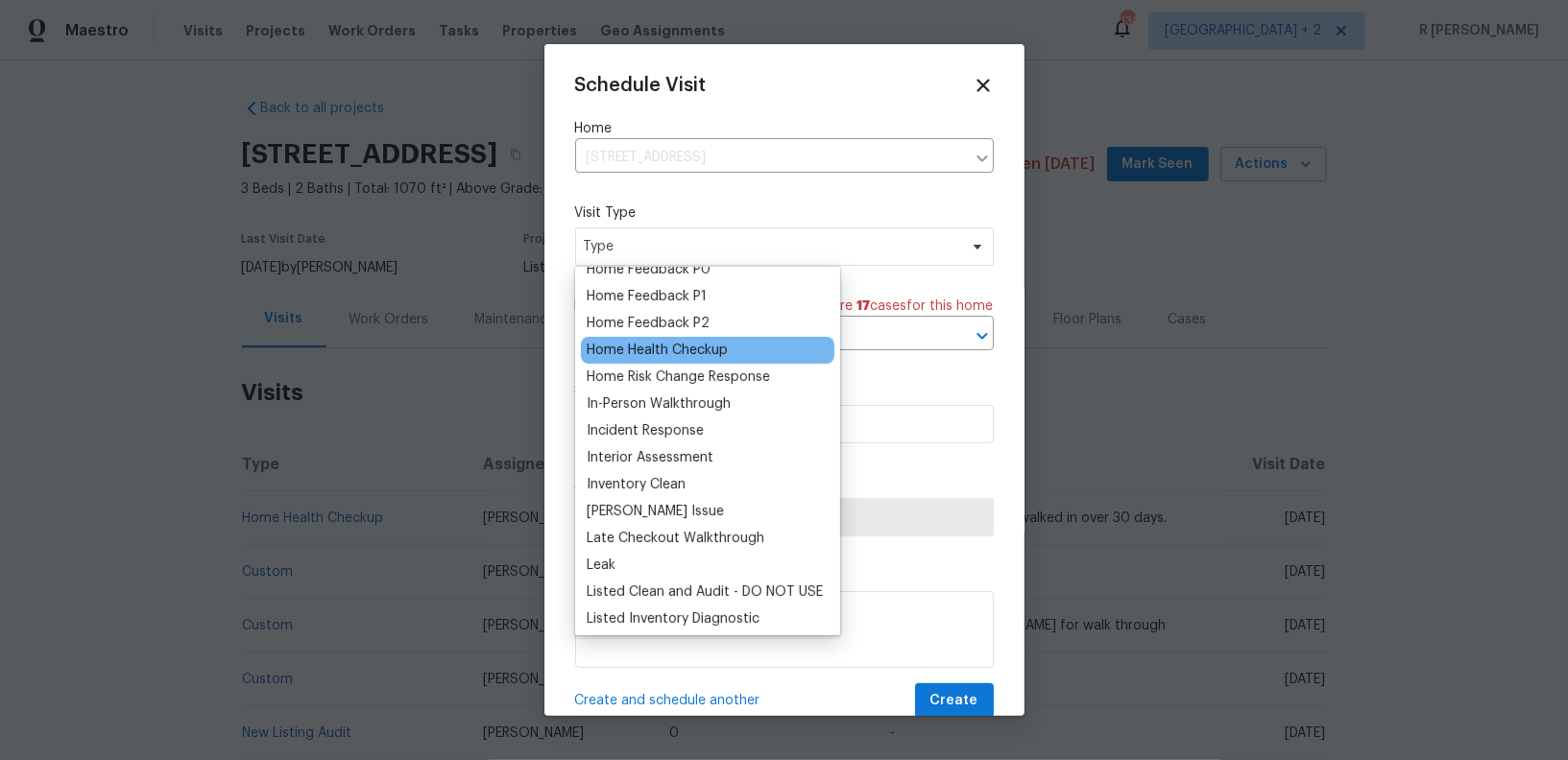
click at [668, 352] on div "Home Health Checkup" at bounding box center [657, 351] width 141 height 19
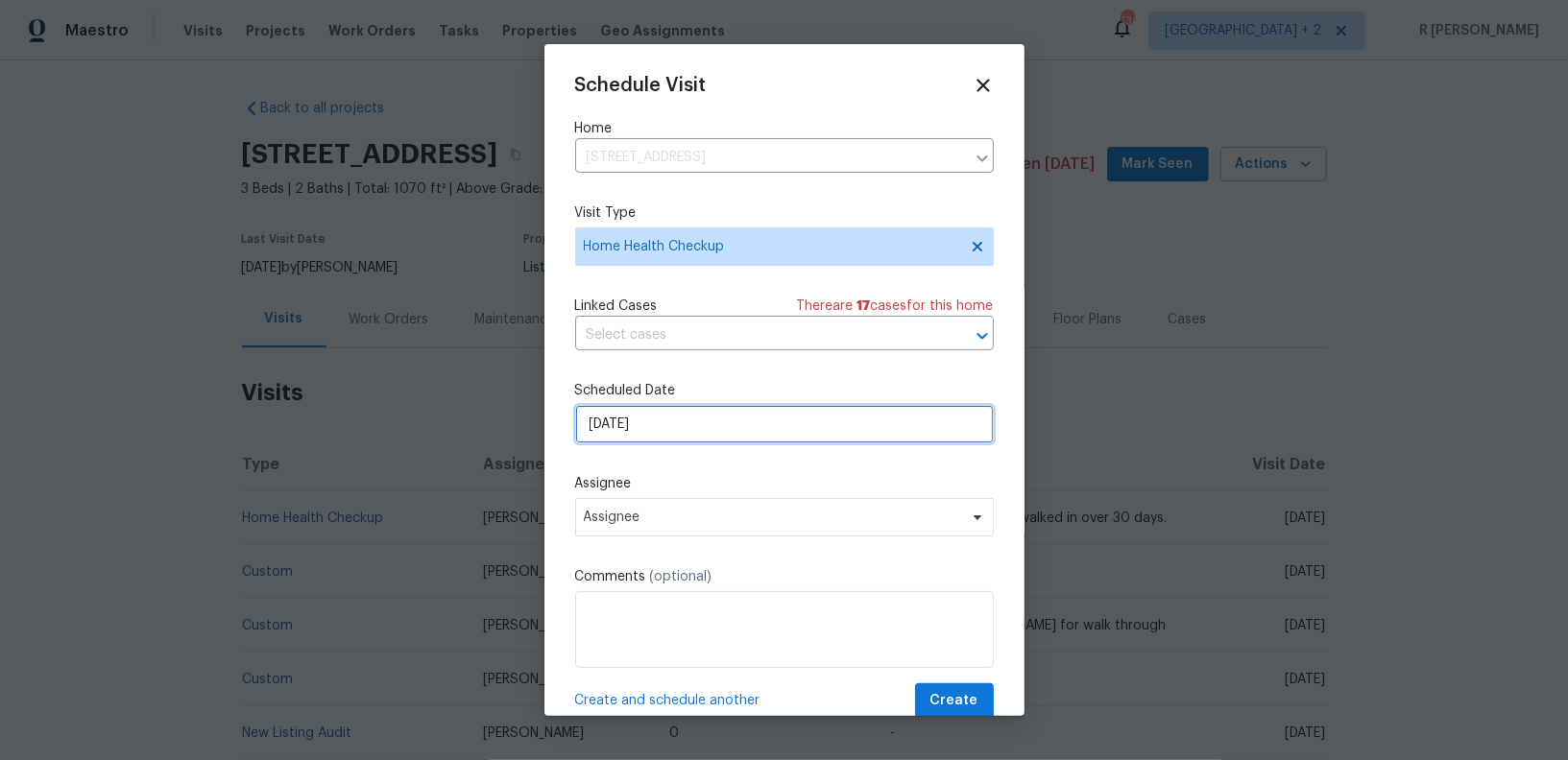
click at [640, 428] on input "[DATE]" at bounding box center [784, 424] width 419 height 38
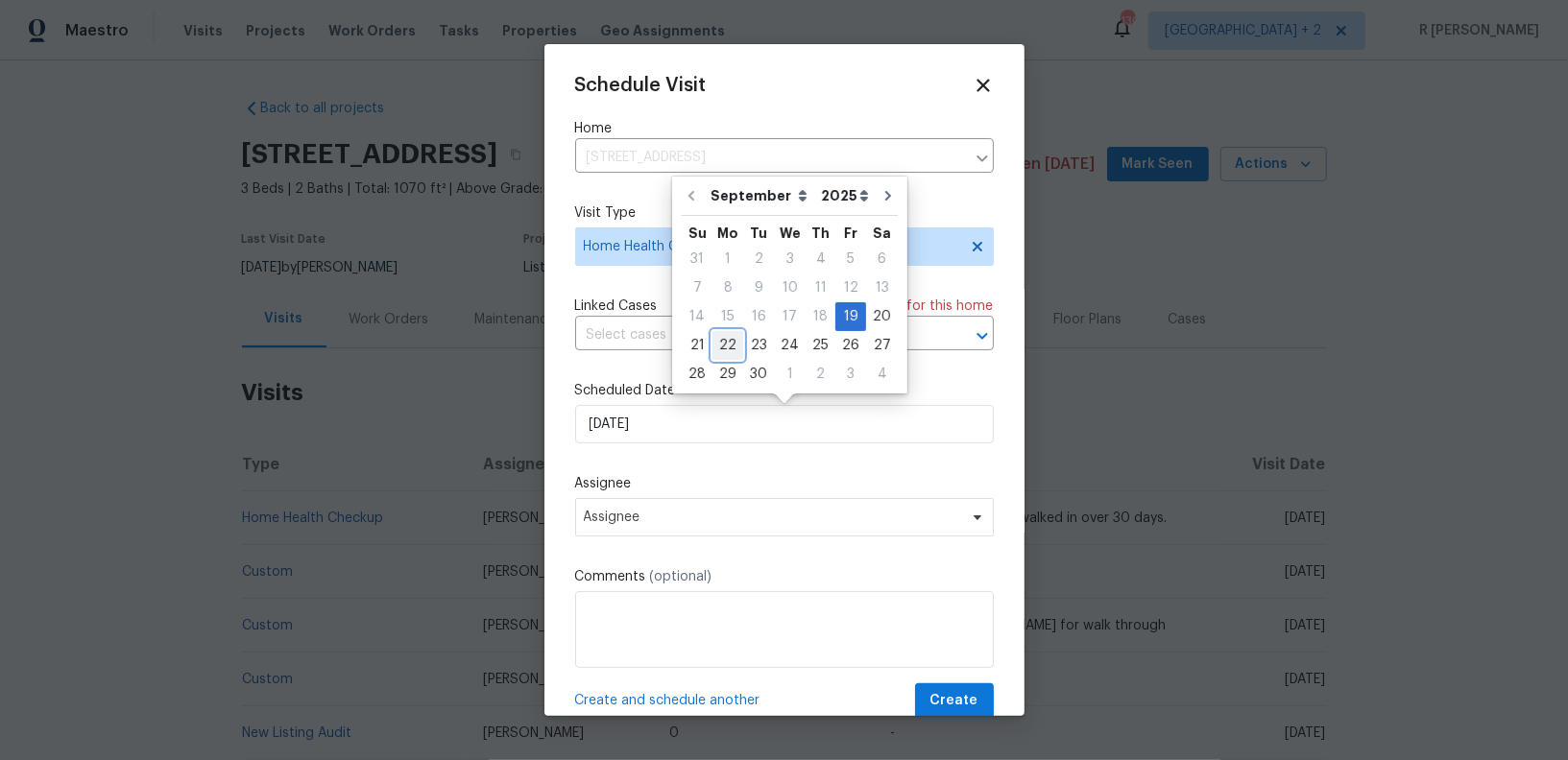
click at [731, 334] on div "22" at bounding box center [728, 346] width 31 height 27
type input "[DATE]"
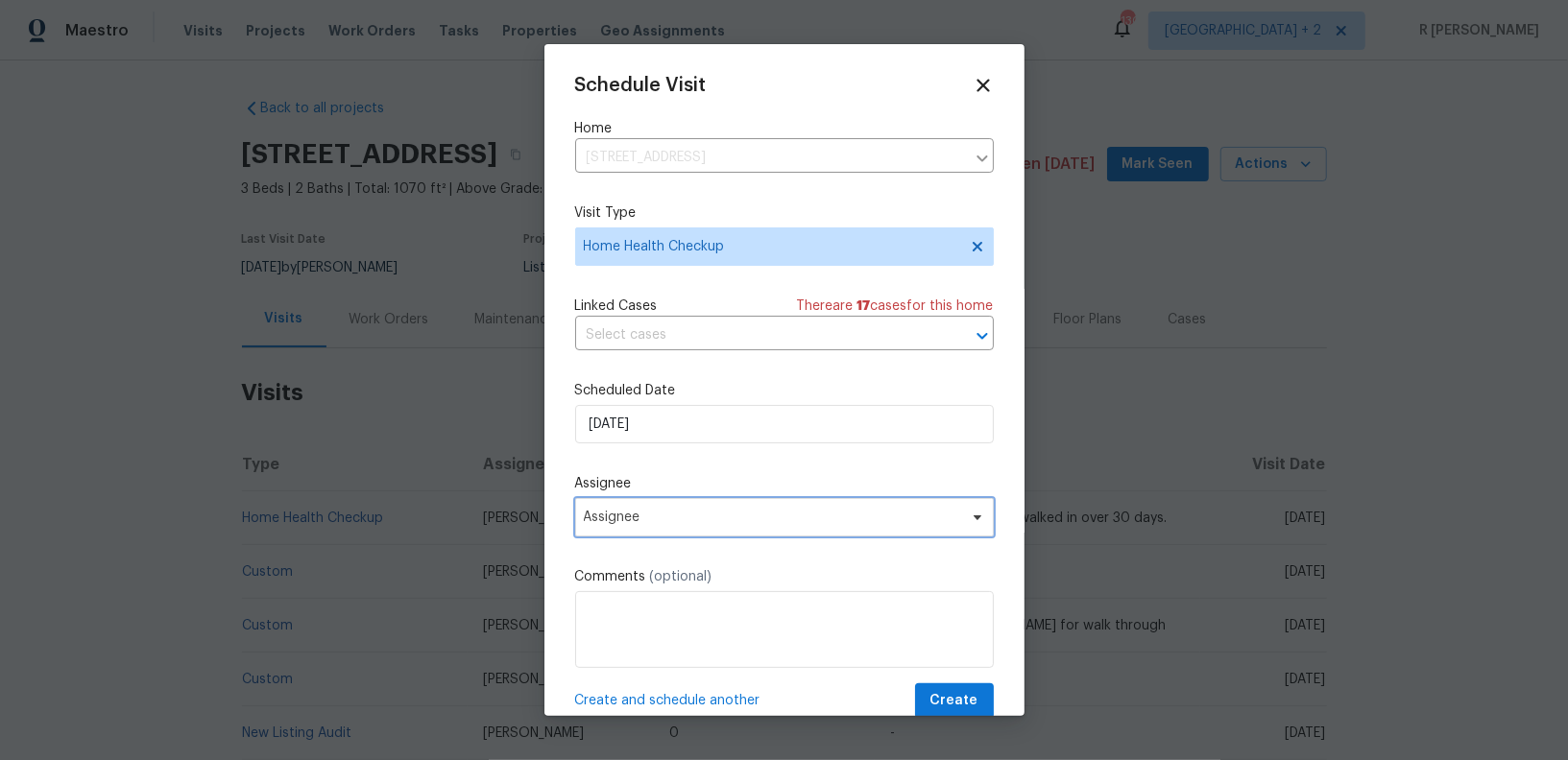
click at [652, 504] on span "Assignee" at bounding box center [784, 516] width 419 height 38
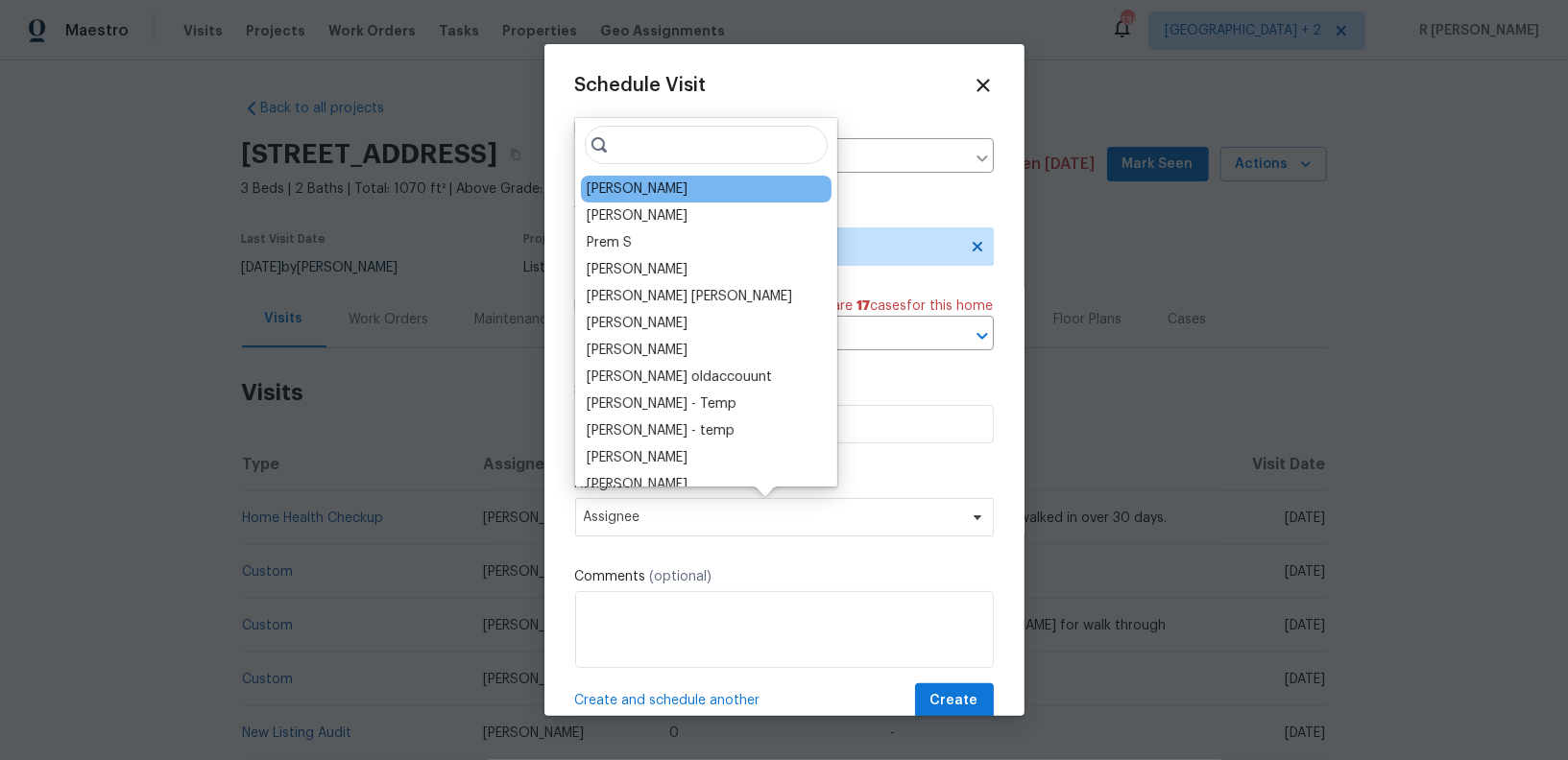
click at [689, 193] on div "[PERSON_NAME]" at bounding box center [706, 189] width 250 height 27
click at [707, 185] on div "[PERSON_NAME]" at bounding box center [706, 189] width 250 height 27
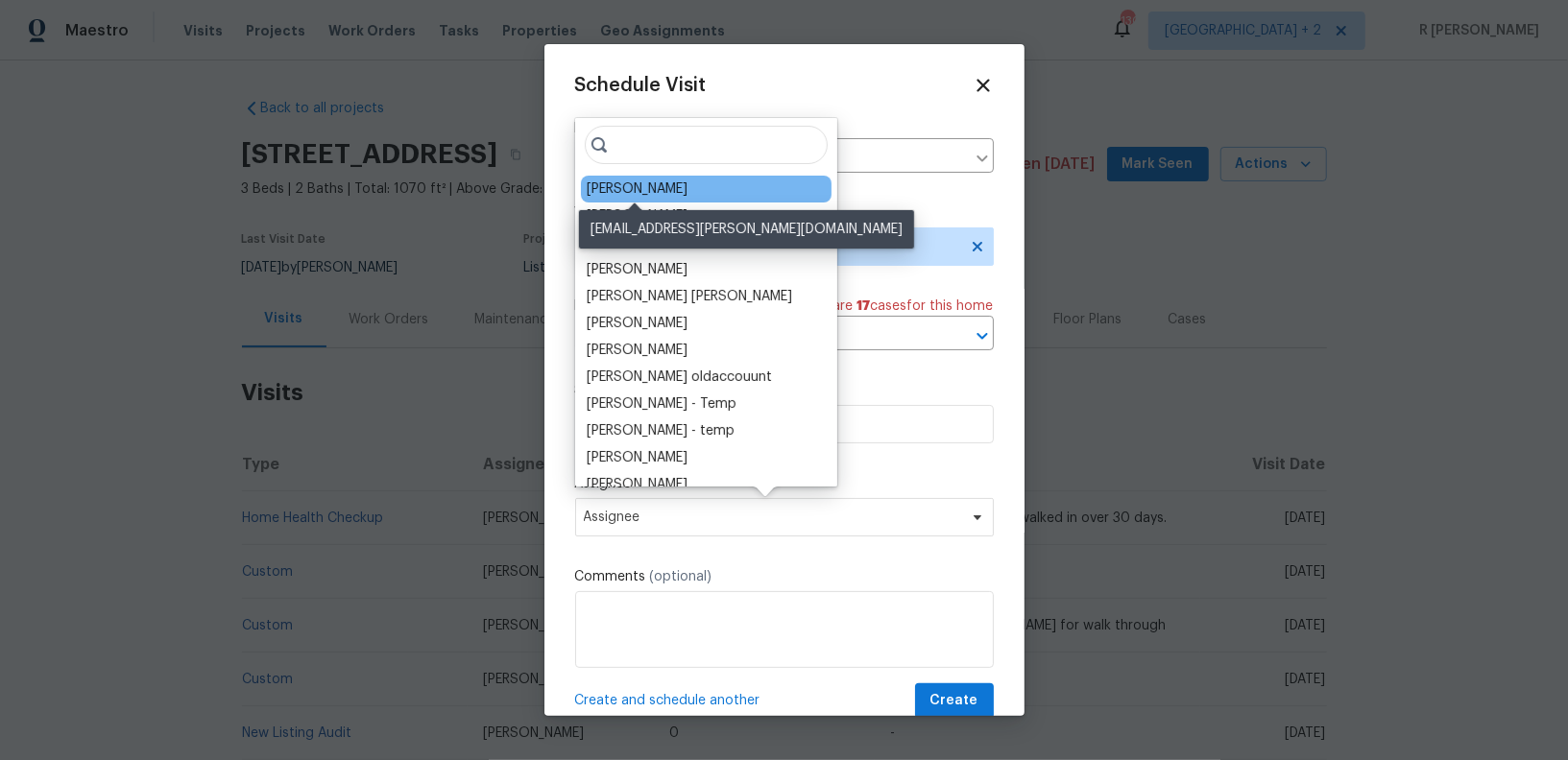
click at [623, 191] on div "[PERSON_NAME]" at bounding box center [636, 189] width 100 height 19
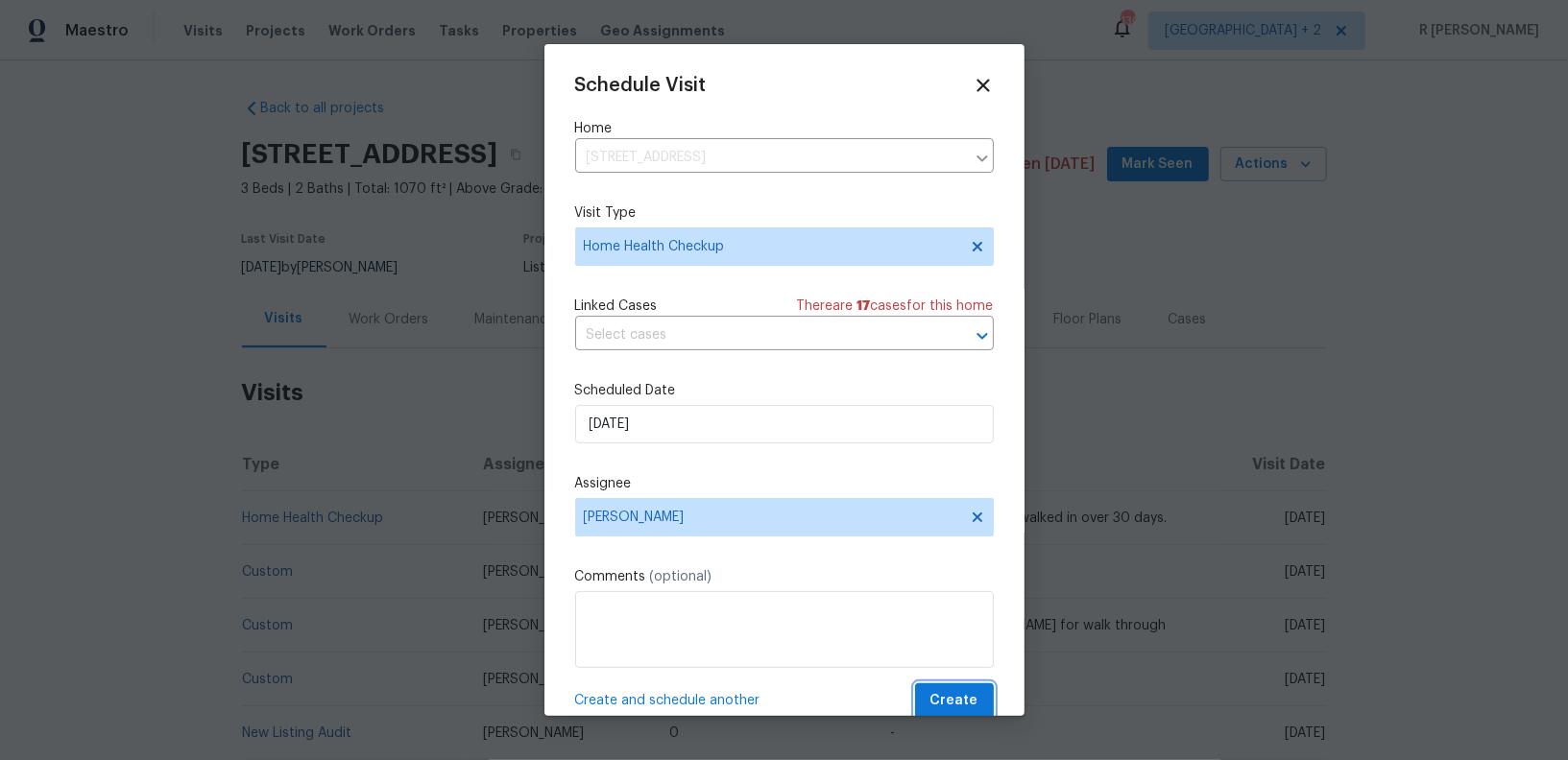
click at [952, 703] on span "Create" at bounding box center [954, 701] width 48 height 24
click at [954, 710] on span "Create" at bounding box center [954, 701] width 48 height 24
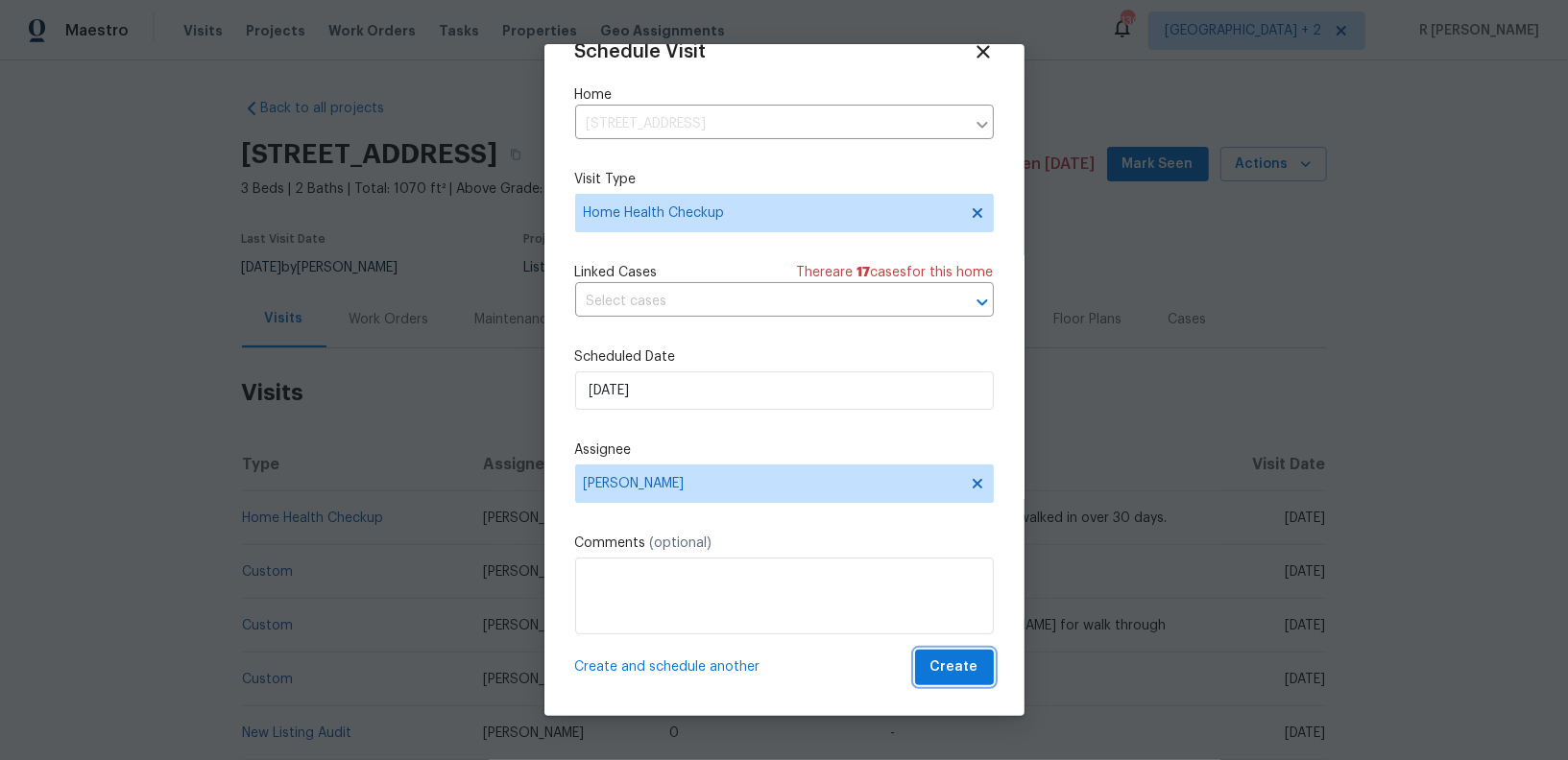
click at [946, 664] on span "Create" at bounding box center [954, 667] width 48 height 24
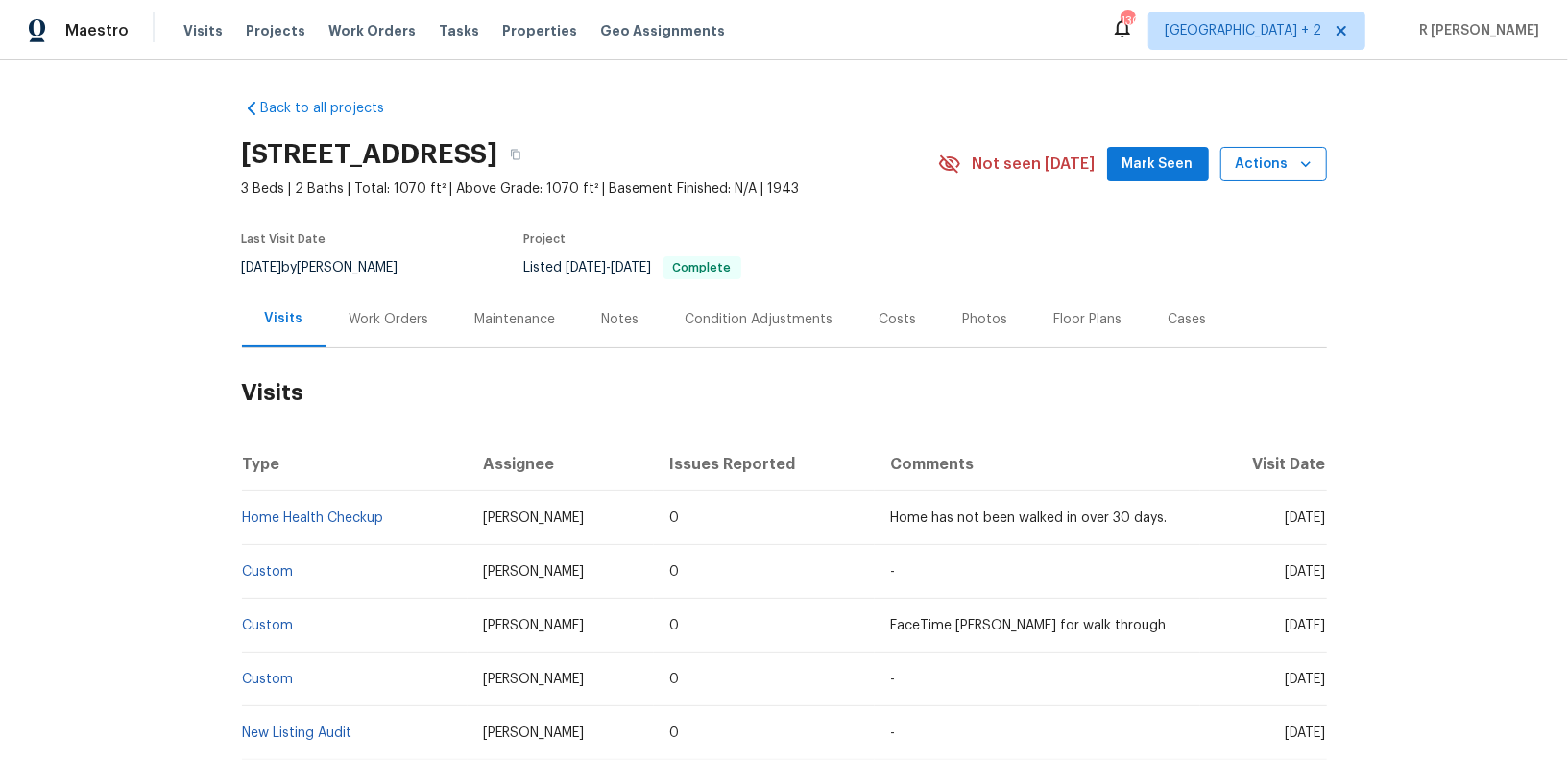
click at [1303, 166] on icon "button" at bounding box center [1306, 165] width 19 height 19
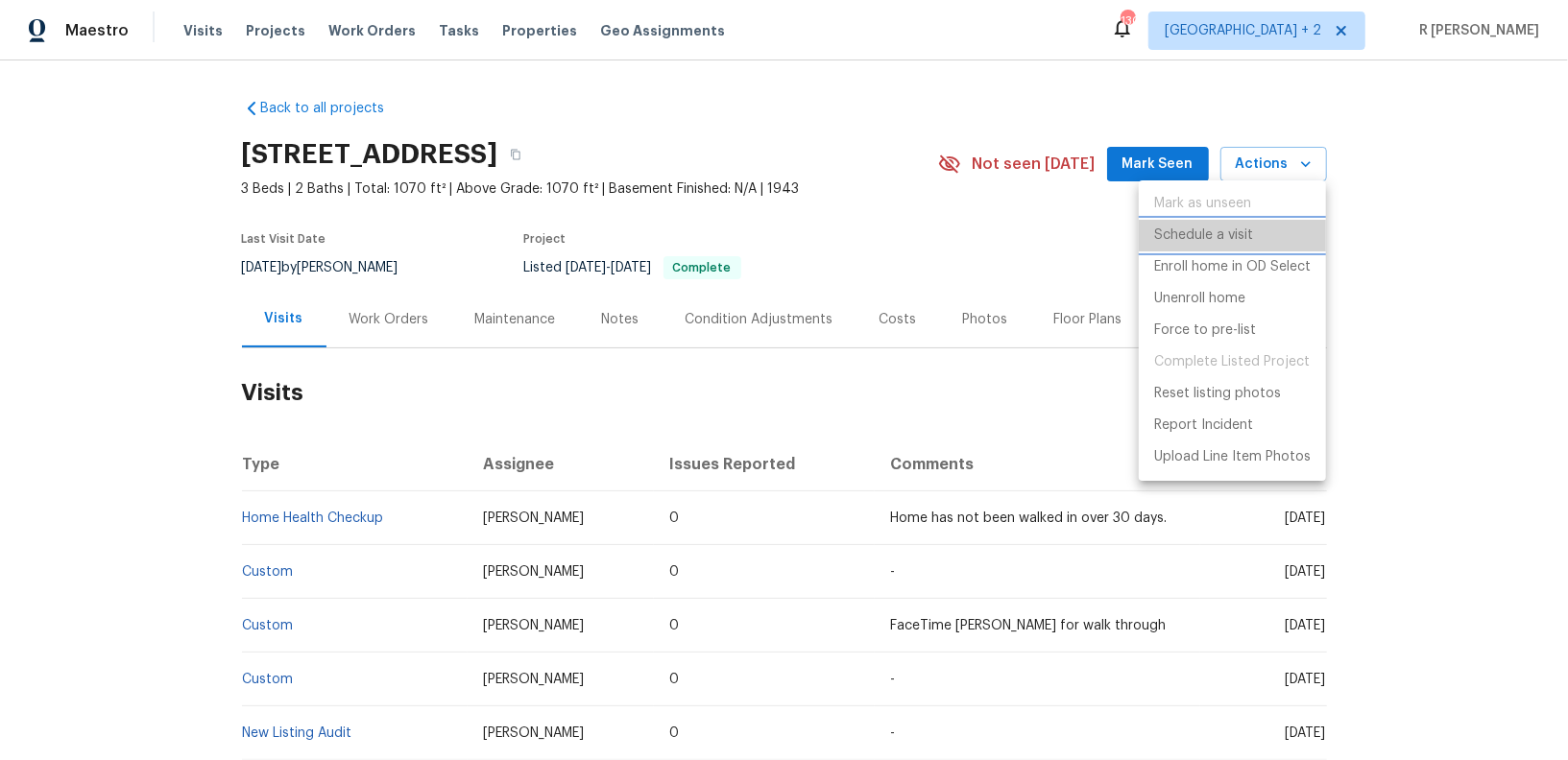
click at [1259, 246] on li "Schedule a visit" at bounding box center [1232, 236] width 187 height 32
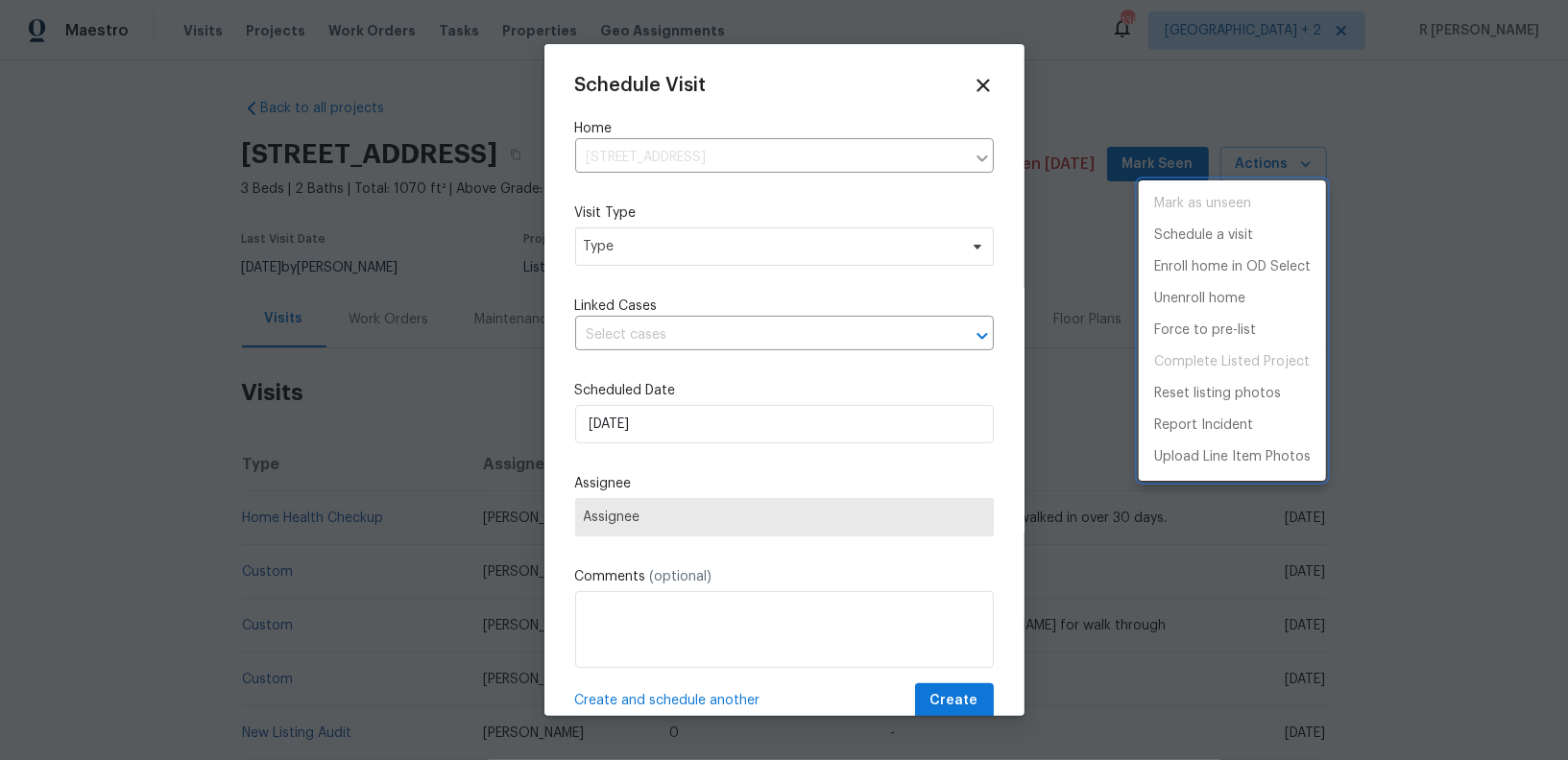
click at [673, 287] on div at bounding box center [784, 380] width 1568 height 760
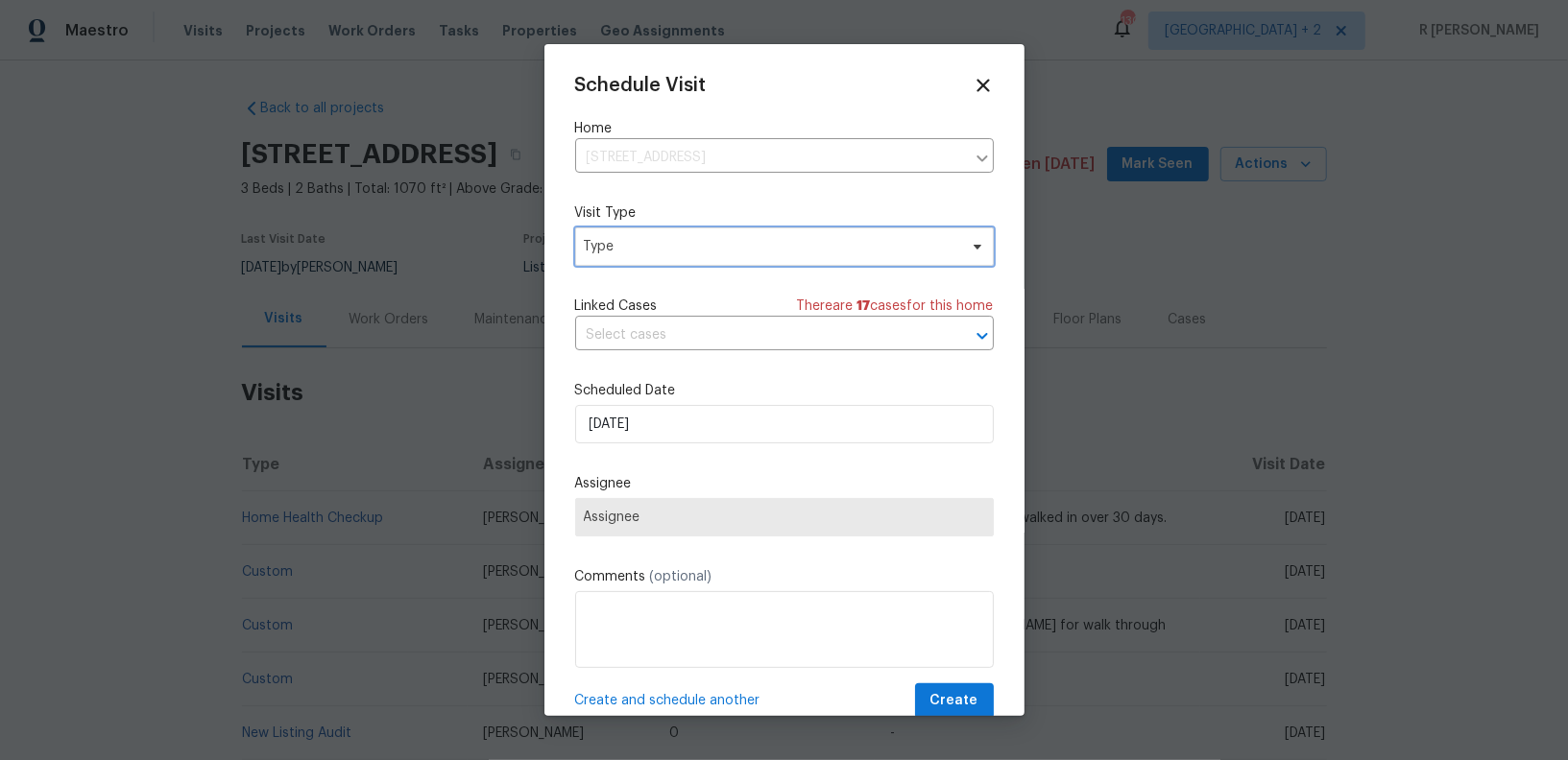
click at [676, 266] on span "Type" at bounding box center [784, 246] width 419 height 38
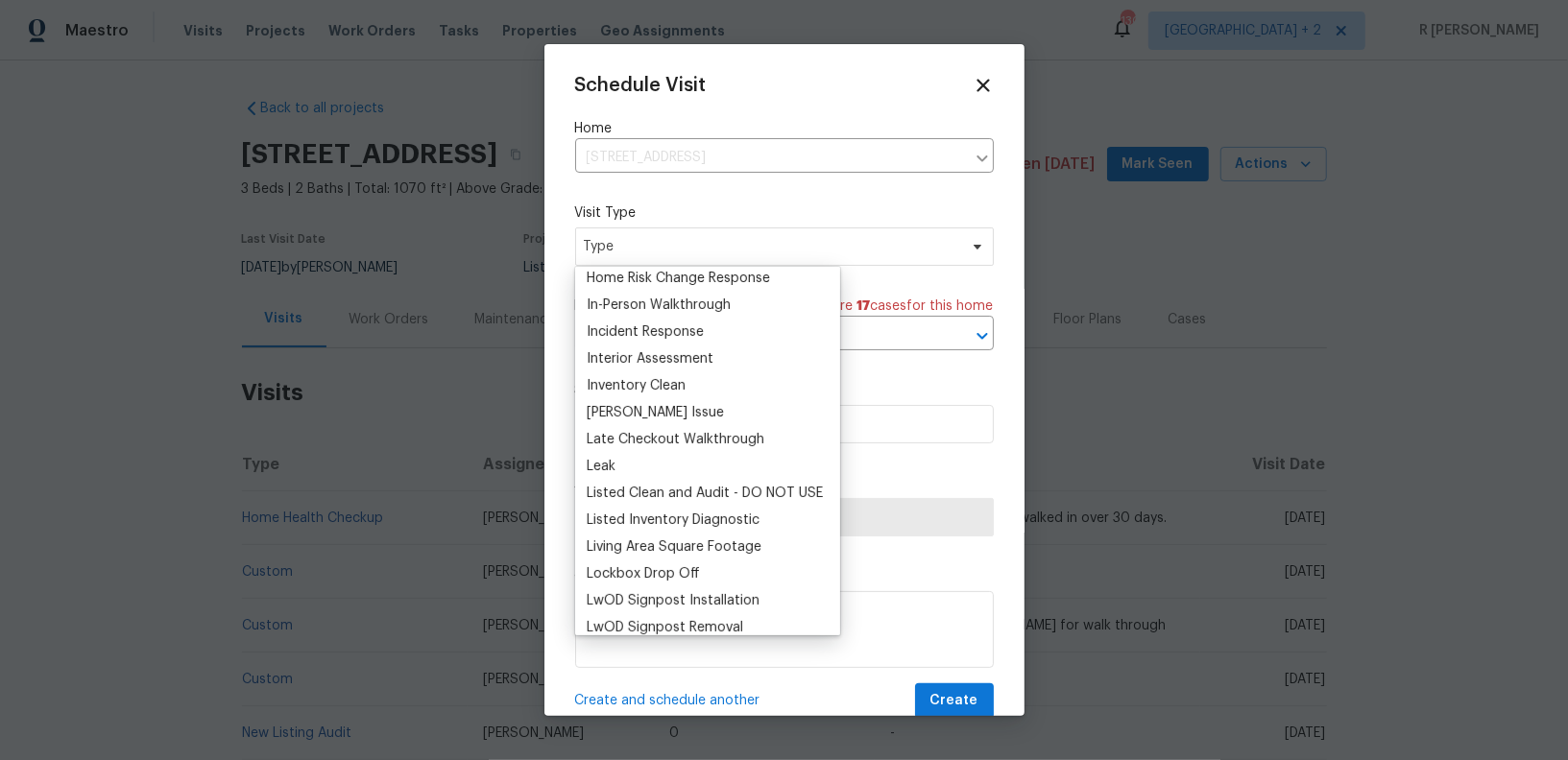
scroll to position [587, 0]
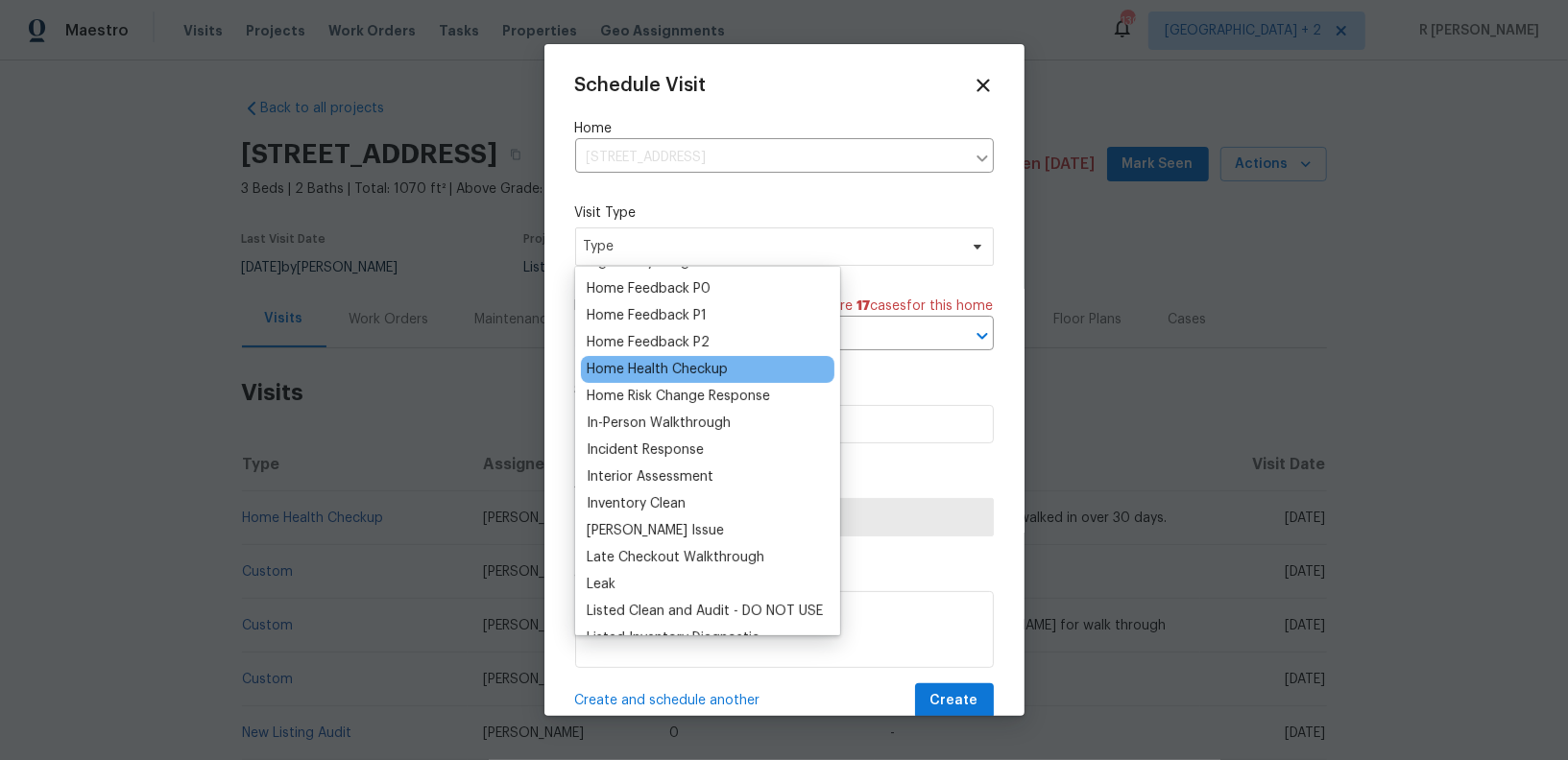
click at [638, 376] on div "Home Health Checkup" at bounding box center [657, 369] width 141 height 19
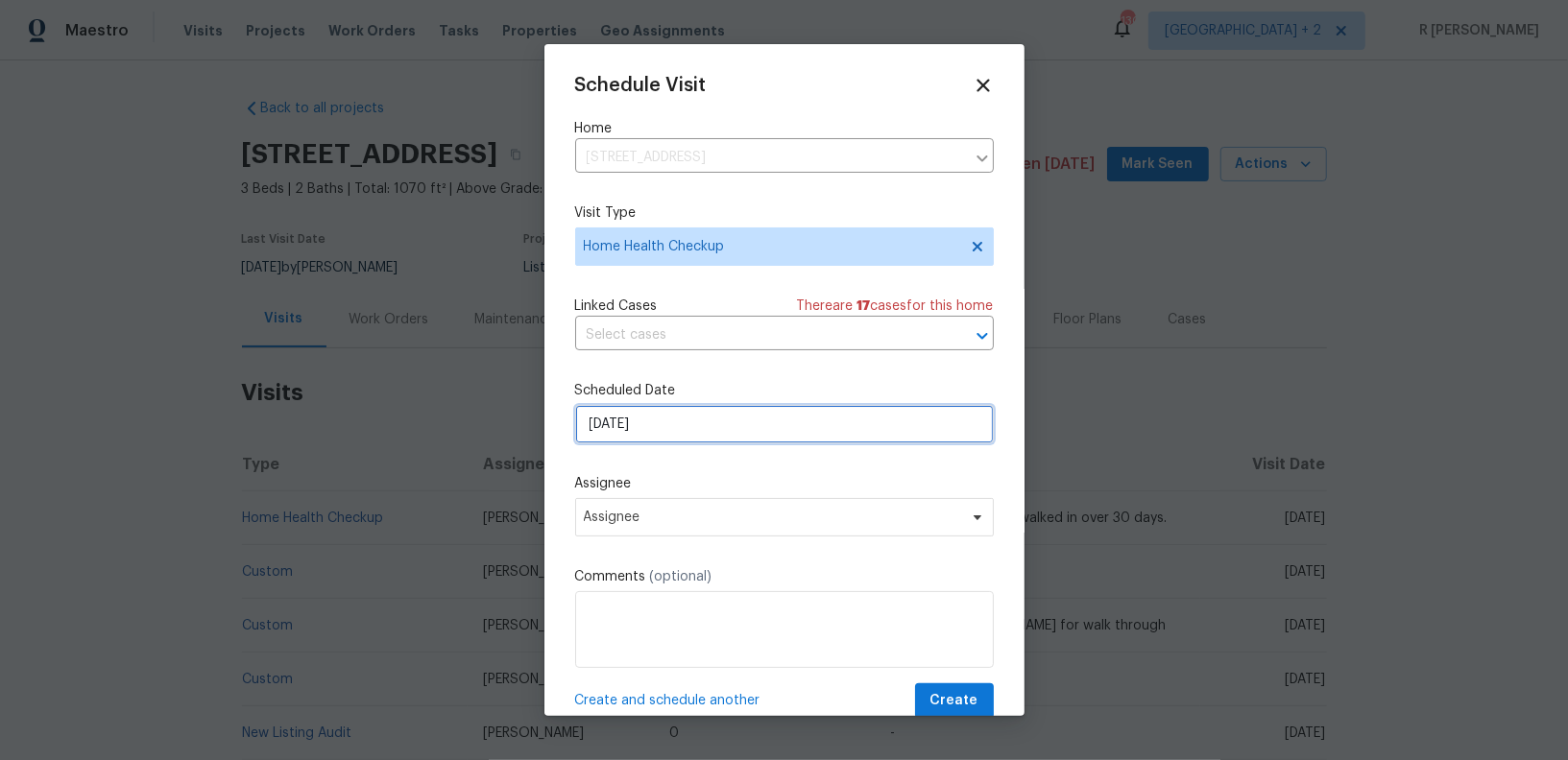
click at [679, 431] on input "[DATE]" at bounding box center [784, 424] width 419 height 38
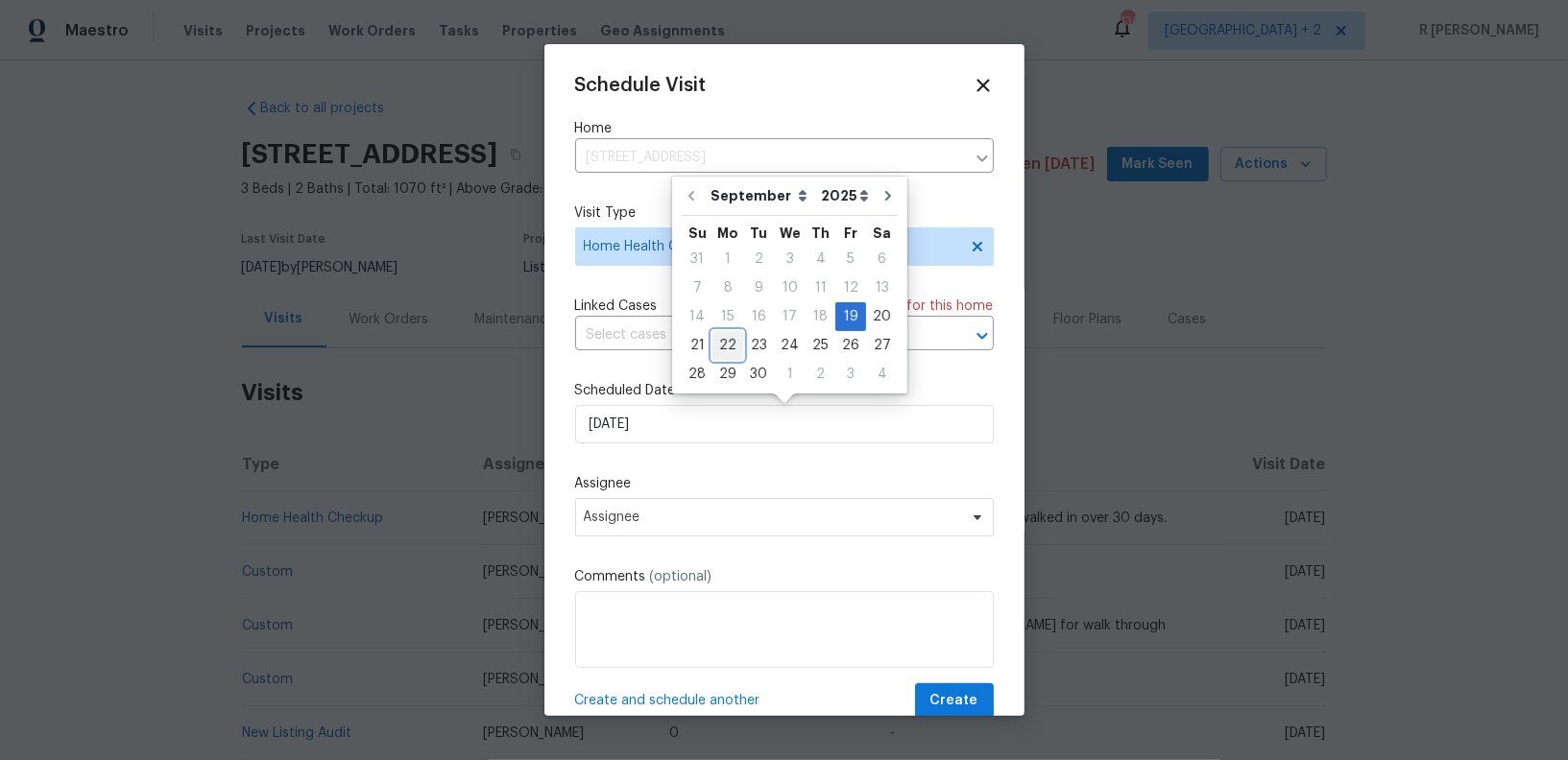
click at [720, 347] on div "22" at bounding box center [728, 346] width 31 height 27
type input "[DATE]"
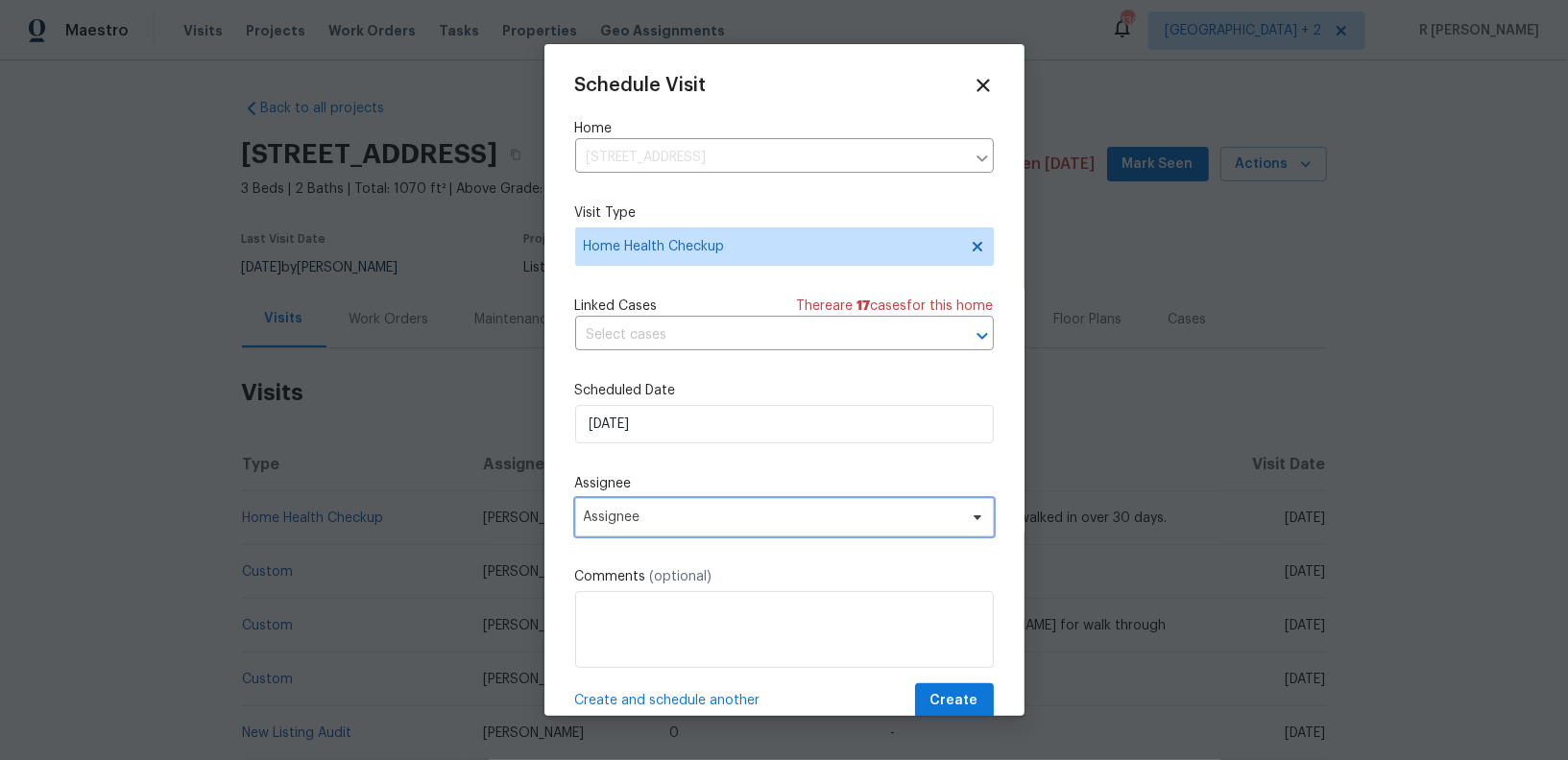
click at [668, 532] on span "Assignee" at bounding box center [784, 516] width 419 height 38
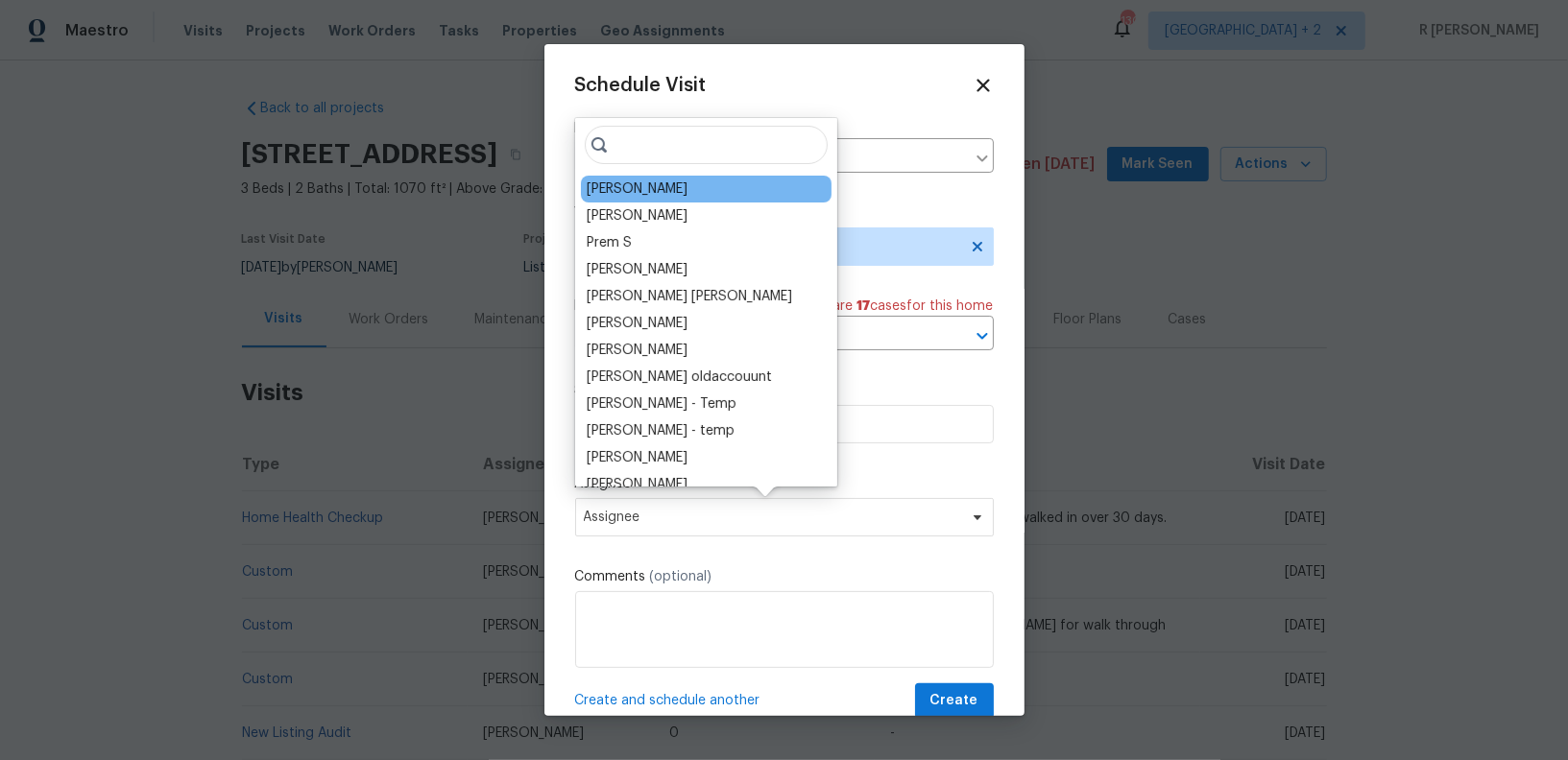
click at [683, 202] on div "[PERSON_NAME]" at bounding box center [706, 189] width 250 height 27
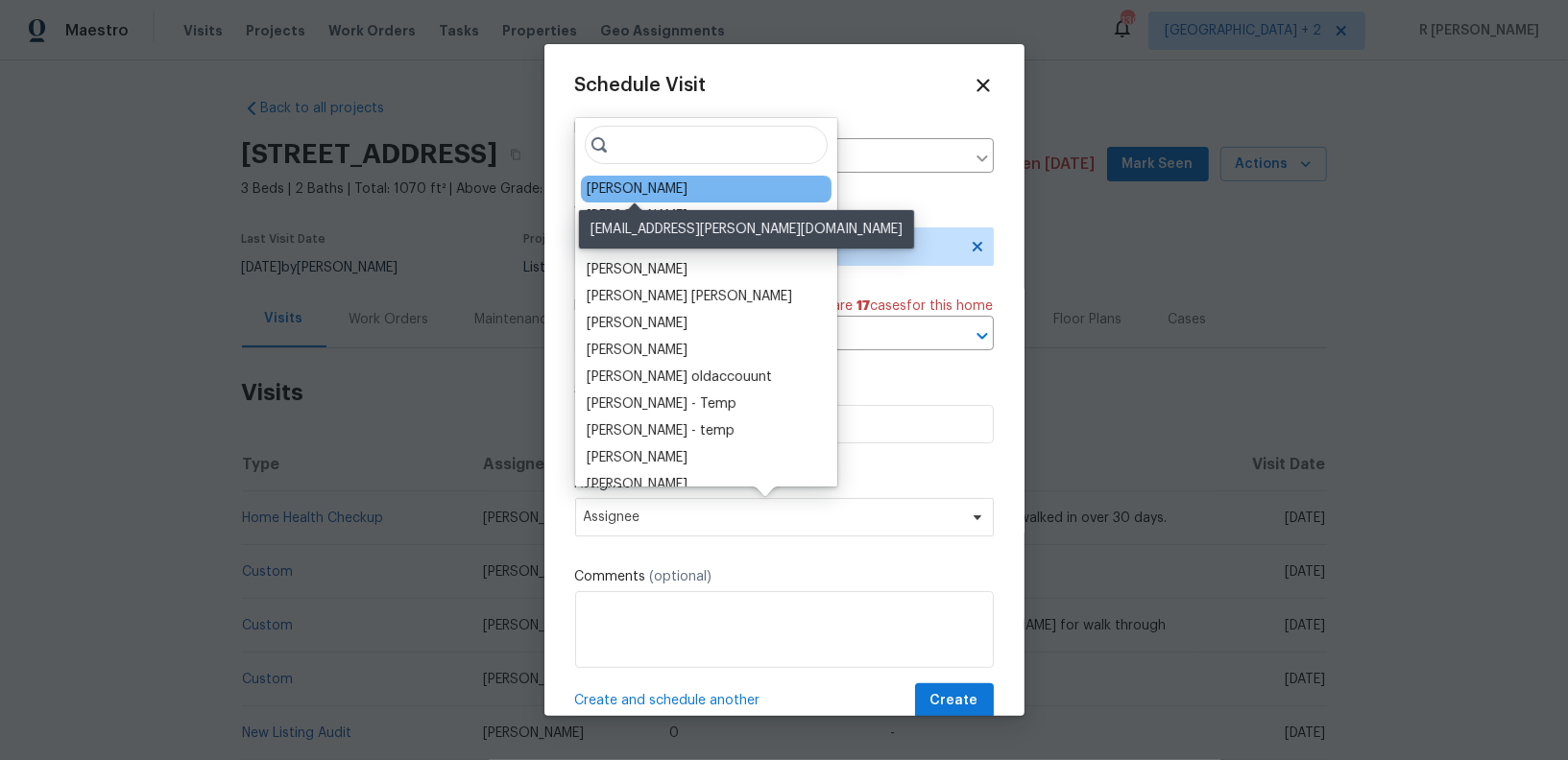
click at [676, 188] on div "[PERSON_NAME]" at bounding box center [636, 189] width 100 height 19
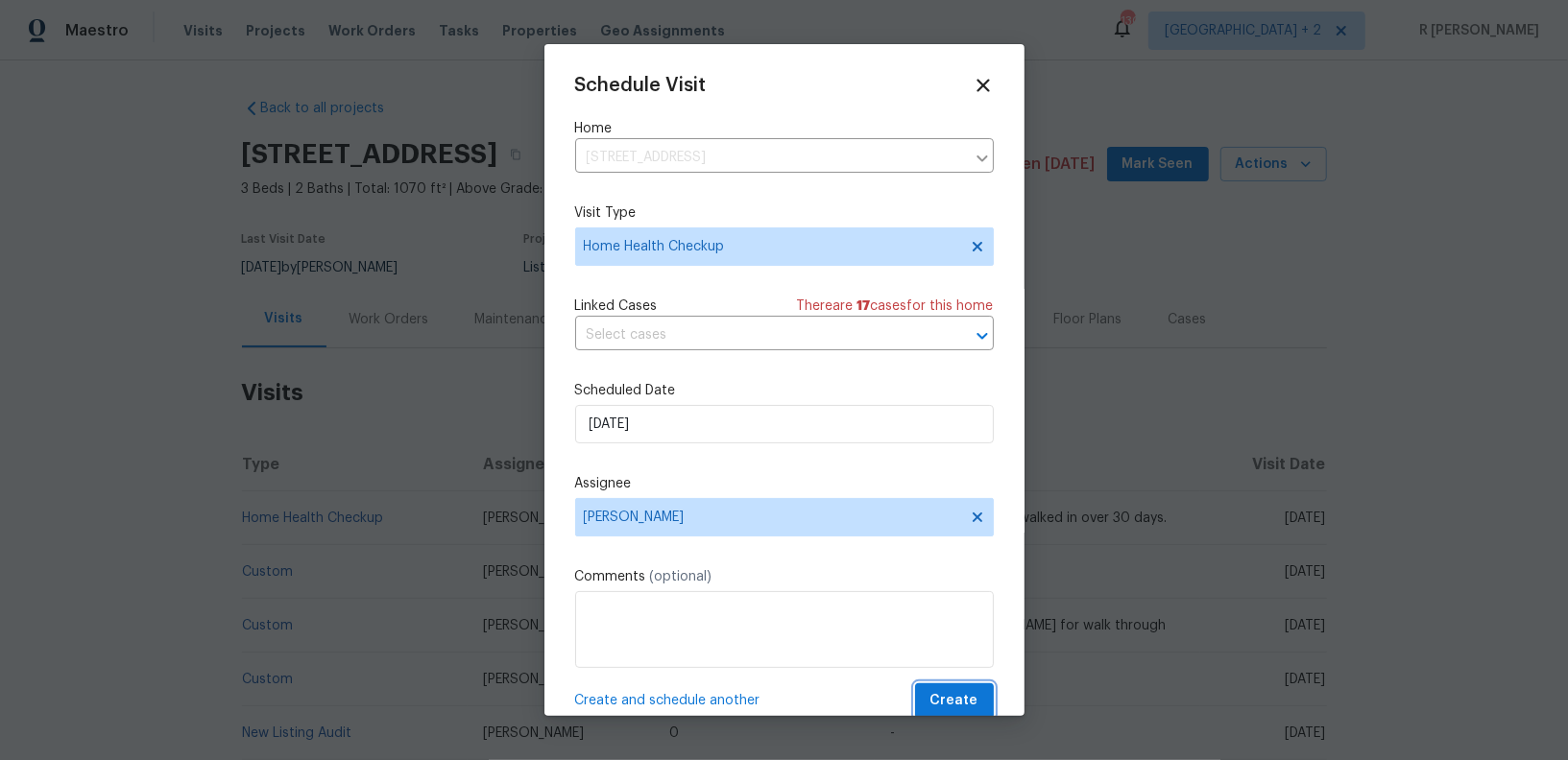
click at [935, 692] on span "Create" at bounding box center [954, 701] width 48 height 24
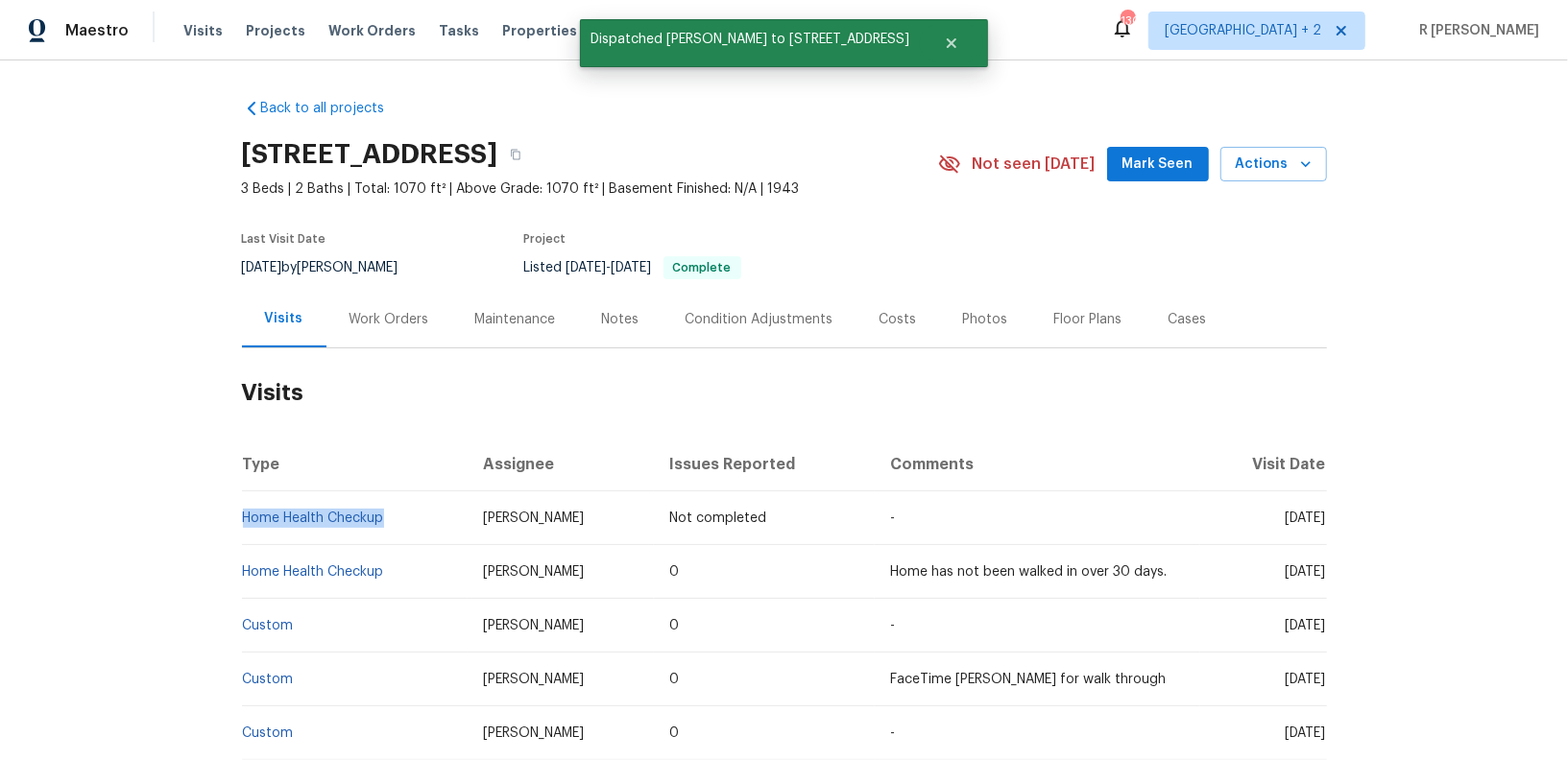
drag, startPoint x: 402, startPoint y: 514, endPoint x: 245, endPoint y: 525, distance: 157.4
click at [245, 525] on td "Home Health Checkup" at bounding box center [355, 517] width 227 height 54
copy link "Home Health Checkup"
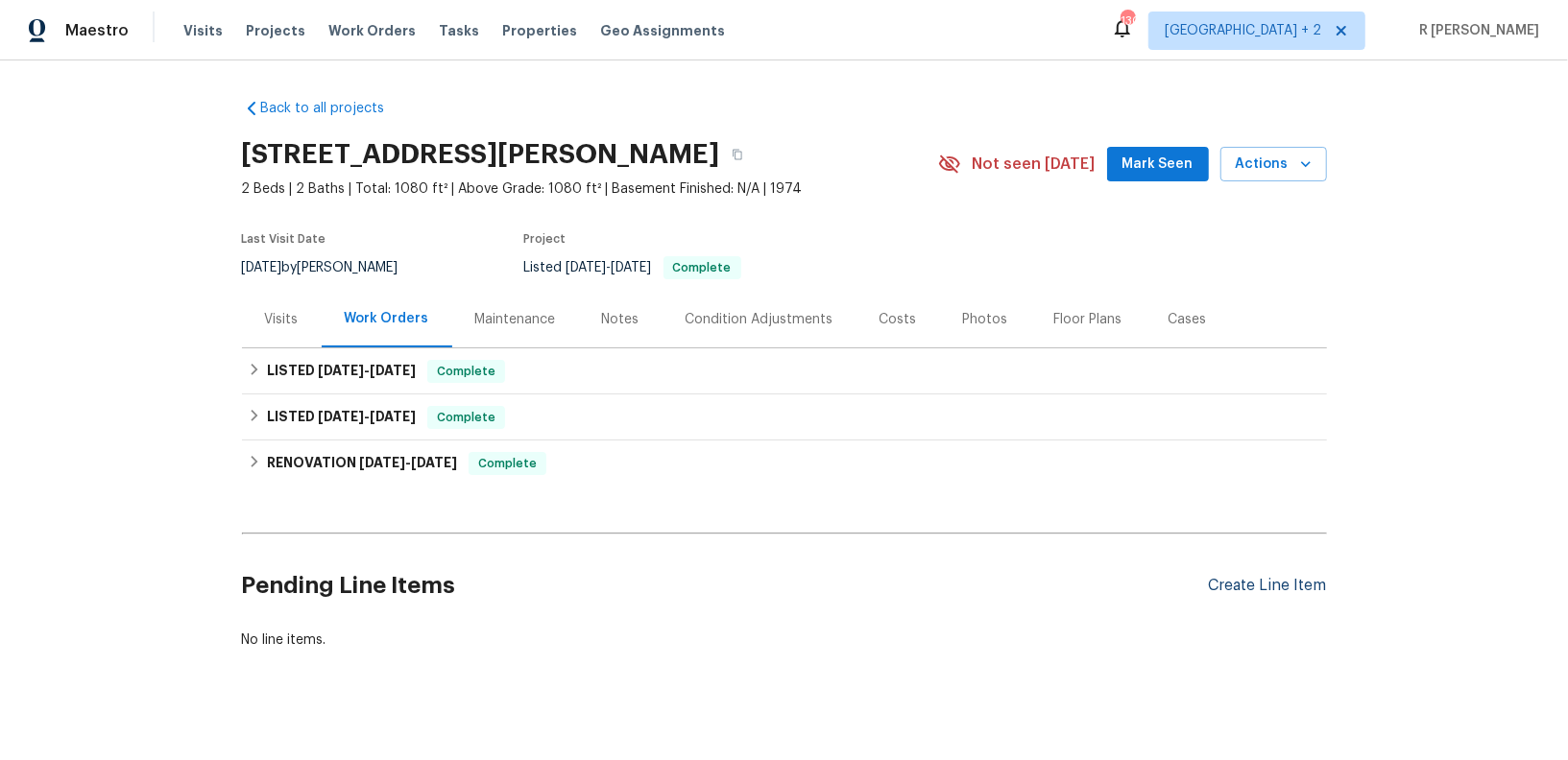
click at [1238, 588] on div "Create Line Item" at bounding box center [1267, 586] width 118 height 19
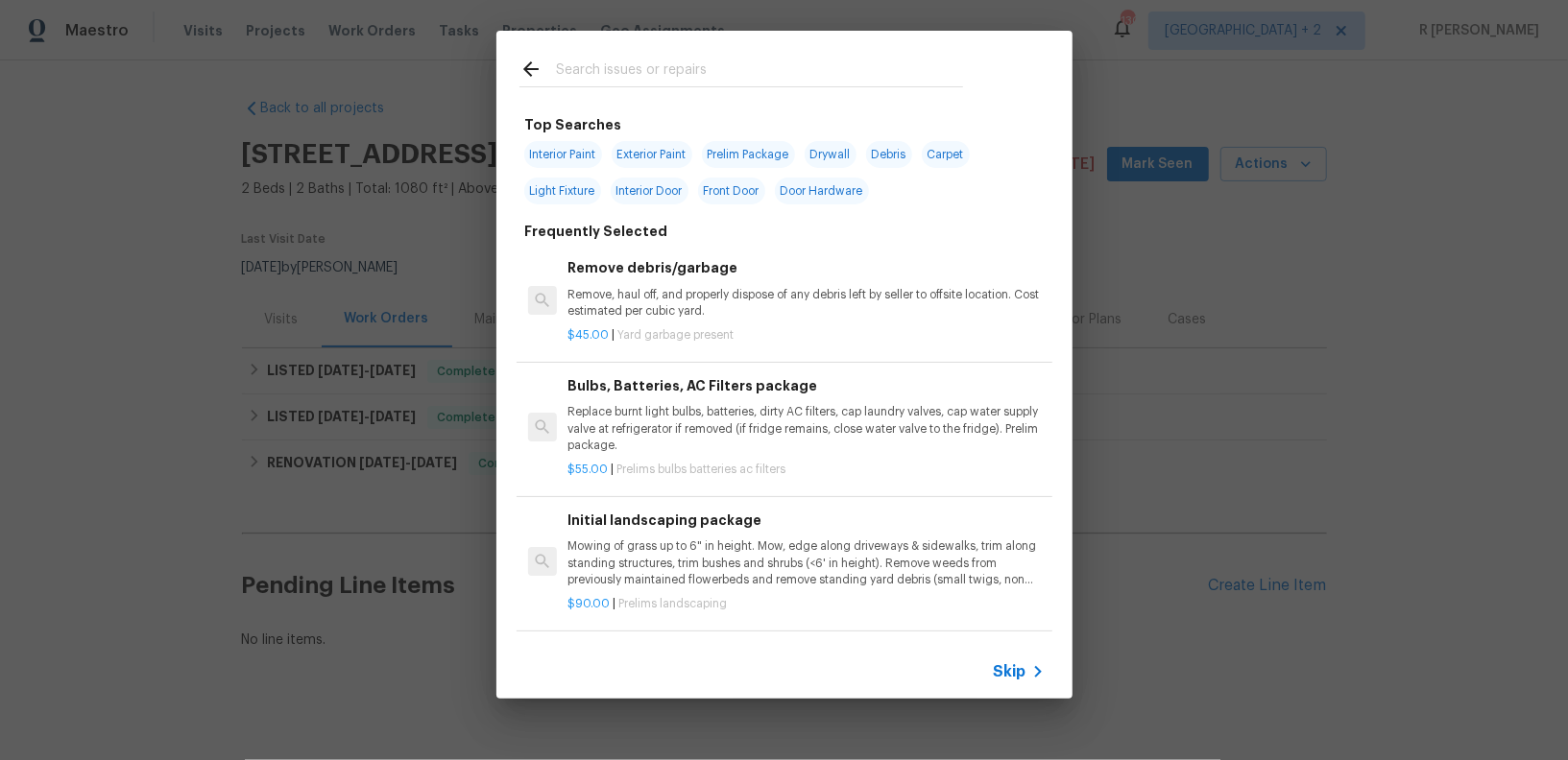
click at [1134, 497] on div "Top Searches Interior Paint Exterior Paint Prelim Package Drywall Debris Carpet…" at bounding box center [784, 364] width 1568 height 730
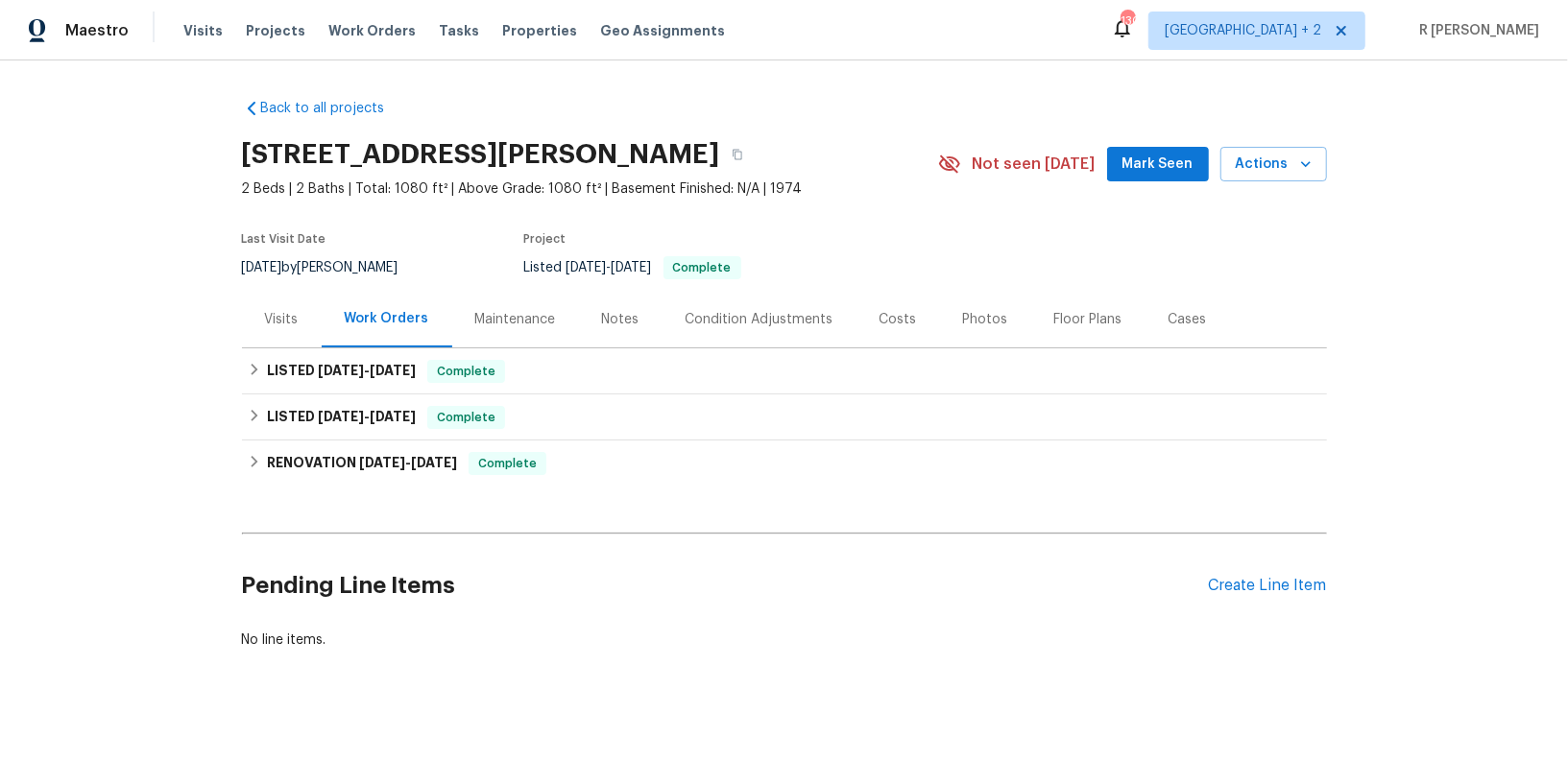
click at [291, 302] on div "Visits" at bounding box center [282, 320] width 80 height 57
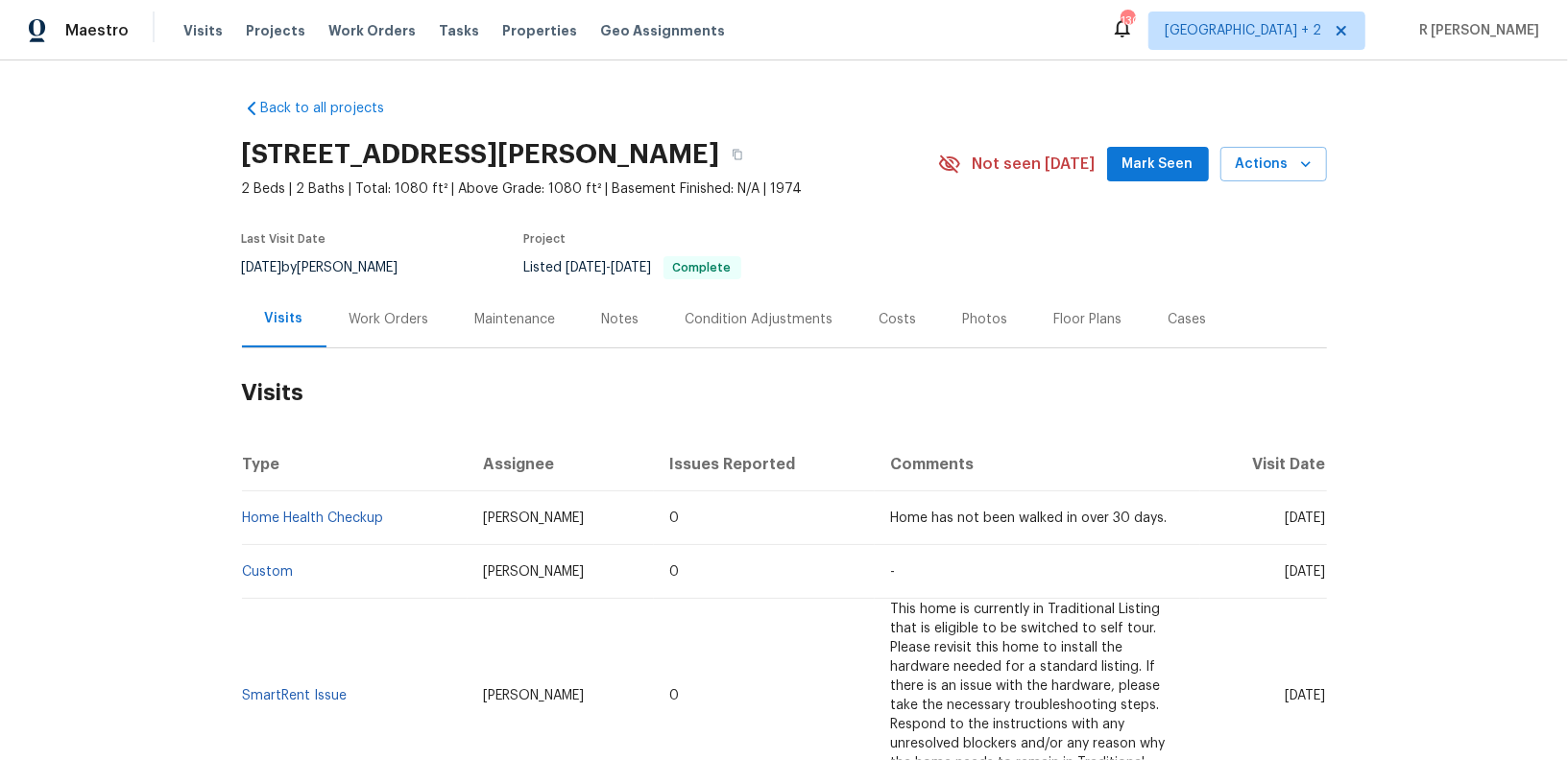
click at [1272, 139] on div "[STREET_ADDRESS][PERSON_NAME] 2 Beds | 2 Baths | Total: 1080 ft² | Above Grade:…" at bounding box center [784, 164] width 1085 height 69
click at [1308, 138] on div "5750 Amaya Dr Unit 10, La Mesa, CA 91942 2 Beds | 2 Baths | Total: 1080 ft² | A…" at bounding box center [784, 164] width 1085 height 69
click at [1282, 171] on span "Actions" at bounding box center [1274, 165] width 76 height 24
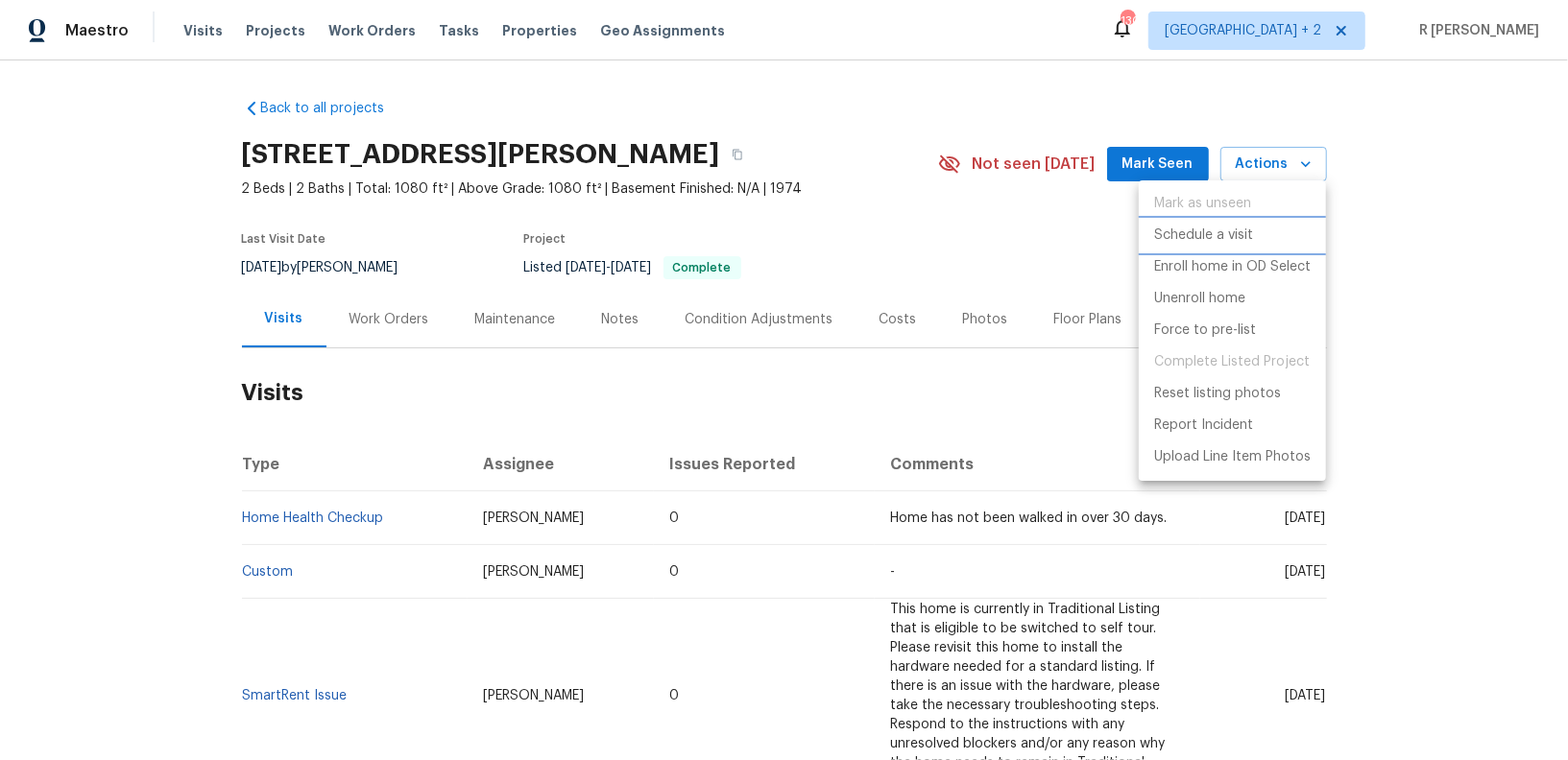
click at [1177, 246] on li "Schedule a visit" at bounding box center [1232, 236] width 187 height 32
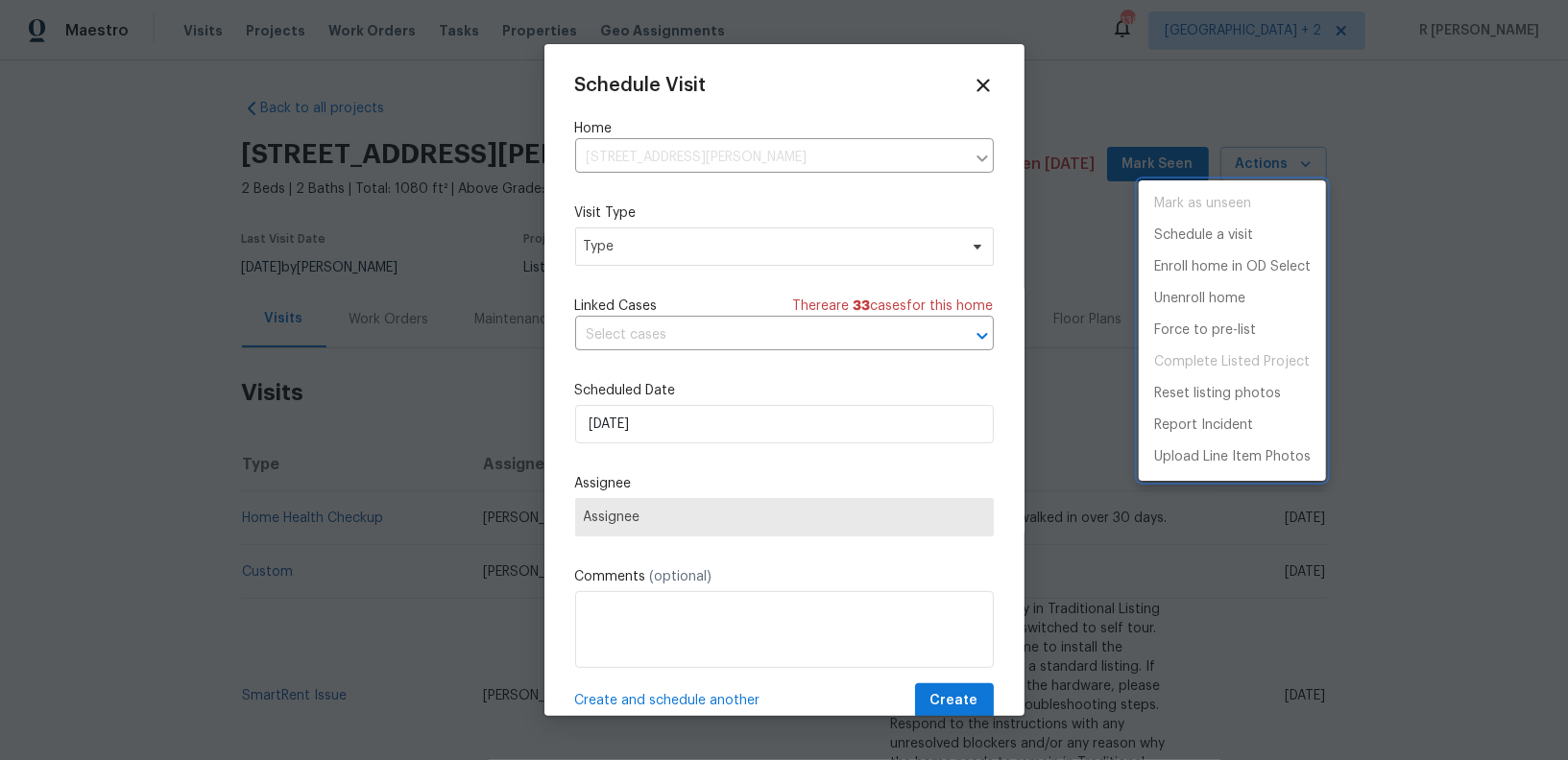
click at [658, 243] on div at bounding box center [784, 380] width 1568 height 760
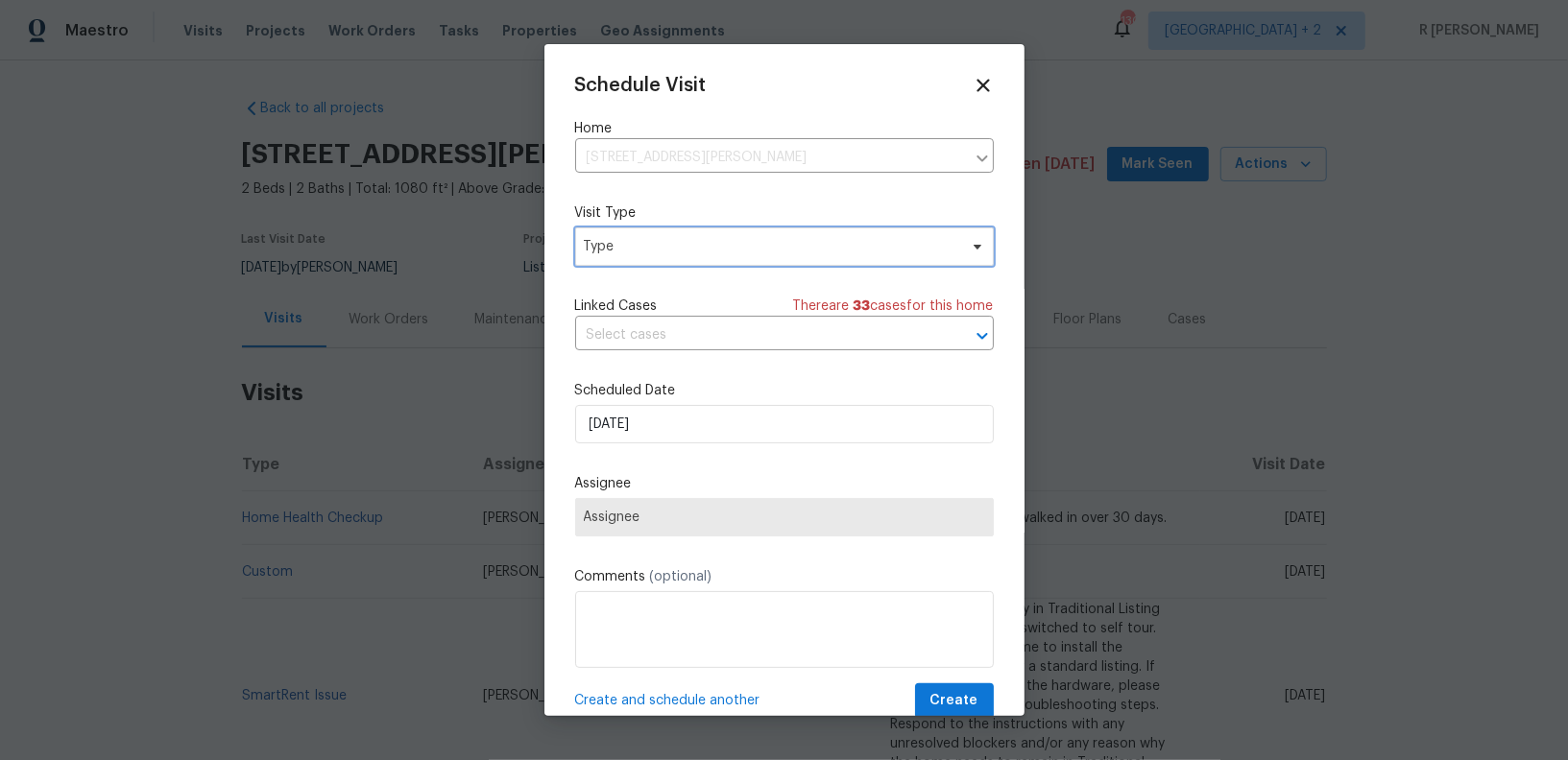
click at [620, 249] on span "Type" at bounding box center [770, 247] width 373 height 19
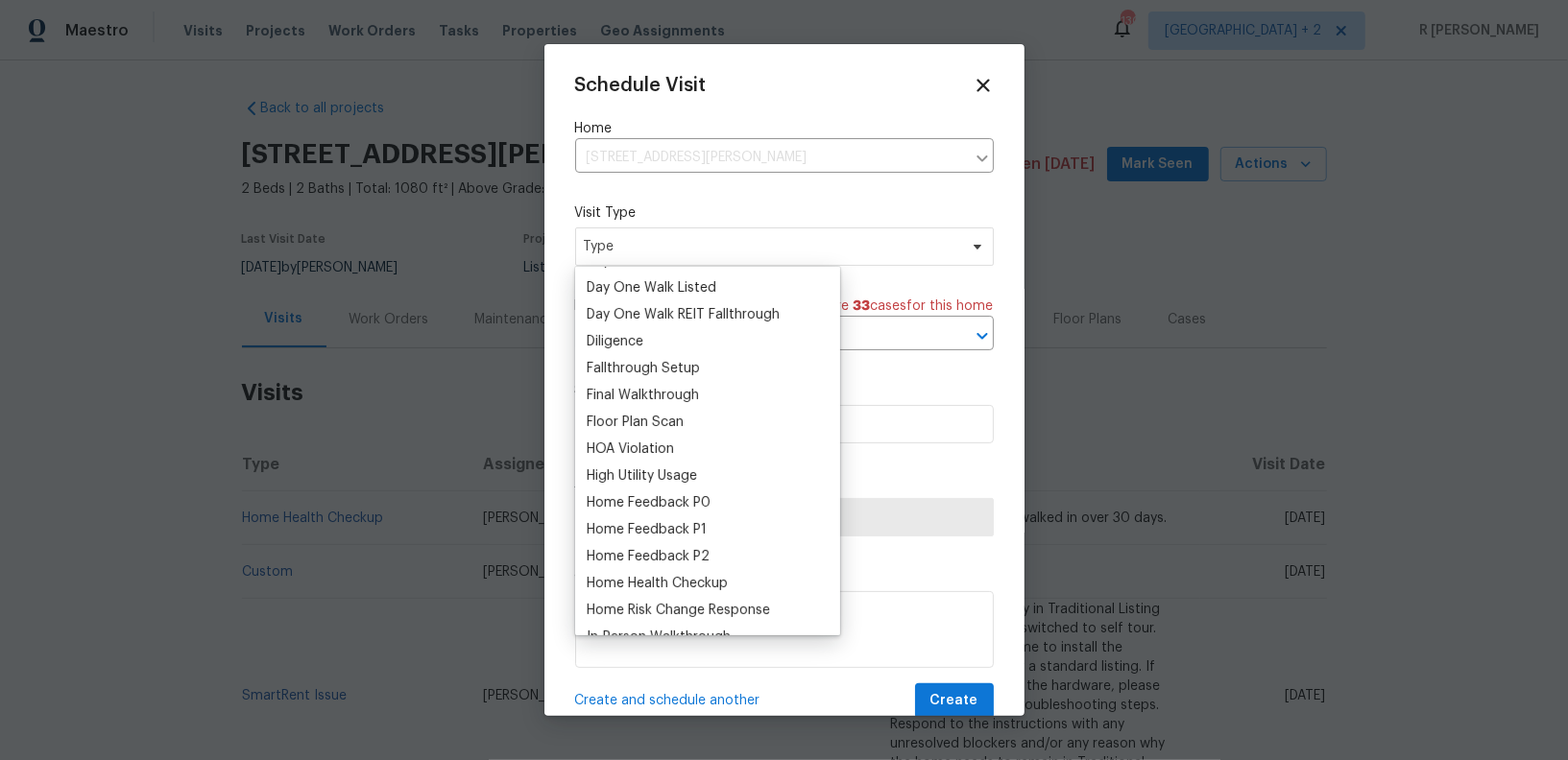
scroll to position [374, 0]
click at [638, 579] on div "Home Health Checkup" at bounding box center [657, 582] width 141 height 19
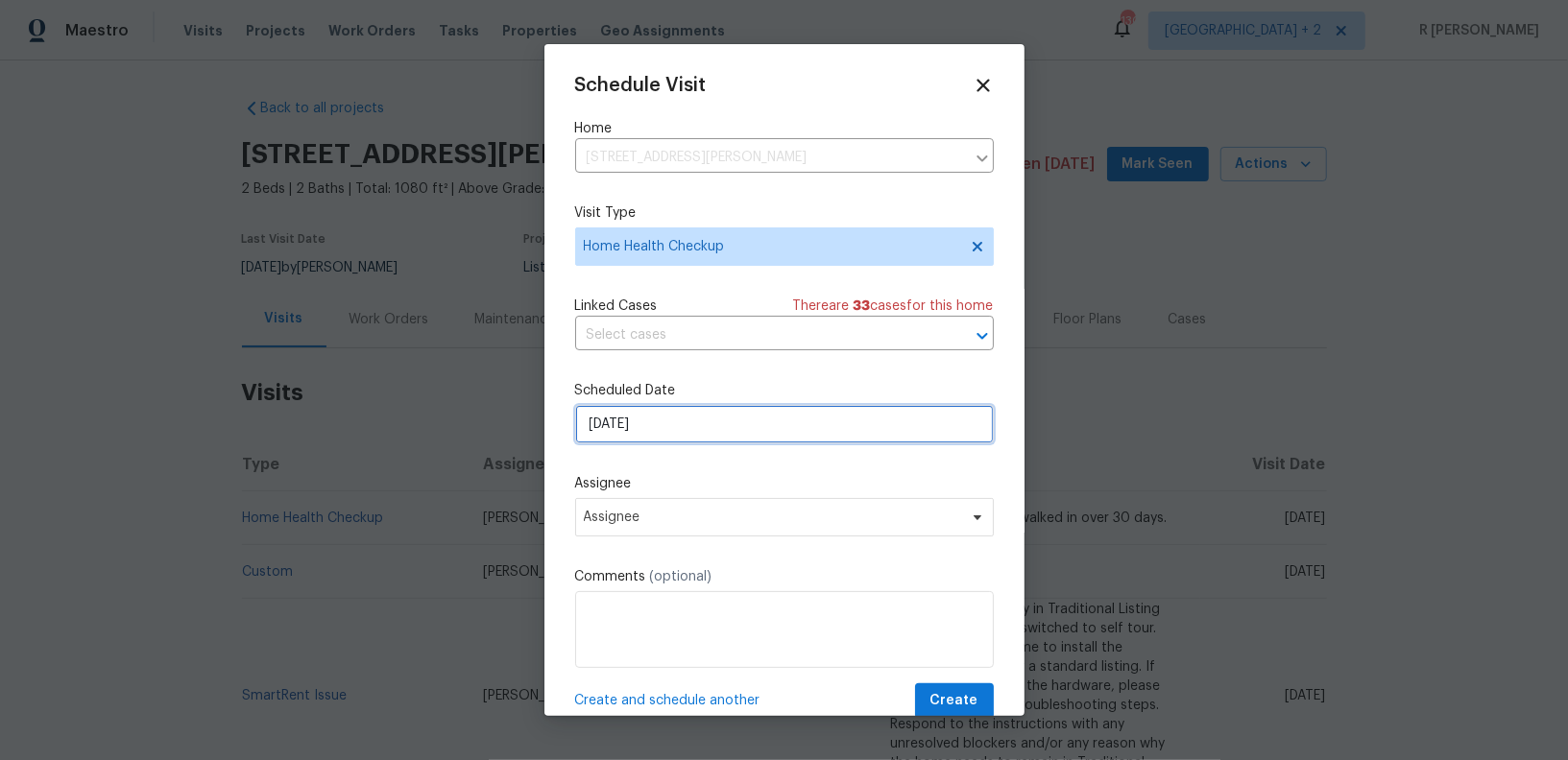
click at [679, 440] on input "19/09/2025" at bounding box center [784, 424] width 419 height 38
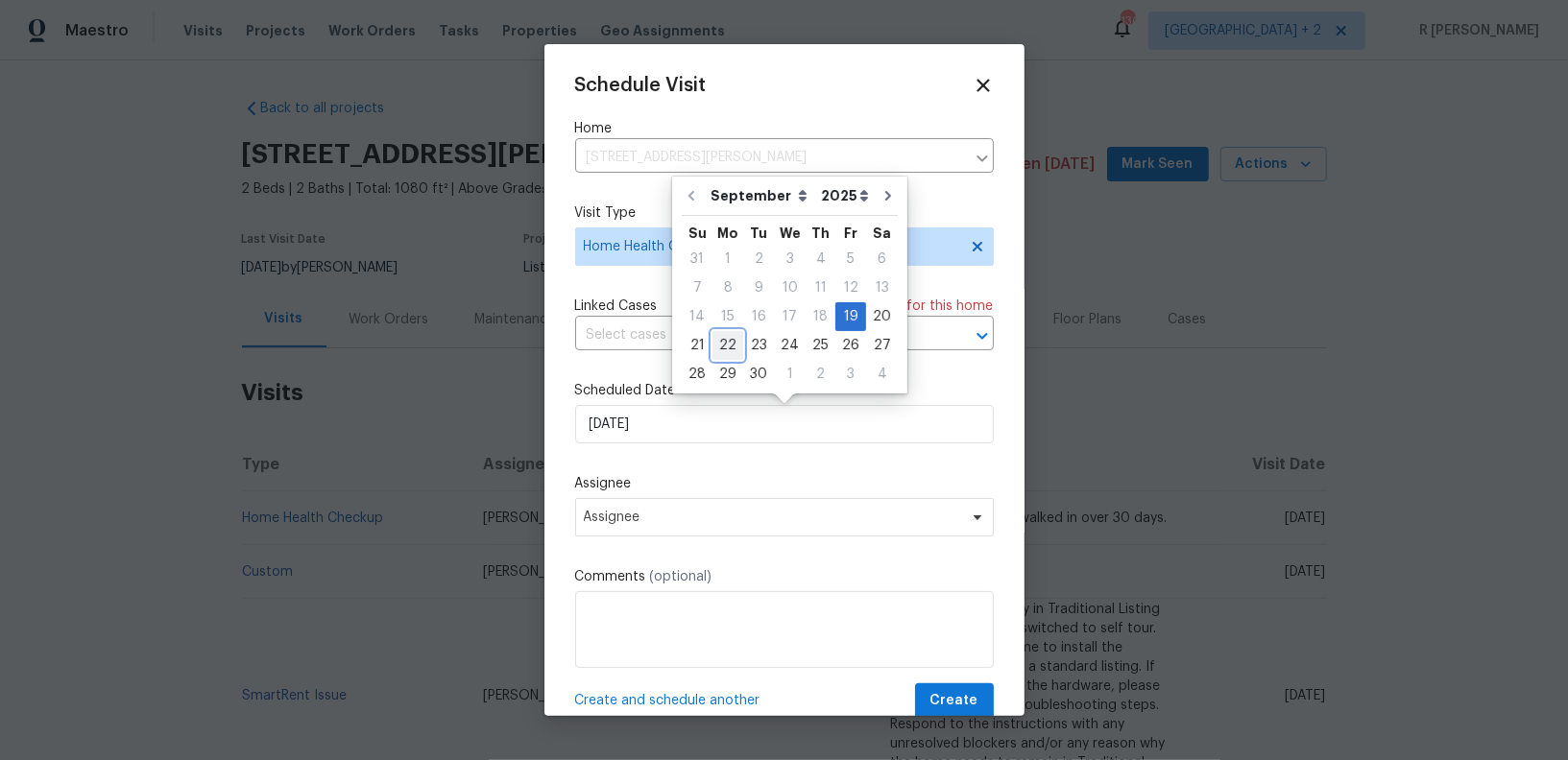
click at [724, 345] on div "22" at bounding box center [728, 346] width 31 height 27
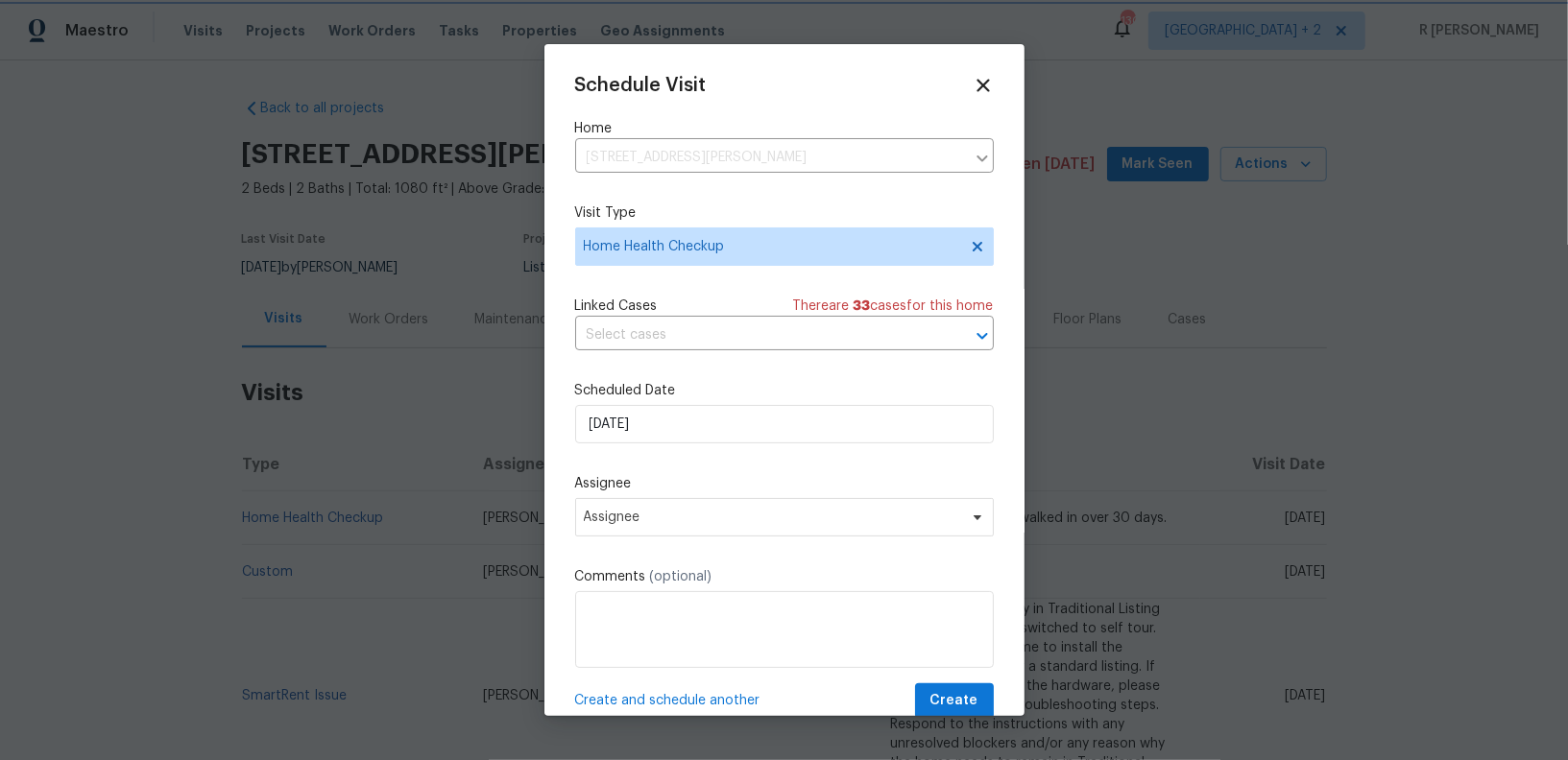
type input "22/09/2025"
click at [626, 521] on span "Assignee" at bounding box center [772, 517] width 376 height 16
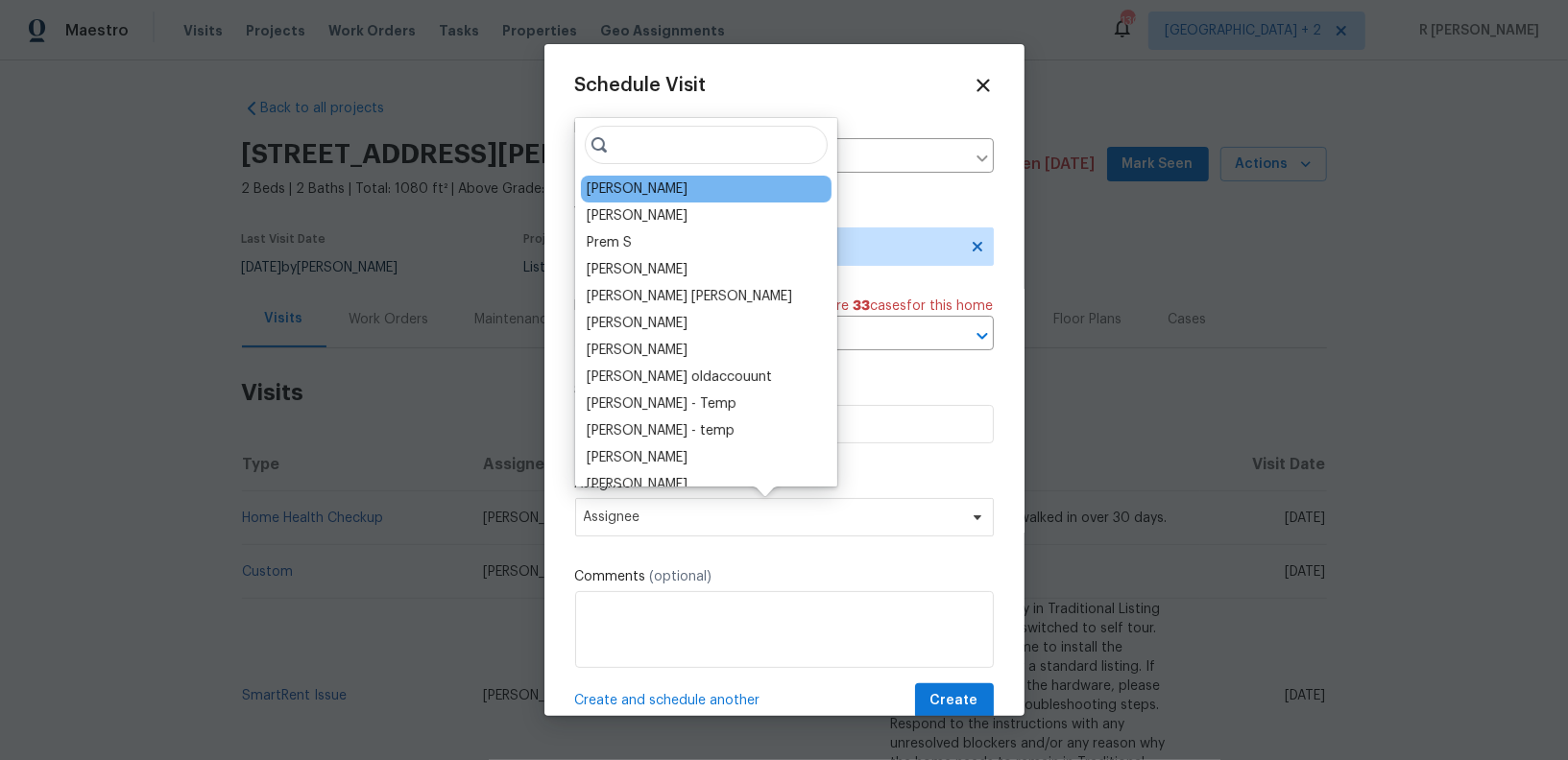
click at [699, 179] on div "Kaden Peterson" at bounding box center [706, 189] width 250 height 27
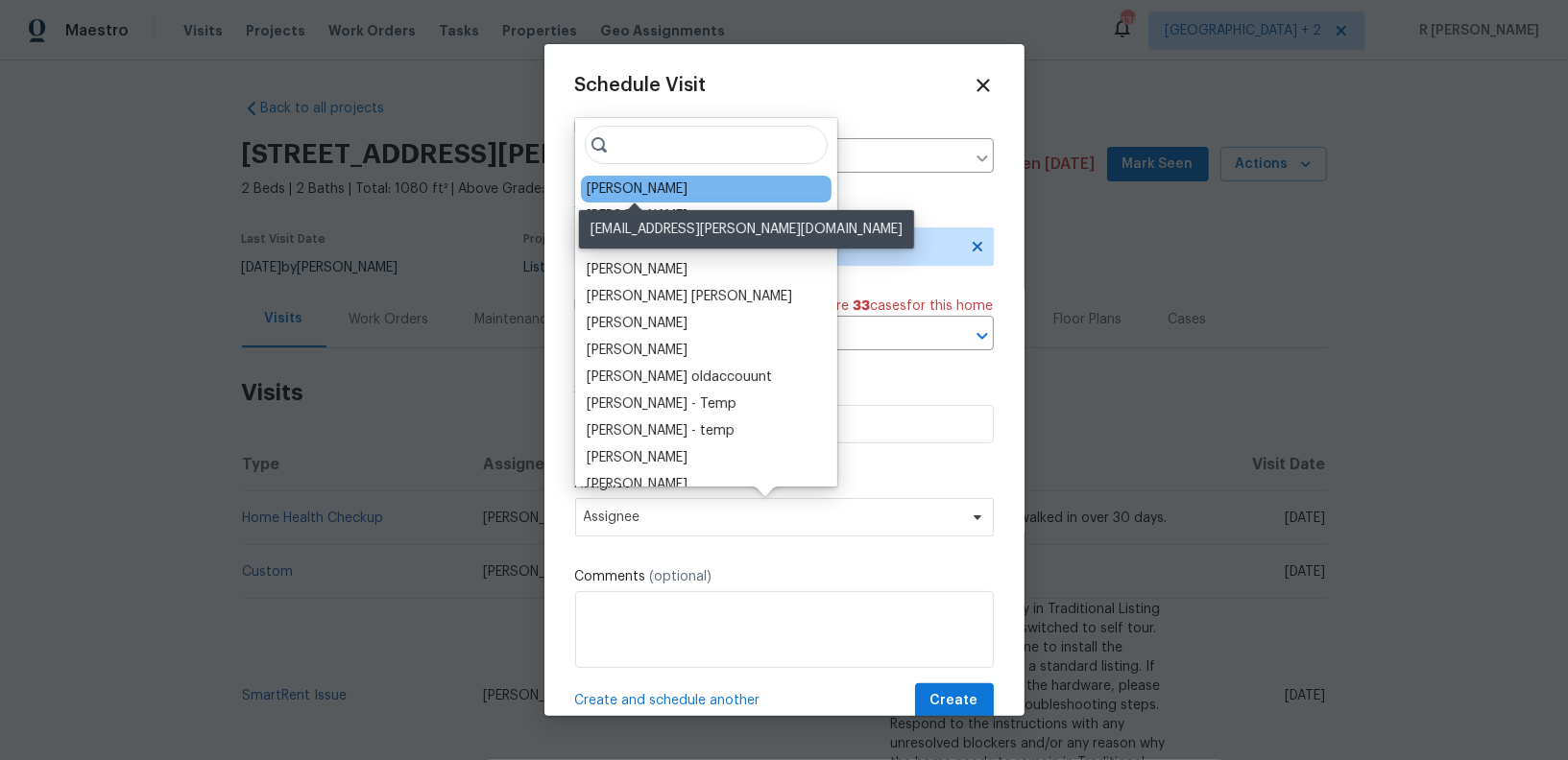
click at [662, 191] on div "Kaden Peterson" at bounding box center [636, 189] width 100 height 19
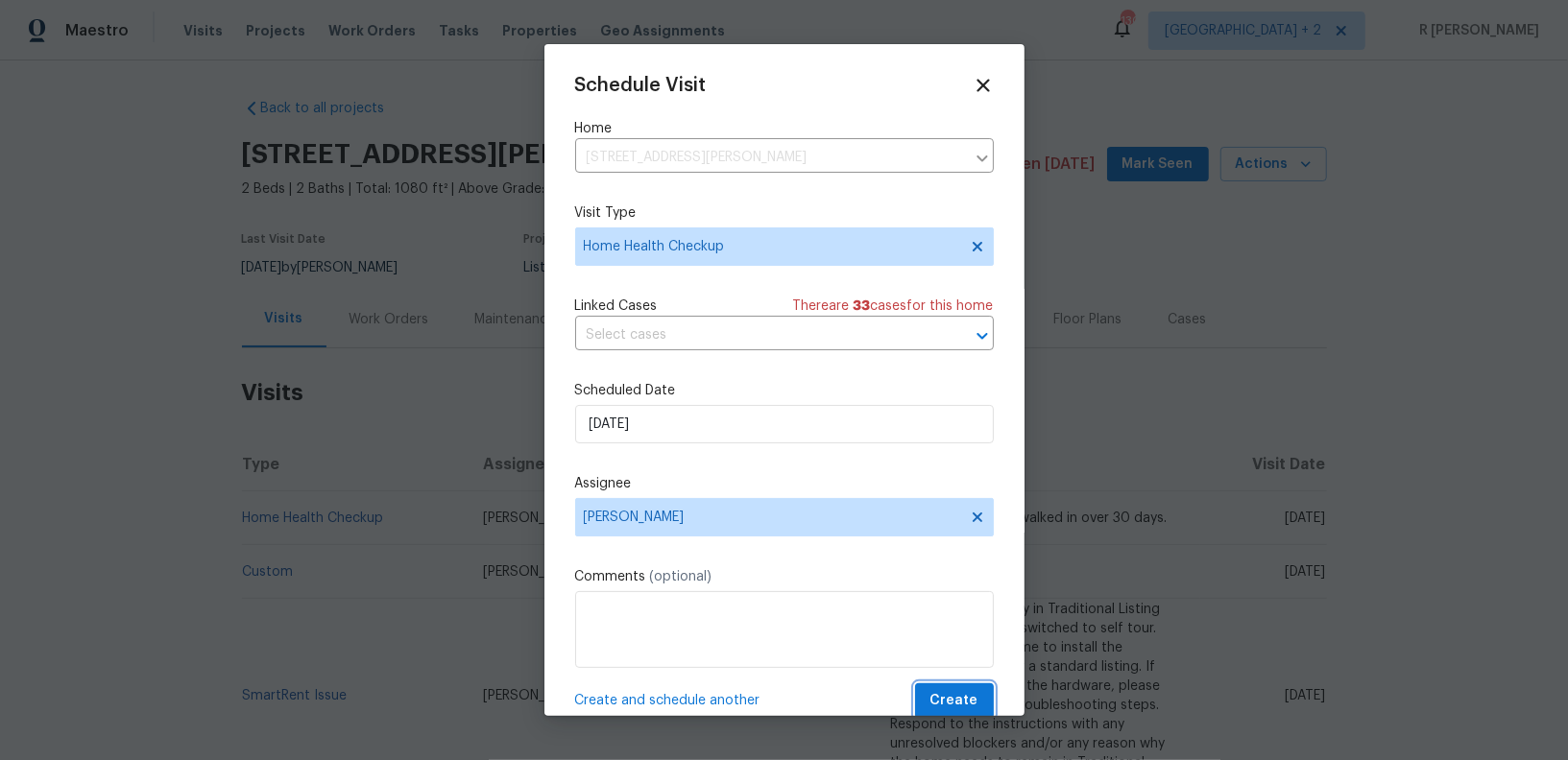
click at [954, 694] on span "Create" at bounding box center [954, 701] width 48 height 24
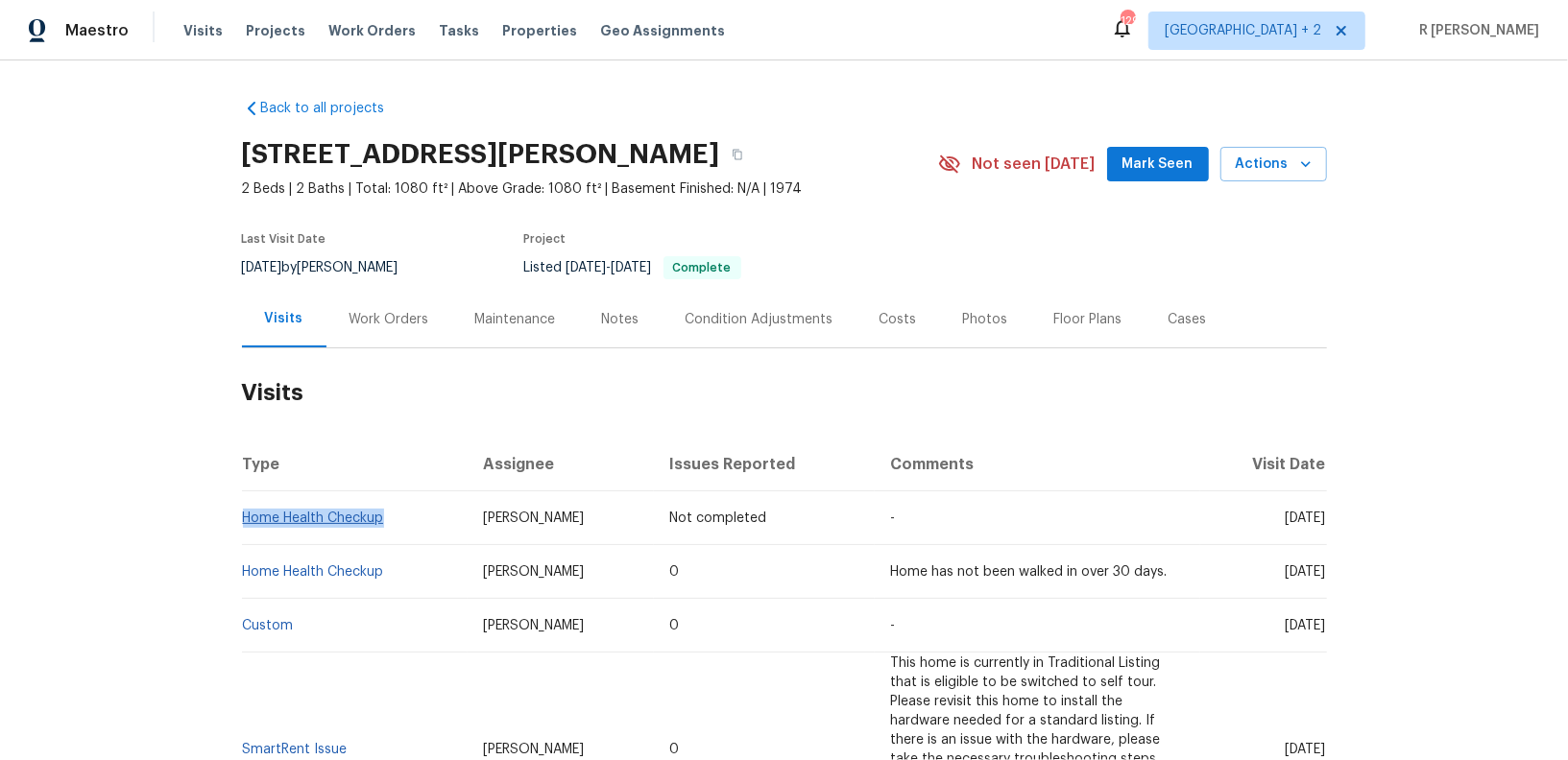
drag, startPoint x: 393, startPoint y: 513, endPoint x: 245, endPoint y: 517, distance: 148.1
click at [244, 517] on td "Home Health Checkup" at bounding box center [355, 517] width 227 height 54
copy link "Home Health Checkup"
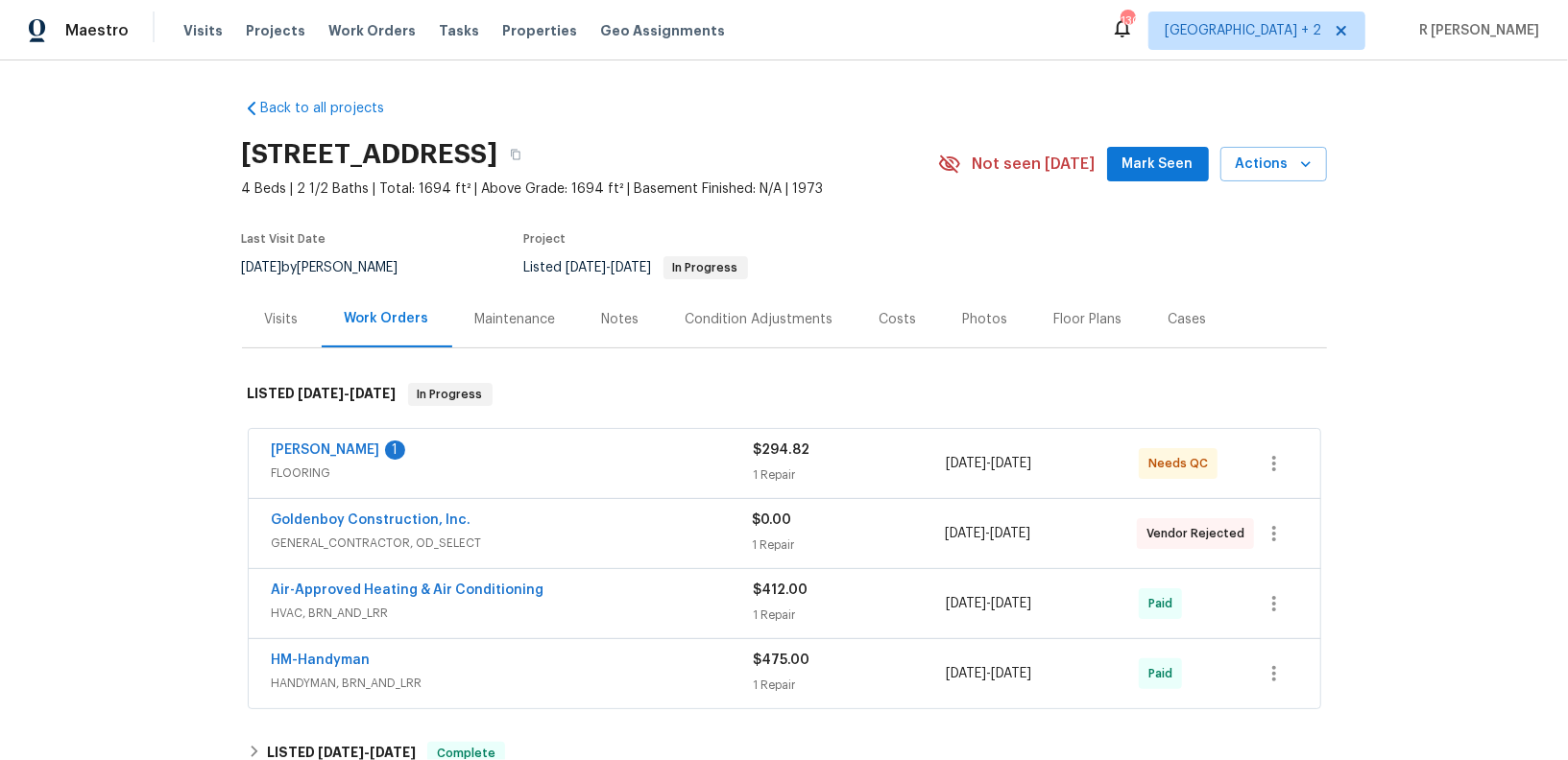
click at [275, 322] on div "Visits" at bounding box center [282, 320] width 33 height 19
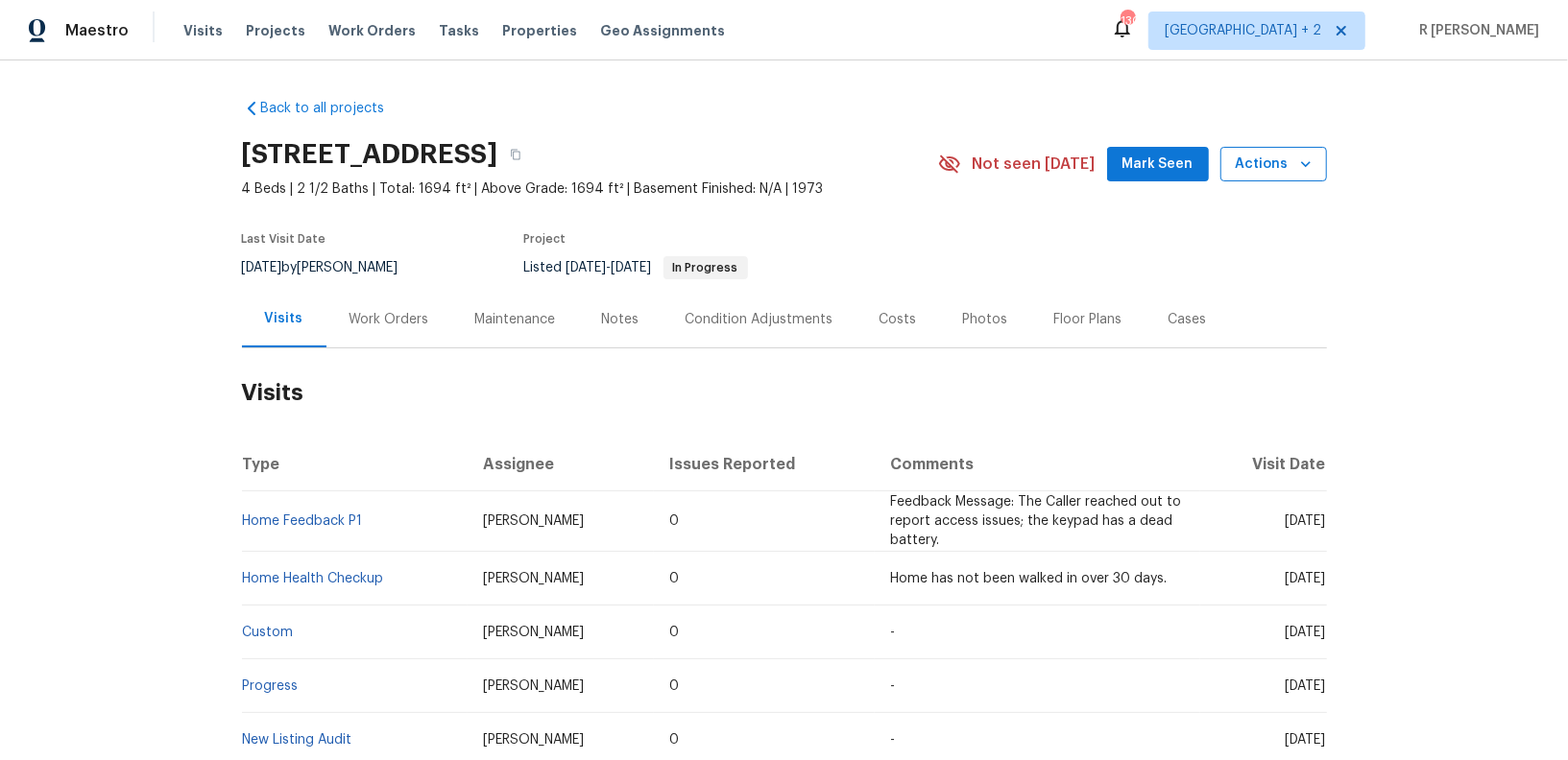
click at [1275, 165] on span "Actions" at bounding box center [1274, 165] width 76 height 24
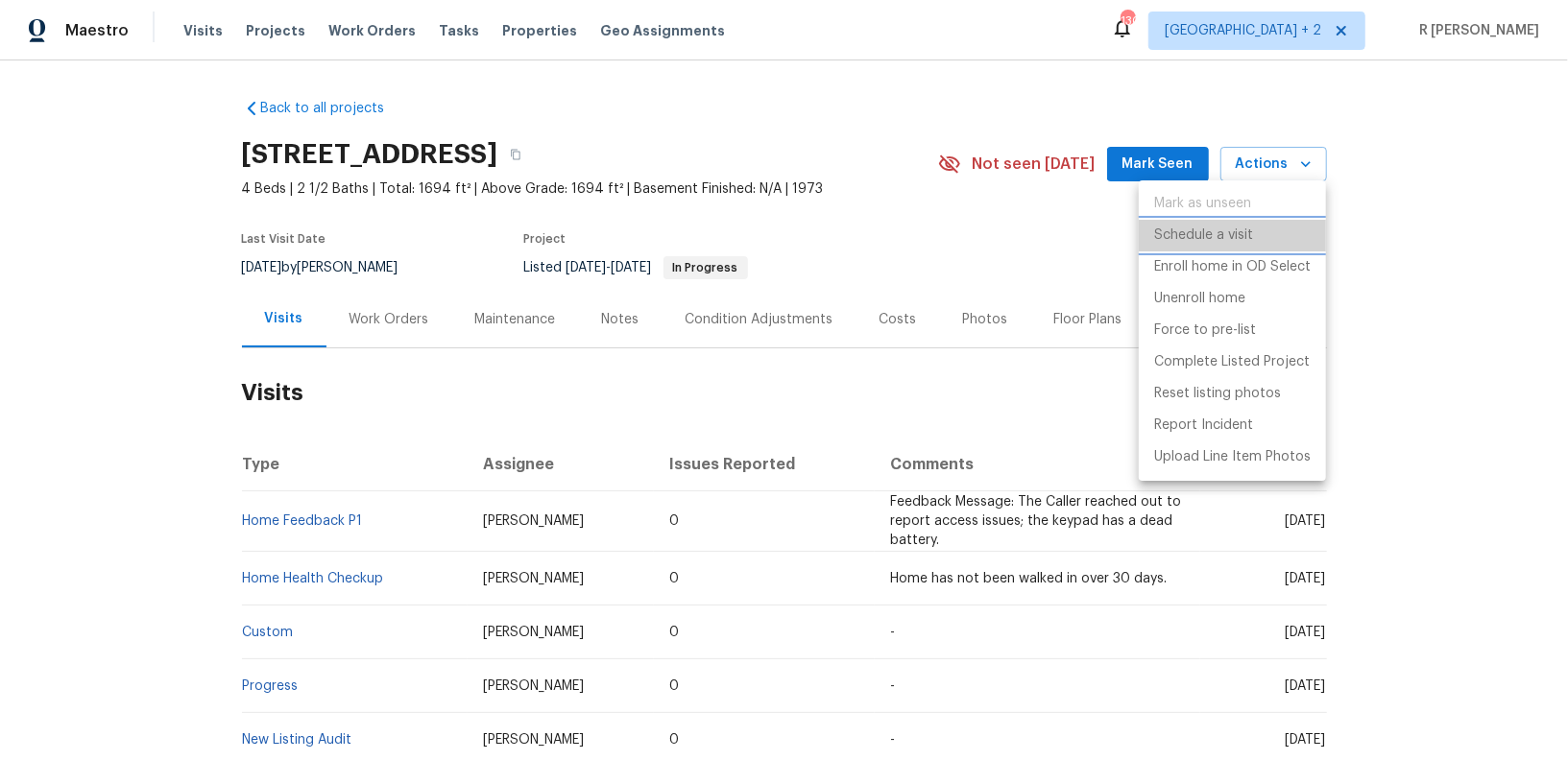
click at [1204, 245] on p "Schedule a visit" at bounding box center [1203, 236] width 98 height 20
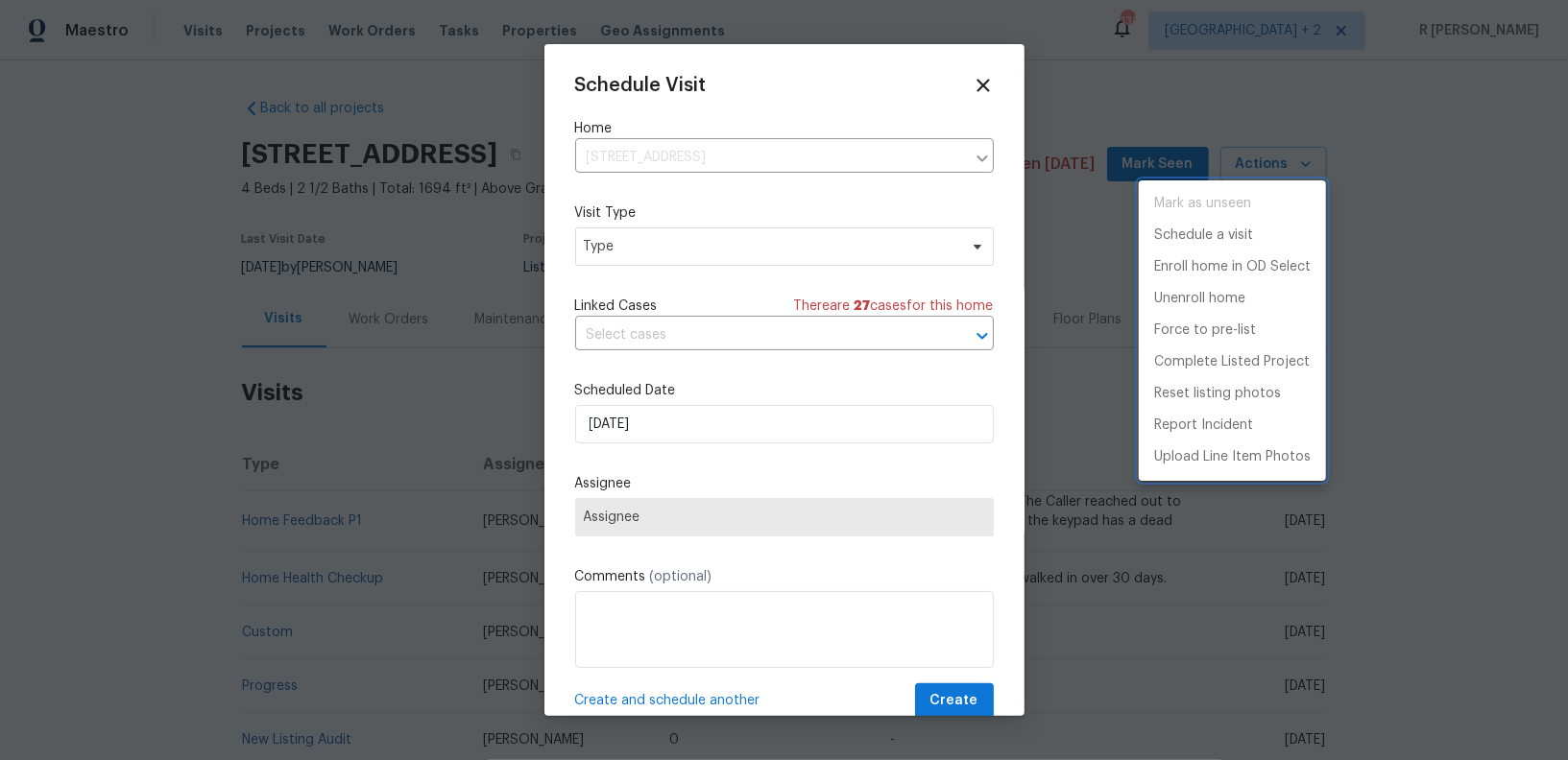
click at [698, 255] on div at bounding box center [784, 380] width 1568 height 760
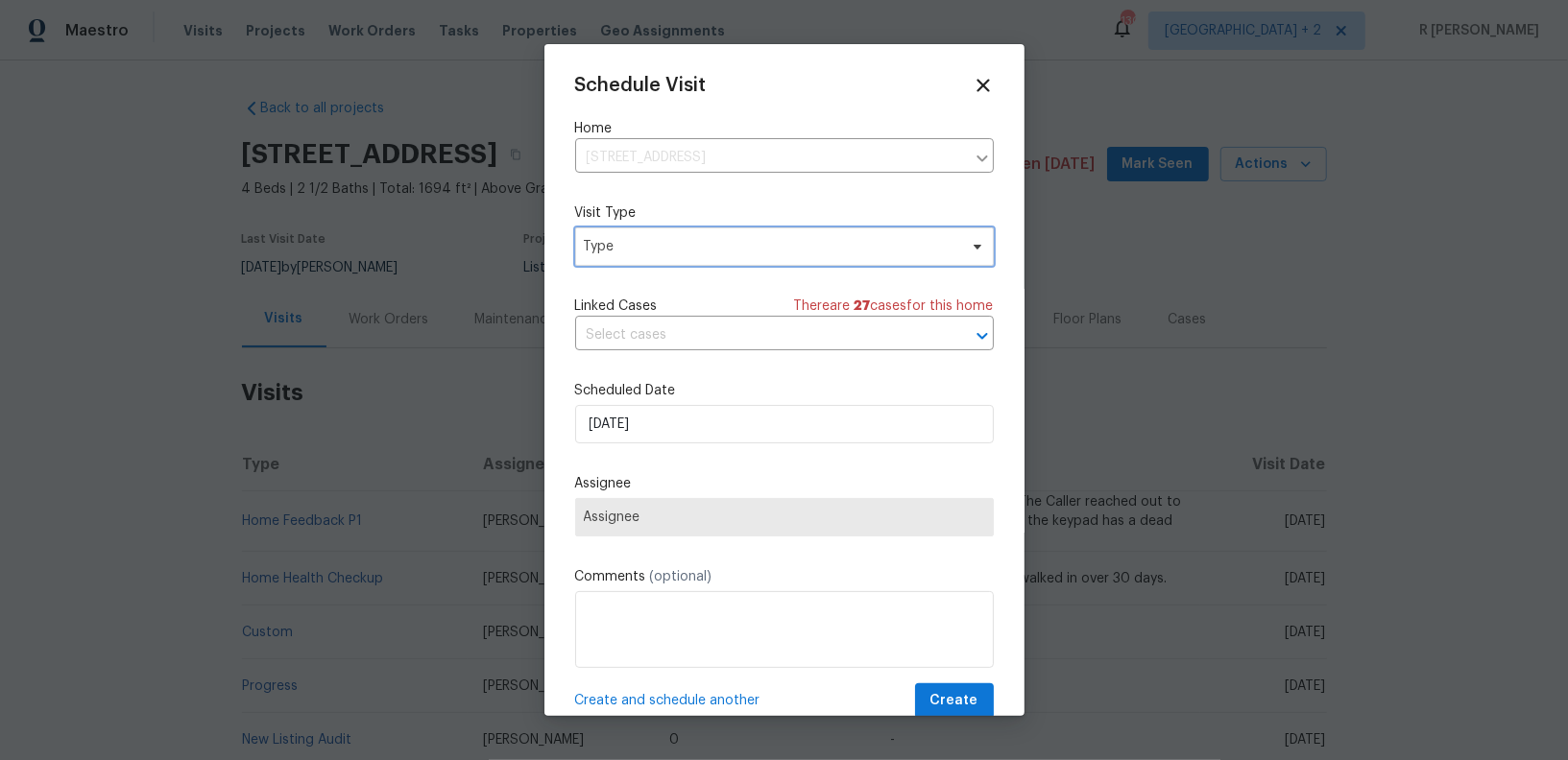
click at [641, 248] on span "Type" at bounding box center [770, 247] width 373 height 19
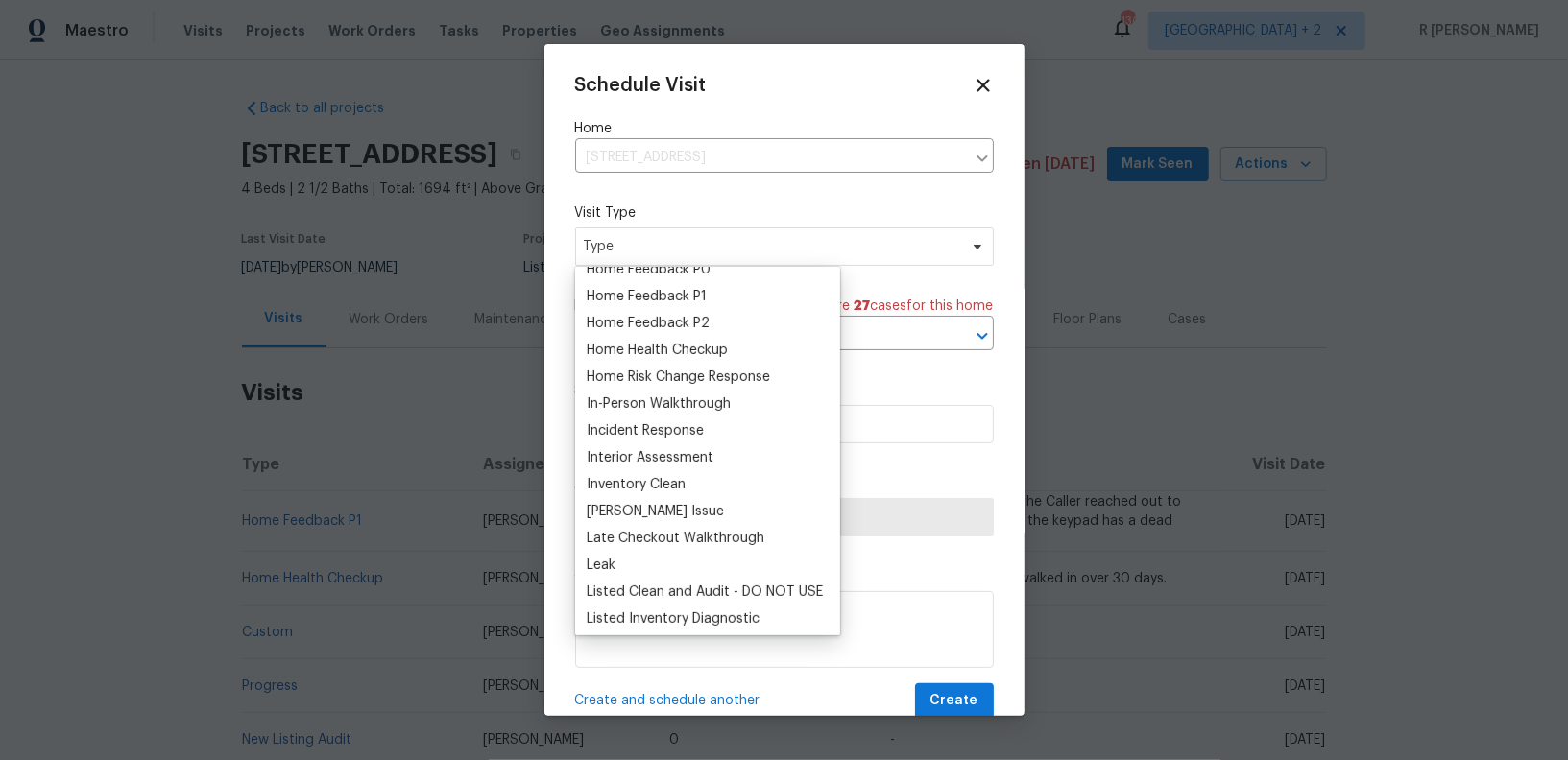
scroll to position [586, 0]
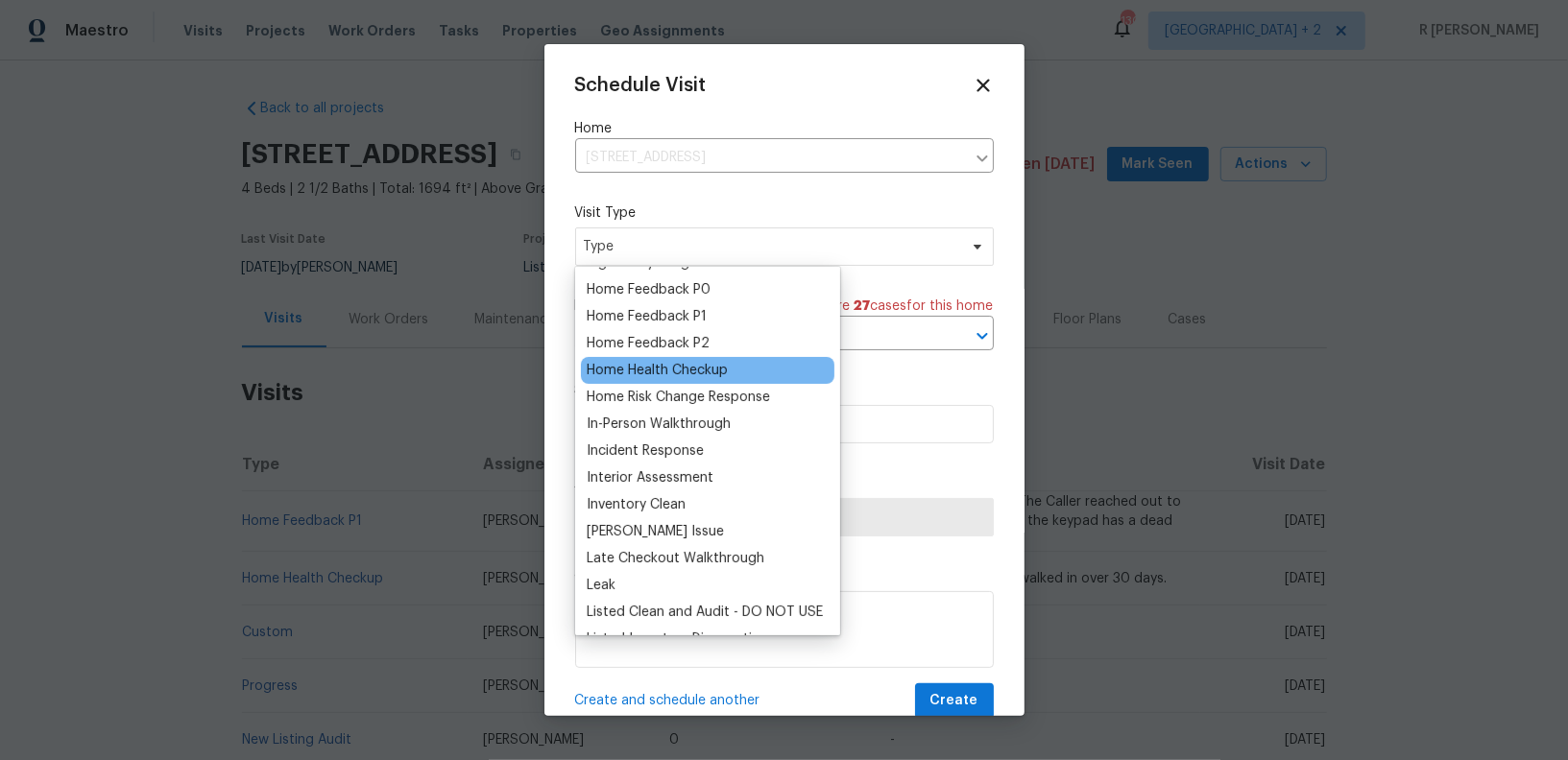
click at [654, 374] on div "Home Health Checkup" at bounding box center [657, 370] width 141 height 19
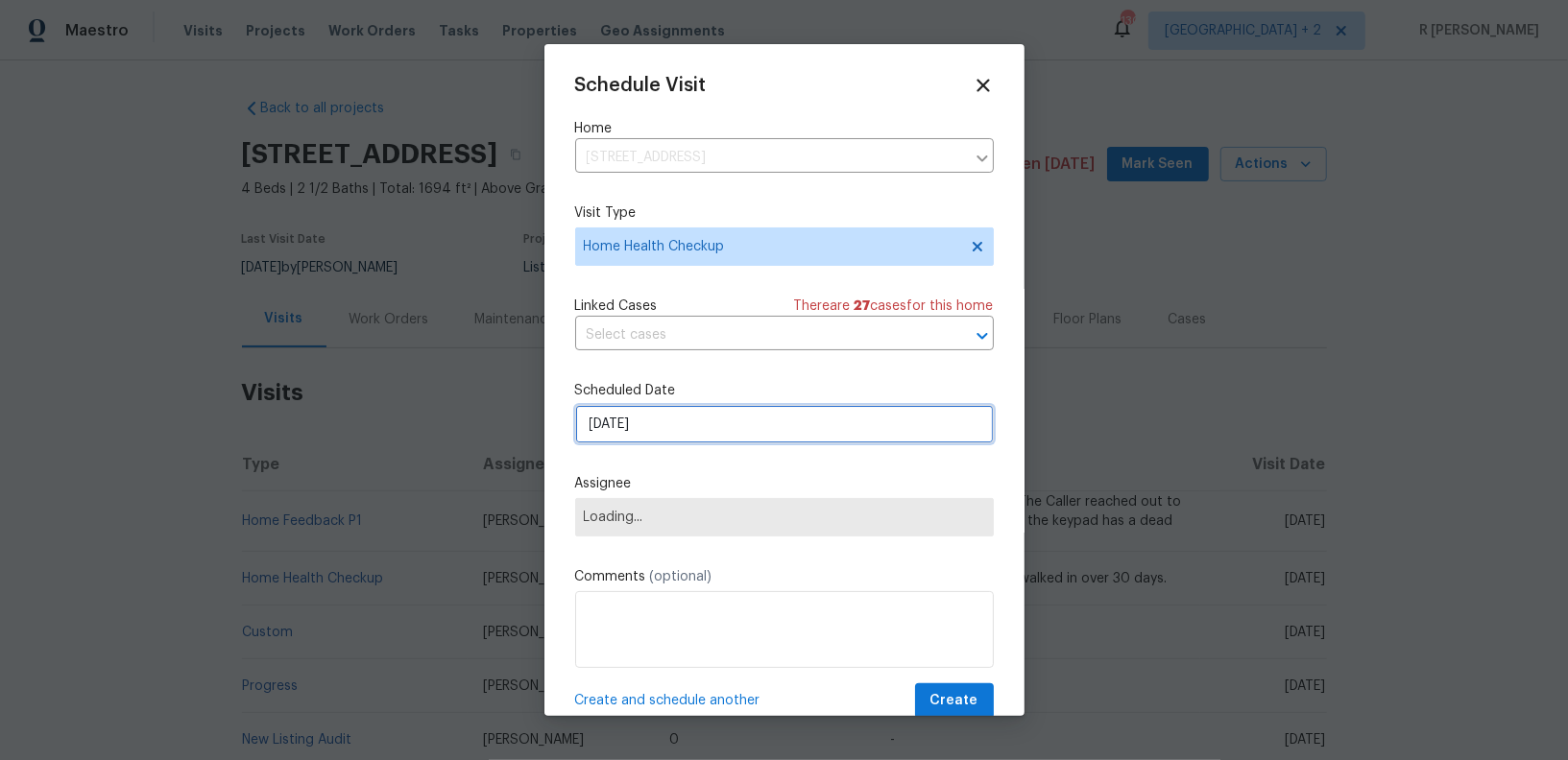
click at [664, 434] on input "[DATE]" at bounding box center [784, 424] width 419 height 38
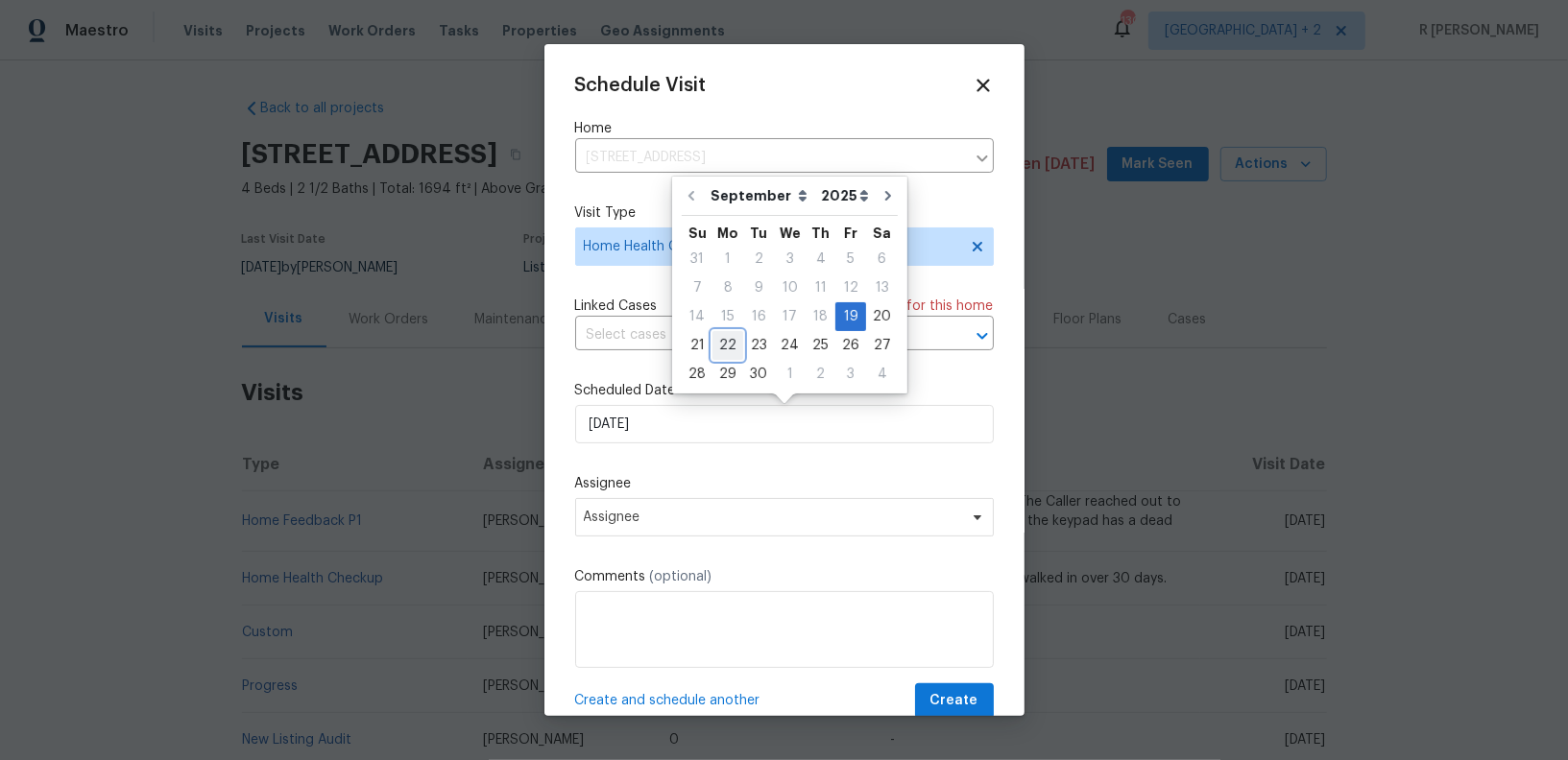
click at [730, 349] on div "22" at bounding box center [728, 346] width 31 height 27
type input "[DATE]"
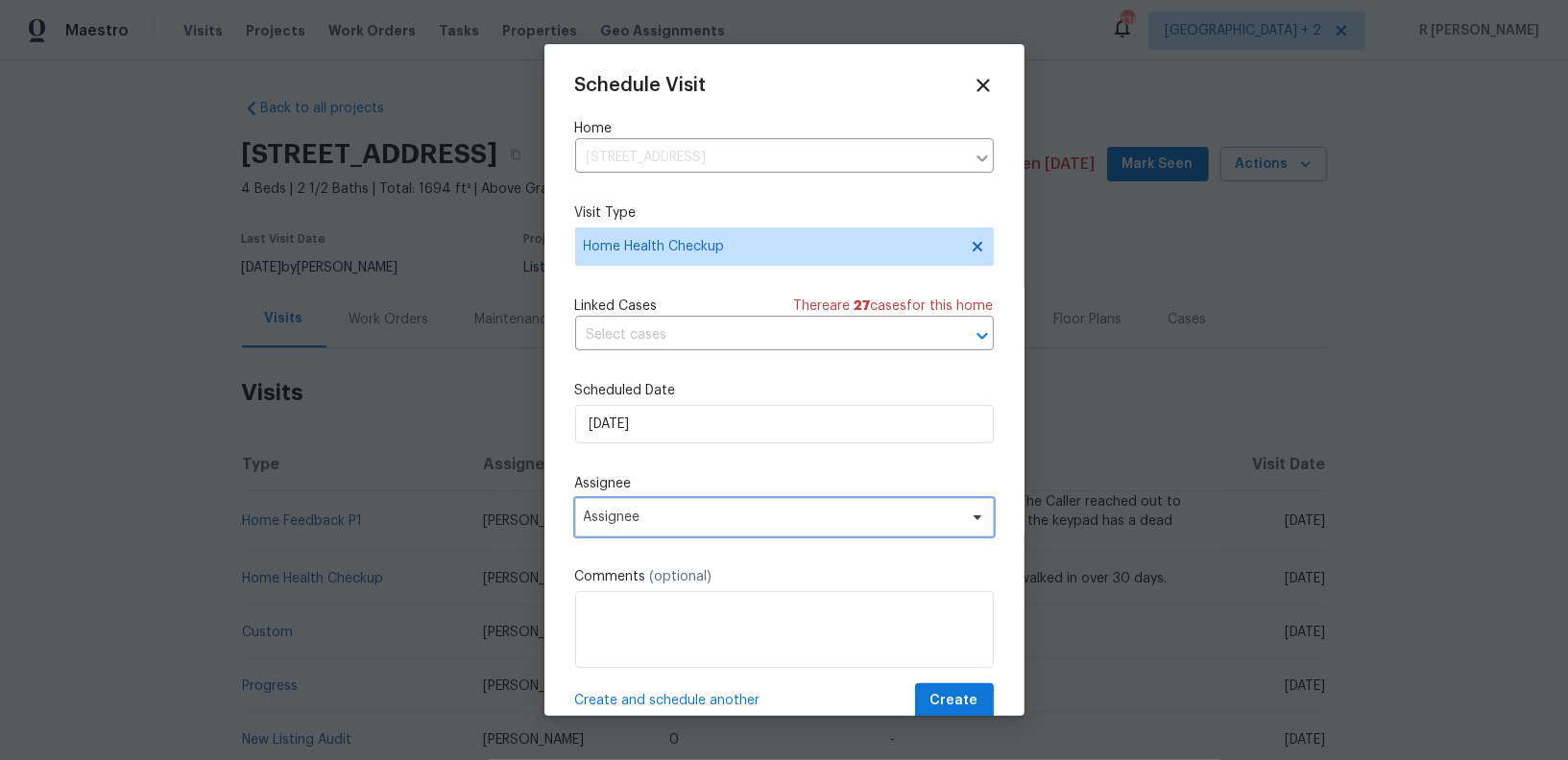
click at [669, 525] on span "Assignee" at bounding box center [772, 517] width 376 height 16
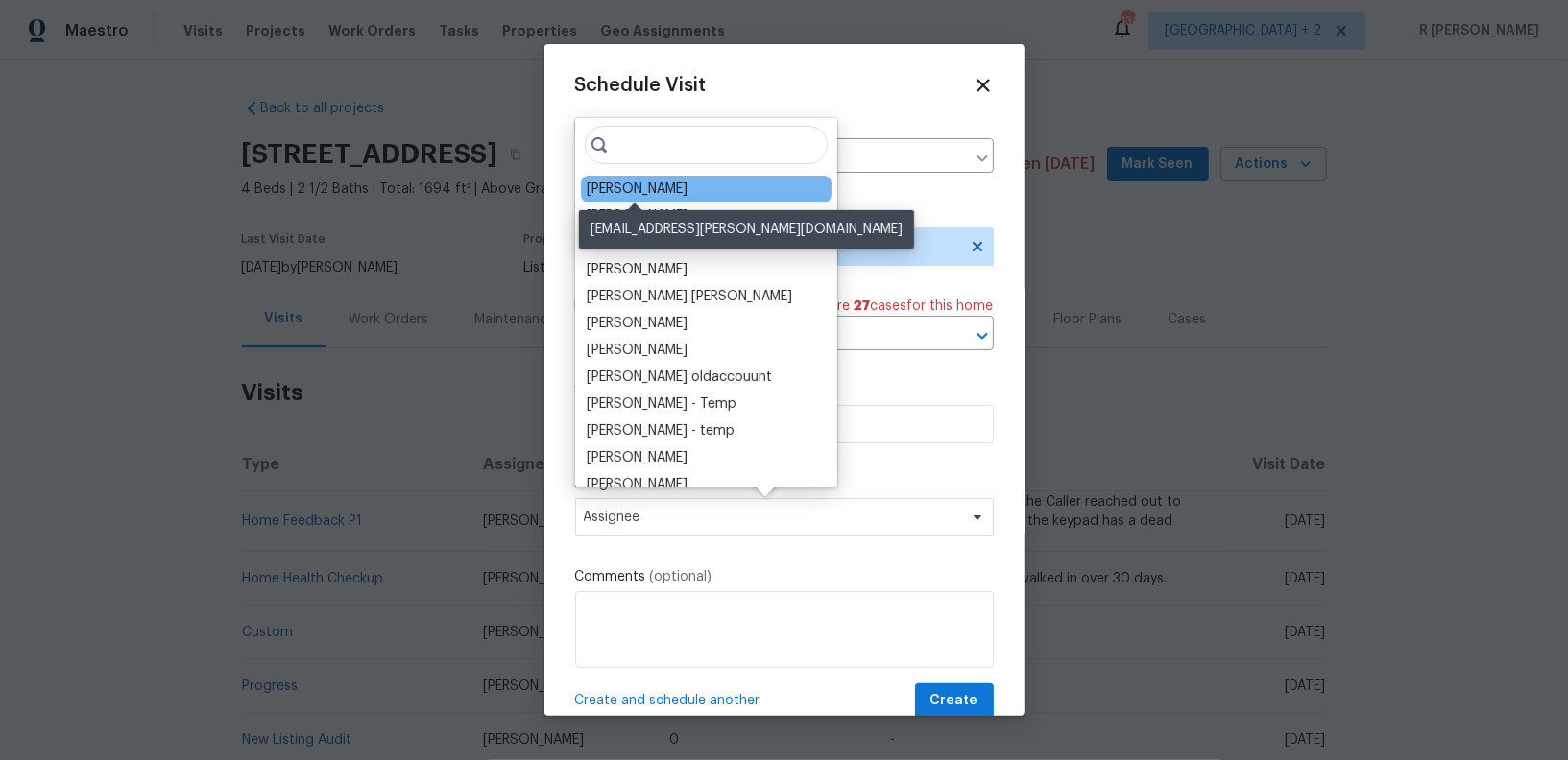
click at [669, 188] on div "[PERSON_NAME]" at bounding box center [636, 189] width 100 height 19
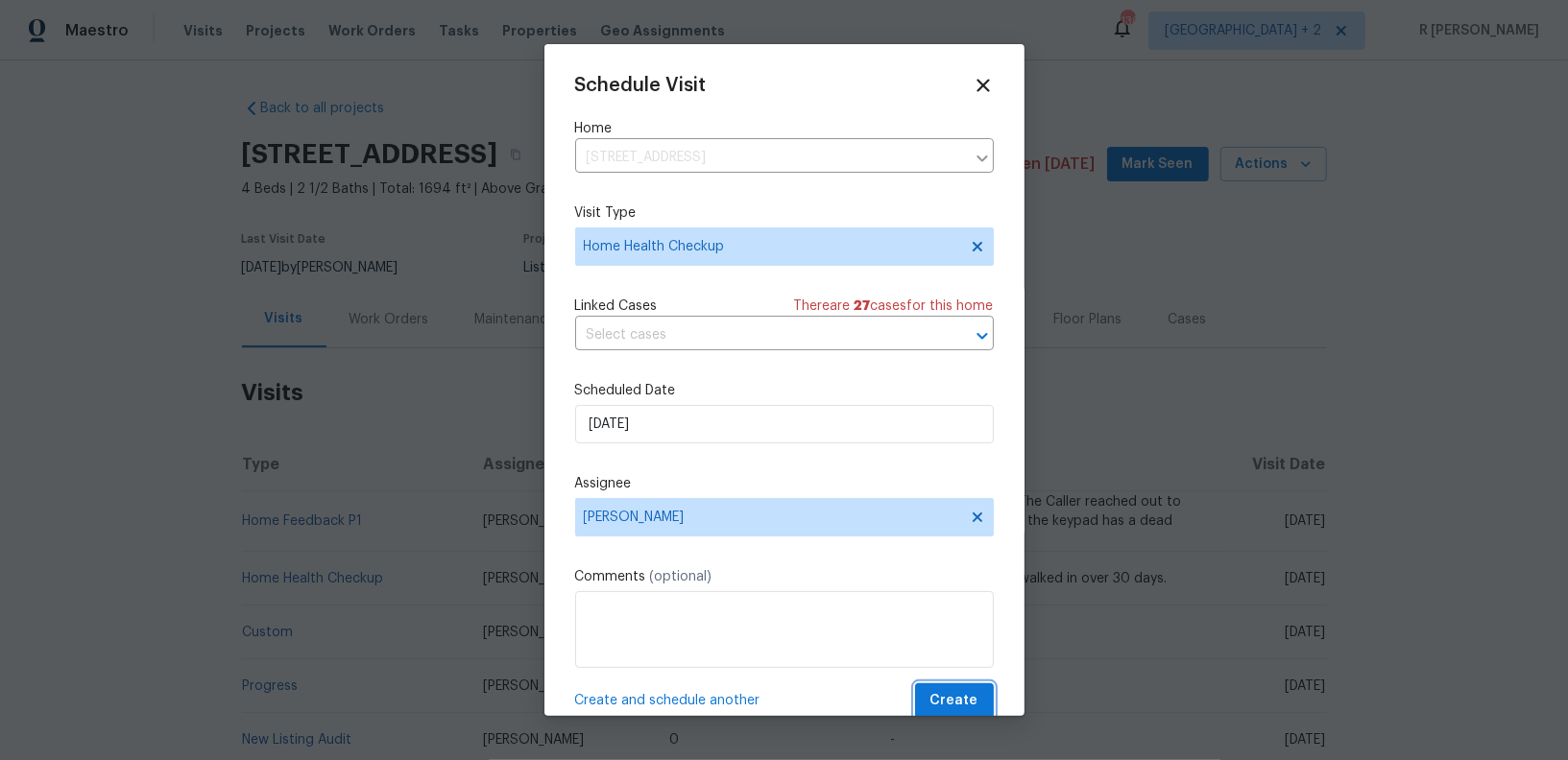
click at [940, 704] on span "Create" at bounding box center [954, 701] width 48 height 24
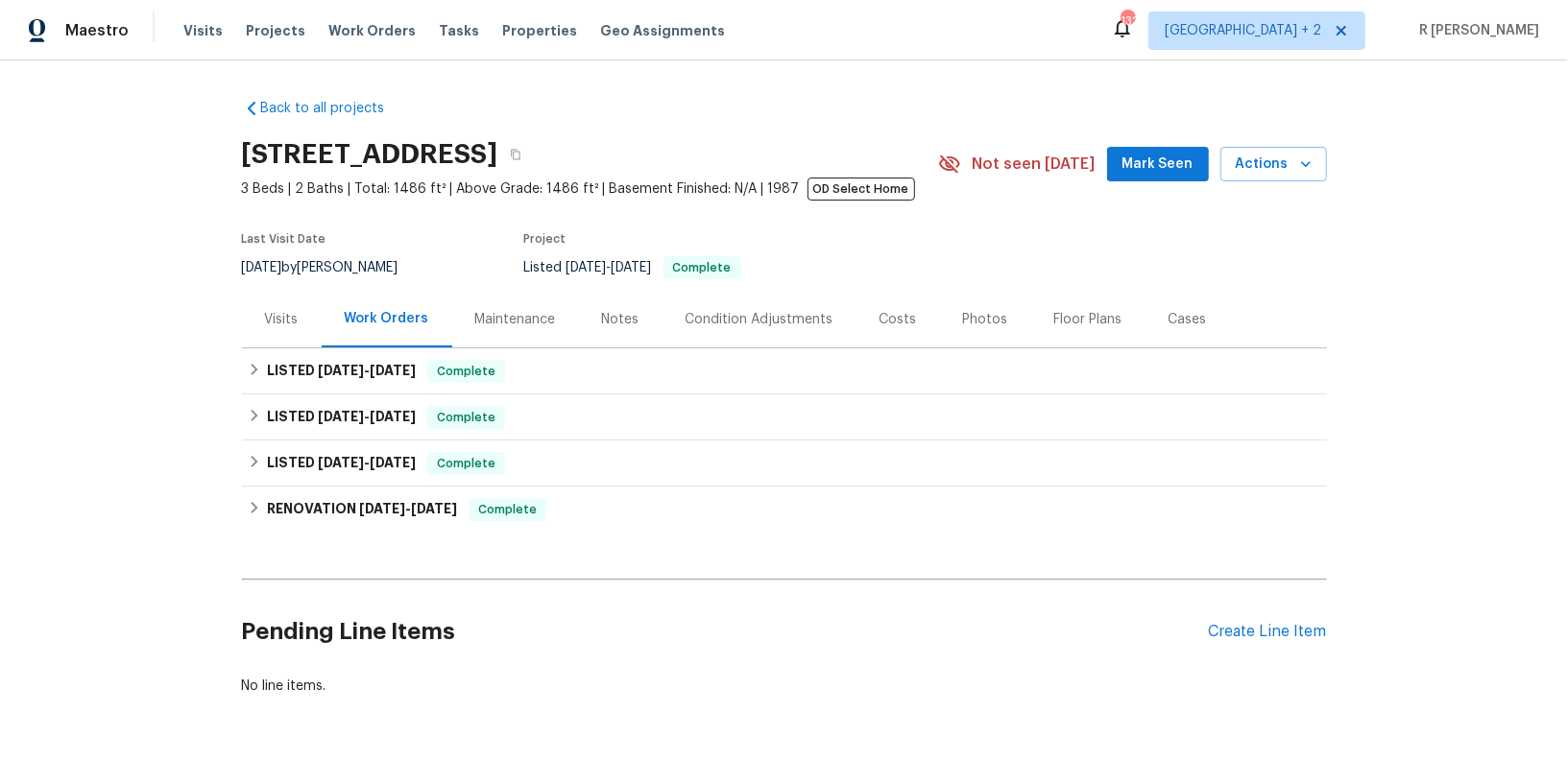
click at [269, 329] on div "Visits" at bounding box center [282, 320] width 80 height 57
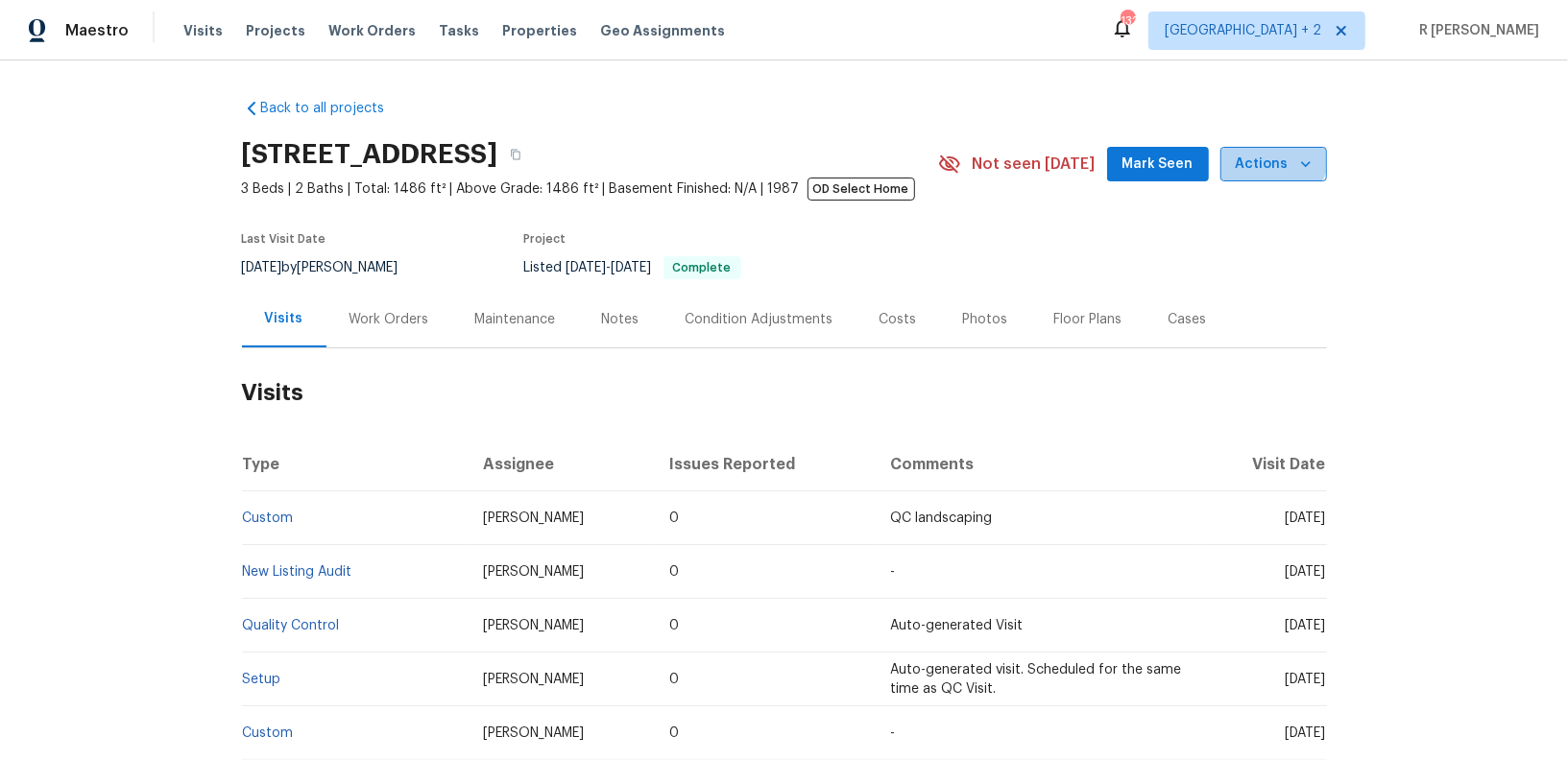
click at [1275, 156] on span "Actions" at bounding box center [1274, 165] width 76 height 24
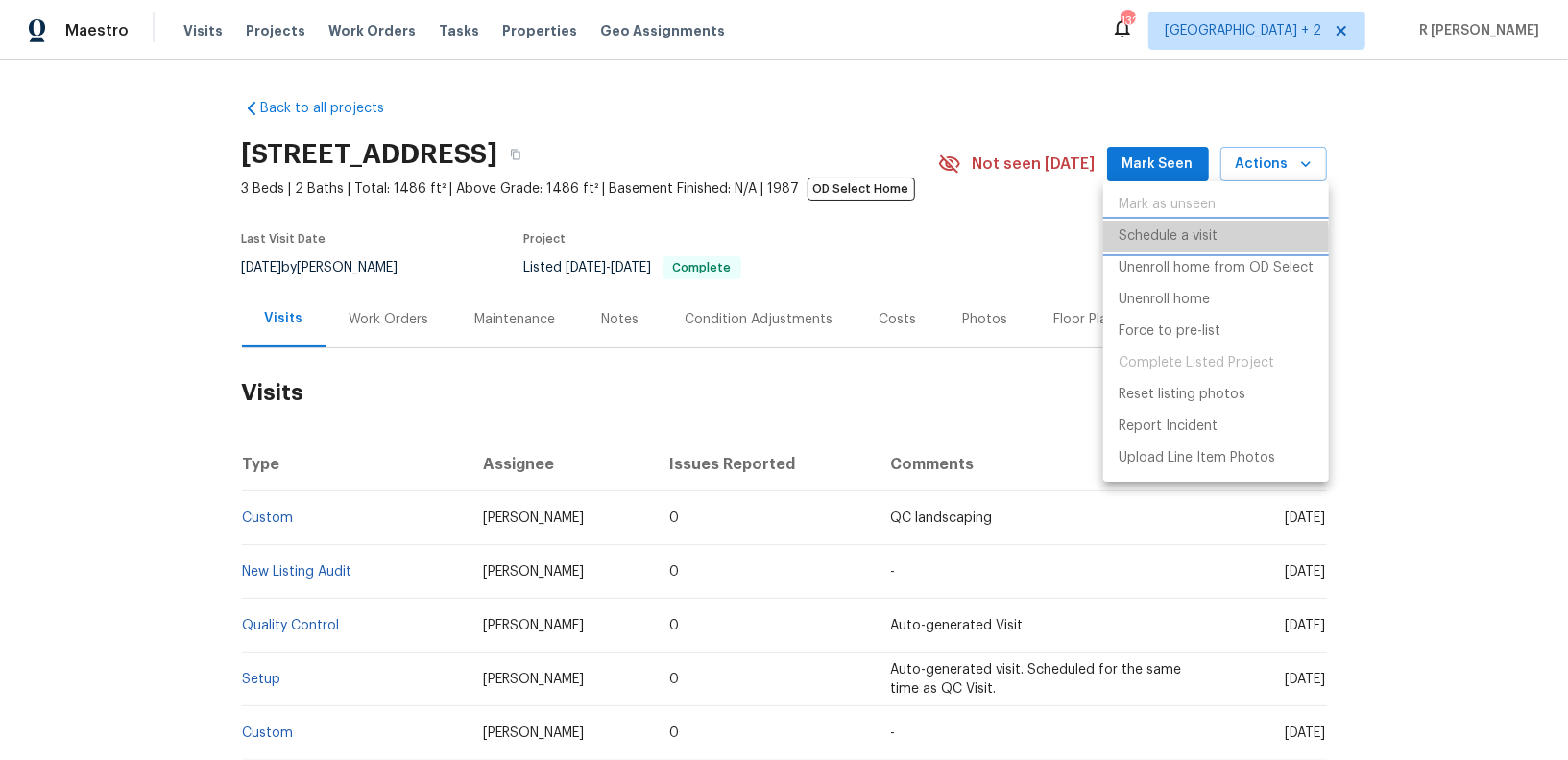
click at [1168, 243] on p "Schedule a visit" at bounding box center [1167, 237] width 98 height 20
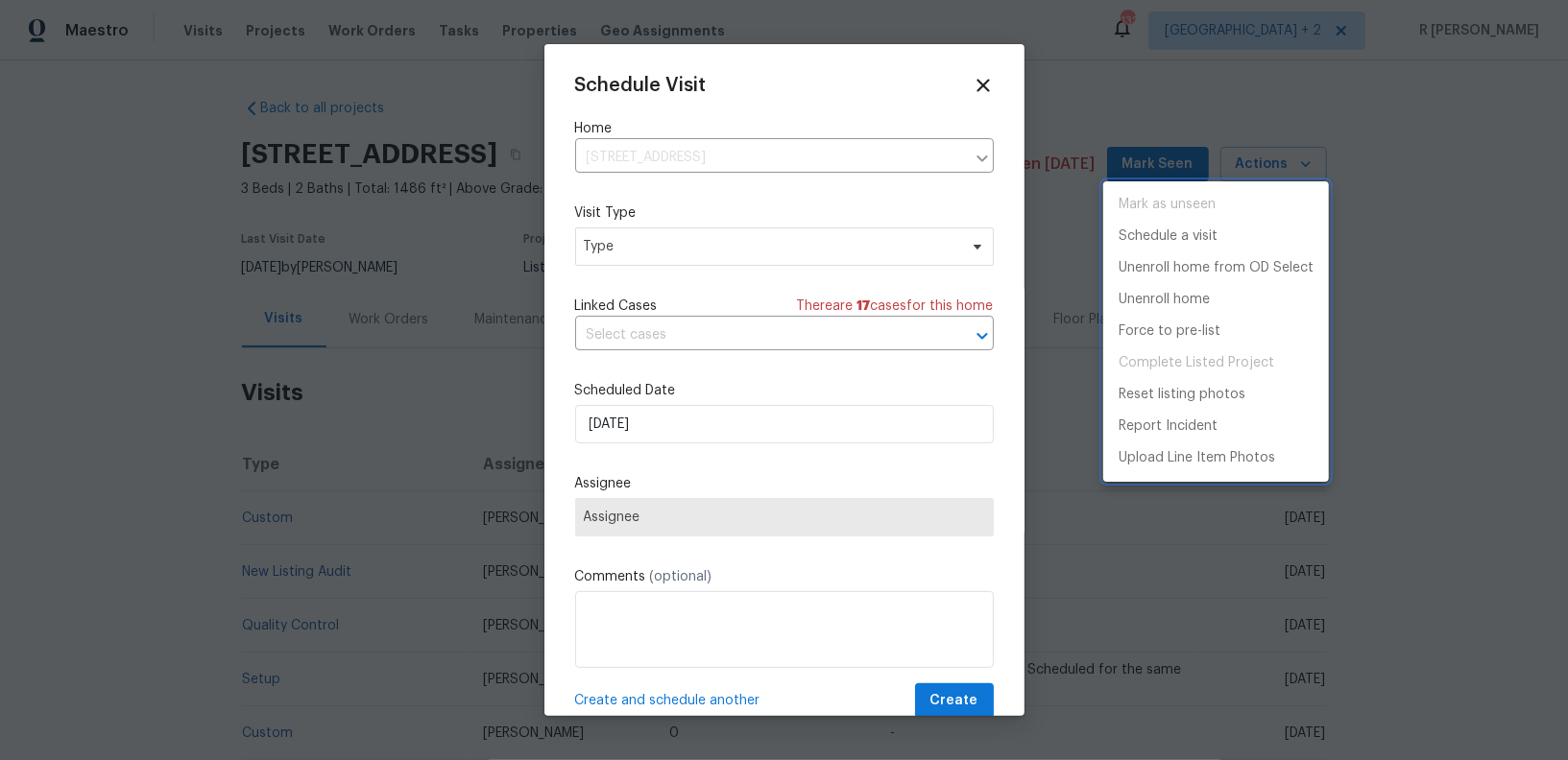
click at [691, 236] on div at bounding box center [784, 380] width 1568 height 760
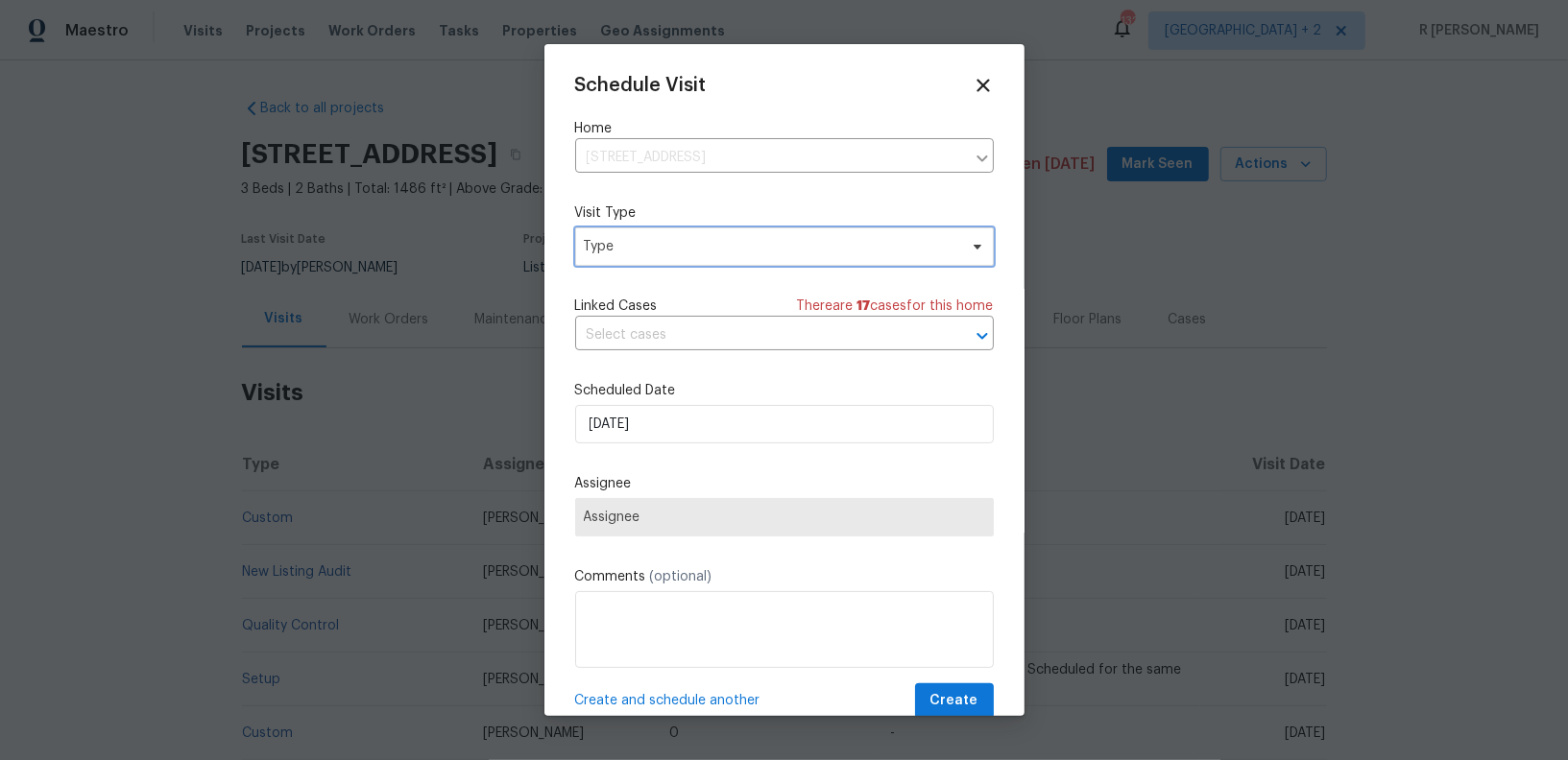
click at [675, 244] on span "Type" at bounding box center [770, 247] width 373 height 19
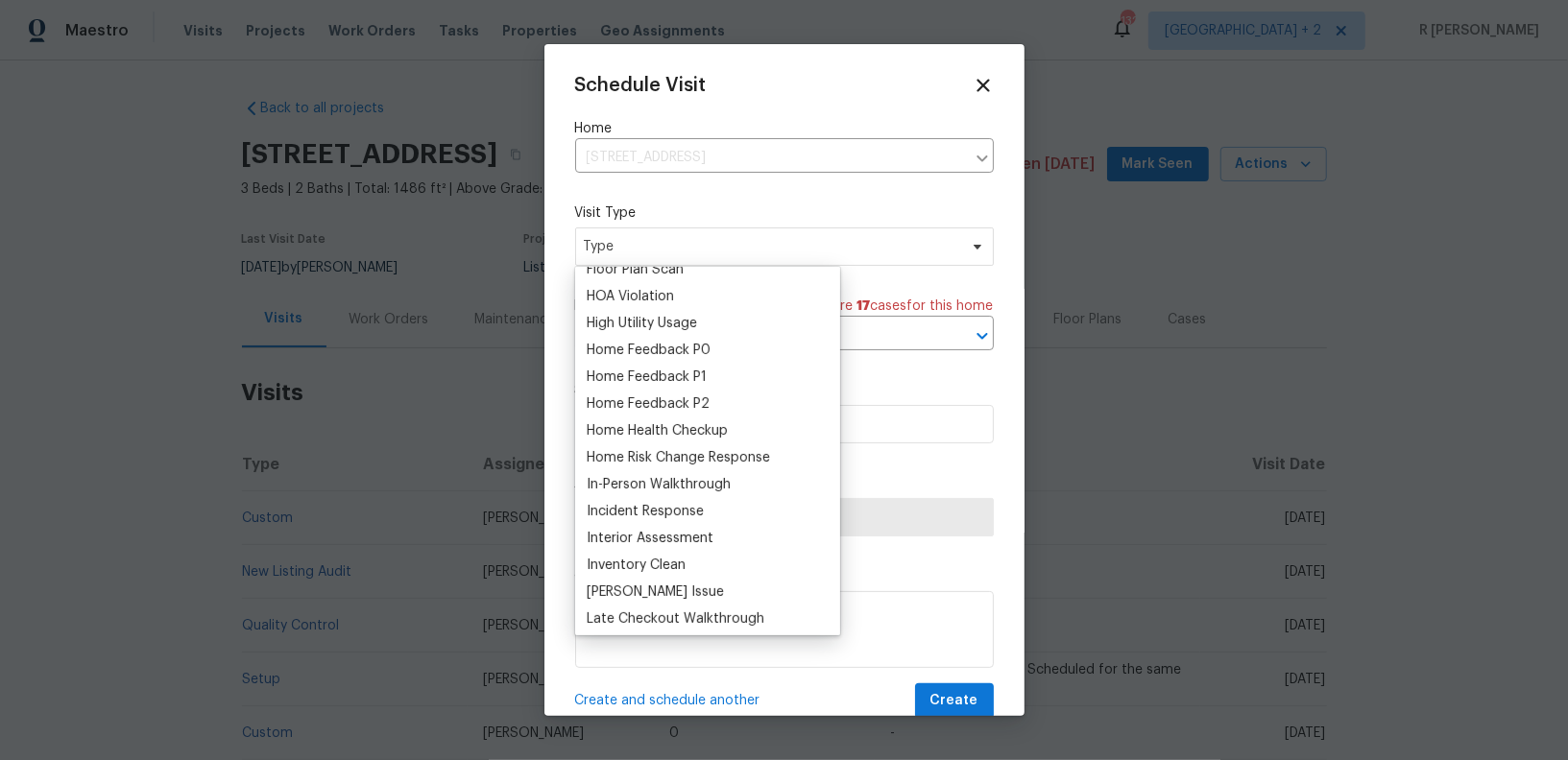
scroll to position [544, 0]
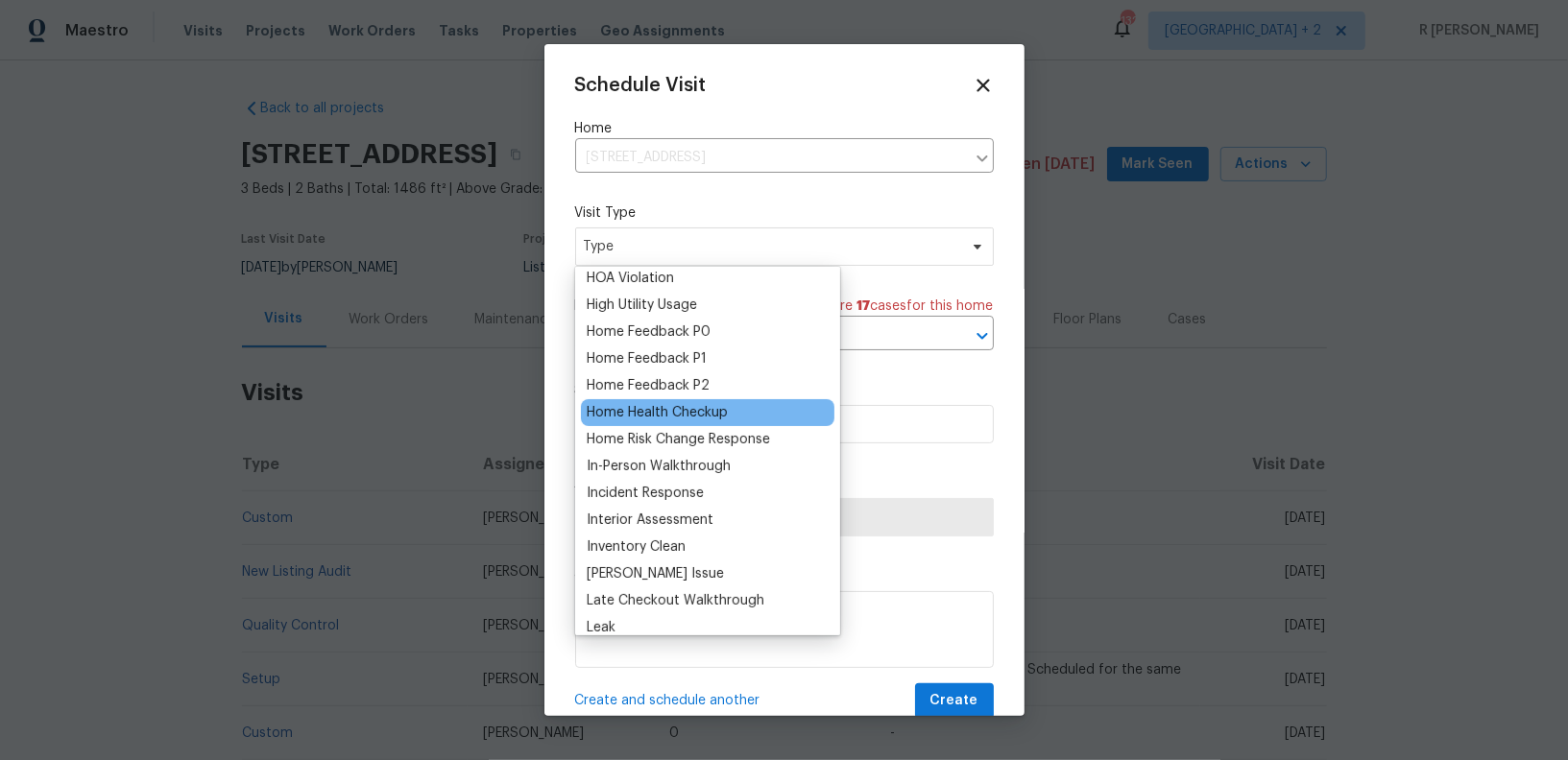
click at [627, 416] on div "Home Health Checkup" at bounding box center [657, 413] width 141 height 19
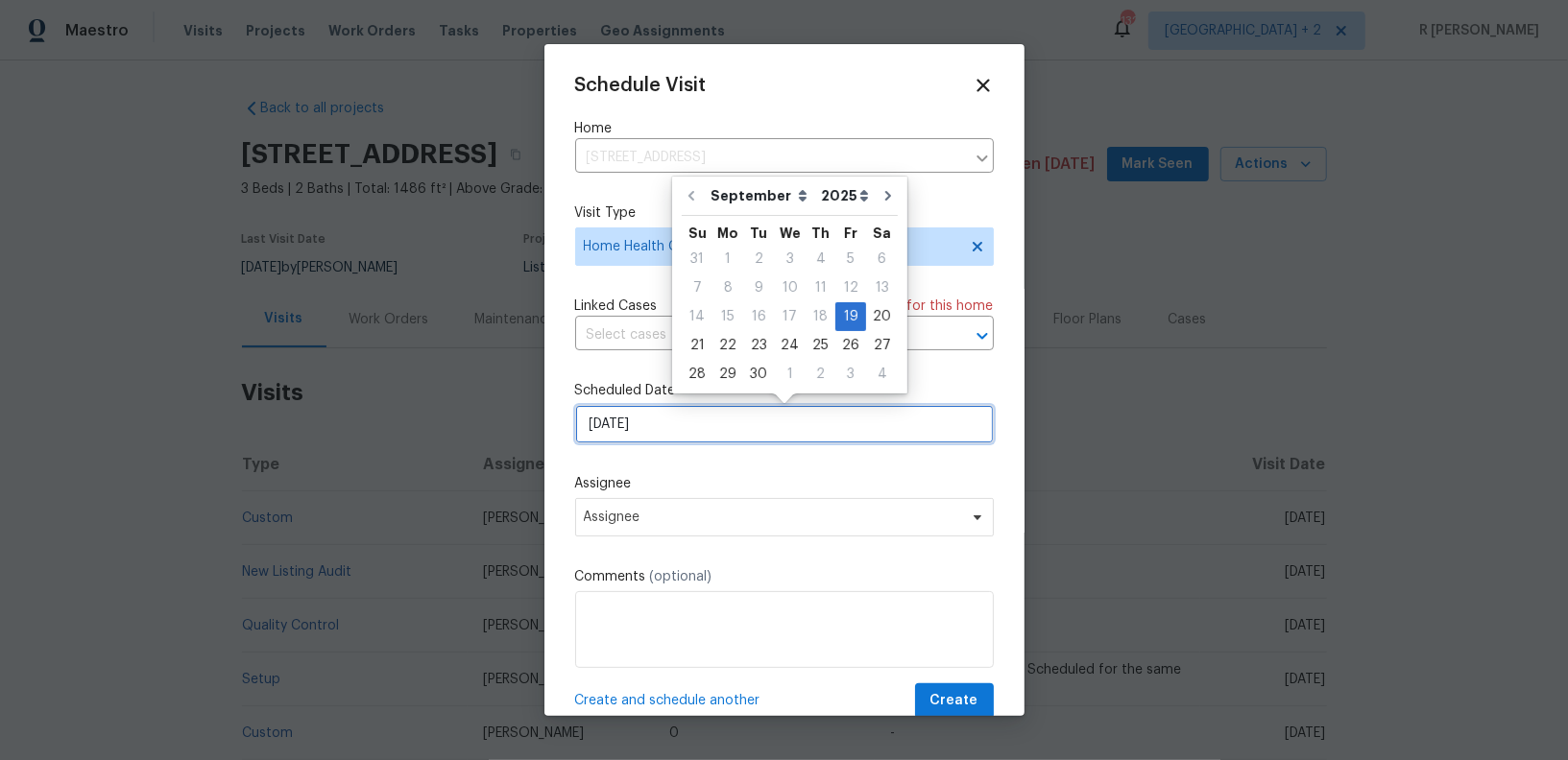
click at [662, 434] on input "[DATE]" at bounding box center [784, 424] width 419 height 38
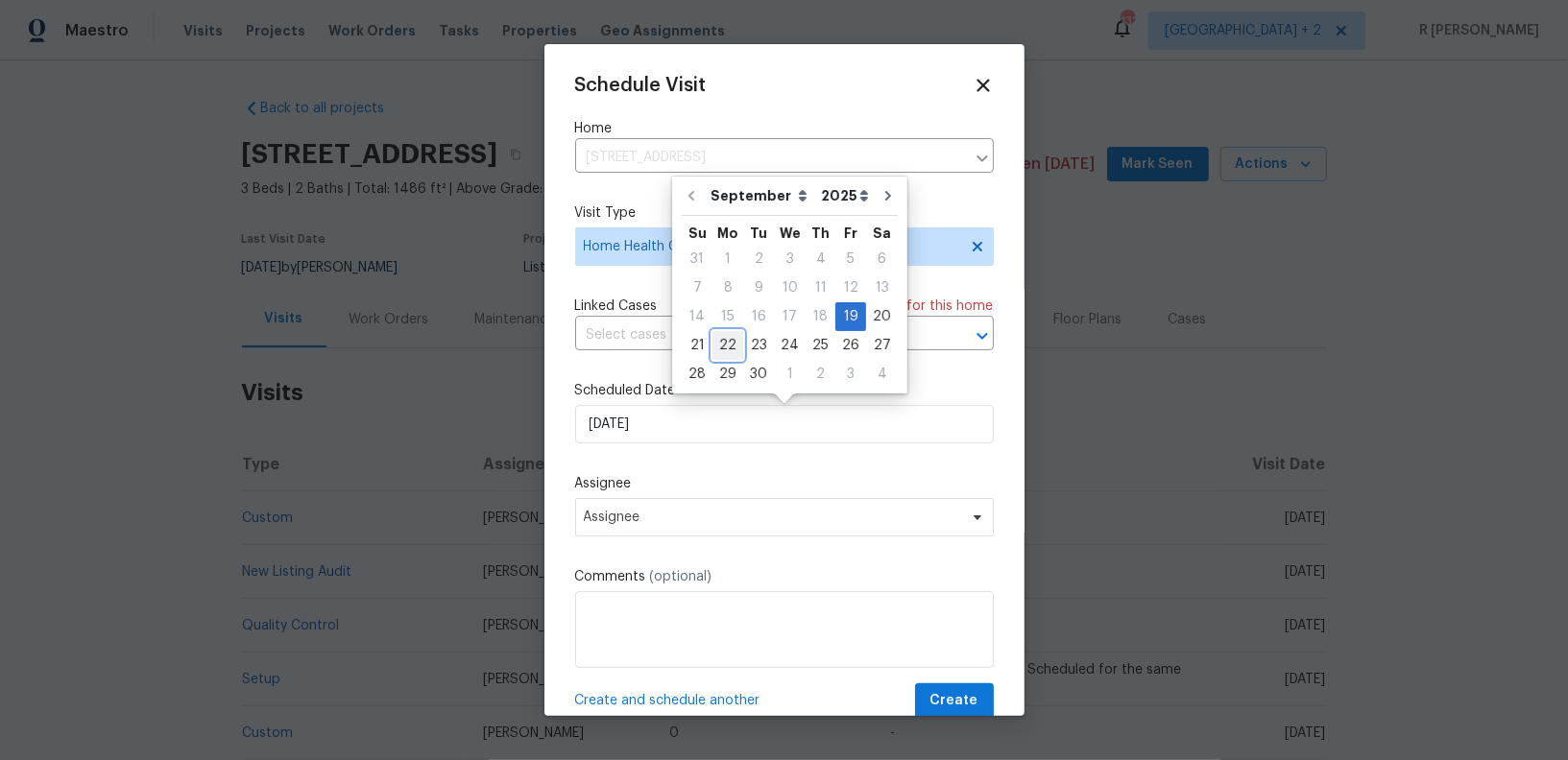
click at [723, 350] on div "22" at bounding box center [728, 346] width 31 height 27
type input "[DATE]"
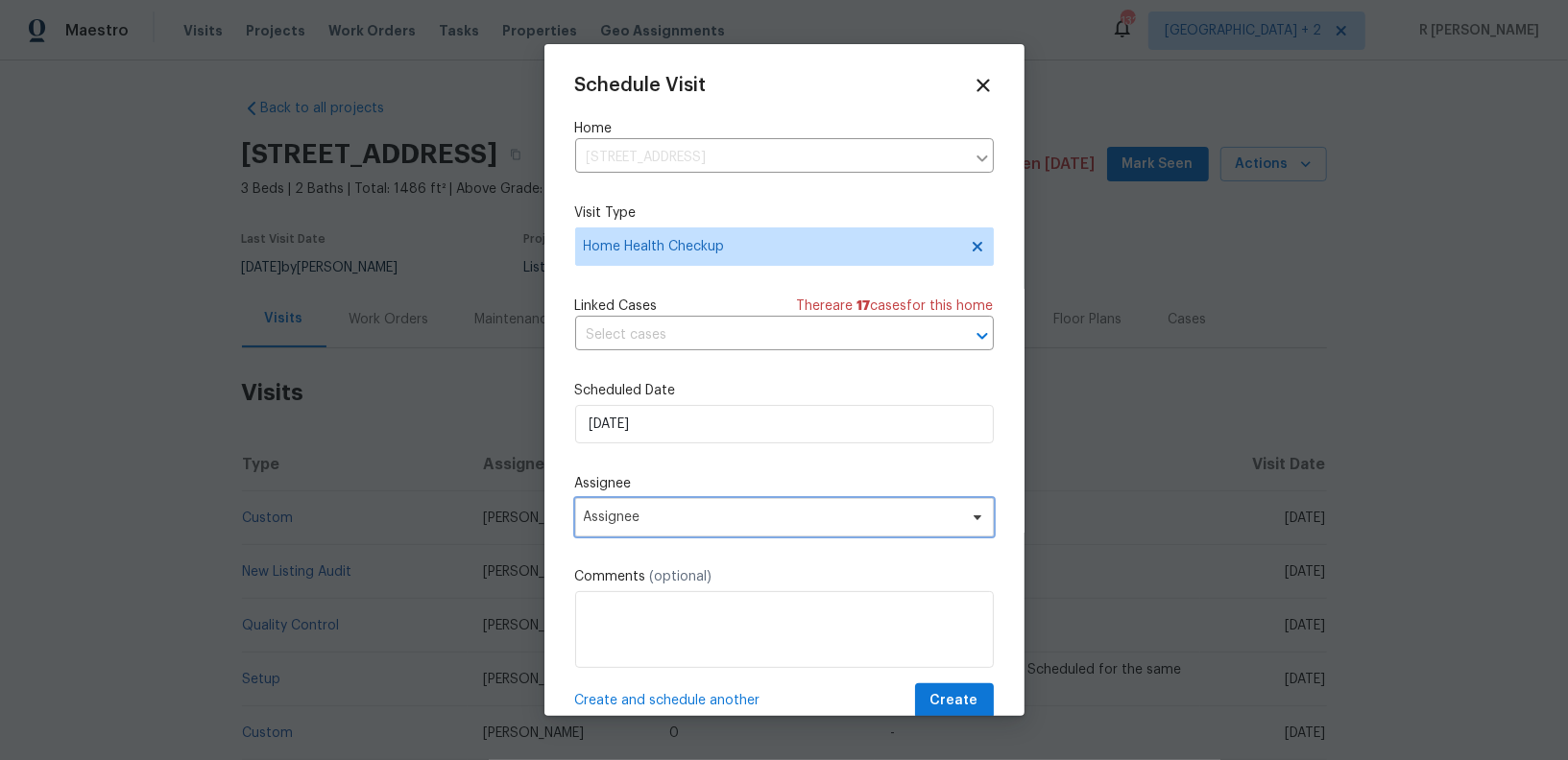
click at [629, 516] on span "Assignee" at bounding box center [772, 517] width 376 height 16
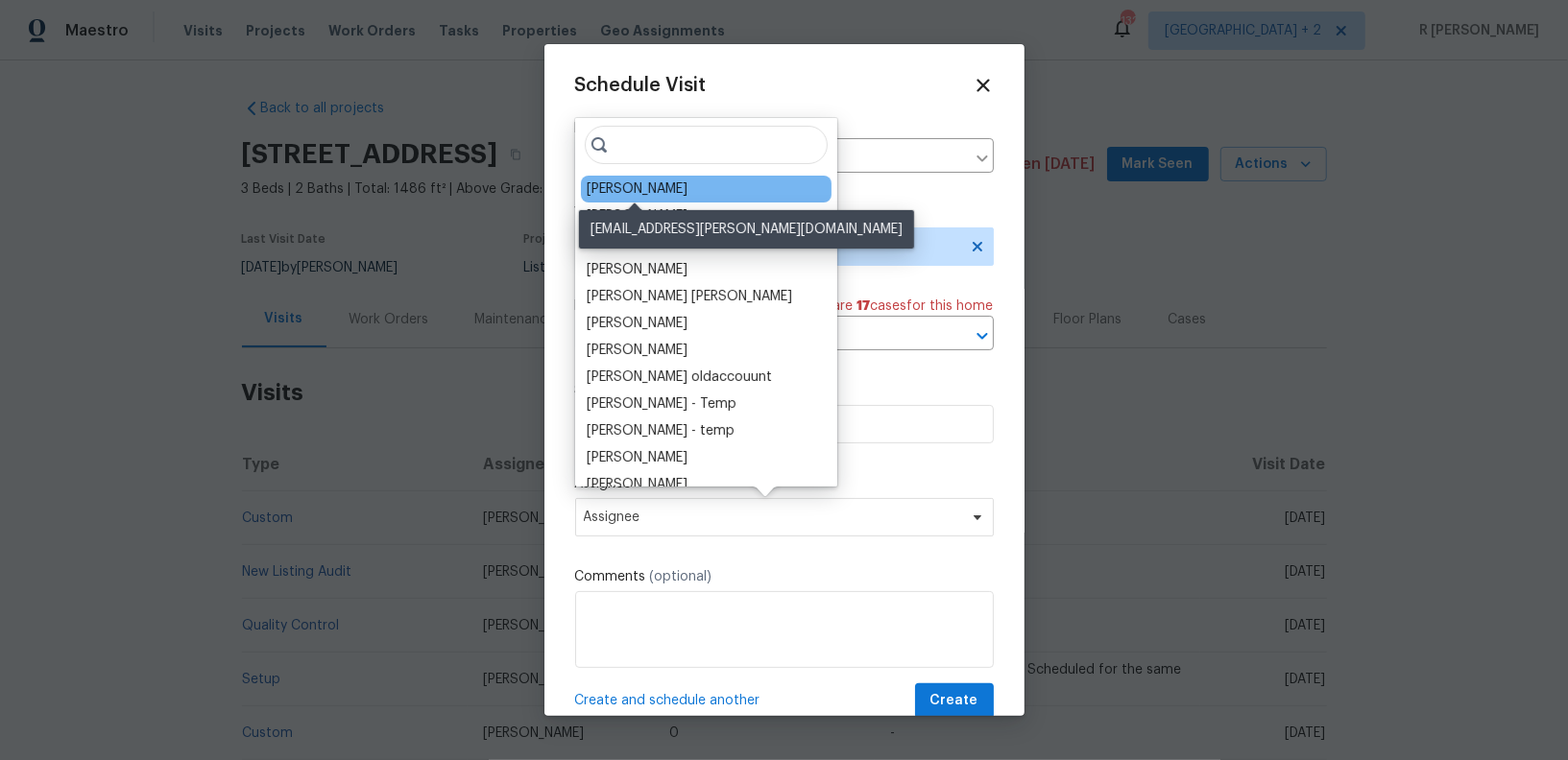
click at [630, 192] on div "Kaden Peterson" at bounding box center [636, 189] width 100 height 19
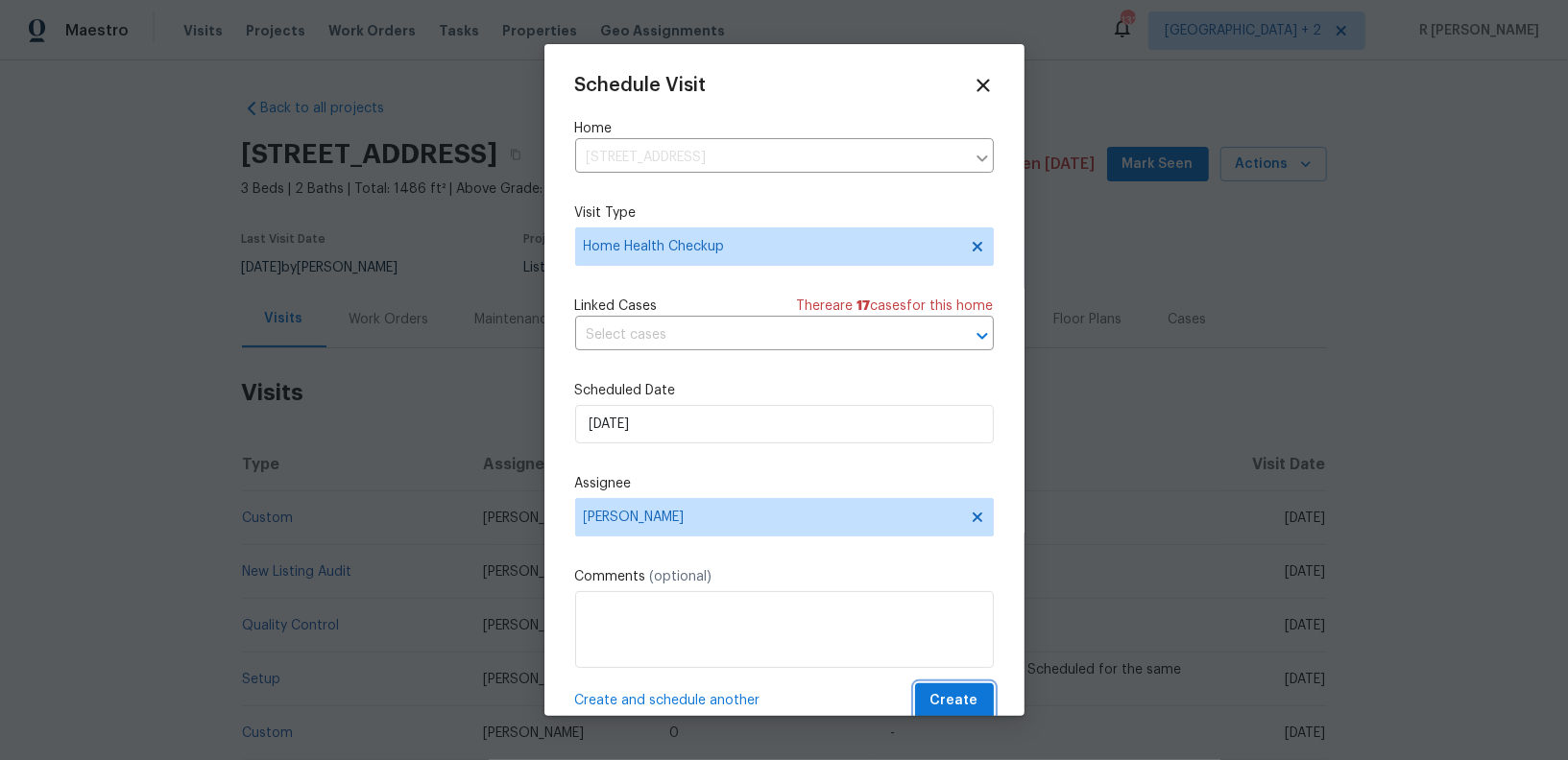
click at [933, 694] on button "Create" at bounding box center [954, 701] width 79 height 35
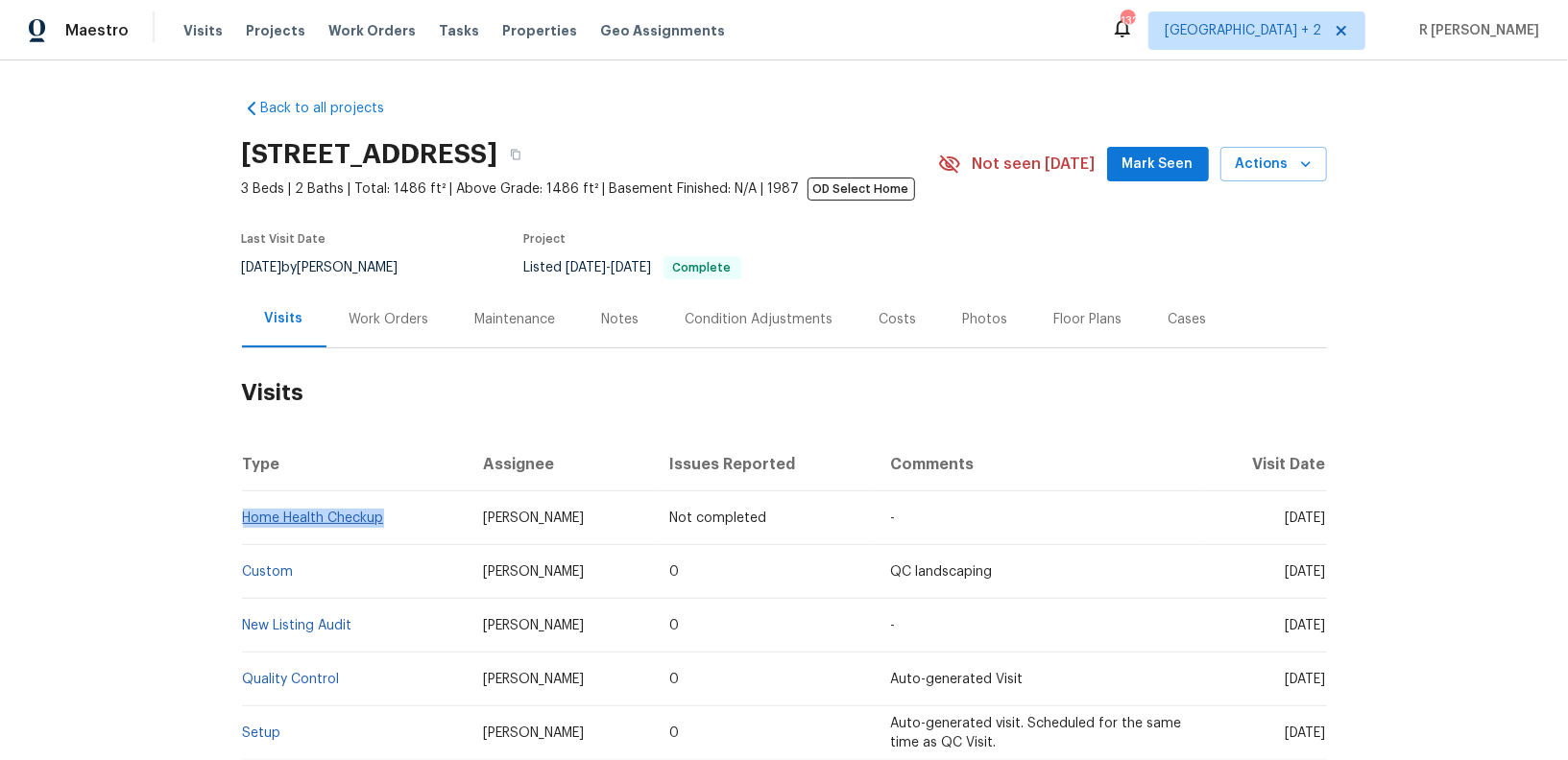
drag, startPoint x: 408, startPoint y: 517, endPoint x: 242, endPoint y: 523, distance: 166.1
click at [242, 523] on td "Home Health Checkup" at bounding box center [355, 517] width 227 height 54
copy link "Home Health Checkup"
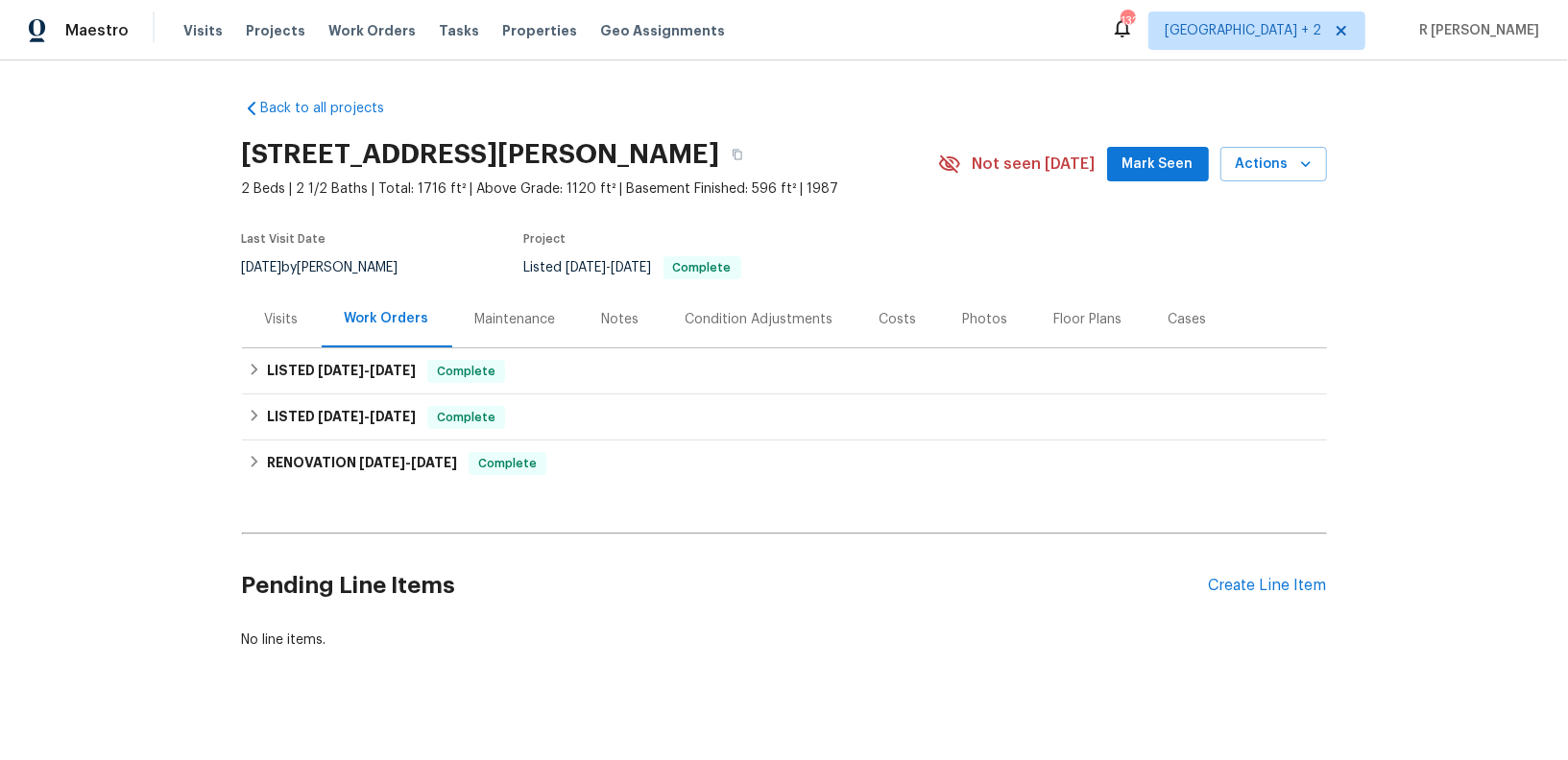
click at [268, 327] on div "Visits" at bounding box center [282, 320] width 33 height 19
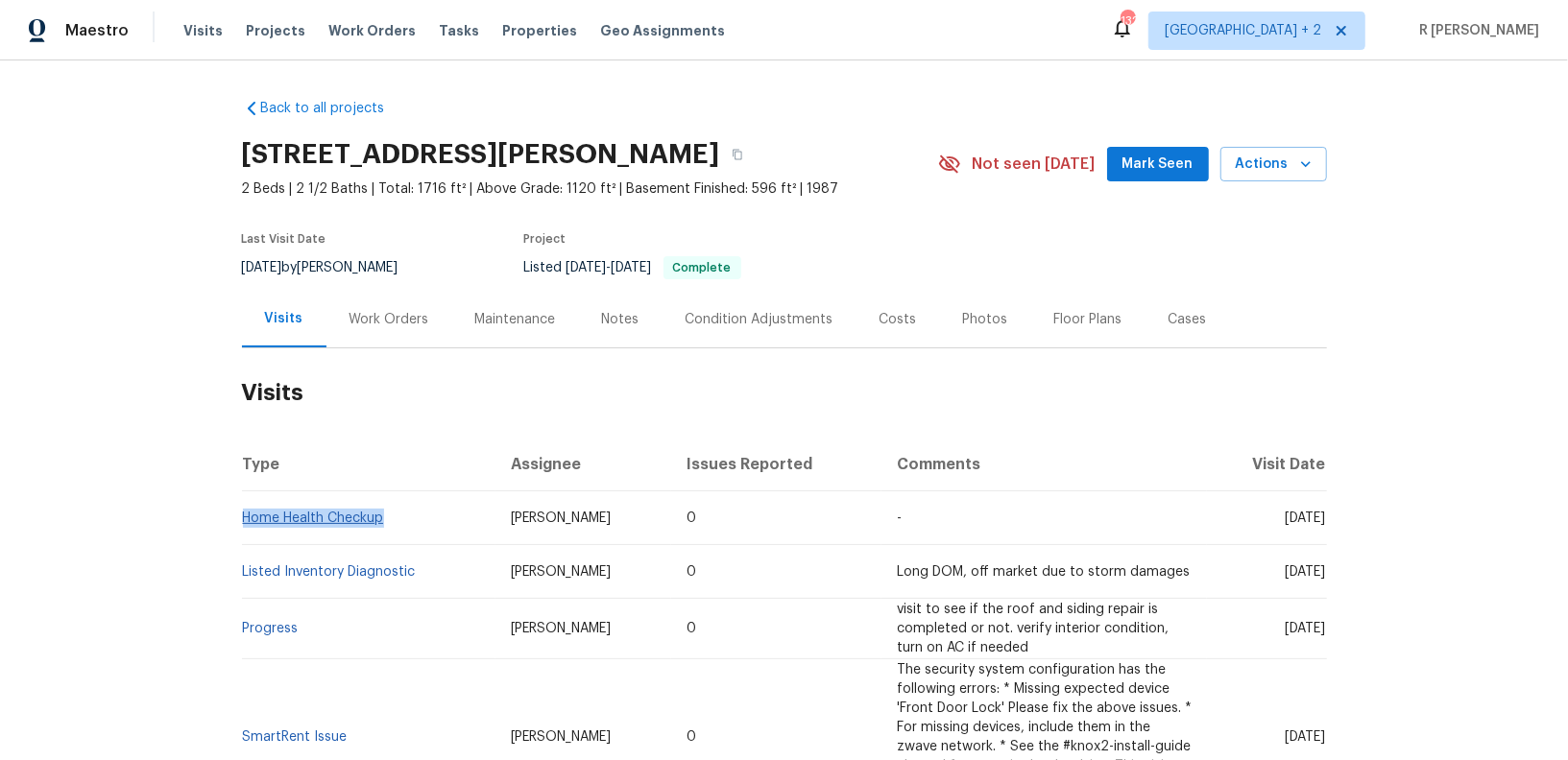
drag, startPoint x: 393, startPoint y: 517, endPoint x: 244, endPoint y: 524, distance: 149.2
click at [244, 524] on td "Home Health Checkup" at bounding box center [368, 517] width 253 height 54
copy link "Home Health Checkup"
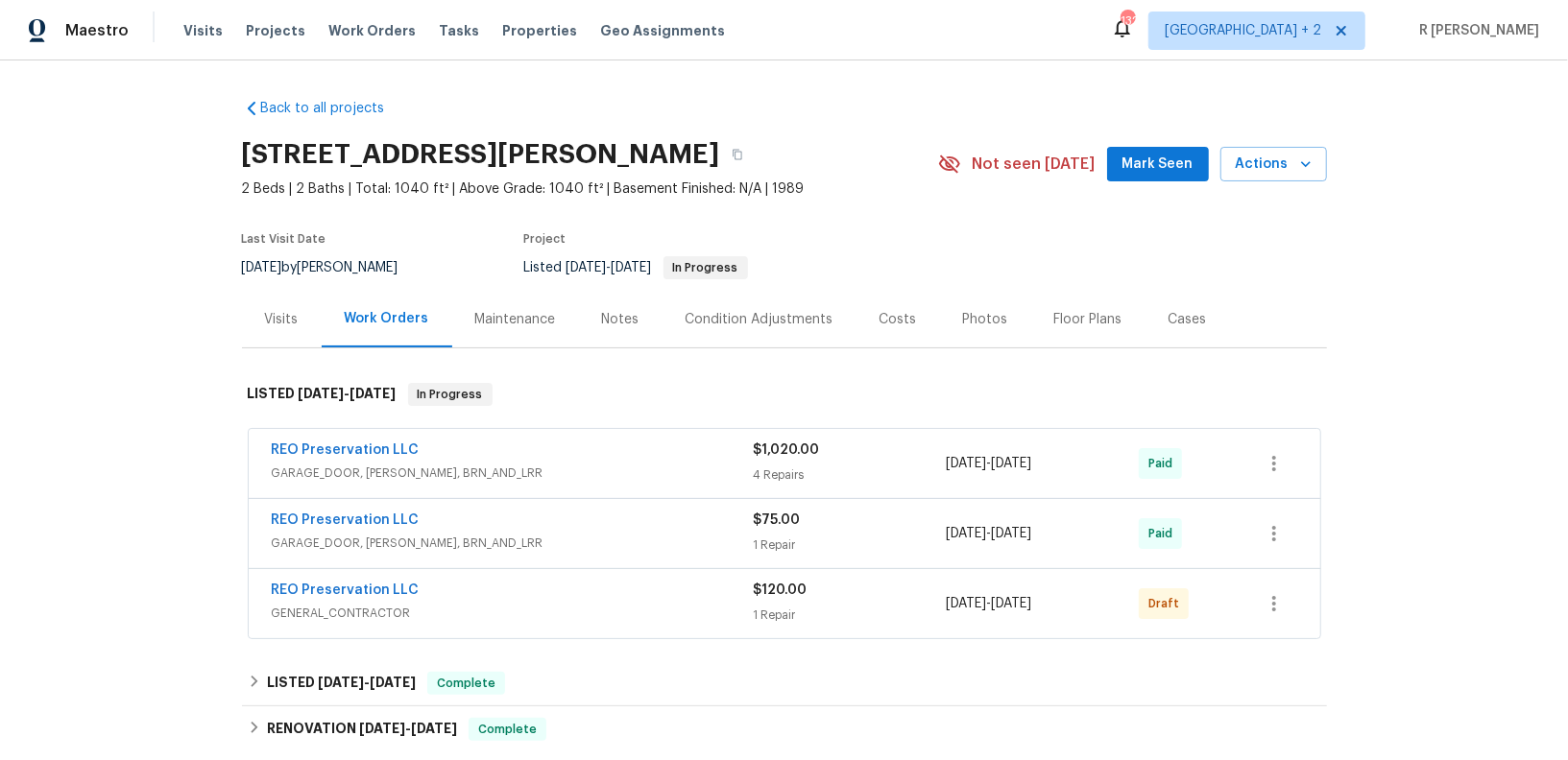
click at [291, 323] on div "Visits" at bounding box center [282, 320] width 33 height 19
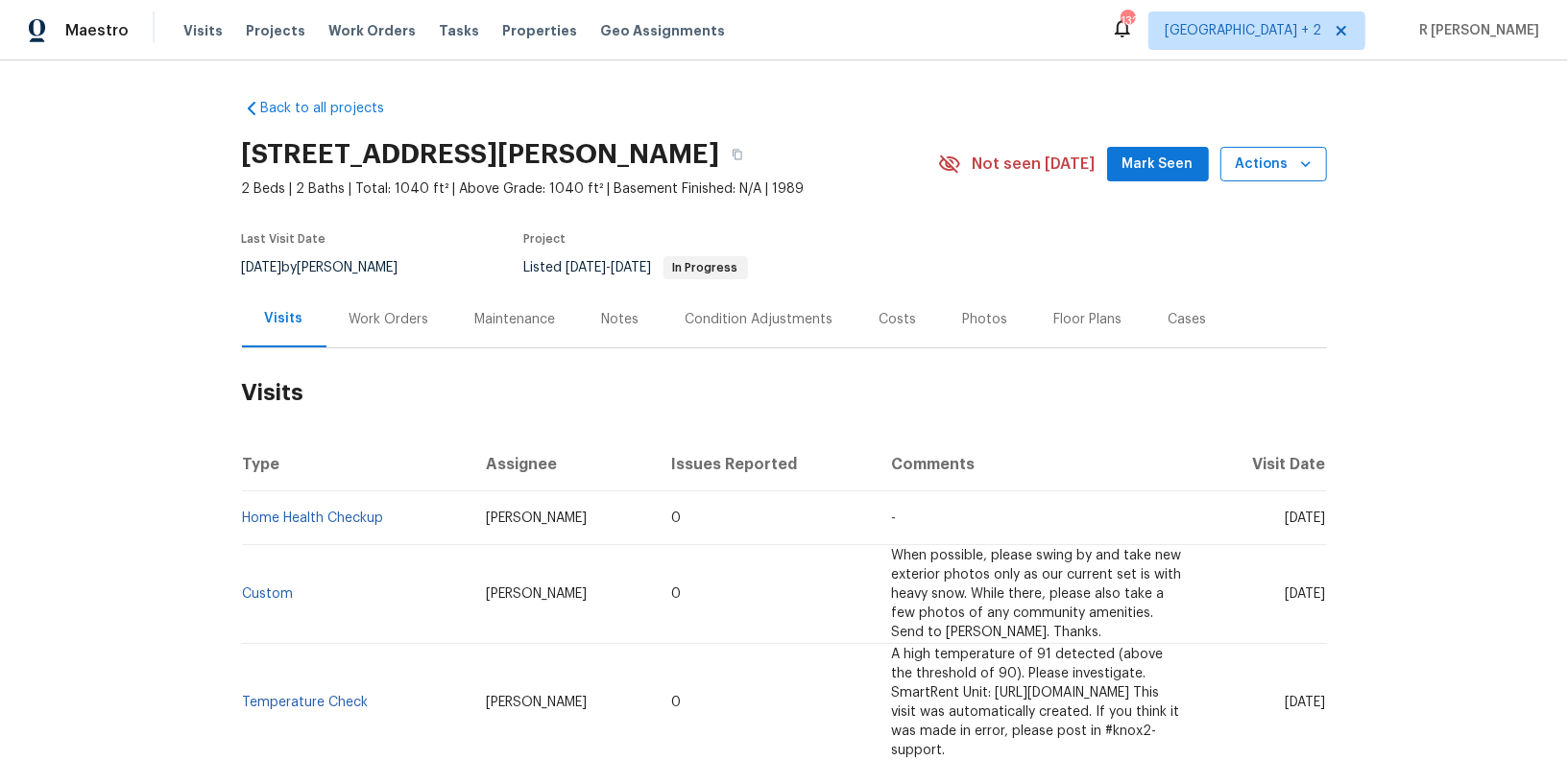
click at [1250, 177] on button "Actions" at bounding box center [1273, 165] width 106 height 35
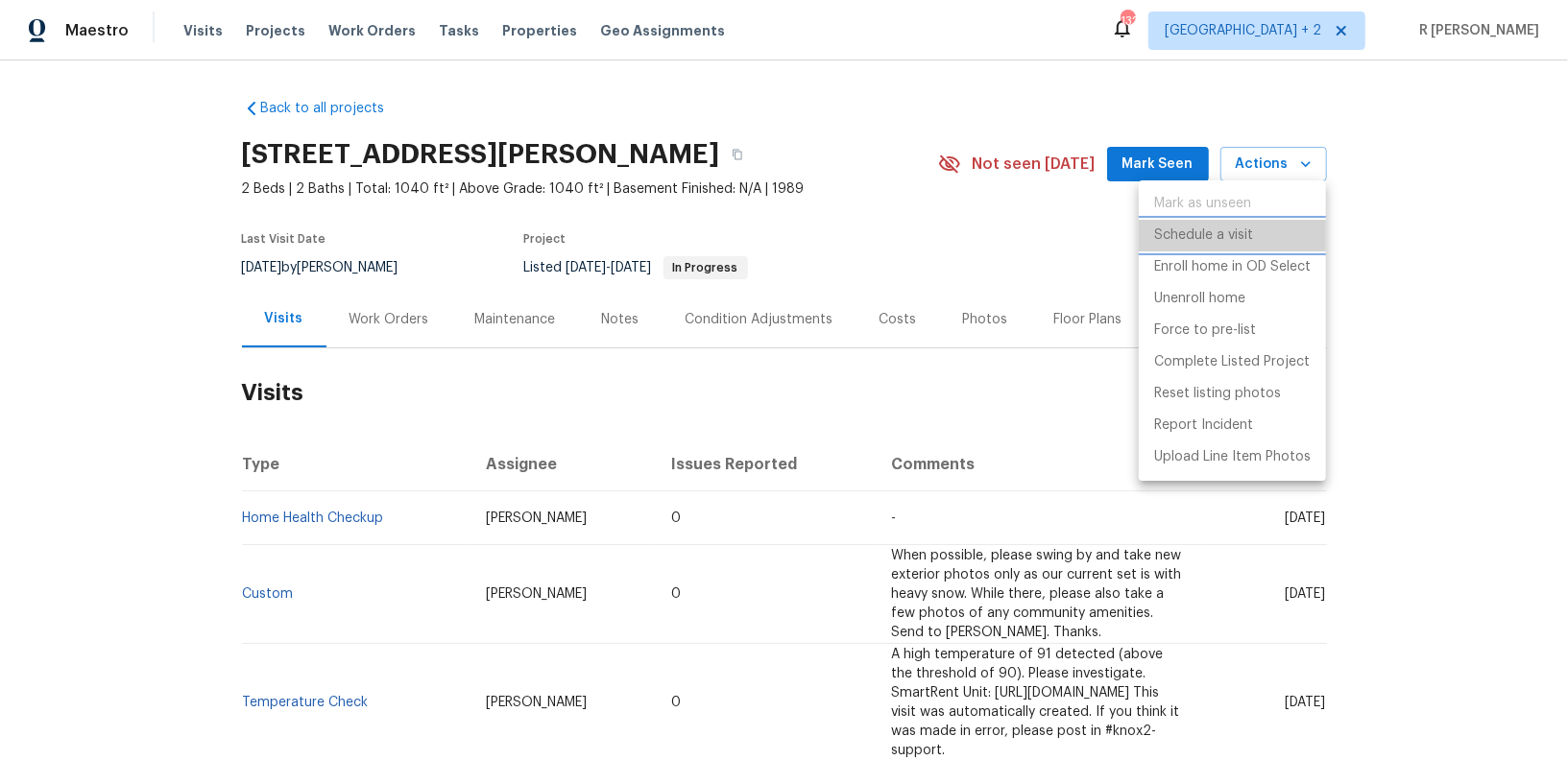
click at [1240, 226] on p "Schedule a visit" at bounding box center [1203, 236] width 98 height 20
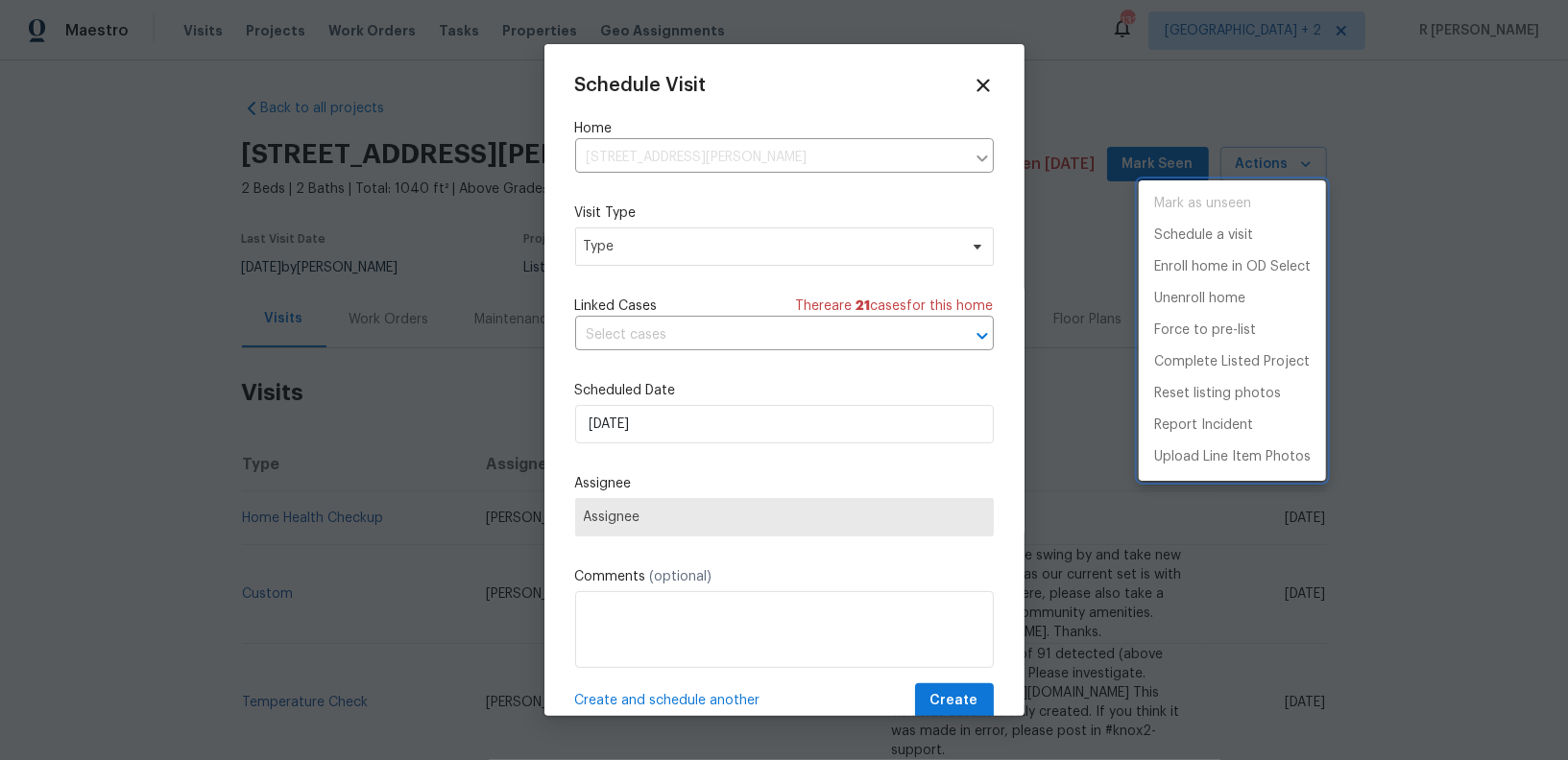
click at [788, 242] on div at bounding box center [784, 380] width 1568 height 760
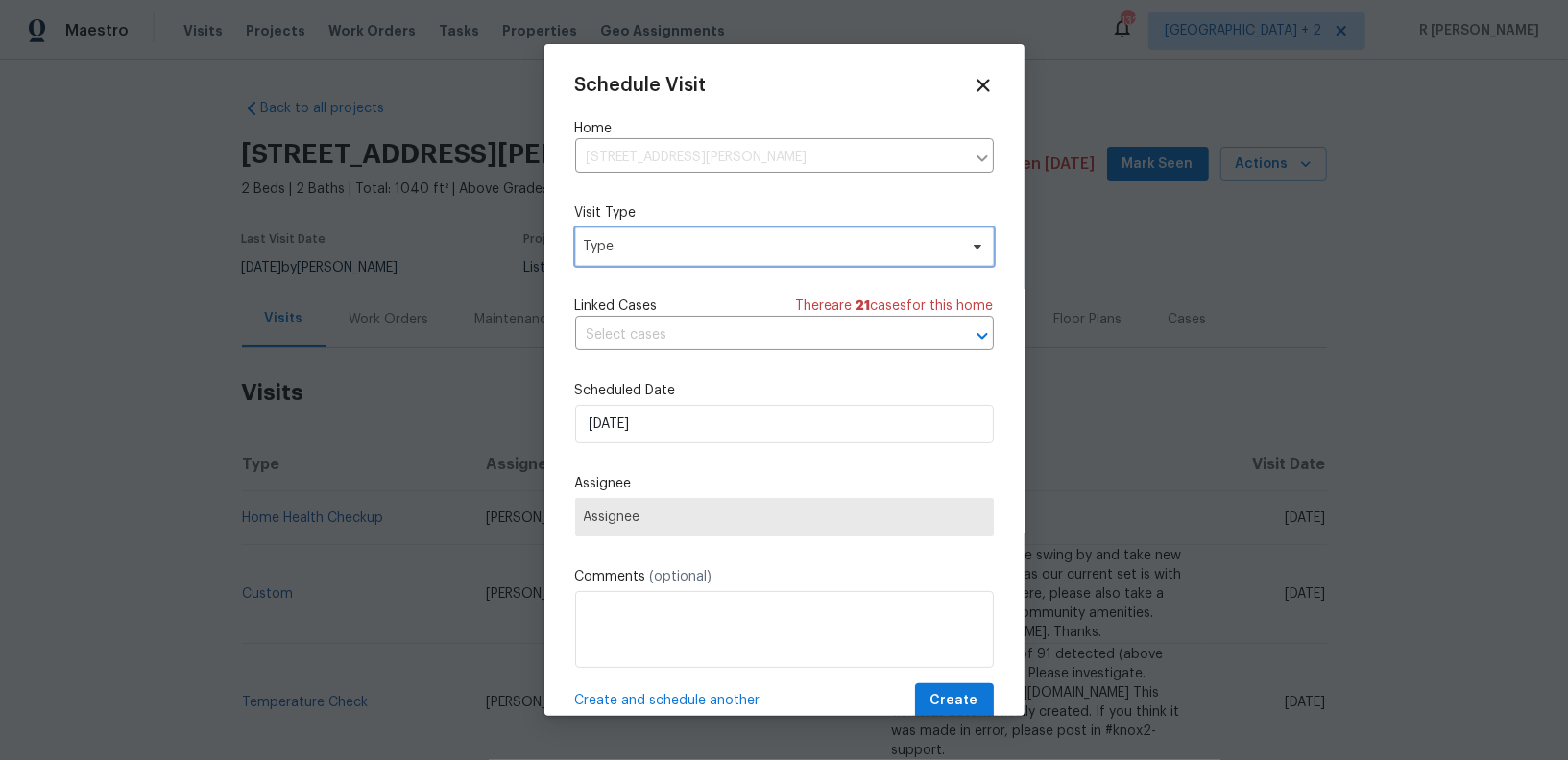
click at [759, 248] on span "Type" at bounding box center [770, 247] width 373 height 19
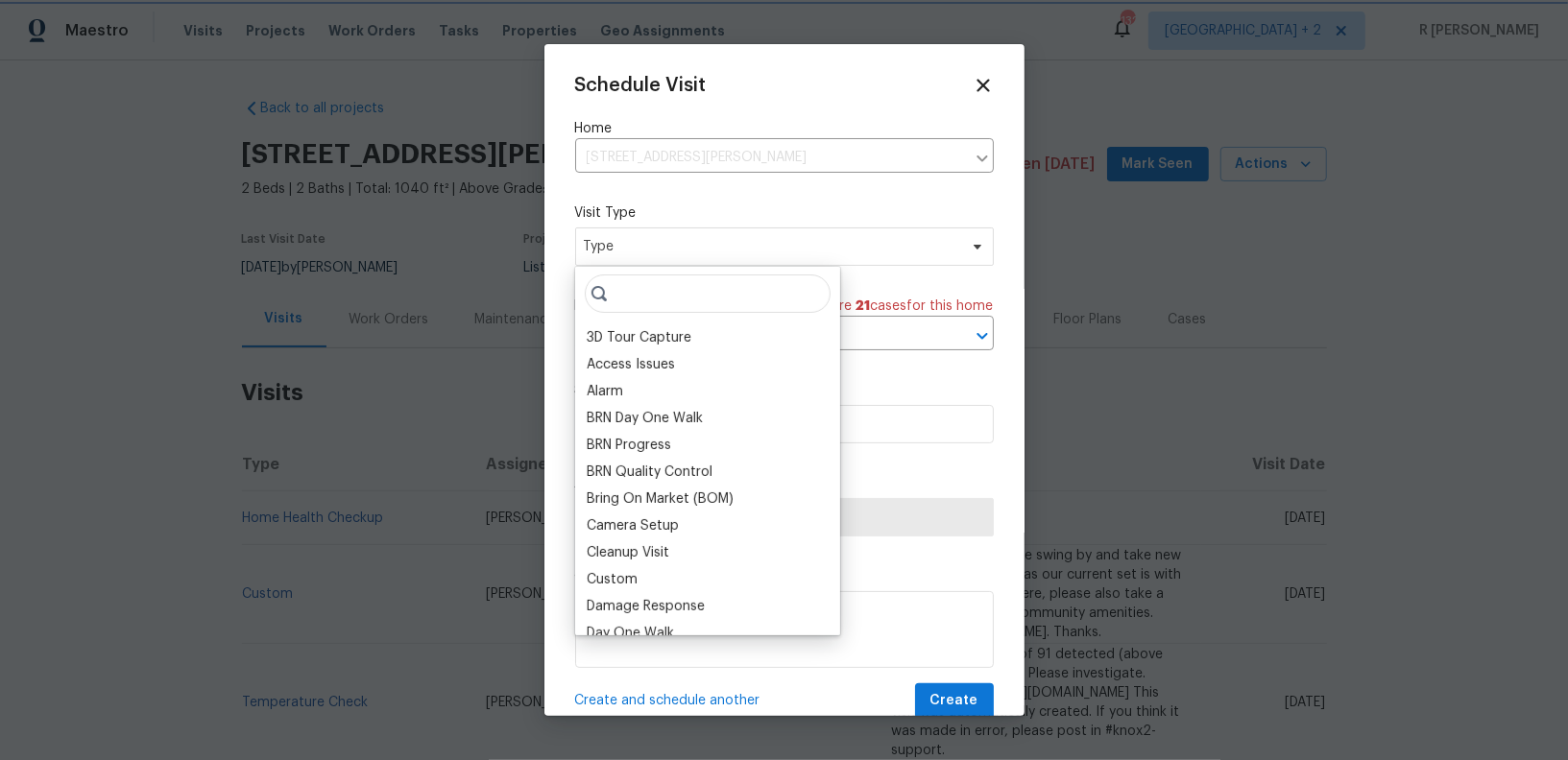
click at [759, 248] on span "Type" at bounding box center [770, 247] width 373 height 19
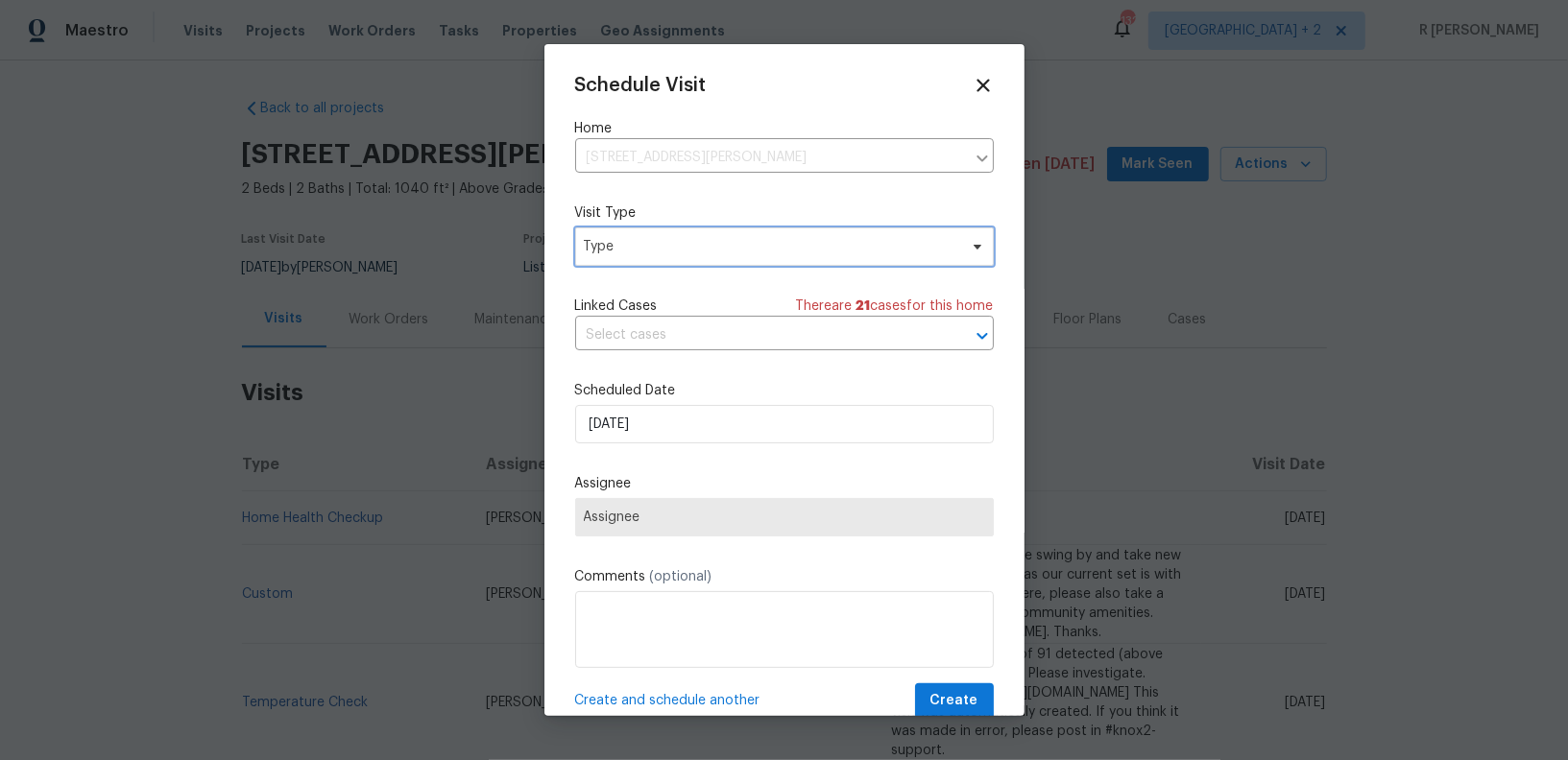
click at [759, 248] on span "Type" at bounding box center [770, 247] width 373 height 19
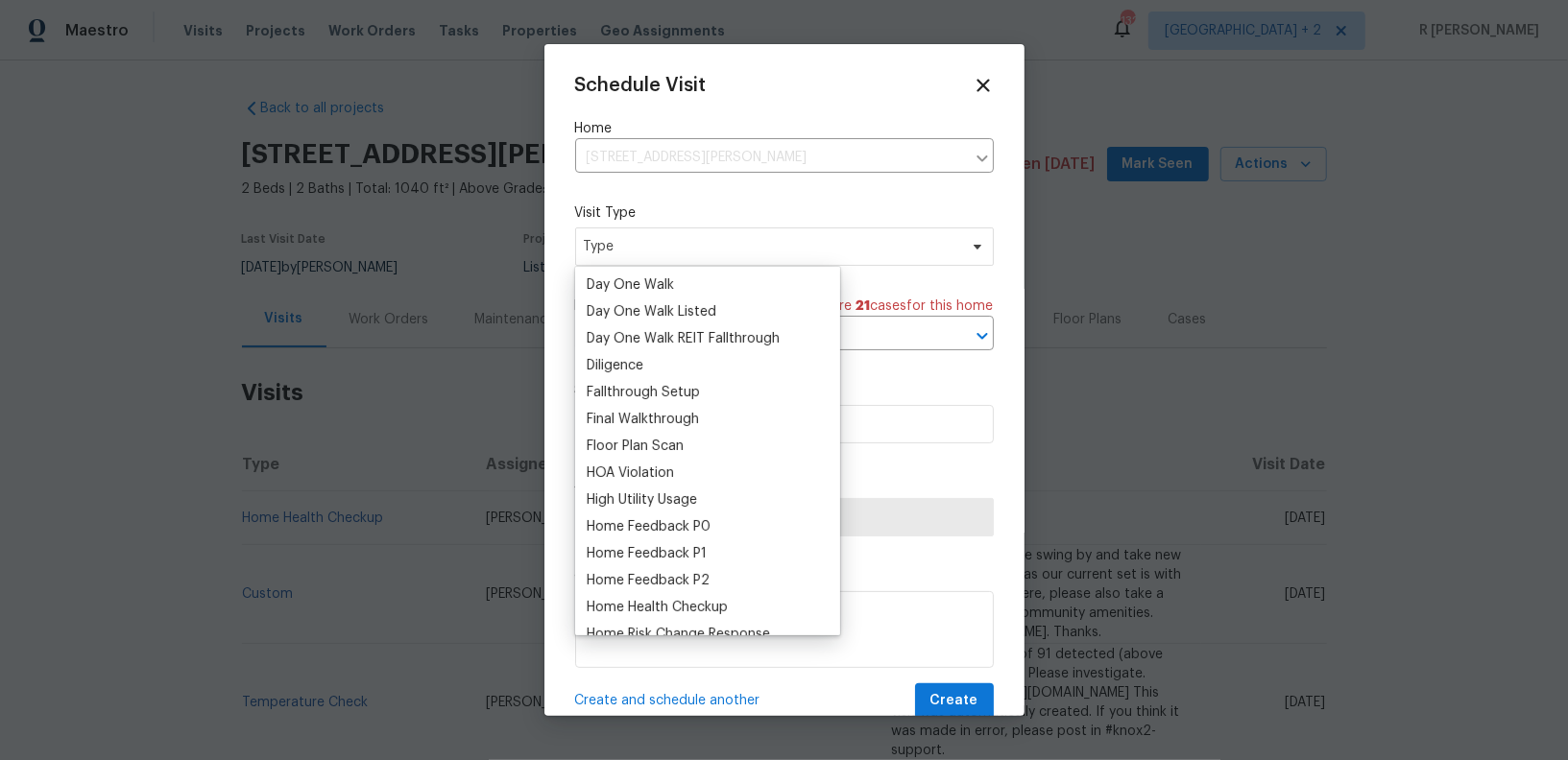
scroll to position [371, 0]
click at [619, 577] on div "Home Health Checkup" at bounding box center [657, 585] width 141 height 19
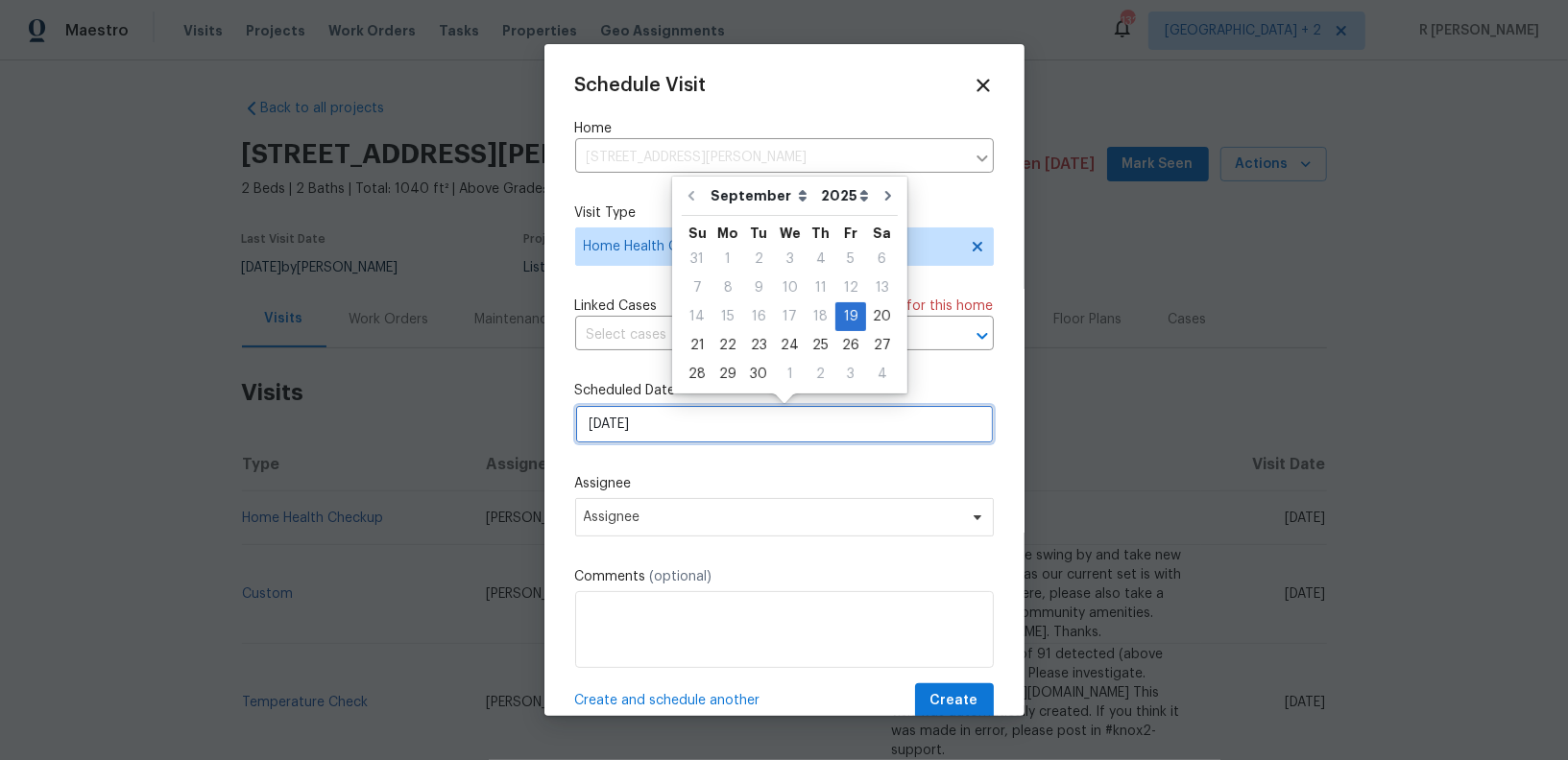
click at [673, 437] on input "[DATE]" at bounding box center [784, 424] width 419 height 38
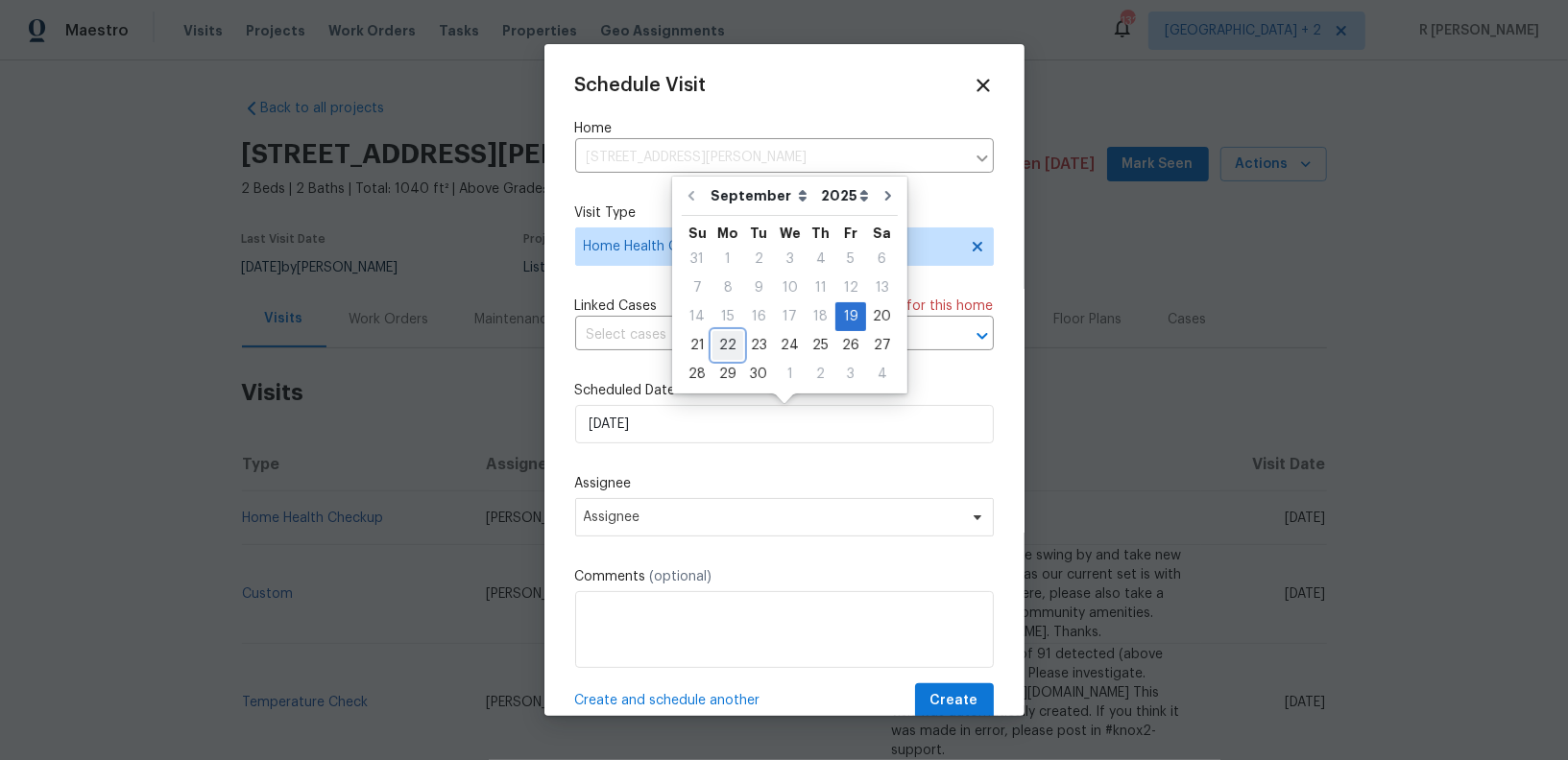
click at [720, 340] on div "22" at bounding box center [728, 346] width 31 height 27
type input "[DATE]"
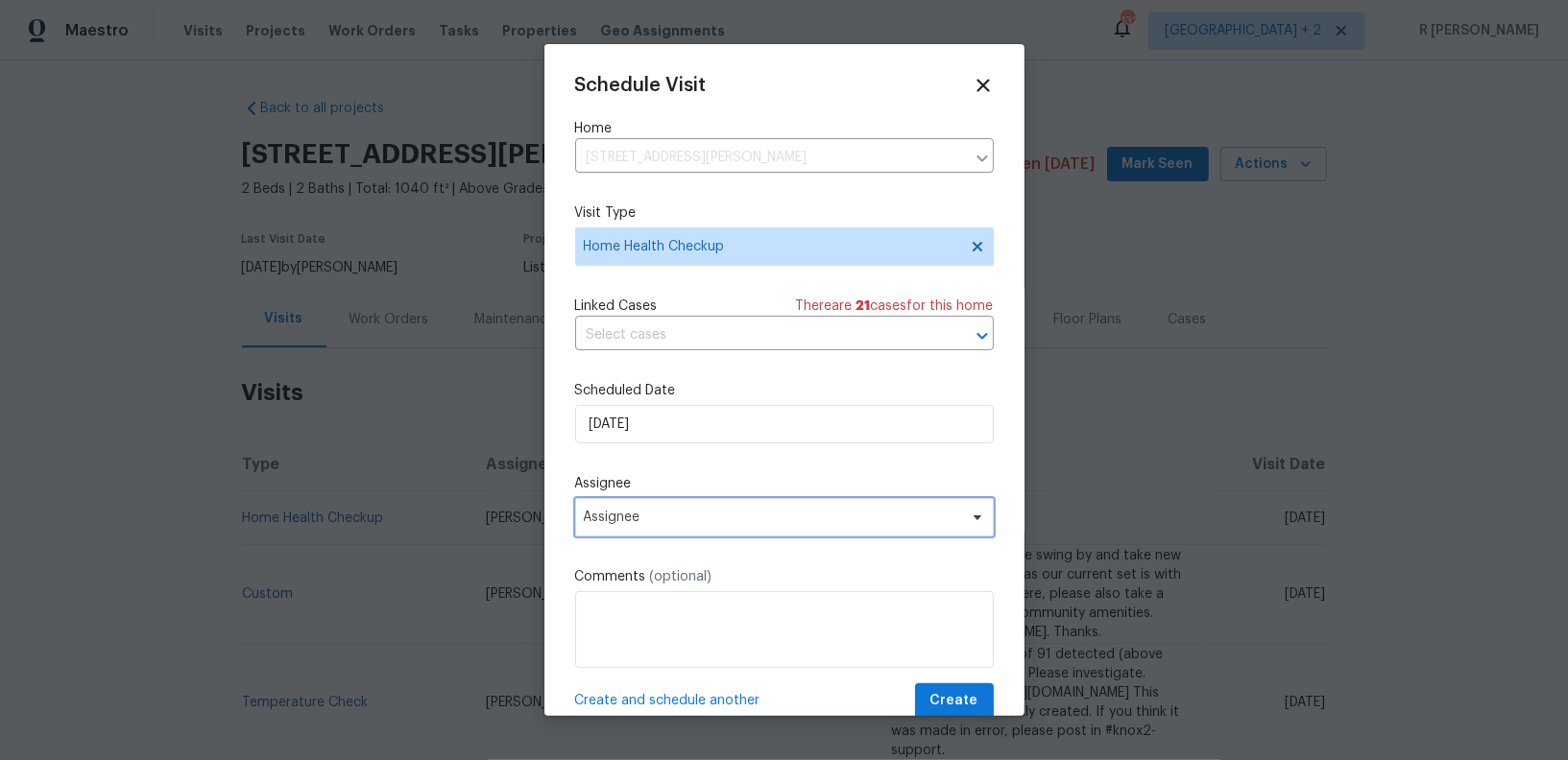
click at [721, 509] on span "Assignee" at bounding box center [784, 516] width 419 height 38
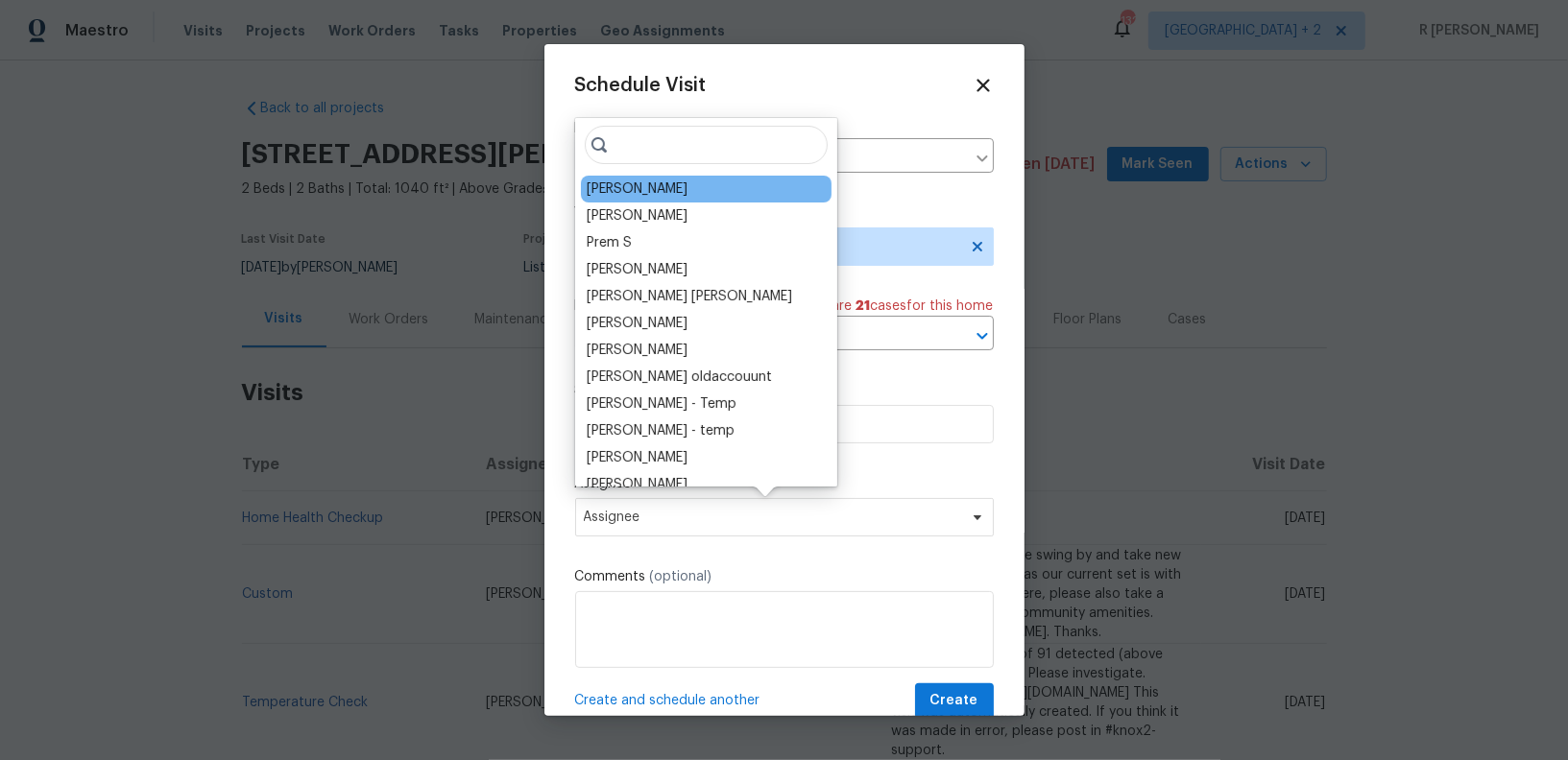
click at [682, 180] on div "[PERSON_NAME]" at bounding box center [706, 189] width 250 height 27
click at [610, 194] on div "[PERSON_NAME]" at bounding box center [636, 189] width 100 height 19
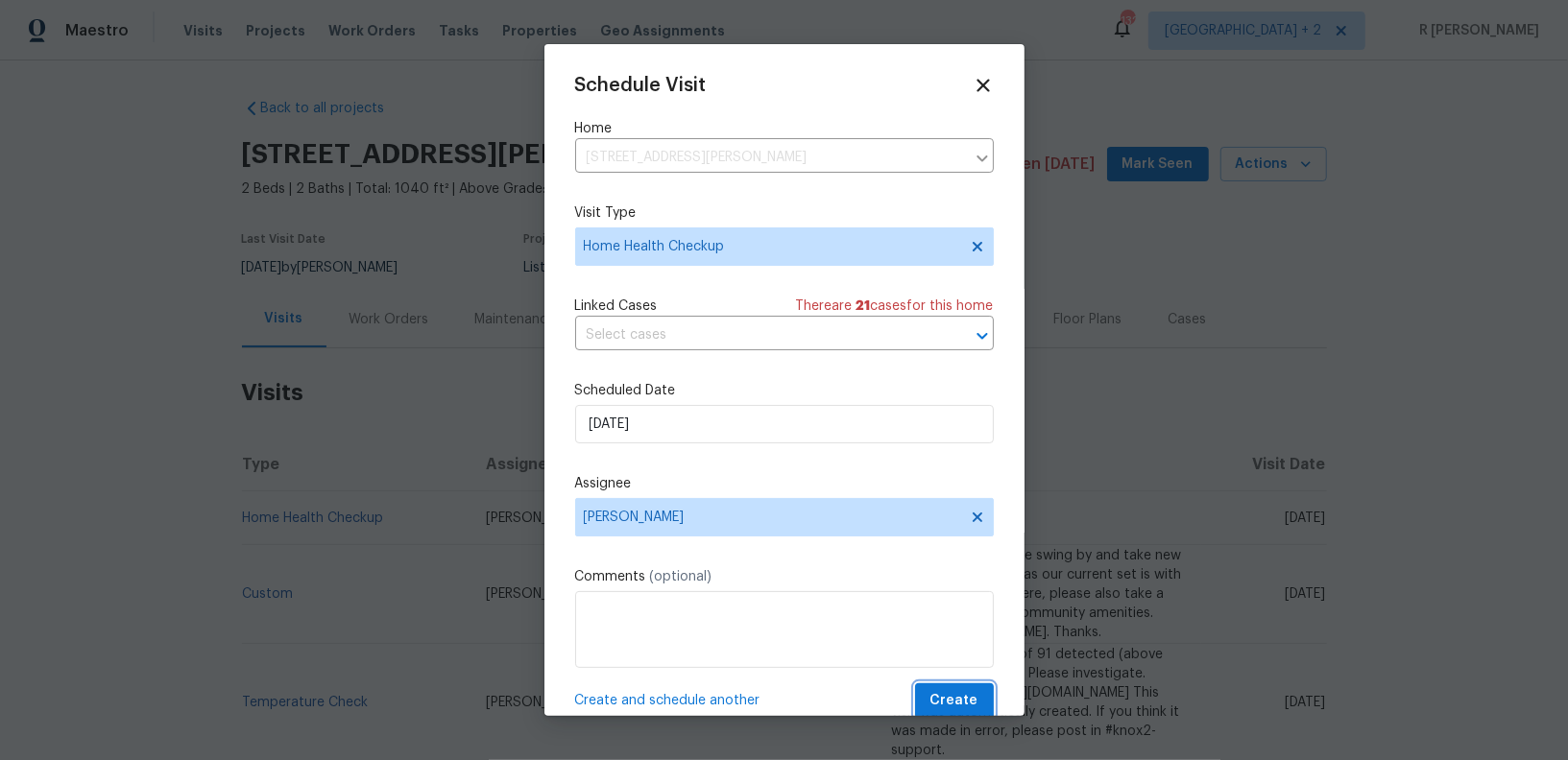
click at [946, 711] on span "Create" at bounding box center [954, 701] width 48 height 24
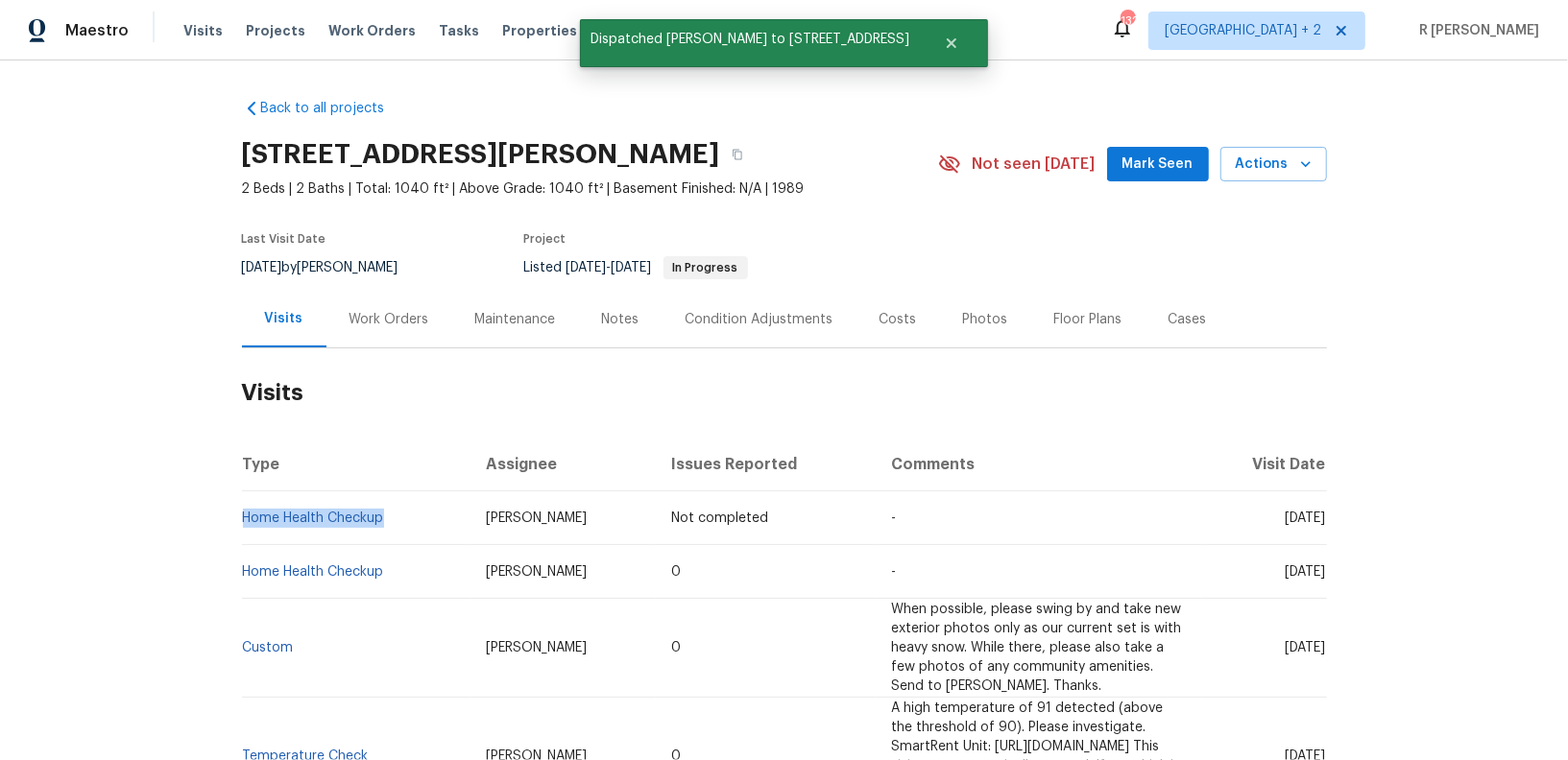
drag, startPoint x: 402, startPoint y: 514, endPoint x: 241, endPoint y: 526, distance: 161.4
click at [242, 526] on td "Home Health Checkup" at bounding box center [356, 517] width 229 height 54
copy link "Home Health Checkup"
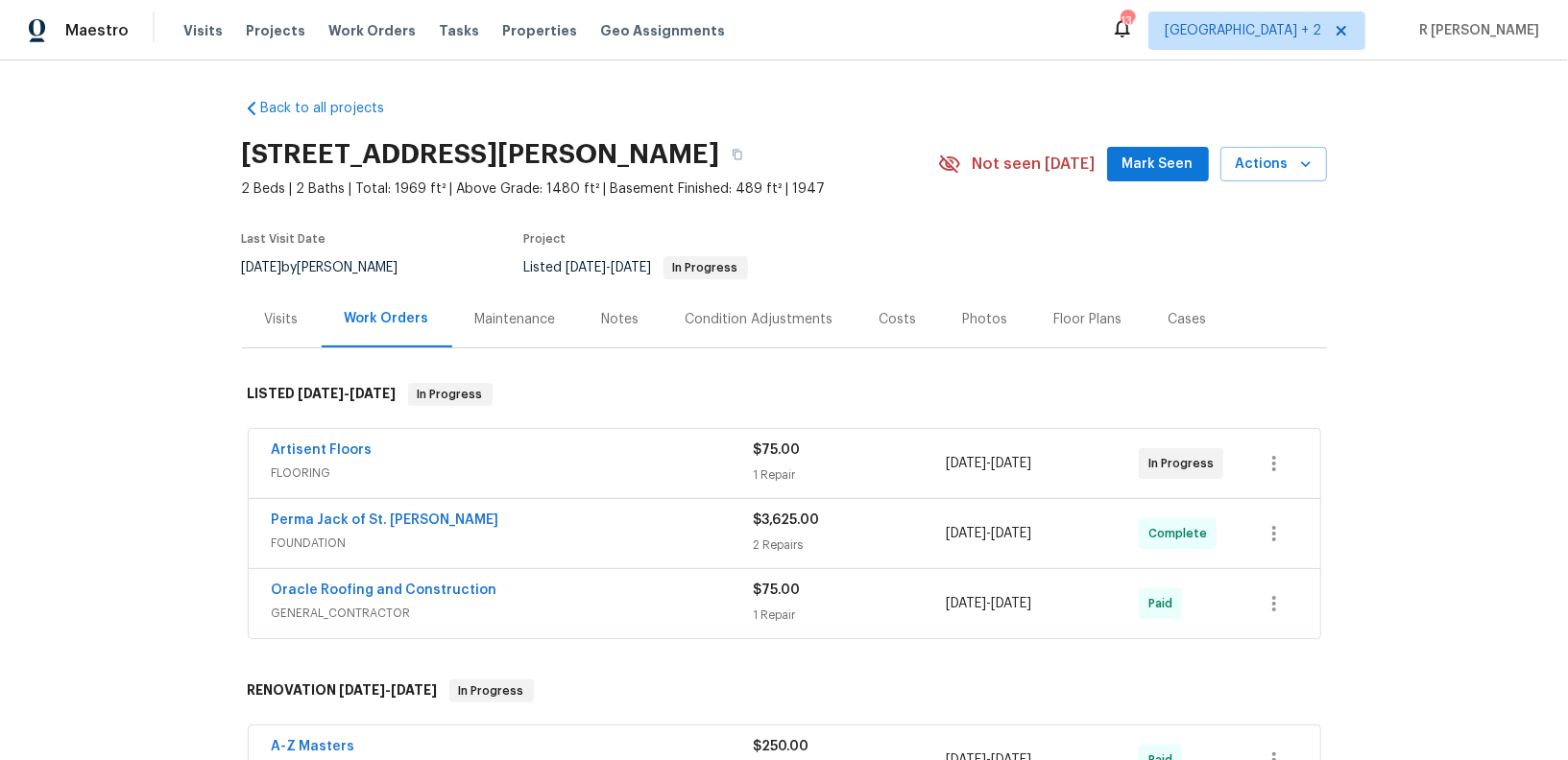
click at [276, 292] on div "Visits" at bounding box center [282, 320] width 80 height 57
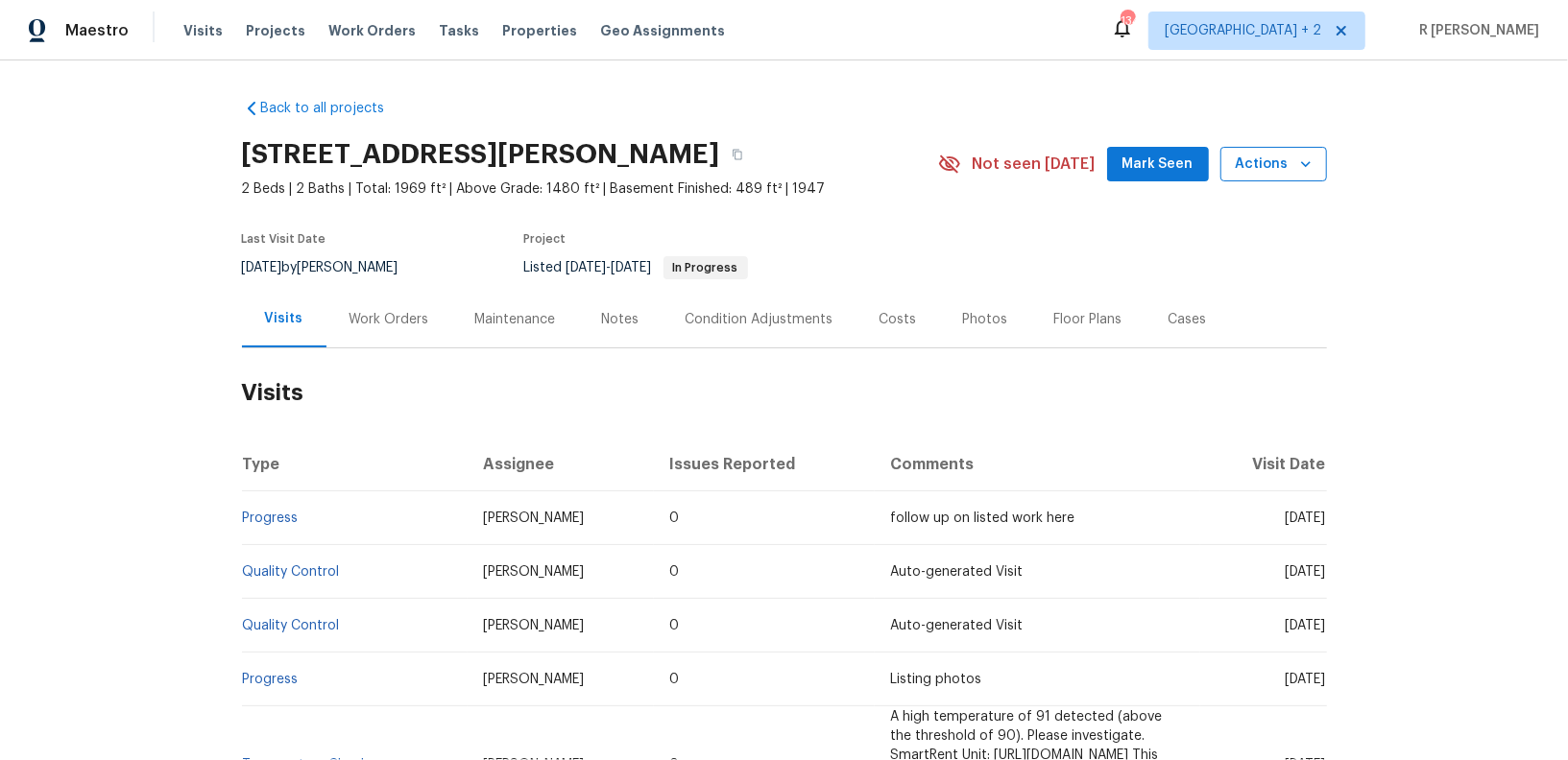
click at [1283, 158] on span "Actions" at bounding box center [1274, 165] width 76 height 24
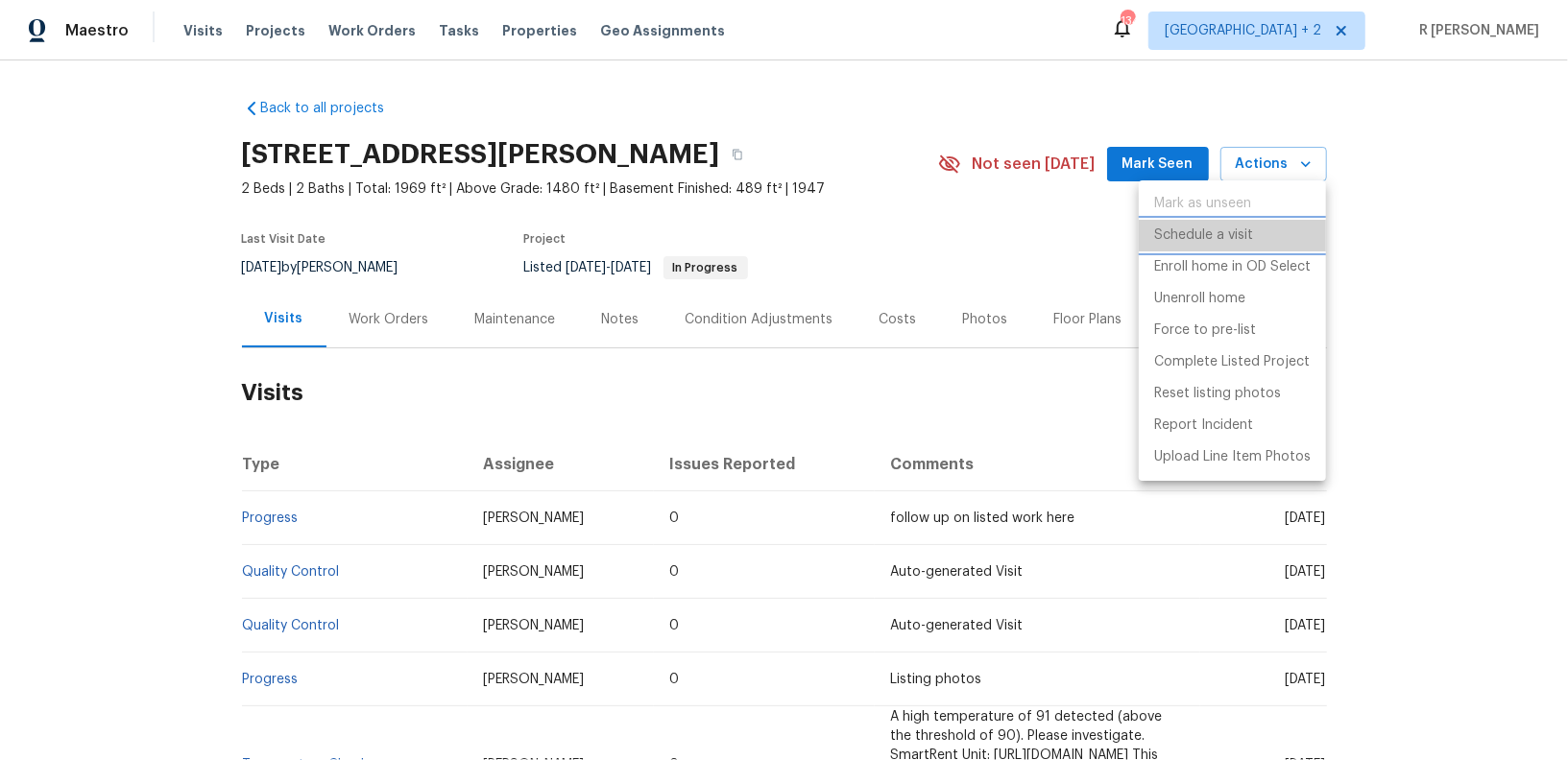
click at [1204, 229] on p "Schedule a visit" at bounding box center [1203, 236] width 98 height 20
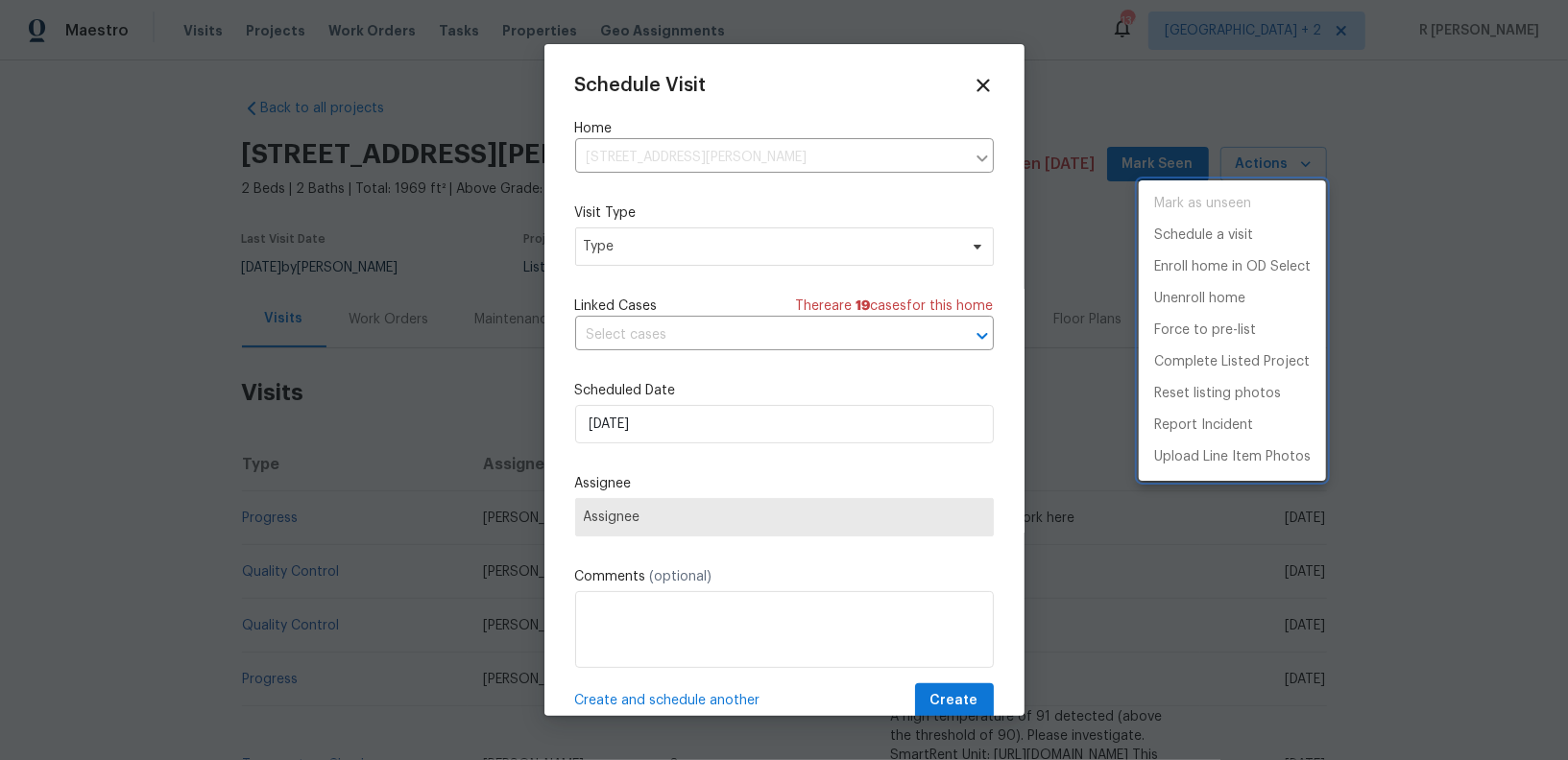
click at [666, 236] on div at bounding box center [784, 380] width 1568 height 760
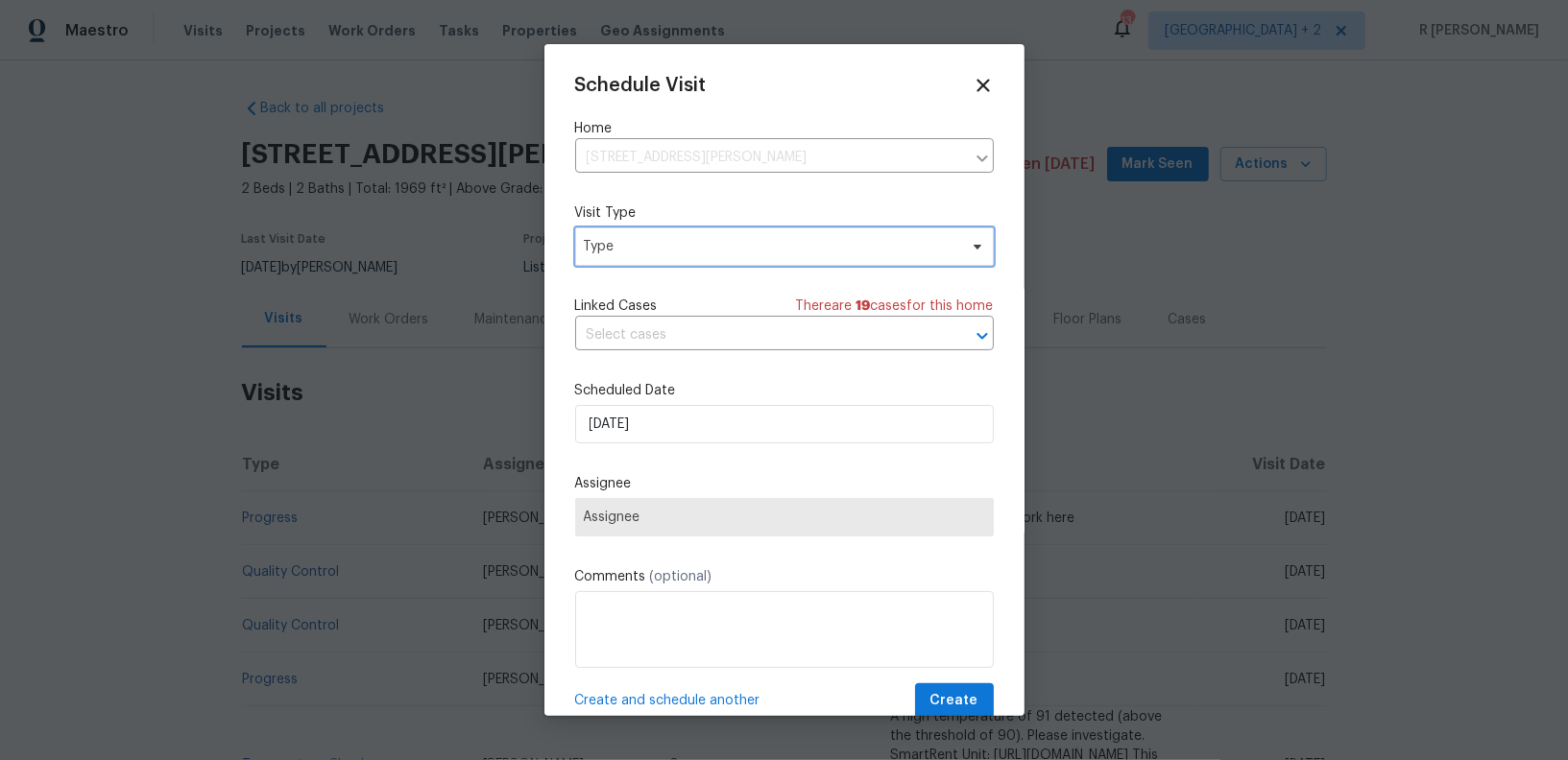
click at [639, 253] on span "Type" at bounding box center [770, 247] width 373 height 19
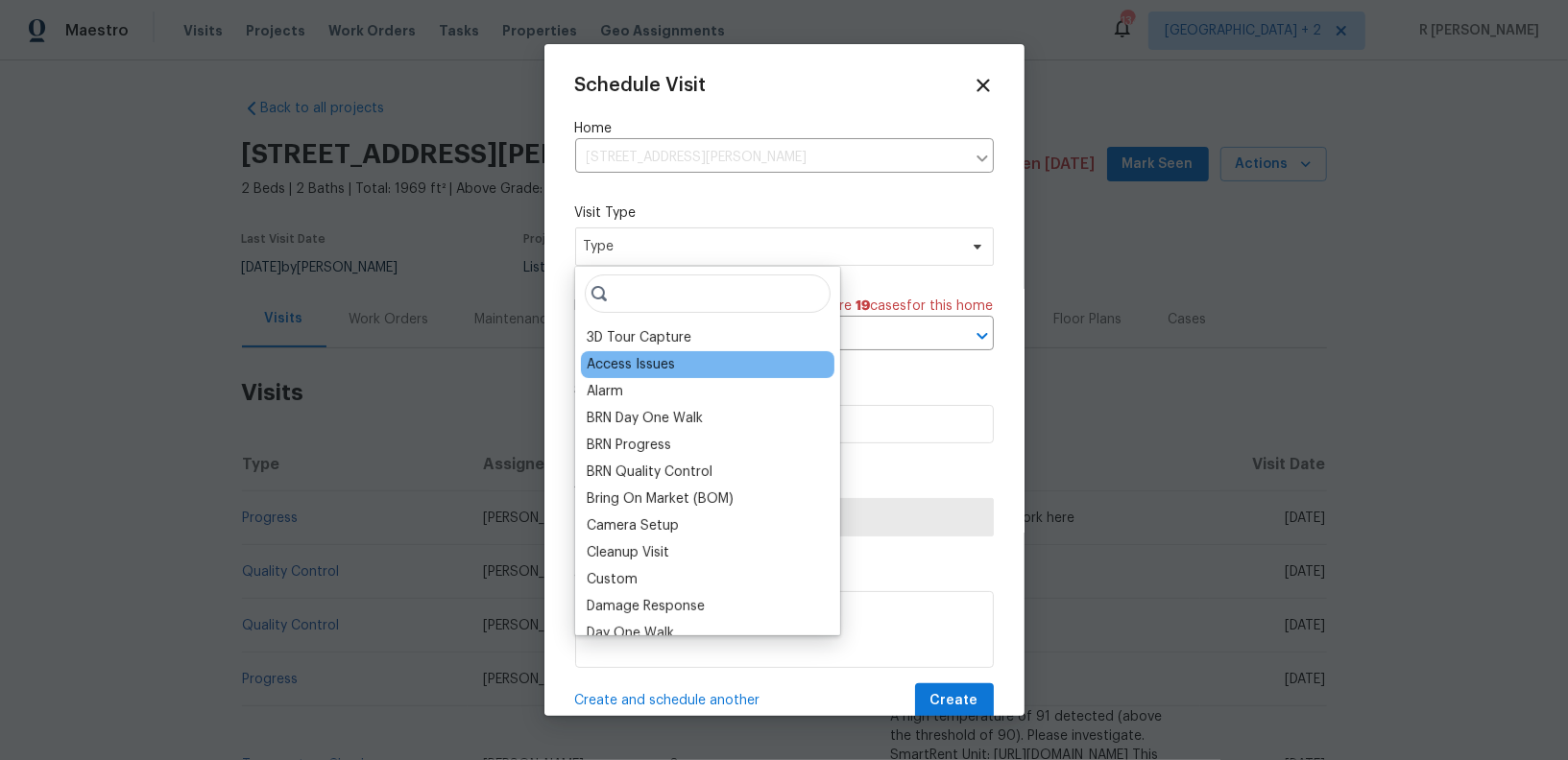
scroll to position [444, 0]
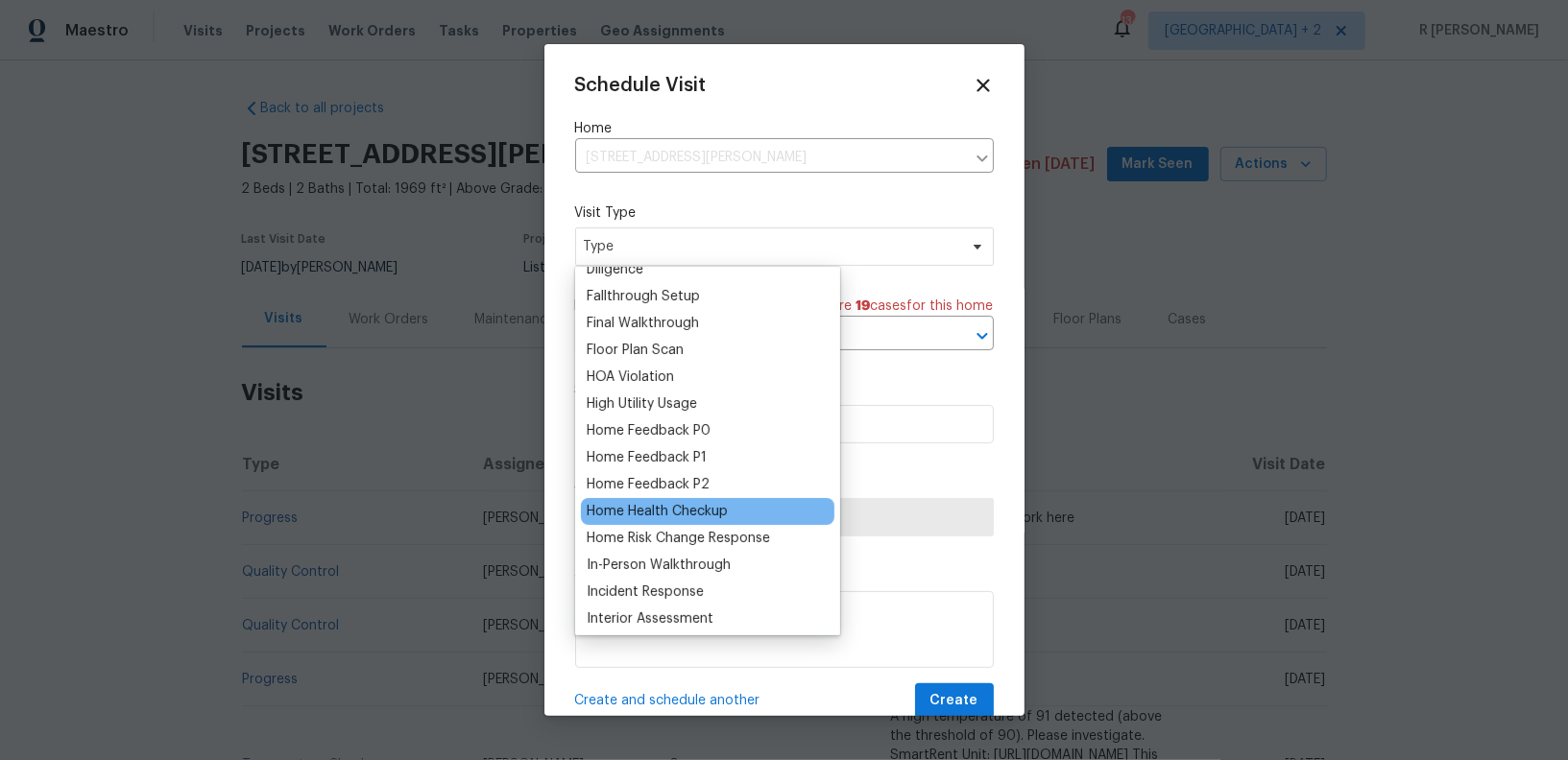
click at [648, 516] on div "Home Health Checkup" at bounding box center [657, 512] width 141 height 19
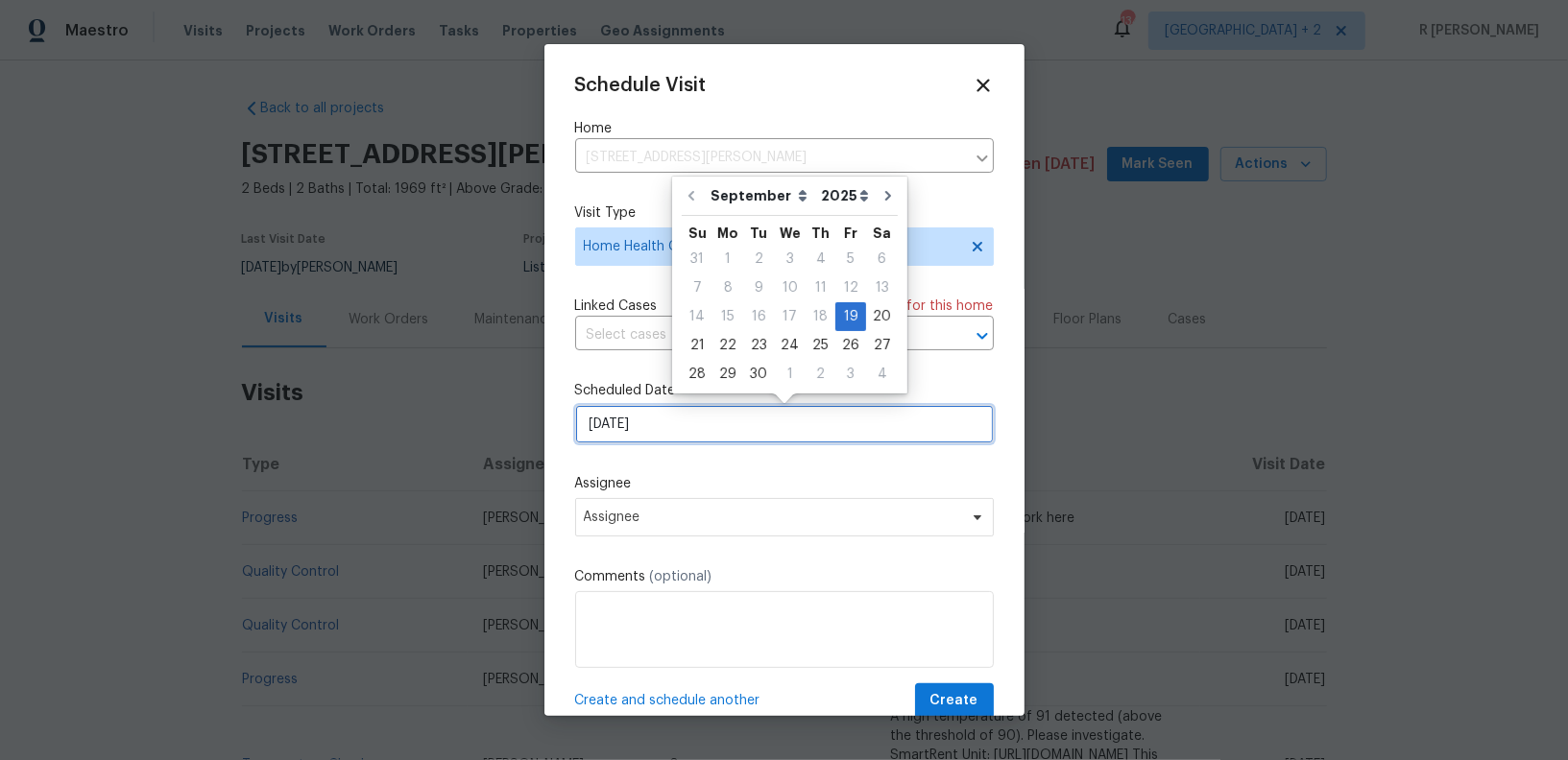
click at [668, 429] on input "[DATE]" at bounding box center [784, 424] width 419 height 38
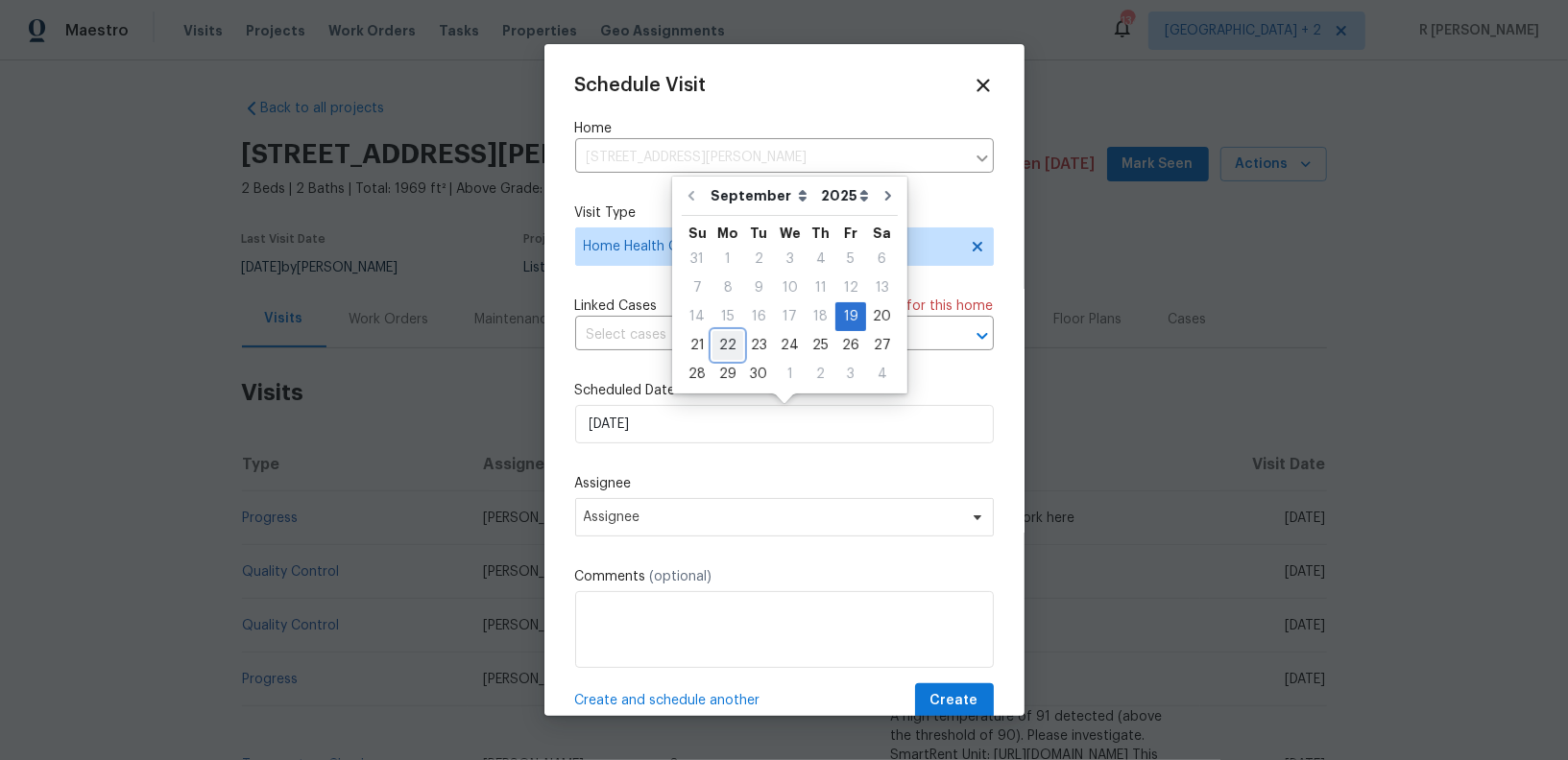
click at [714, 353] on div "22" at bounding box center [728, 346] width 31 height 27
type input "[DATE]"
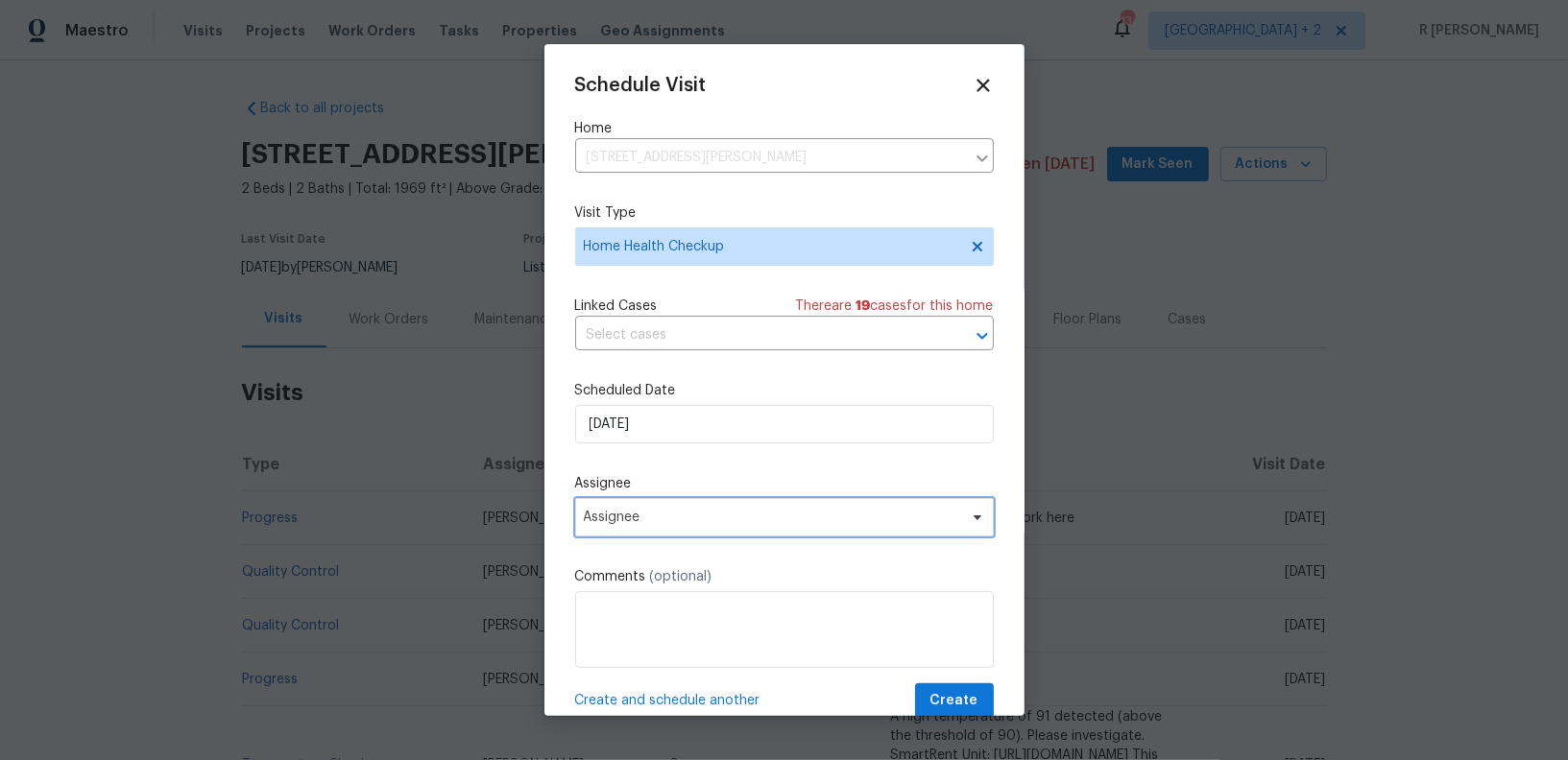
click at [670, 530] on span "Assignee" at bounding box center [784, 516] width 419 height 38
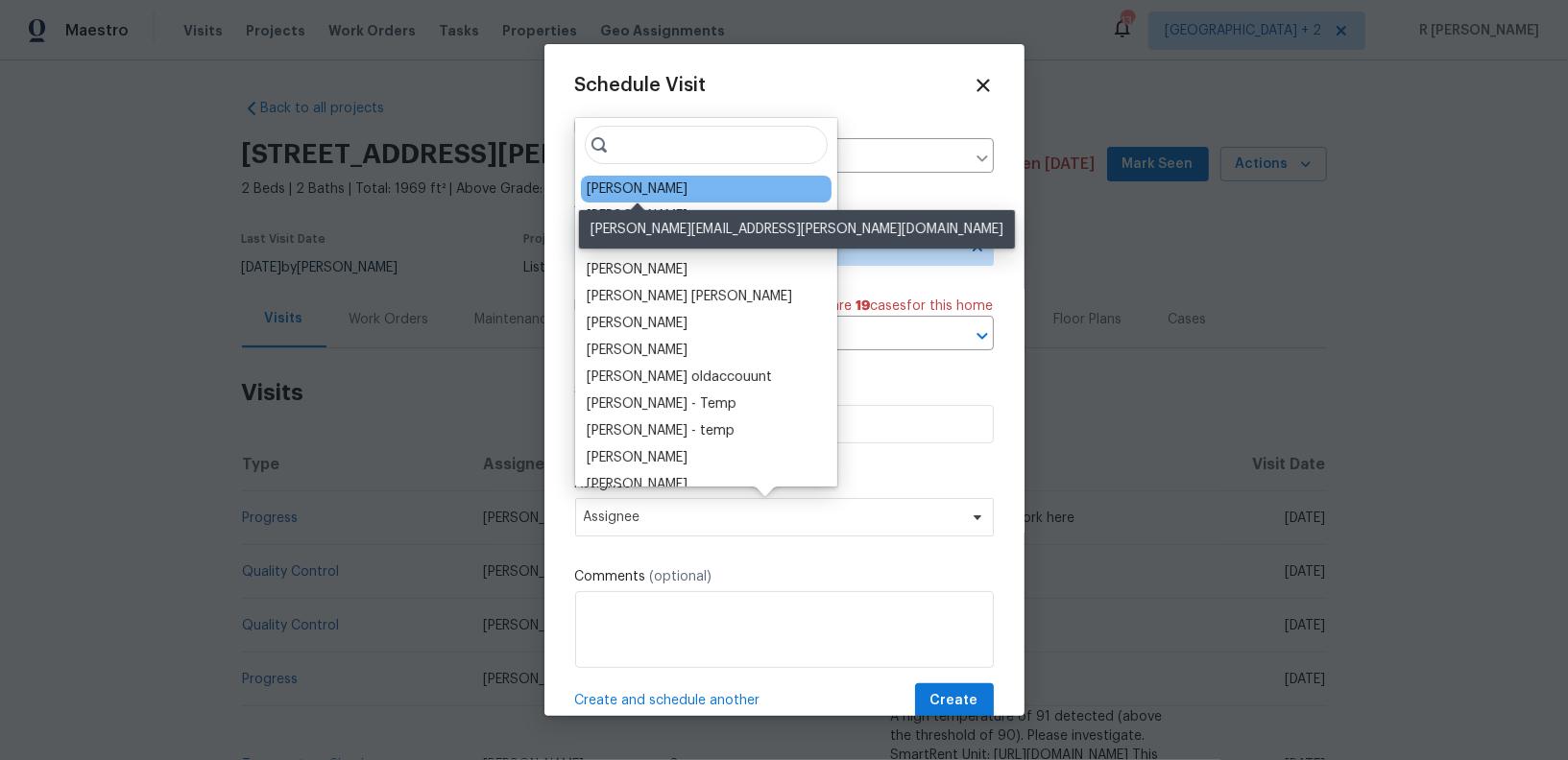
click at [648, 179] on div "[PERSON_NAME]" at bounding box center [636, 189] width 100 height 19
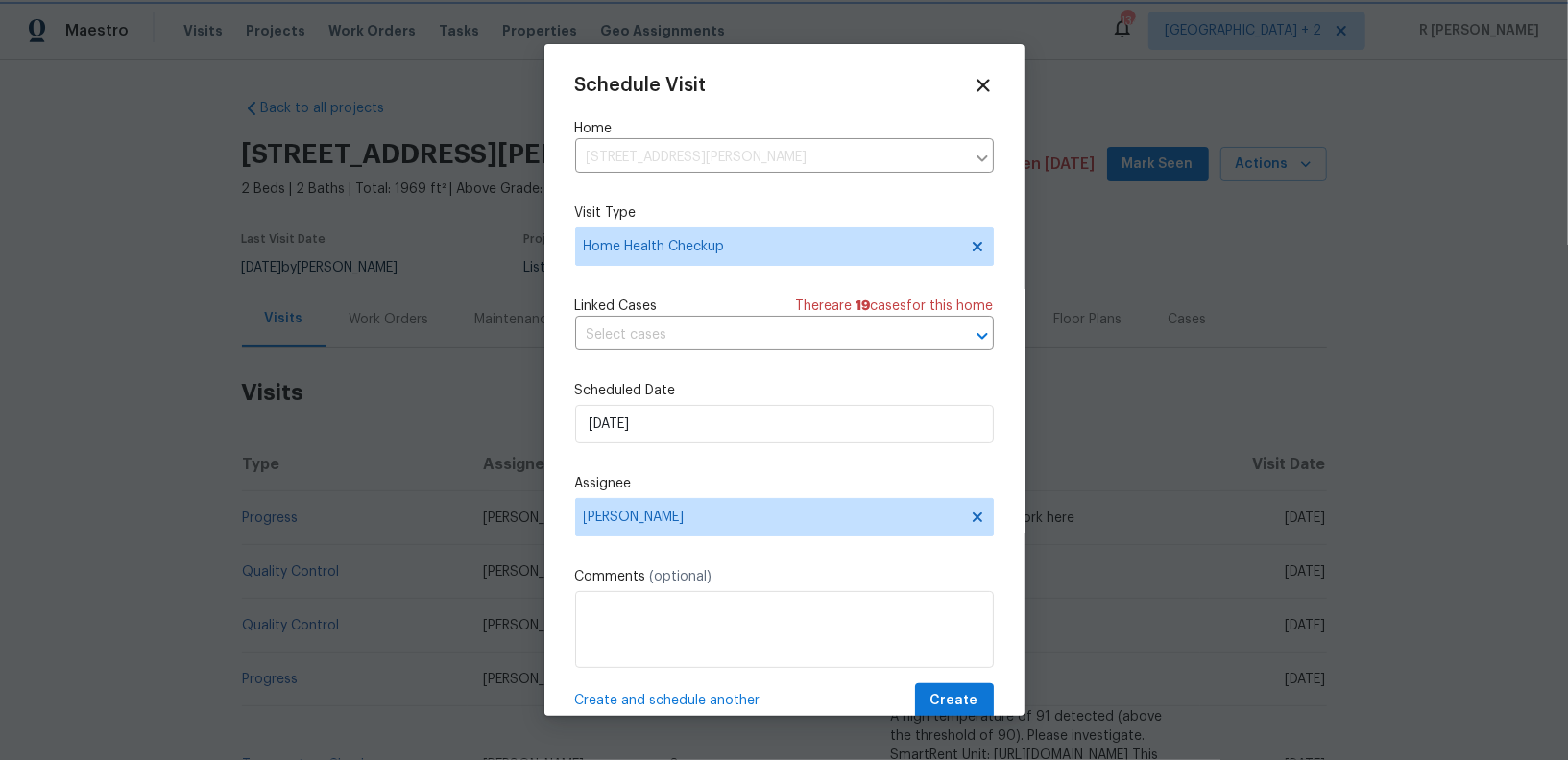
scroll to position [35, 0]
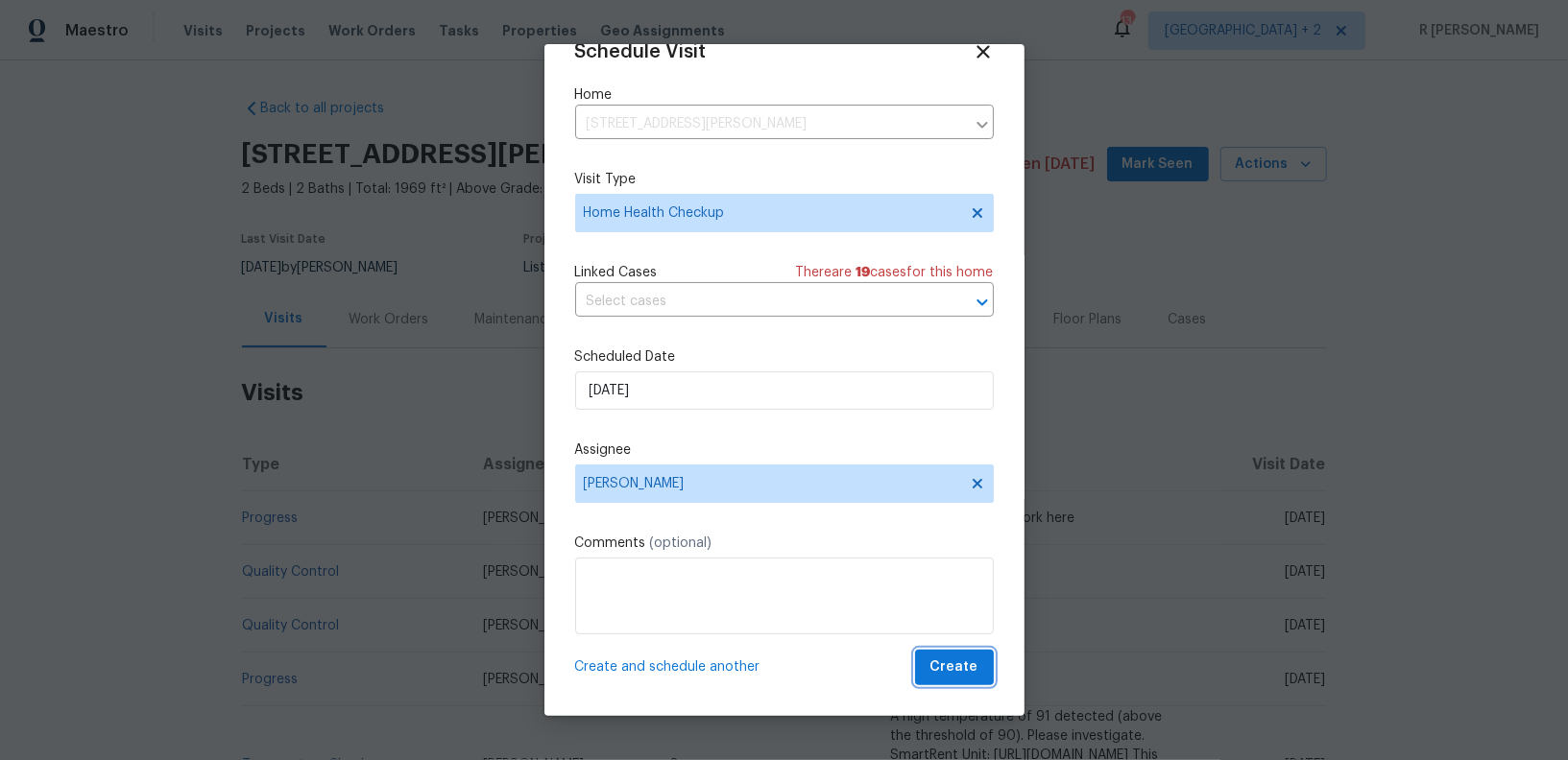
click at [981, 679] on button "Create" at bounding box center [954, 667] width 79 height 35
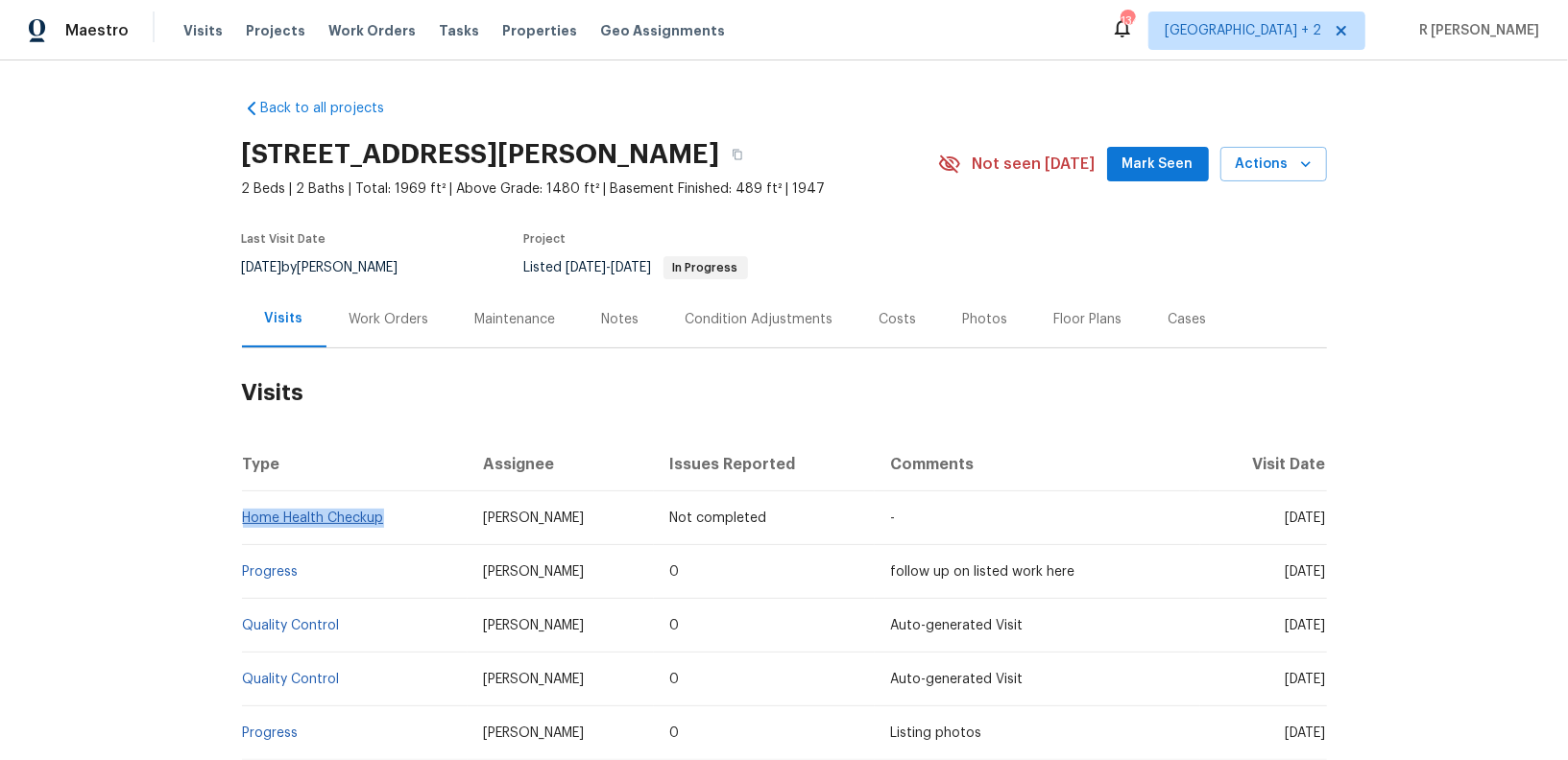
drag, startPoint x: 393, startPoint y: 517, endPoint x: 244, endPoint y: 515, distance: 149.0
click at [244, 515] on td "Home Health Checkup" at bounding box center [355, 517] width 227 height 54
copy link "Home Health Checkup"
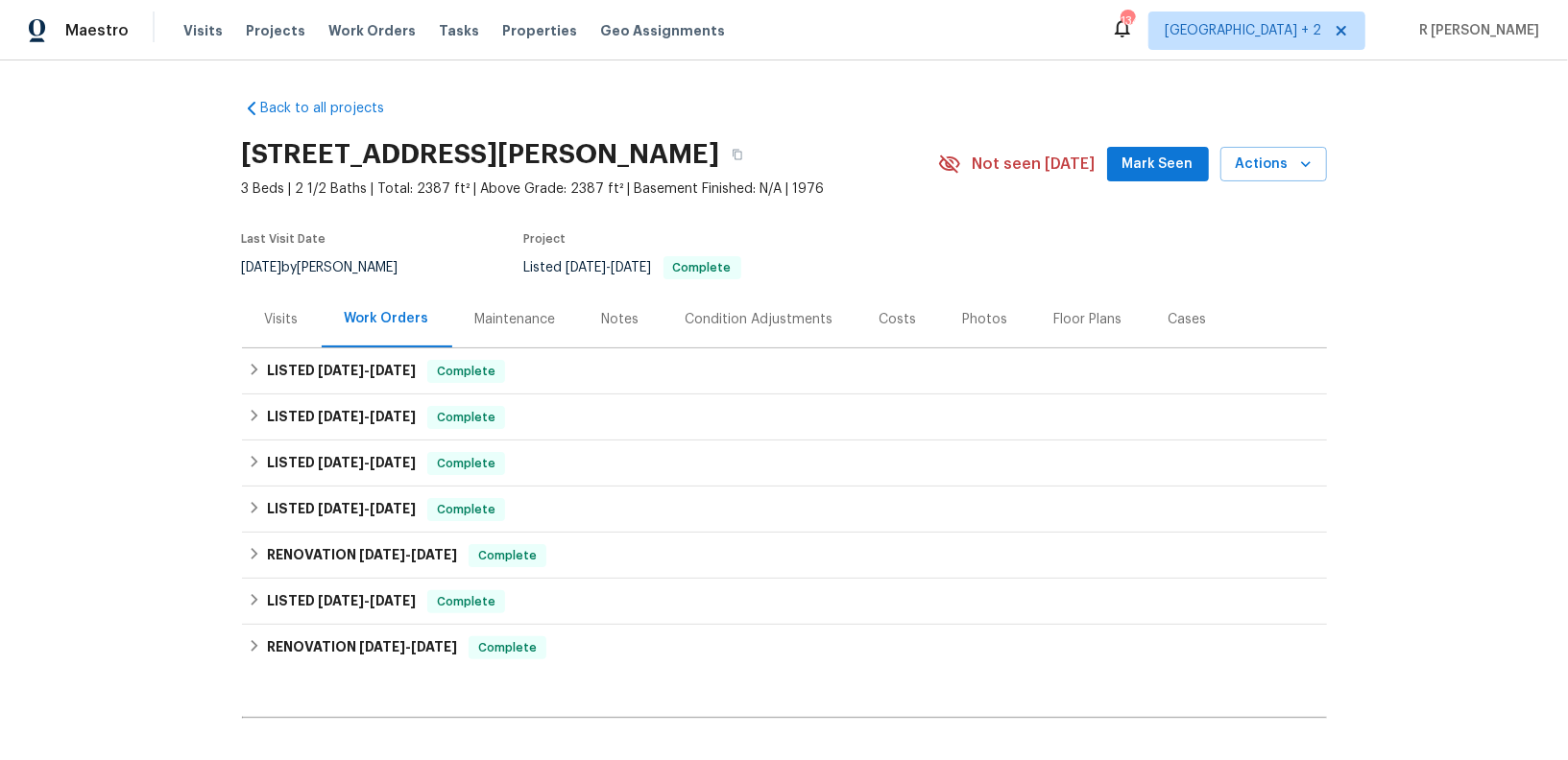
click at [276, 313] on div "Visits" at bounding box center [282, 320] width 33 height 19
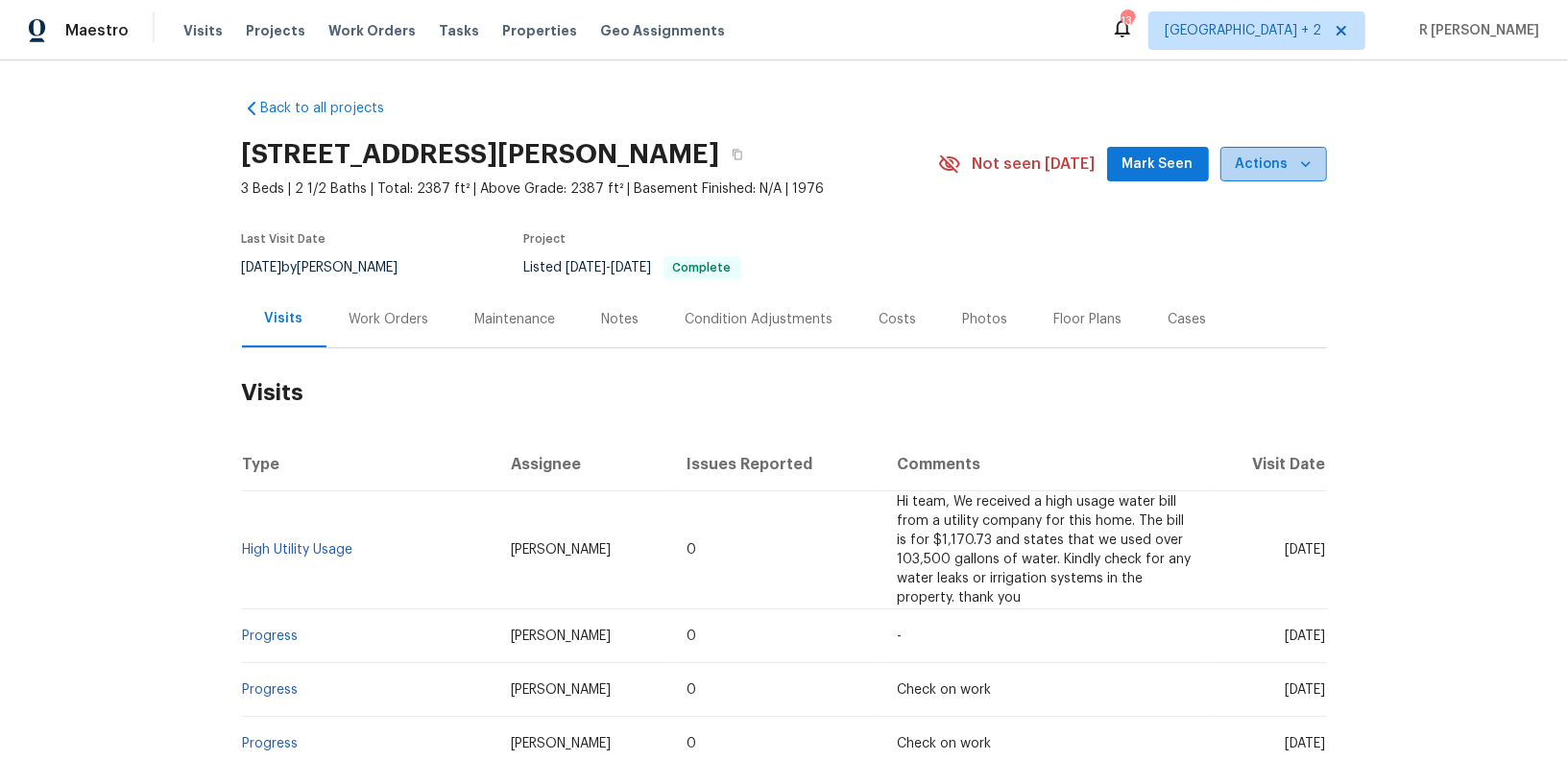
click at [1286, 163] on span "Actions" at bounding box center [1274, 165] width 76 height 24
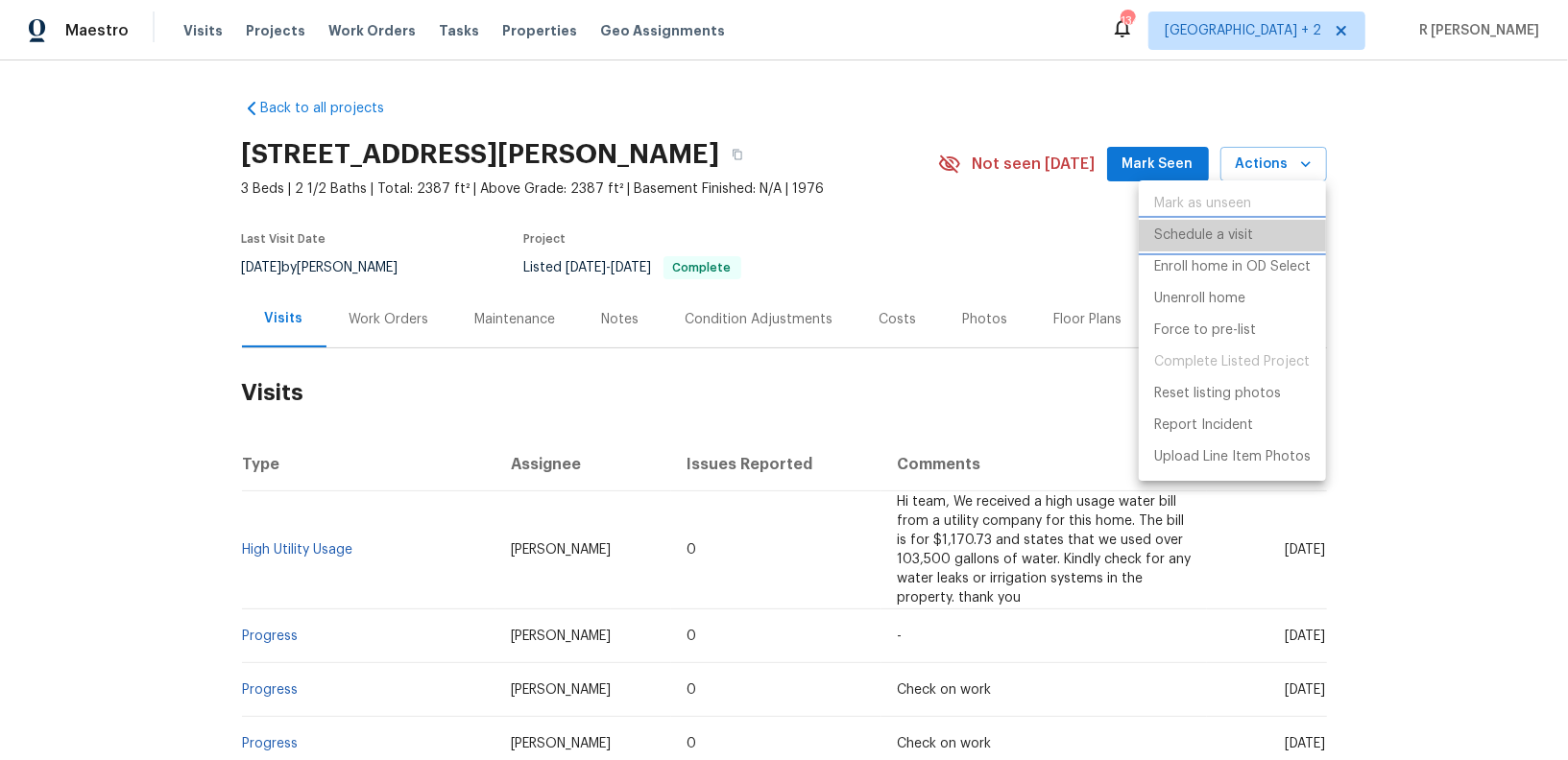
click at [1208, 227] on p "Schedule a visit" at bounding box center [1203, 236] width 98 height 20
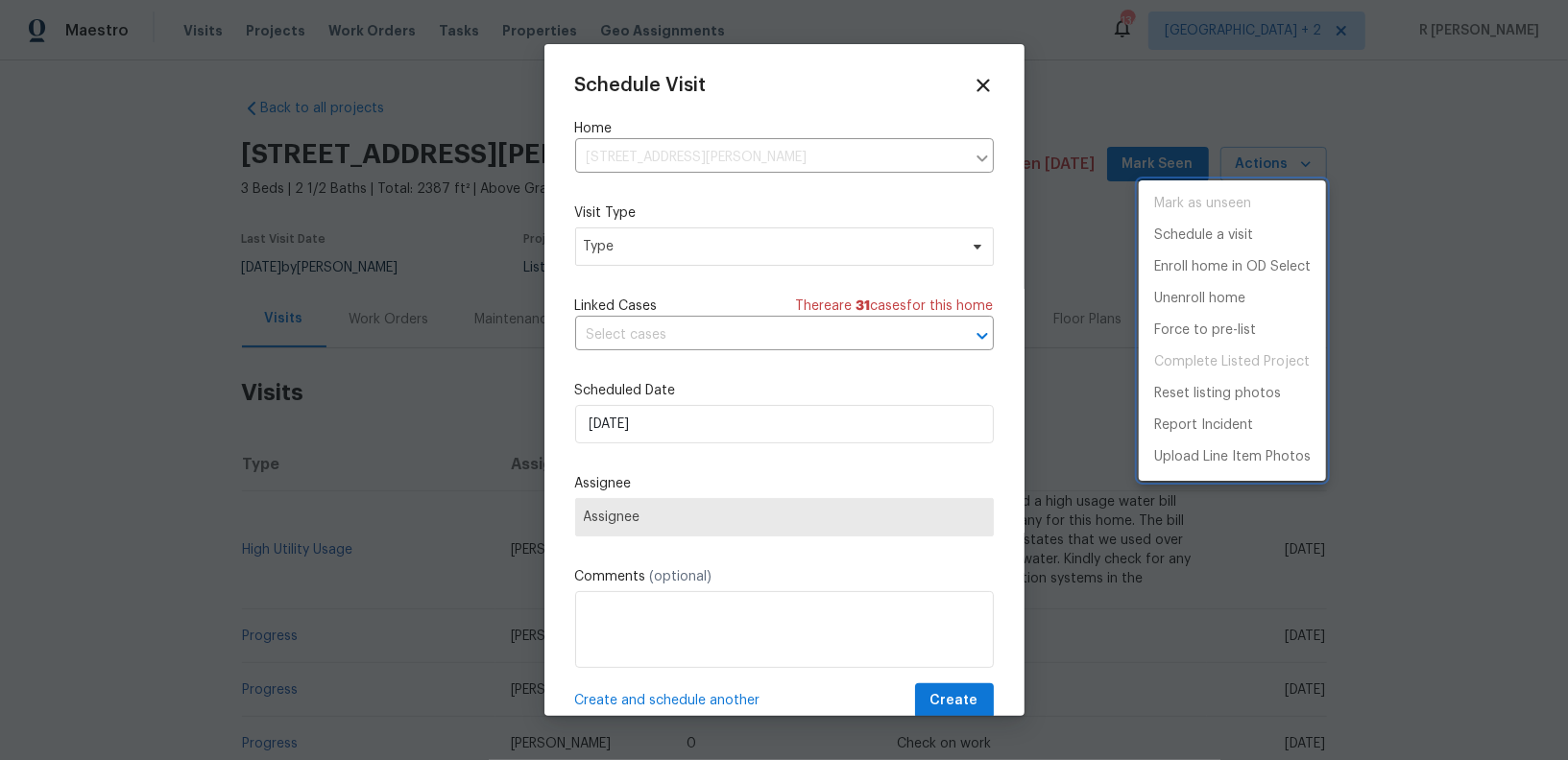
click at [647, 254] on div at bounding box center [784, 380] width 1568 height 760
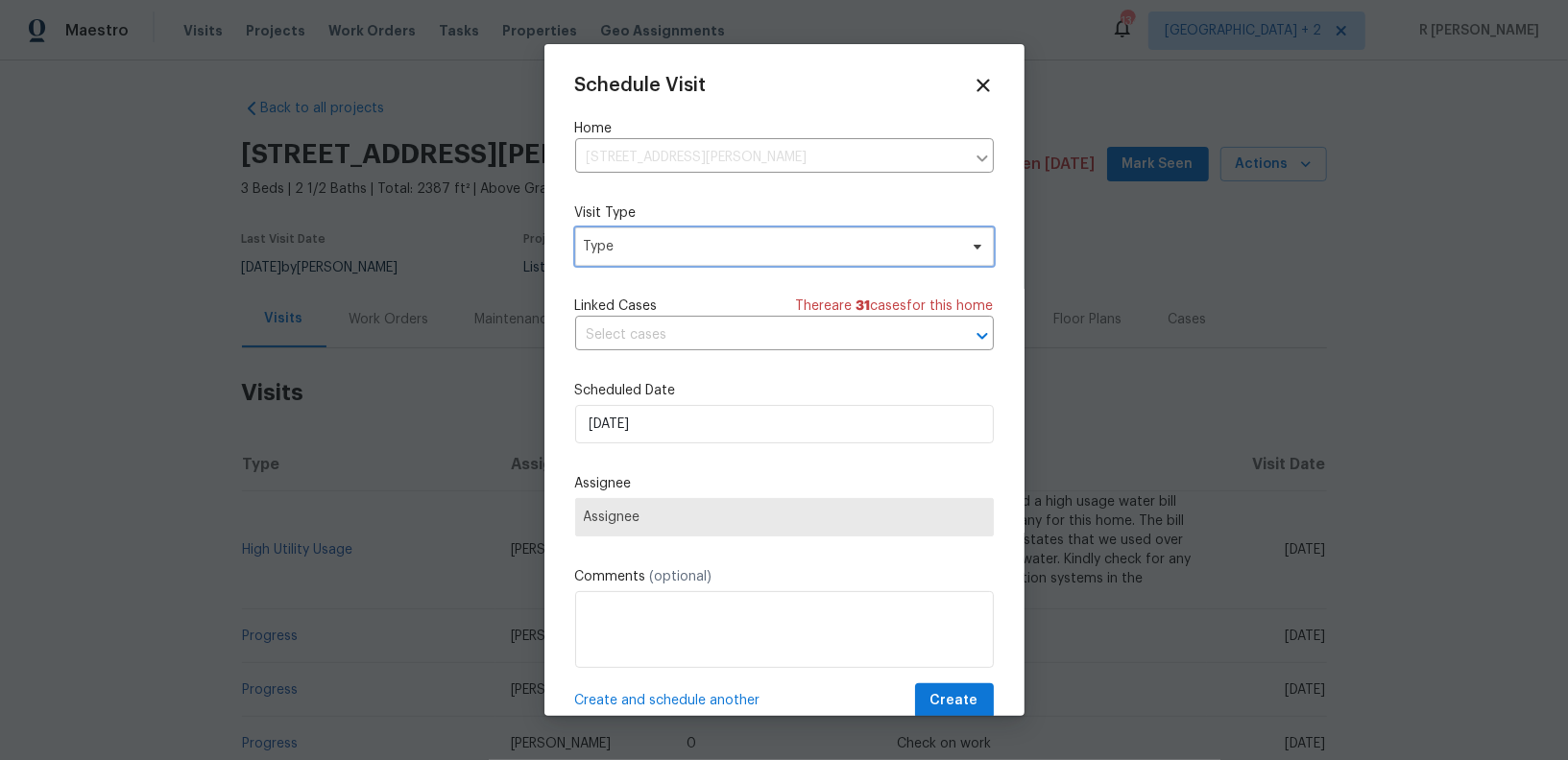
click at [647, 254] on span "Type" at bounding box center [770, 247] width 373 height 19
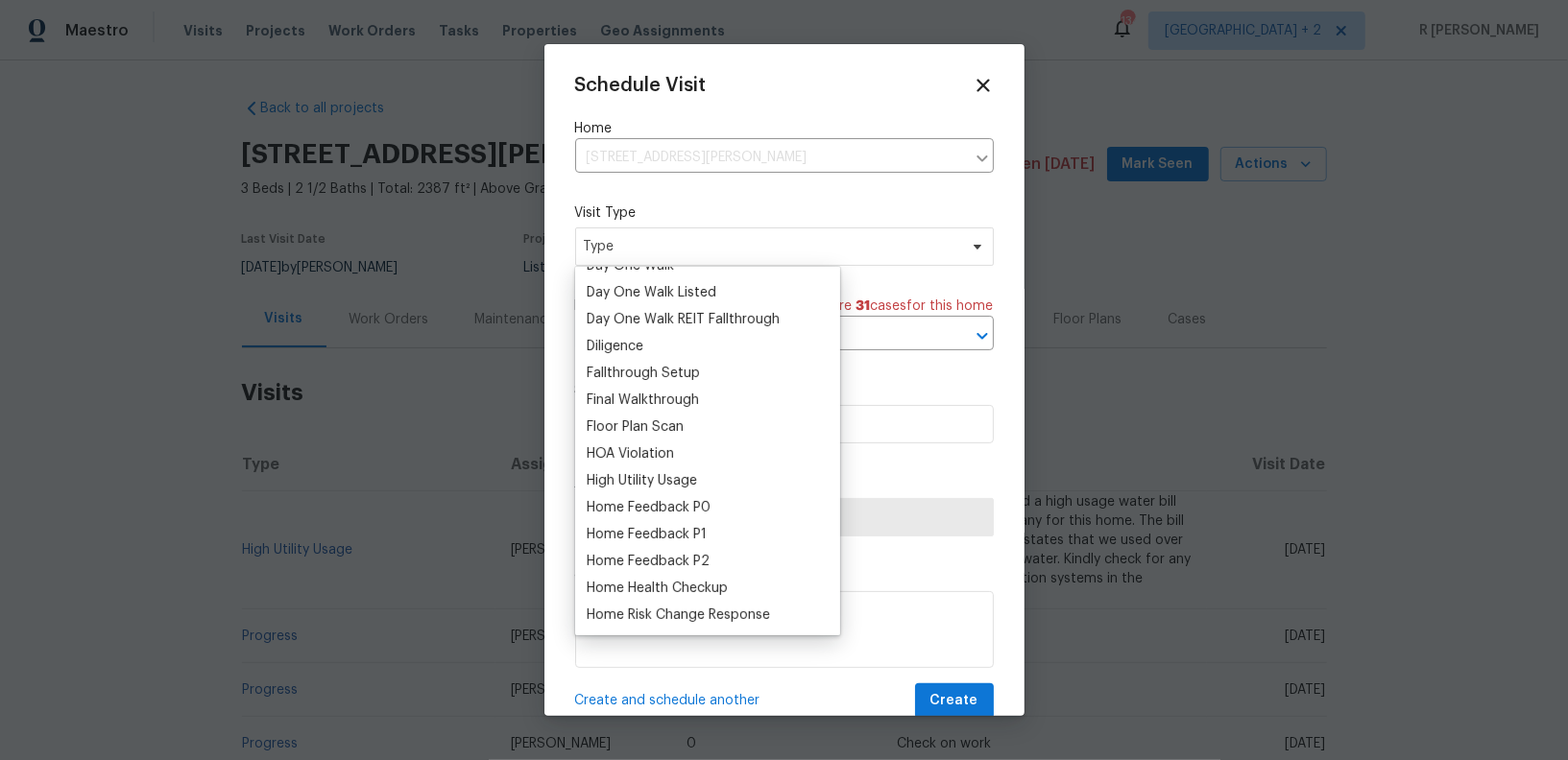
scroll to position [533, 0]
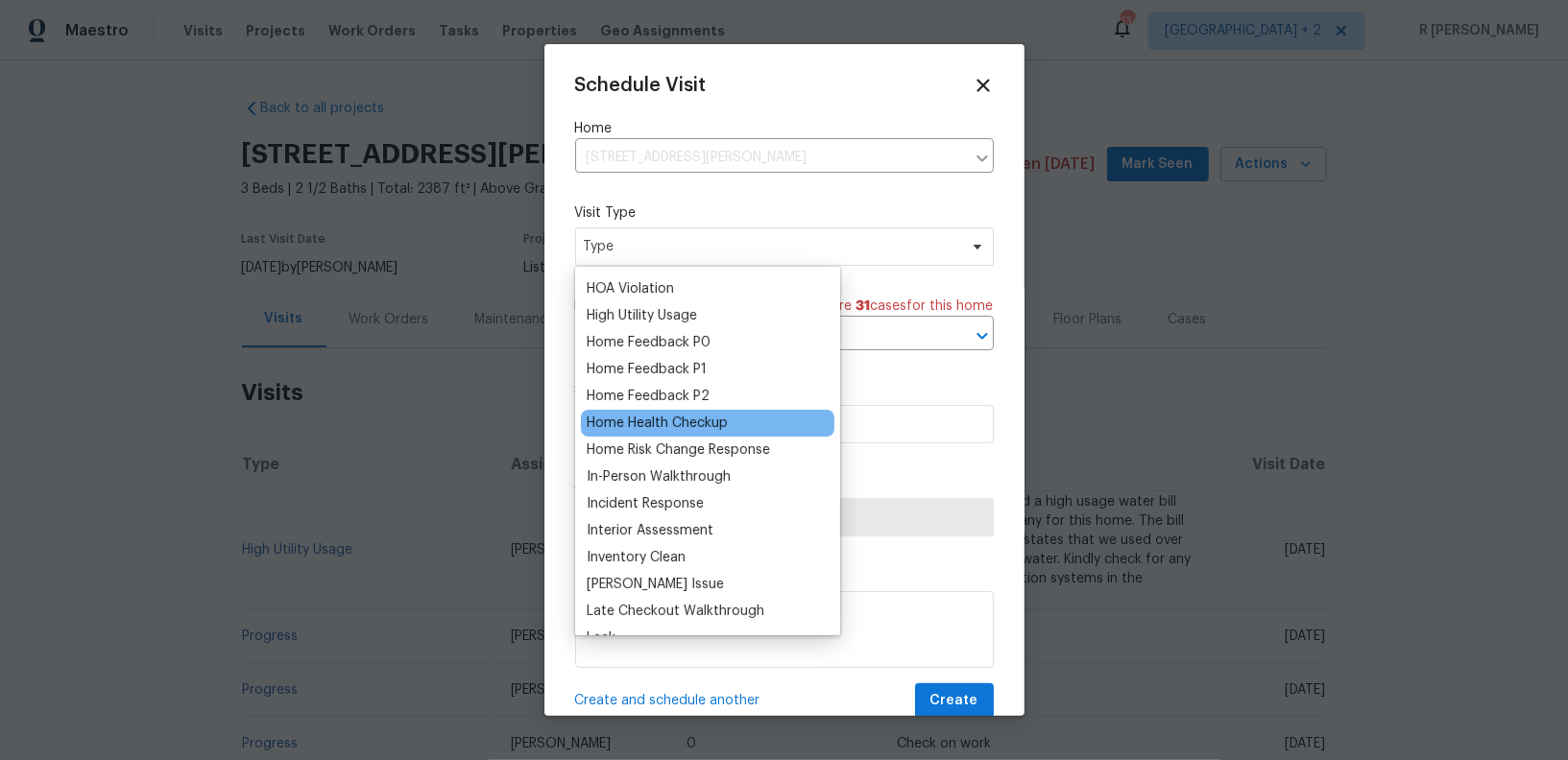
click at [622, 422] on div "Home Health Checkup" at bounding box center [657, 424] width 141 height 19
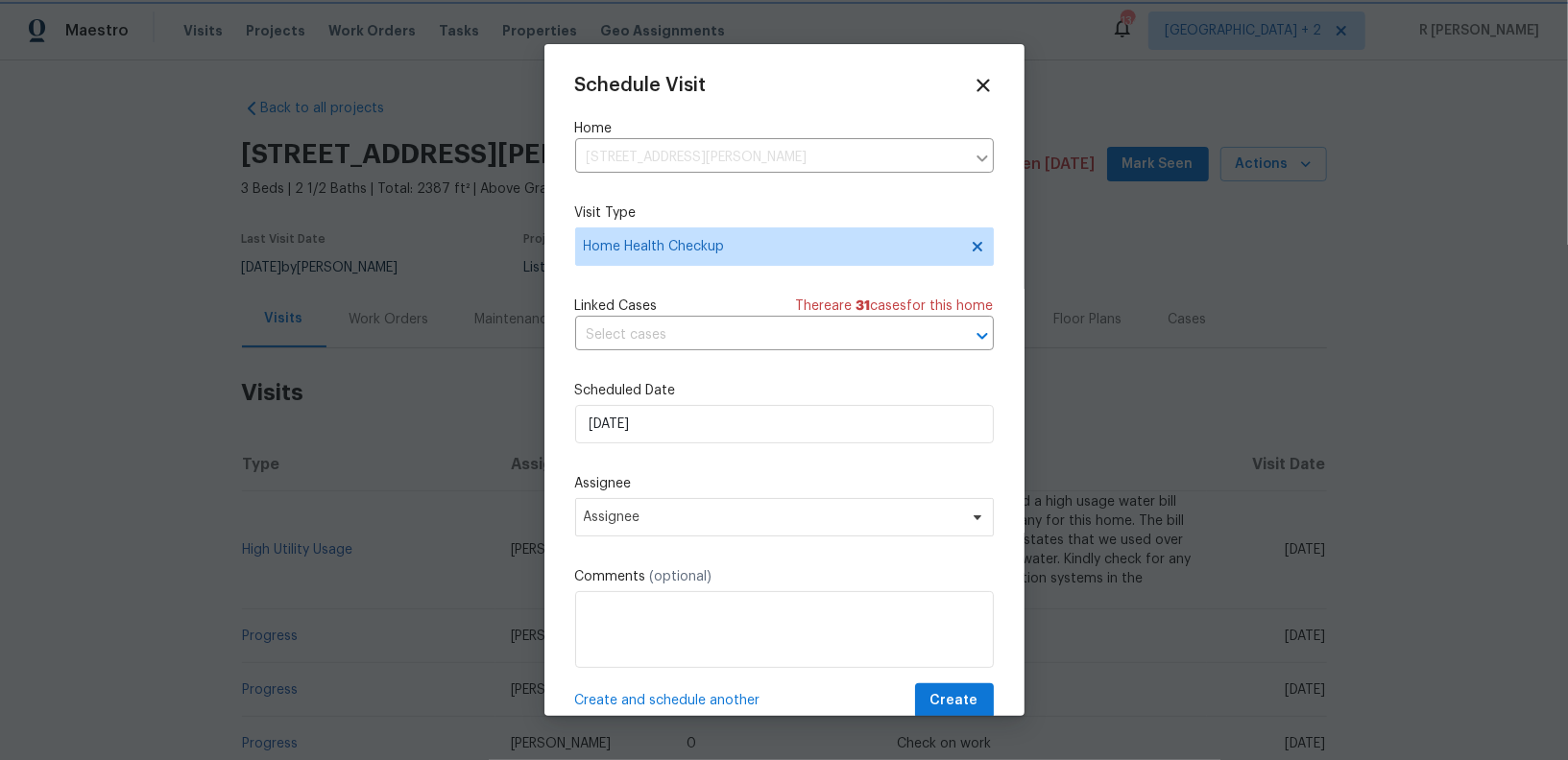
scroll to position [35, 0]
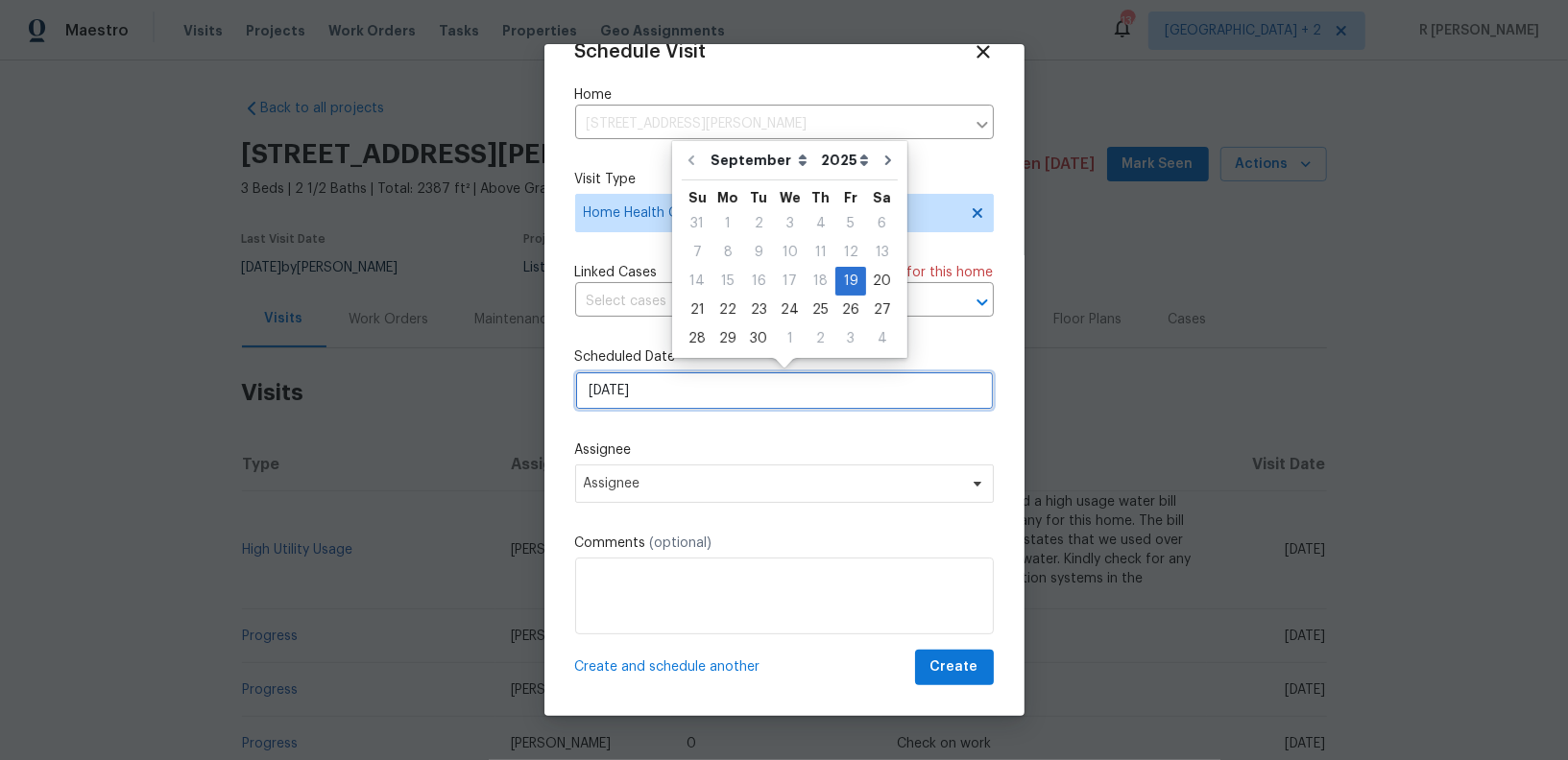
click at [669, 373] on input "[DATE]" at bounding box center [784, 390] width 419 height 38
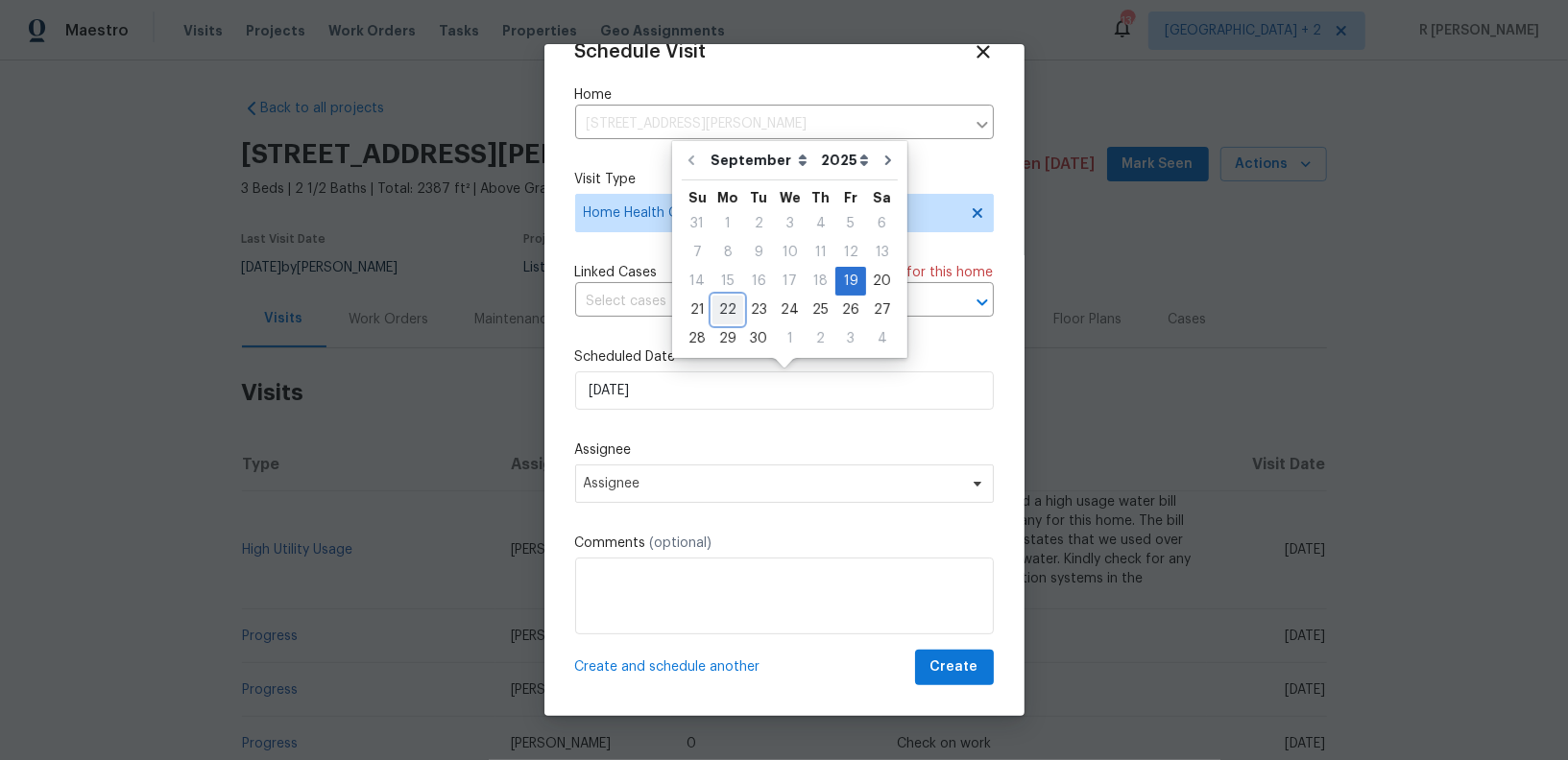
click at [712, 304] on div "22" at bounding box center [728, 310] width 31 height 27
type input "[DATE]"
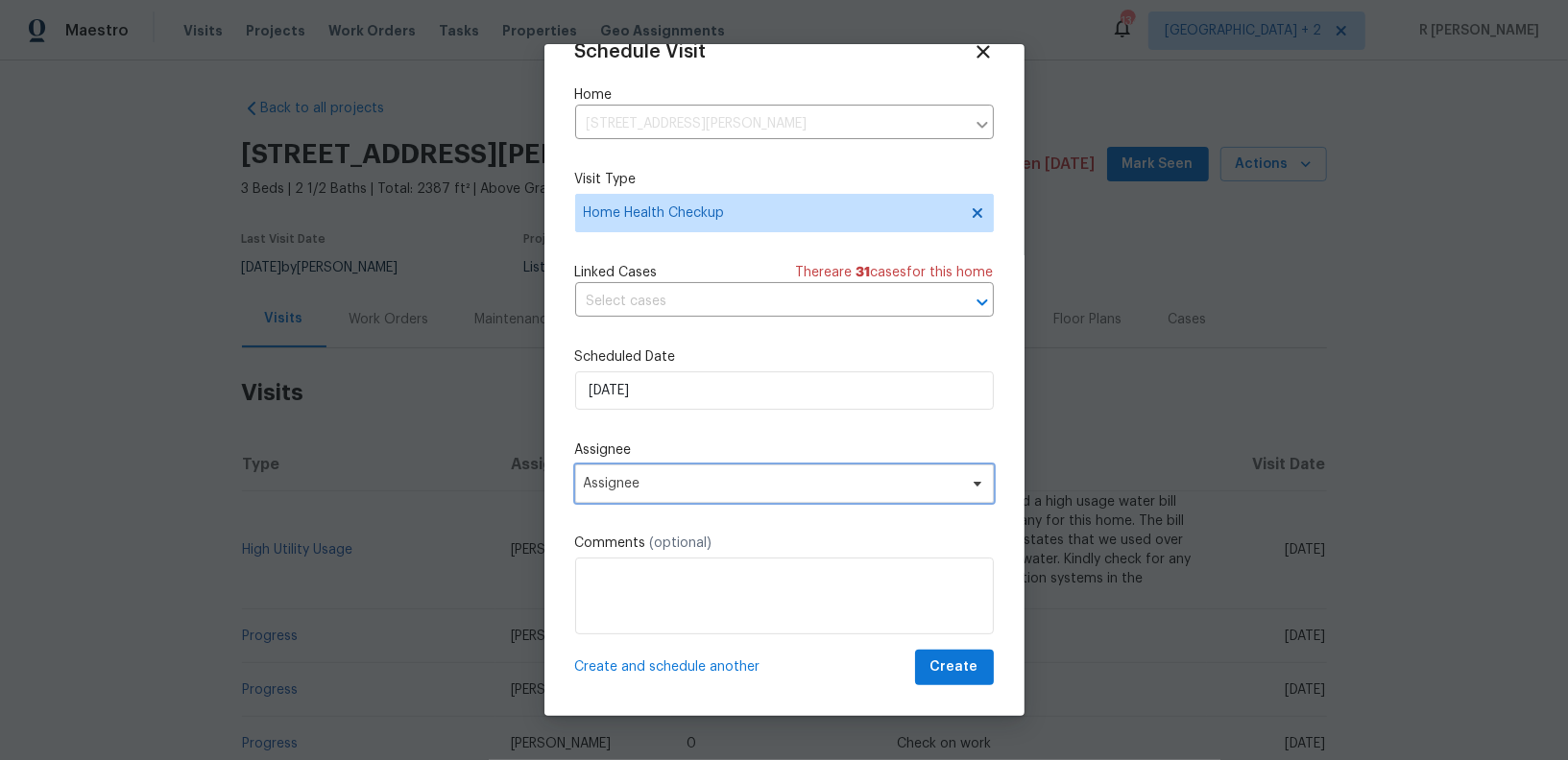
click at [638, 491] on span "Assignee" at bounding box center [784, 483] width 419 height 38
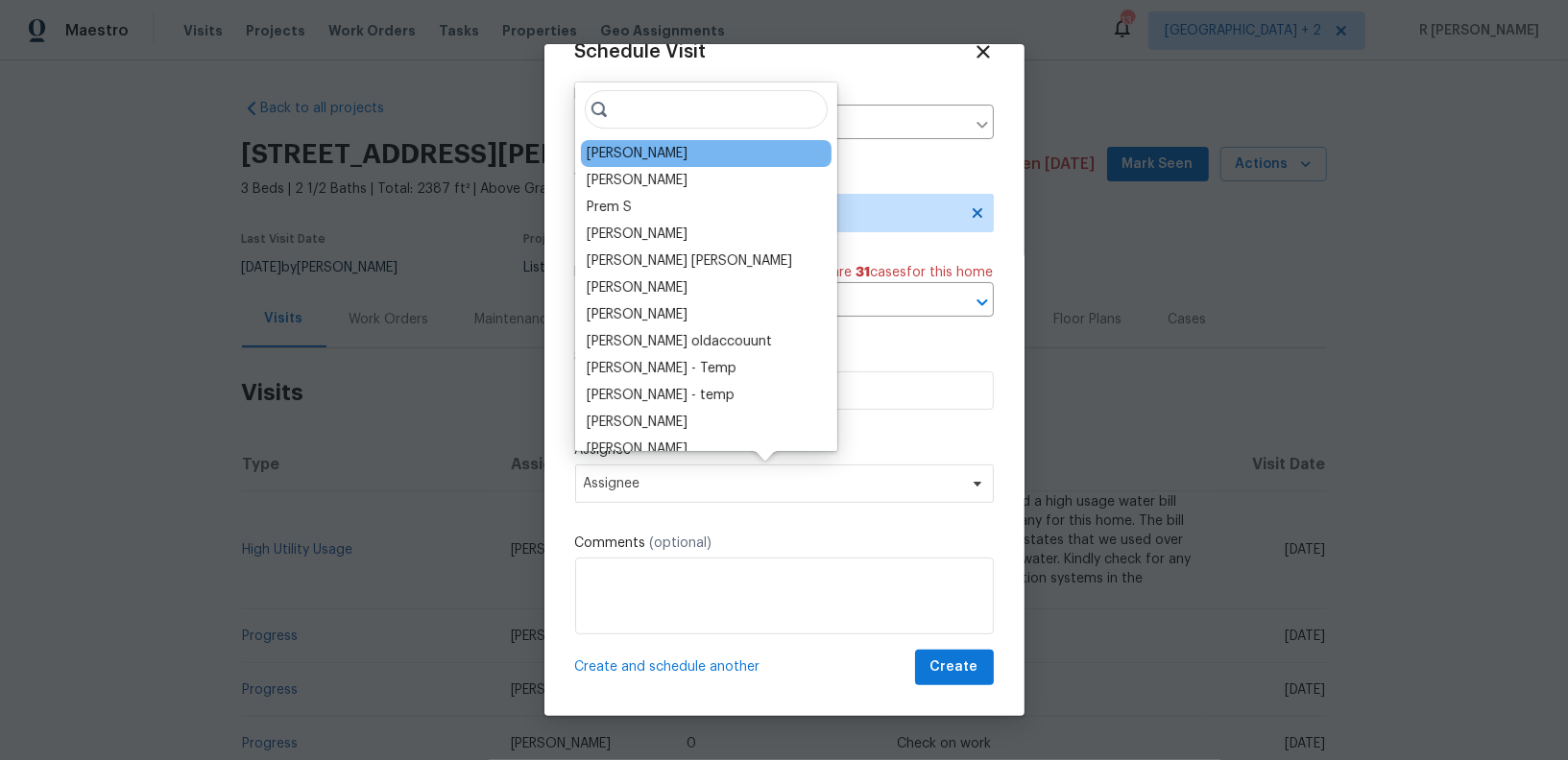
click at [679, 158] on div "Brad Baum" at bounding box center [706, 154] width 250 height 27
click at [644, 157] on div "Brad Baum" at bounding box center [636, 154] width 100 height 19
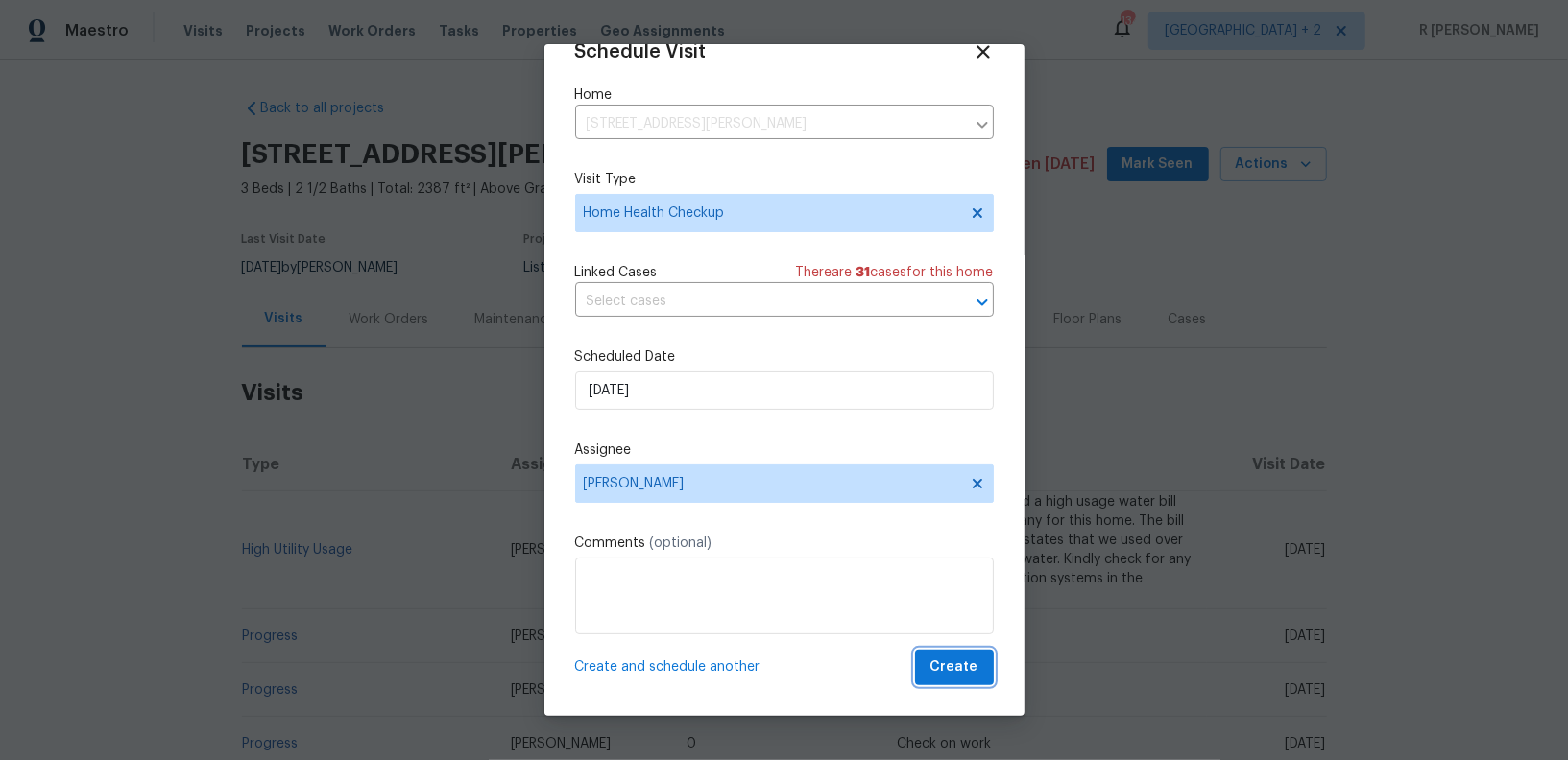
click at [963, 669] on span "Create" at bounding box center [954, 667] width 48 height 24
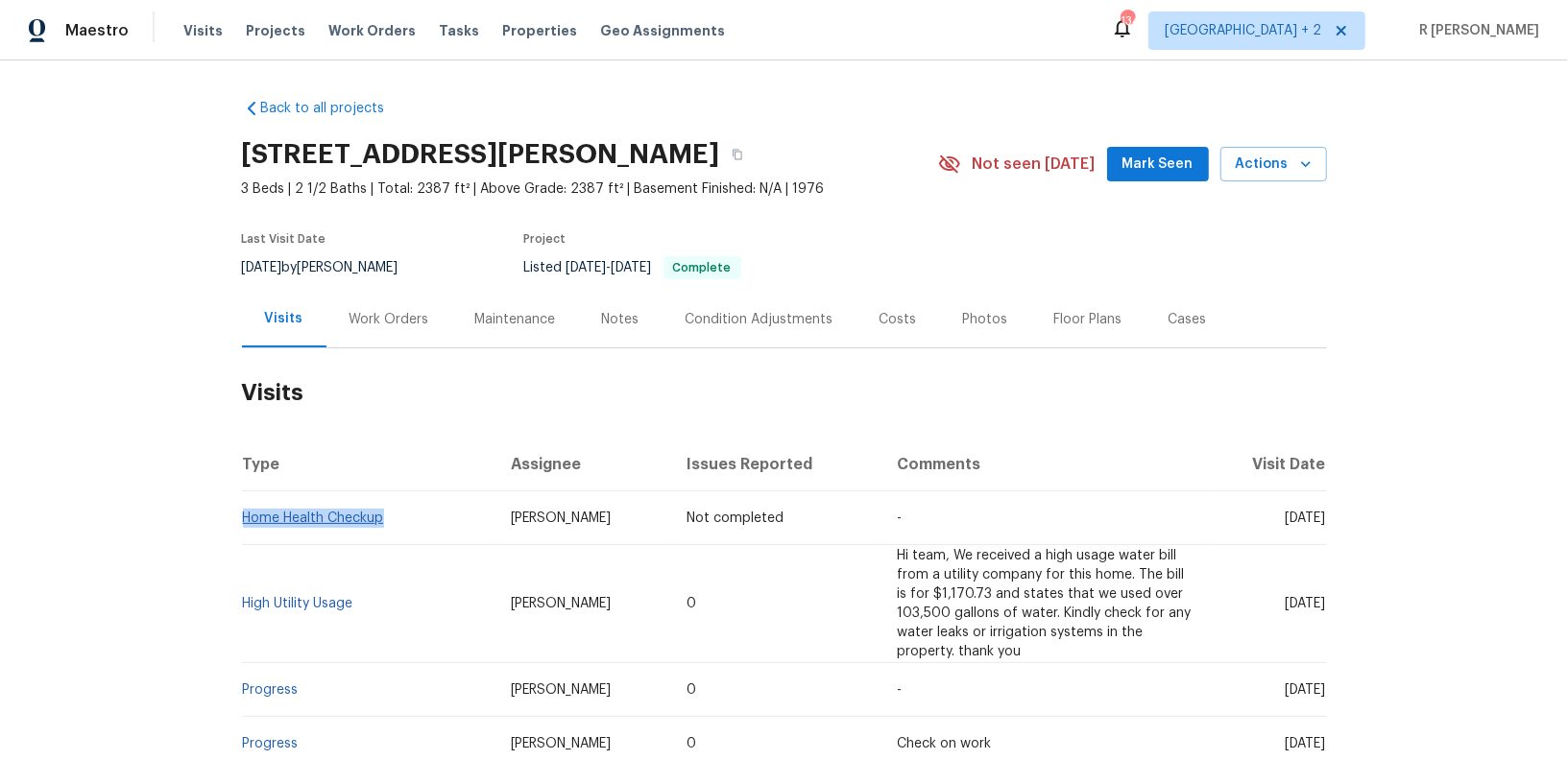
drag, startPoint x: 396, startPoint y: 514, endPoint x: 243, endPoint y: 514, distance: 153.0
click at [243, 514] on td "Home Health Checkup" at bounding box center [368, 517] width 253 height 54
copy link "Home Health Checkup"
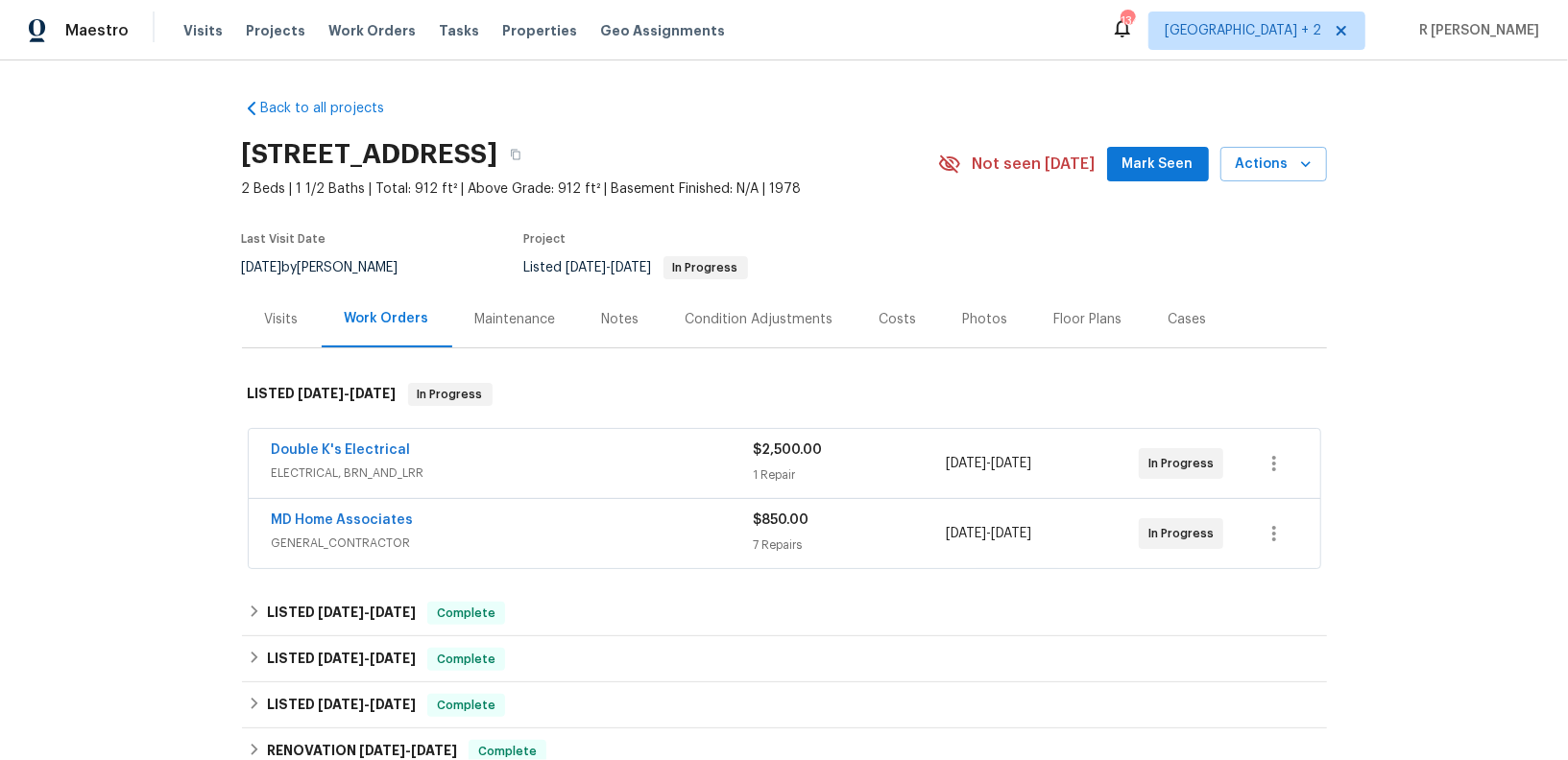
click at [283, 319] on div "Visits" at bounding box center [282, 320] width 33 height 19
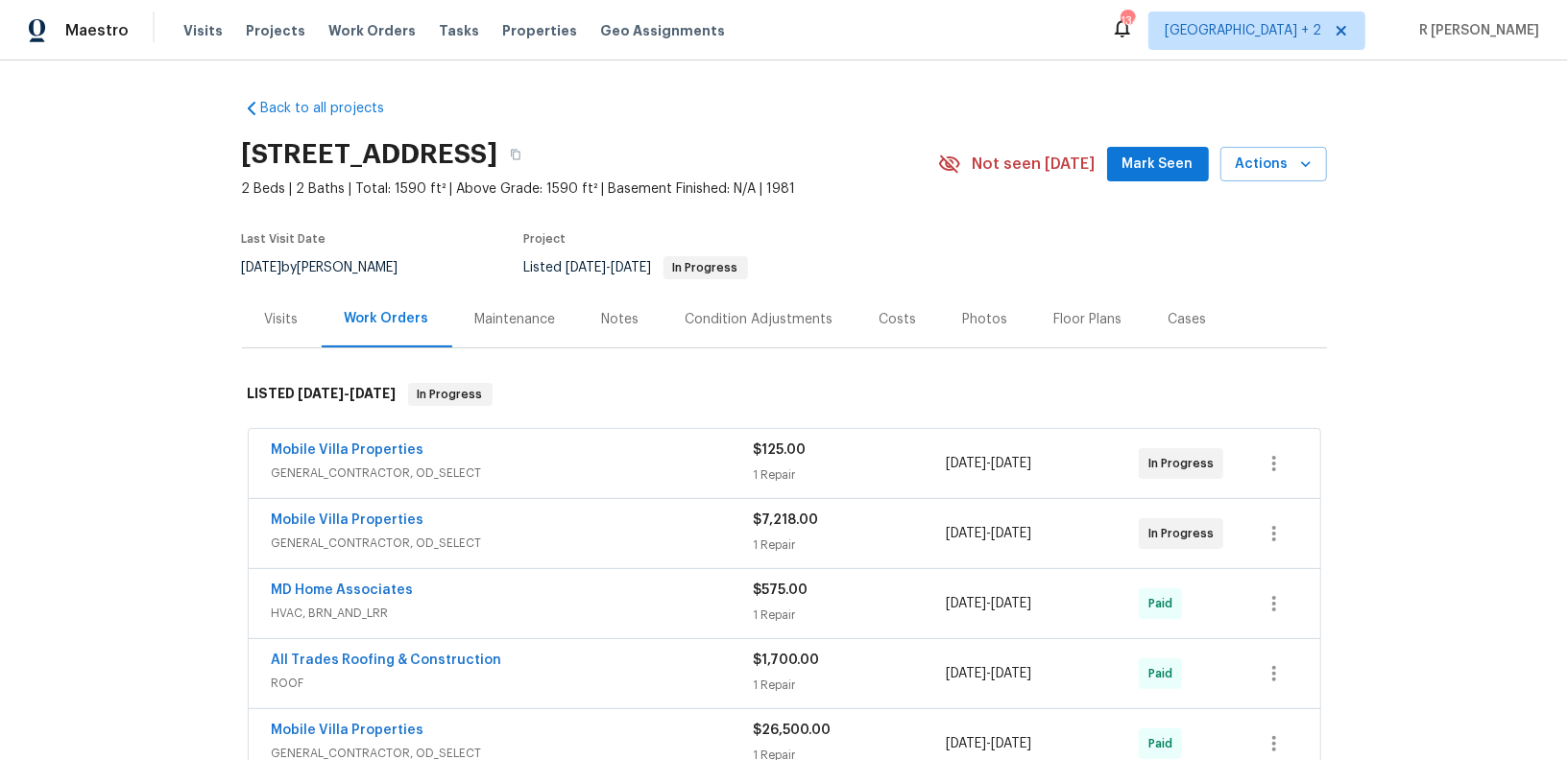
click at [277, 308] on div "Visits" at bounding box center [282, 320] width 80 height 57
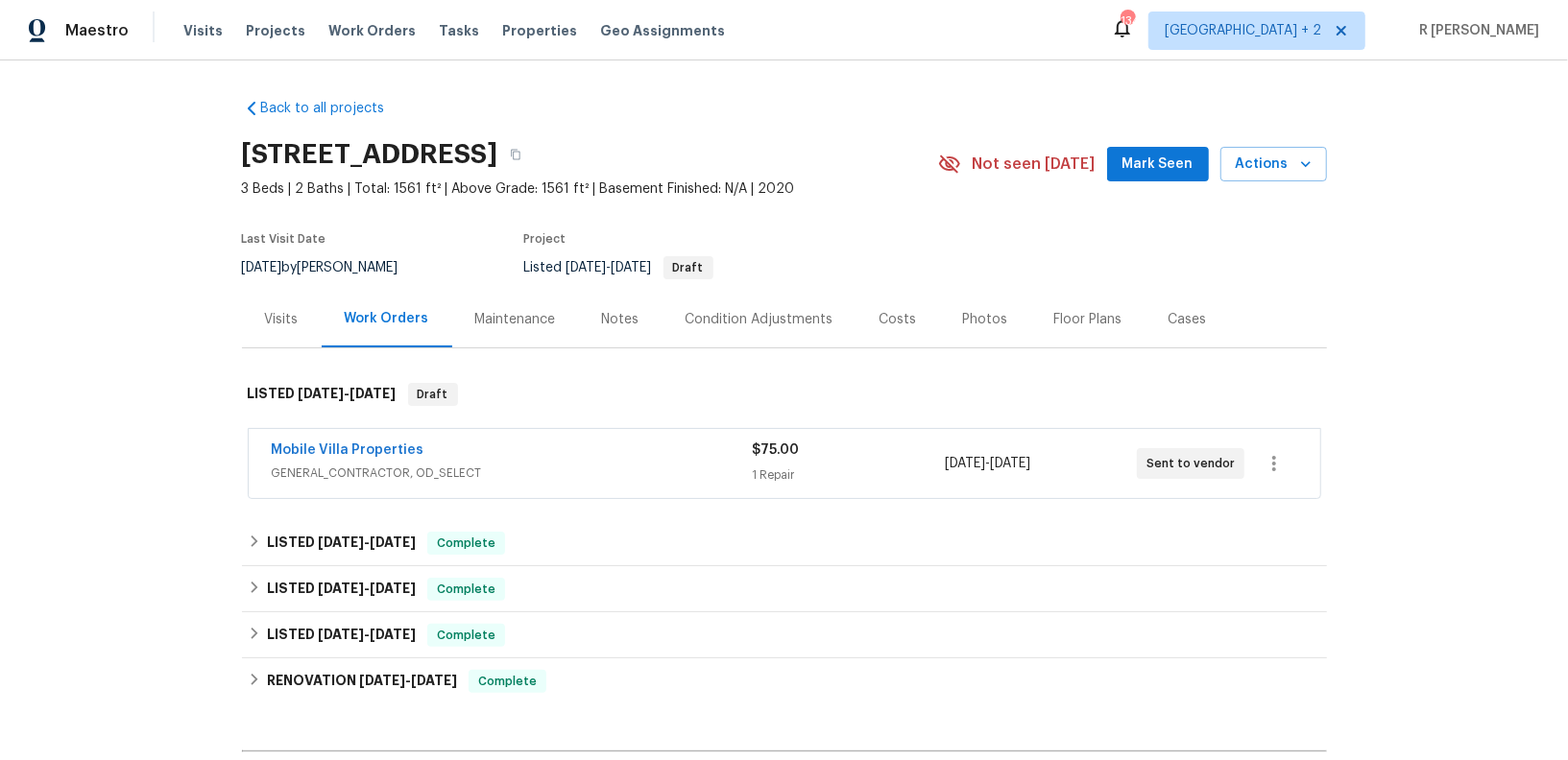
click at [262, 312] on div "Visits" at bounding box center [282, 320] width 80 height 57
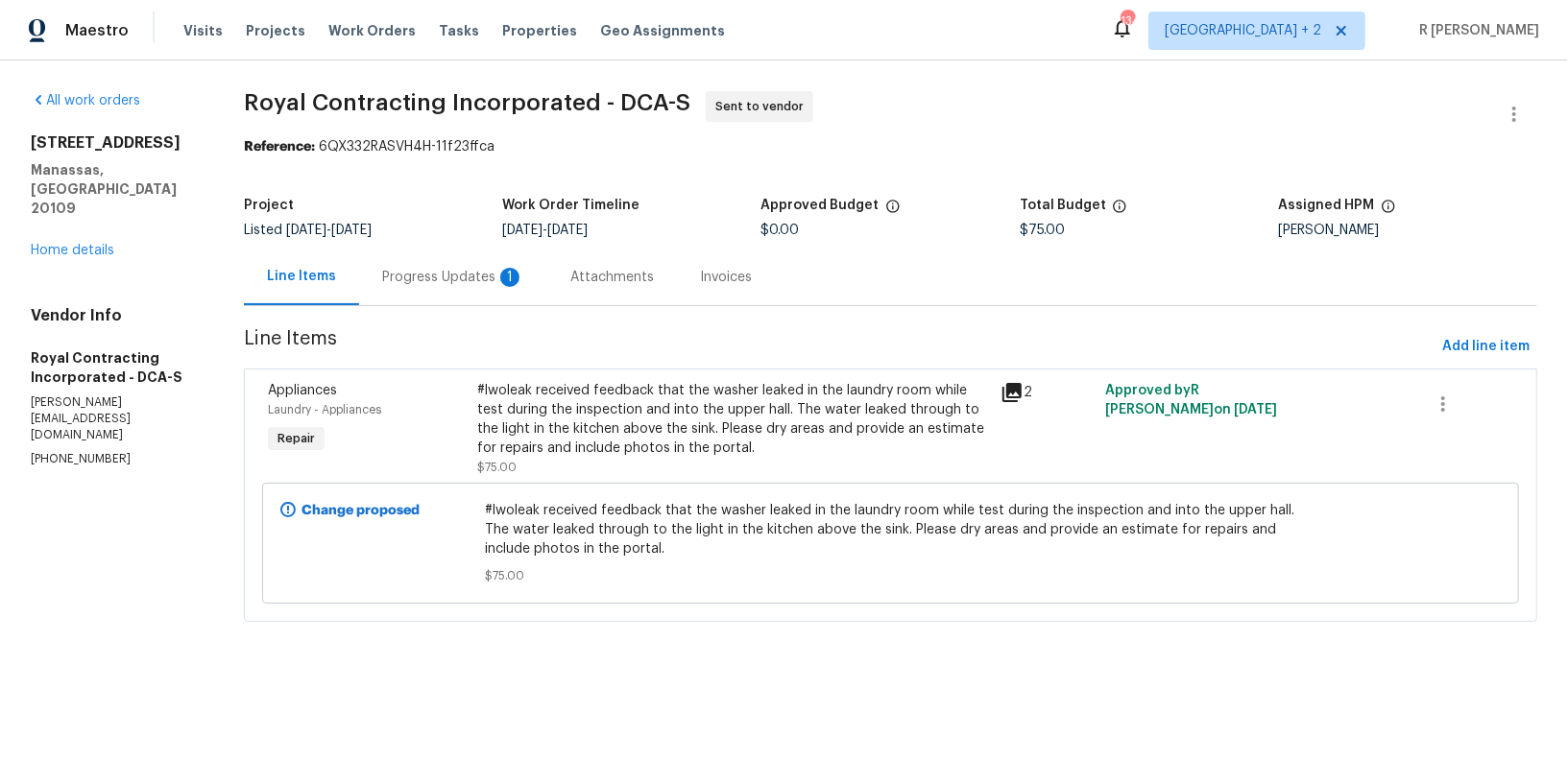
click at [462, 262] on div "Progress Updates 1" at bounding box center [452, 277] width 188 height 57
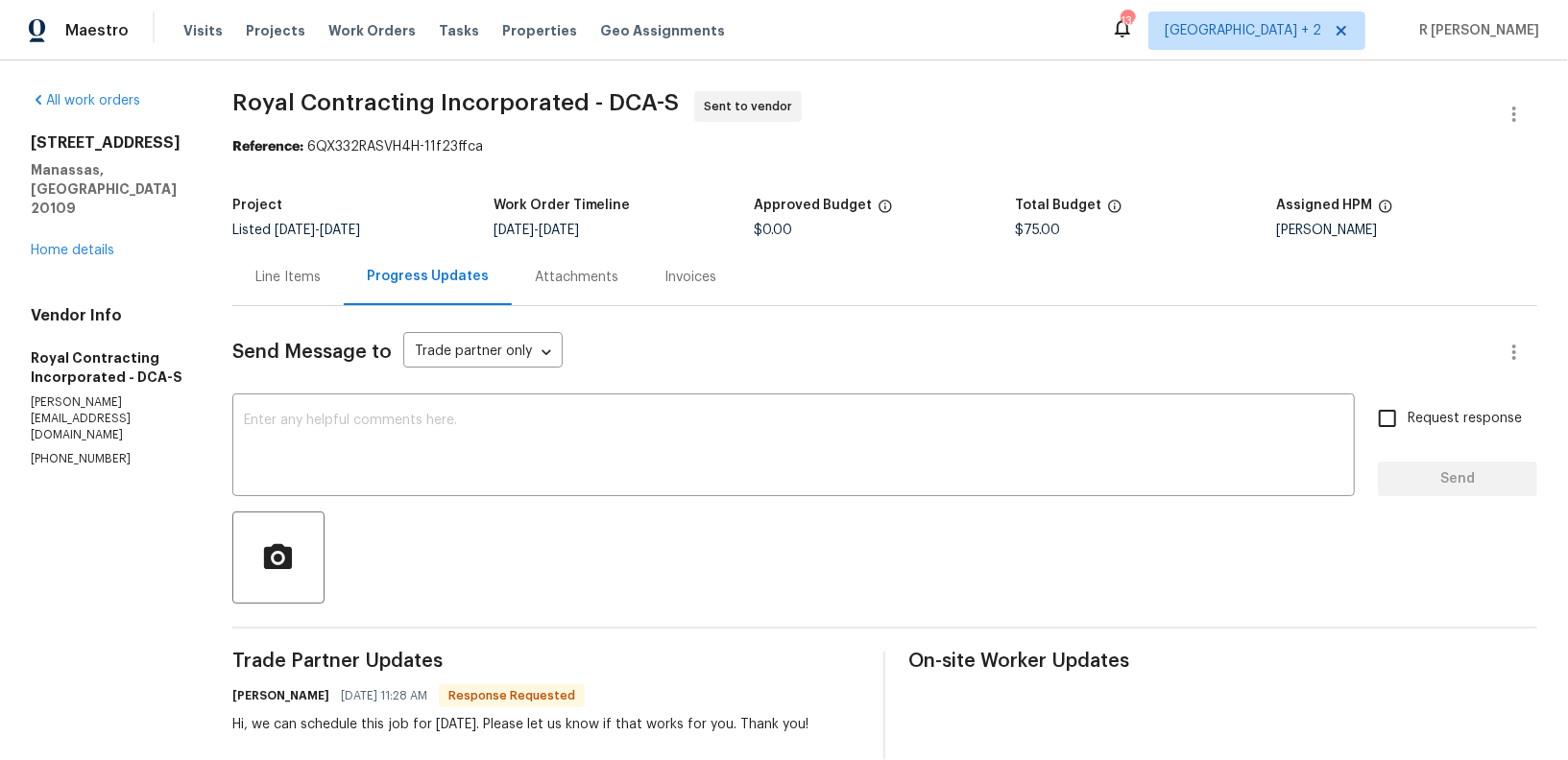
click at [88, 201] on div "[STREET_ADDRESS] Home details" at bounding box center [109, 197] width 156 height 127
click at [82, 244] on link "Home details" at bounding box center [73, 250] width 84 height 14
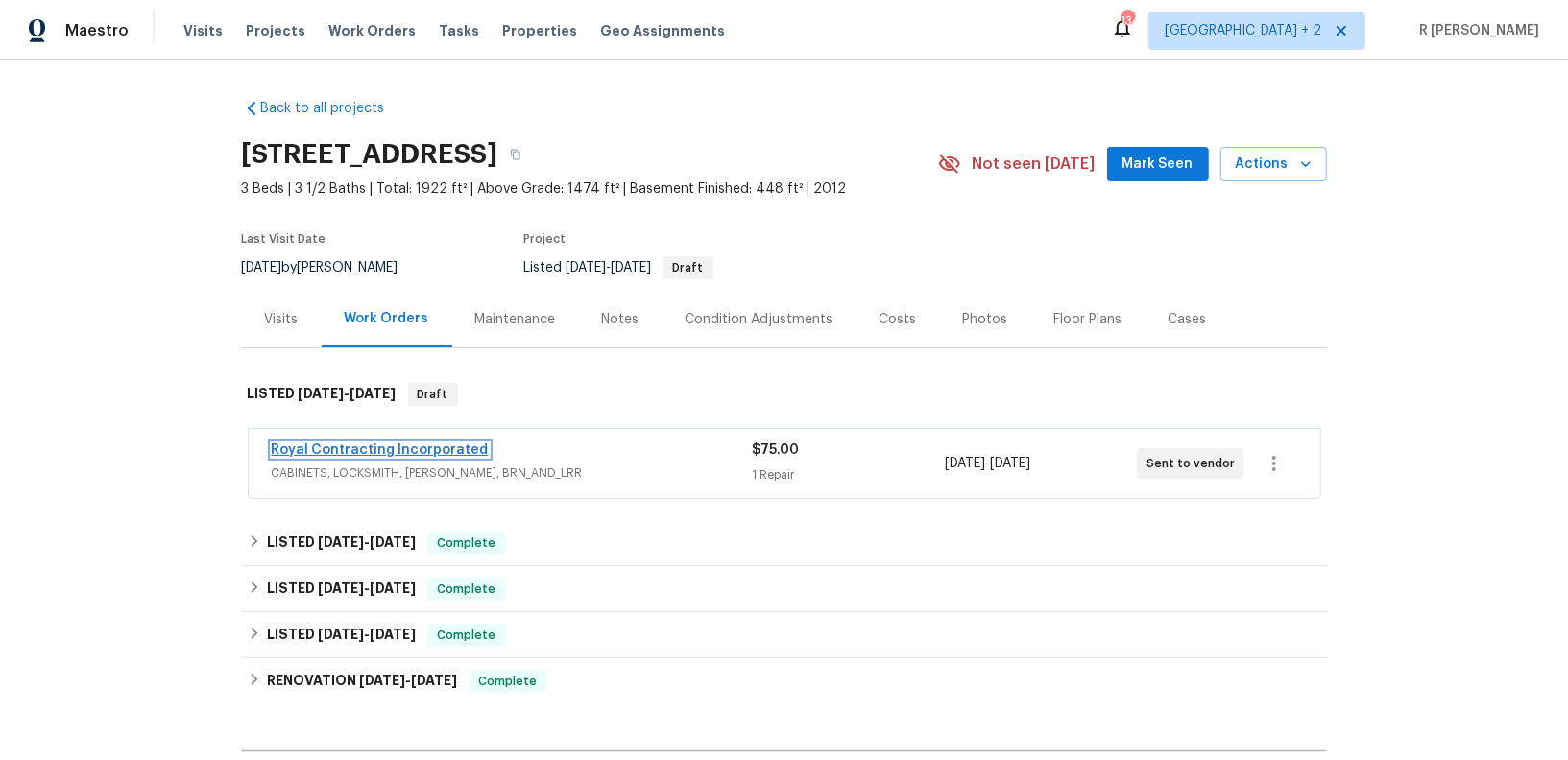
click at [376, 453] on link "Royal Contracting Incorporated" at bounding box center [380, 450] width 217 height 14
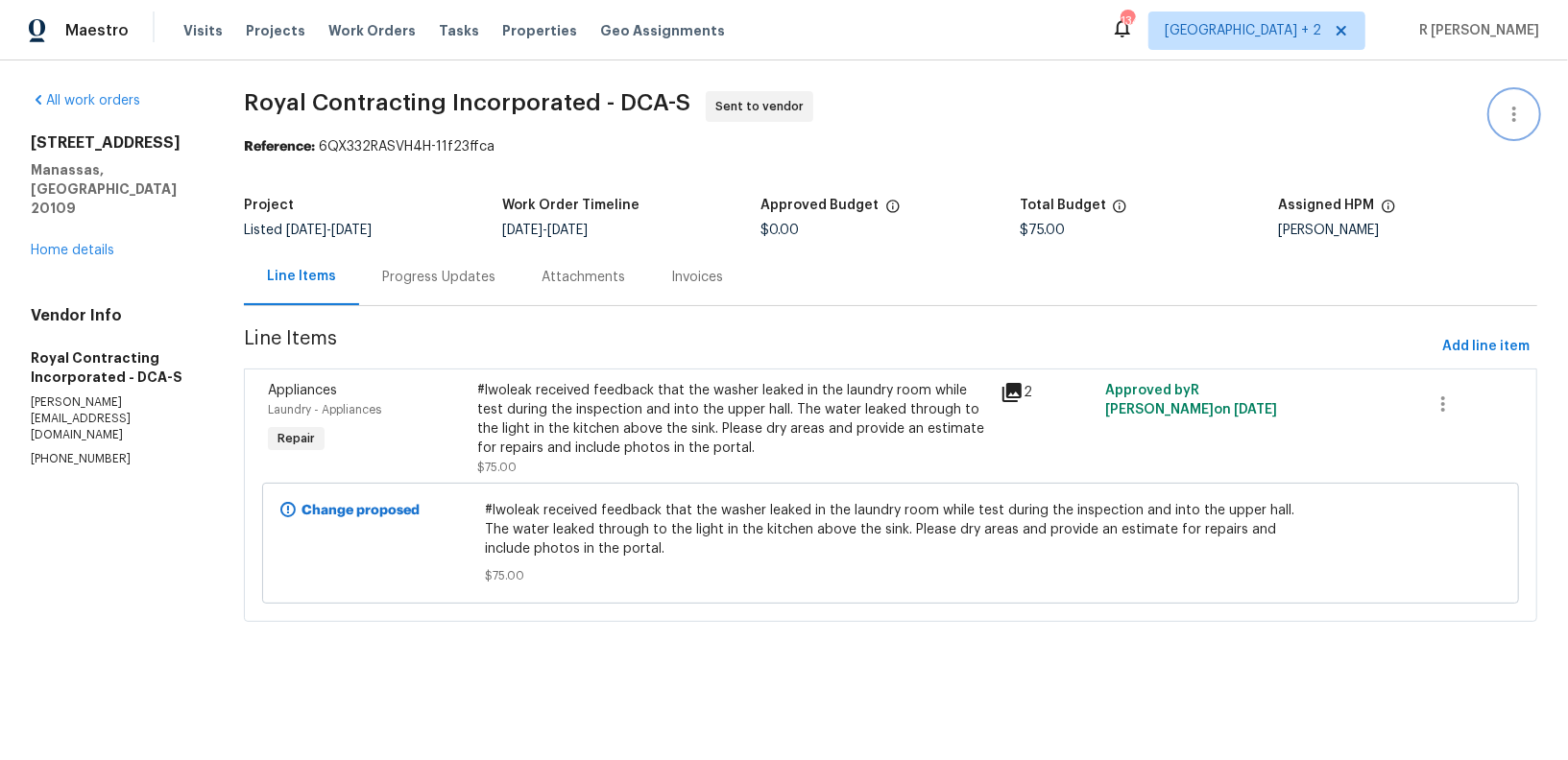
click at [1511, 111] on icon "button" at bounding box center [1514, 114] width 23 height 23
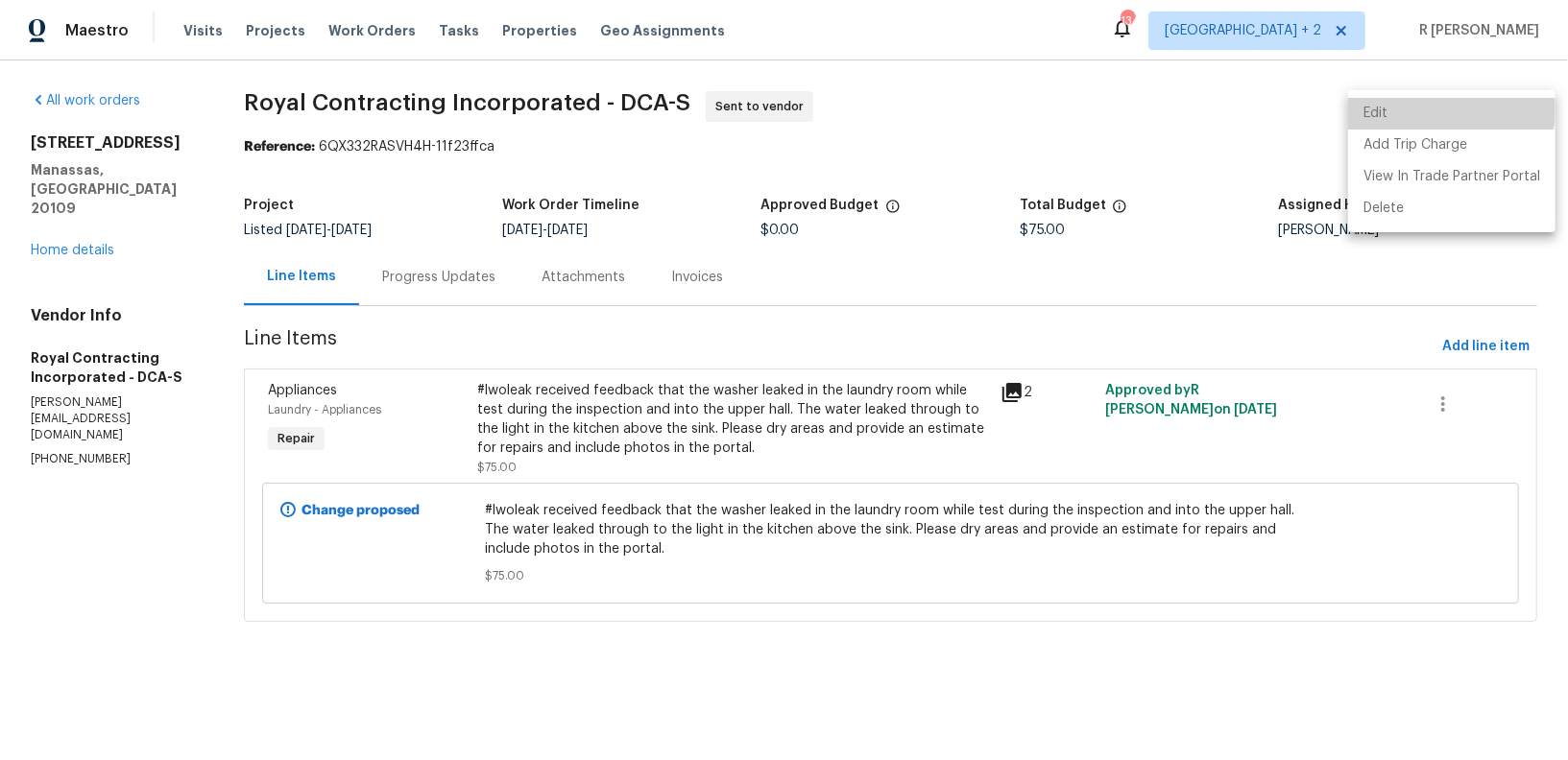
click at [1396, 100] on li "Edit" at bounding box center [1451, 113] width 208 height 32
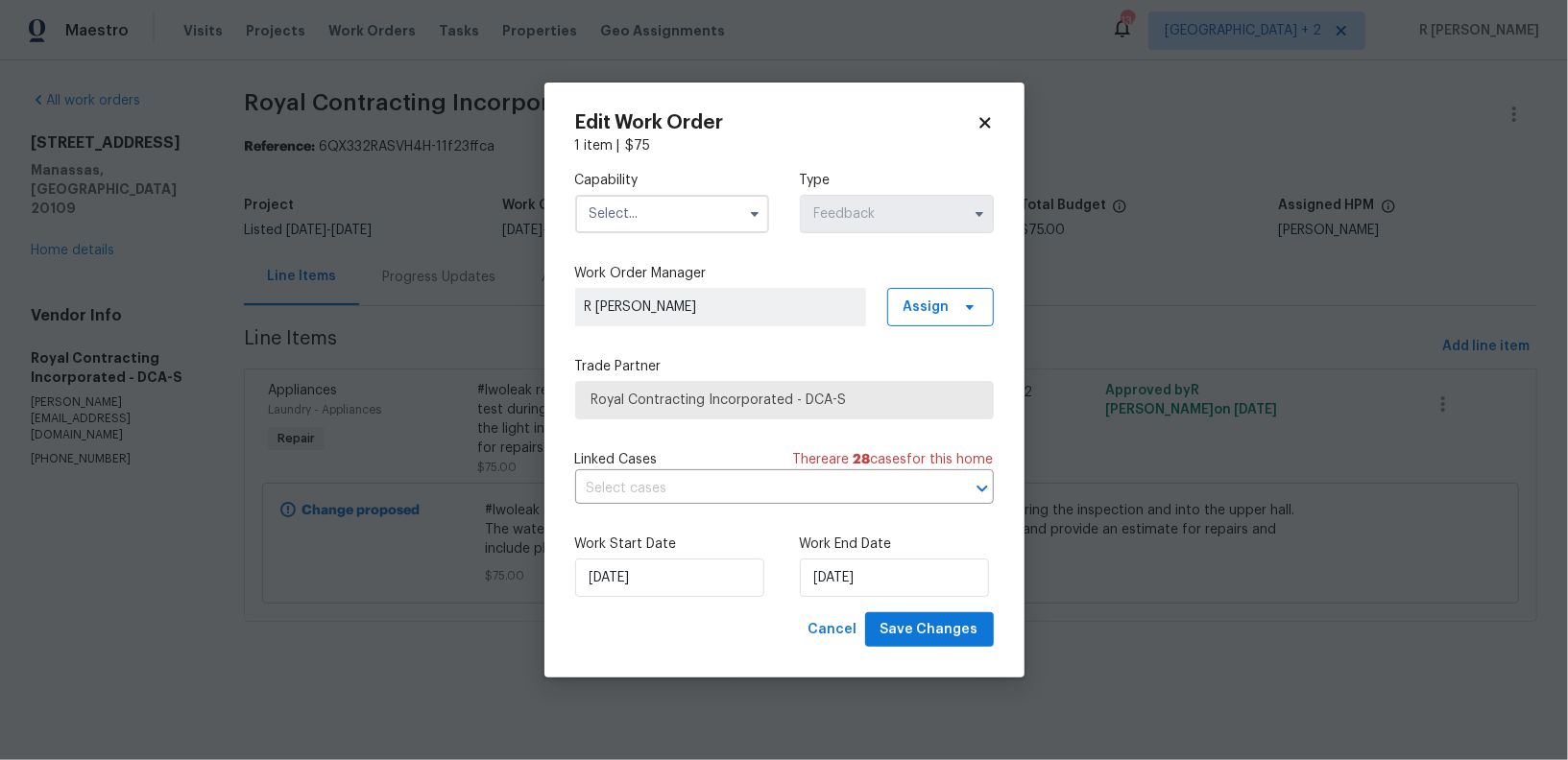
click at [647, 212] on input "text" at bounding box center [671, 213] width 194 height 38
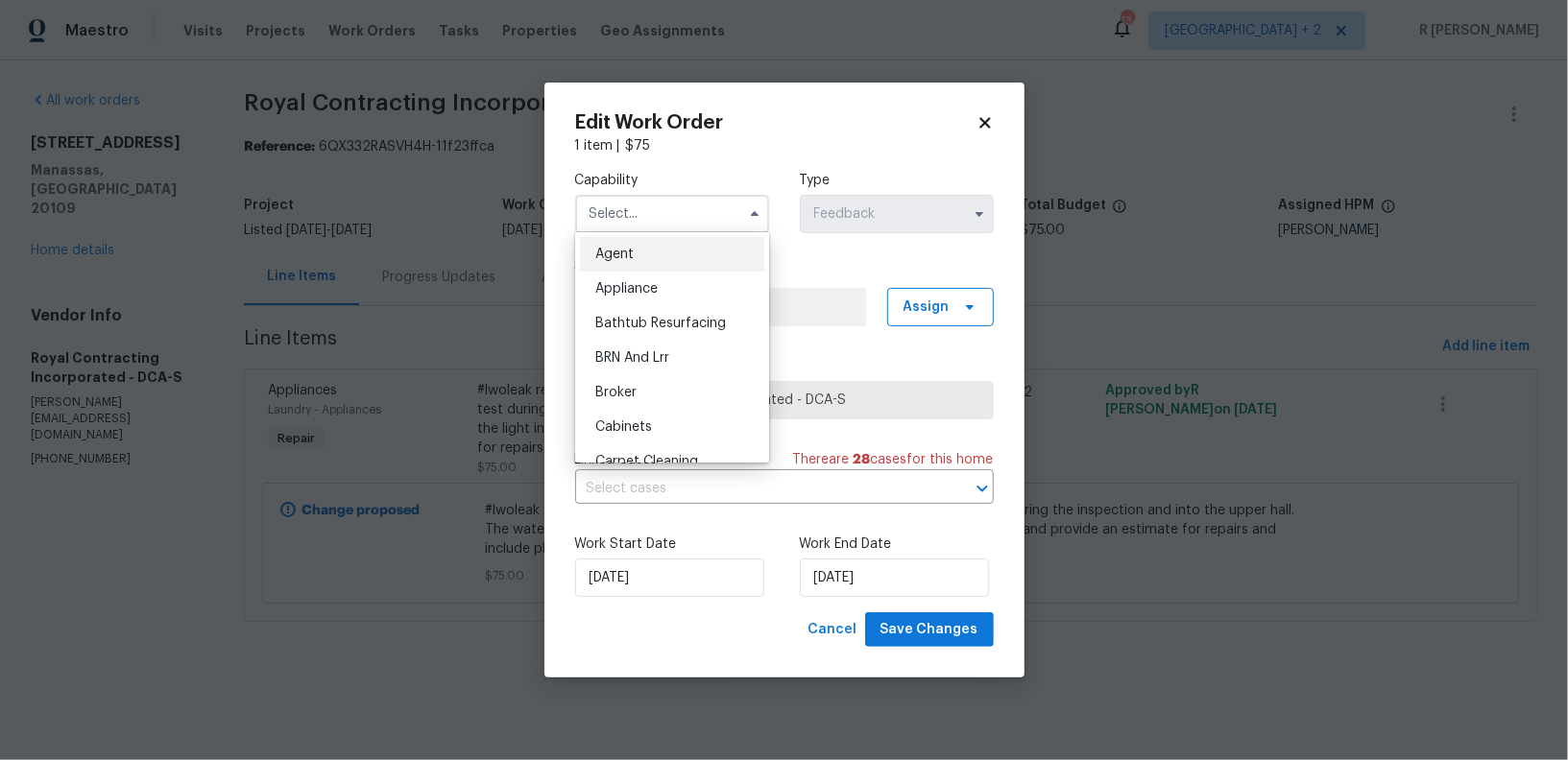
click at [636, 248] on div "Agent" at bounding box center [671, 253] width 184 height 34
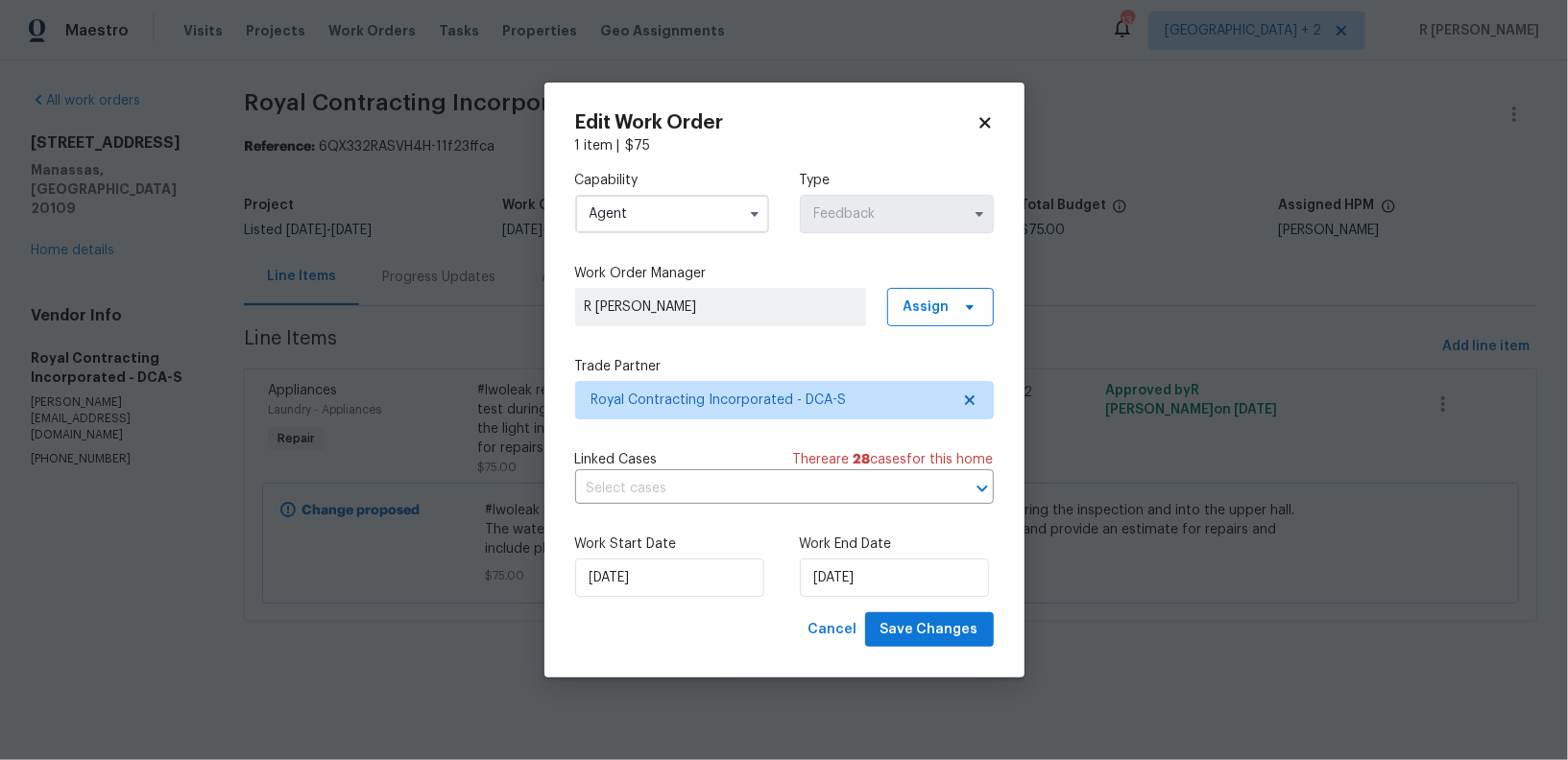
click at [698, 195] on input "Agent" at bounding box center [671, 213] width 194 height 38
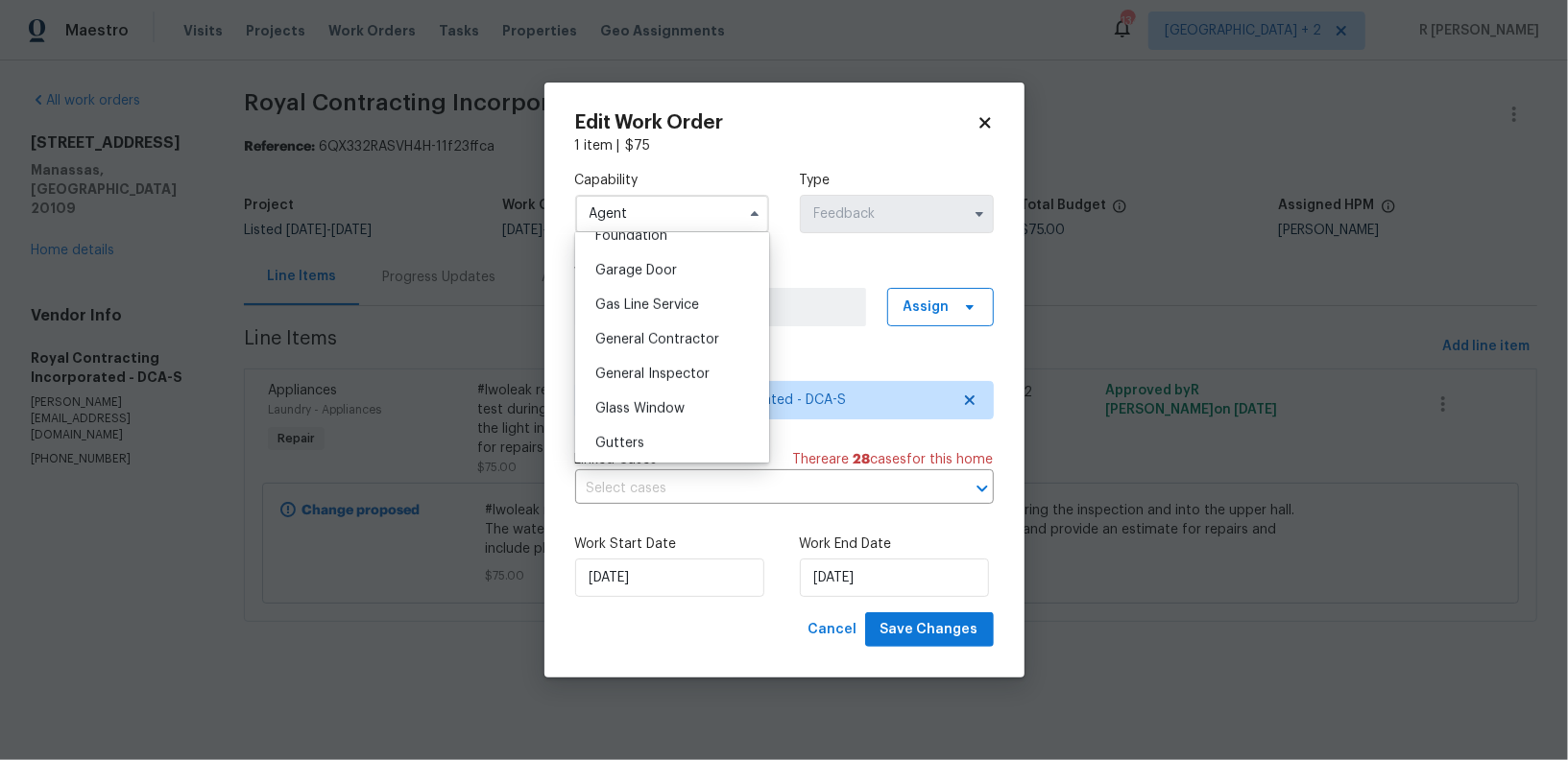
scroll to position [862, 0]
click at [637, 313] on span "General Contractor" at bounding box center [657, 310] width 124 height 14
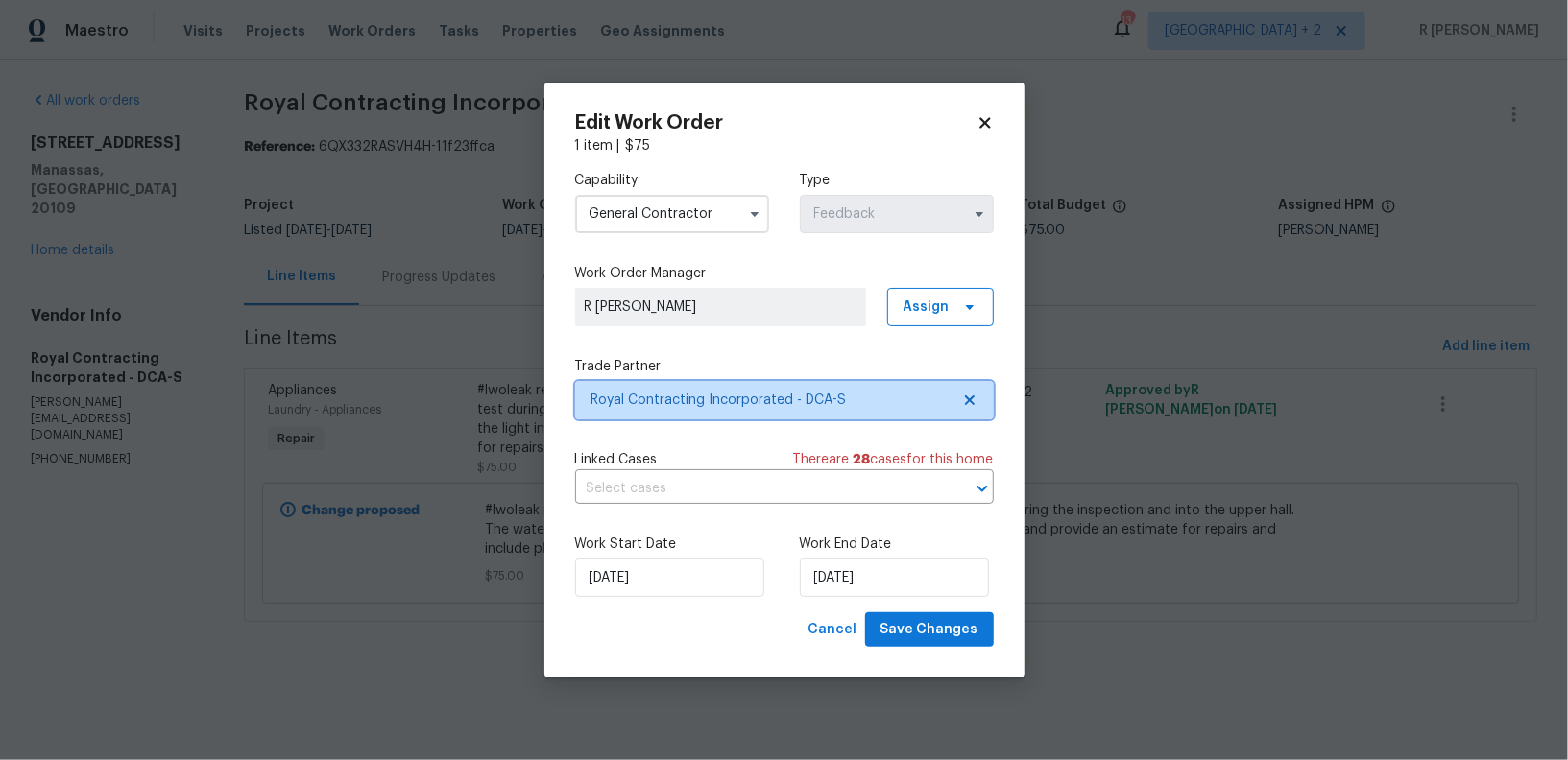
click at [683, 384] on span "Royal Contracting Incorporated - DCA-S" at bounding box center [784, 399] width 419 height 38
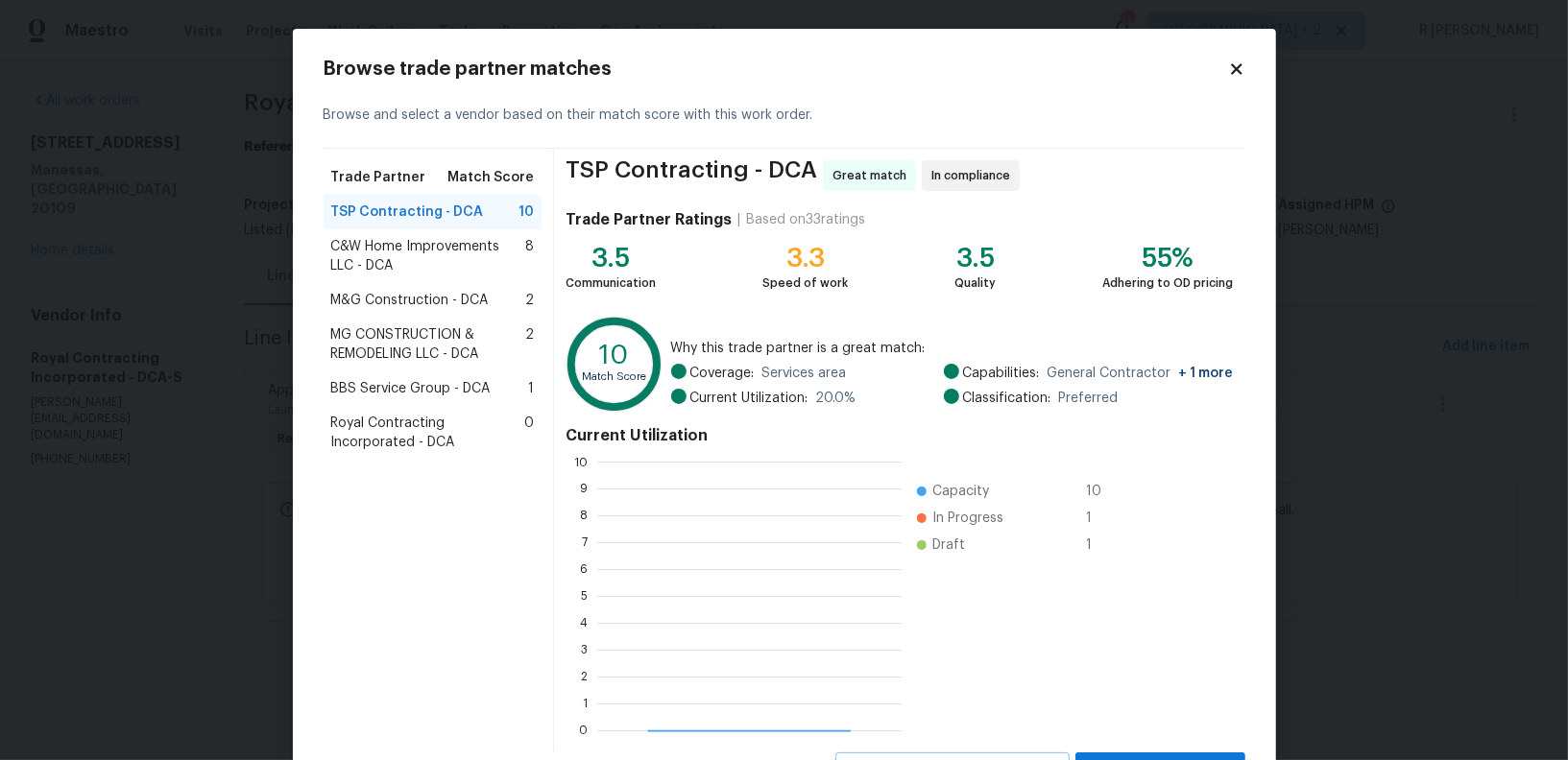
scroll to position [269, 303]
click at [1241, 71] on icon at bounding box center [1236, 68] width 11 height 11
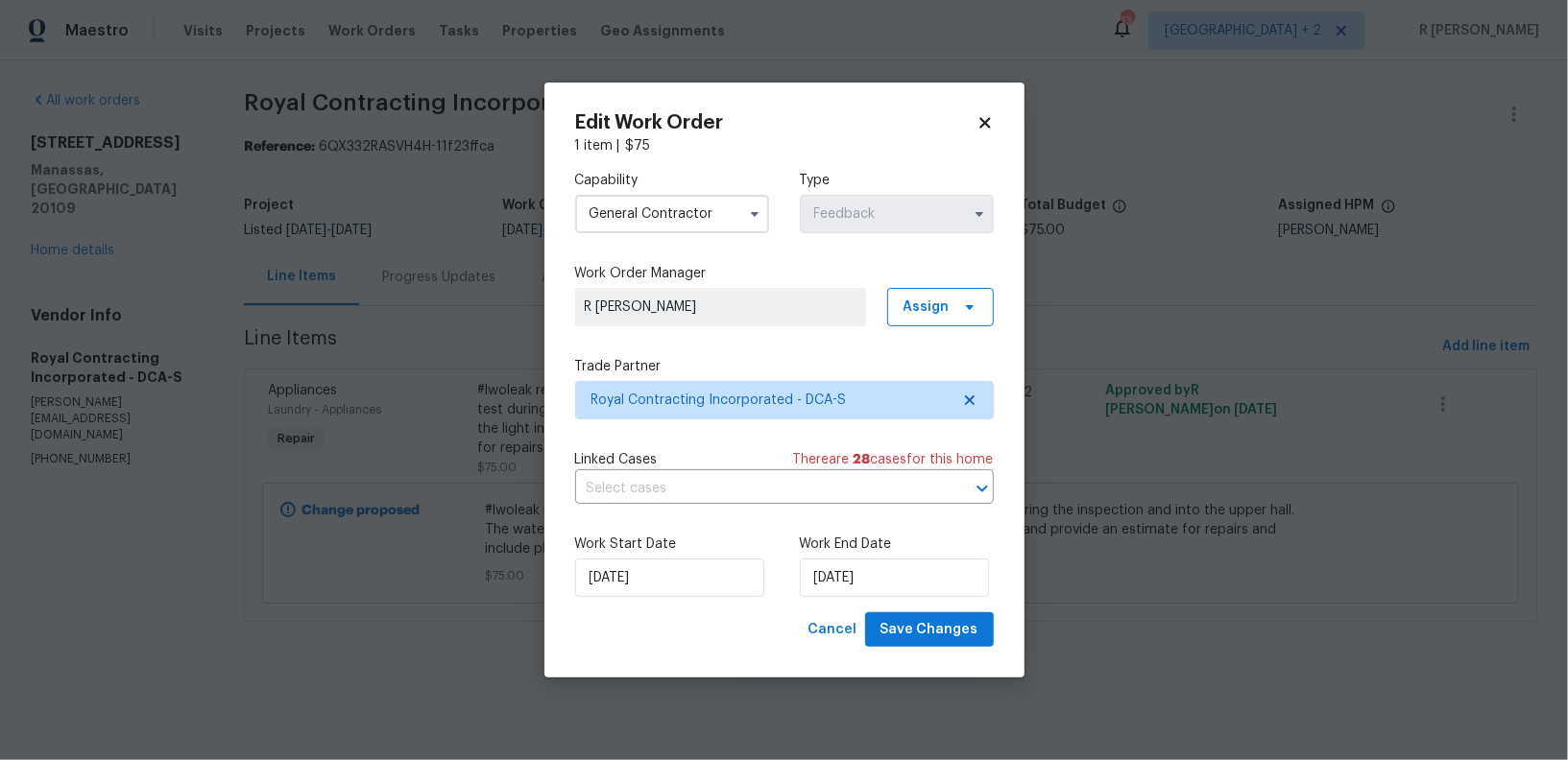
click at [624, 212] on input "General Contractor" at bounding box center [671, 213] width 194 height 38
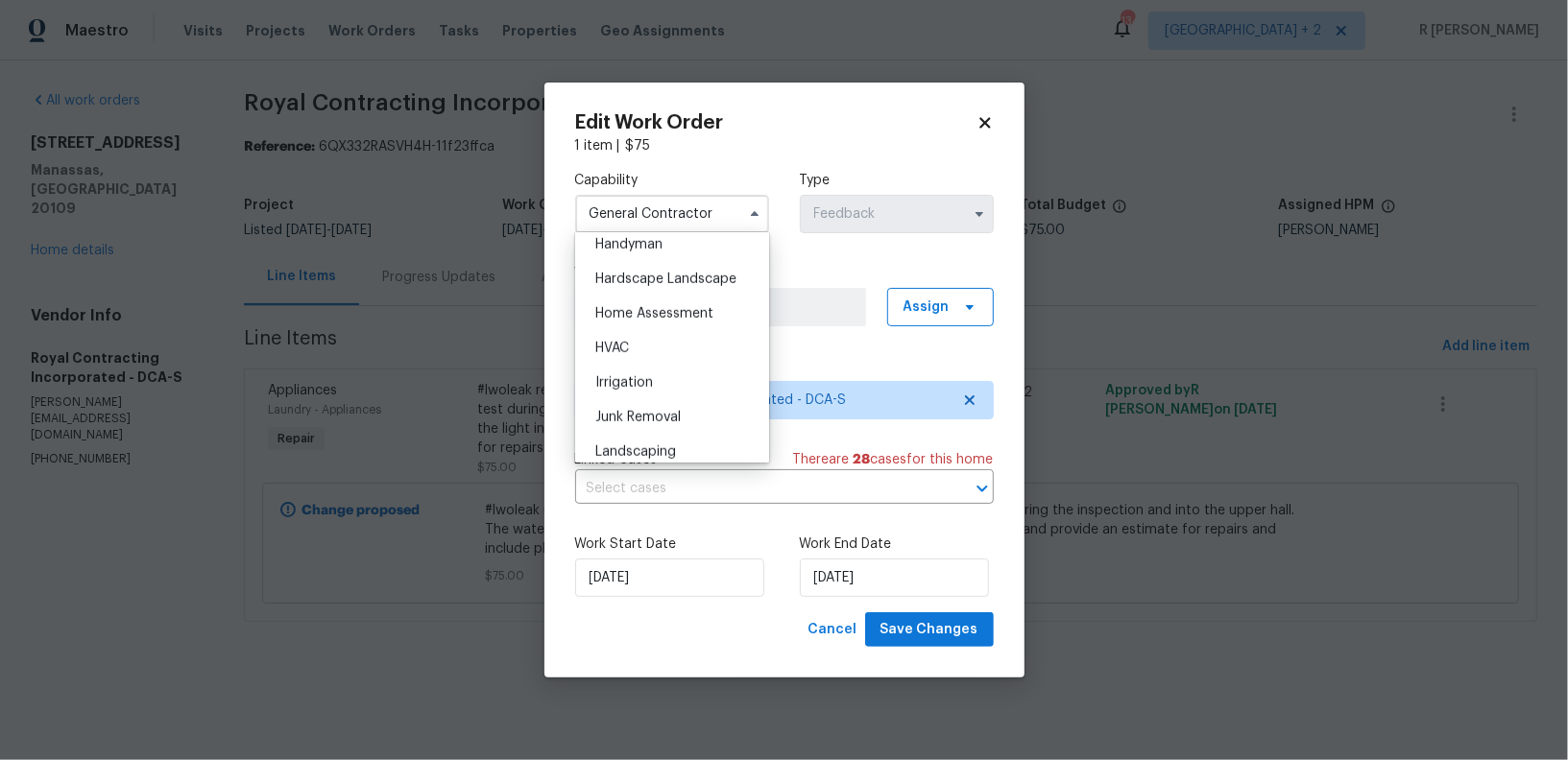
scroll to position [1020, 0]
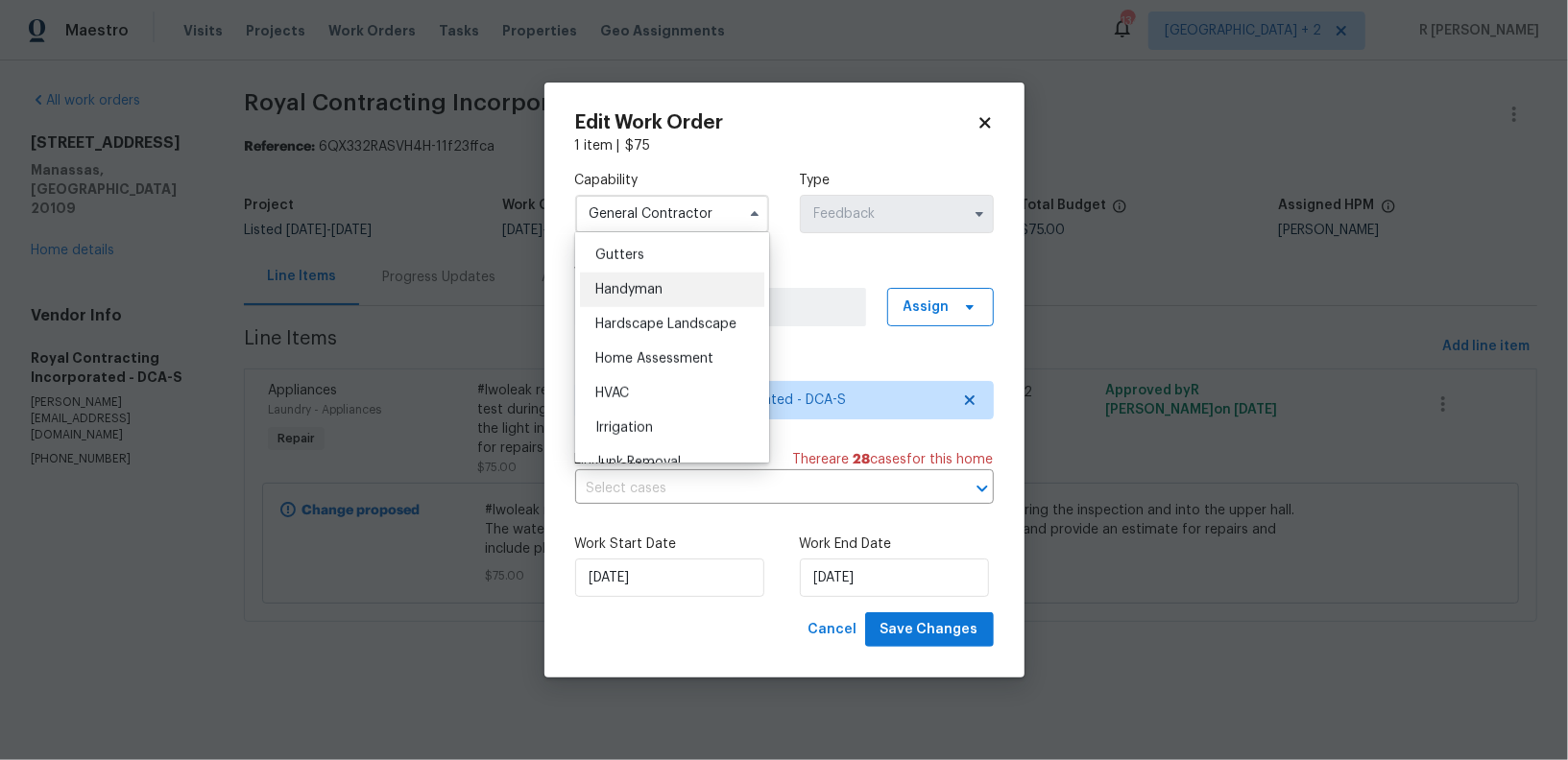
click at [643, 292] on span "Handyman" at bounding box center [629, 290] width 67 height 14
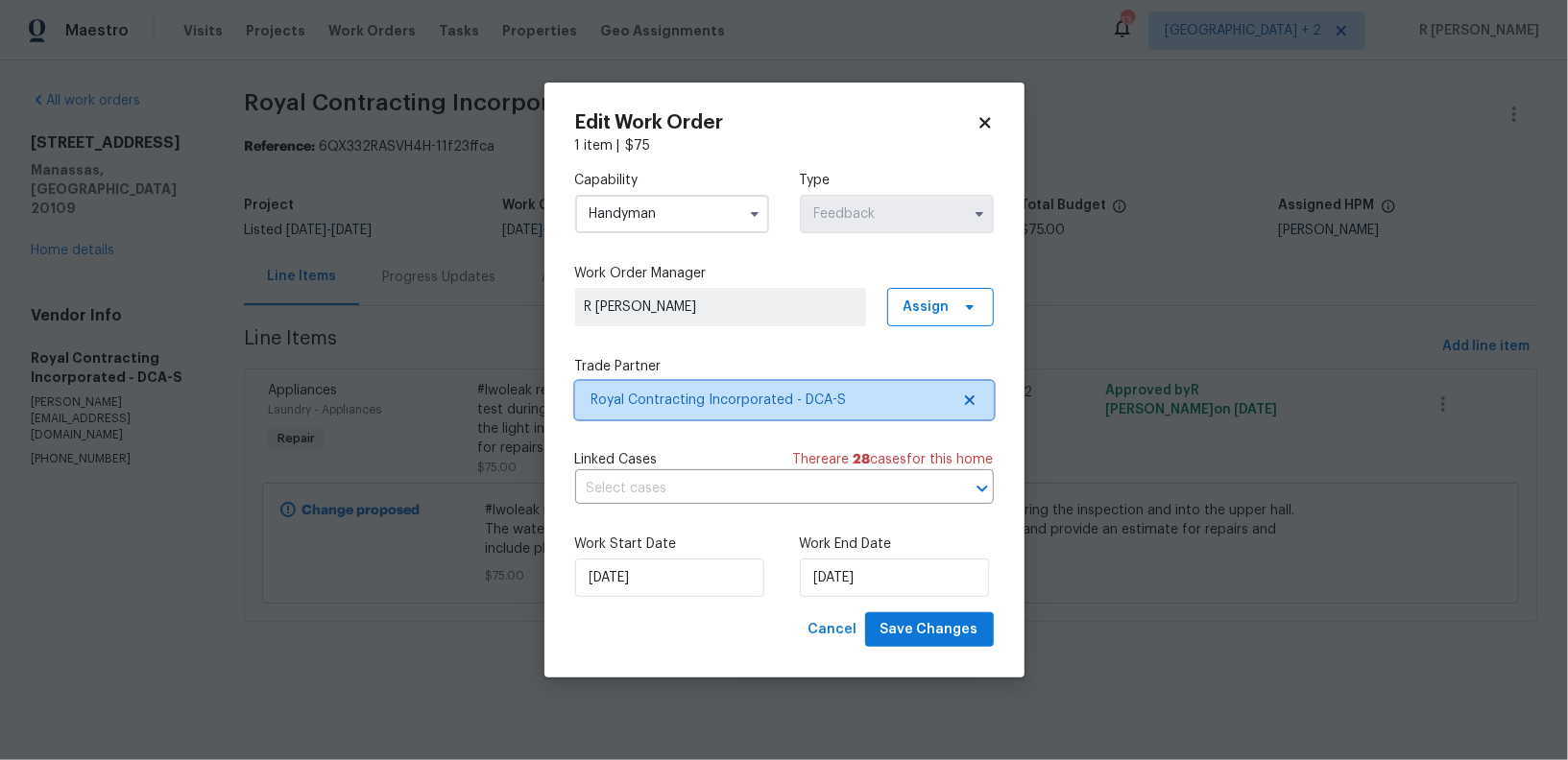
click at [667, 406] on span "Royal Contracting Incorporated - DCA-S" at bounding box center [770, 400] width 358 height 19
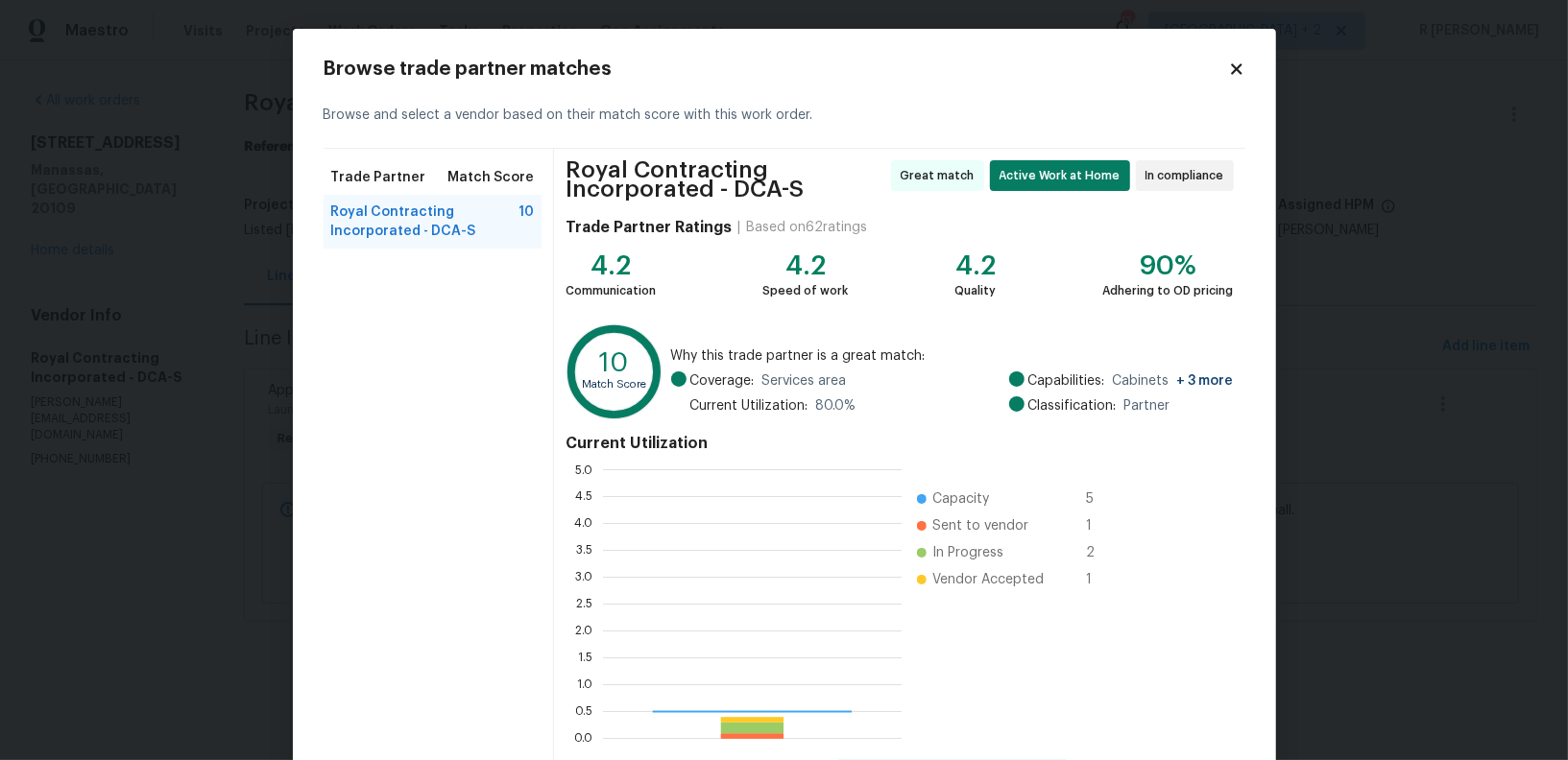
scroll to position [269, 298]
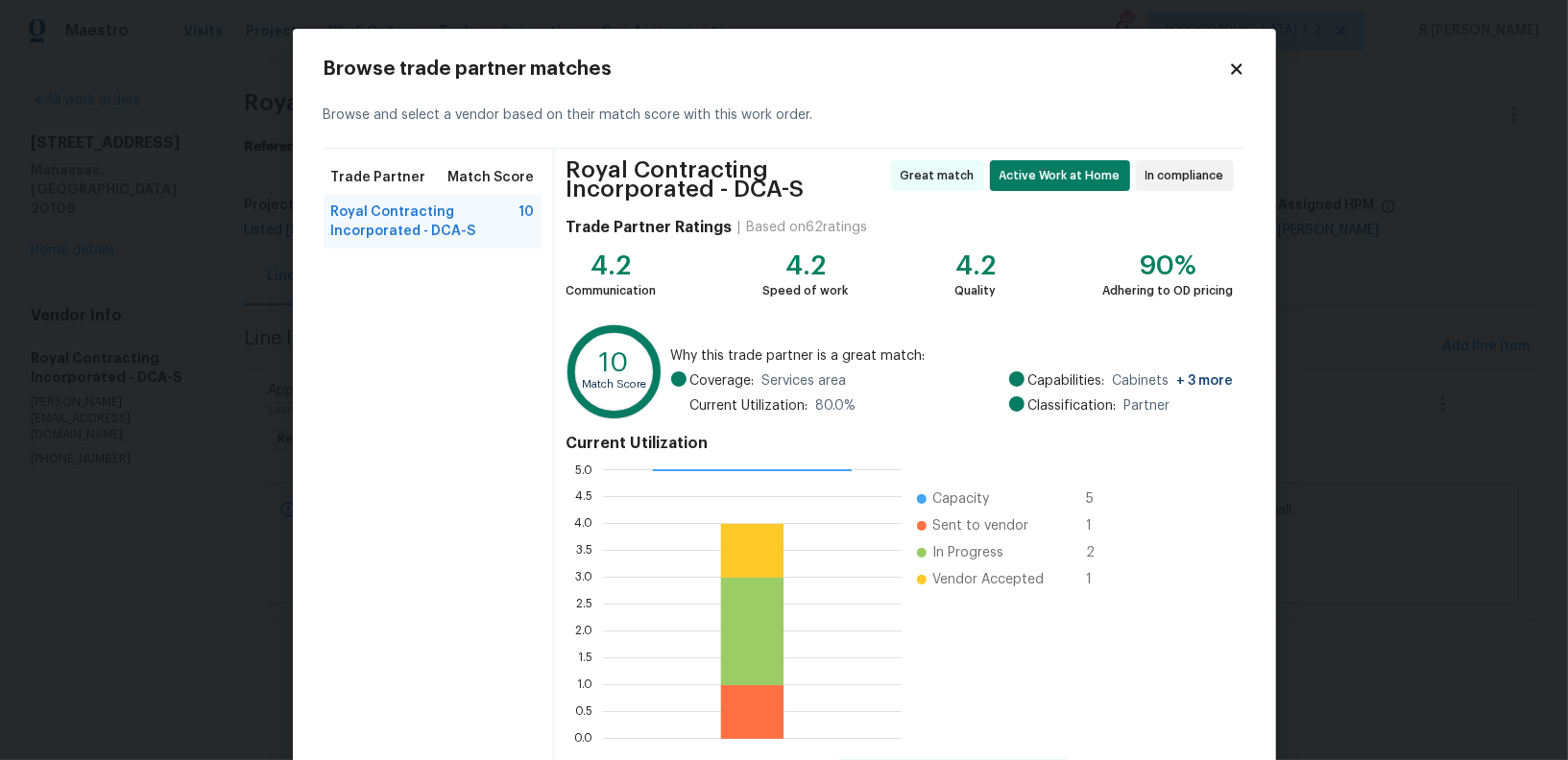
click at [1243, 65] on icon at bounding box center [1237, 69] width 18 height 18
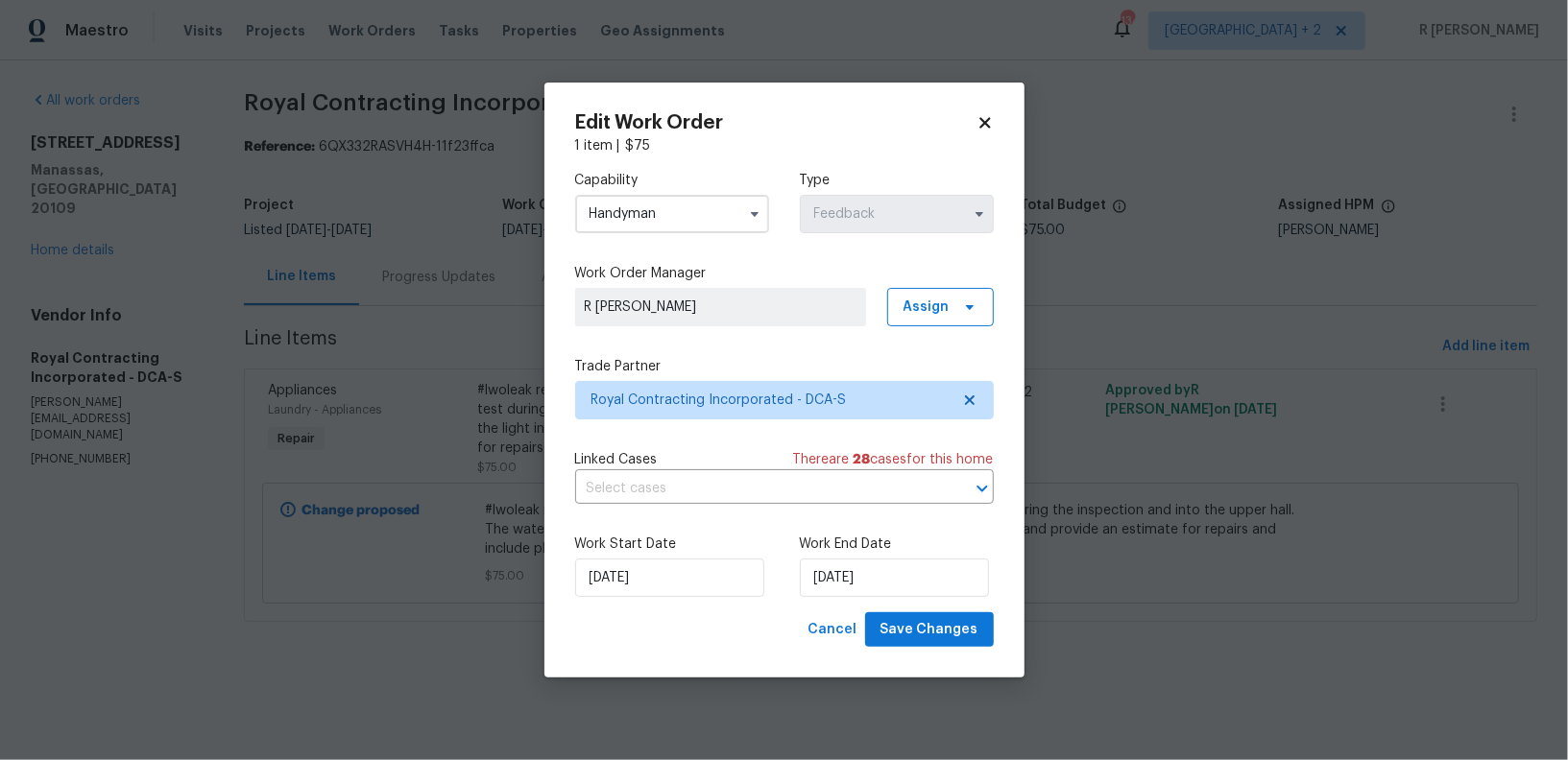
click at [731, 220] on input "Handyman" at bounding box center [671, 213] width 194 height 38
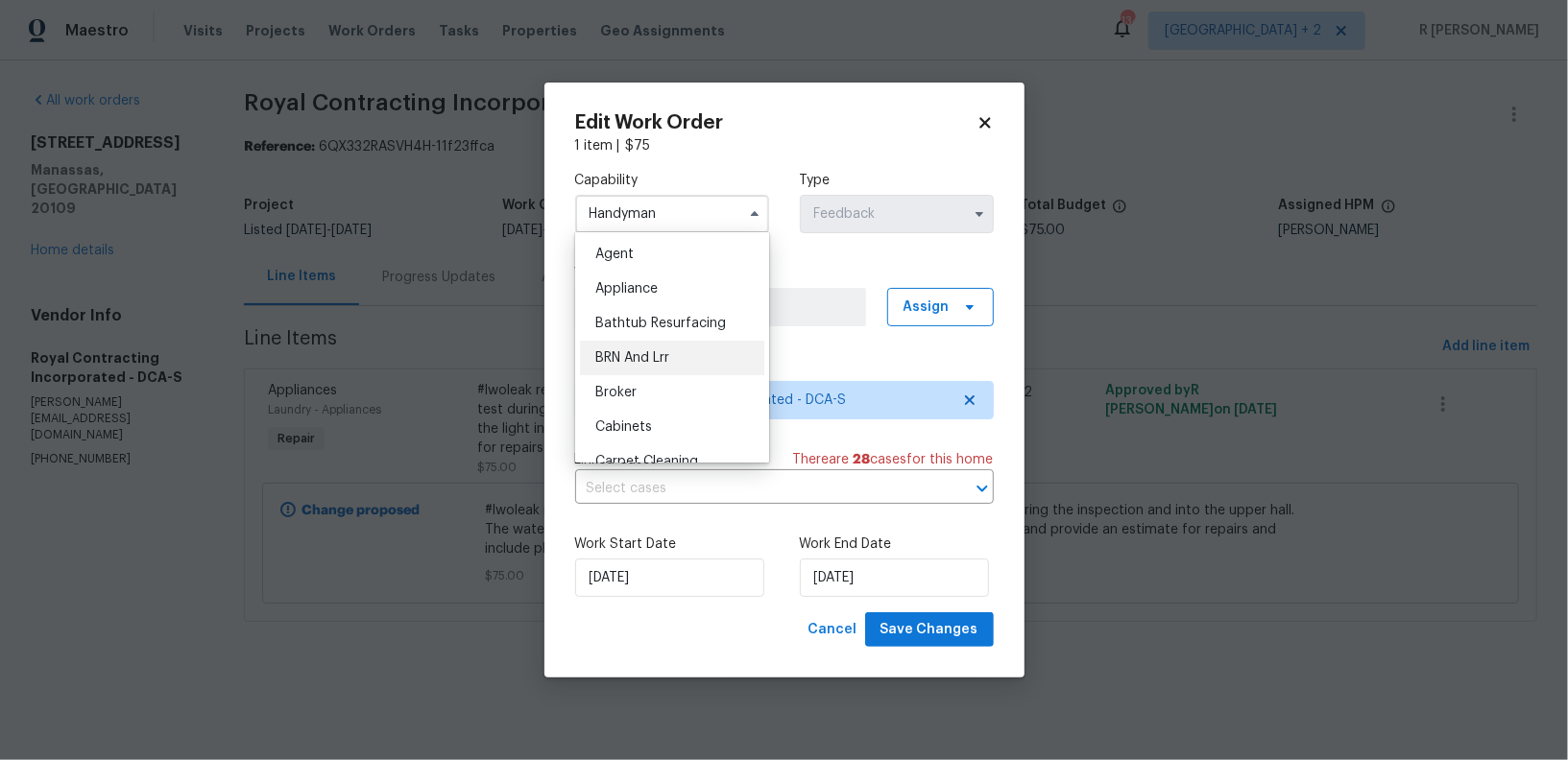
click at [660, 364] on div "BRN And Lrr" at bounding box center [671, 358] width 184 height 34
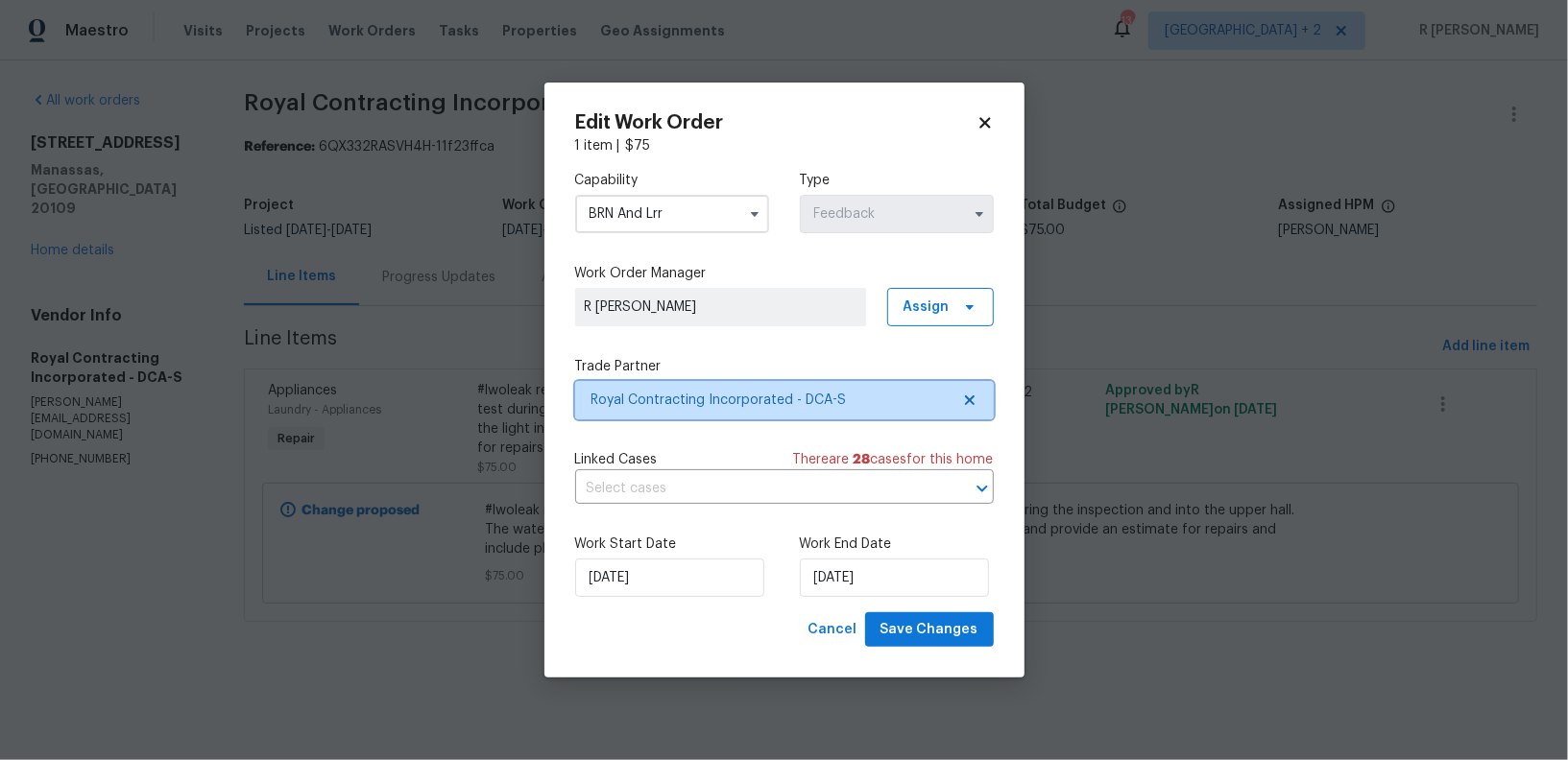
click at [653, 396] on span "Royal Contracting Incorporated - DCA-S" at bounding box center [770, 400] width 358 height 19
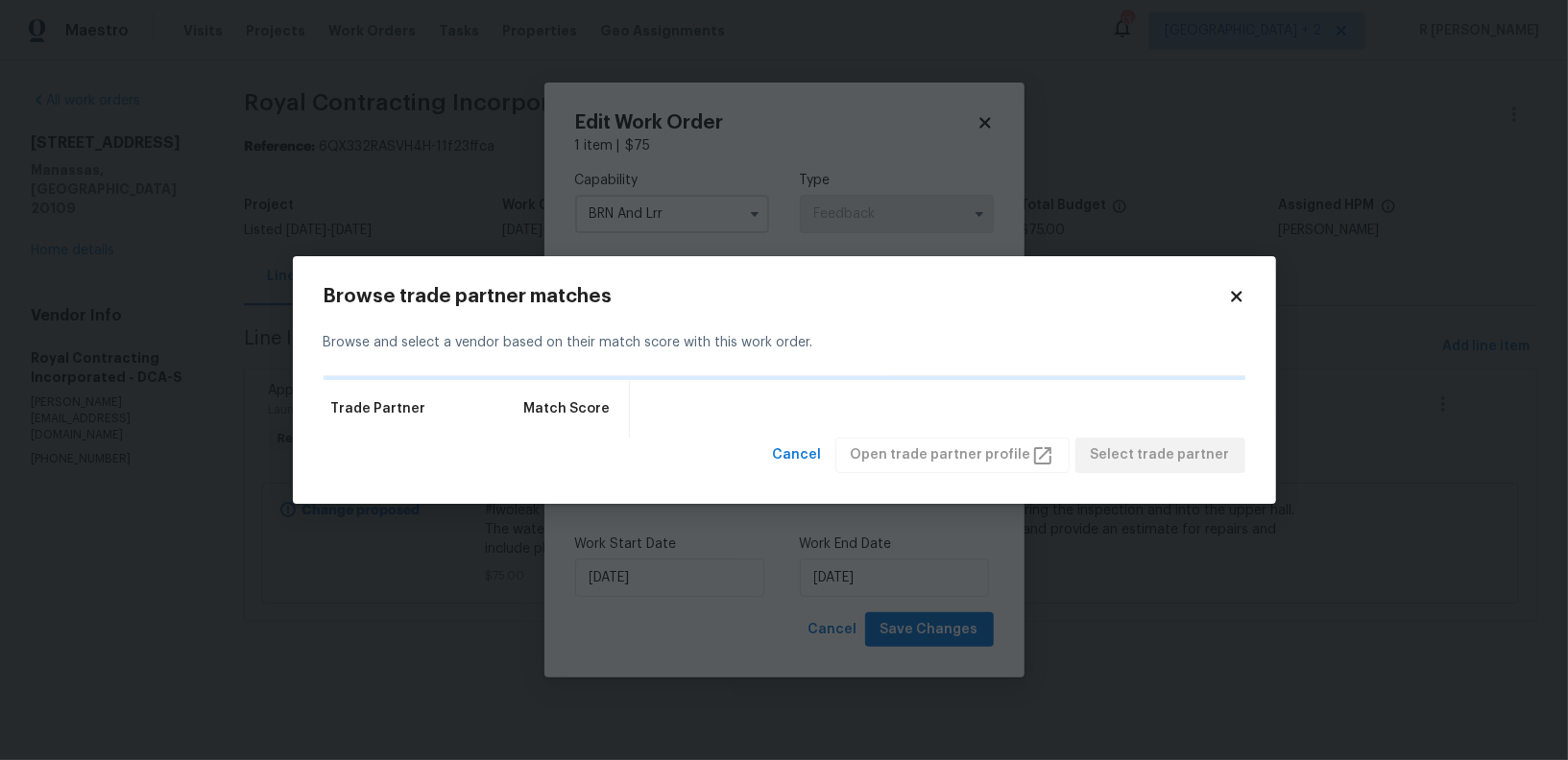
click at [653, 396] on div "Trade Partner Match Score" at bounding box center [784, 408] width 922 height 57
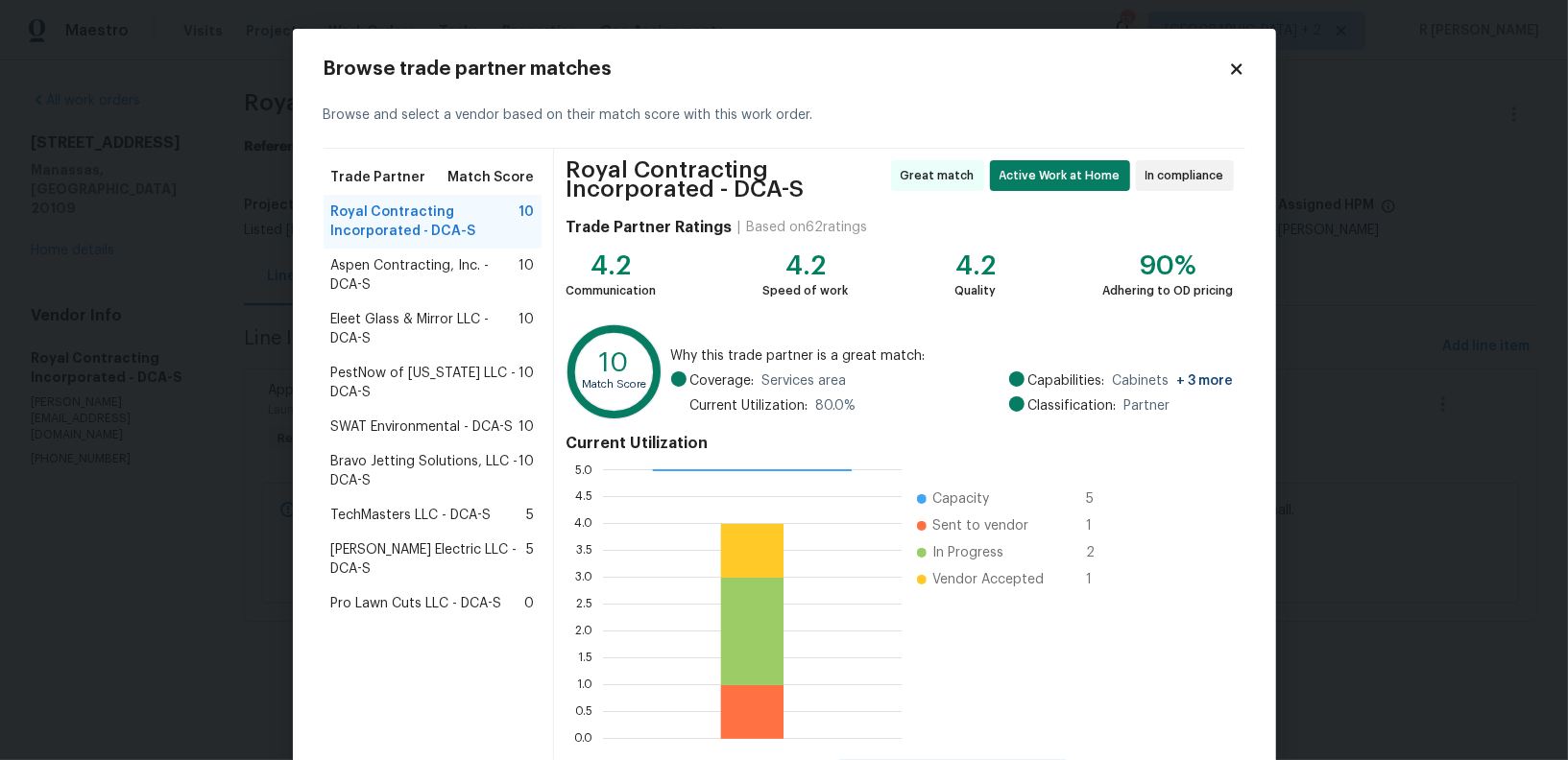
click at [365, 278] on span "Aspen Contracting, Inc. - DCA-S" at bounding box center [425, 275] width 188 height 38
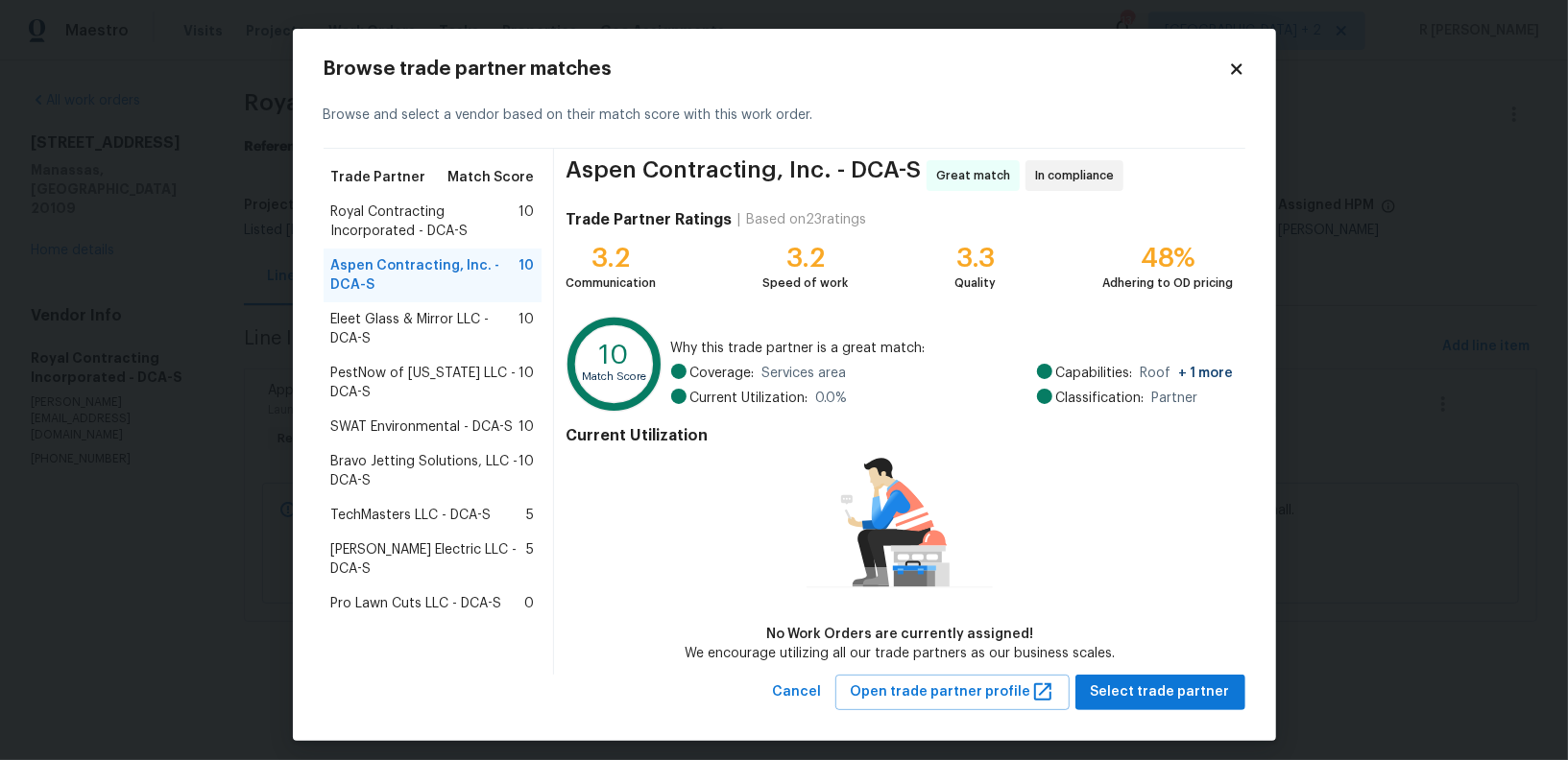
click at [361, 345] on span "Eleet Glass & Mirror LLC - DCA-S" at bounding box center [425, 328] width 188 height 38
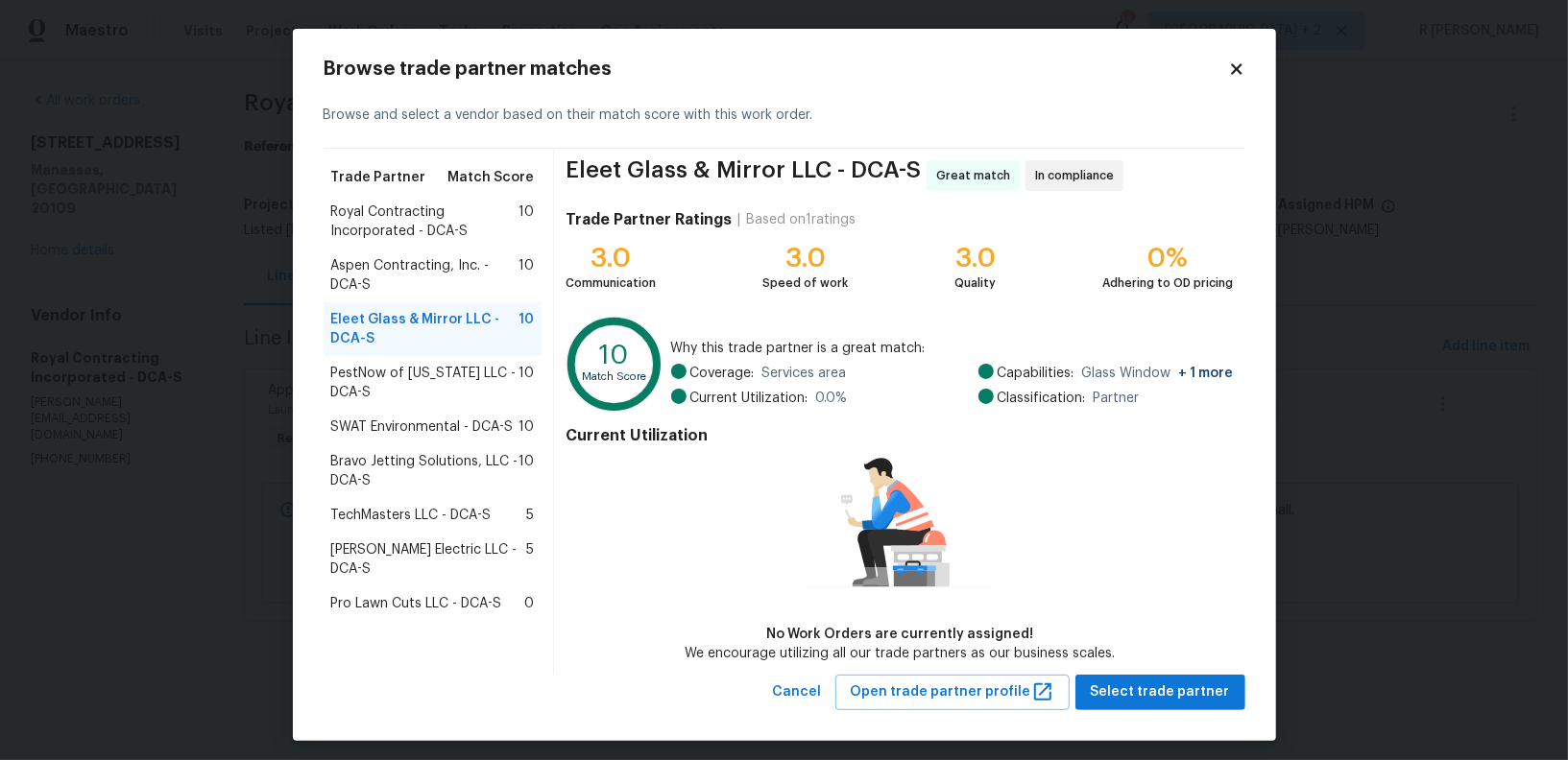
click at [360, 432] on span "SWAT Environmental - DCA-S" at bounding box center [422, 428] width 182 height 19
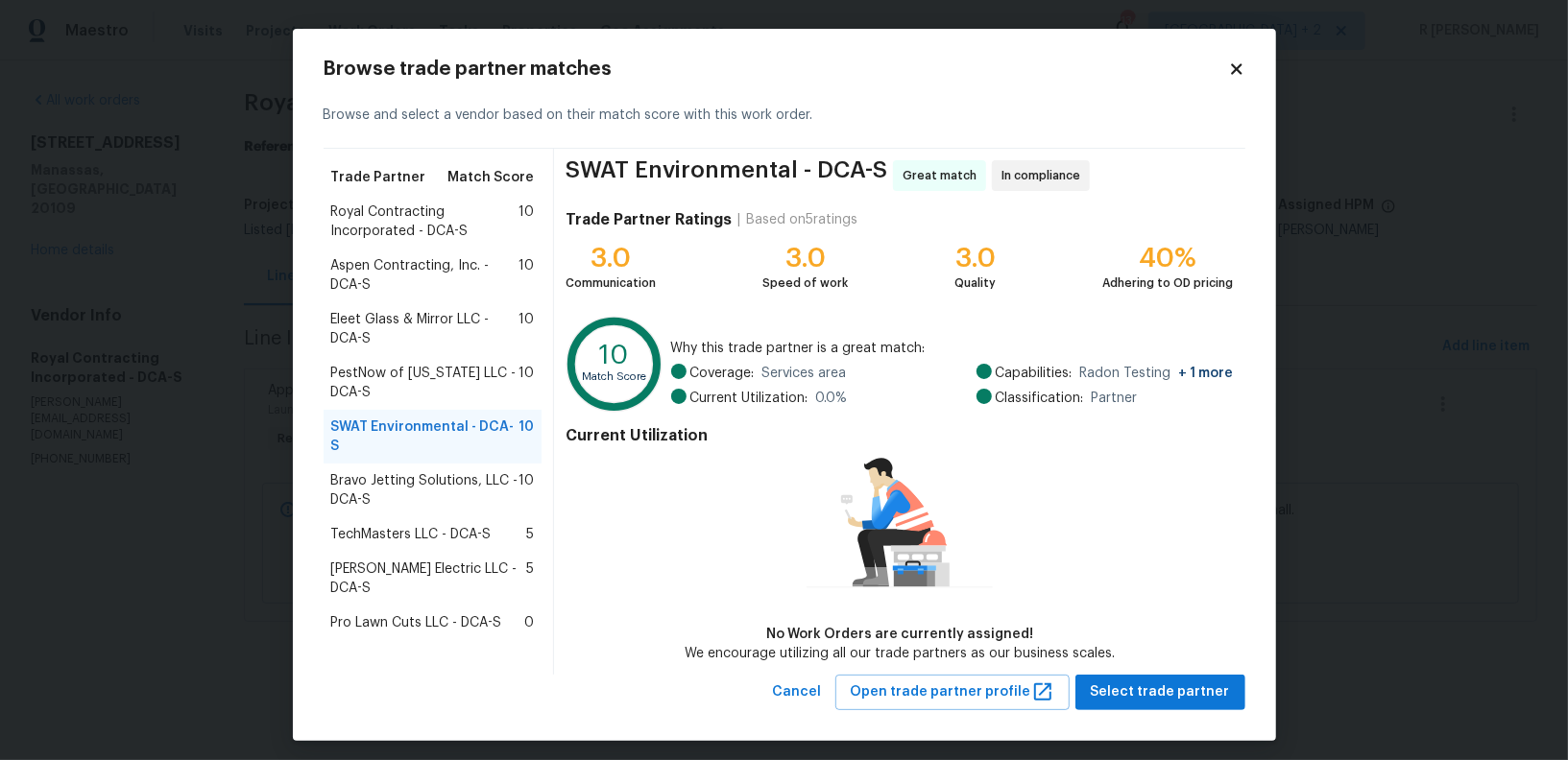
click at [358, 472] on span "Bravo Jetting Solutions, LLC - DCA-S" at bounding box center [425, 490] width 188 height 38
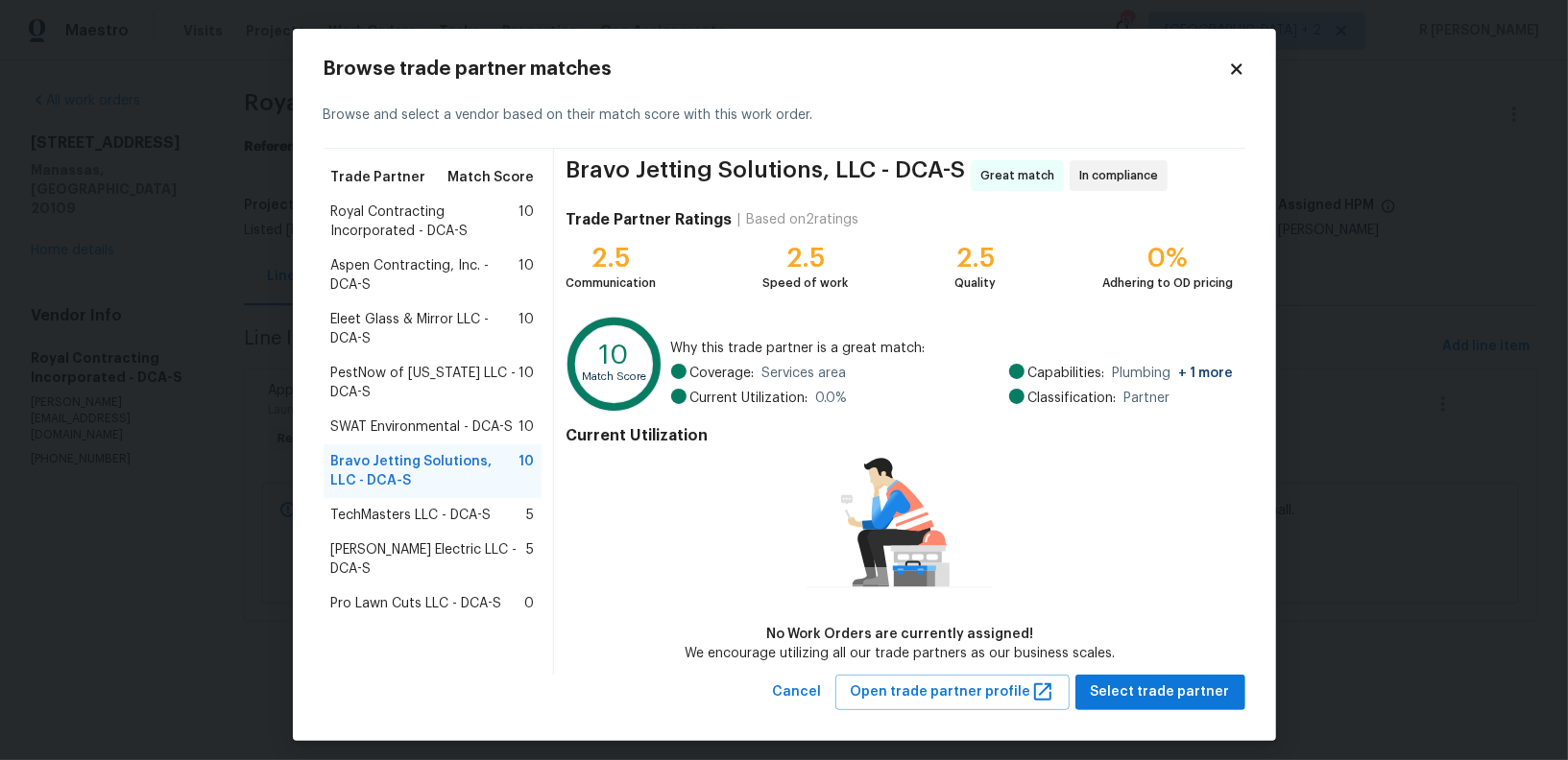
click at [358, 513] on span "TechMasters LLC - DCA-S" at bounding box center [411, 515] width 161 height 19
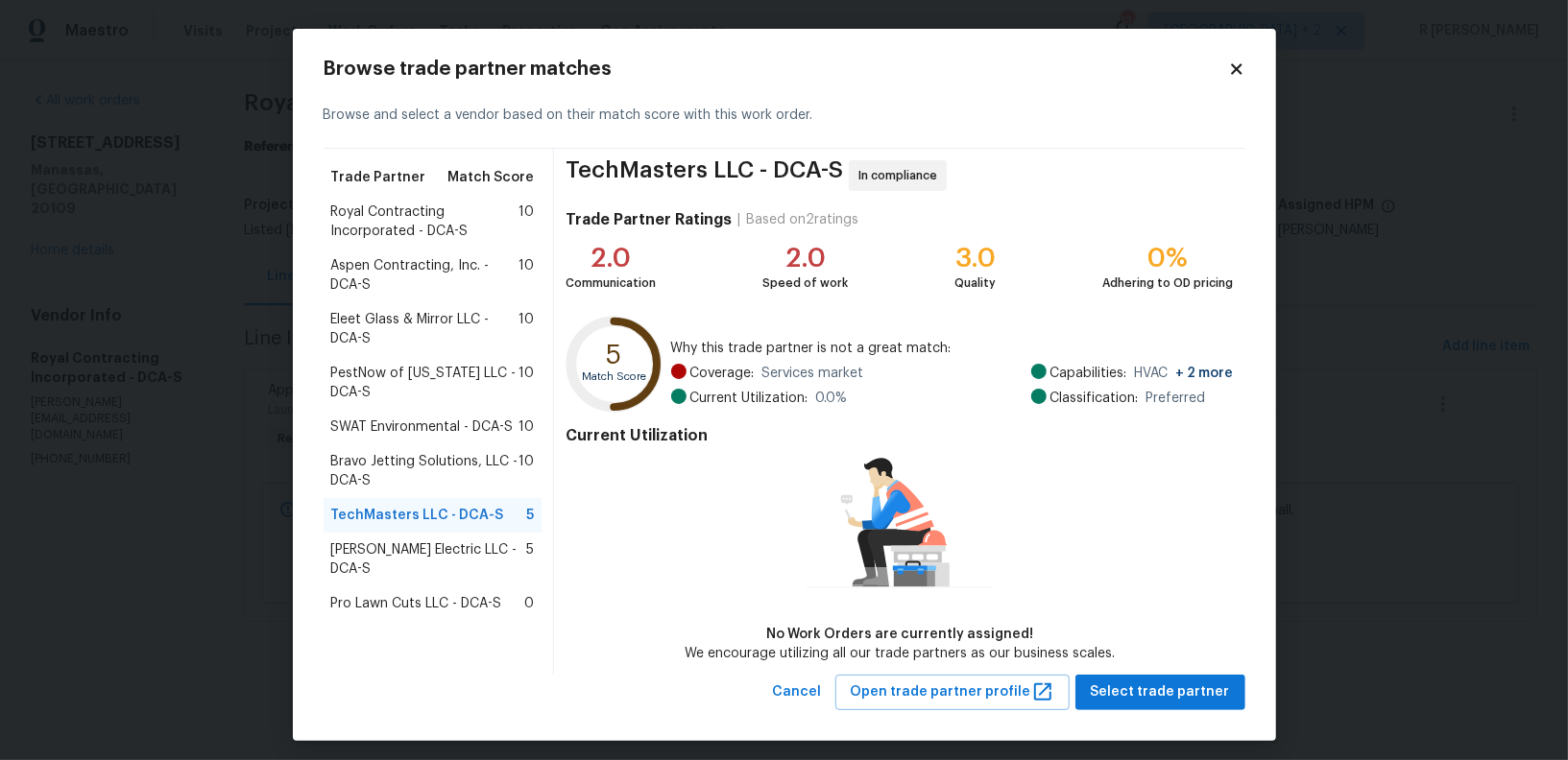
click at [389, 548] on span "Rojas Electric LLC - DCA-S" at bounding box center [429, 559] width 196 height 38
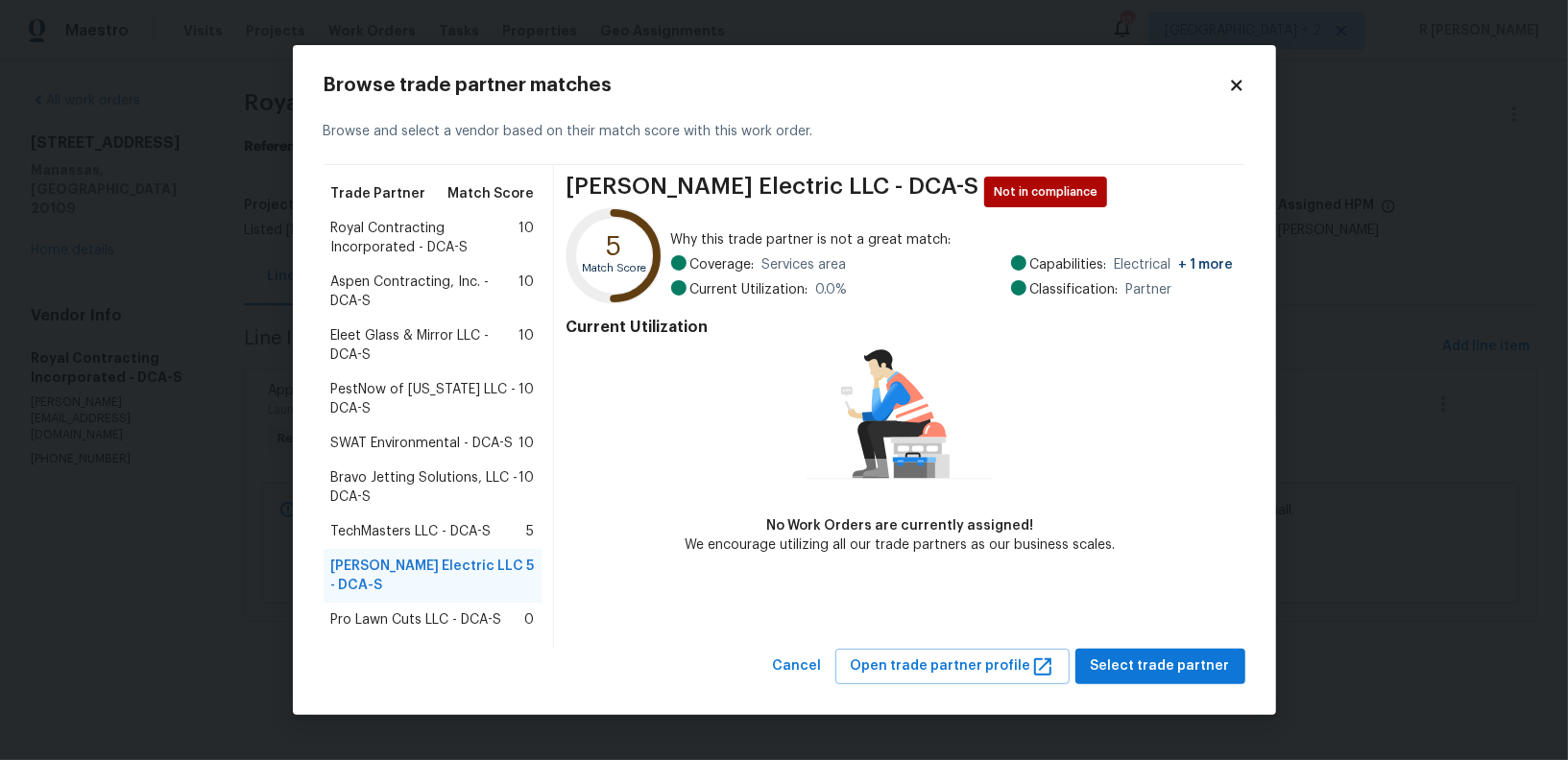
click at [386, 611] on span "Pro Lawn Cuts LLC - DCA-S" at bounding box center [416, 621] width 171 height 19
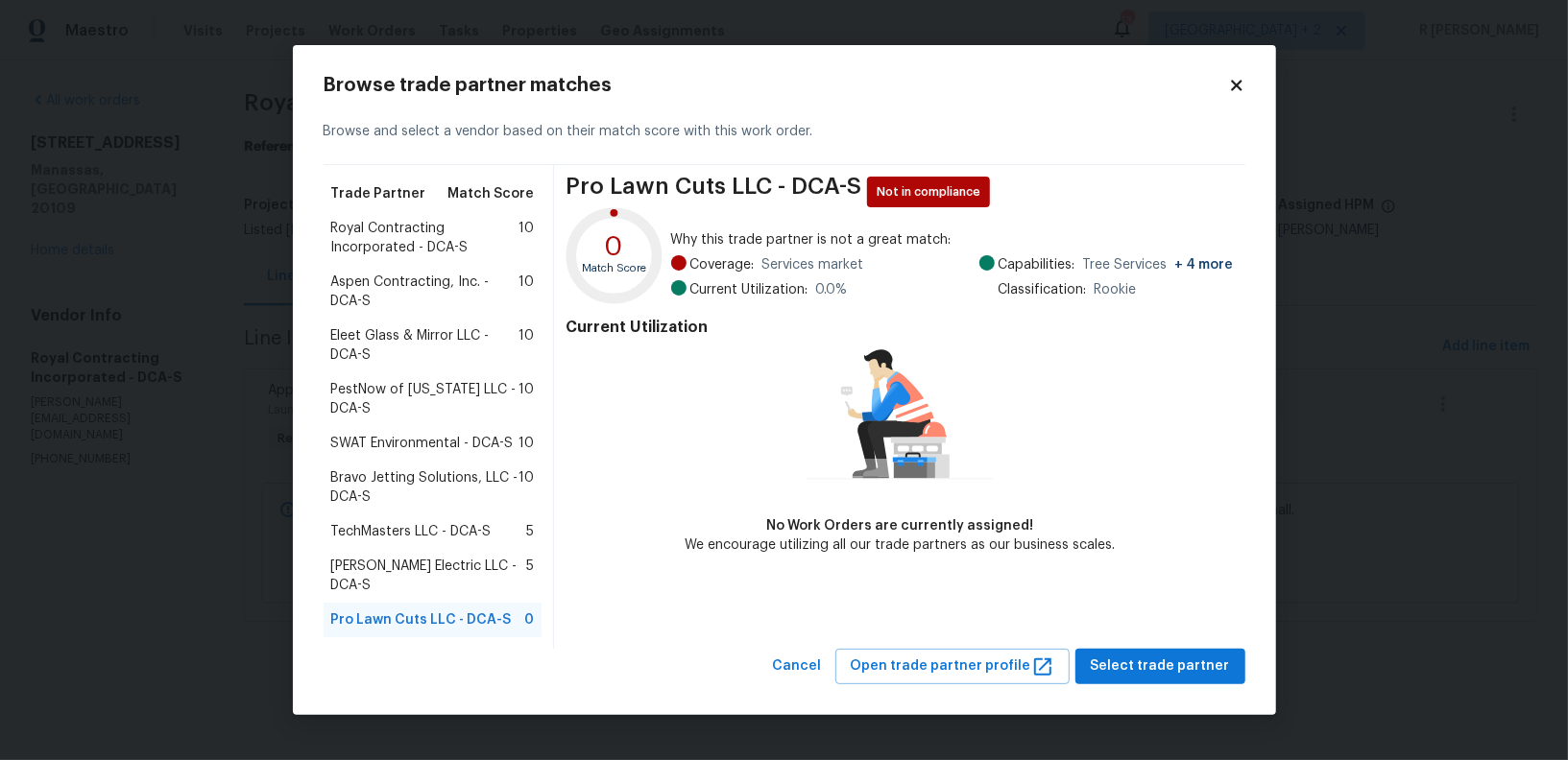
click at [422, 475] on div "Bravo Jetting Solutions, LLC - DCA-S 10" at bounding box center [433, 487] width 219 height 54
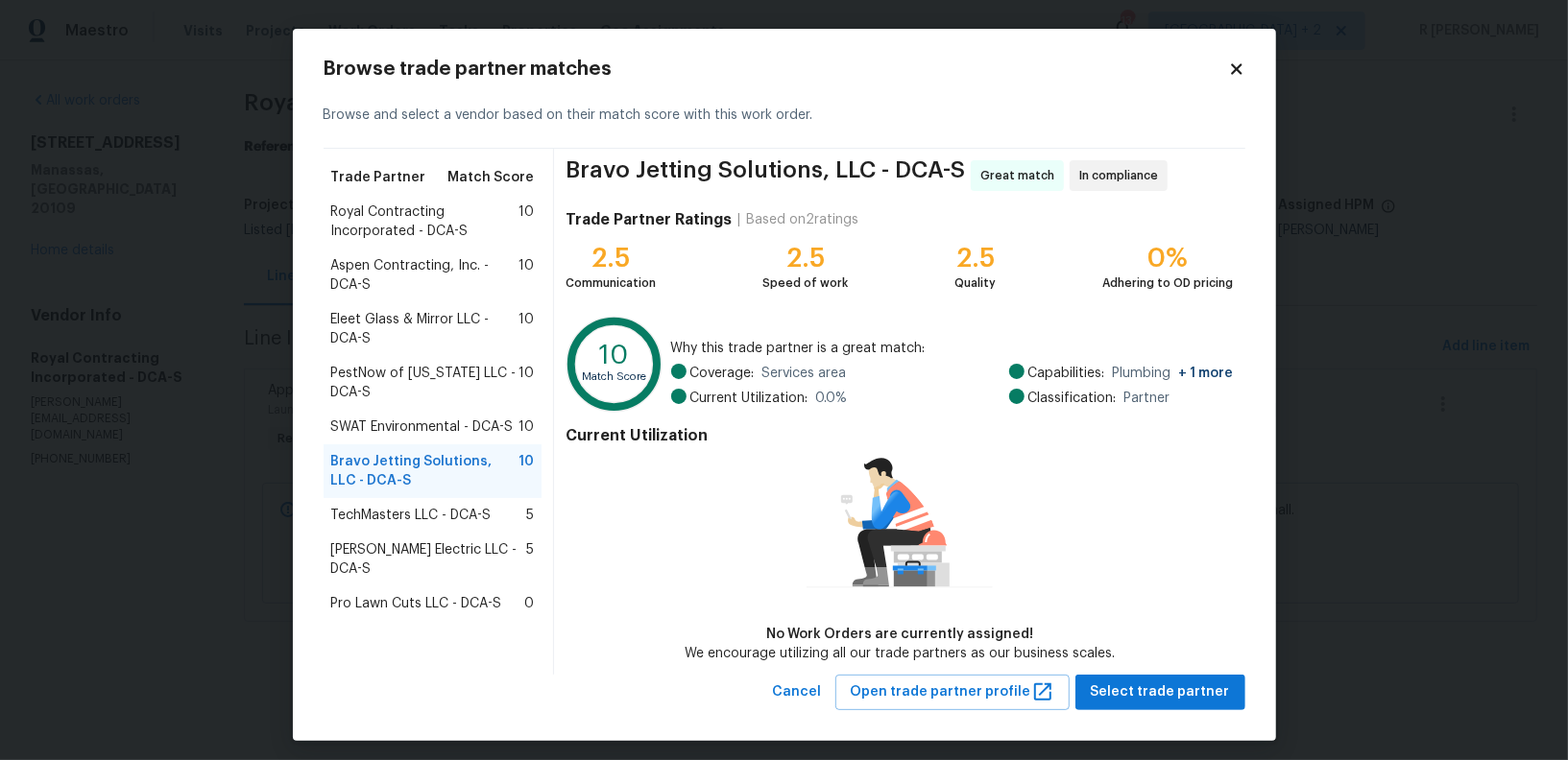
click at [443, 282] on span "Aspen Contracting, Inc. - DCA-S" at bounding box center [425, 275] width 188 height 38
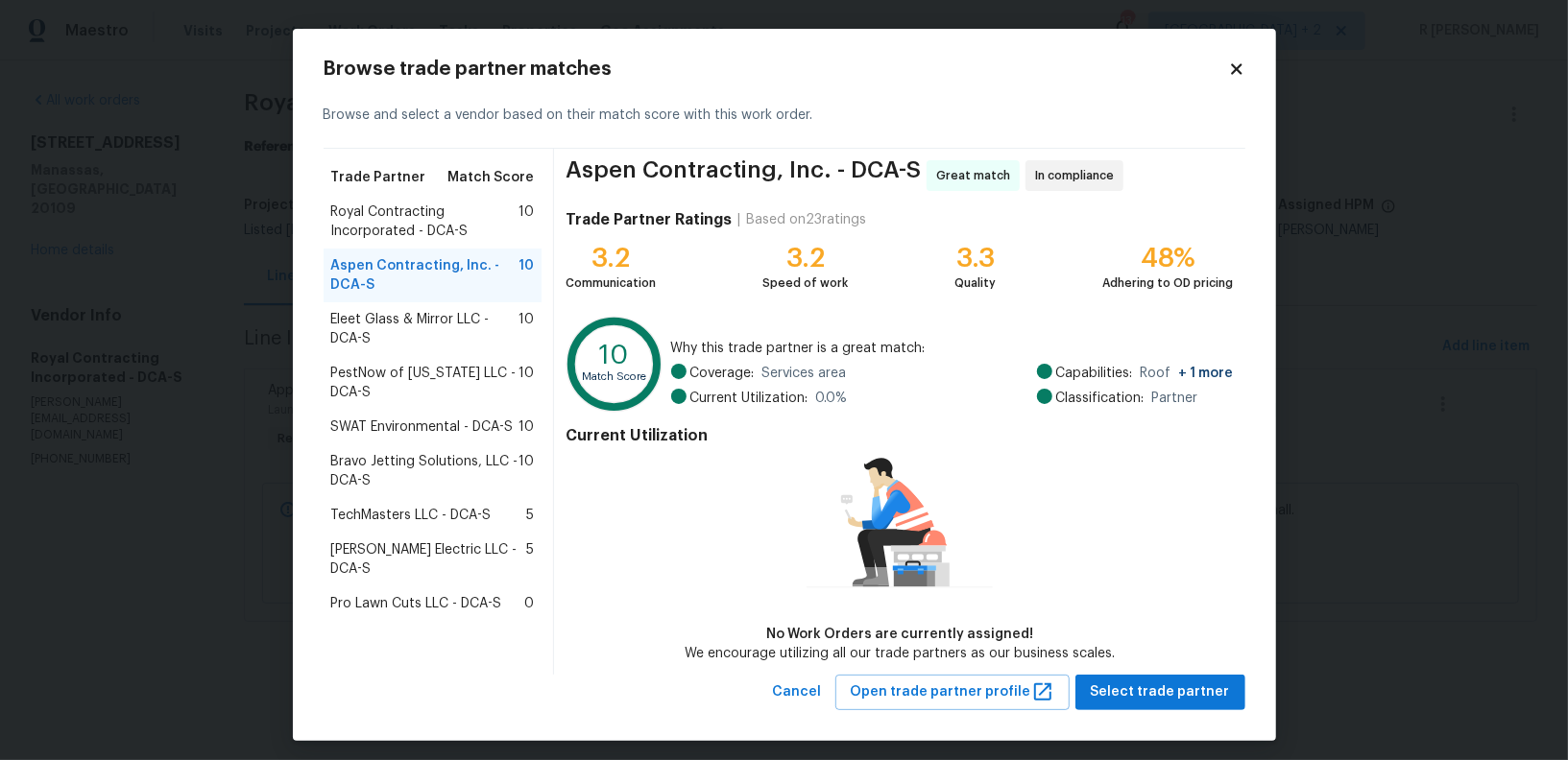
click at [438, 240] on span "Royal Contracting Incorporated - DCA-S" at bounding box center [425, 221] width 188 height 38
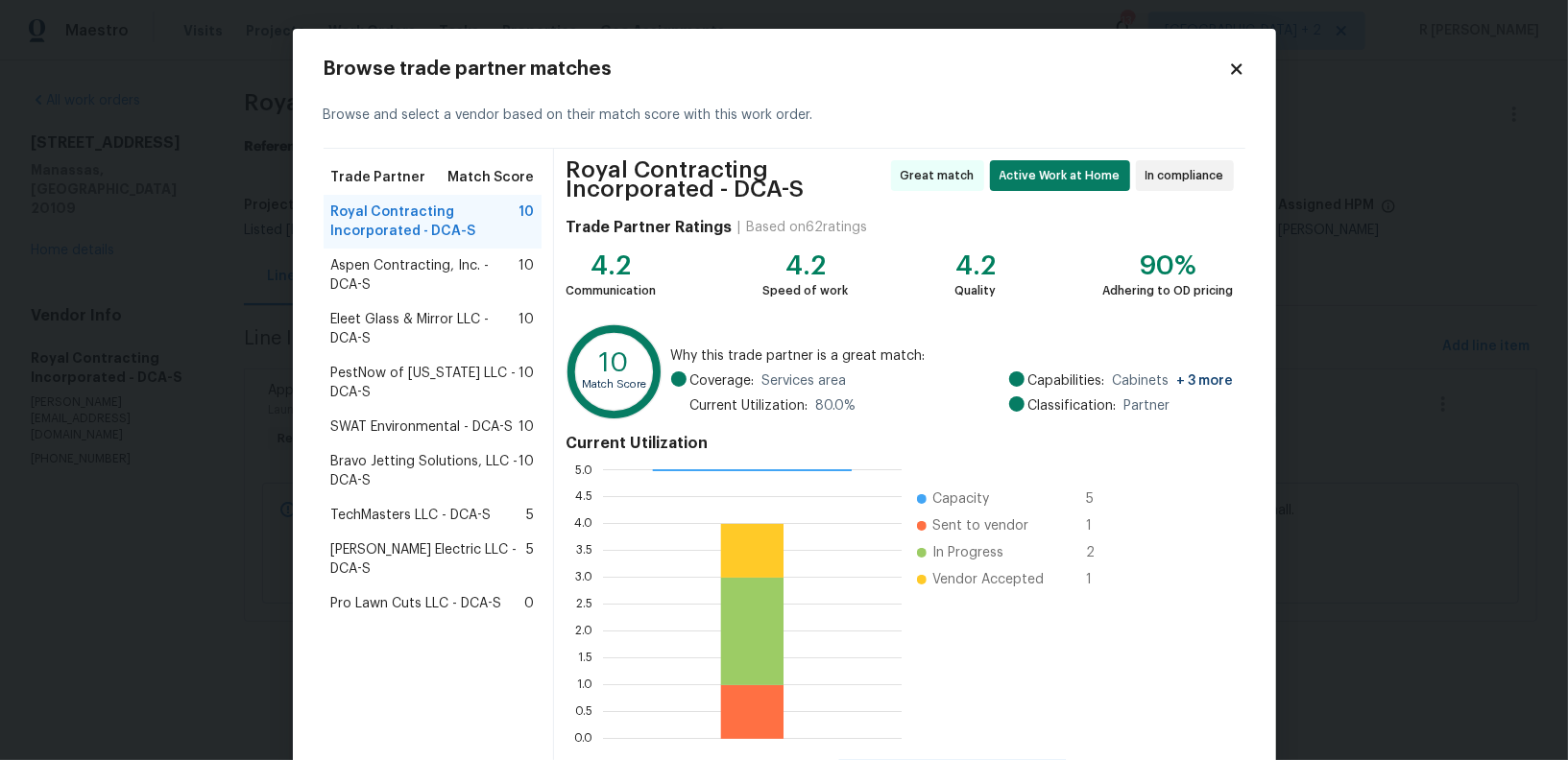
click at [1240, 79] on div "Browse trade partner matches Browse and select a vendor based on their match sc…" at bounding box center [784, 428] width 922 height 737
click at [1243, 68] on icon at bounding box center [1237, 69] width 18 height 18
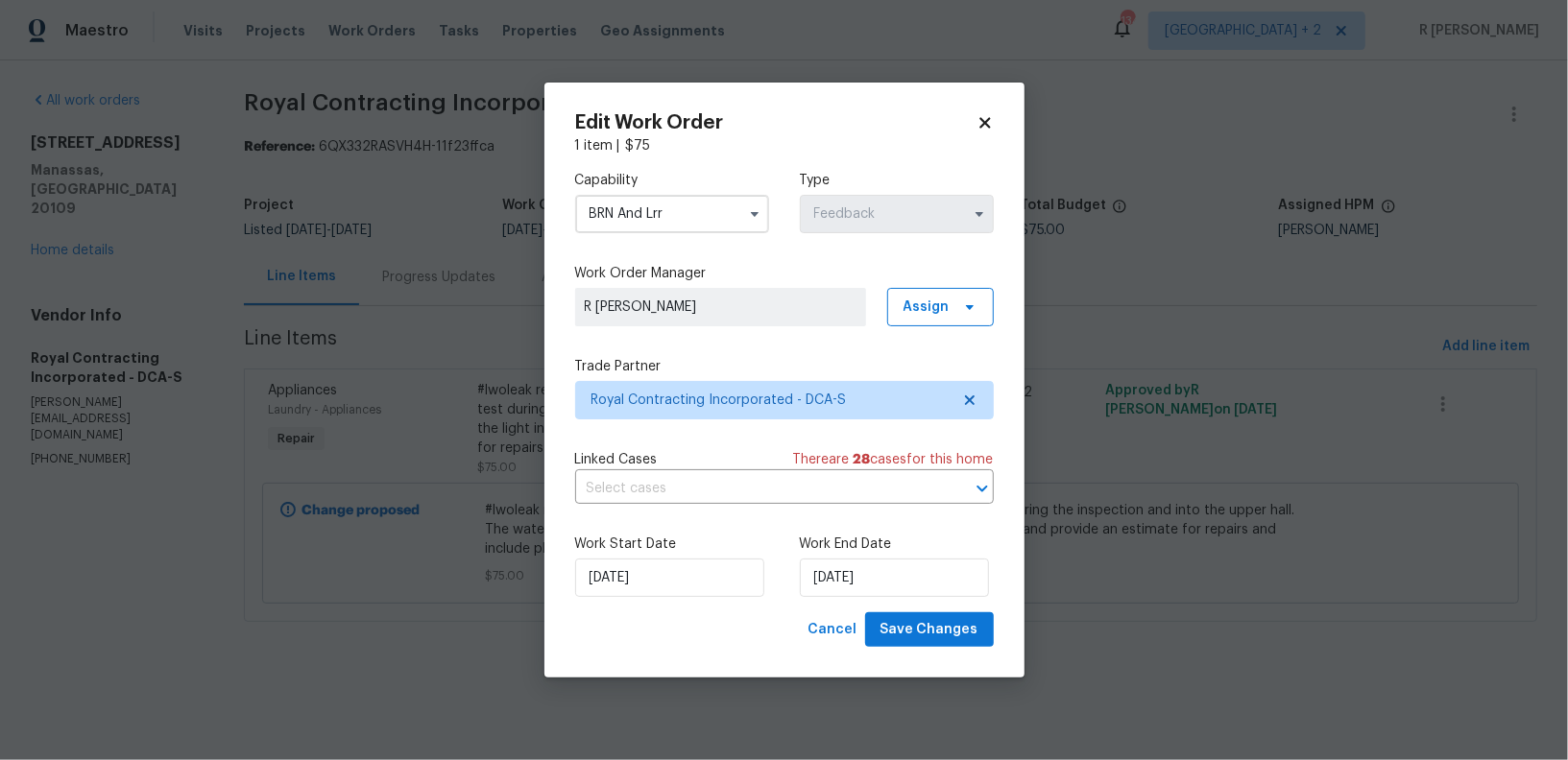
click at [690, 230] on input "BRN And Lrr" at bounding box center [671, 213] width 194 height 38
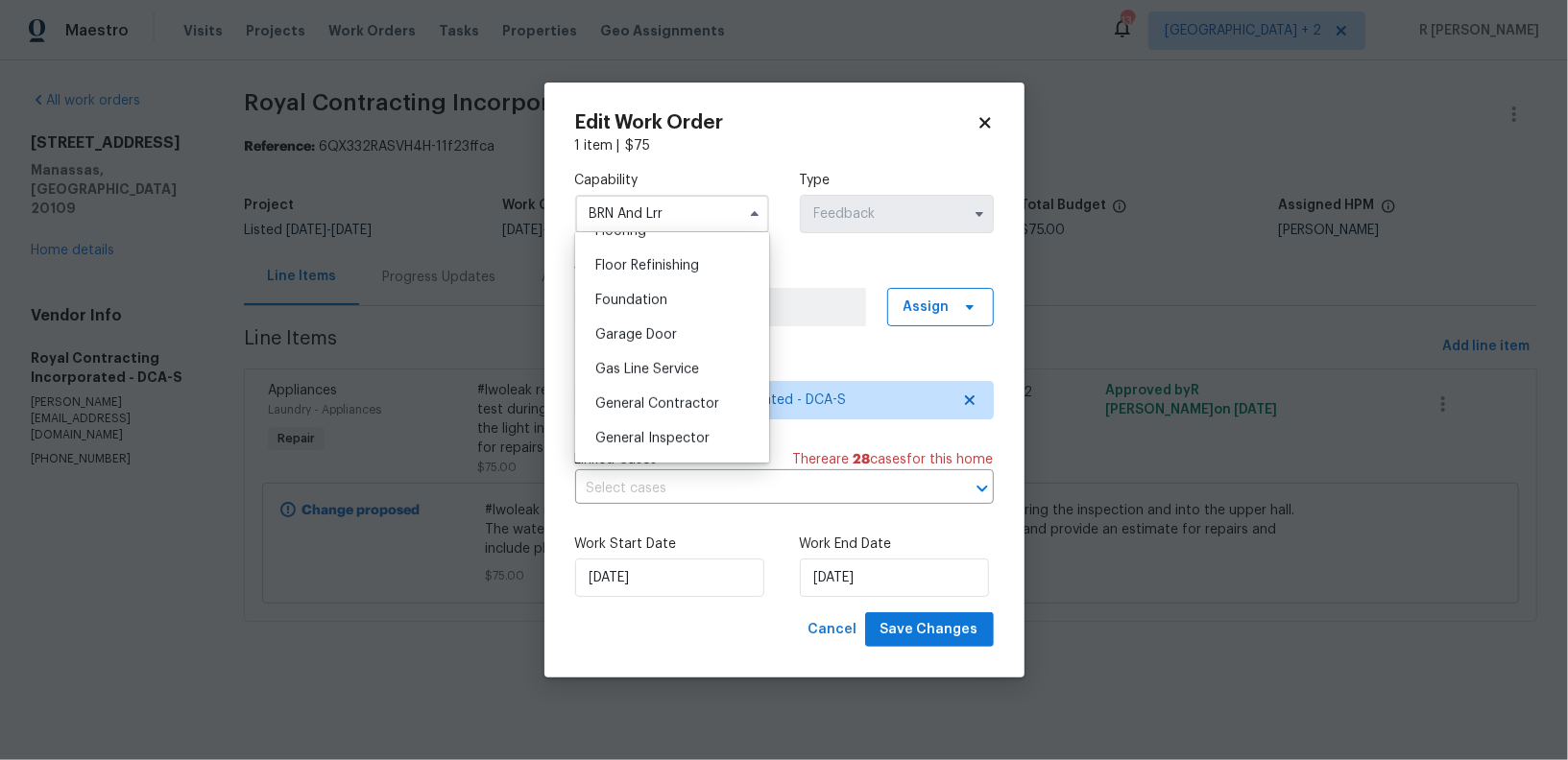
scroll to position [791, 0]
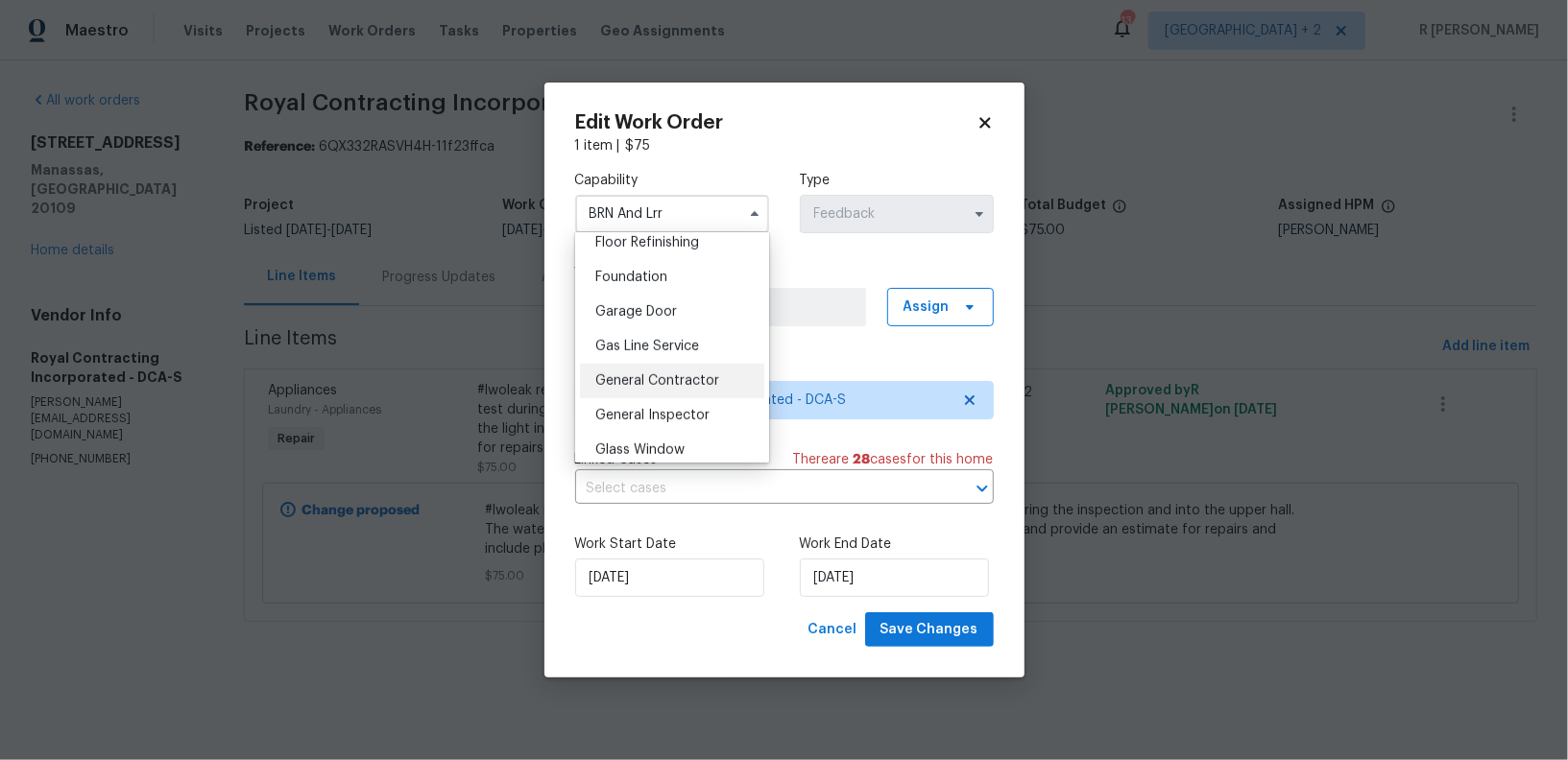
click at [669, 369] on div "General Contractor" at bounding box center [671, 380] width 184 height 34
type input "General Contractor"
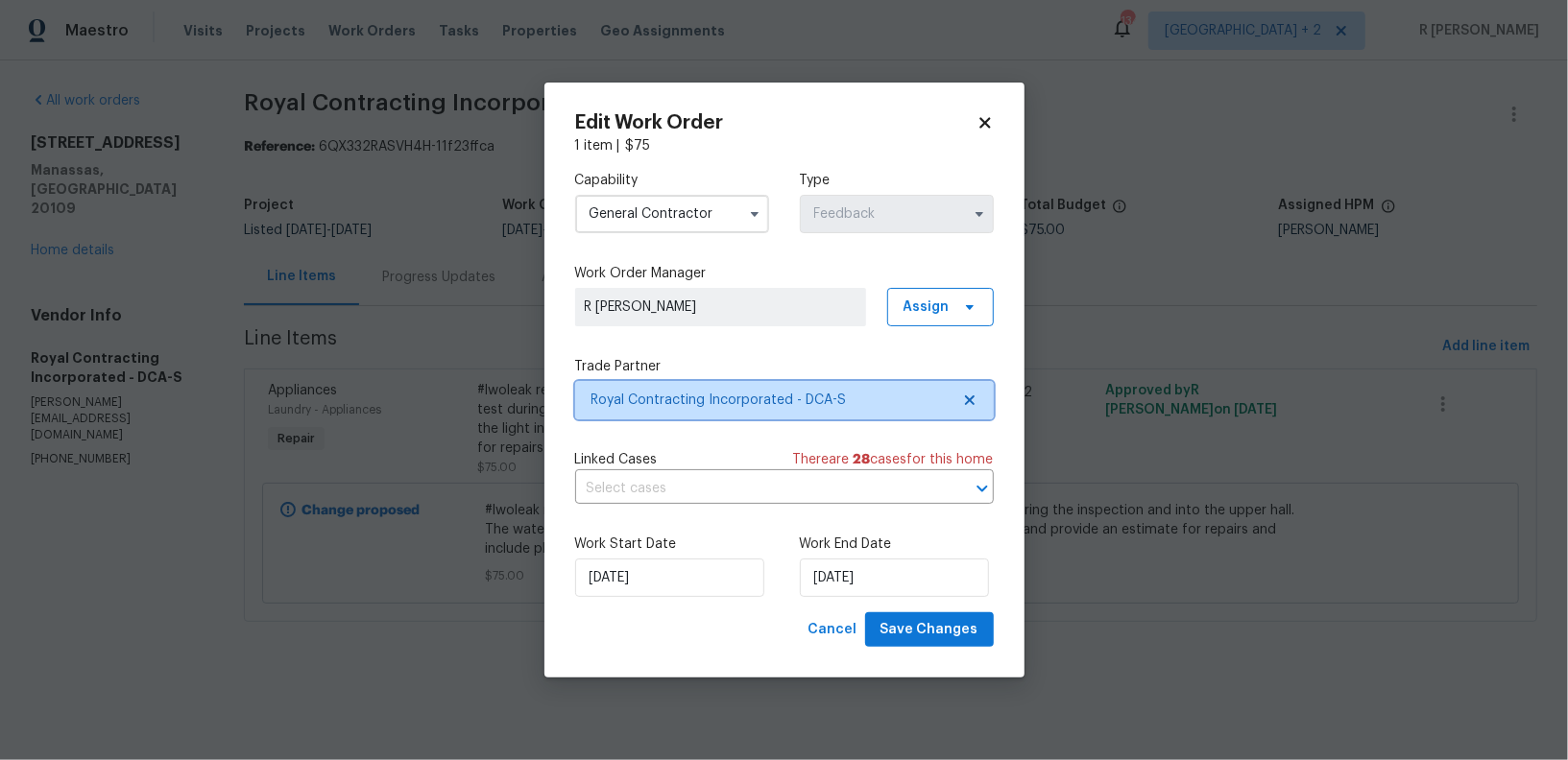
click at [664, 414] on span "Royal Contracting Incorporated - DCA-S" at bounding box center [784, 399] width 419 height 38
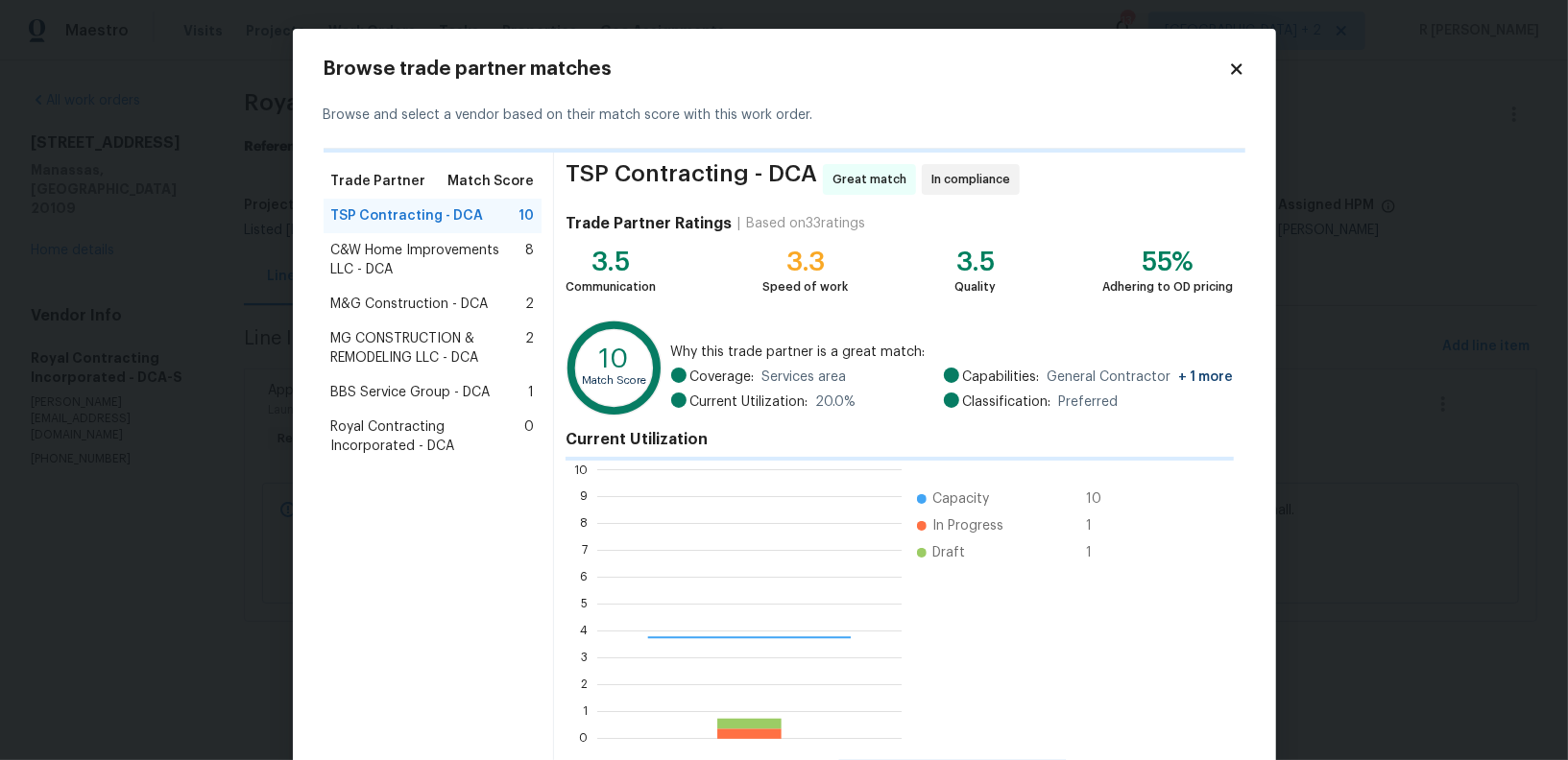
scroll to position [269, 303]
click at [416, 255] on span "C&W Home Improvements LLC - DCA" at bounding box center [429, 259] width 195 height 38
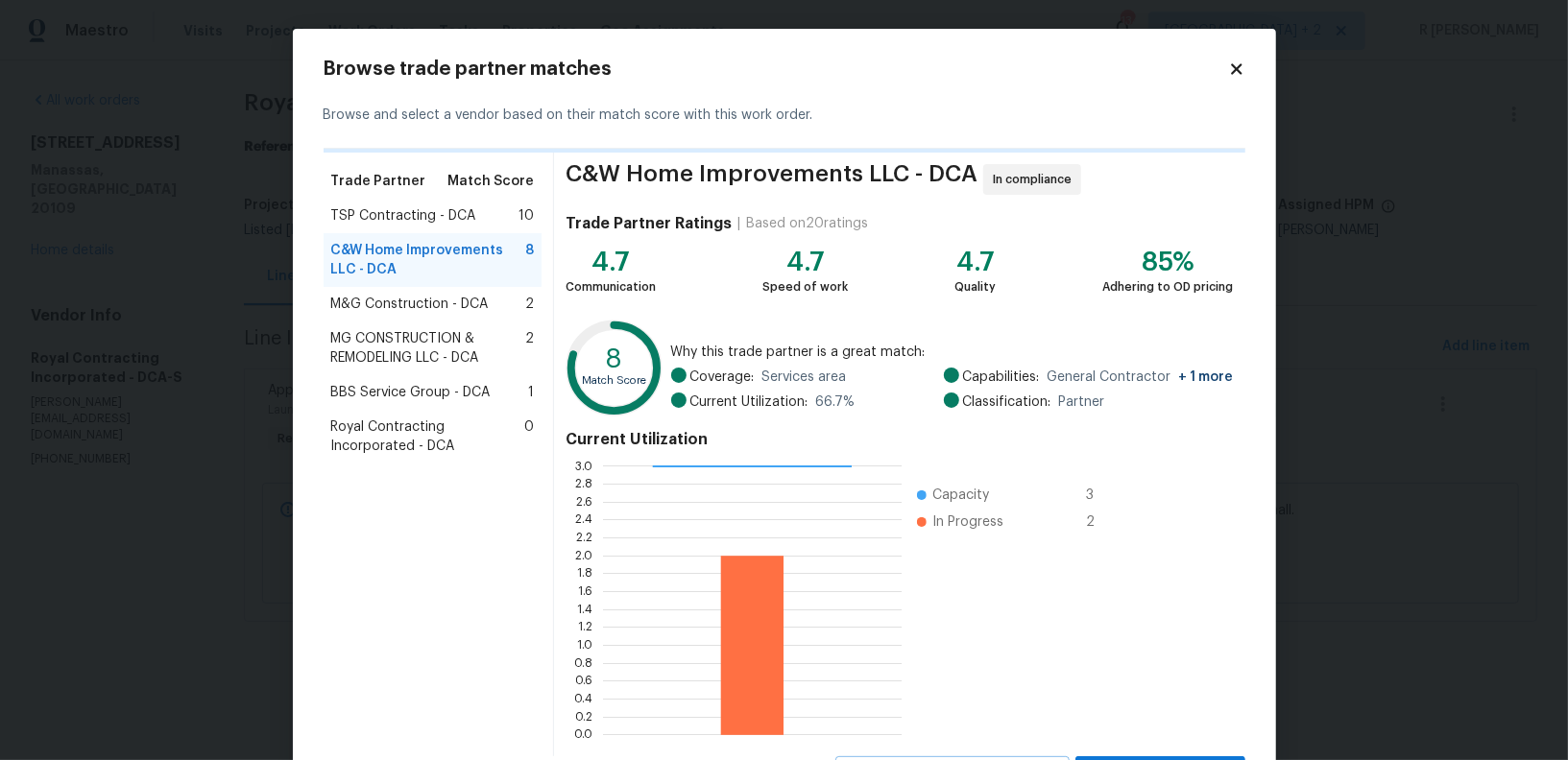
scroll to position [90, 0]
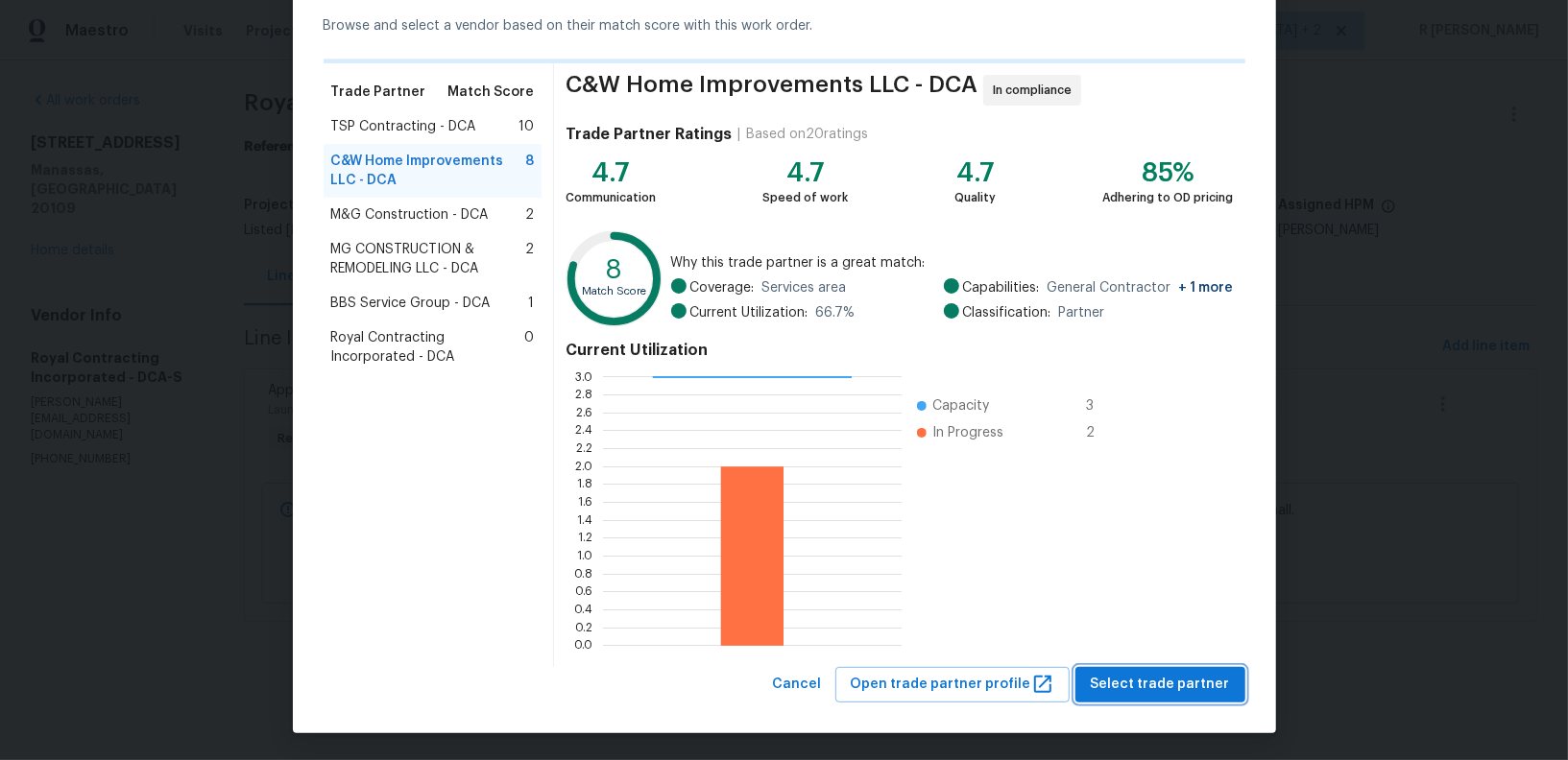
click at [1112, 687] on span "Select trade partner" at bounding box center [1160, 685] width 139 height 24
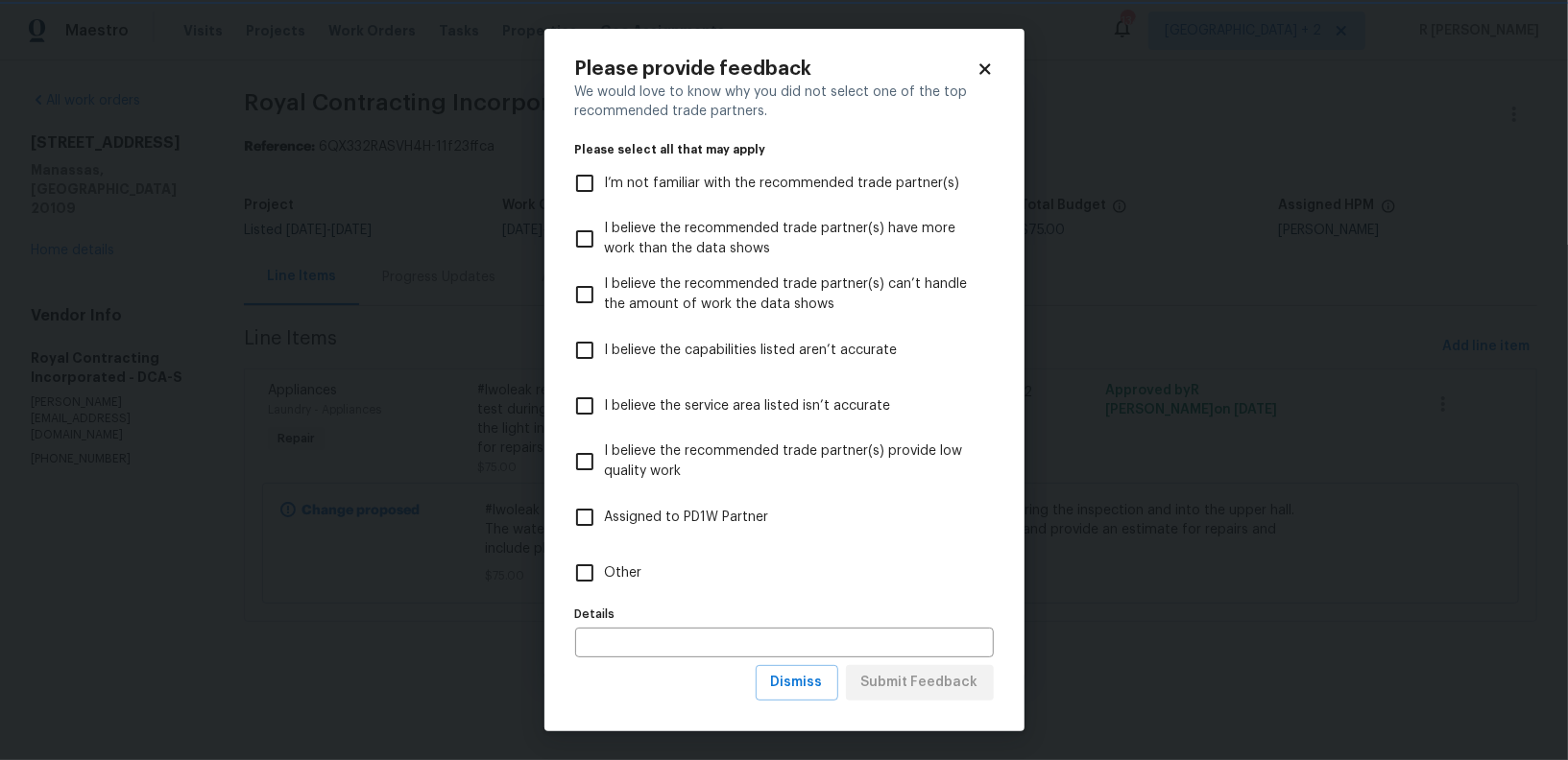
scroll to position [0, 0]
click at [622, 579] on span "Other" at bounding box center [624, 573] width 37 height 20
click at [605, 579] on input "Other" at bounding box center [584, 572] width 40 height 40
checkbox input "true"
click at [955, 706] on div "Please provide feedback We would love to know why you did not select one of the…" at bounding box center [784, 380] width 480 height 703
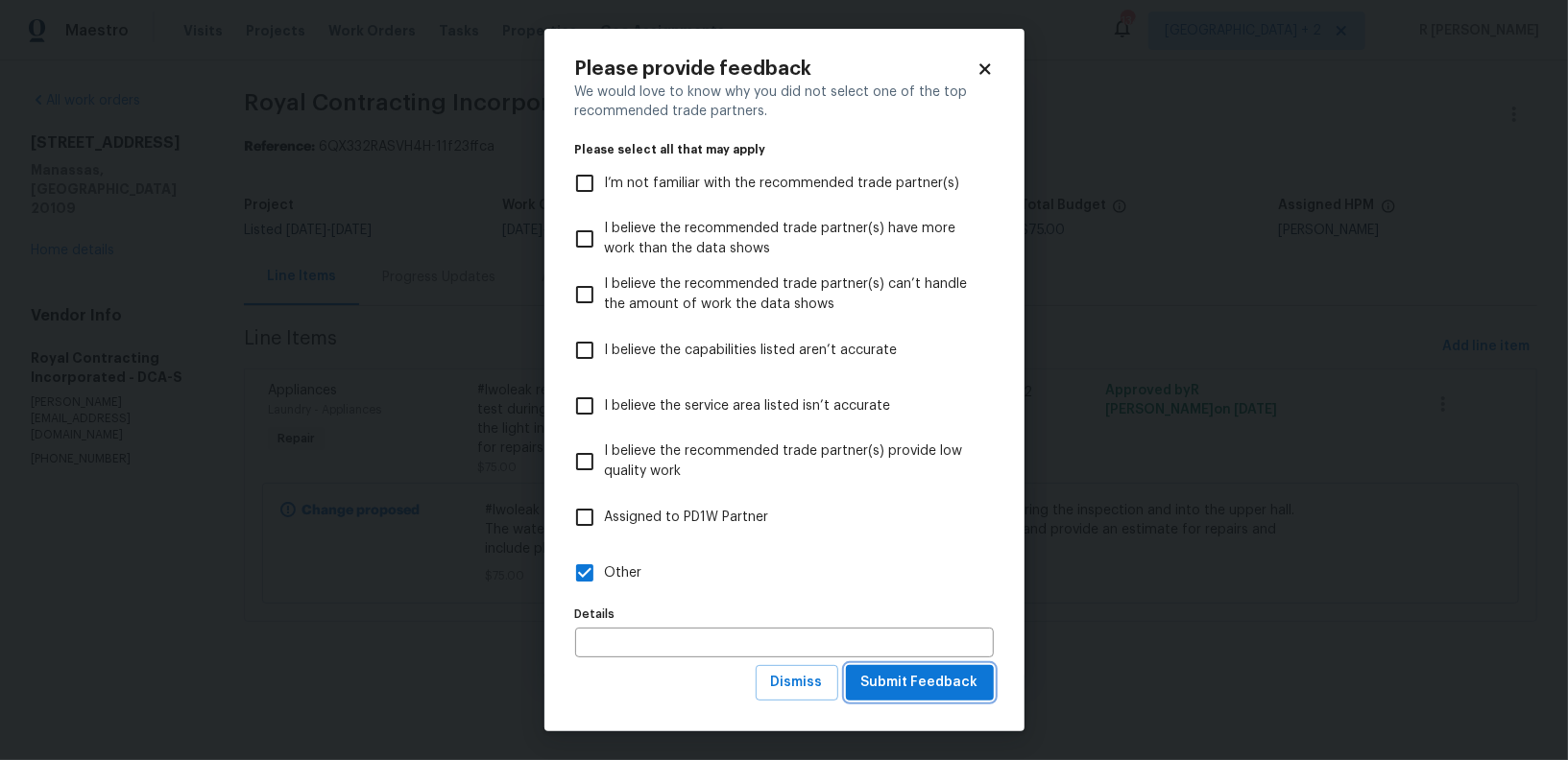
click at [929, 666] on button "Submit Feedback" at bounding box center [920, 683] width 148 height 35
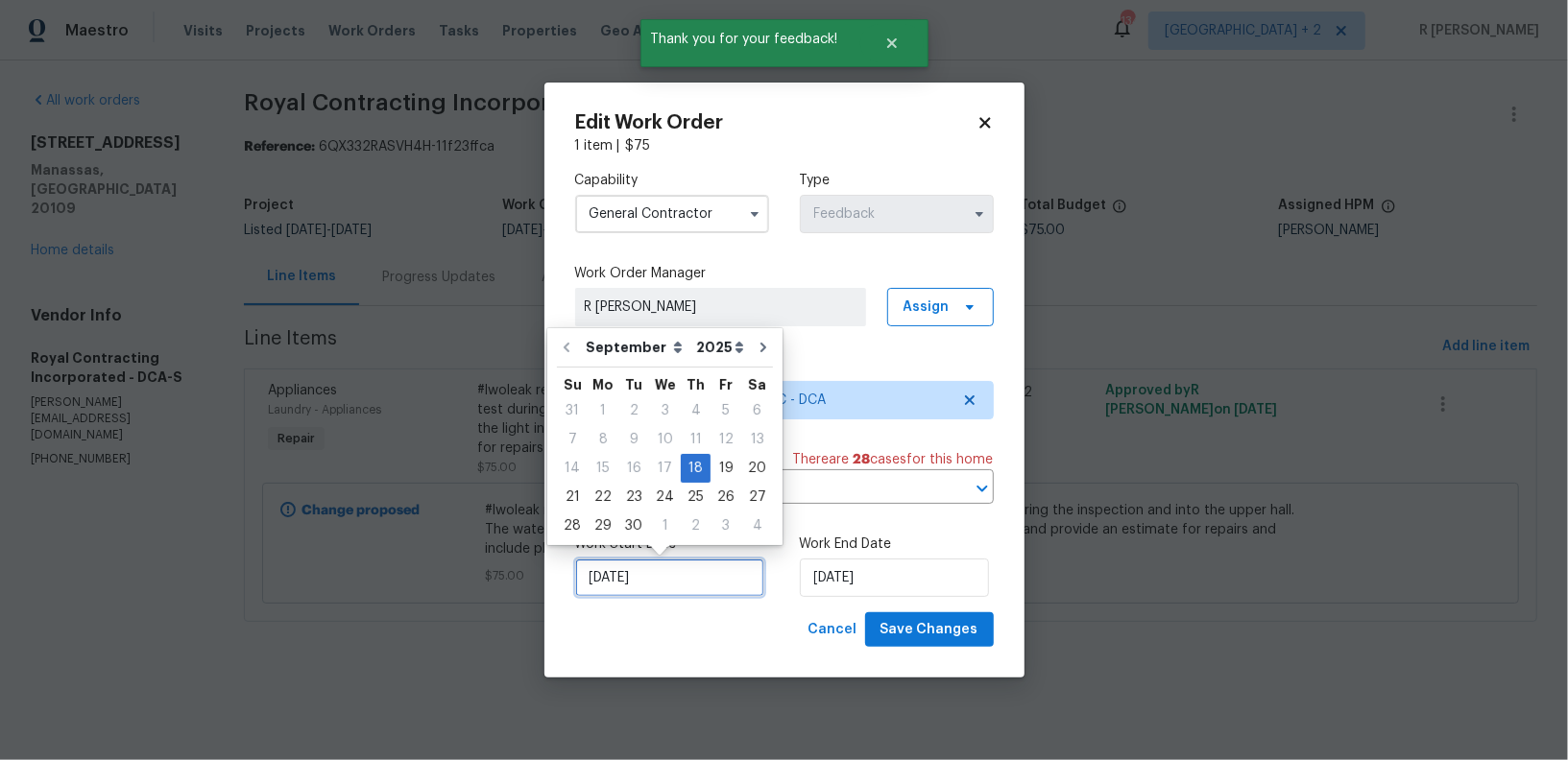
click at [644, 581] on input "18/09/2025" at bounding box center [669, 577] width 189 height 38
click at [721, 466] on div "19" at bounding box center [726, 469] width 31 height 27
type input "19/09/2025"
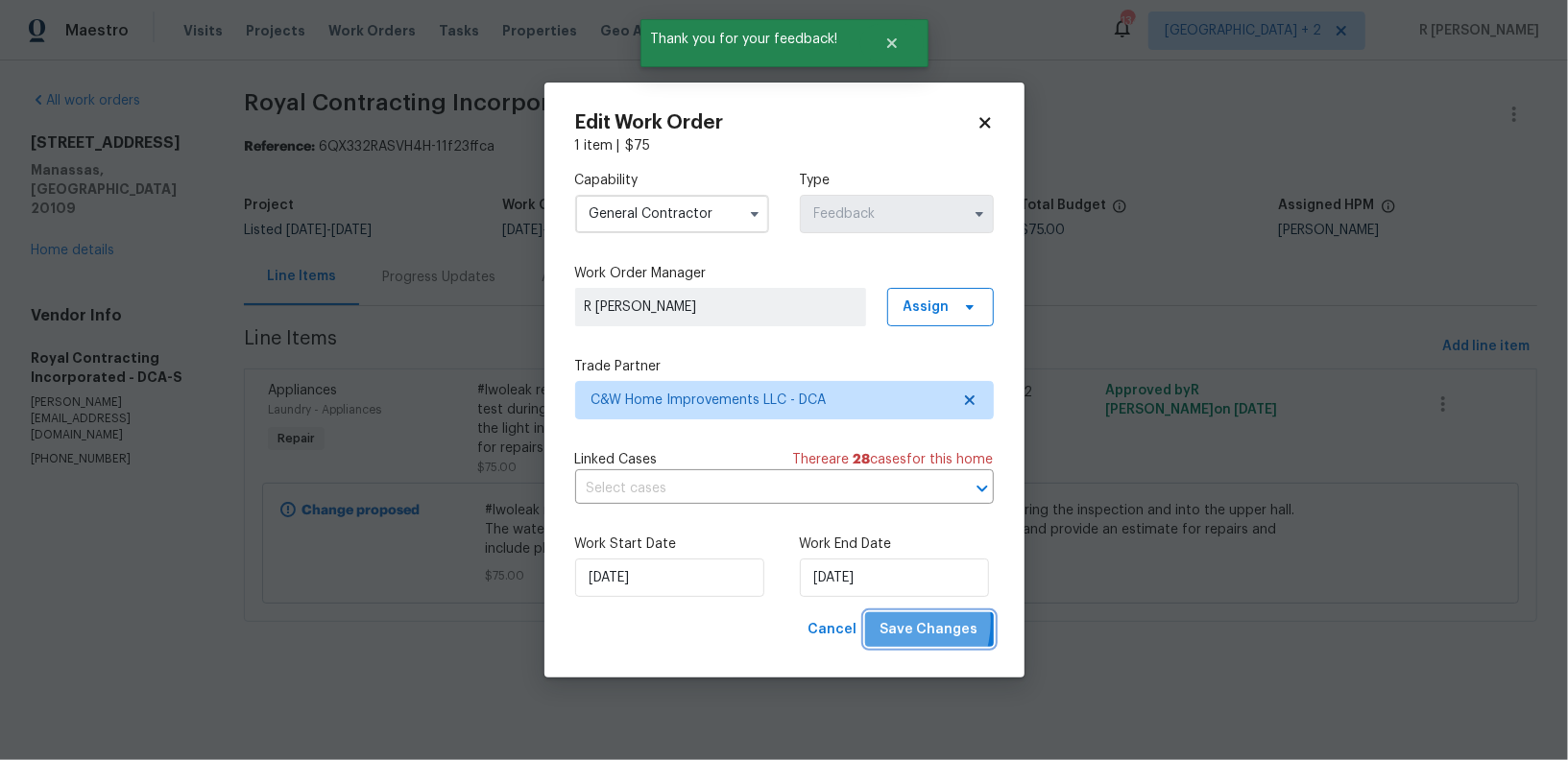
click at [892, 623] on span "Save Changes" at bounding box center [929, 629] width 97 height 24
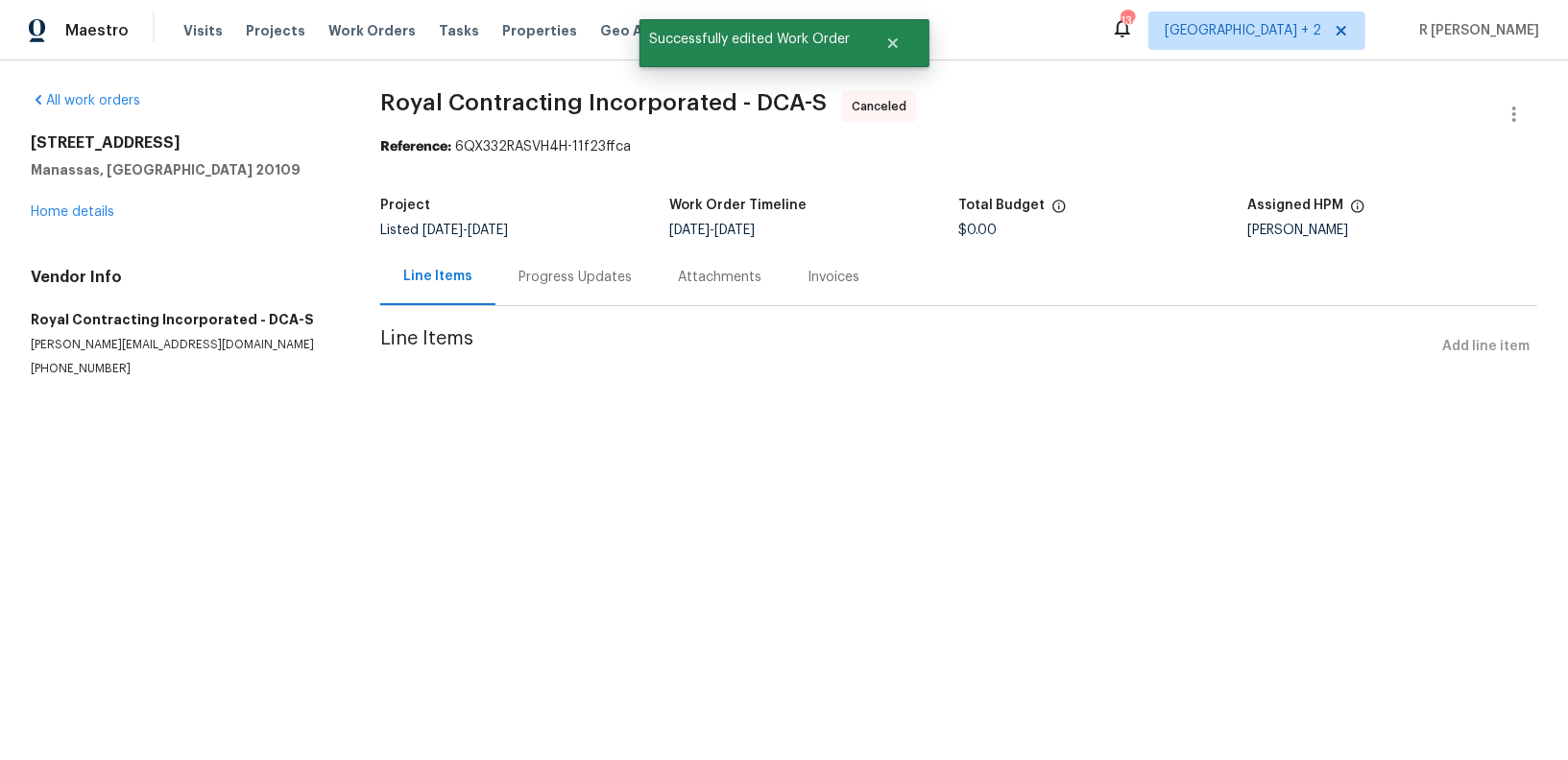
click at [529, 277] on div "Progress Updates" at bounding box center [575, 278] width 113 height 19
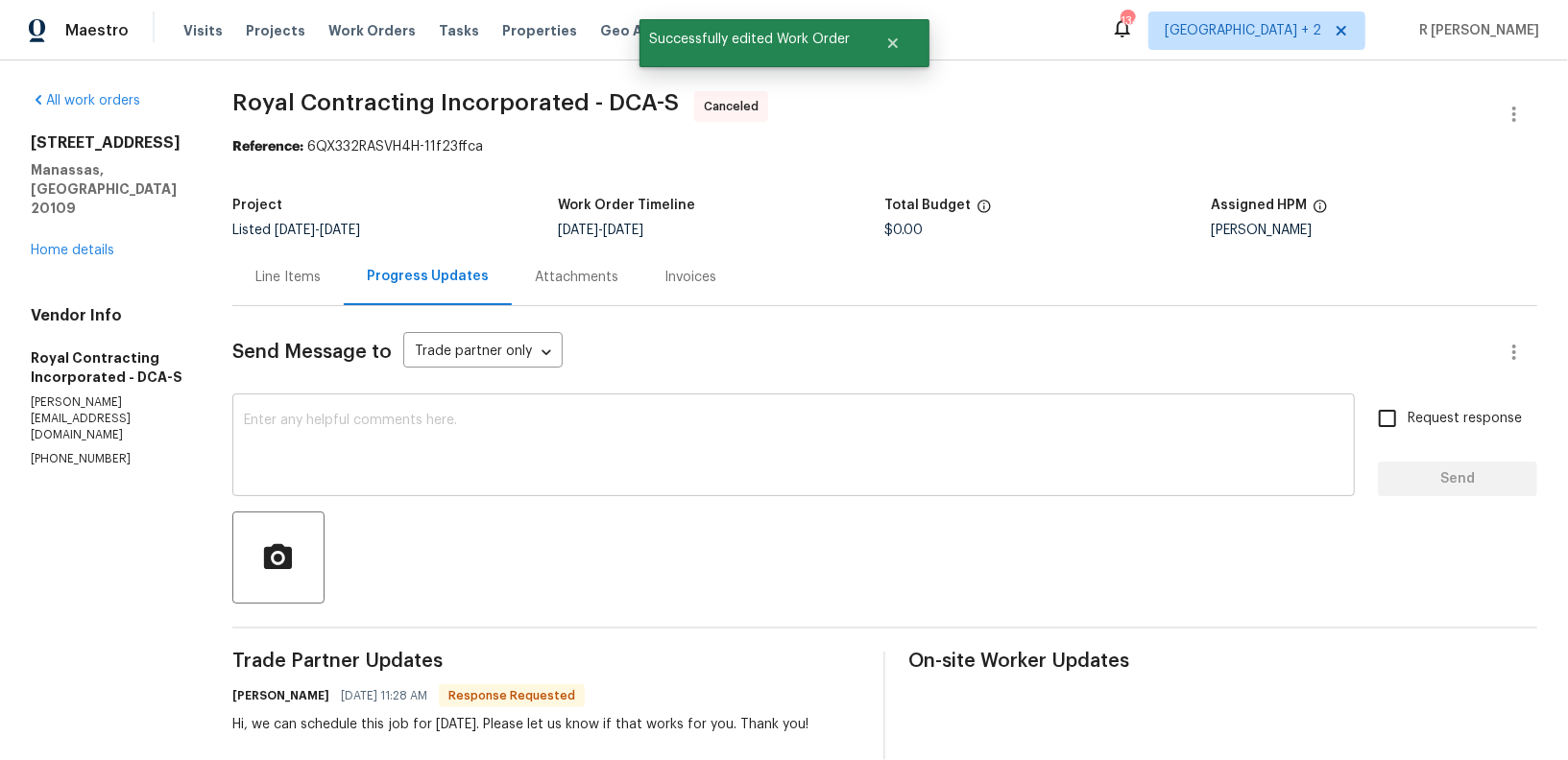
click at [544, 425] on textarea at bounding box center [793, 447] width 1099 height 67
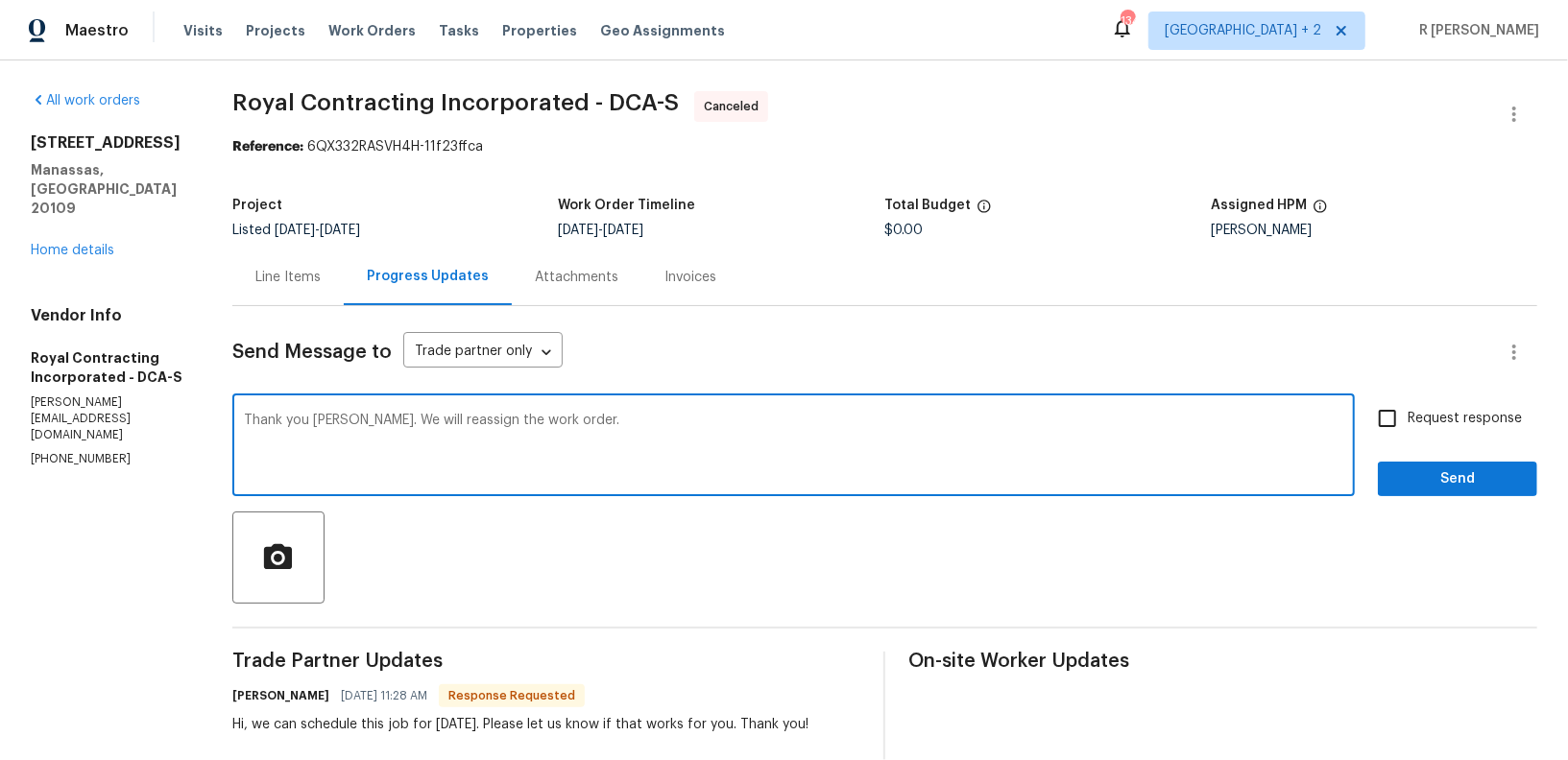
type textarea "Thank you [PERSON_NAME]. We will reassign the work order."
click at [1483, 463] on button "Send" at bounding box center [1458, 479] width 160 height 35
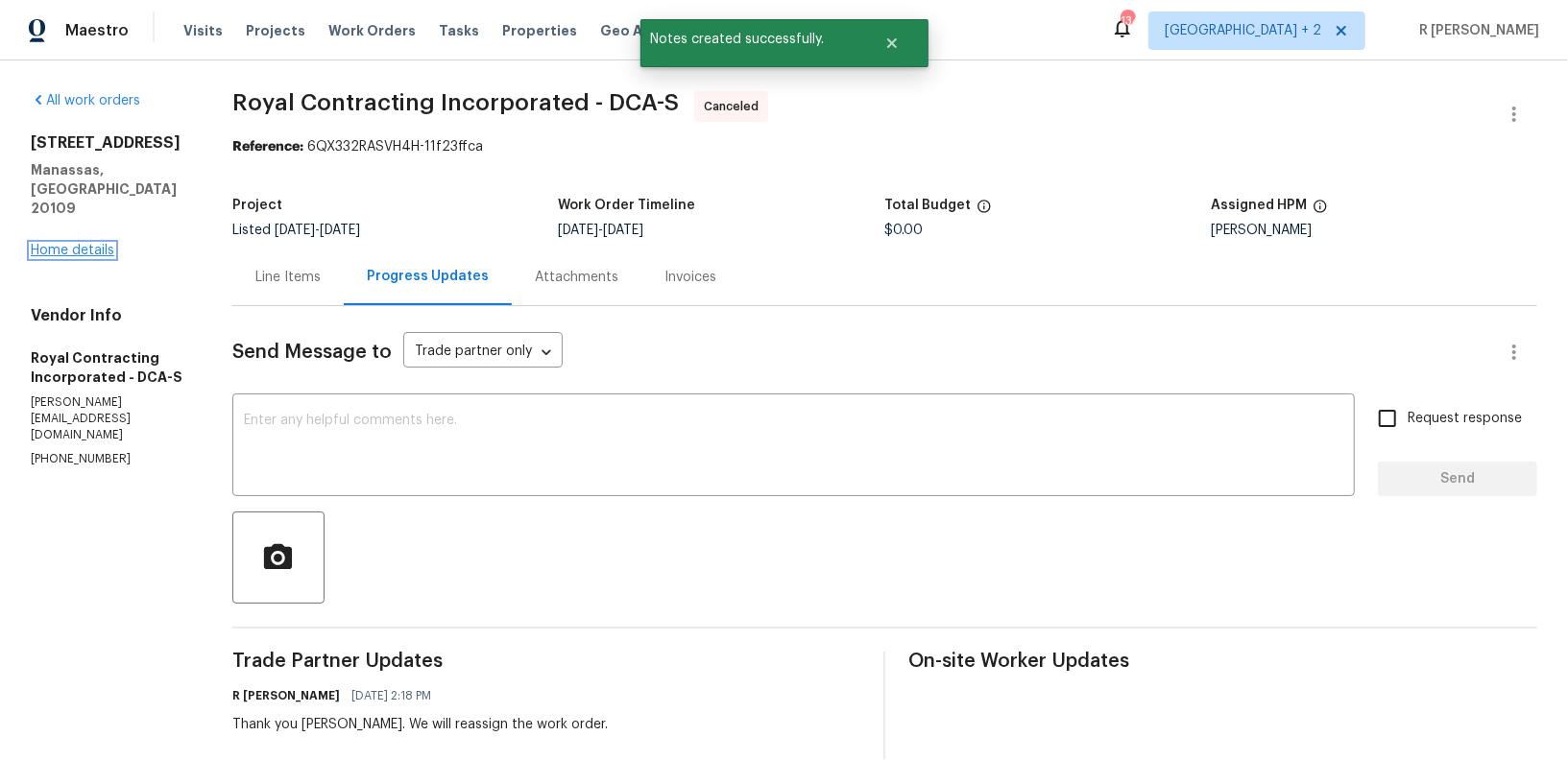
click at [59, 244] on link "Home details" at bounding box center [73, 250] width 84 height 14
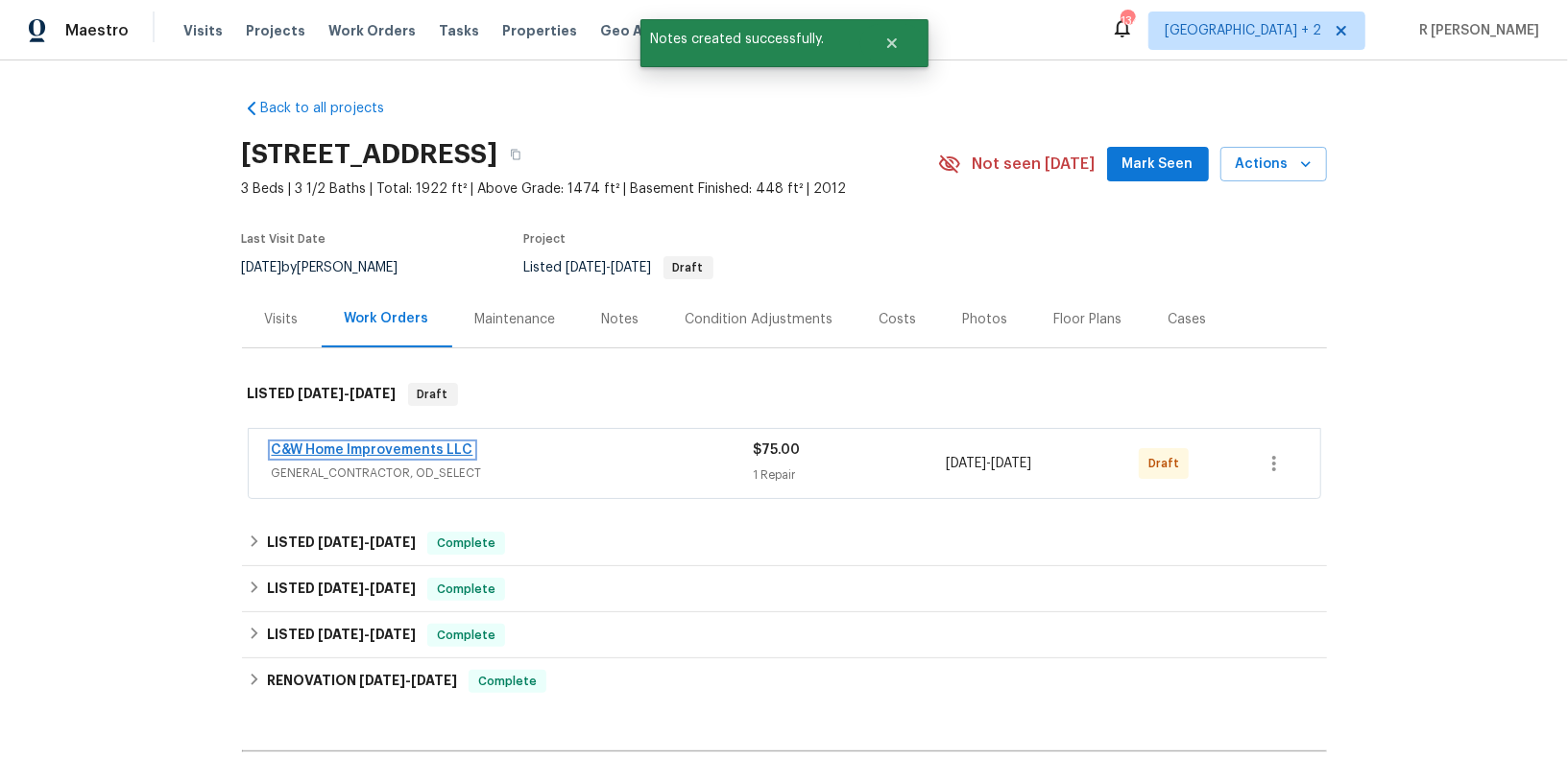
click at [358, 448] on link "C&W Home Improvements LLC" at bounding box center [372, 450] width 202 height 14
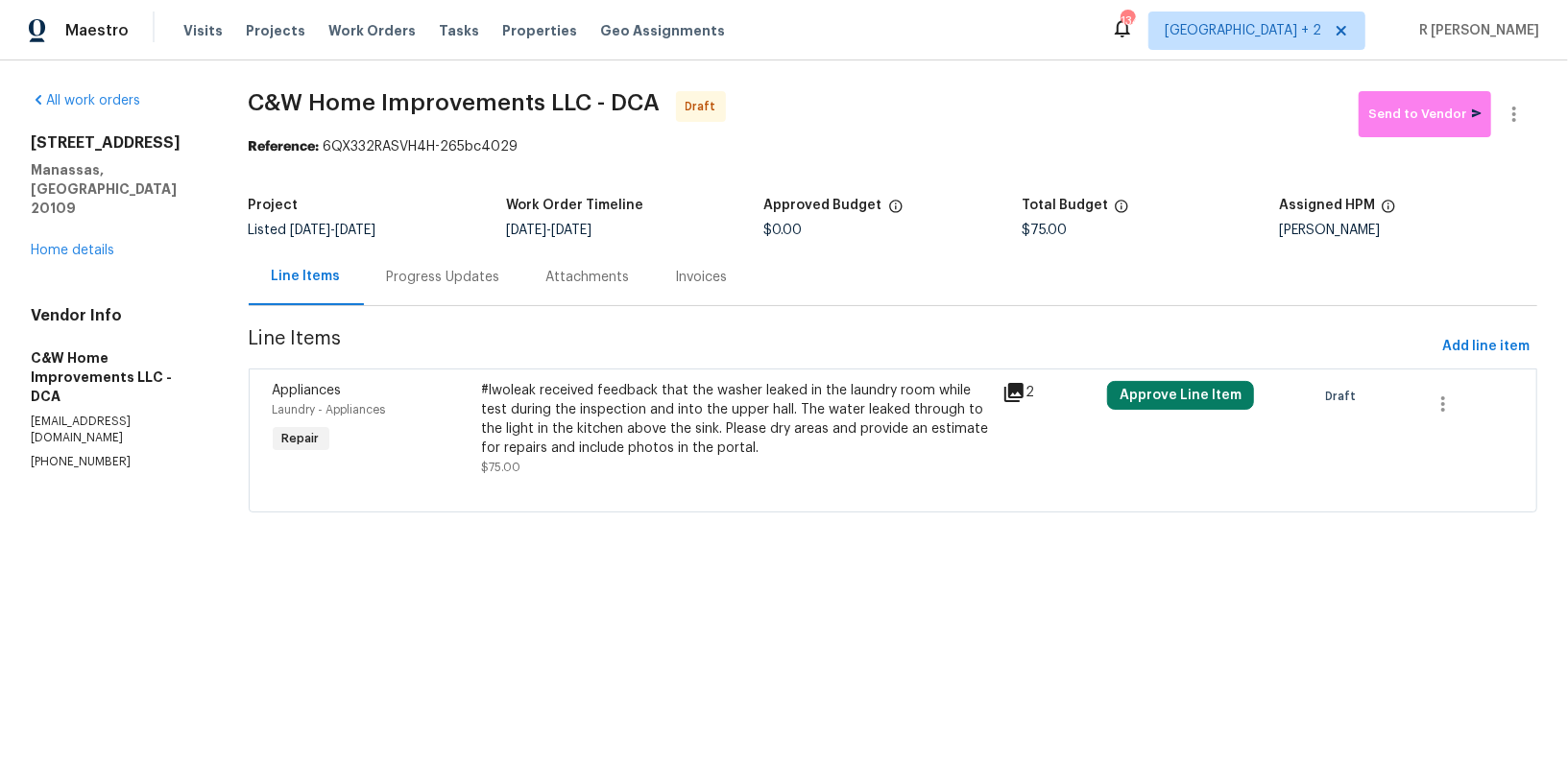
click at [408, 274] on div "Progress Updates" at bounding box center [443, 278] width 113 height 19
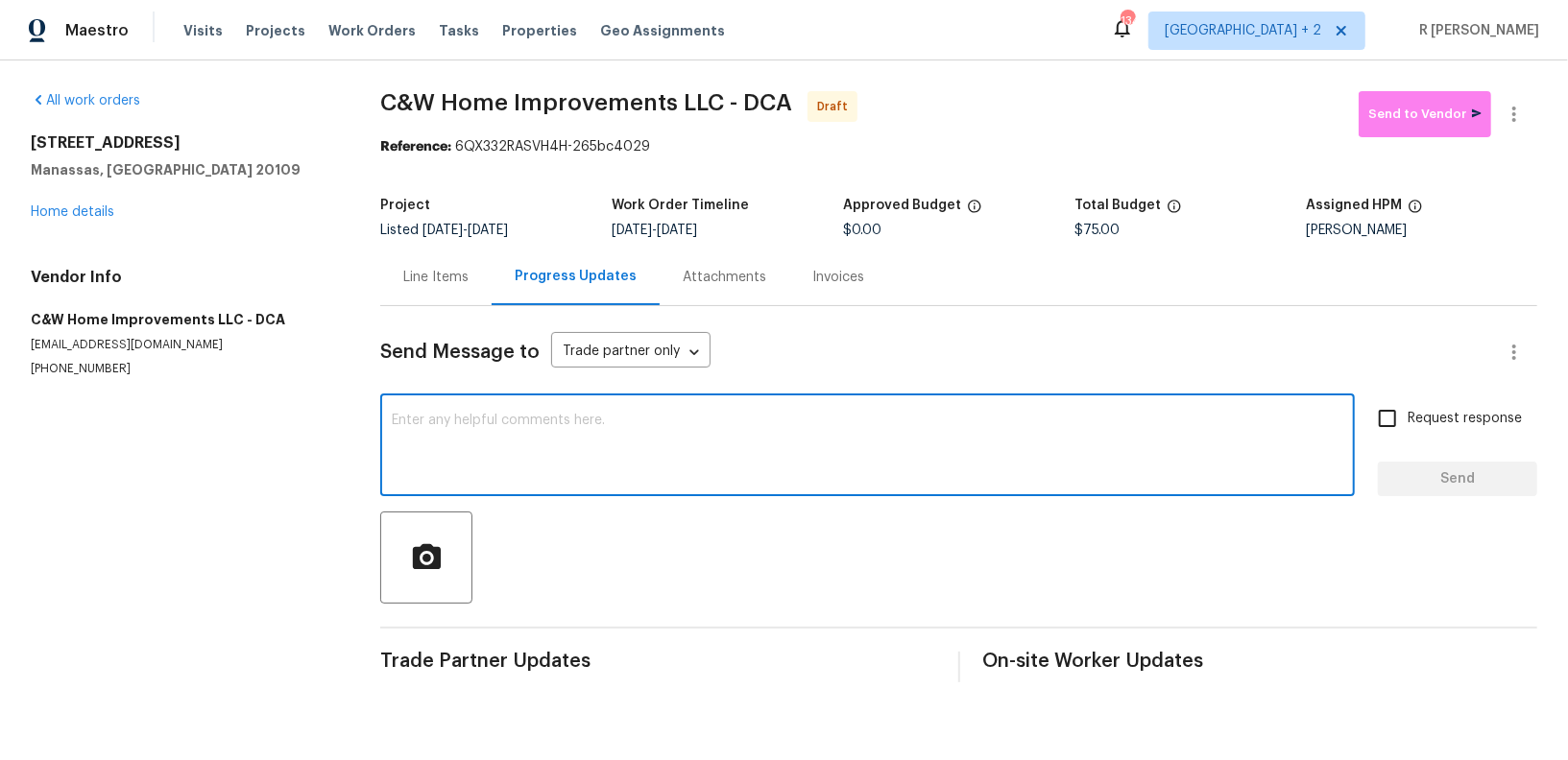
click at [765, 438] on textarea at bounding box center [867, 447] width 951 height 67
paste textarea "Hey, this is Yogesh from Opendoor. I’m confirming you received the WO for the p…"
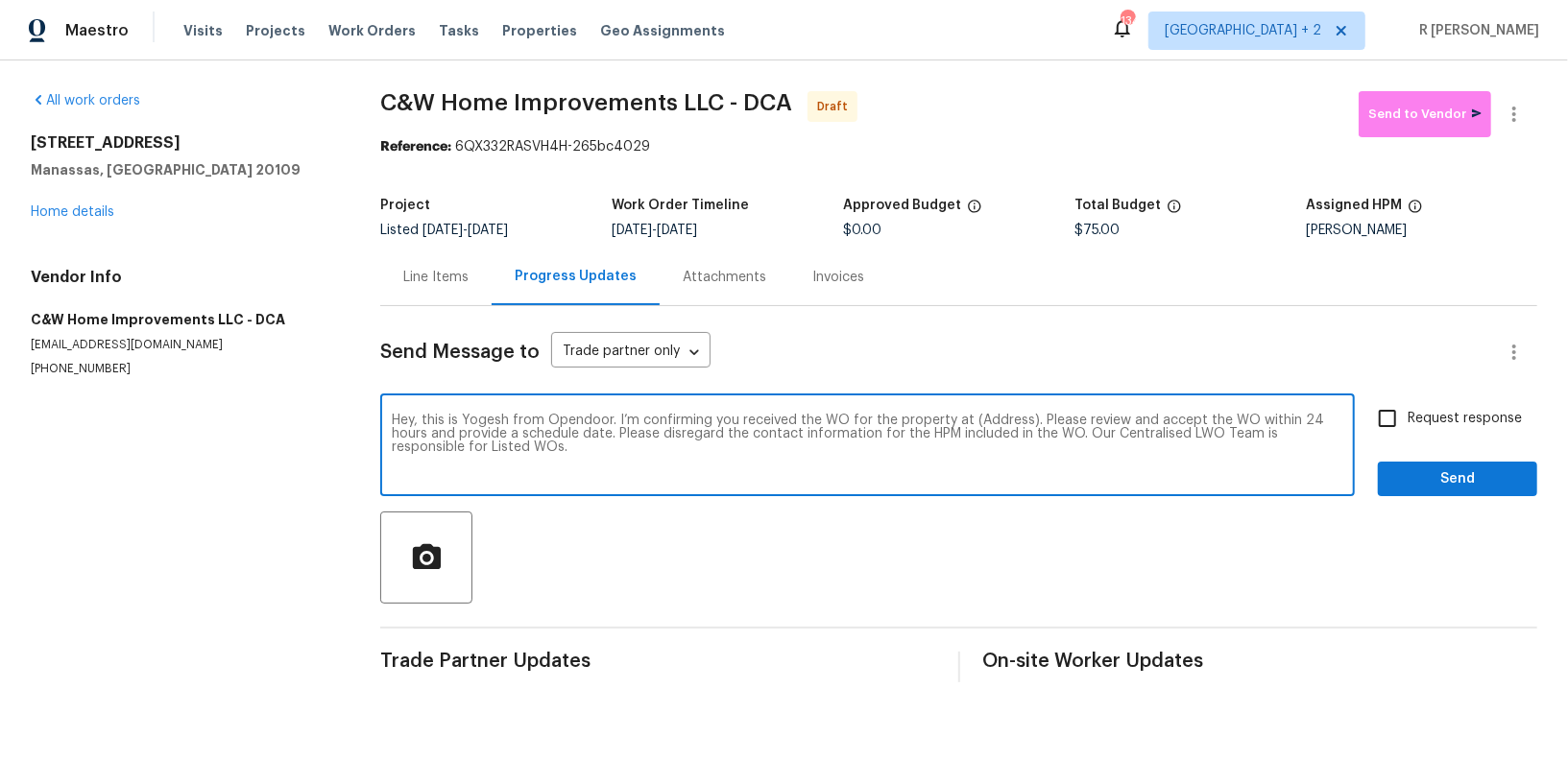
click at [991, 422] on textarea "Hey, this is Yogesh from Opendoor. I’m confirming you received the WO for the p…" at bounding box center [867, 447] width 951 height 67
paste textarea "8366 Scotland Loop, Manassas, VA 20109"
type textarea "Hey, this is Yogesh from Opendoor. I’m confirming you received the WO for the p…"
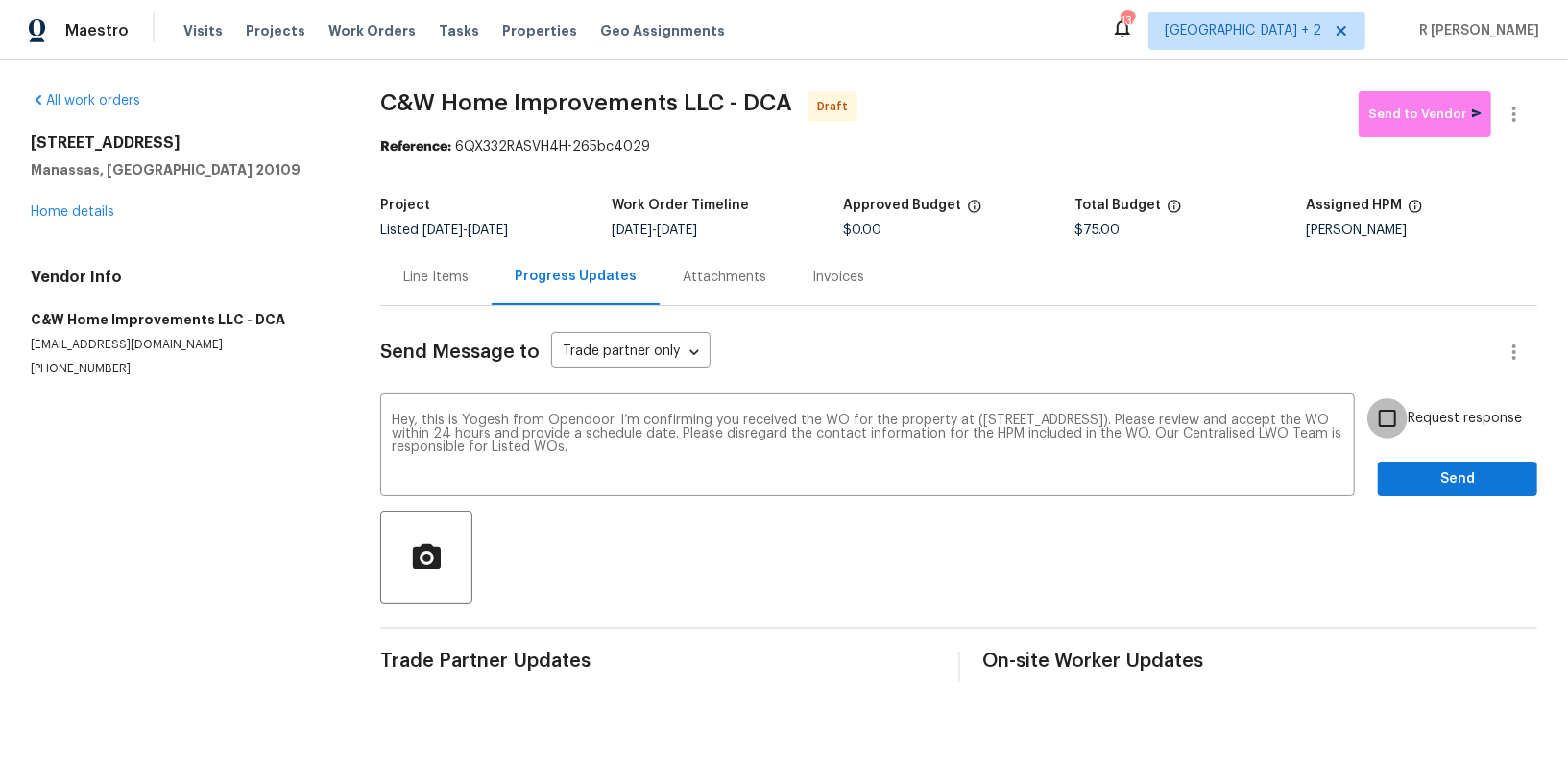
click at [1381, 436] on input "Request response" at bounding box center [1387, 418] width 40 height 40
checkbox input "true"
click at [1412, 492] on button "Send" at bounding box center [1458, 479] width 160 height 35
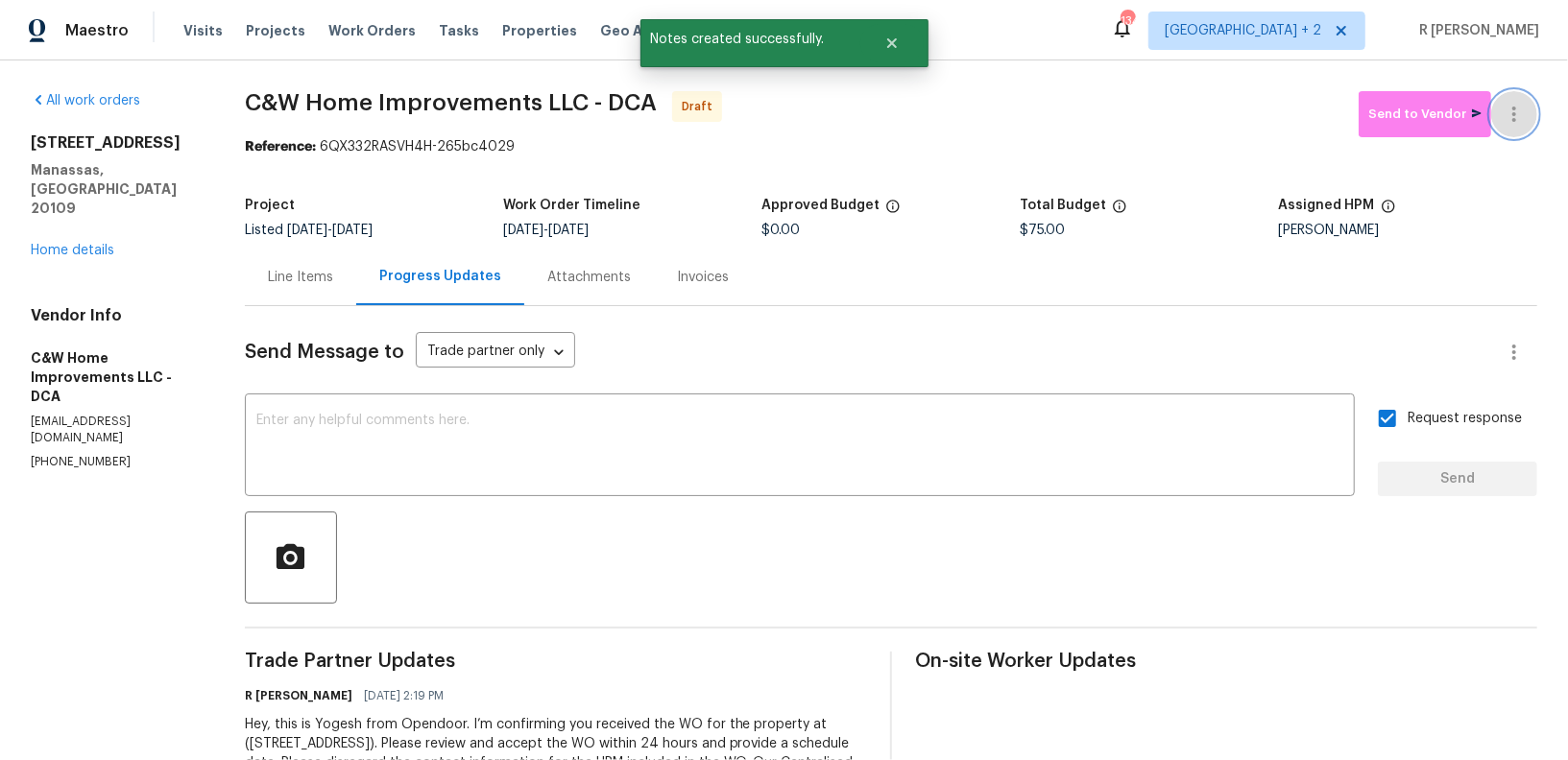
click at [1524, 120] on icon "button" at bounding box center [1514, 114] width 23 height 23
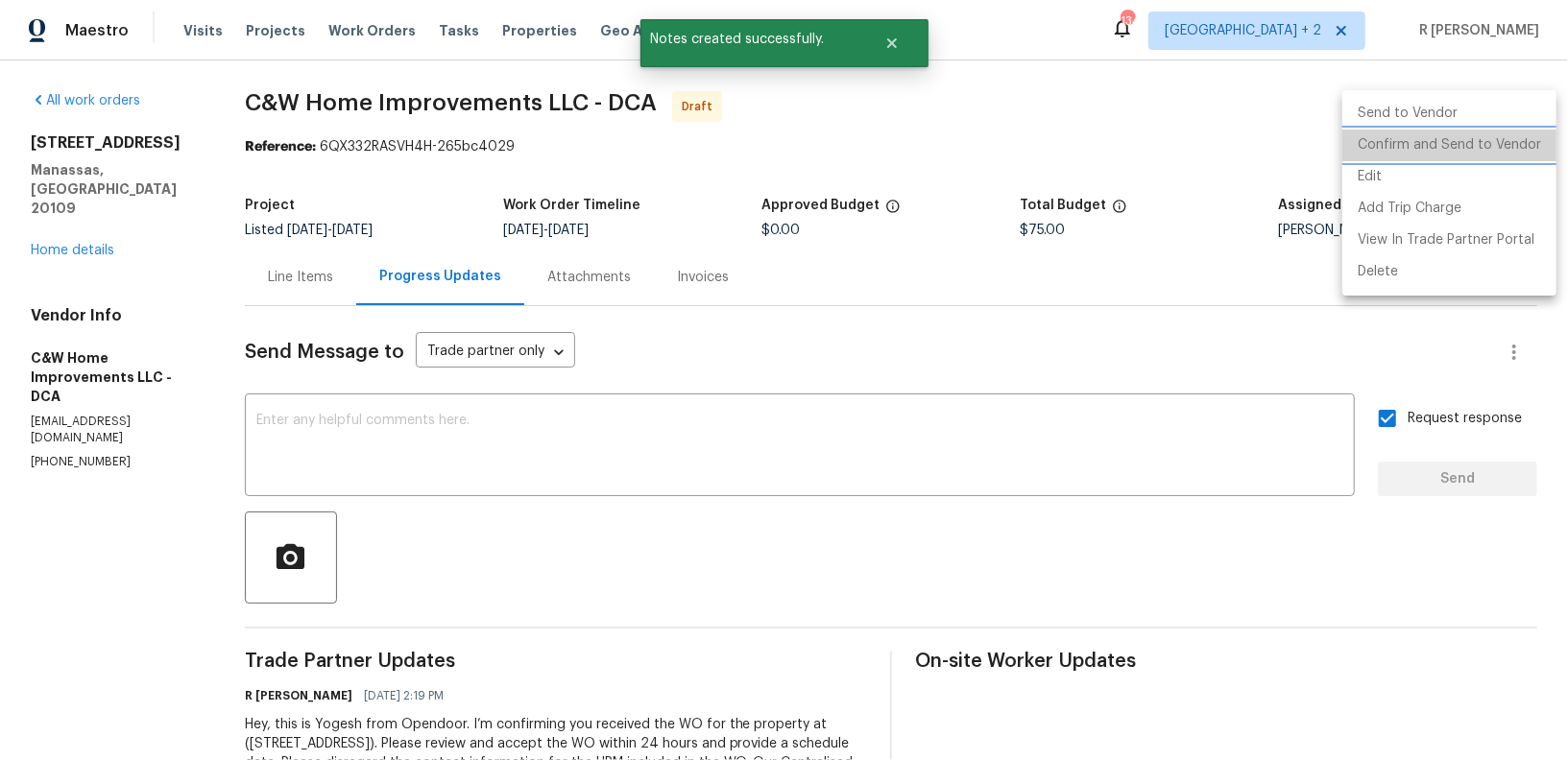
click at [1482, 144] on li "Confirm and Send to Vendor" at bounding box center [1449, 145] width 214 height 32
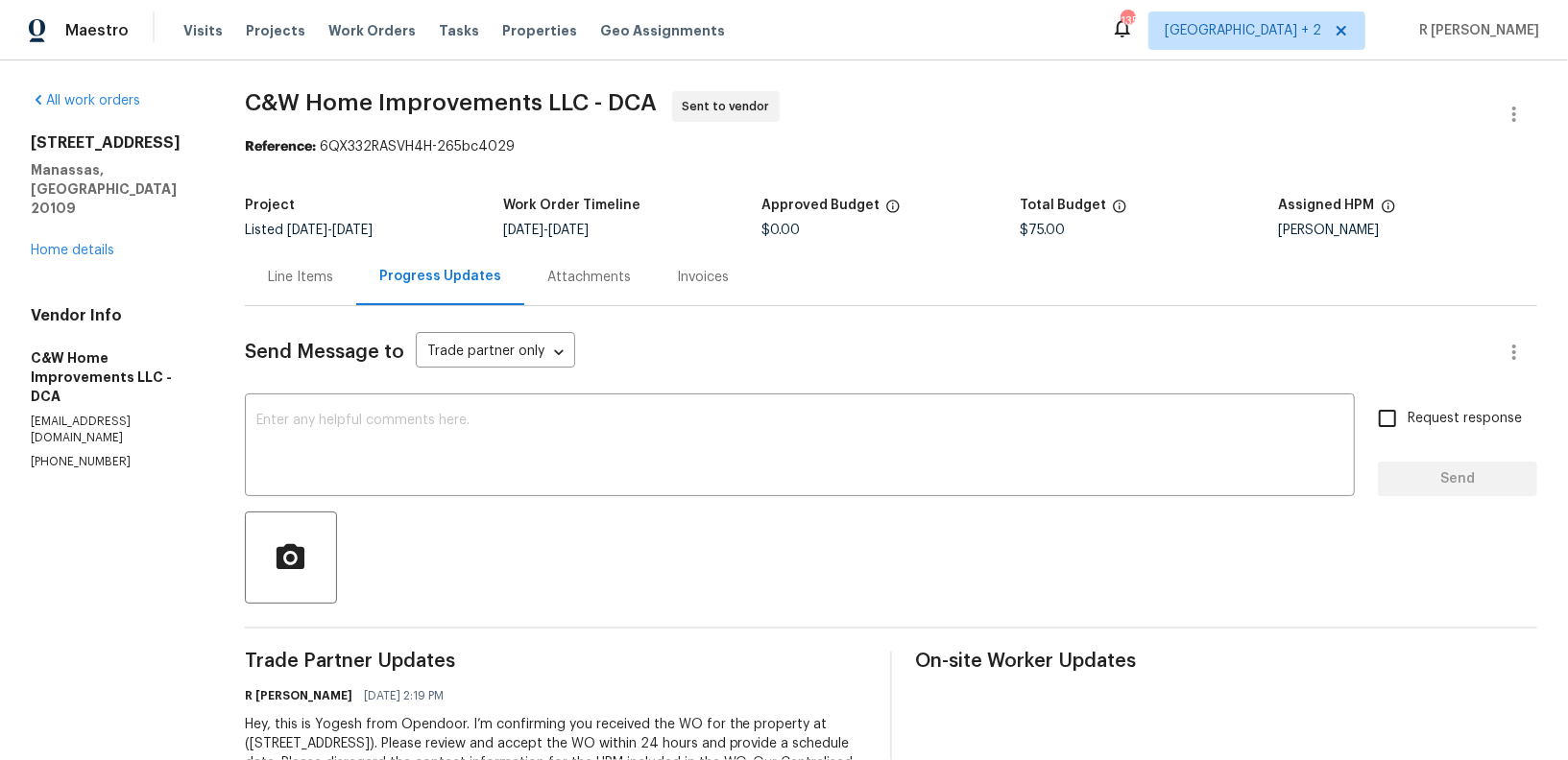
click at [75, 454] on p "[PHONE_NUMBER]" at bounding box center [115, 462] width 168 height 17
copy p "(252) 503-0121"
click at [655, 516] on div at bounding box center [891, 557] width 1292 height 93
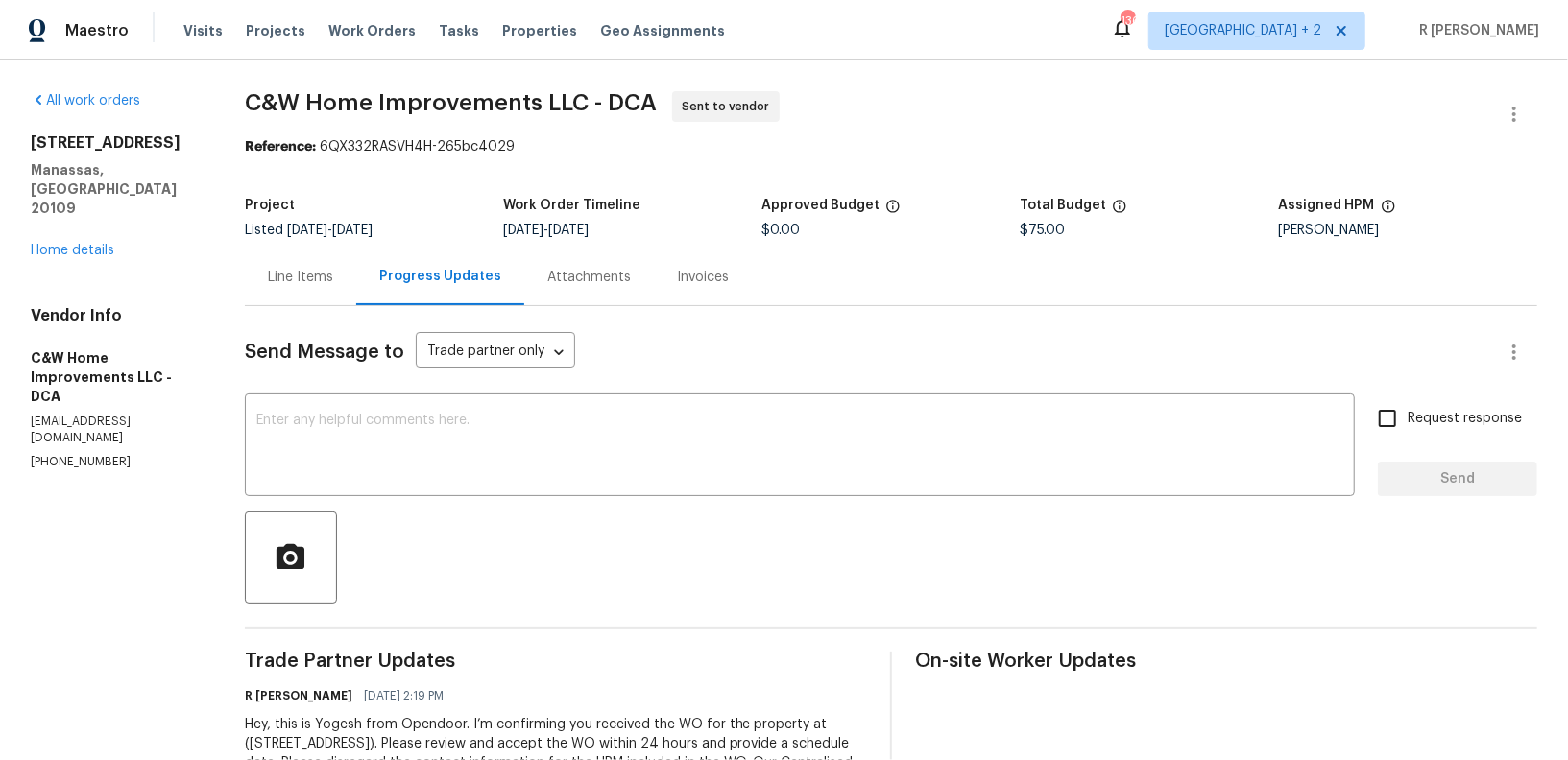
click at [655, 498] on div "Send Message to Trade partner only Trade partner only ​ x ​ Request response Se…" at bounding box center [891, 560] width 1292 height 509
click at [652, 483] on div "x ​" at bounding box center [799, 447] width 1110 height 97
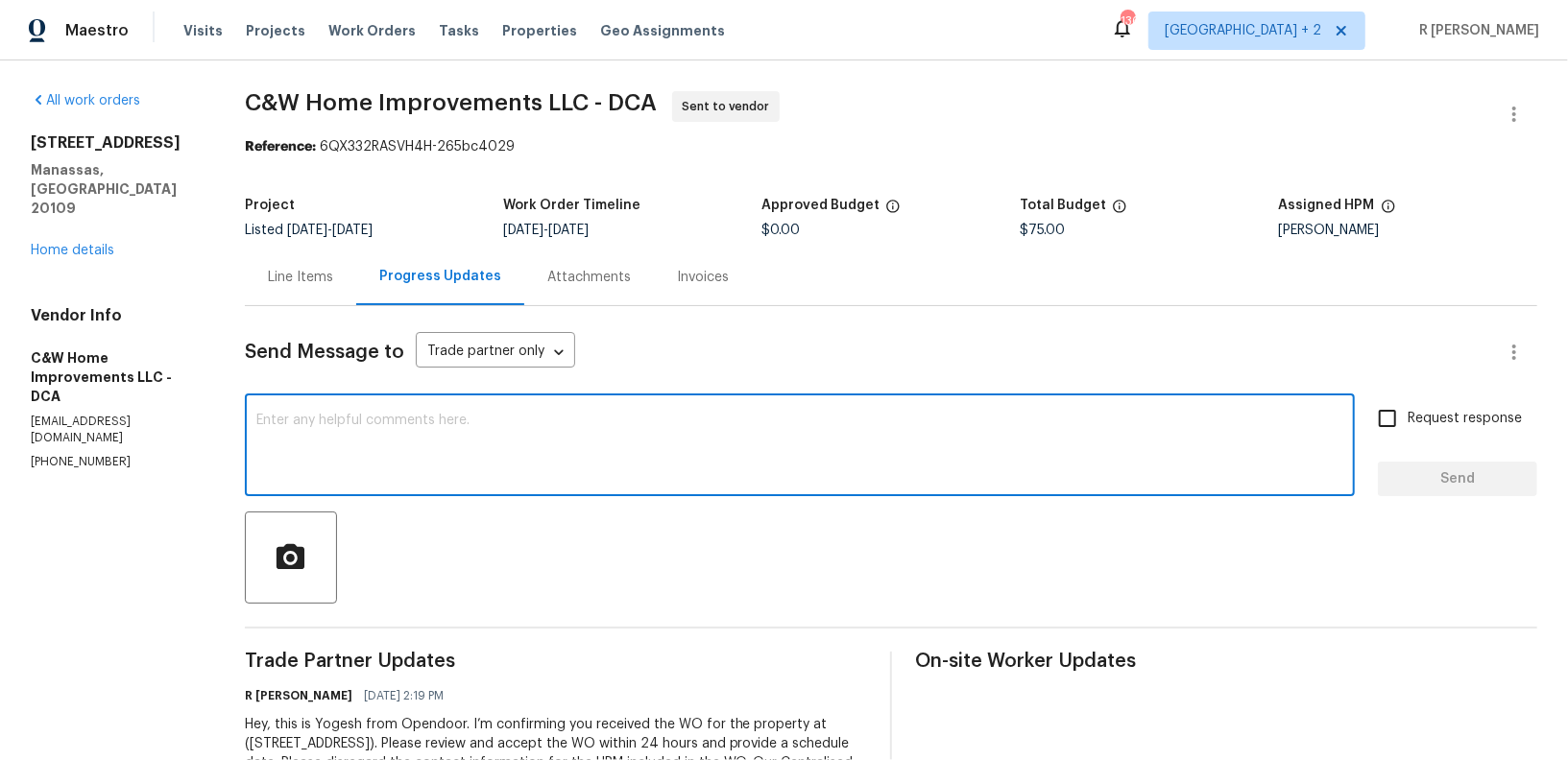
paste textarea "Attention All Work Orders must include before-photos (both close-up and wide-an…"
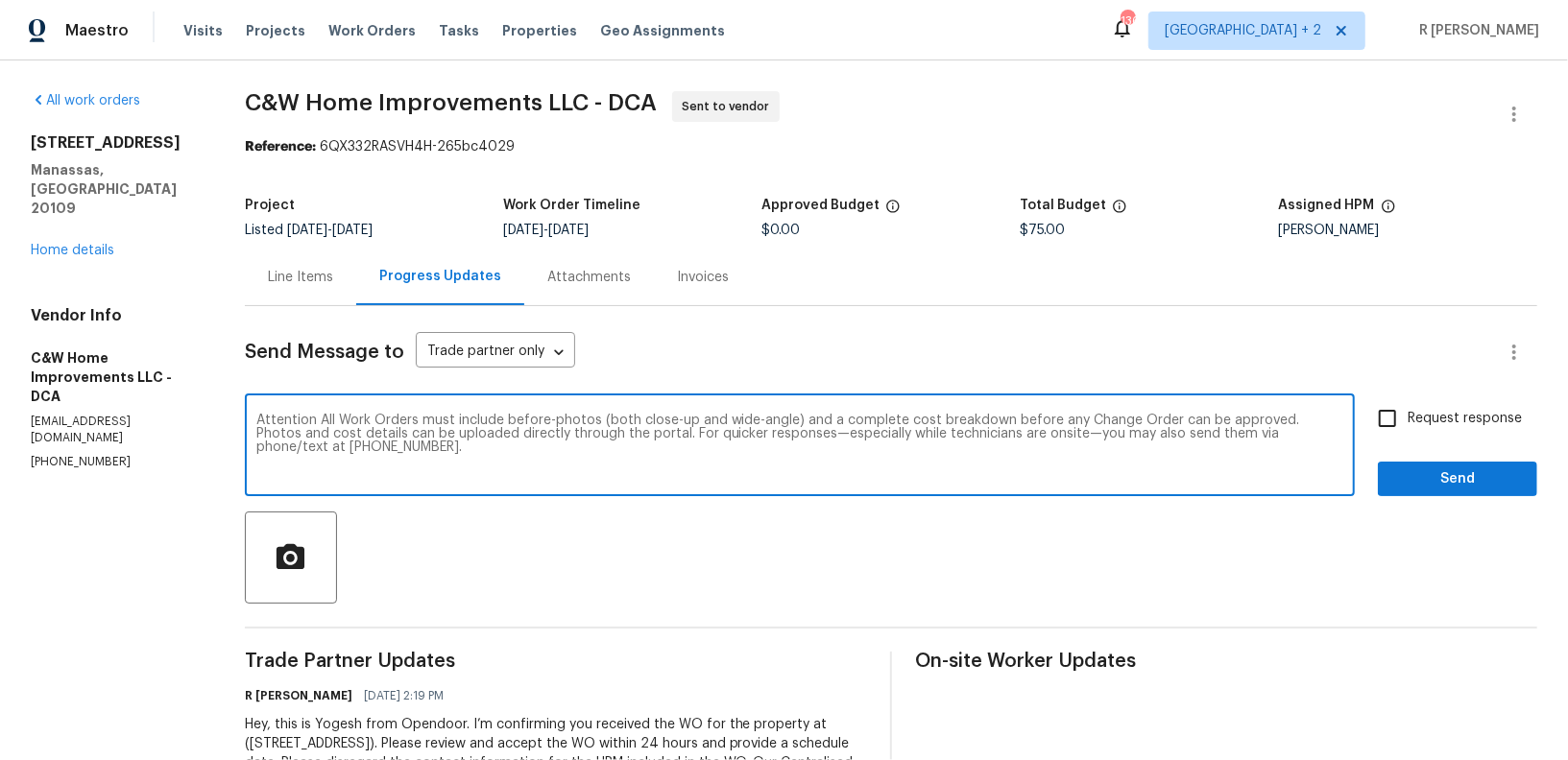
type textarea "Attention All Work Orders must include before-photos (both close-up and wide-an…"
click at [1434, 424] on span "Request response" at bounding box center [1464, 419] width 114 height 20
click at [1407, 424] on input "Request response" at bounding box center [1387, 418] width 40 height 40
checkbox input "true"
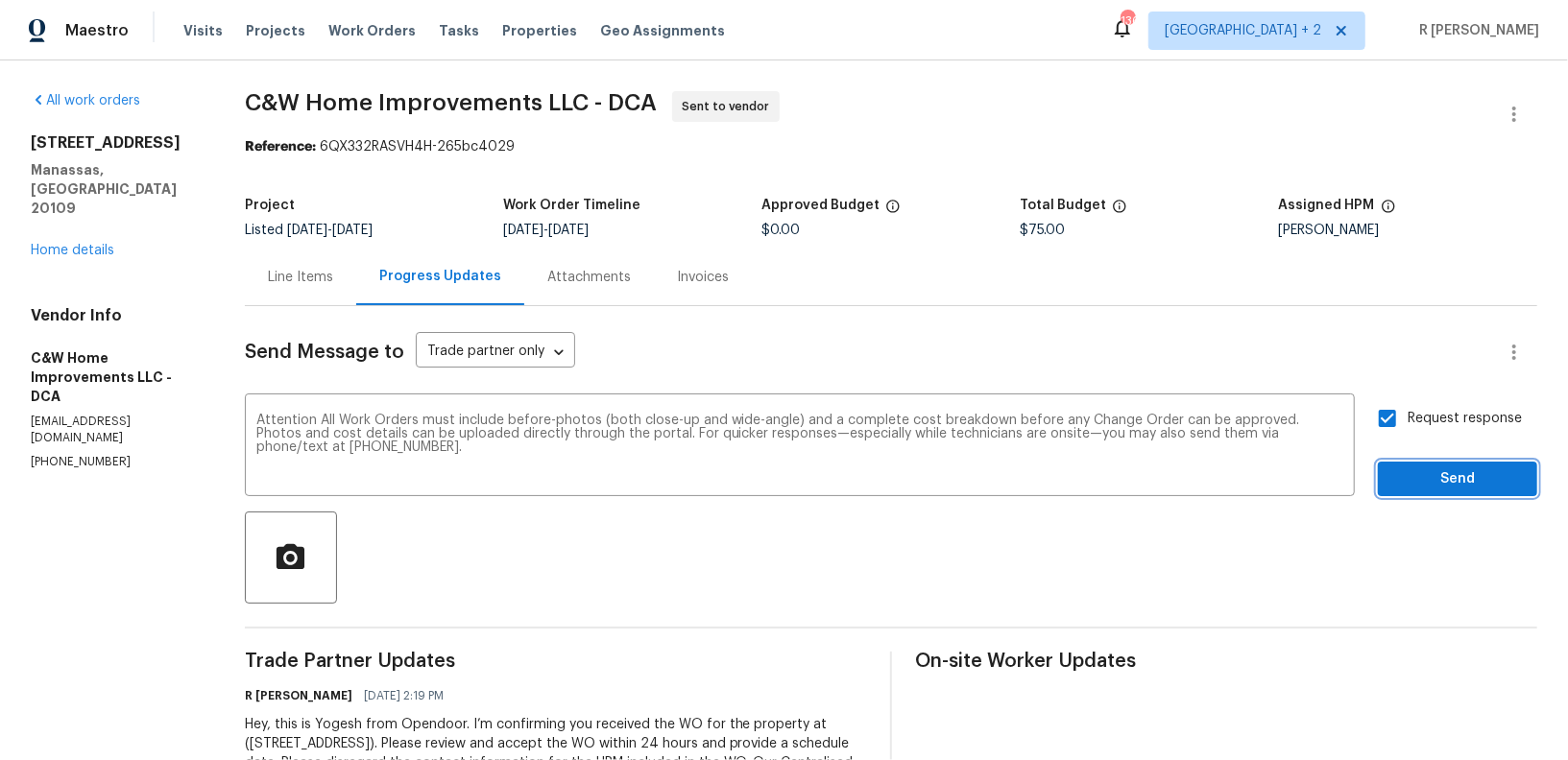
click at [1421, 472] on span "Send" at bounding box center [1458, 479] width 129 height 24
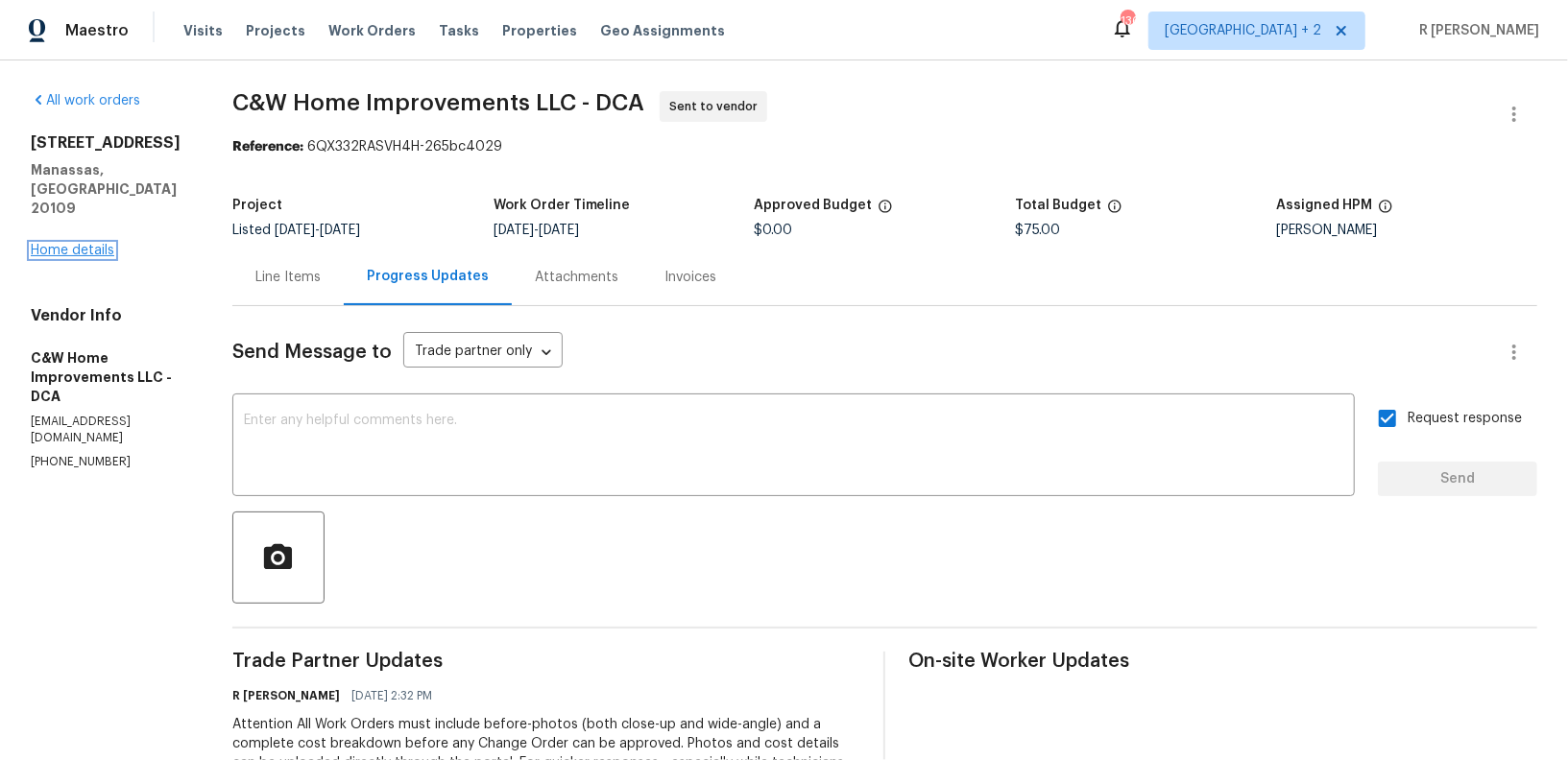
click at [99, 244] on link "Home details" at bounding box center [73, 250] width 84 height 14
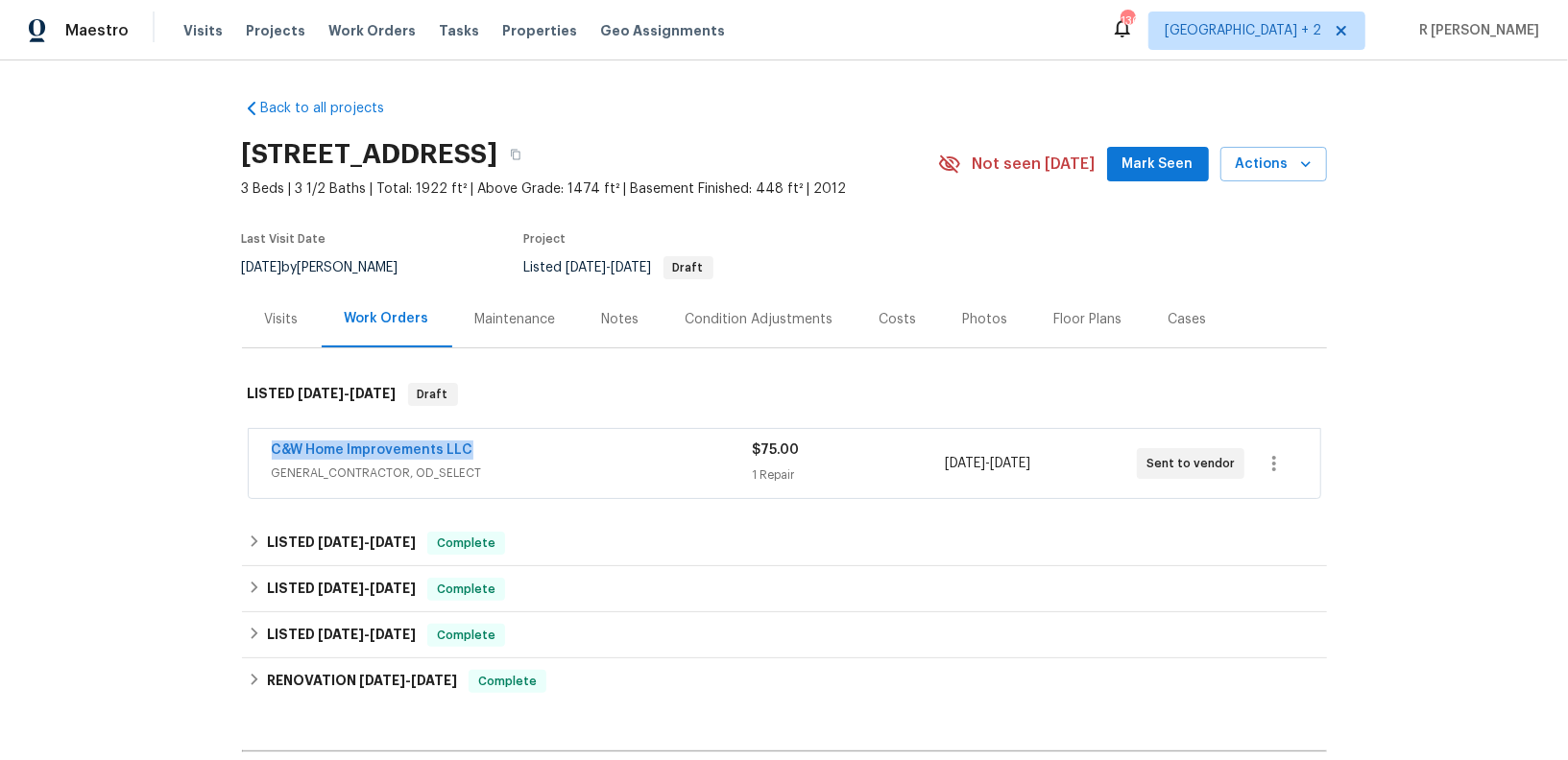
drag, startPoint x: 479, startPoint y: 452, endPoint x: 253, endPoint y: 451, distance: 226.0
click at [253, 451] on div "C&W Home Improvements LLC GENERAL_CONTRACTOR, OD_SELECT $75.00 1 Repair 9/19/20…" at bounding box center [784, 463] width 1071 height 69
copy link "C&W Home Improvements LLC"
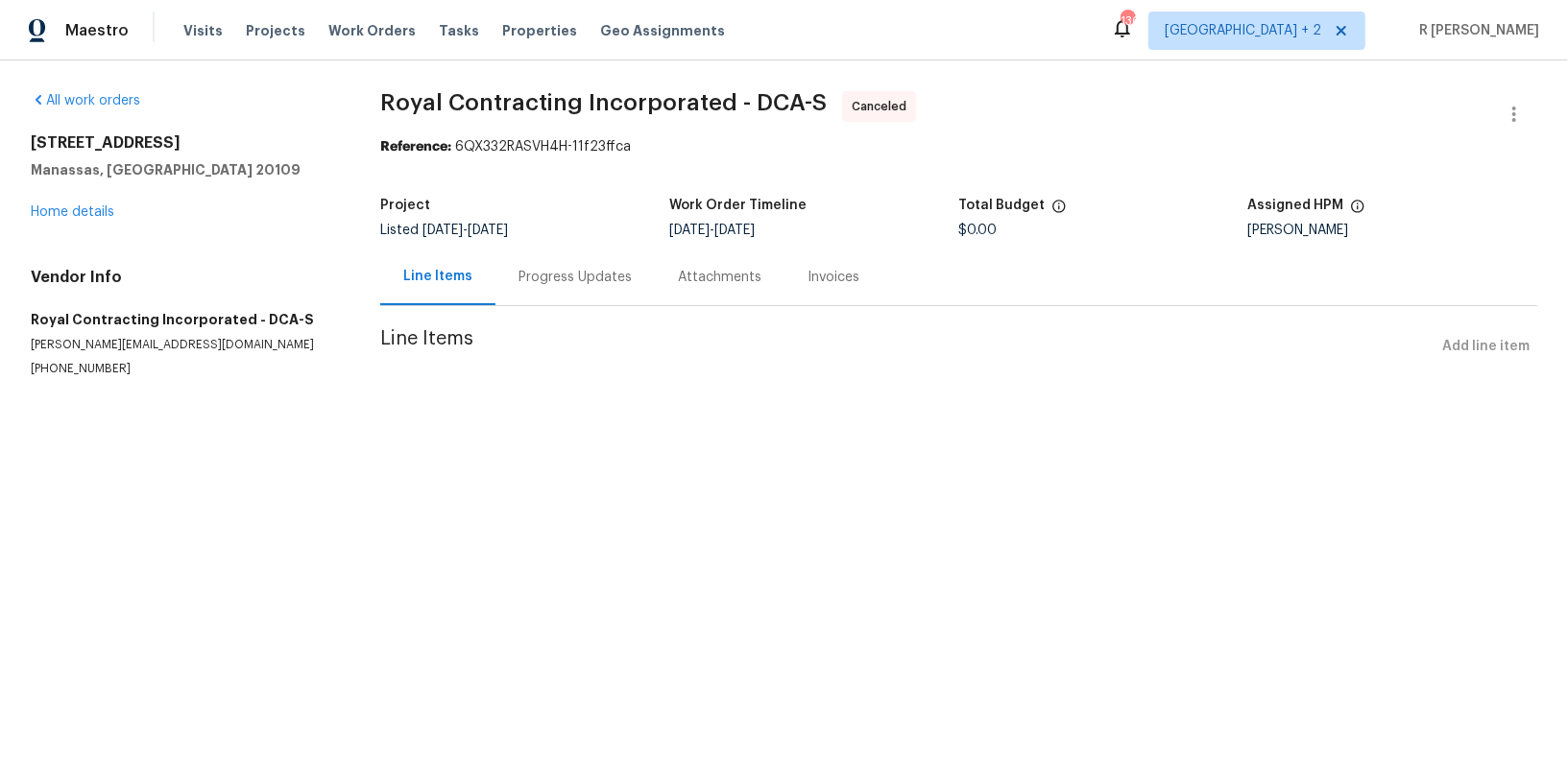
click at [551, 298] on div "Progress Updates" at bounding box center [575, 277] width 160 height 57
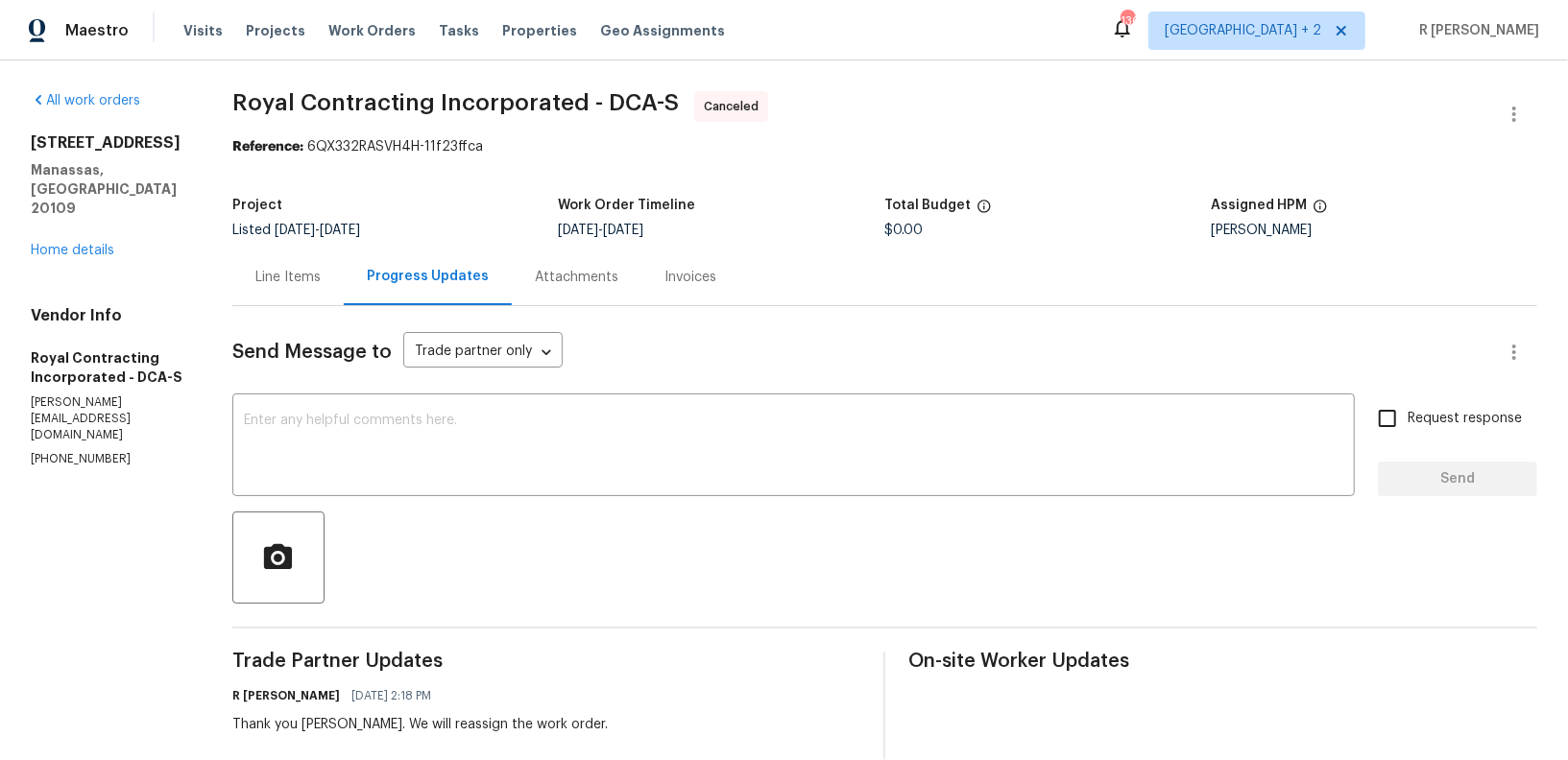
scroll to position [437, 0]
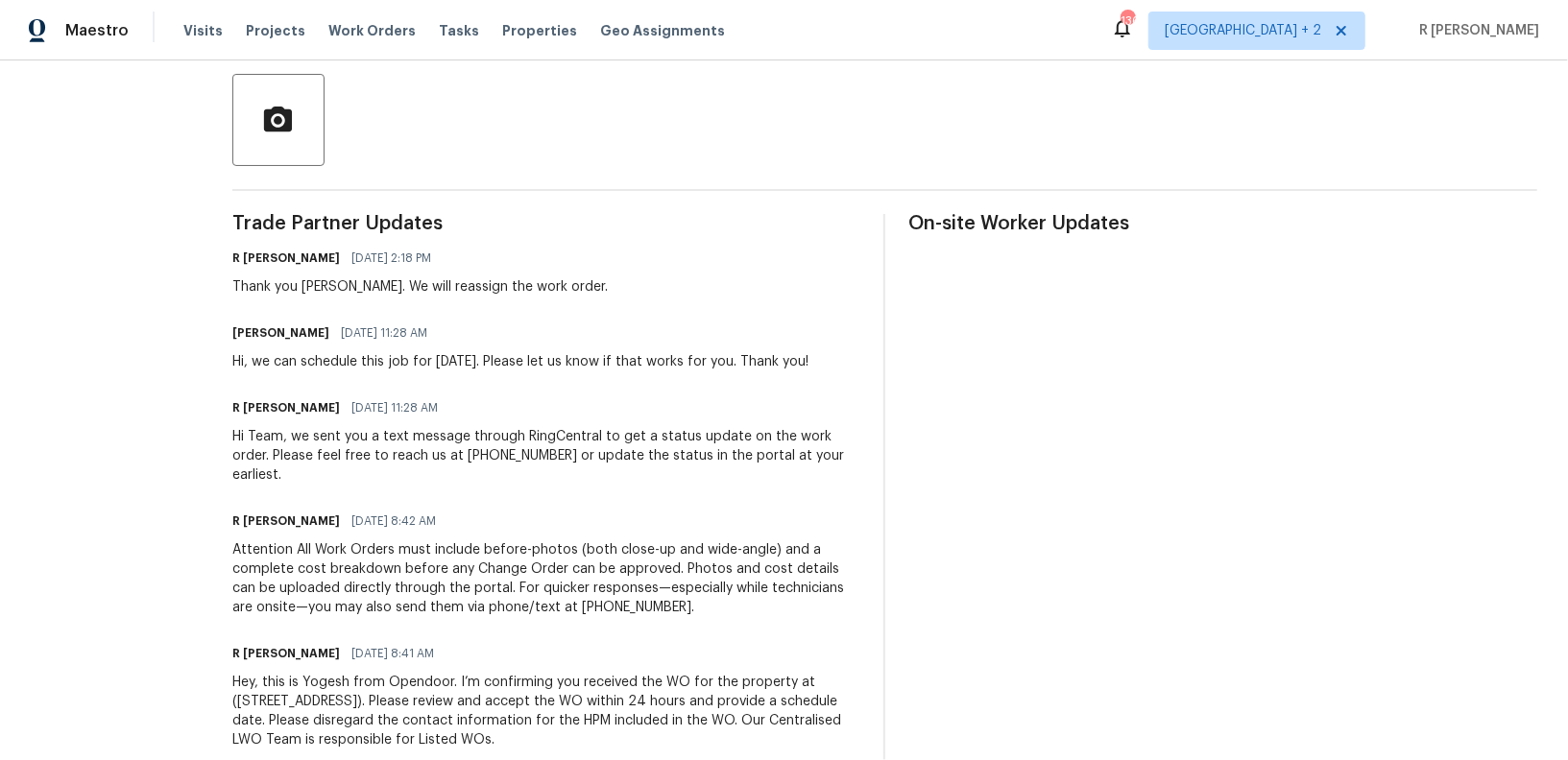
click at [430, 358] on div "Hi, we can schedule this job for [DATE]. Please let us know if that works for y…" at bounding box center [519, 362] width 576 height 19
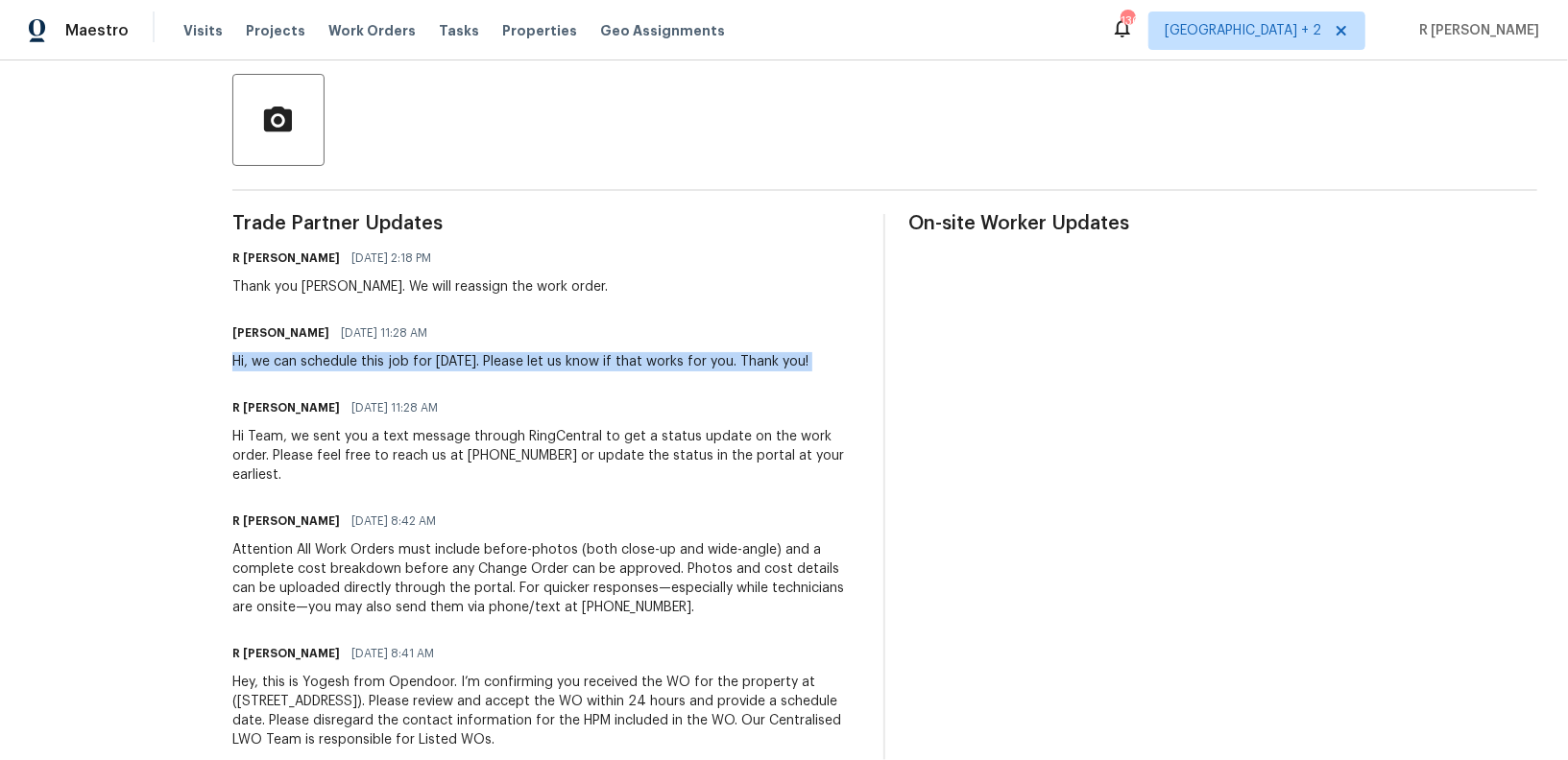
click at [430, 358] on div "Hi, we can schedule this job for [DATE]. Please let us know if that works for y…" at bounding box center [519, 362] width 576 height 19
copy div "Hi, we can schedule this job for [DATE]. Please let us know if that works for y…"
